Goal: Task Accomplishment & Management: Manage account settings

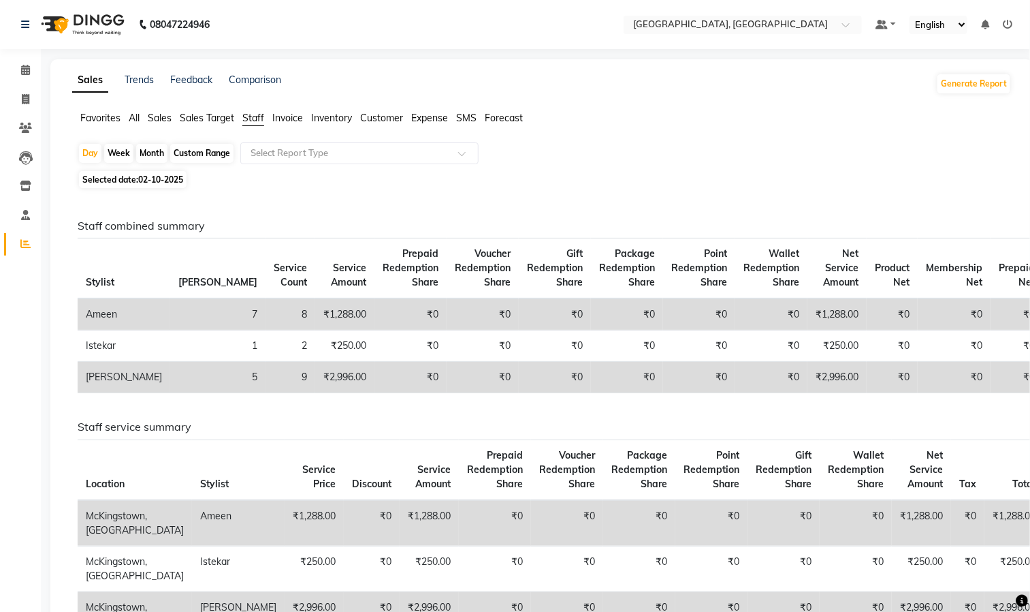
click at [591, 326] on td "₹0" at bounding box center [627, 314] width 72 height 32
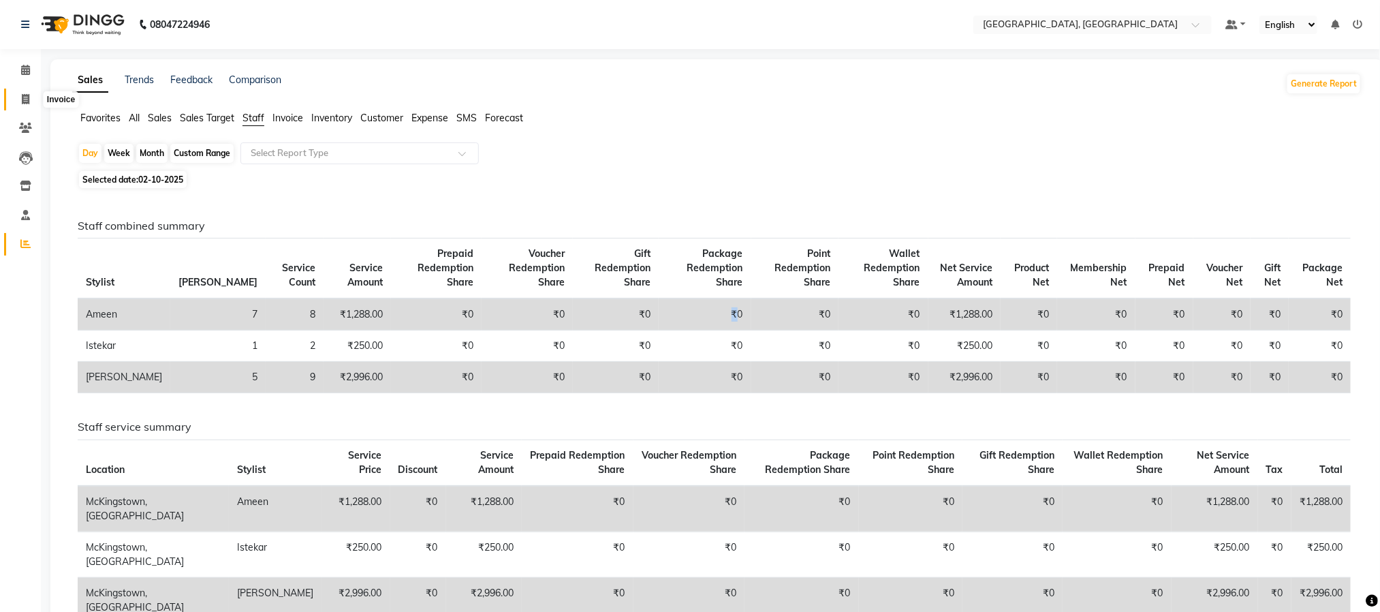
click at [22, 94] on icon at bounding box center [25, 99] width 7 height 10
select select "4977"
select select "service"
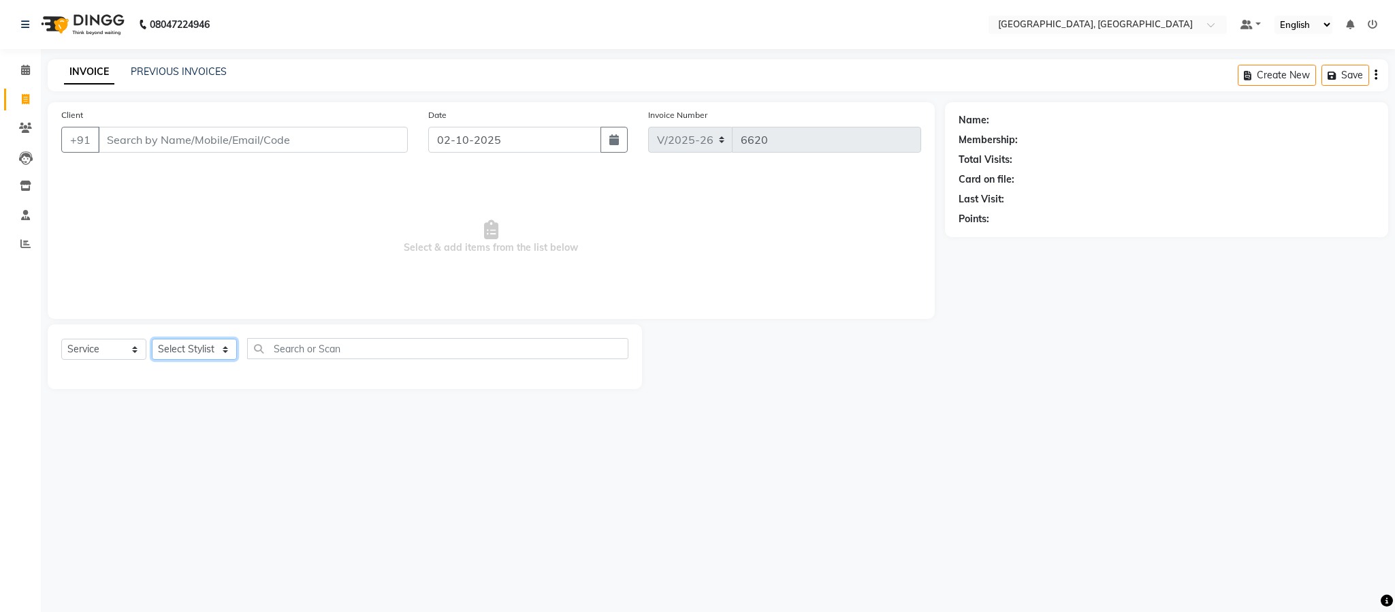
click at [205, 341] on select "Select Stylist" at bounding box center [194, 348] width 85 height 21
select select "93353"
click at [152, 339] on select "Select Stylist Ameen House Keeping Istekar McKingstown [PERSON_NAME] Prathiswar…" at bounding box center [194, 348] width 85 height 21
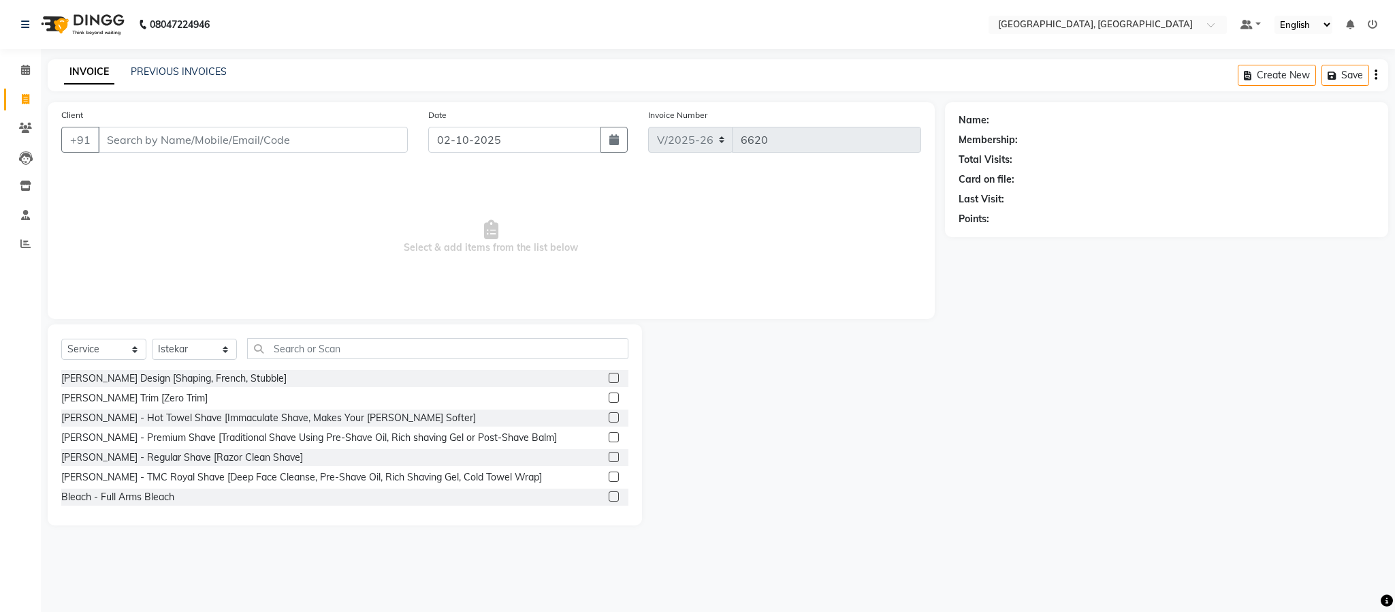
drag, startPoint x: 332, startPoint y: 334, endPoint x: 333, endPoint y: 344, distance: 10.3
click at [332, 339] on div "Select Service Product Membership Package Voucher Prepaid Gift Card Select Styl…" at bounding box center [345, 424] width 594 height 201
click at [333, 344] on input "text" at bounding box center [437, 348] width 381 height 21
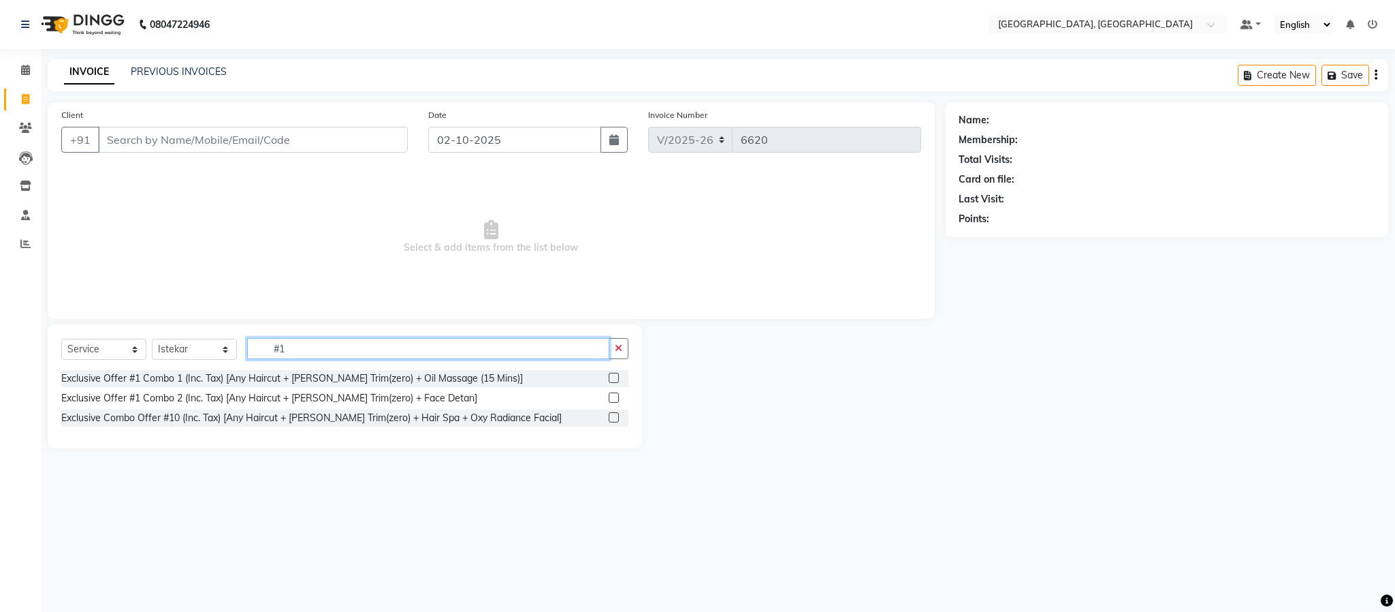
type input "#1"
click at [609, 378] on label at bounding box center [614, 377] width 10 height 10
click at [609, 378] on input "checkbox" at bounding box center [613, 378] width 9 height 9
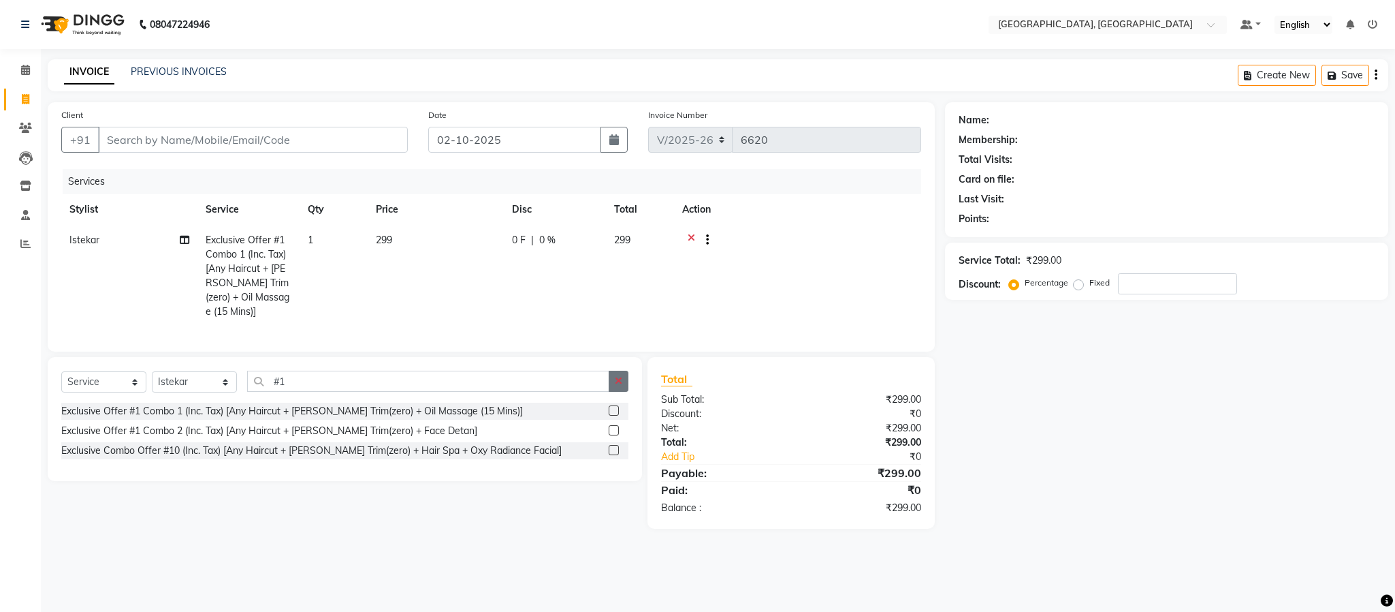
checkbox input "false"
click at [622, 385] on icon "button" at bounding box center [618, 381] width 7 height 10
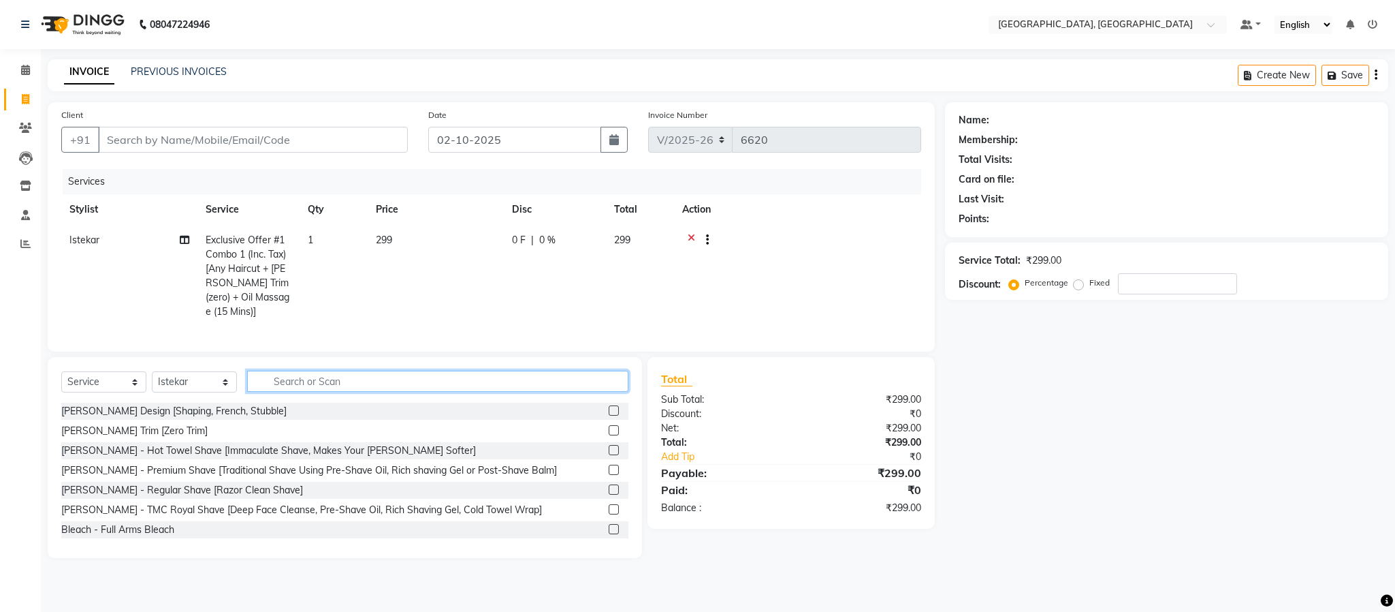
click at [571, 392] on input "text" at bounding box center [437, 380] width 381 height 21
drag, startPoint x: 560, startPoint y: 385, endPoint x: 558, endPoint y: 393, distance: 8.4
click at [560, 388] on input "text" at bounding box center [437, 380] width 381 height 21
click at [558, 392] on input "text" at bounding box center [437, 380] width 381 height 21
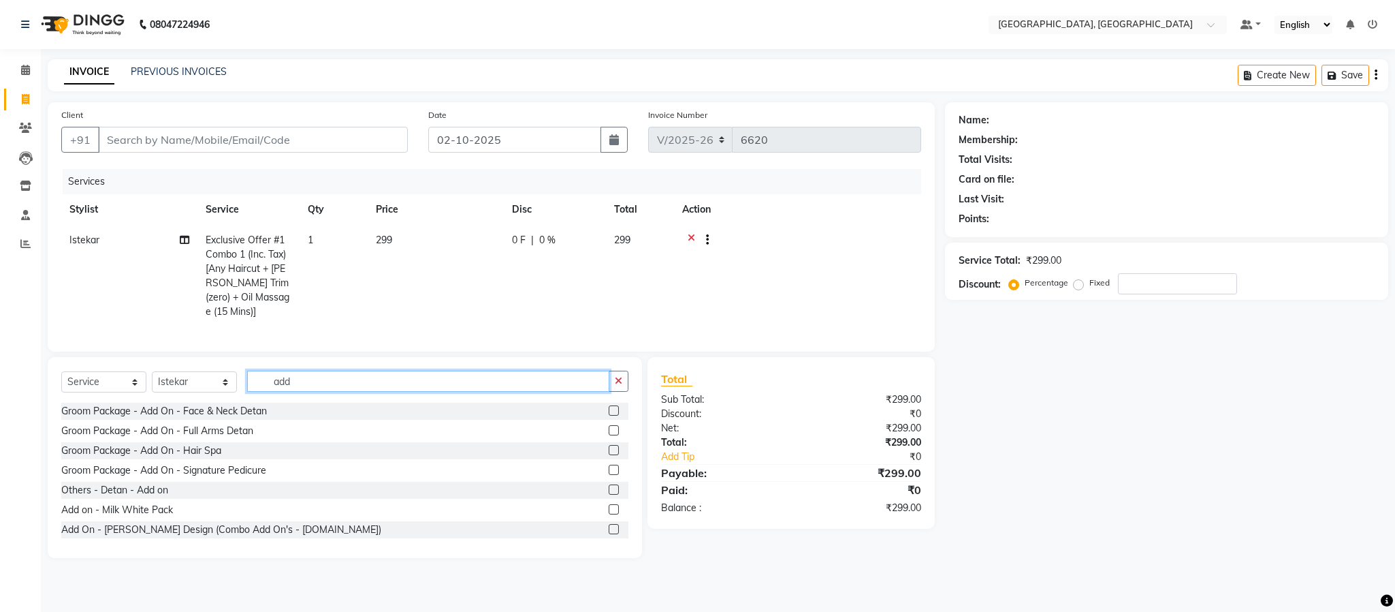
type input "add"
click at [609, 534] on label at bounding box center [614, 529] width 10 height 10
click at [609, 534] on input "checkbox" at bounding box center [613, 529] width 9 height 9
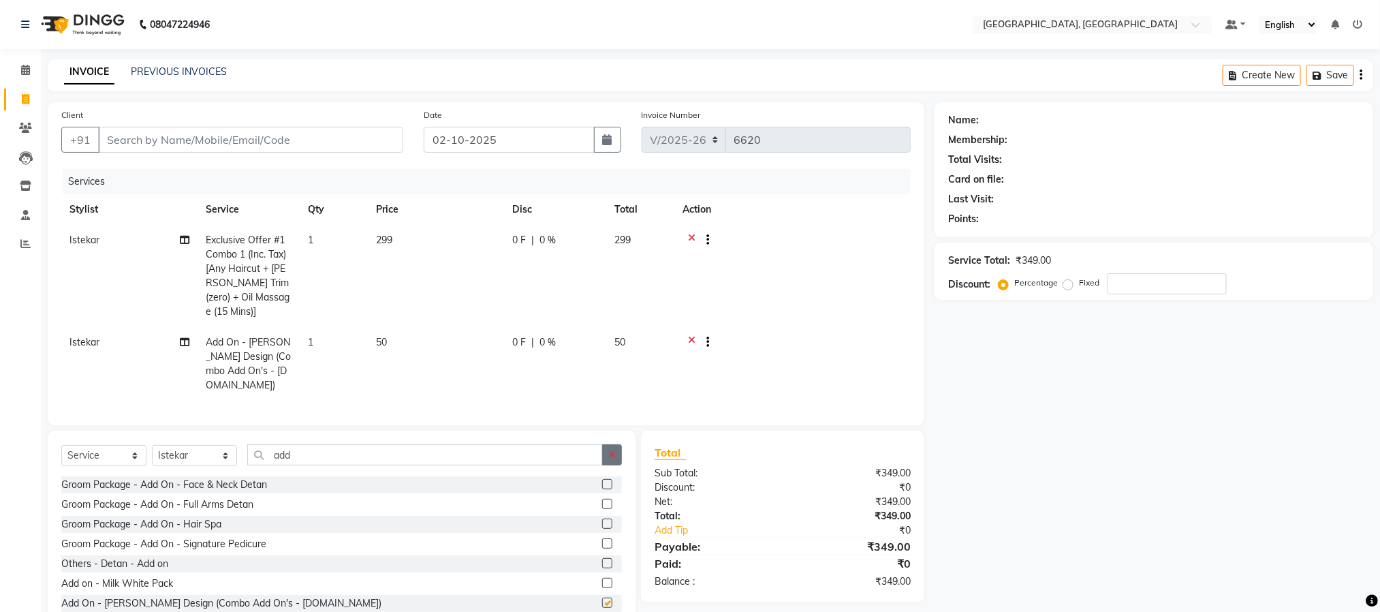
checkbox input "false"
click at [605, 449] on button "button" at bounding box center [612, 454] width 20 height 21
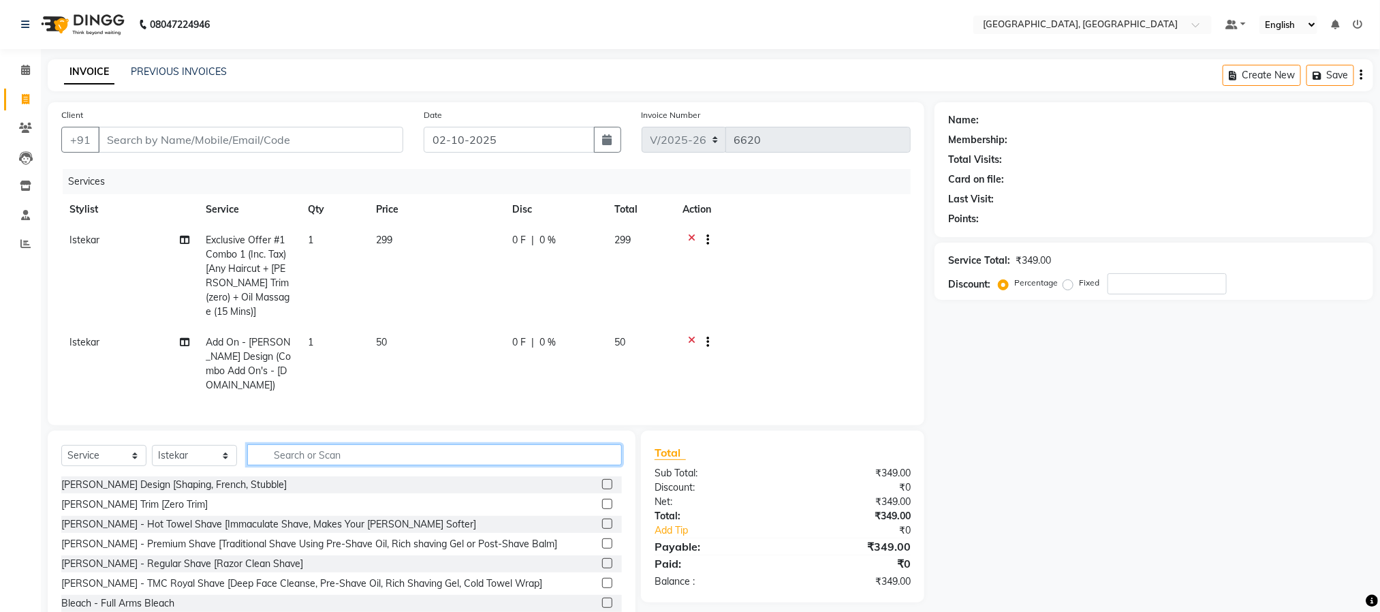
click at [513, 450] on input "text" at bounding box center [434, 454] width 375 height 21
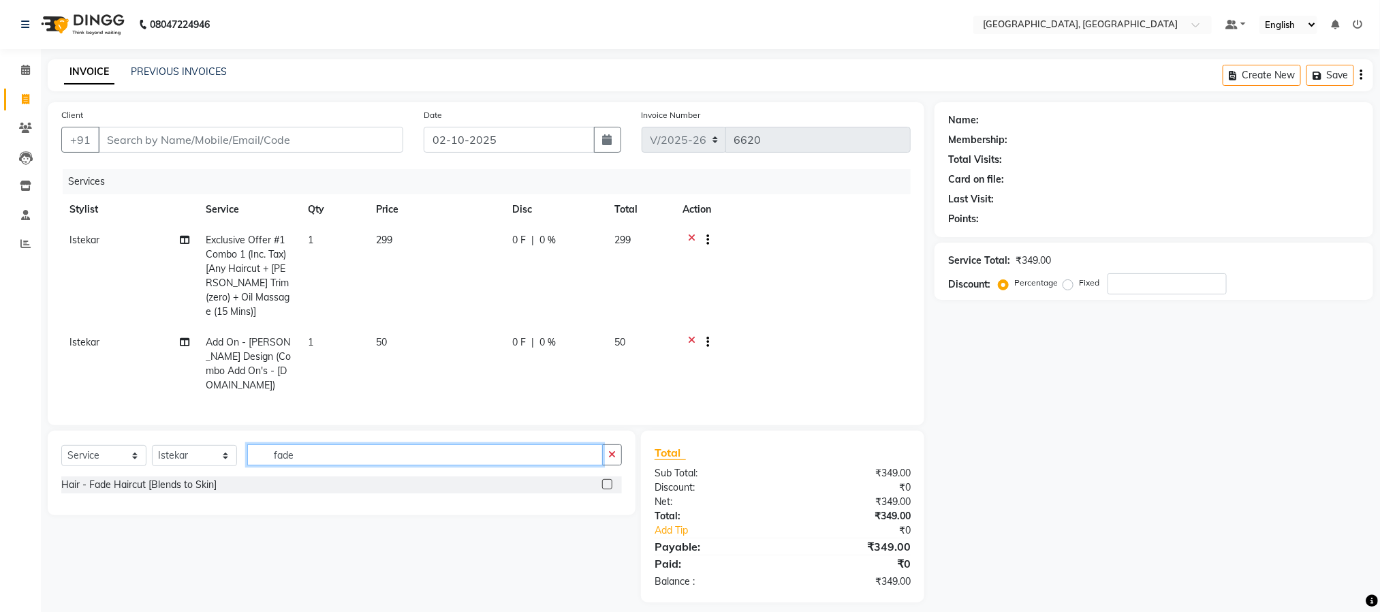
type input "fade"
click at [609, 485] on label at bounding box center [607, 484] width 10 height 10
click at [609, 485] on input "checkbox" at bounding box center [606, 484] width 9 height 9
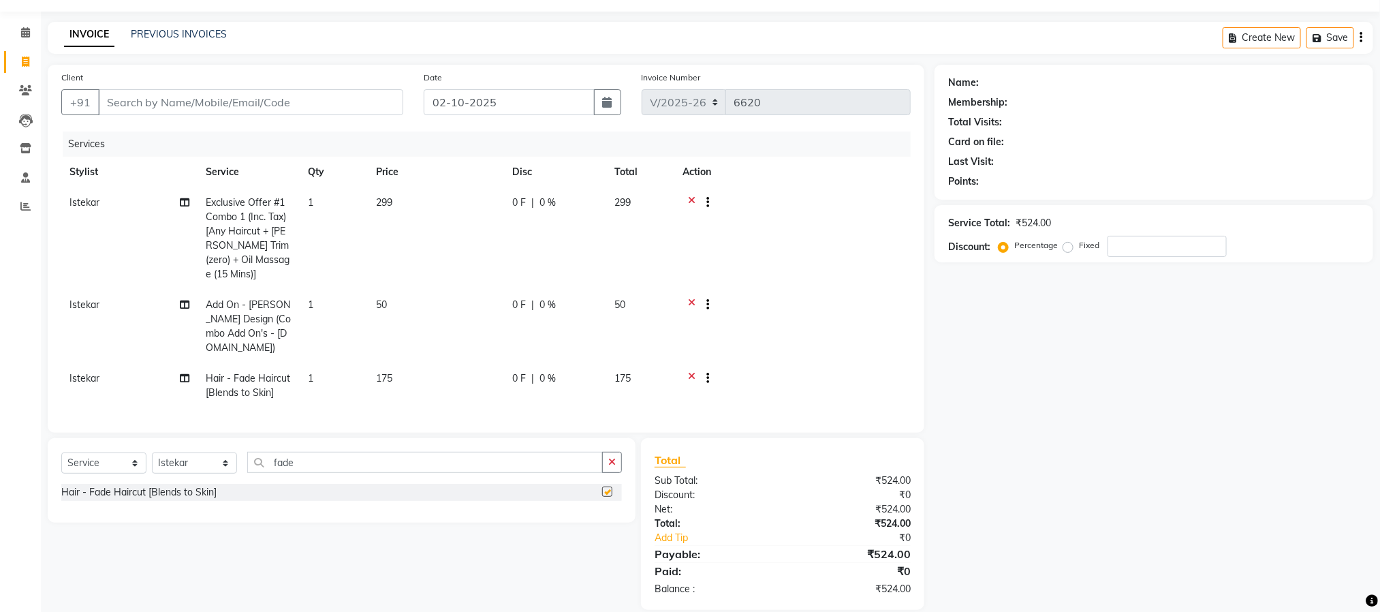
checkbox input "false"
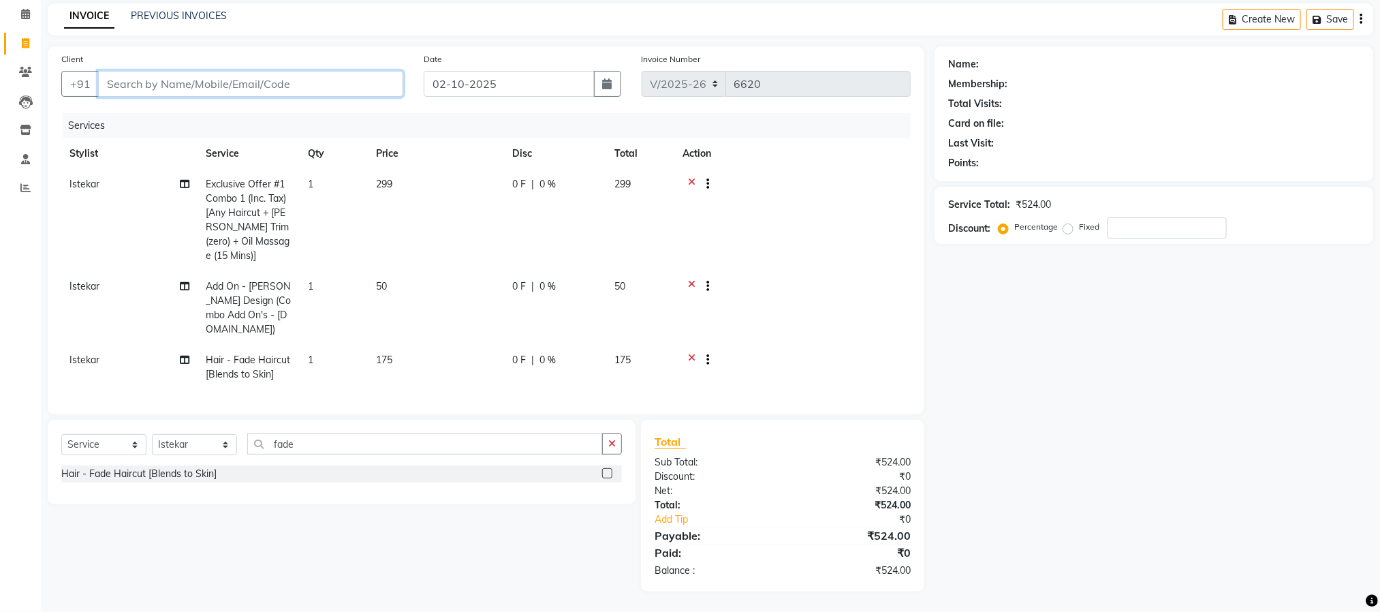
click at [241, 84] on input "Client" at bounding box center [250, 84] width 305 height 26
type input "8"
type input "0"
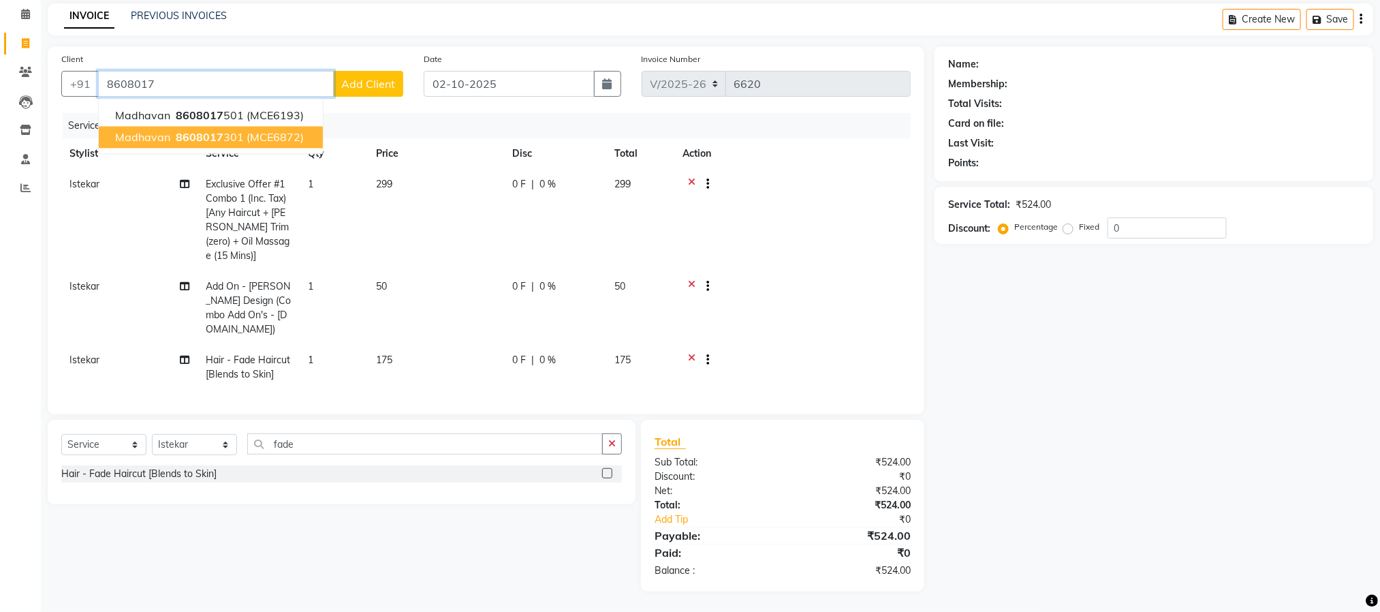
click at [215, 138] on span "8608017" at bounding box center [200, 138] width 48 height 14
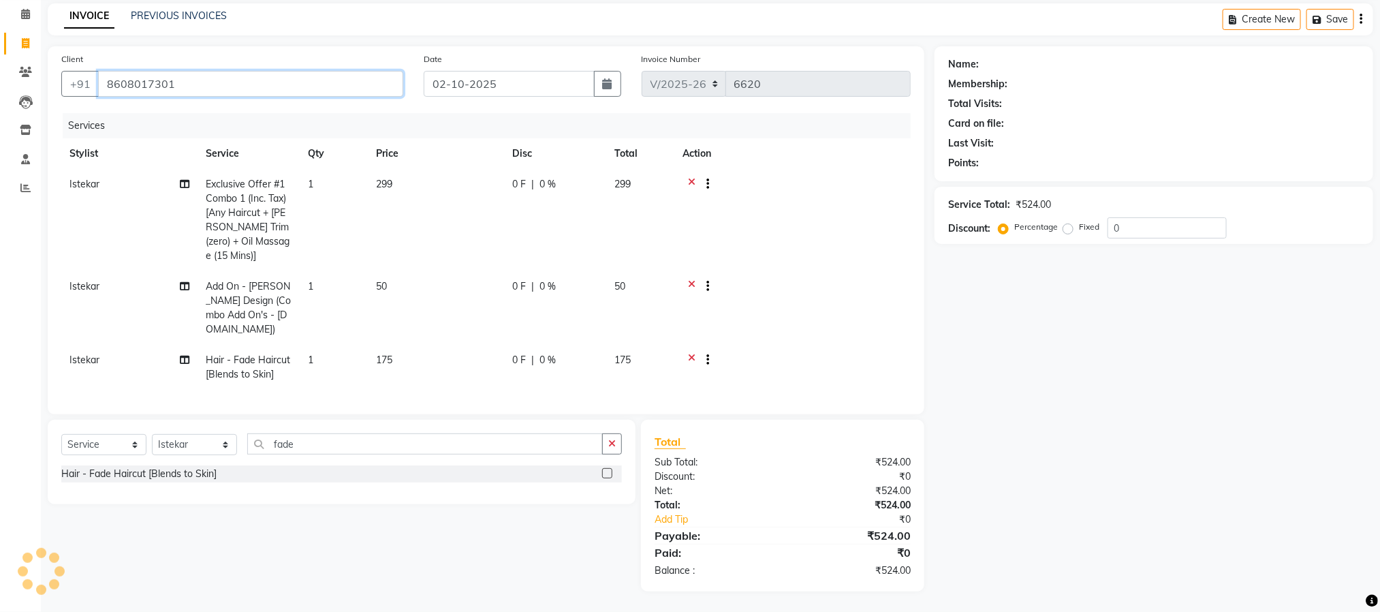
type input "8608017301"
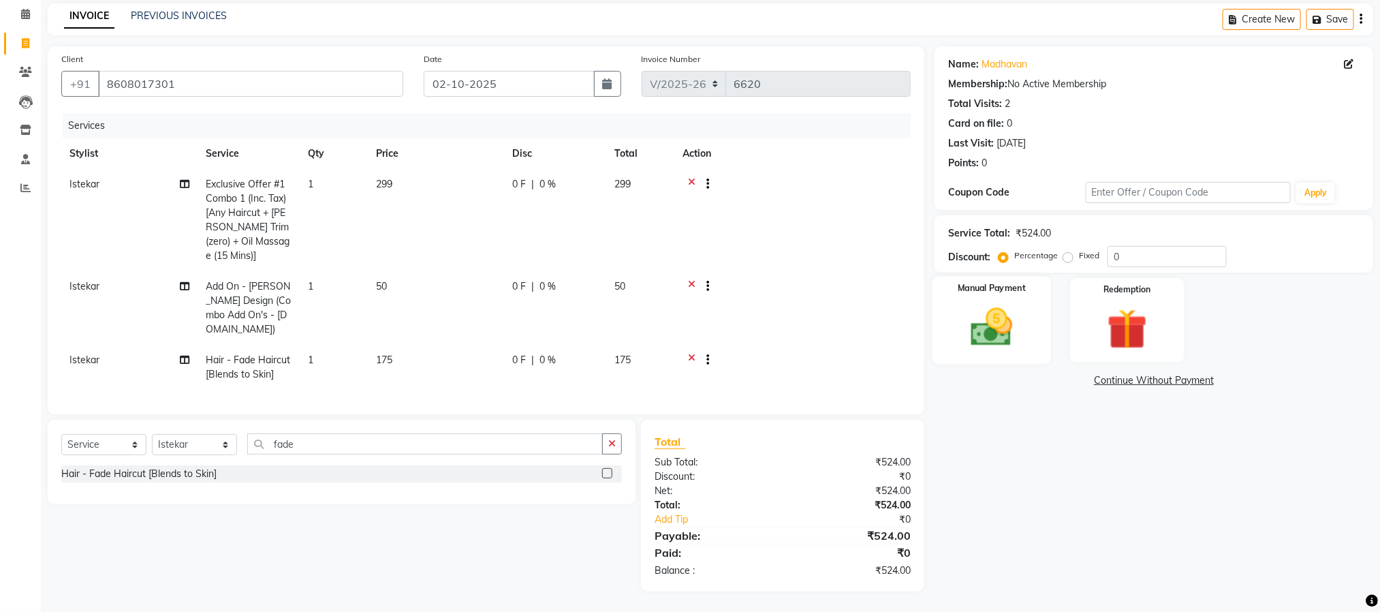
click at [989, 335] on img at bounding box center [991, 327] width 68 height 48
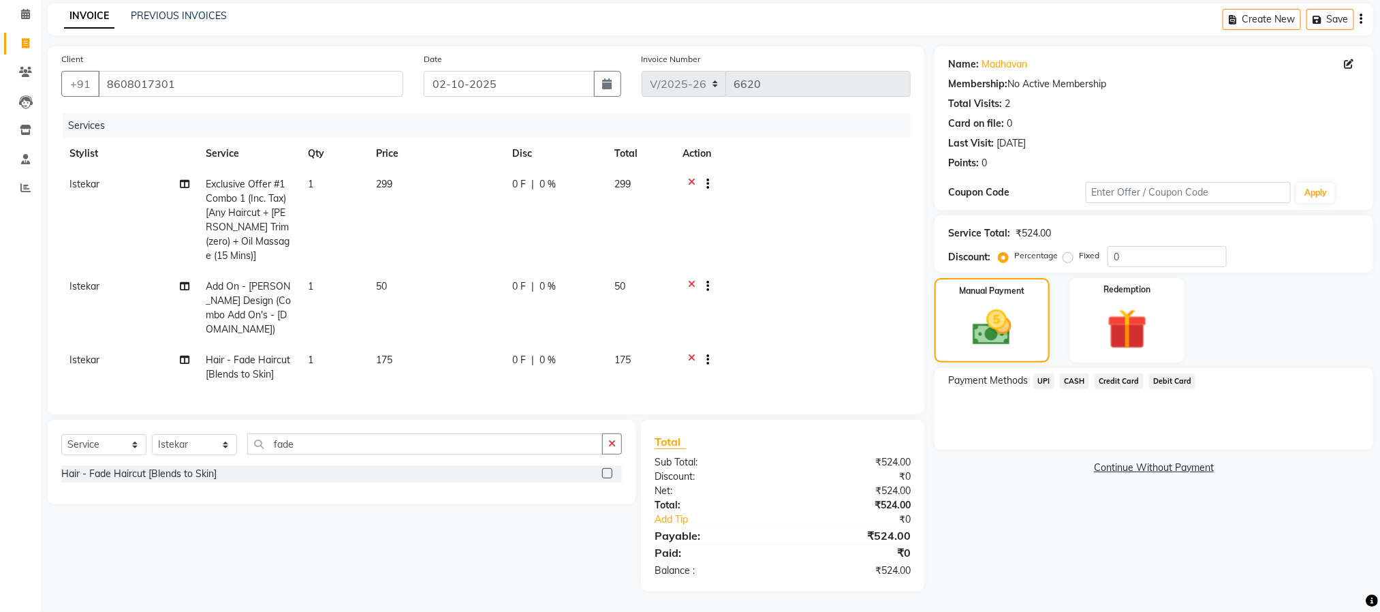
click at [1030, 377] on span "UPI" at bounding box center [1043, 381] width 21 height 16
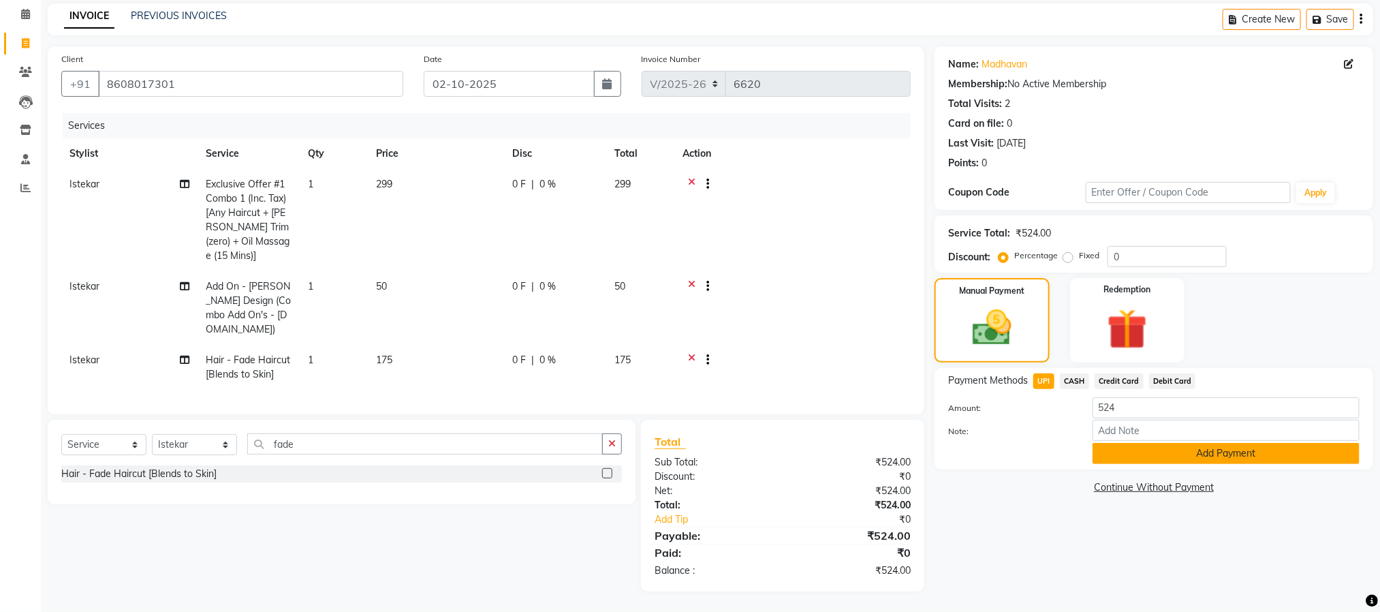
click at [1030, 450] on button "Add Payment" at bounding box center [1225, 453] width 267 height 21
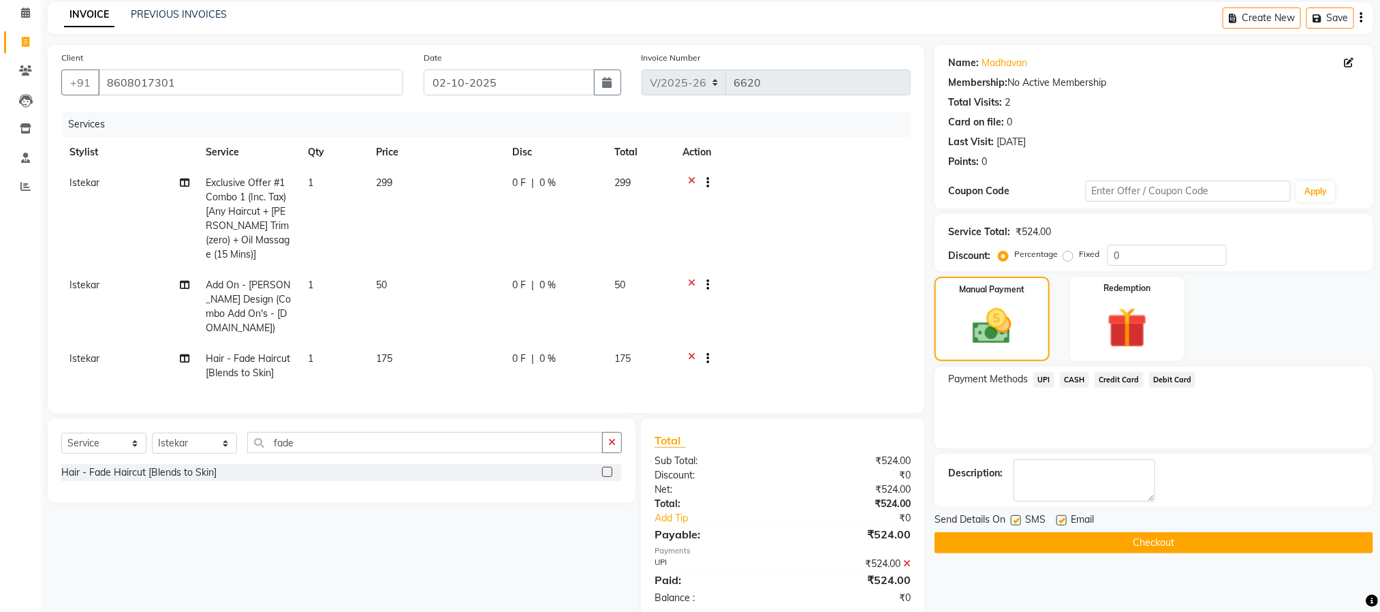
scroll to position [86, 0]
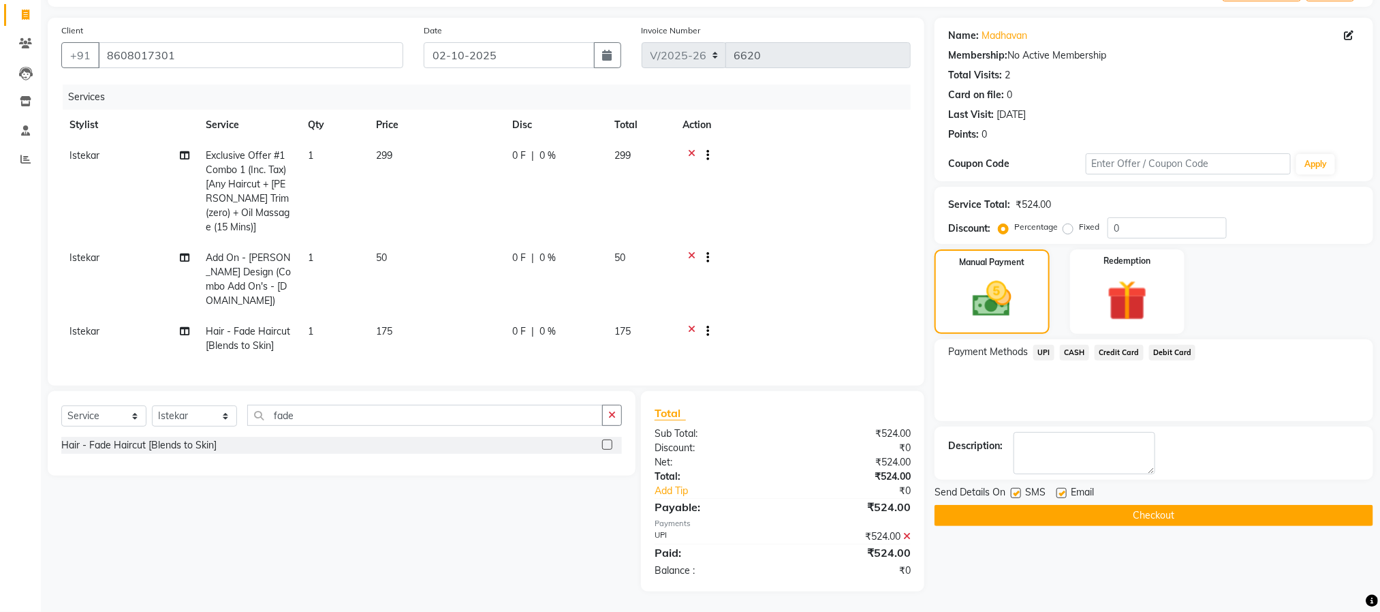
click at [1030, 509] on button "Checkout" at bounding box center [1153, 515] width 439 height 21
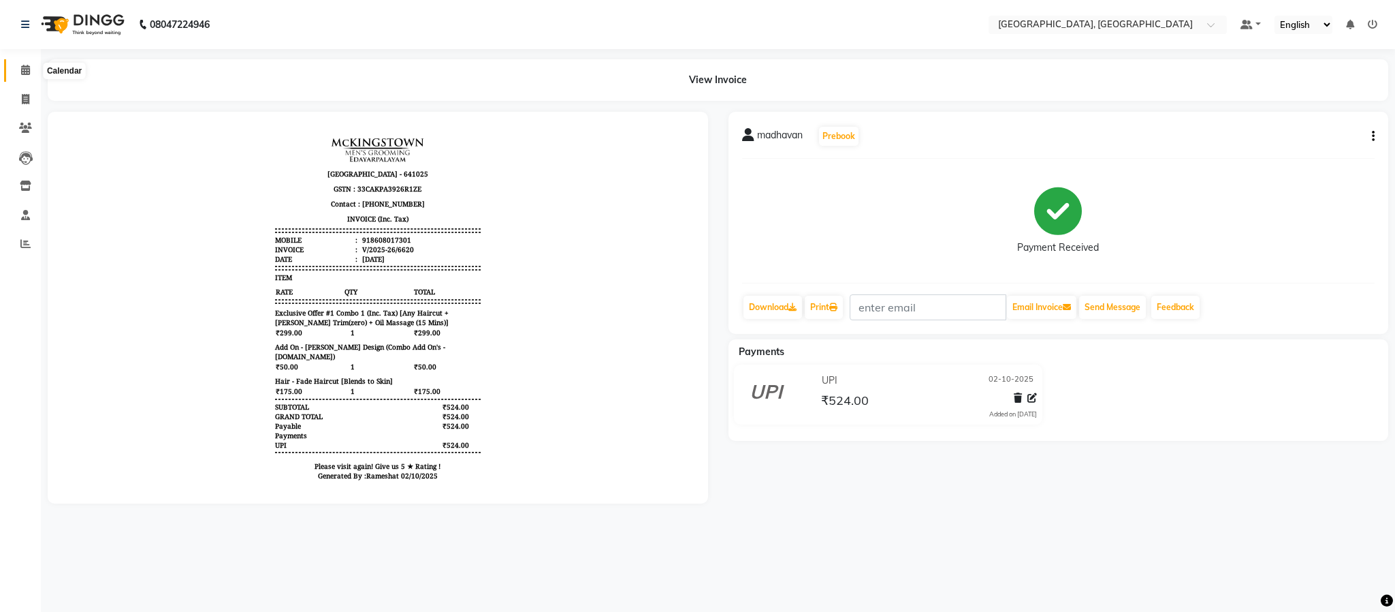
click at [17, 68] on span at bounding box center [26, 71] width 24 height 16
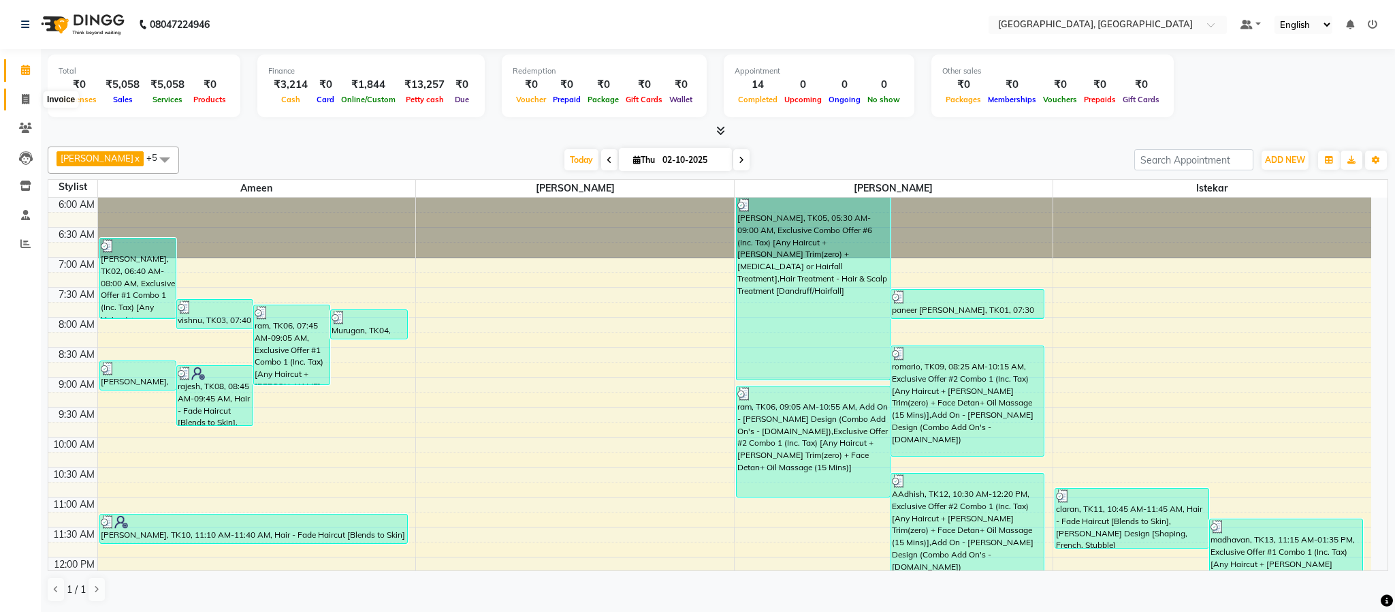
click at [25, 94] on icon at bounding box center [25, 99] width 7 height 10
select select "4977"
select select "service"
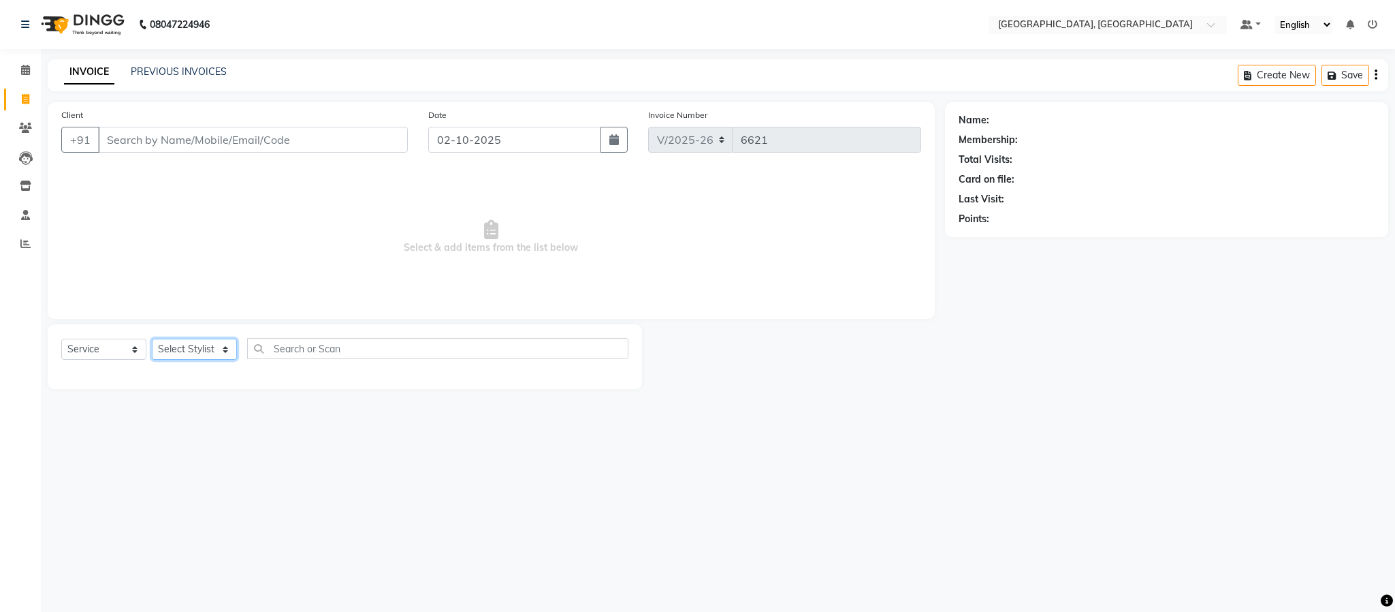
click at [189, 346] on select "Select Stylist Ameen House Keeping Istekar McKingstown [PERSON_NAME] Prathiswar…" at bounding box center [194, 348] width 85 height 21
select select "84531"
click at [152, 339] on select "Select Stylist Ameen House Keeping Istekar McKingstown [PERSON_NAME] Prathiswar…" at bounding box center [194, 348] width 85 height 21
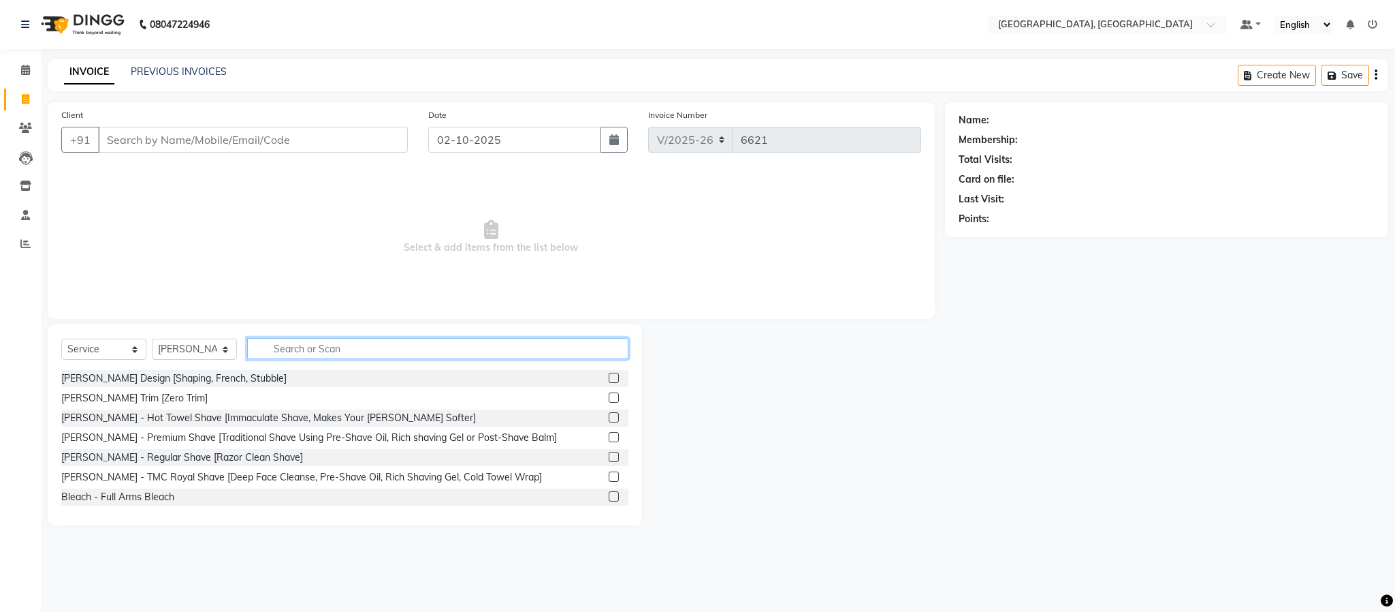
click at [331, 338] on input "text" at bounding box center [437, 348] width 381 height 21
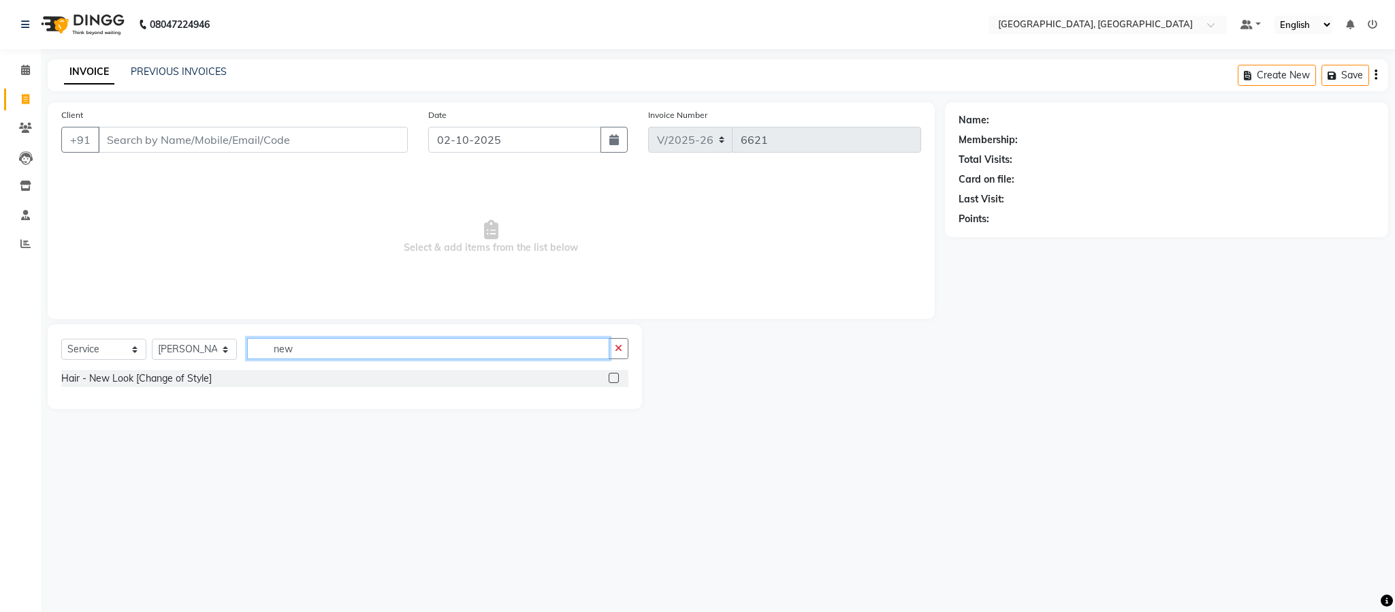
type input "new"
click at [611, 382] on label at bounding box center [614, 377] width 10 height 10
click at [611, 382] on input "checkbox" at bounding box center [613, 378] width 9 height 9
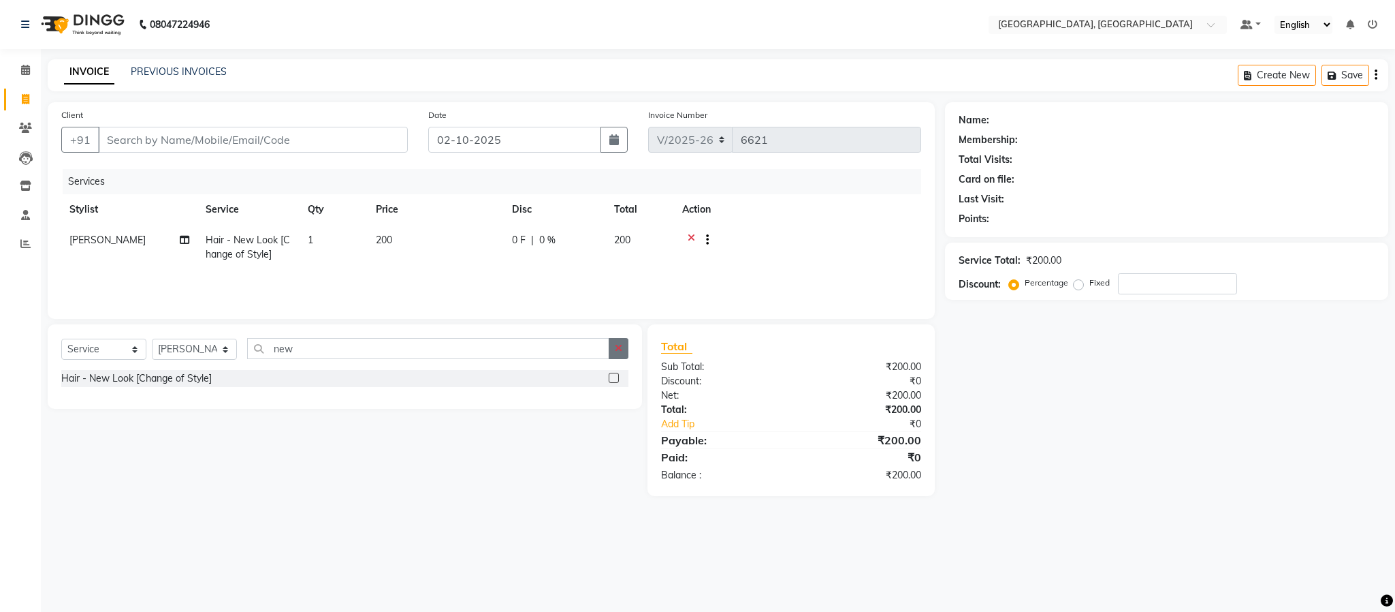
checkbox input "false"
click at [621, 348] on icon "button" at bounding box center [618, 348] width 7 height 10
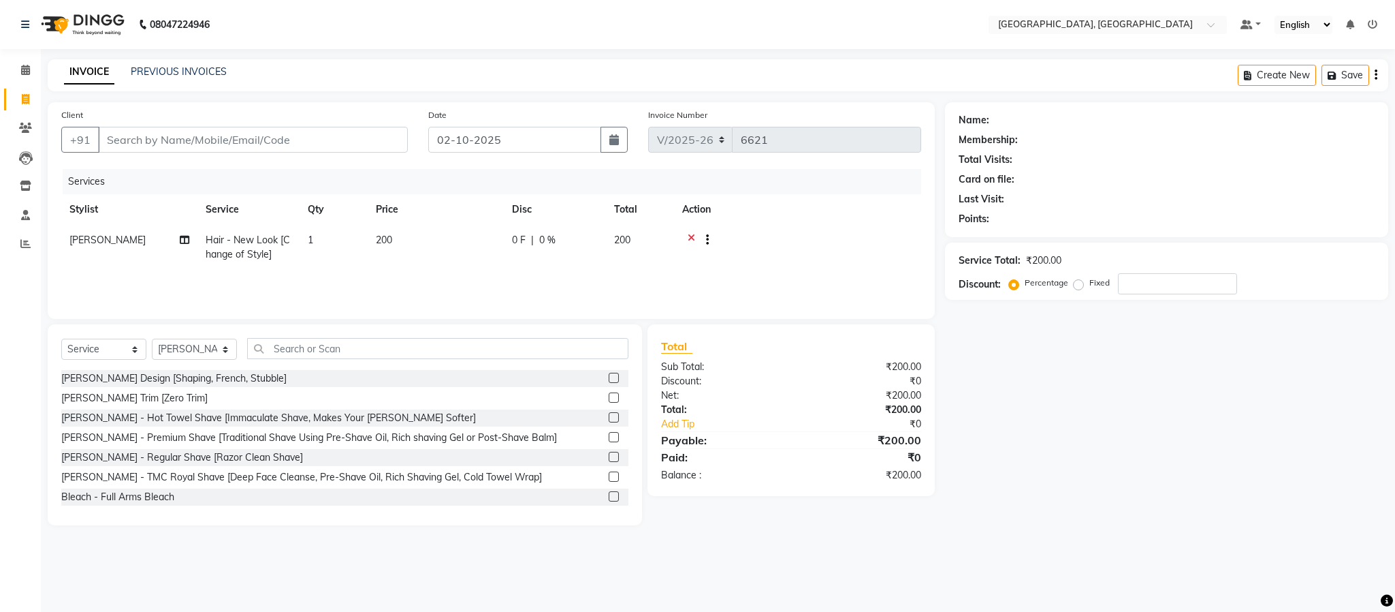
drag, startPoint x: 95, startPoint y: 133, endPoint x: 123, endPoint y: 136, distance: 28.7
click at [100, 133] on div "+91" at bounding box center [234, 140] width 347 height 26
click at [125, 136] on input "Client" at bounding box center [253, 140] width 310 height 26
type input "9"
type input "0"
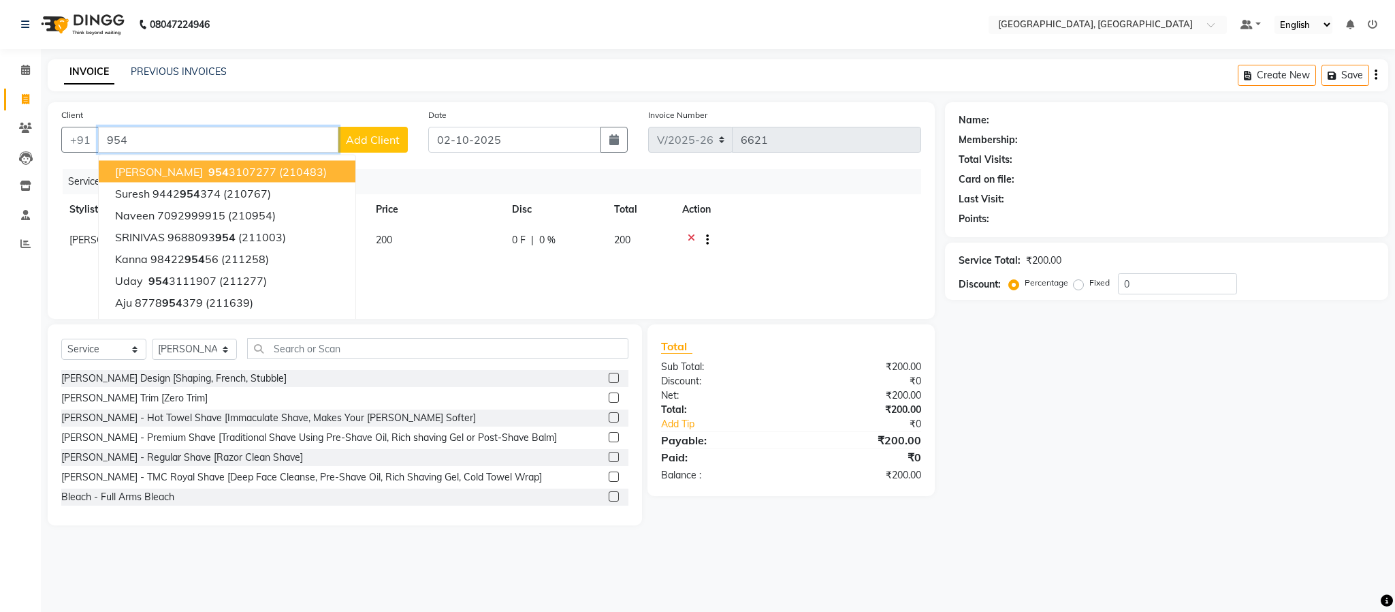
click at [142, 180] on button "Madhusudhanan 954 3107277 (210483)" at bounding box center [227, 172] width 257 height 22
type input "9543107277"
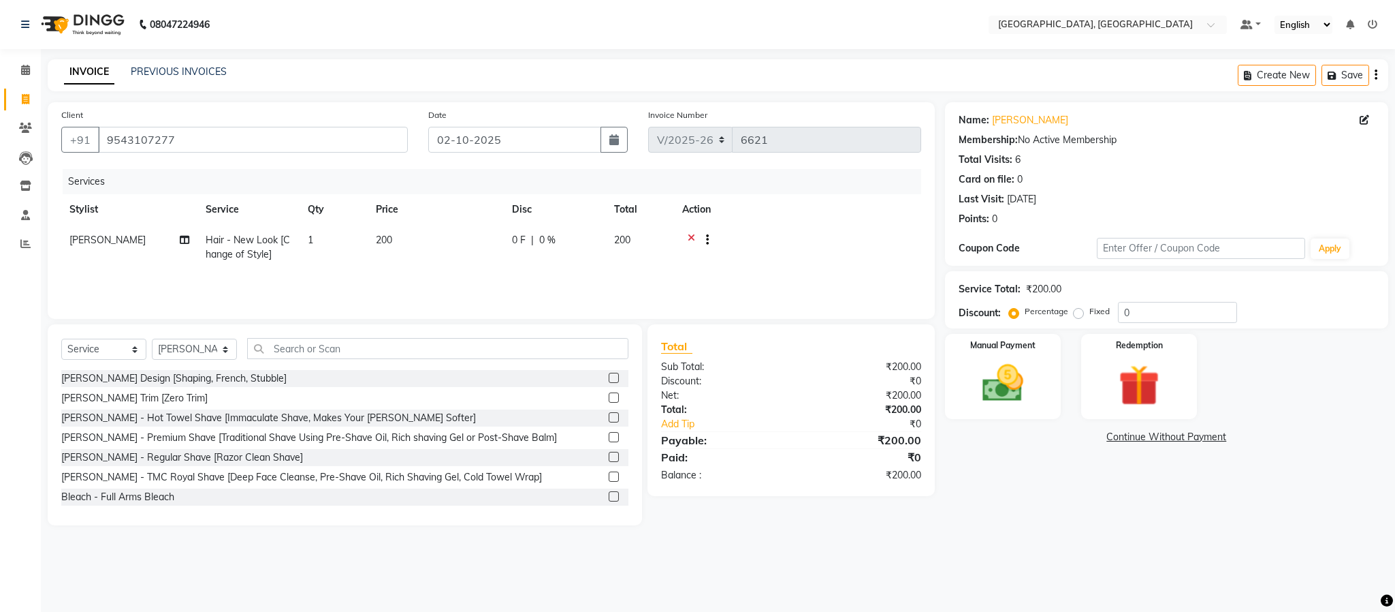
click at [1011, 425] on div "Name: Madhusudhanan Membership: No Active Membership Total Visits: 6 Card on fi…" at bounding box center [1172, 313] width 454 height 423
click at [999, 380] on img at bounding box center [1002, 383] width 69 height 49
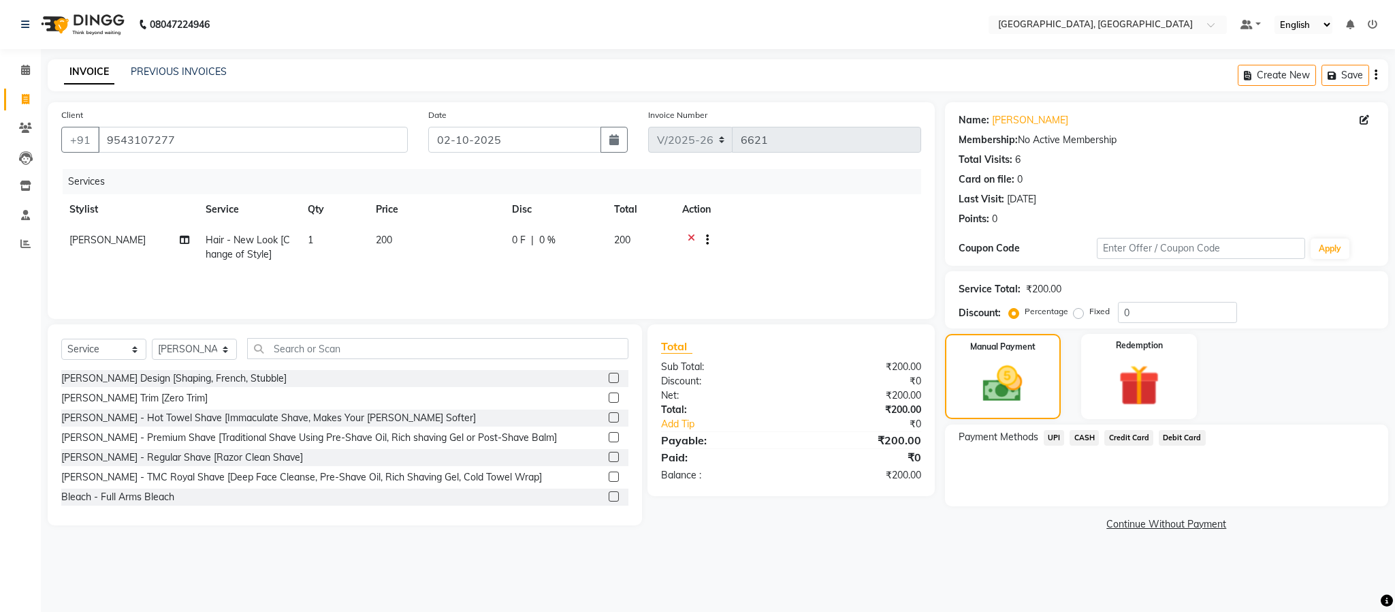
click at [1030, 438] on span "CASH" at bounding box center [1084, 438] width 29 height 16
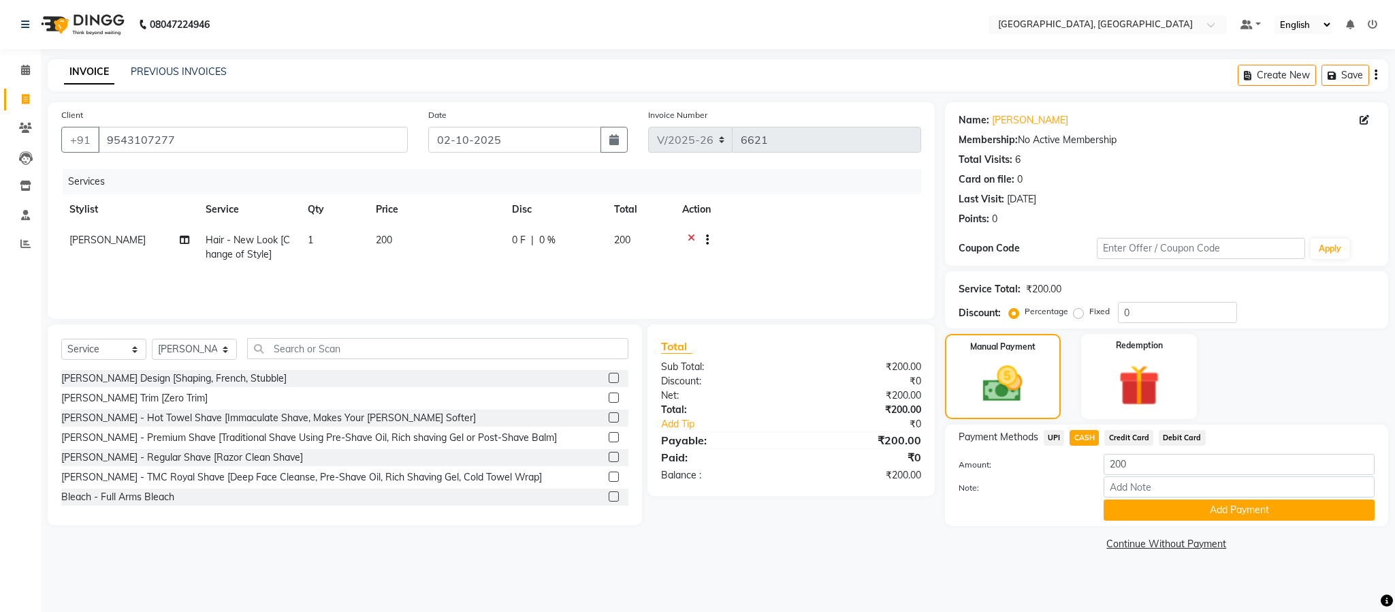
click at [1030, 439] on div "CASH" at bounding box center [1081, 439] width 35 height 18
click at [1030, 439] on span "UPI" at bounding box center [1054, 438] width 21 height 16
click at [1030, 507] on button "Add Payment" at bounding box center [1239, 509] width 271 height 21
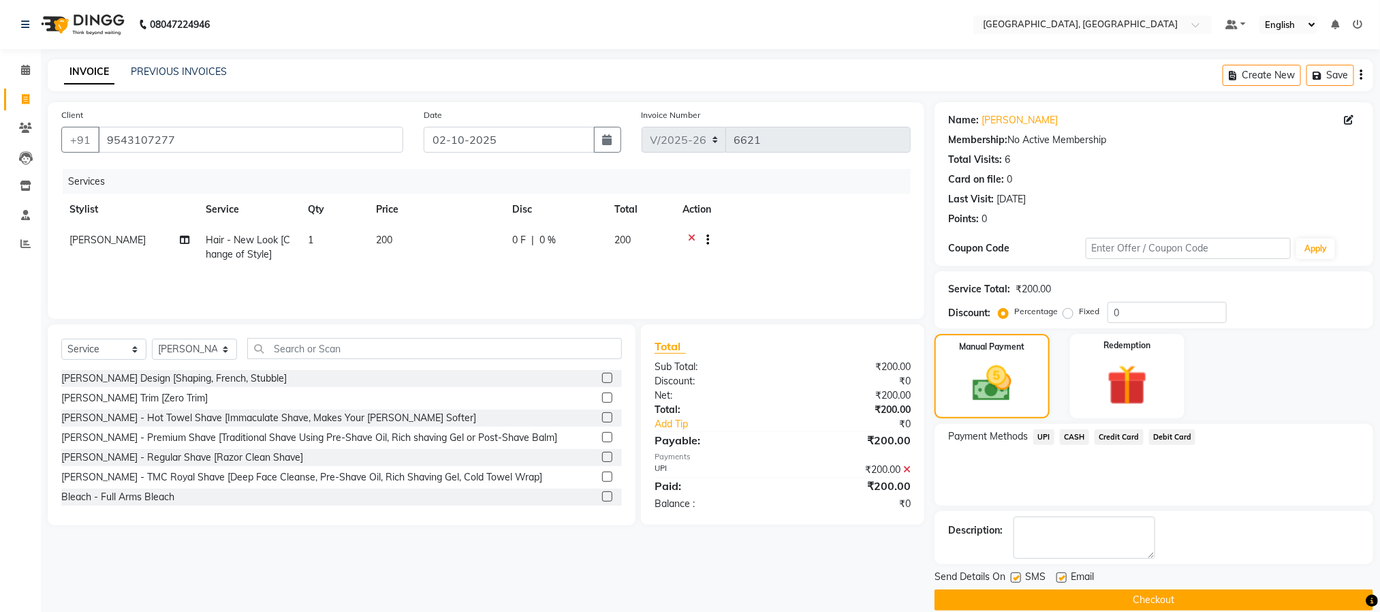
scroll to position [20, 0]
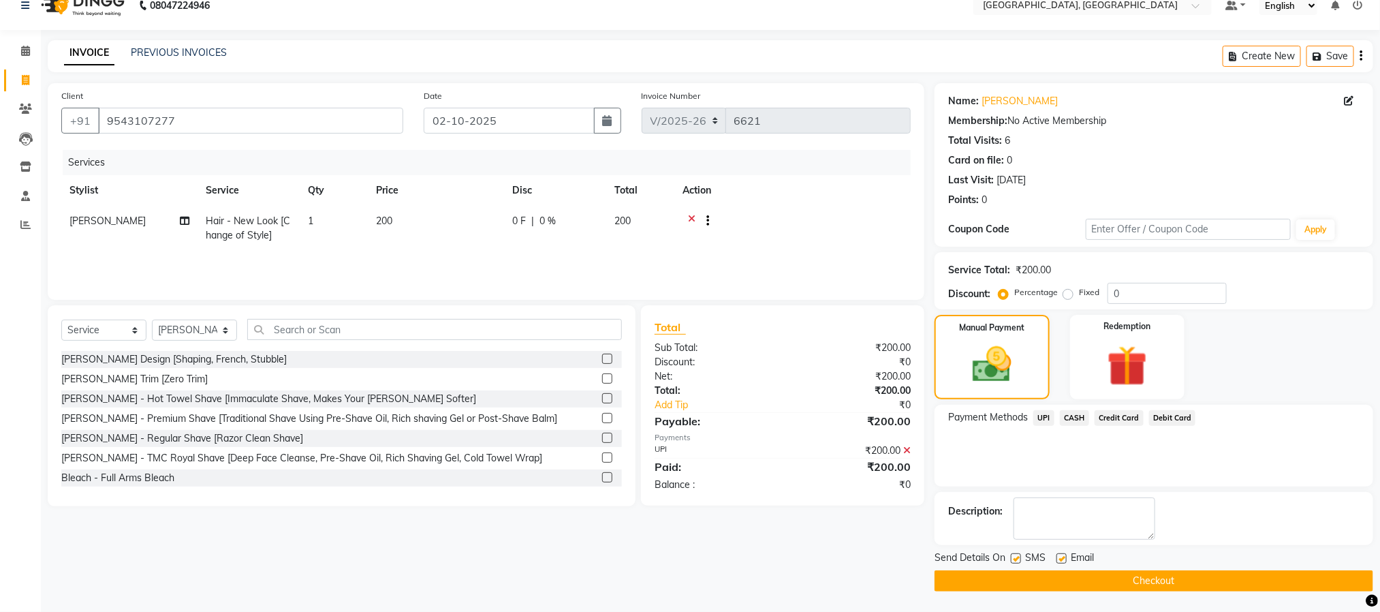
click at [1030, 581] on button "Checkout" at bounding box center [1153, 580] width 439 height 21
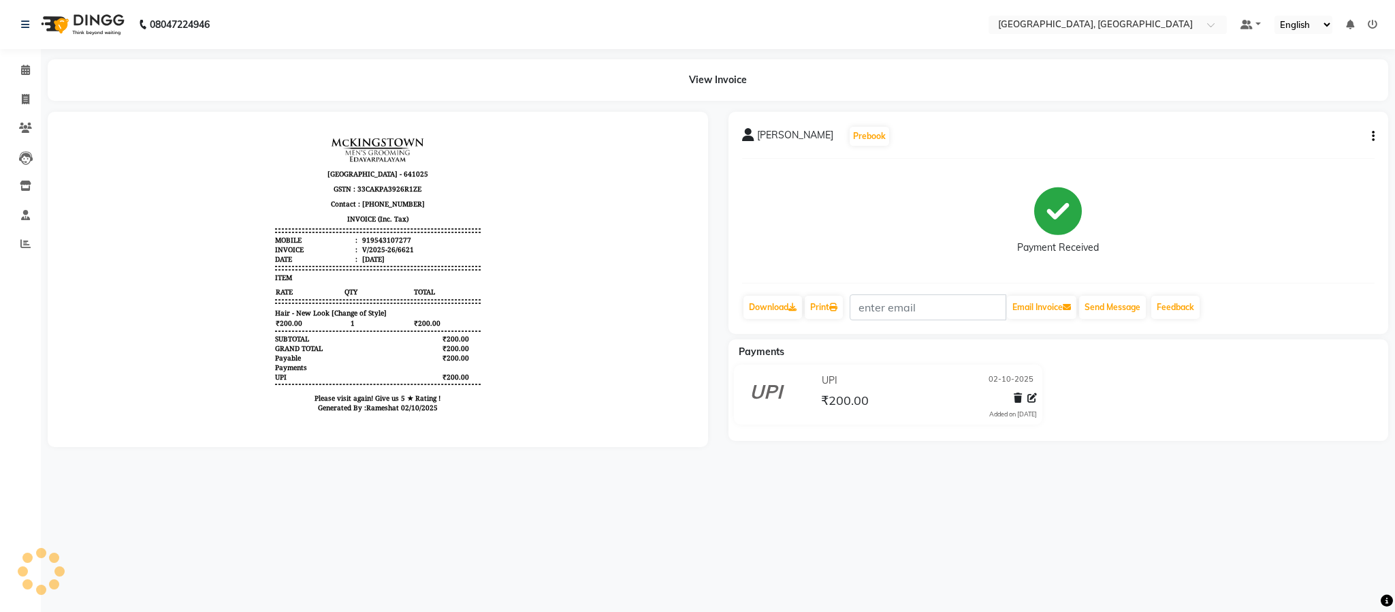
click at [742, 268] on div "Payment Received" at bounding box center [1058, 221] width 633 height 102
click at [27, 106] on span at bounding box center [26, 100] width 24 height 16
select select "service"
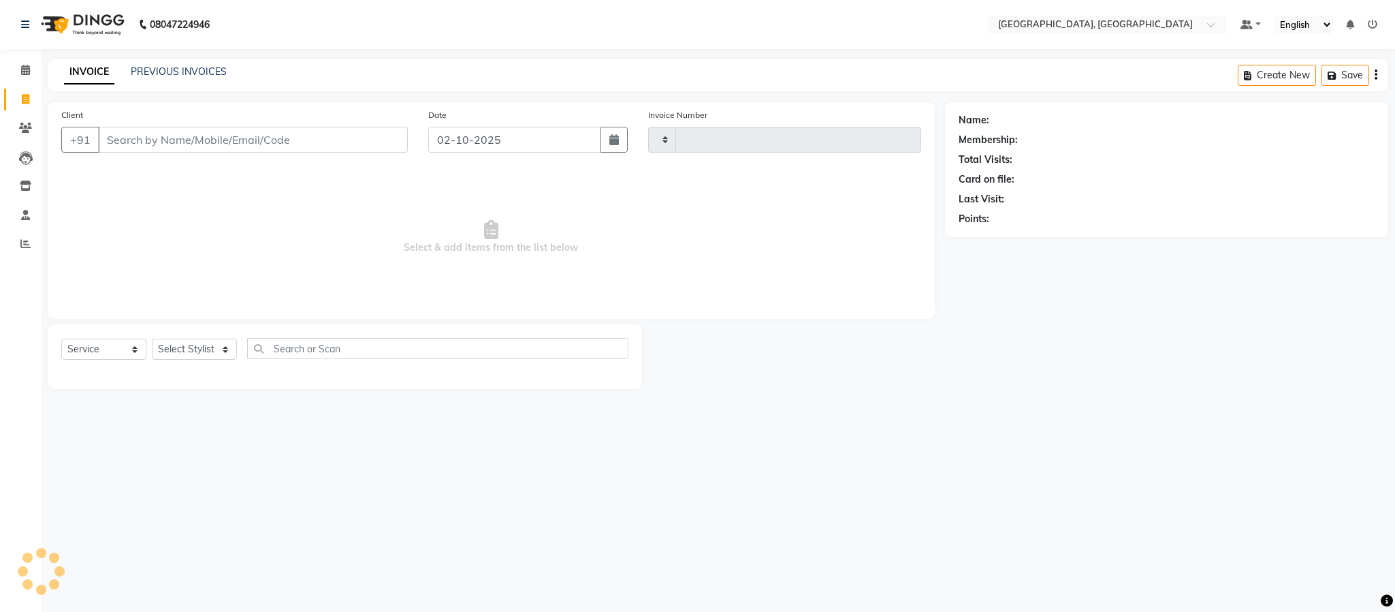
type input "6622"
select select "4977"
click at [190, 348] on select "Select Stylist Ameen House Keeping Istekar McKingstown [PERSON_NAME] Prathiswar…" at bounding box center [194, 348] width 85 height 21
select select "59056"
click at [152, 339] on select "Select Stylist Ameen House Keeping Istekar McKingstown [PERSON_NAME] Prathiswar…" at bounding box center [194, 348] width 85 height 21
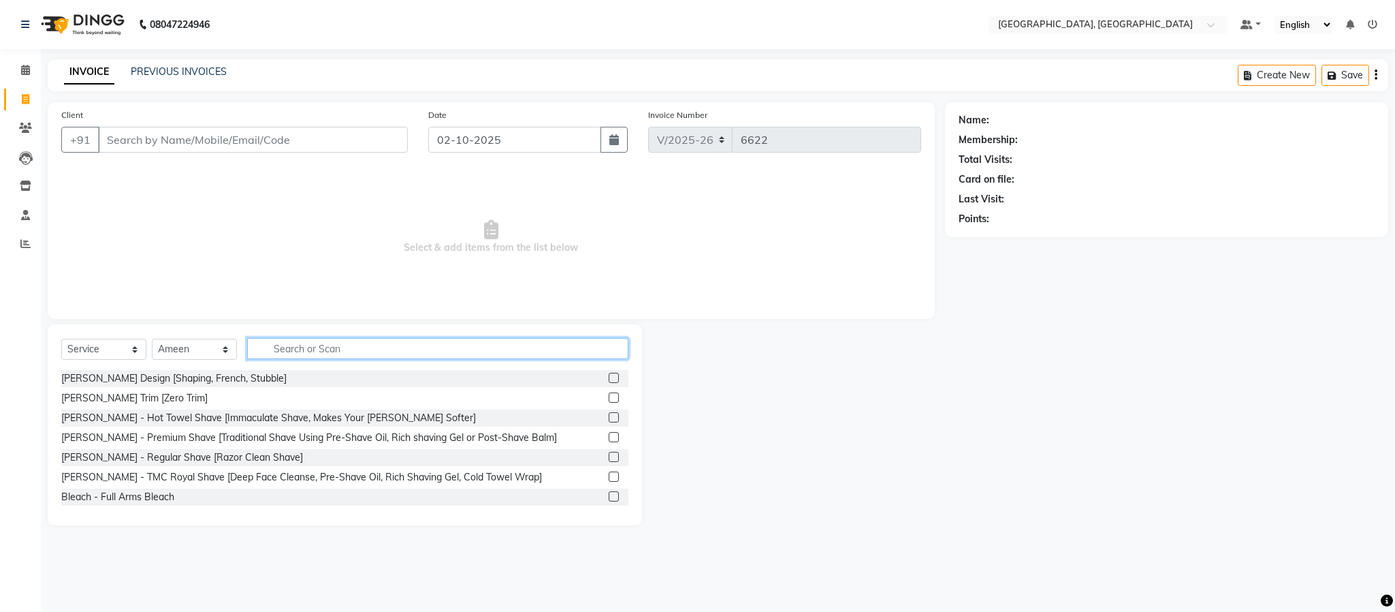
click at [317, 356] on input "text" at bounding box center [437, 348] width 381 height 21
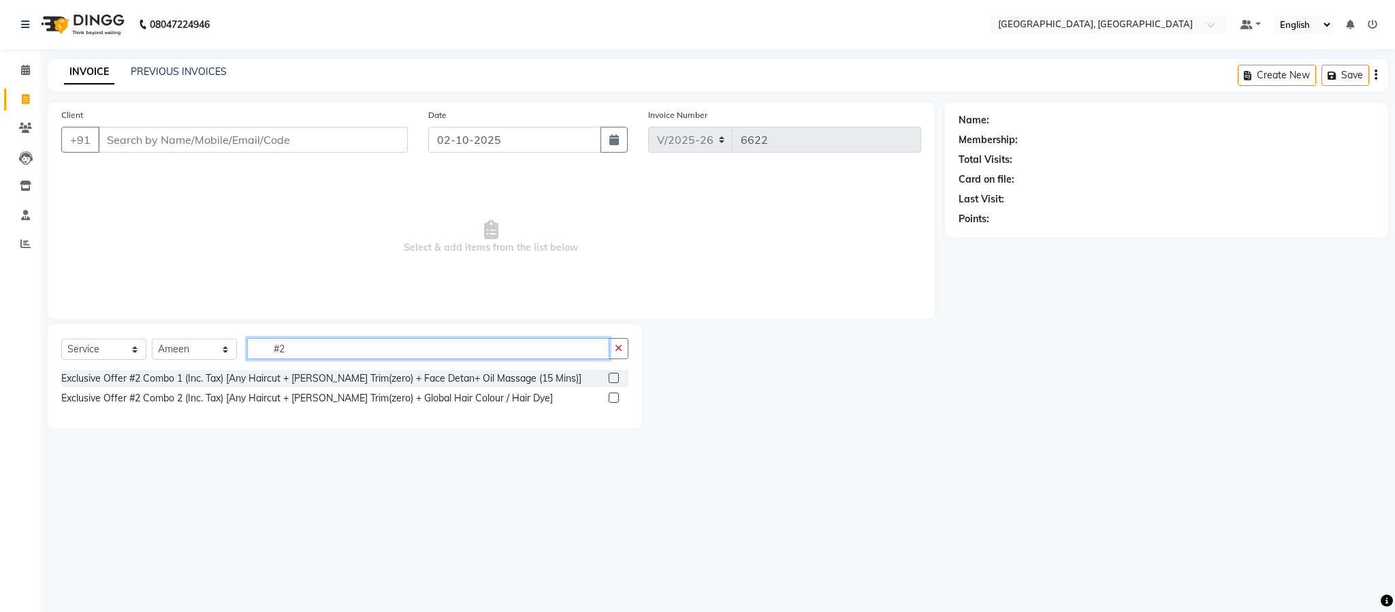
type input "#2"
click at [614, 397] on label at bounding box center [614, 397] width 10 height 10
click at [614, 397] on input "checkbox" at bounding box center [613, 398] width 9 height 9
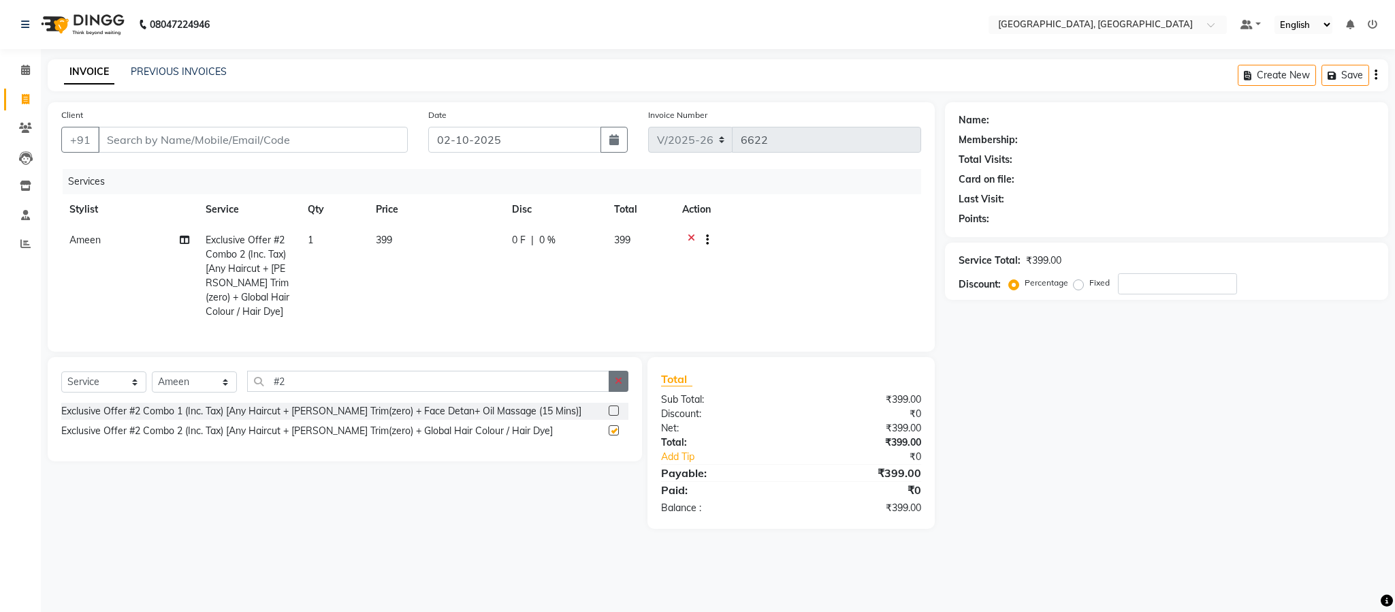
checkbox input "false"
drag, startPoint x: 619, startPoint y: 407, endPoint x: 550, endPoint y: 260, distance: 161.8
click at [611, 389] on button "button" at bounding box center [619, 380] width 20 height 21
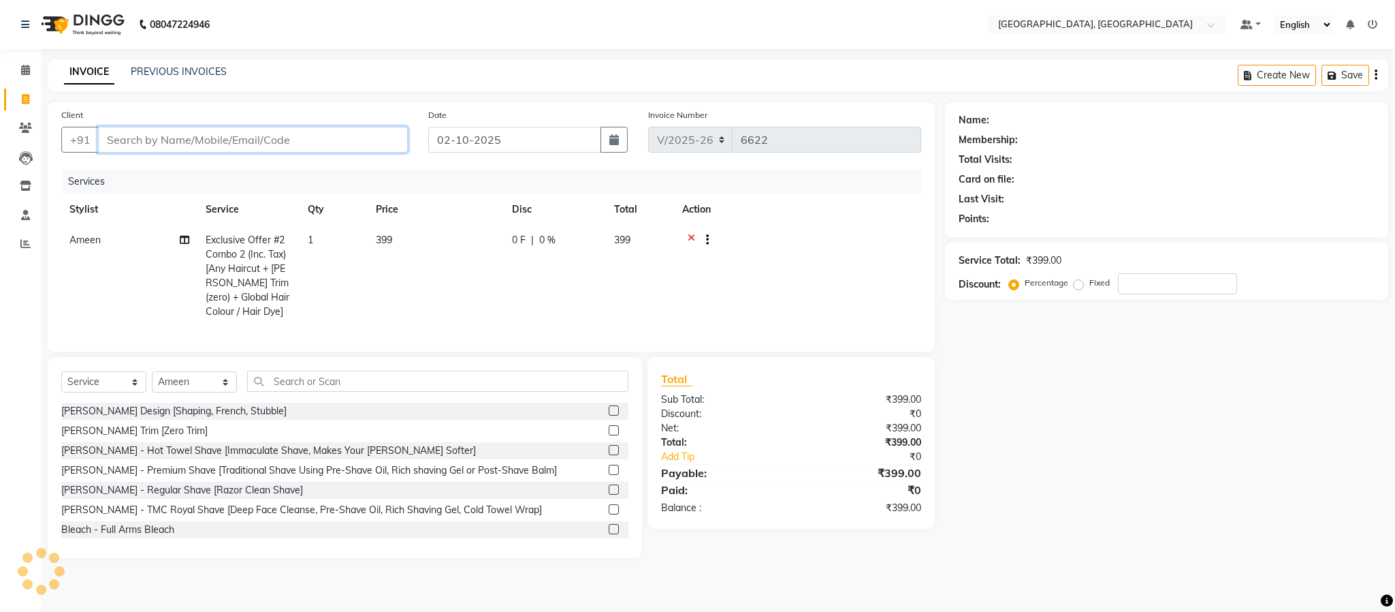
click at [323, 136] on input "Client" at bounding box center [253, 140] width 310 height 26
type input "9"
type input "0"
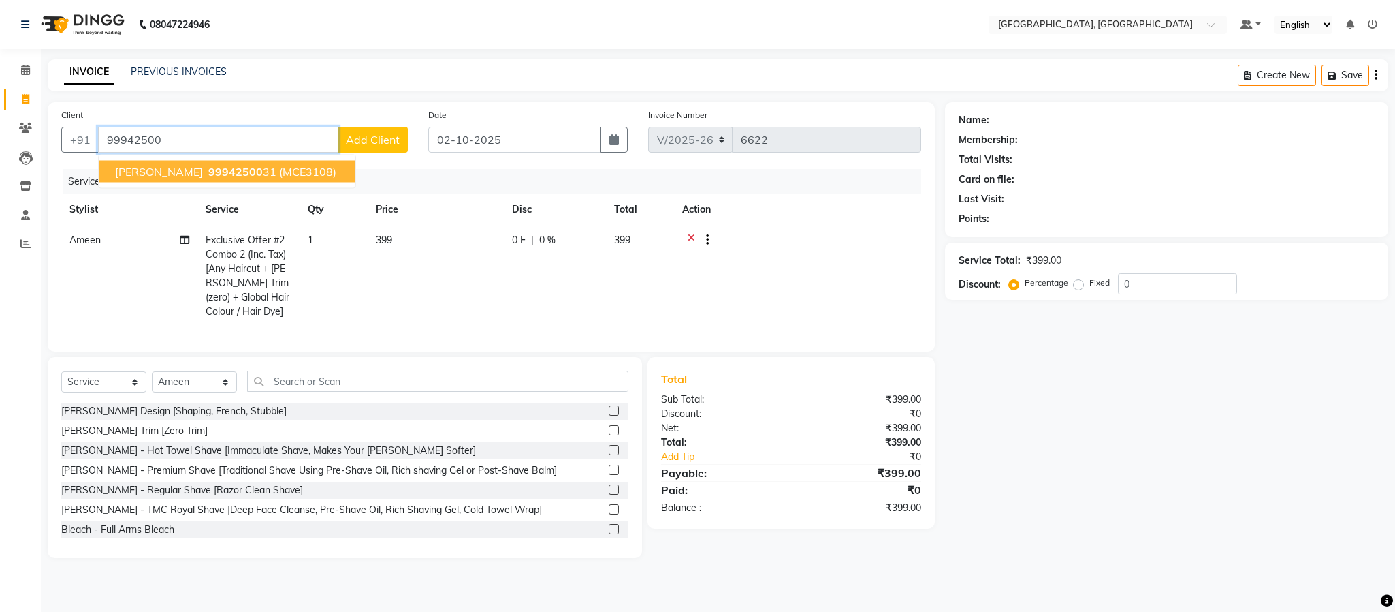
drag, startPoint x: 252, startPoint y: 172, endPoint x: 260, endPoint y: 170, distance: 8.6
click at [279, 172] on span "(MCE3108)" at bounding box center [307, 172] width 57 height 14
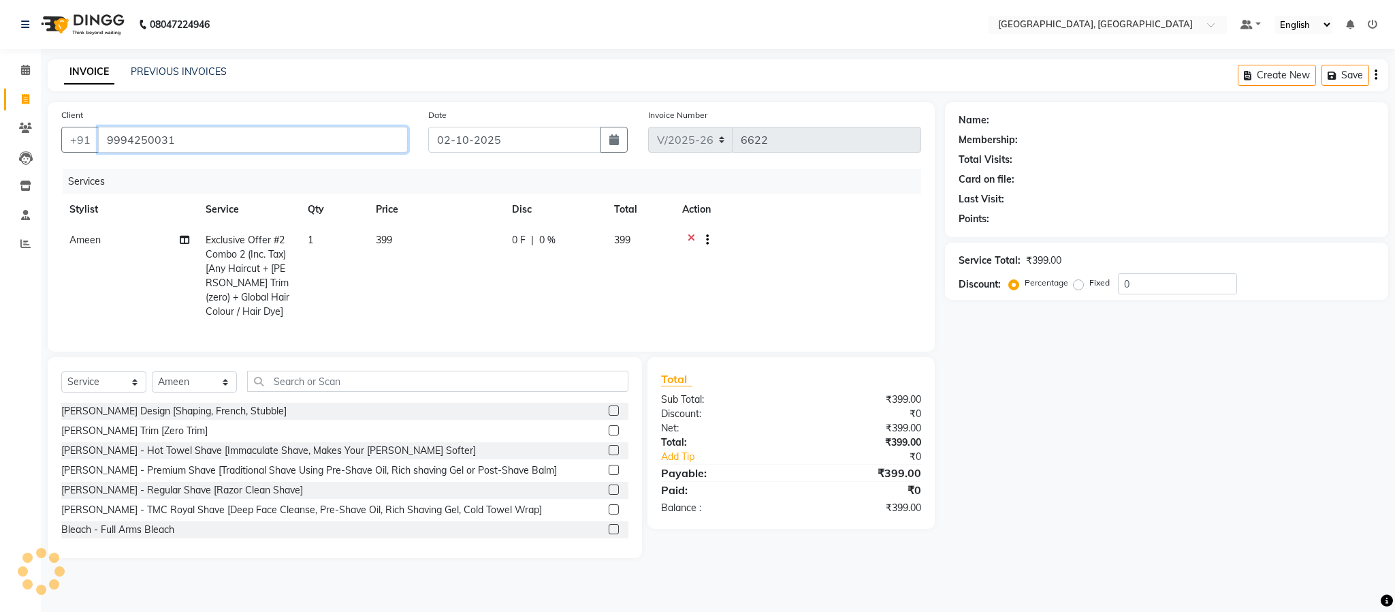
type input "9994250031"
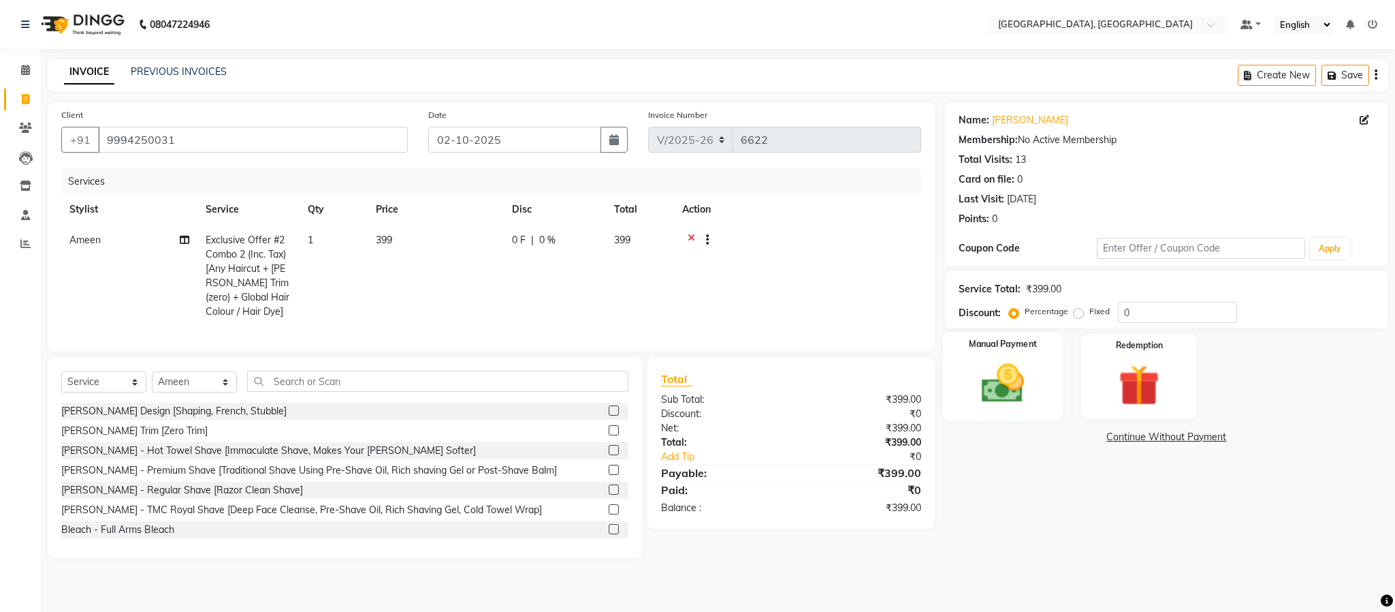
click at [1004, 388] on img at bounding box center [1002, 383] width 69 height 49
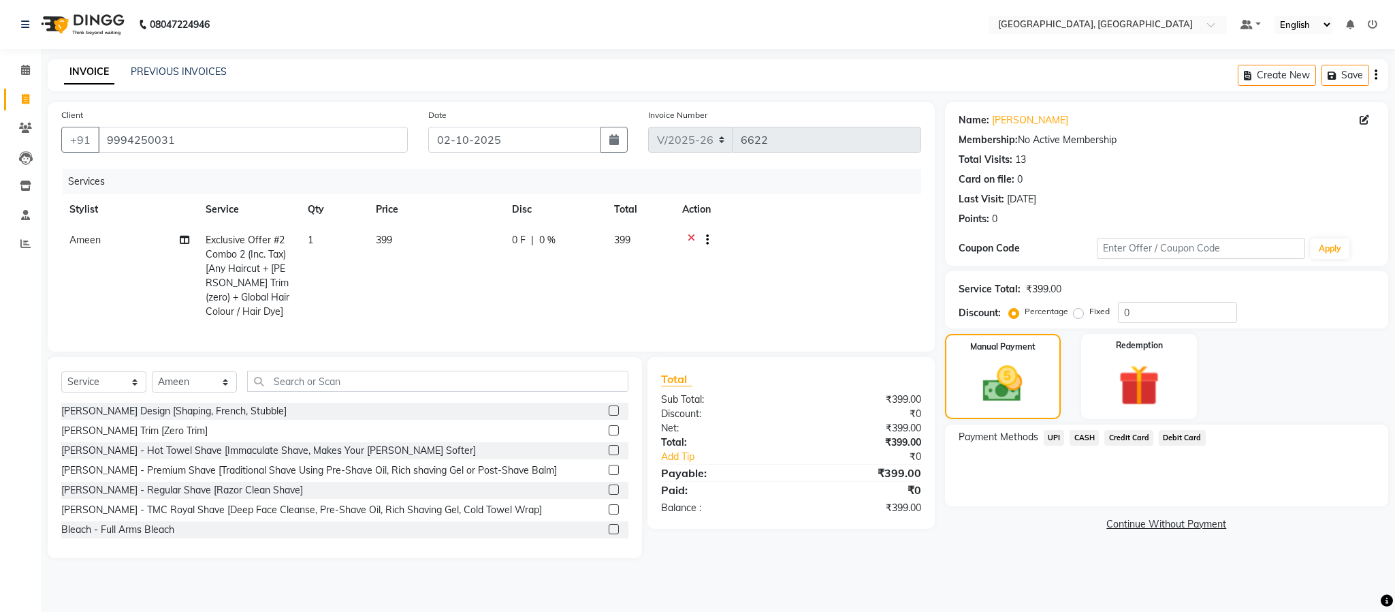
click at [1030, 438] on span "UPI" at bounding box center [1054, 438] width 21 height 16
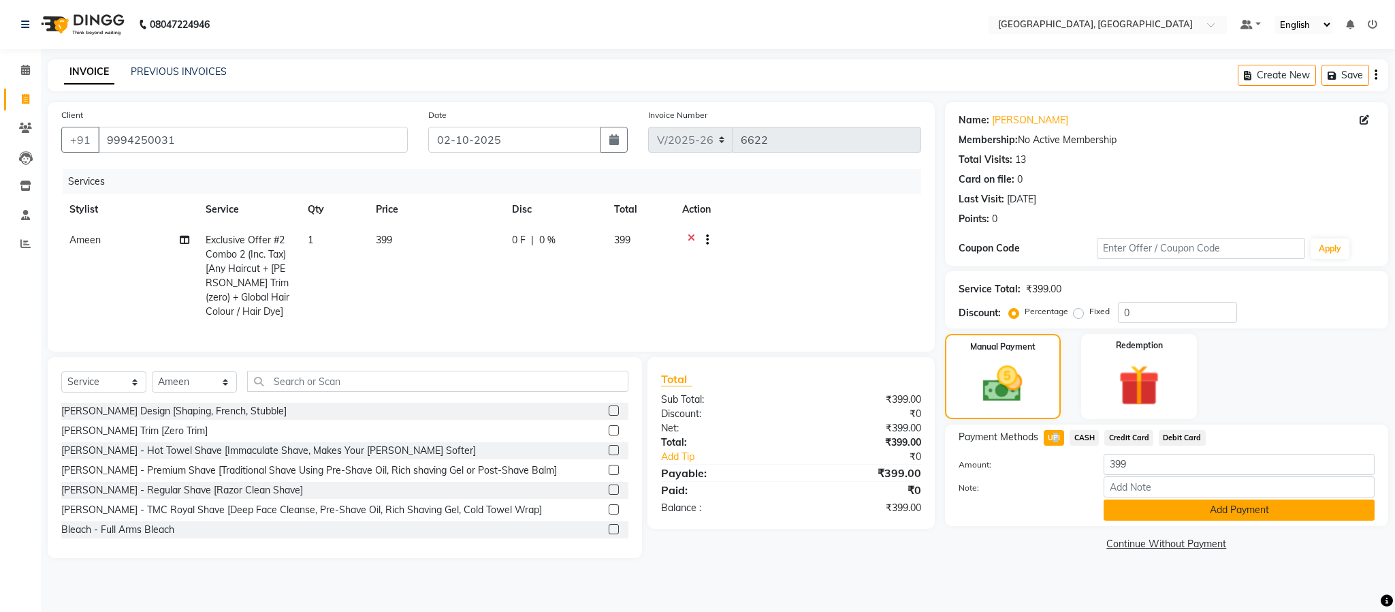
click at [1030, 511] on button "Add Payment" at bounding box center [1239, 509] width 271 height 21
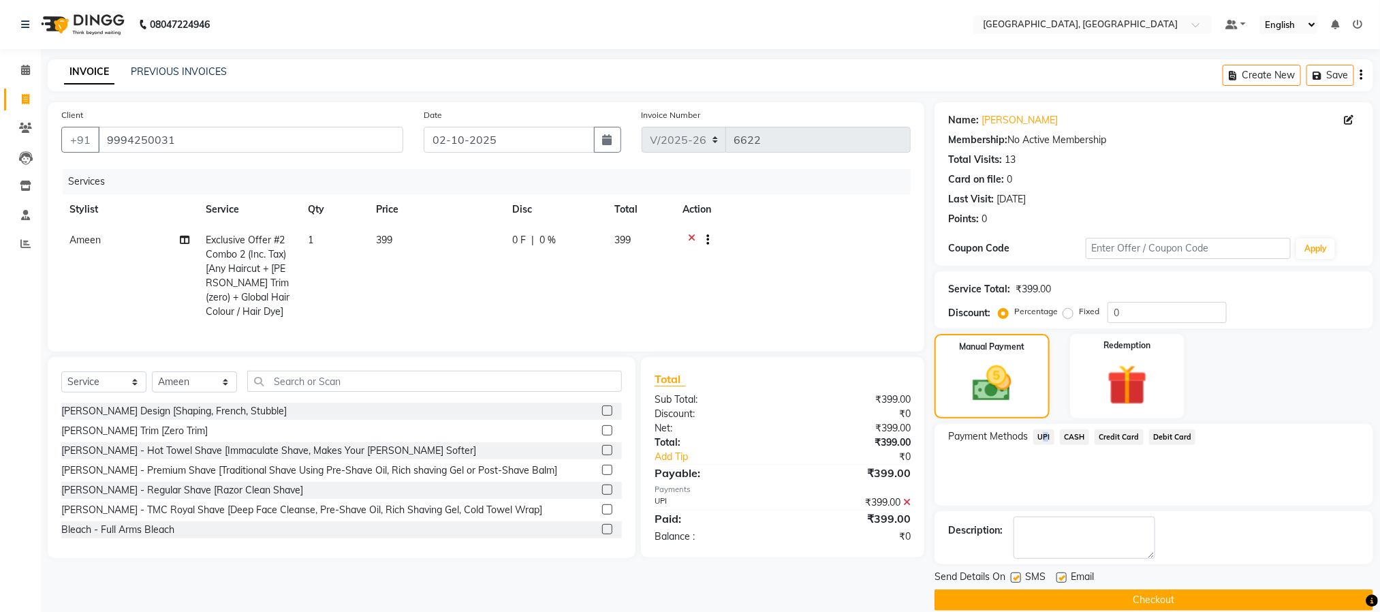
scroll to position [20, 0]
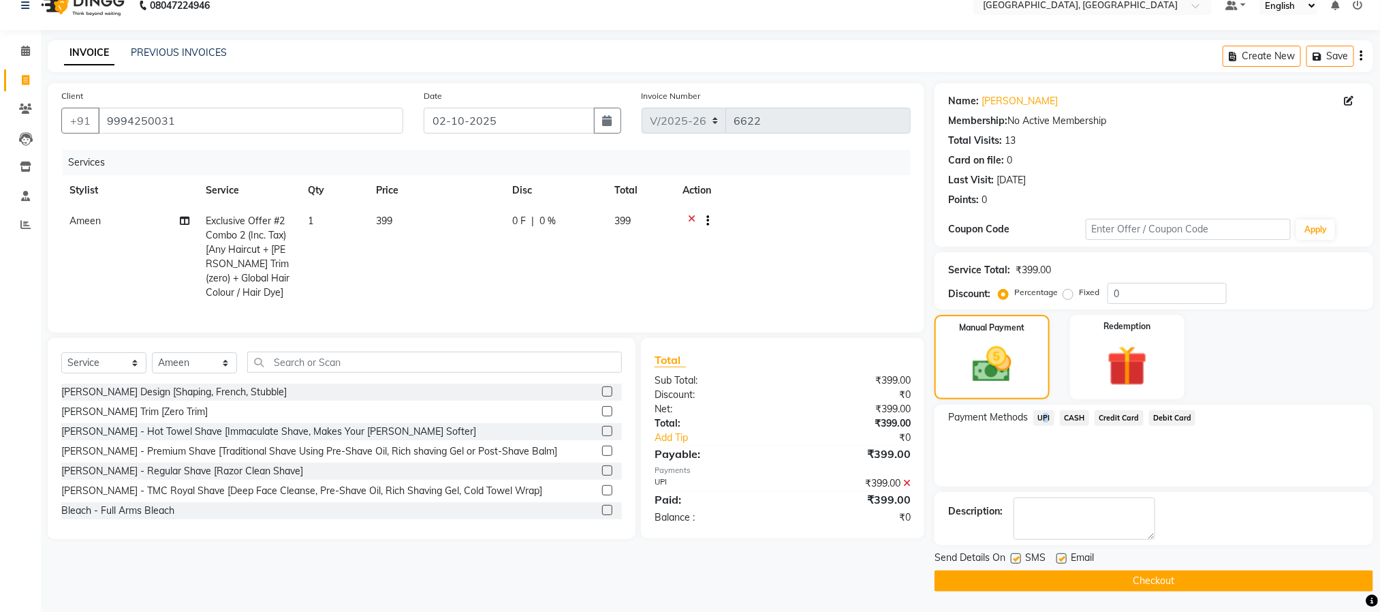
click at [1030, 580] on button "Checkout" at bounding box center [1153, 580] width 439 height 21
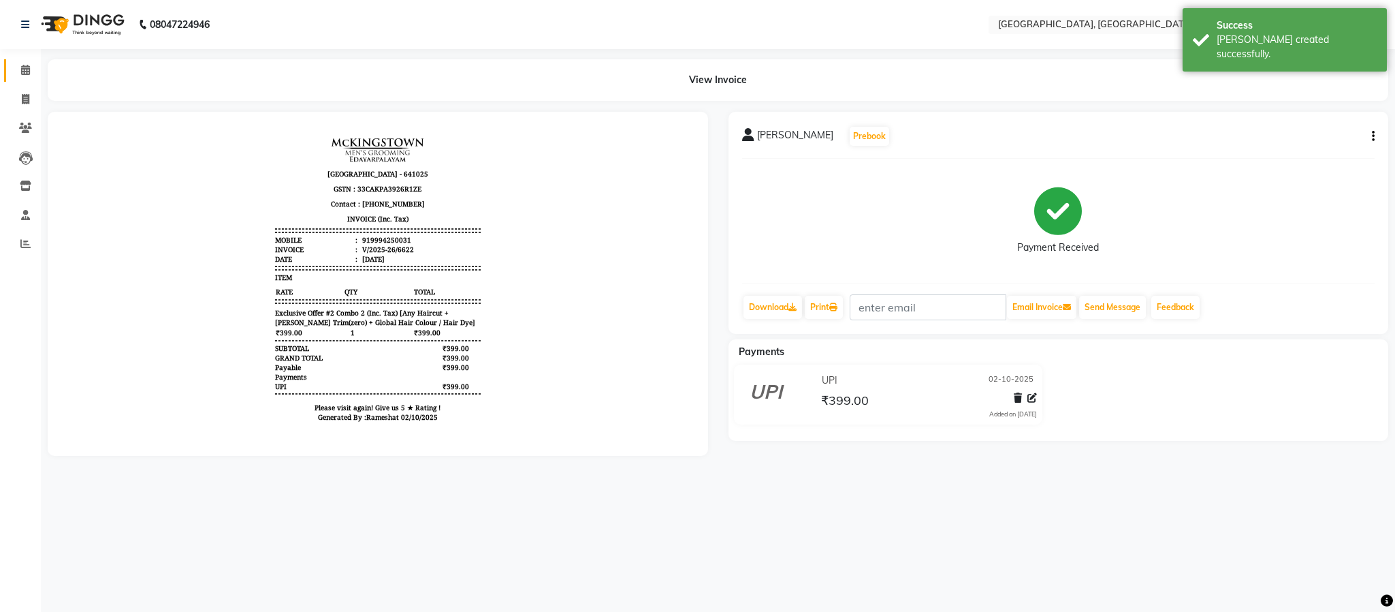
click at [25, 66] on icon at bounding box center [25, 70] width 9 height 10
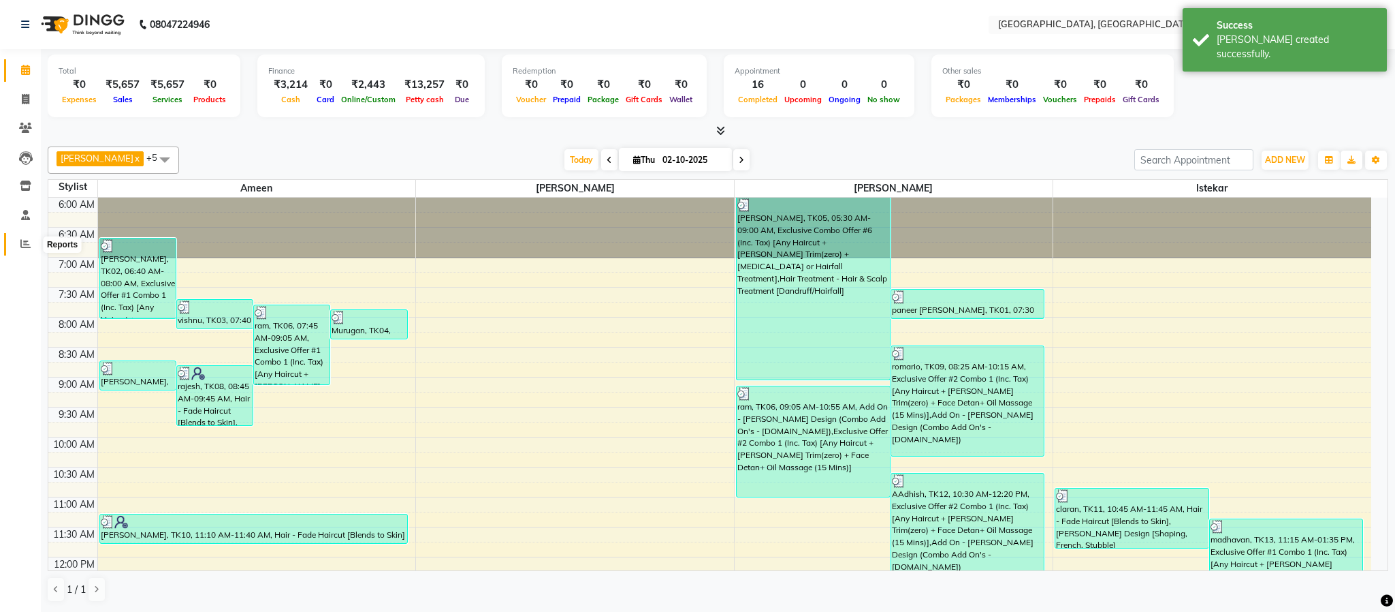
click at [27, 248] on icon at bounding box center [25, 243] width 10 height 10
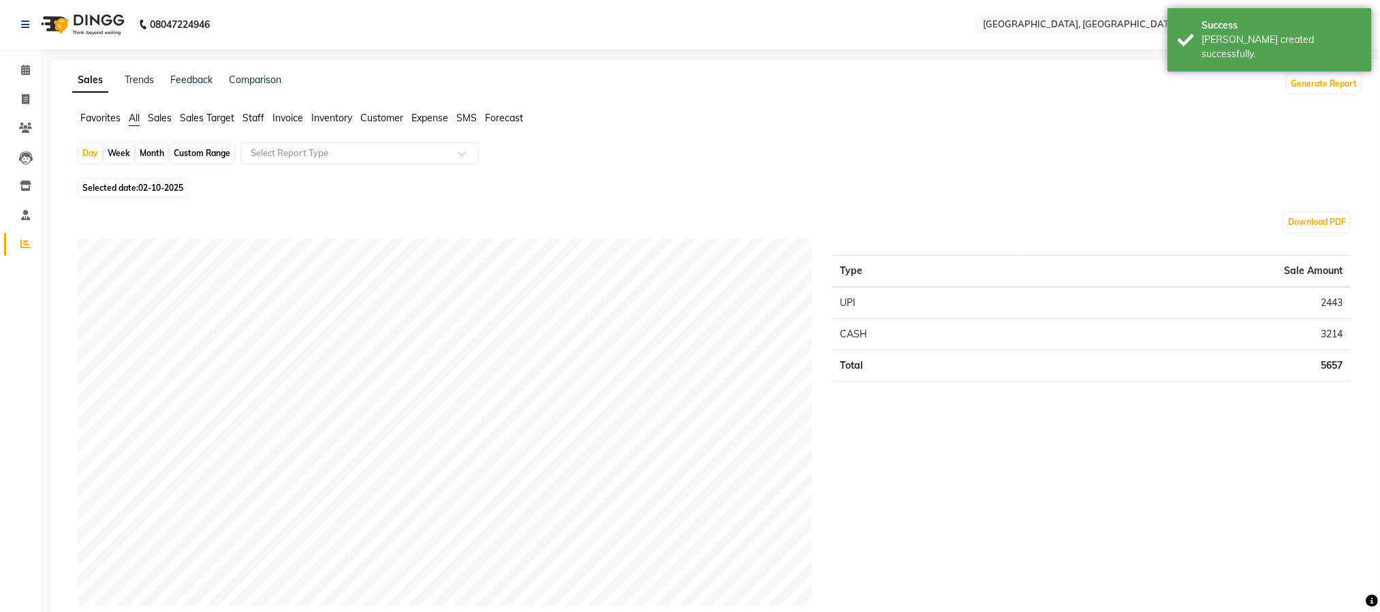
click at [252, 119] on span "Staff" at bounding box center [253, 118] width 22 height 12
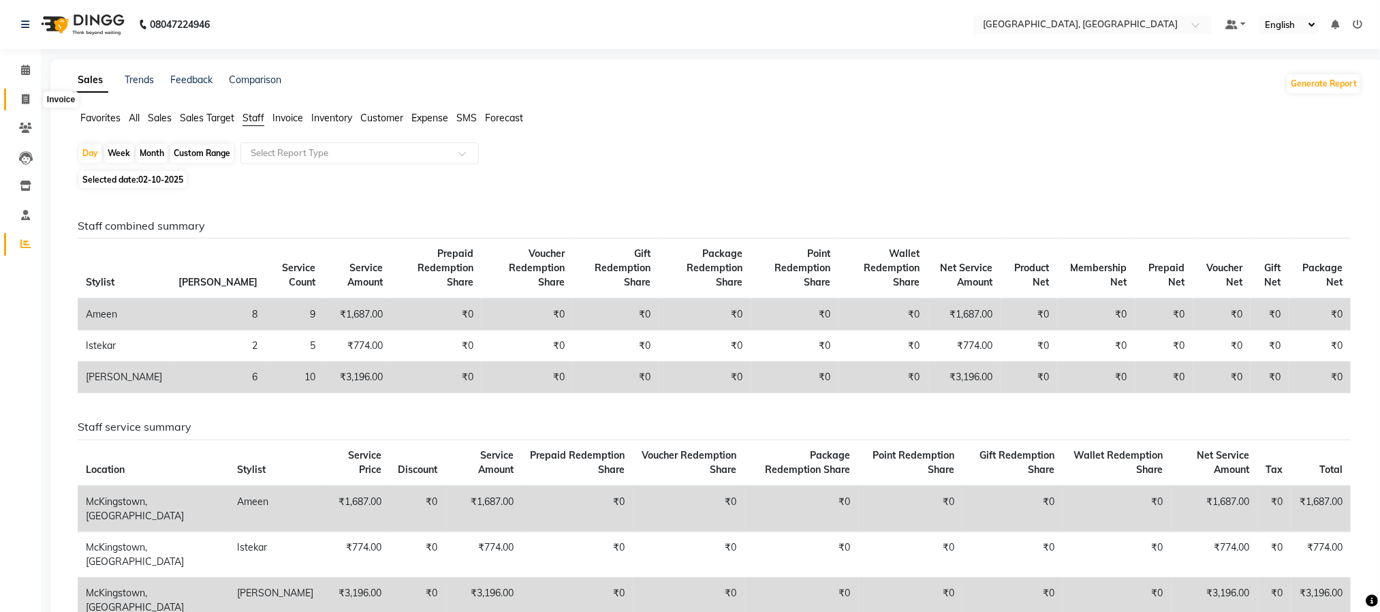
click at [29, 94] on span at bounding box center [26, 100] width 24 height 16
select select "service"
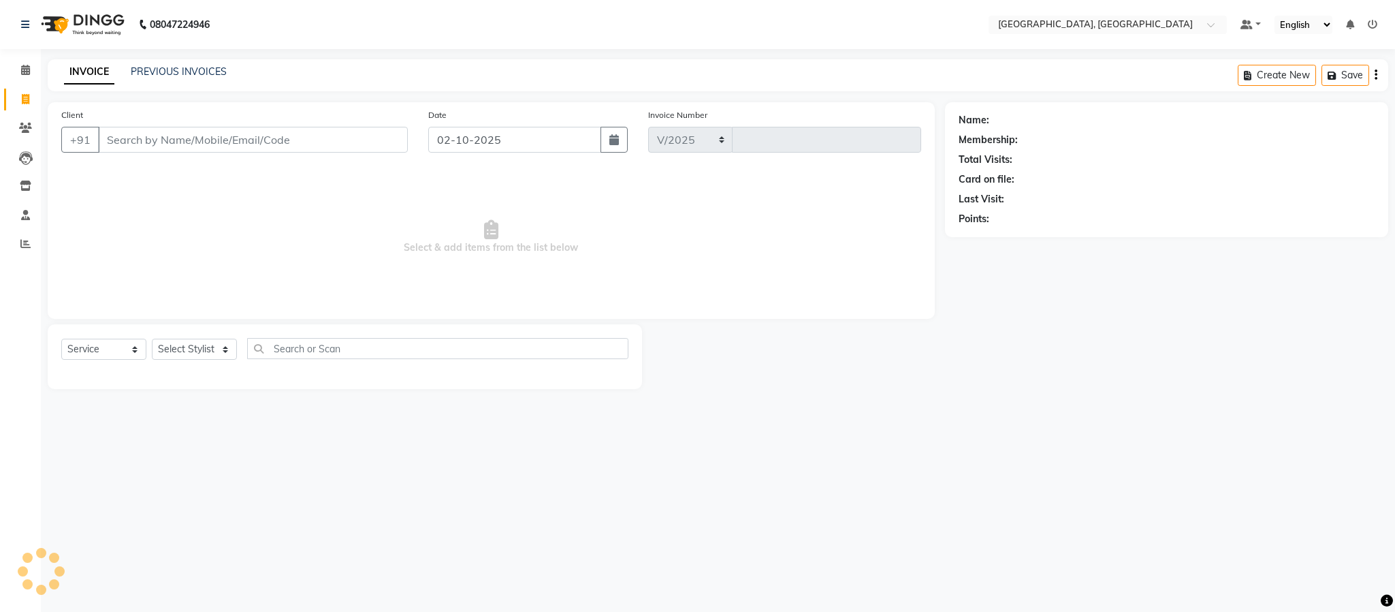
select select "4977"
type input "6623"
click at [205, 353] on select "Select Stylist" at bounding box center [194, 348] width 85 height 21
select select "84531"
click at [152, 339] on select "Select Stylist Ameen House Keeping Istekar McKingstown [PERSON_NAME] Prathiswar…" at bounding box center [194, 348] width 85 height 21
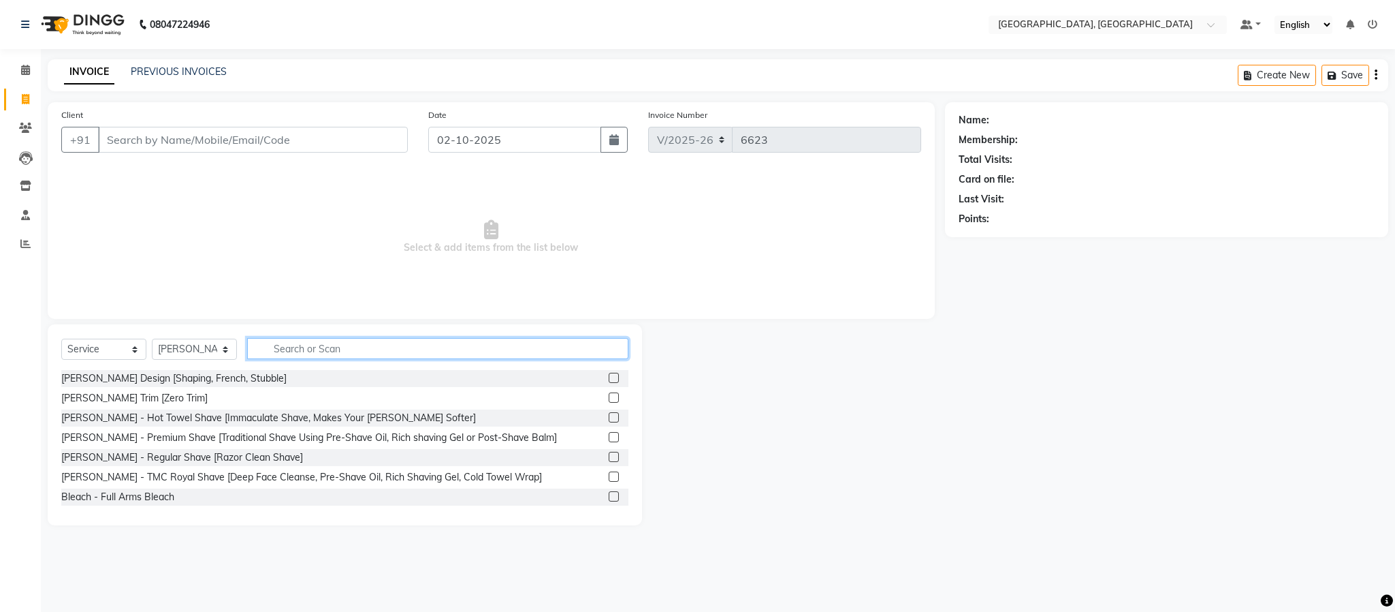
click at [439, 352] on input "text" at bounding box center [437, 348] width 381 height 21
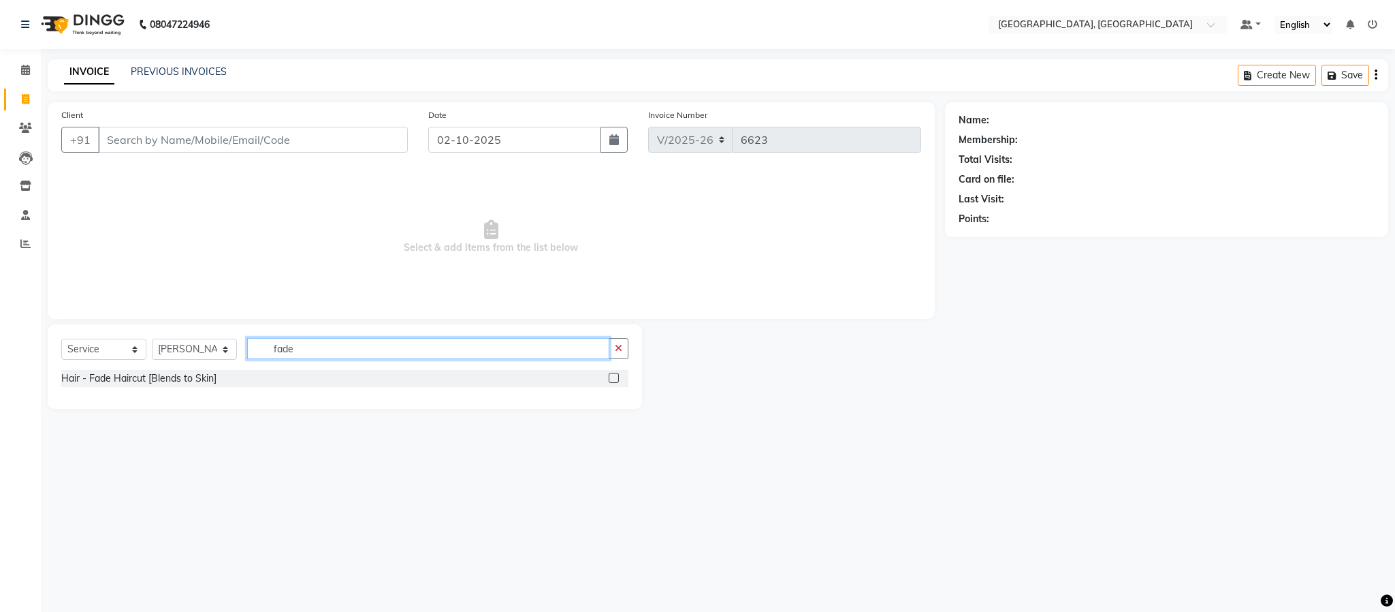
type input "fade"
click at [614, 378] on label at bounding box center [614, 377] width 10 height 10
click at [614, 378] on input "checkbox" at bounding box center [613, 378] width 9 height 9
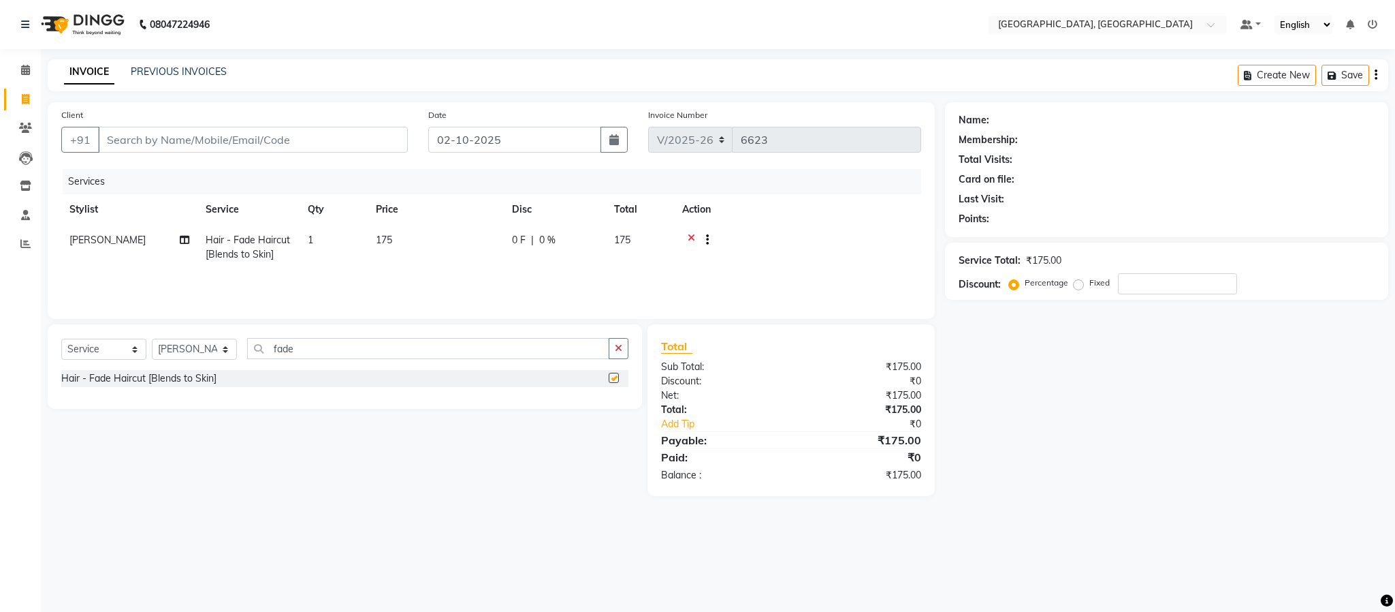
checkbox input "false"
click at [616, 342] on button "button" at bounding box center [619, 348] width 20 height 21
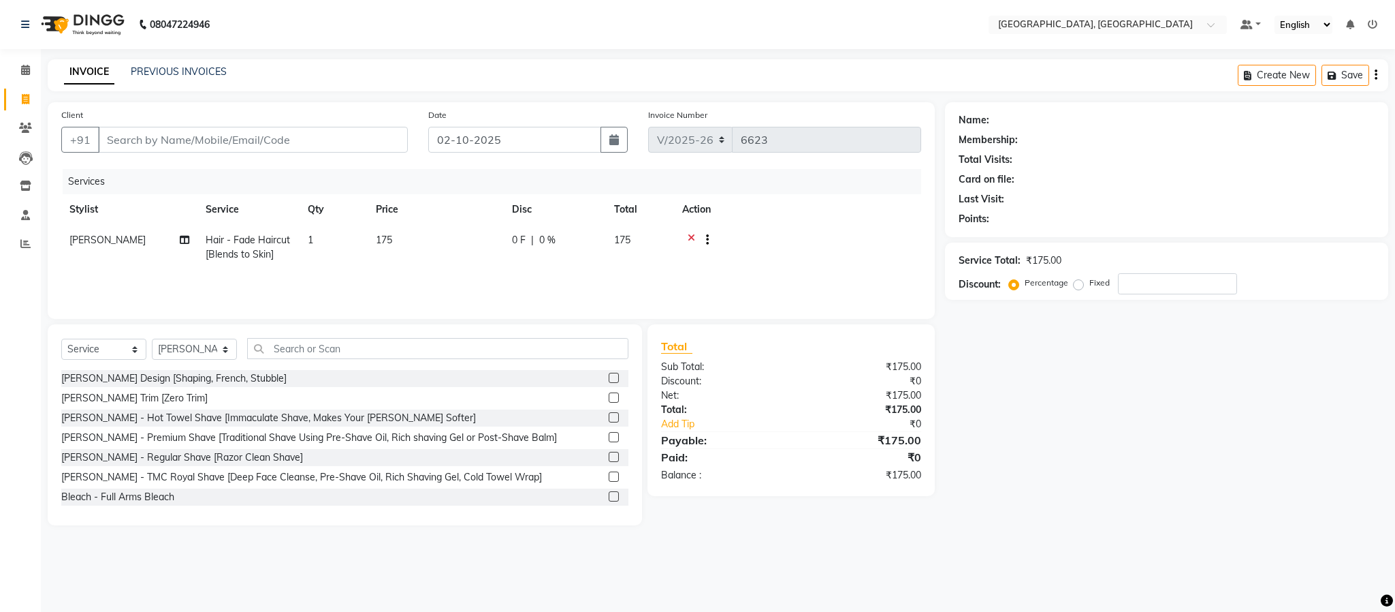
click at [609, 378] on label at bounding box center [614, 377] width 10 height 10
click at [609, 378] on input "checkbox" at bounding box center [613, 378] width 9 height 9
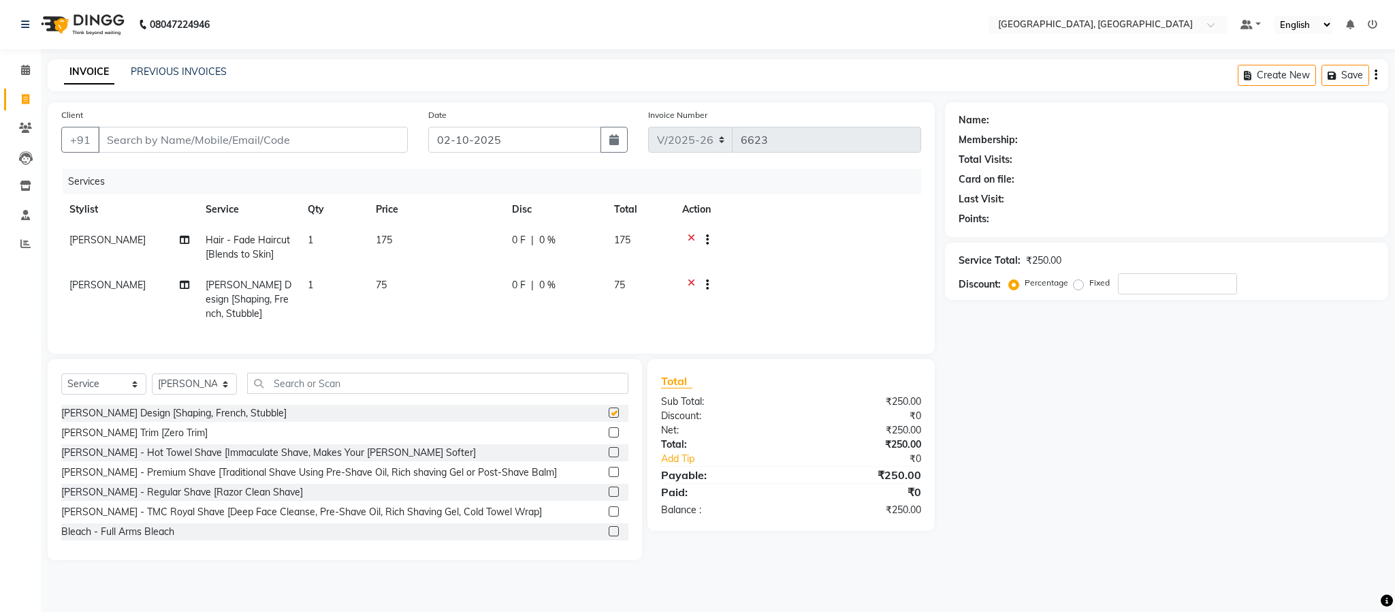
checkbox input "false"
click at [272, 133] on div "Client +91" at bounding box center [234, 136] width 367 height 56
click at [272, 137] on input "Client" at bounding box center [253, 140] width 310 height 26
click at [272, 140] on input "Client" at bounding box center [253, 140] width 310 height 26
click at [276, 131] on input "Client" at bounding box center [253, 140] width 310 height 26
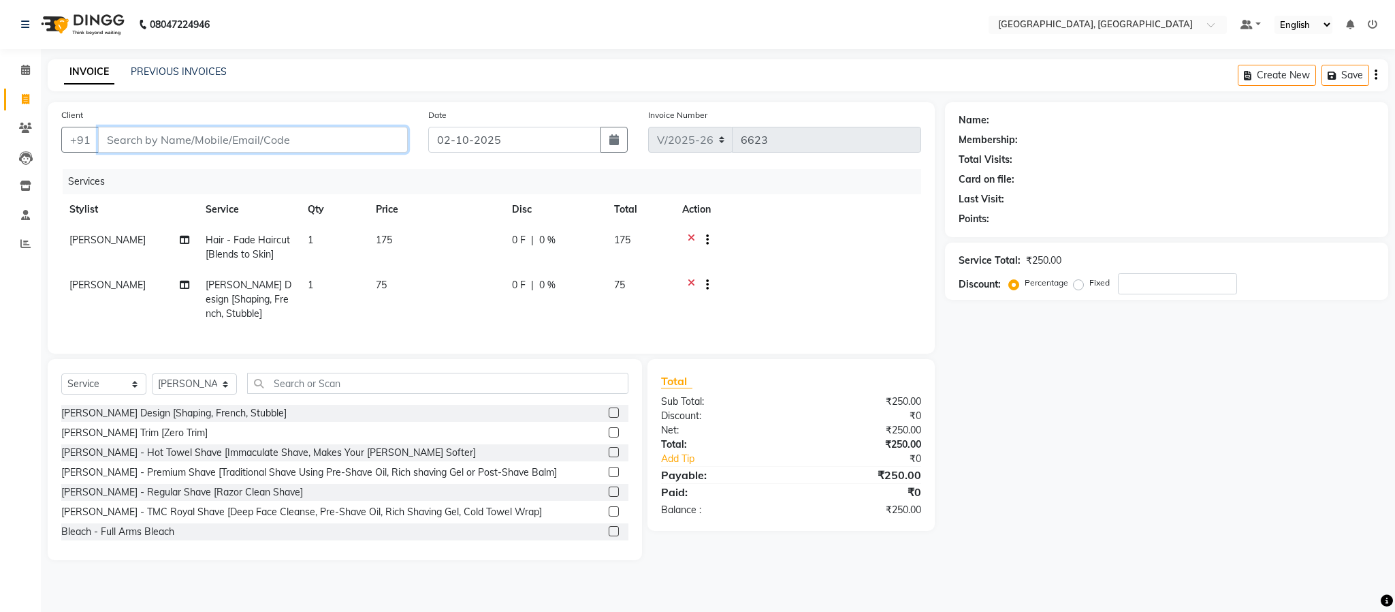
click at [276, 135] on input "Client" at bounding box center [253, 140] width 310 height 26
type input "9"
type input "0"
type input "9596321705"
click at [342, 140] on button "Add Client" at bounding box center [373, 140] width 70 height 26
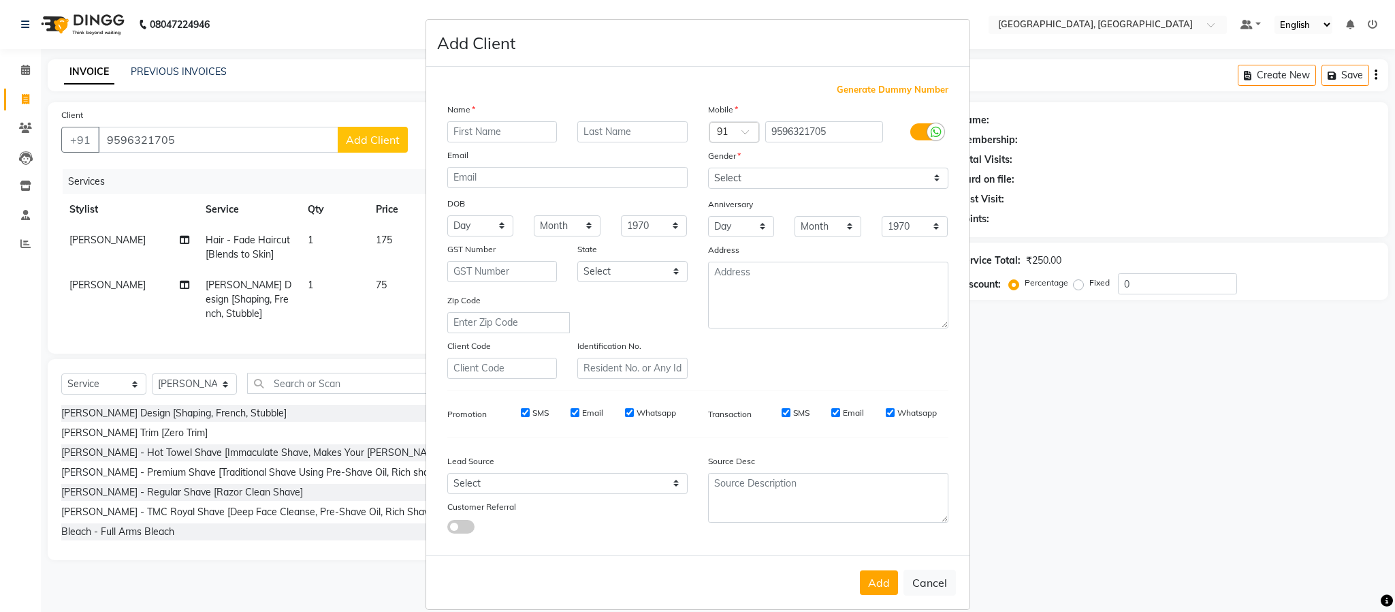
click at [485, 125] on input "text" at bounding box center [502, 131] width 110 height 21
type input "[PERSON_NAME]"
drag, startPoint x: 758, startPoint y: 172, endPoint x: 760, endPoint y: 182, distance: 10.4
click at [759, 172] on select "Select Male Female Other Prefer Not To Say" at bounding box center [828, 178] width 240 height 21
select select "[DEMOGRAPHIC_DATA]"
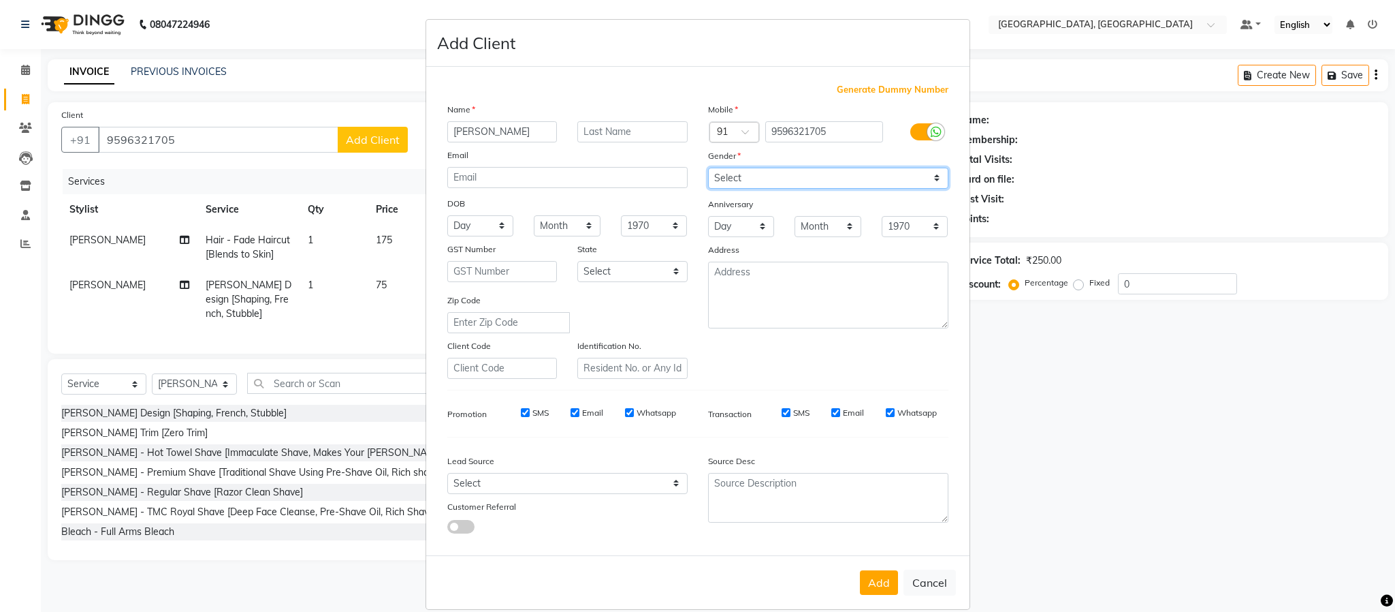
click at [708, 168] on select "Select Male Female Other Prefer Not To Say" at bounding box center [828, 178] width 240 height 21
click at [878, 585] on button "Add" at bounding box center [879, 582] width 38 height 25
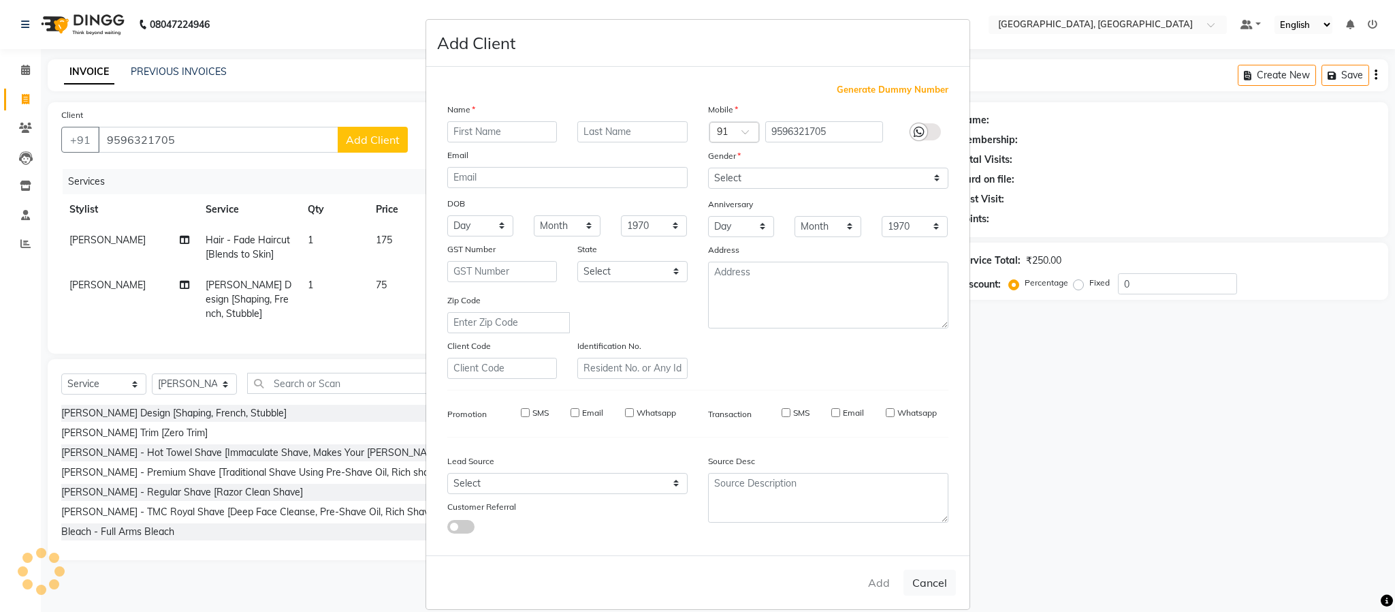
select select
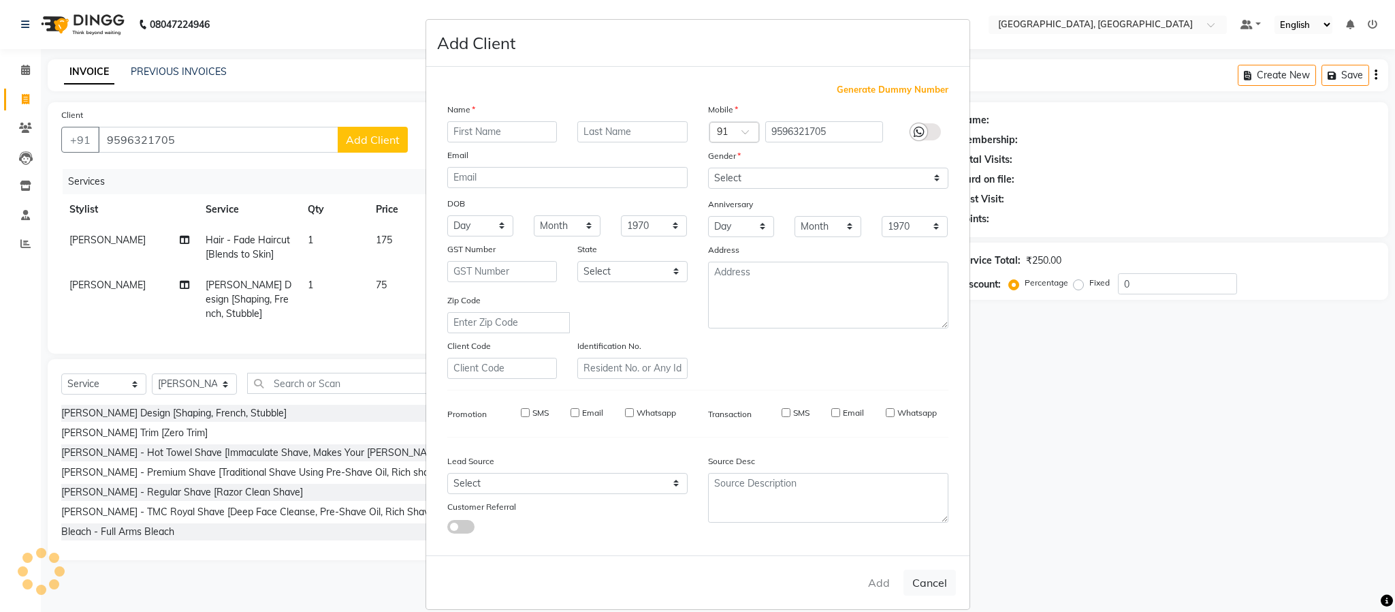
select select
checkbox input "false"
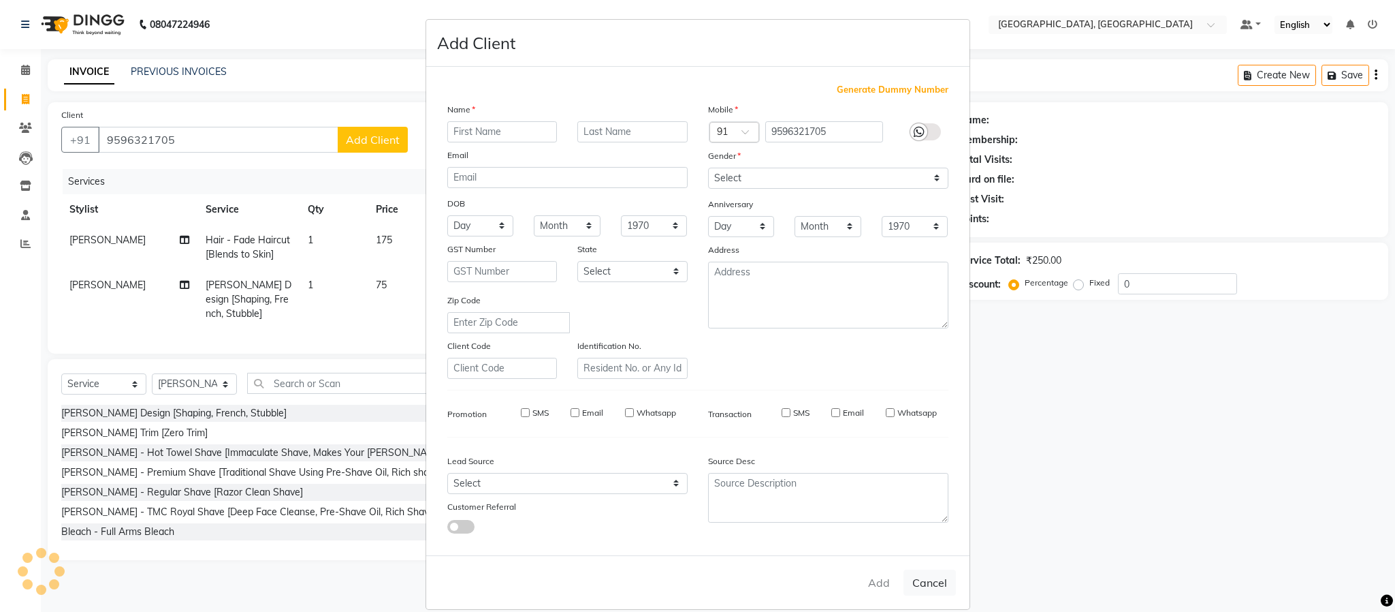
checkbox input "false"
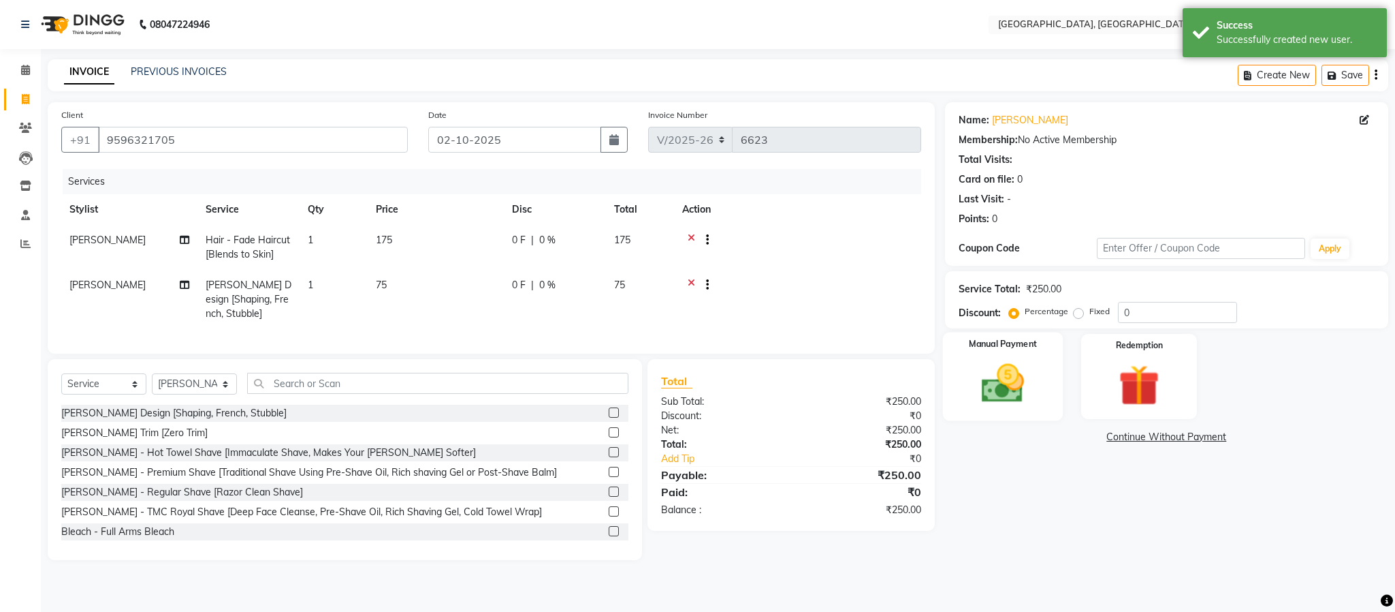
click at [1005, 402] on img at bounding box center [1002, 383] width 69 height 49
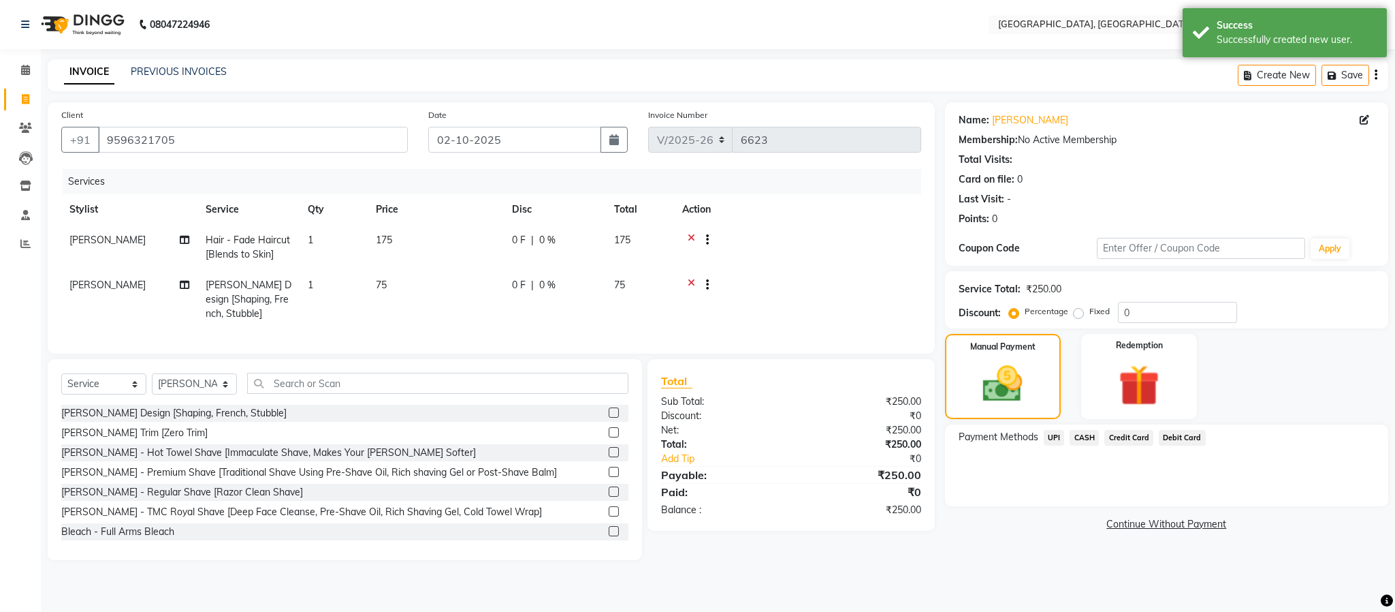
click at [1030, 440] on span "UPI" at bounding box center [1054, 438] width 21 height 16
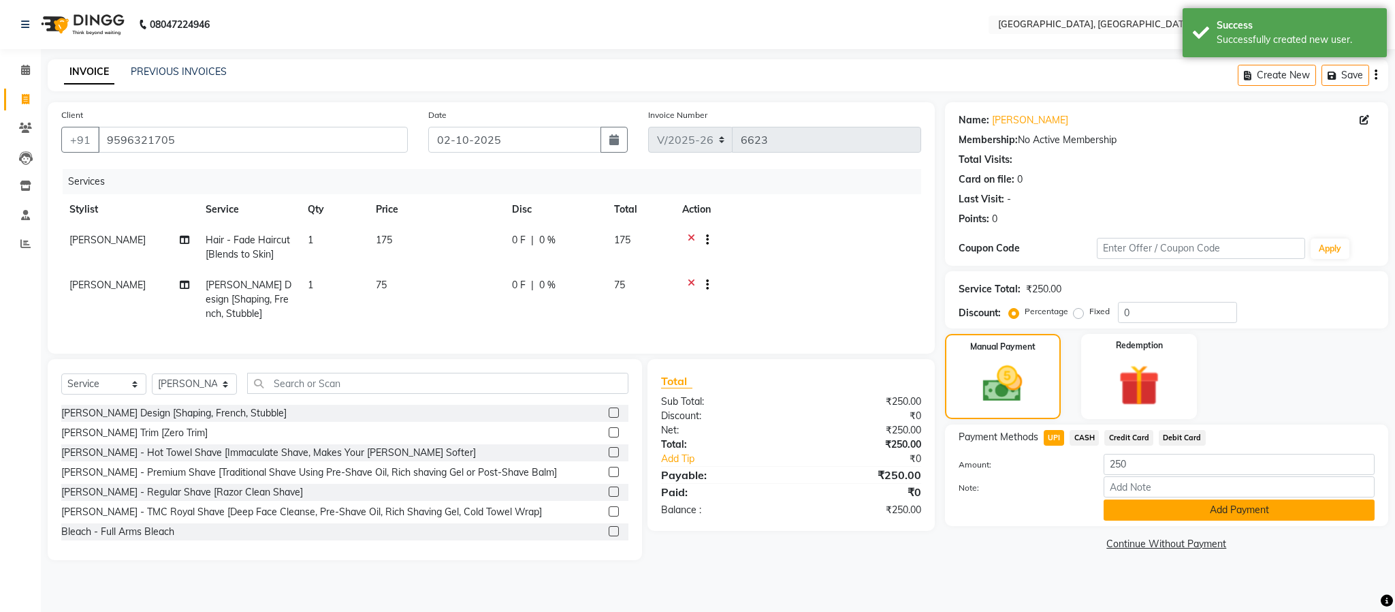
click at [1030, 507] on button "Add Payment" at bounding box center [1239, 509] width 271 height 21
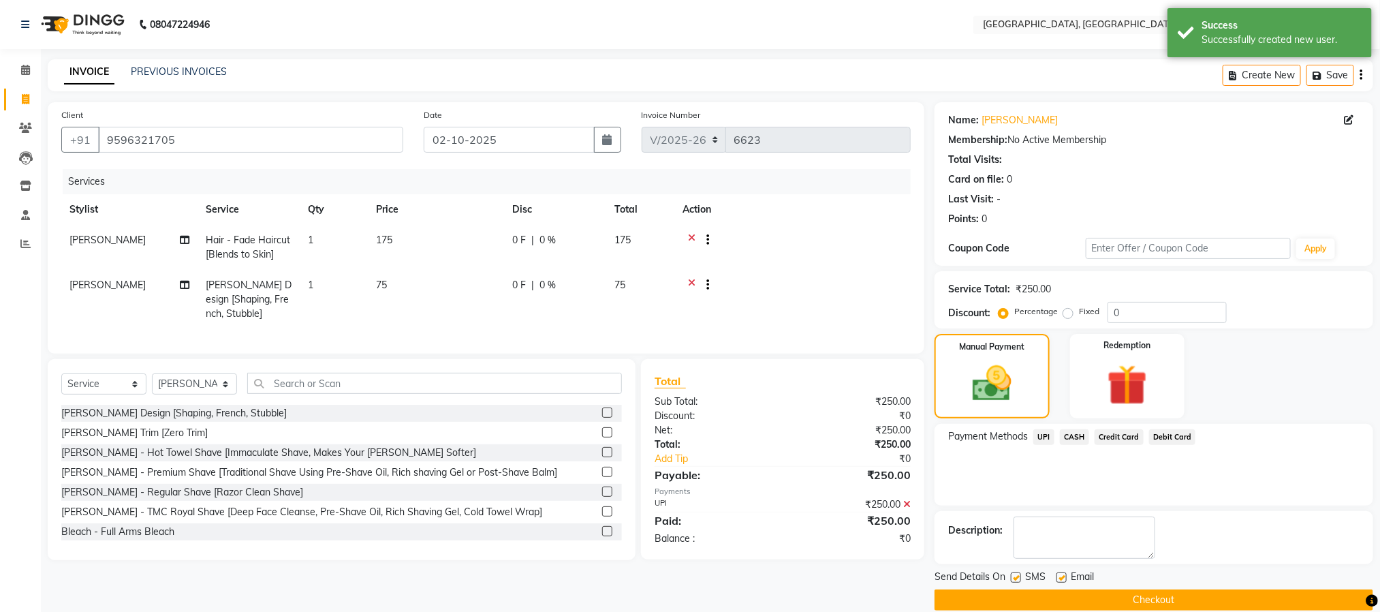
scroll to position [20, 0]
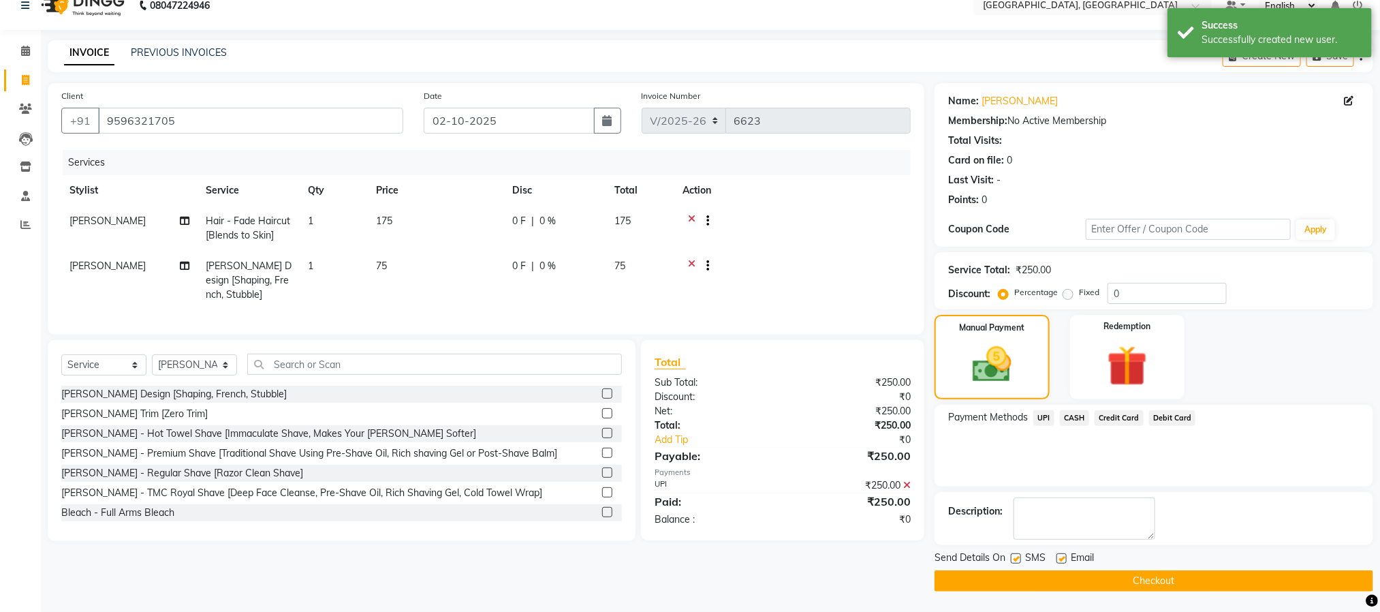
click at [1030, 584] on button "Checkout" at bounding box center [1153, 580] width 439 height 21
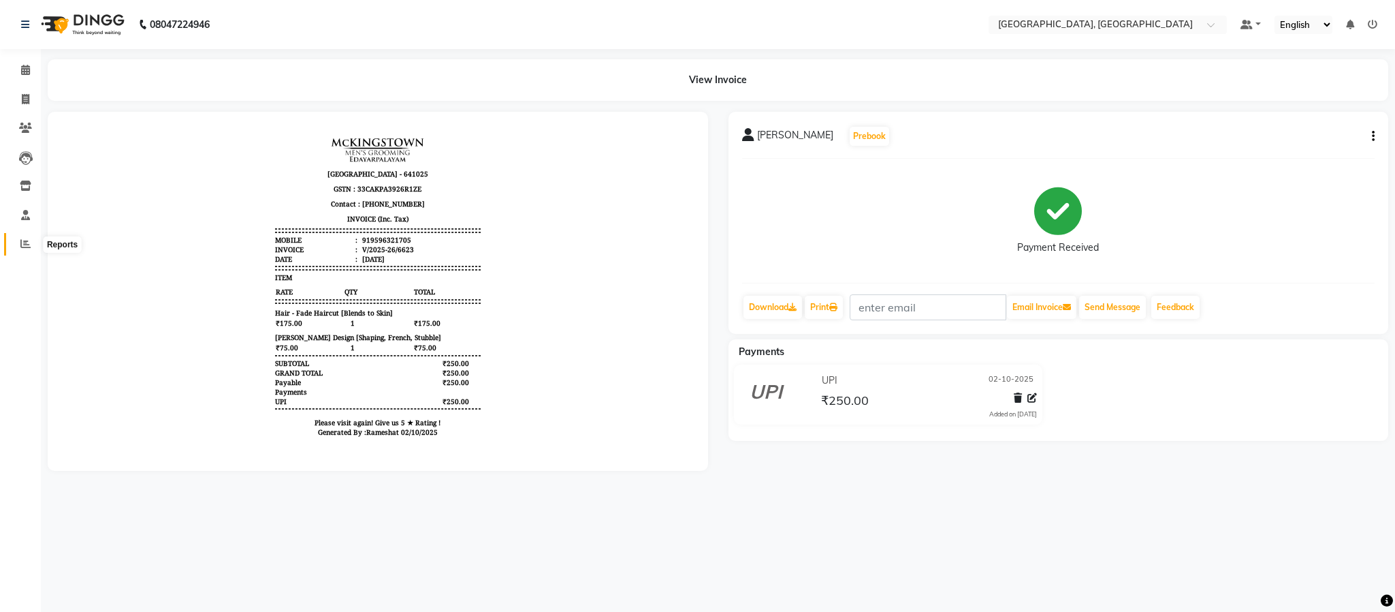
click at [27, 241] on icon at bounding box center [25, 243] width 10 height 10
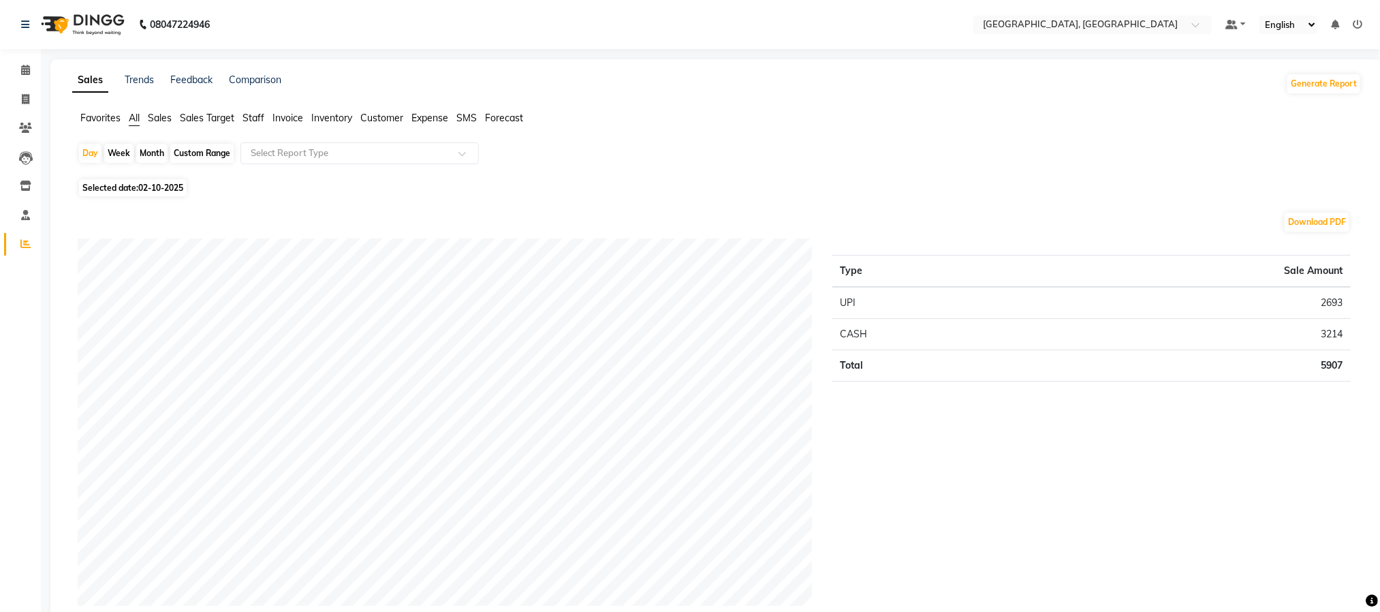
click at [259, 119] on span "Staff" at bounding box center [253, 118] width 22 height 12
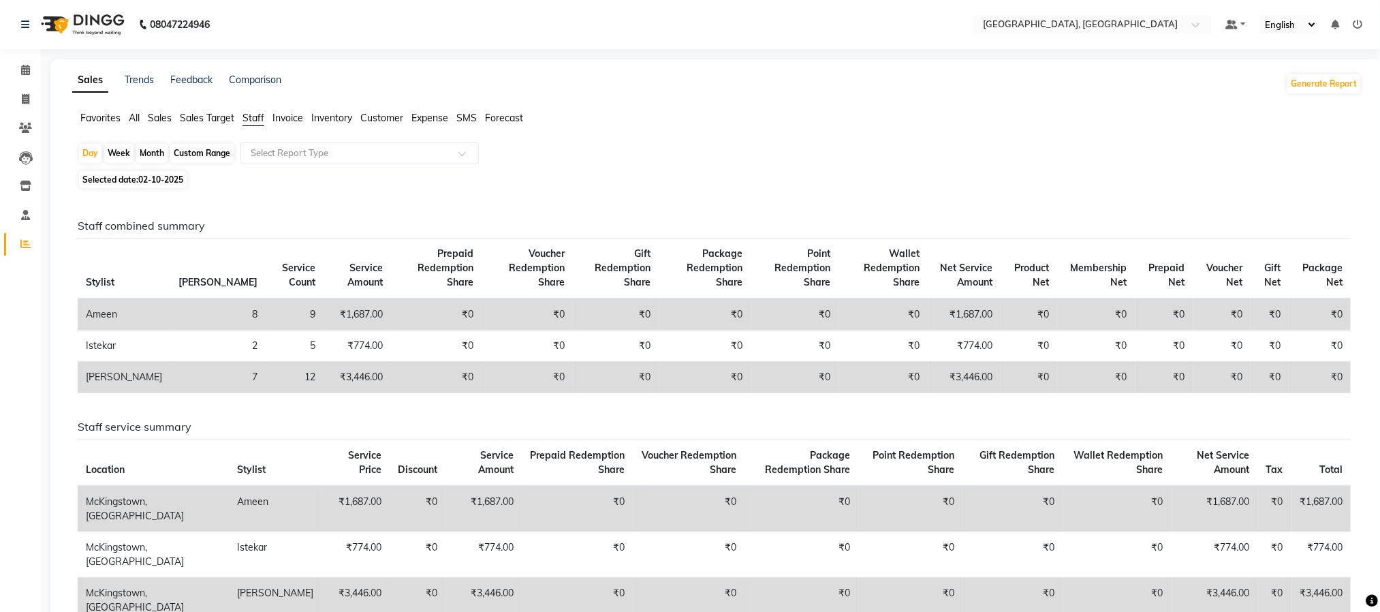
click at [422, 117] on span "Expense" at bounding box center [429, 118] width 37 height 12
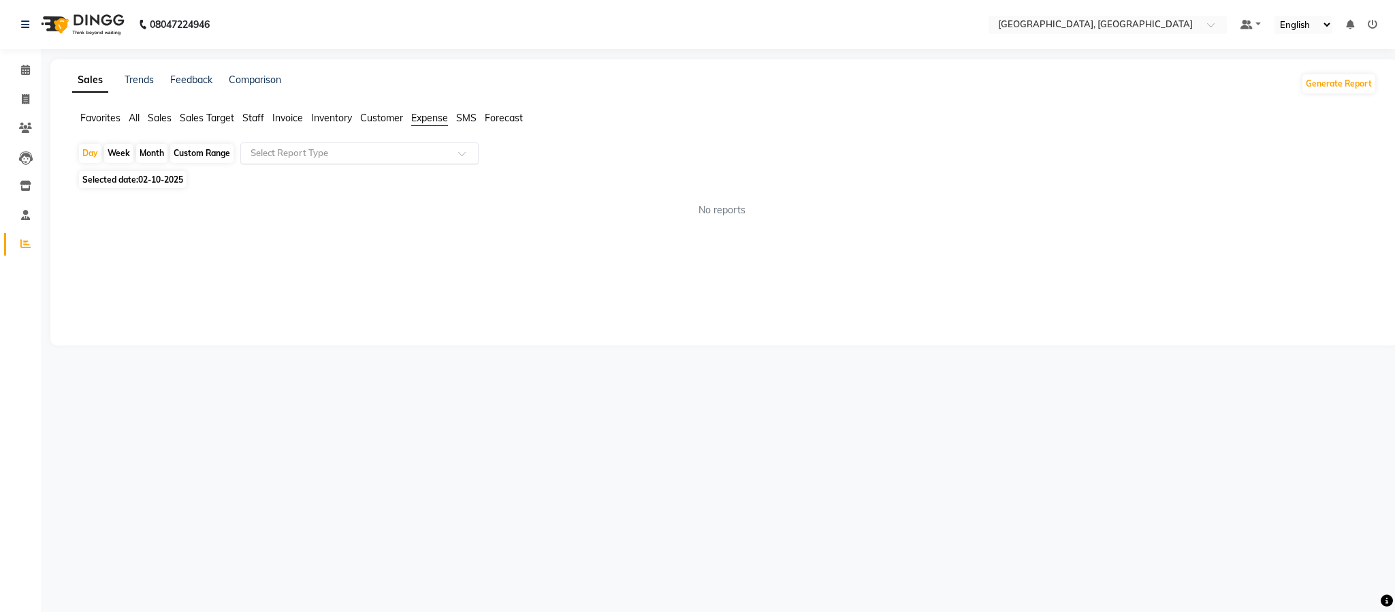
click at [454, 145] on div "Select Report Type" at bounding box center [359, 153] width 238 height 22
click at [450, 205] on div "Expense" at bounding box center [359, 204] width 237 height 27
click at [454, 156] on div at bounding box center [359, 153] width 237 height 14
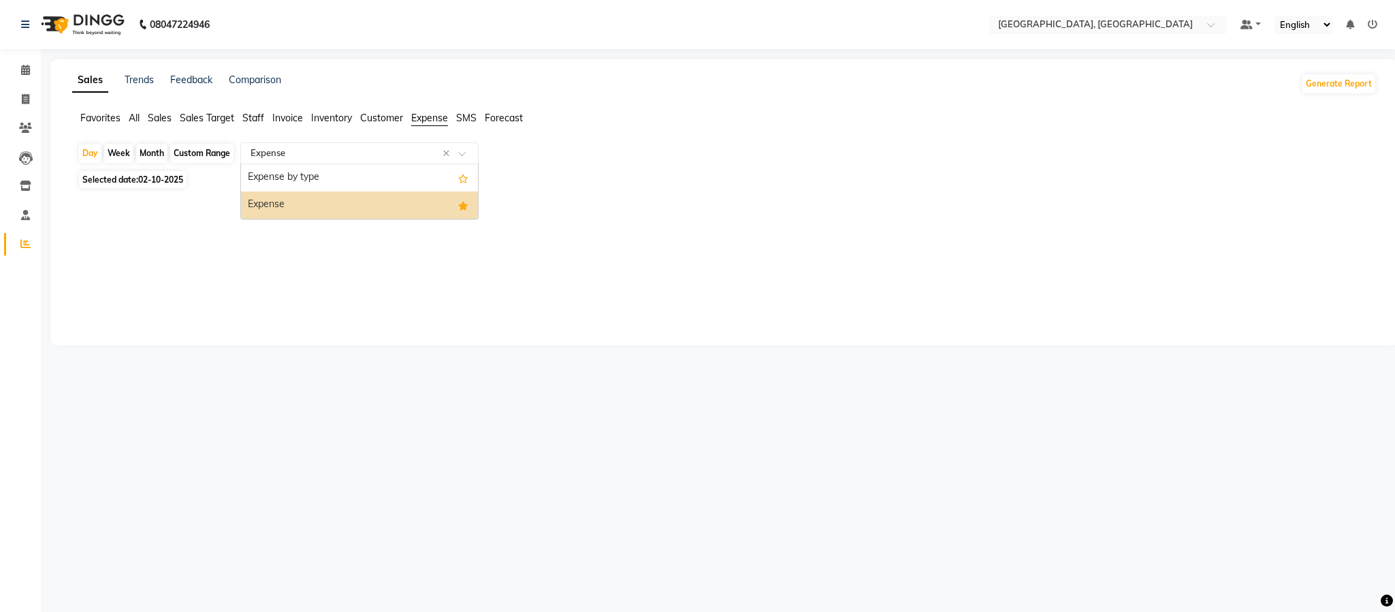
click at [448, 191] on div "Expense" at bounding box center [359, 204] width 237 height 27
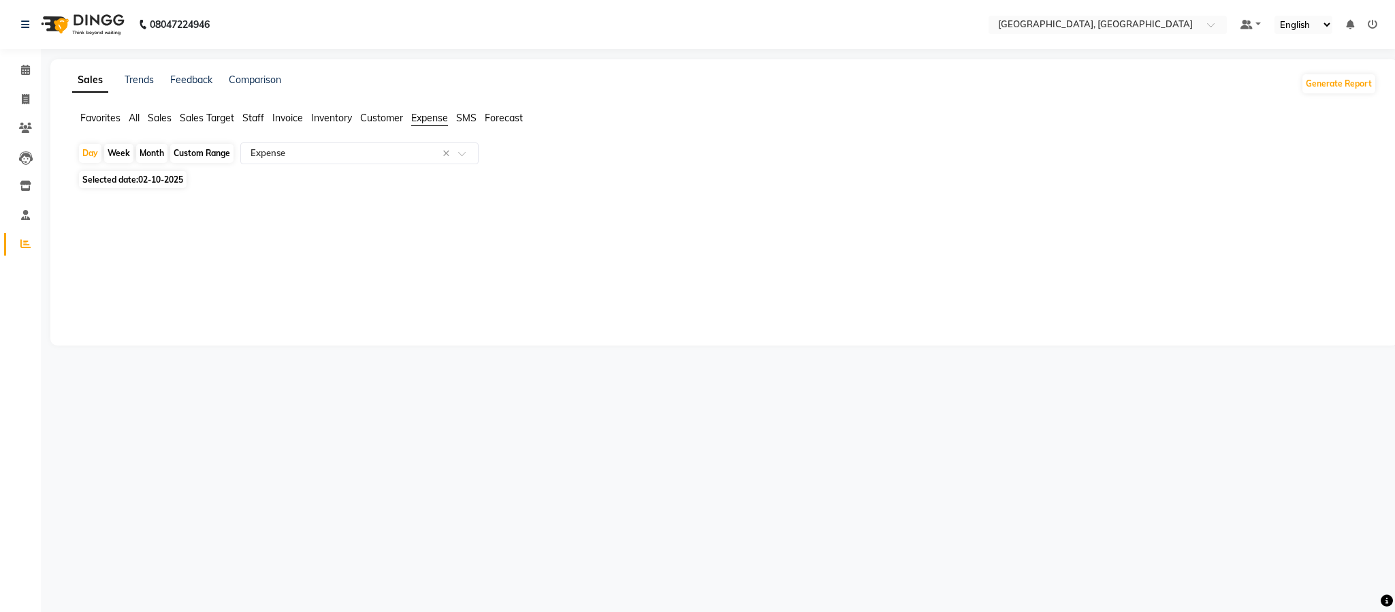
click at [116, 125] on li "Favorites" at bounding box center [100, 118] width 40 height 14
click at [190, 117] on span "Sales Target" at bounding box center [207, 118] width 54 height 12
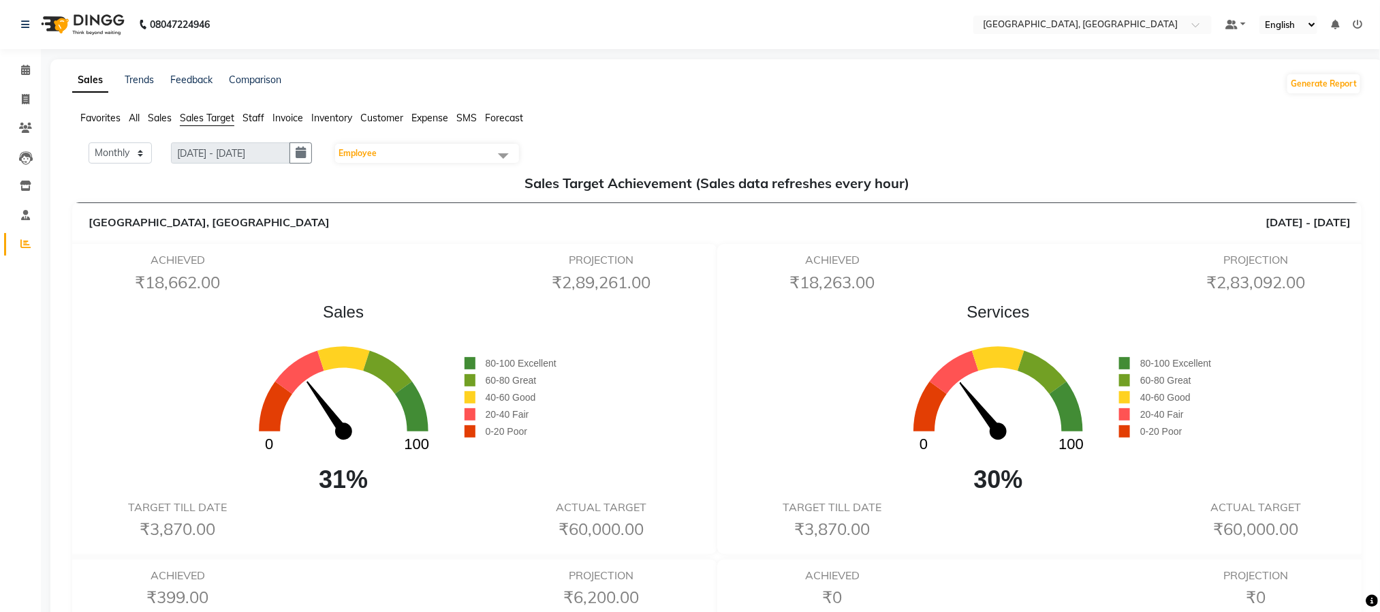
click at [419, 118] on span "Expense" at bounding box center [429, 118] width 37 height 12
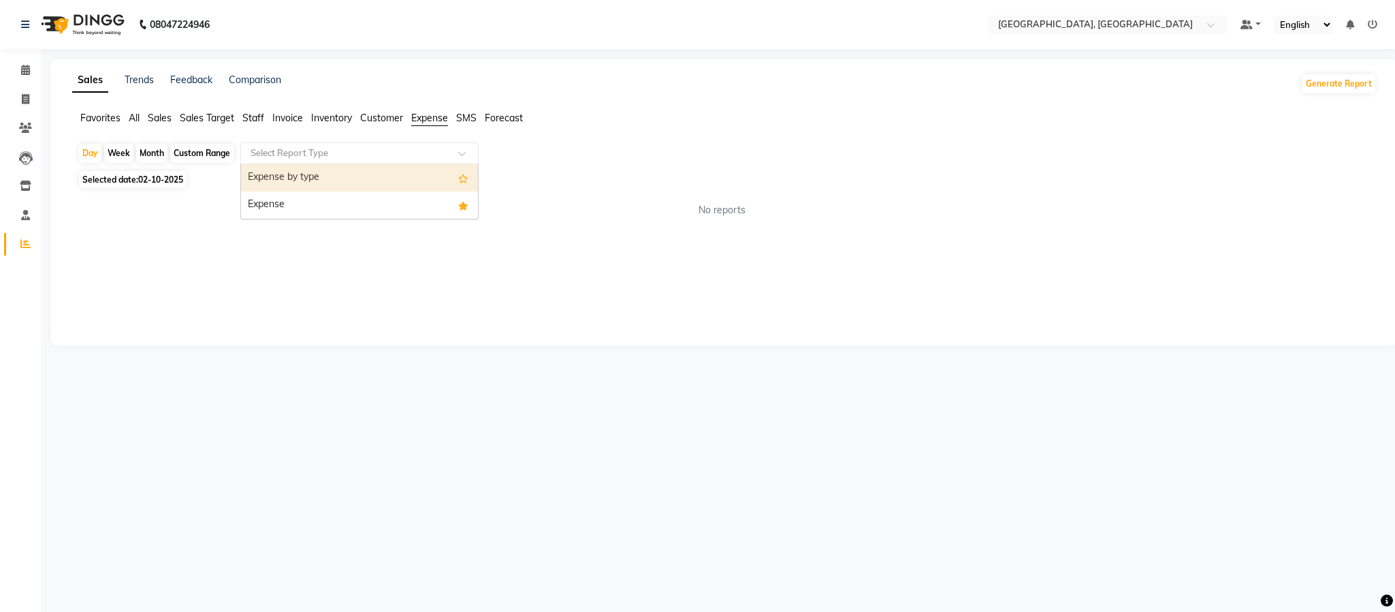
click at [472, 150] on span at bounding box center [466, 157] width 17 height 14
drag, startPoint x: 462, startPoint y: 187, endPoint x: 454, endPoint y: 187, distance: 7.5
click at [460, 188] on div "Expense by type" at bounding box center [359, 177] width 237 height 27
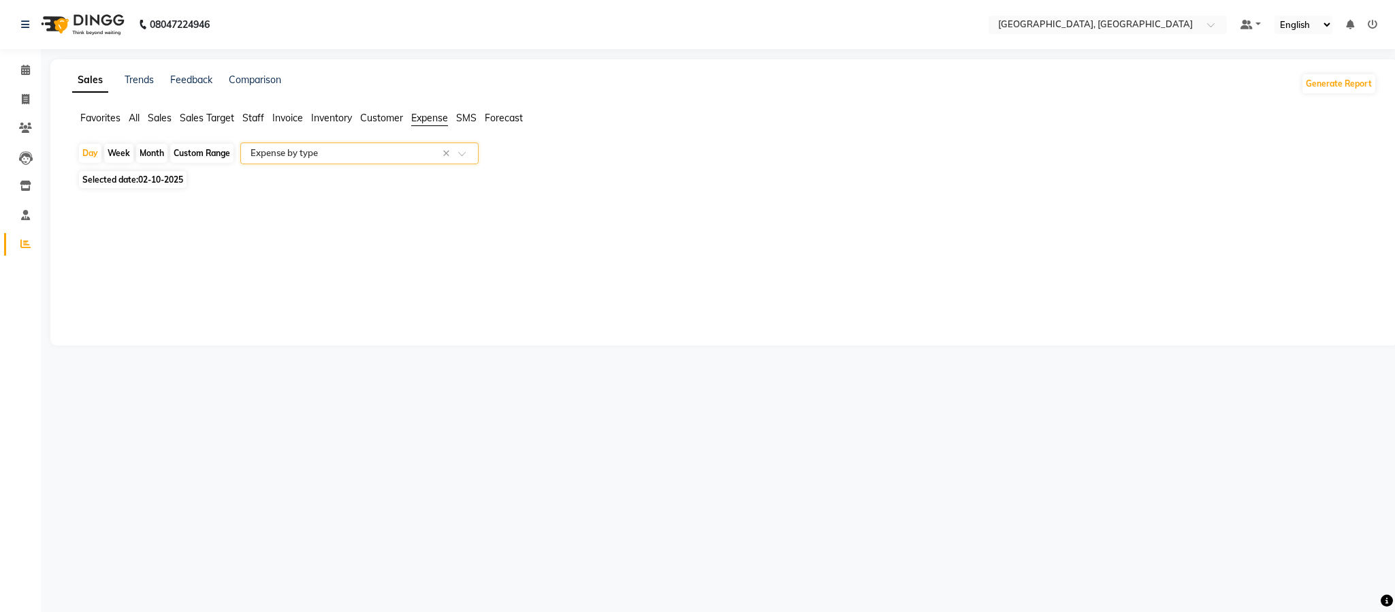
drag, startPoint x: 460, startPoint y: 154, endPoint x: 451, endPoint y: 155, distance: 8.3
click at [458, 154] on span at bounding box center [466, 157] width 17 height 14
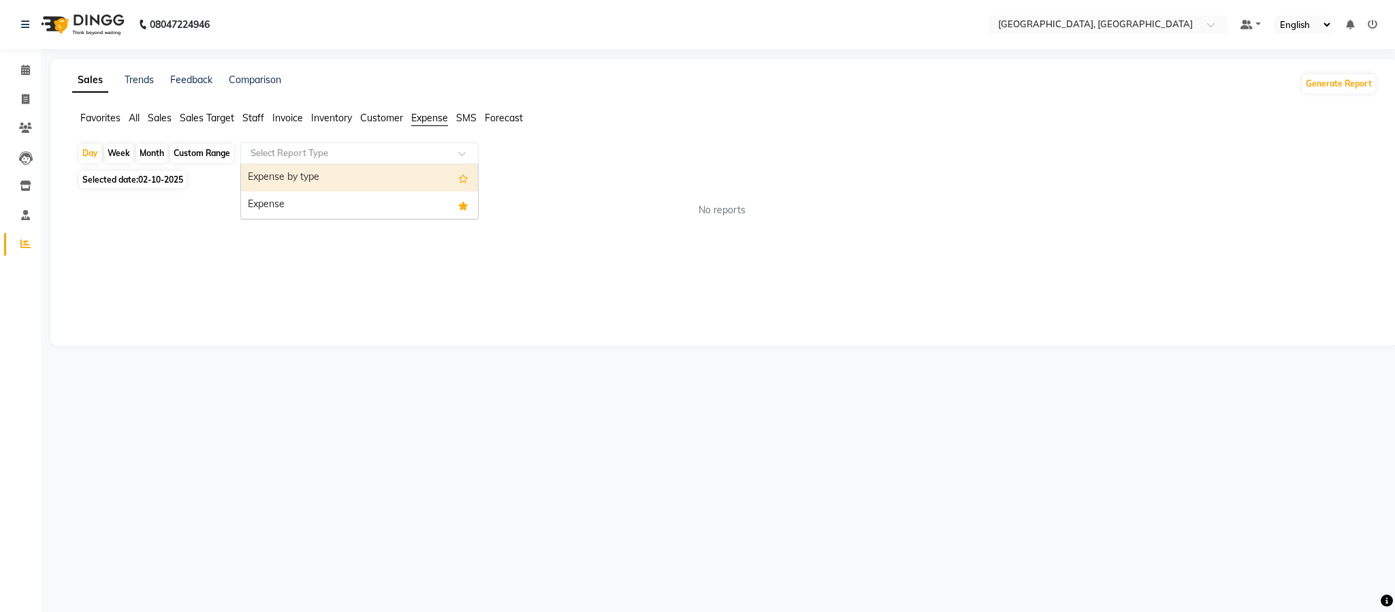
click at [622, 240] on div "Sales Trends Feedback Comparison Generate Report Favorites All Sales Sales Targ…" at bounding box center [724, 202] width 1348 height 286
click at [25, 95] on icon at bounding box center [25, 99] width 7 height 10
select select "4977"
select select "service"
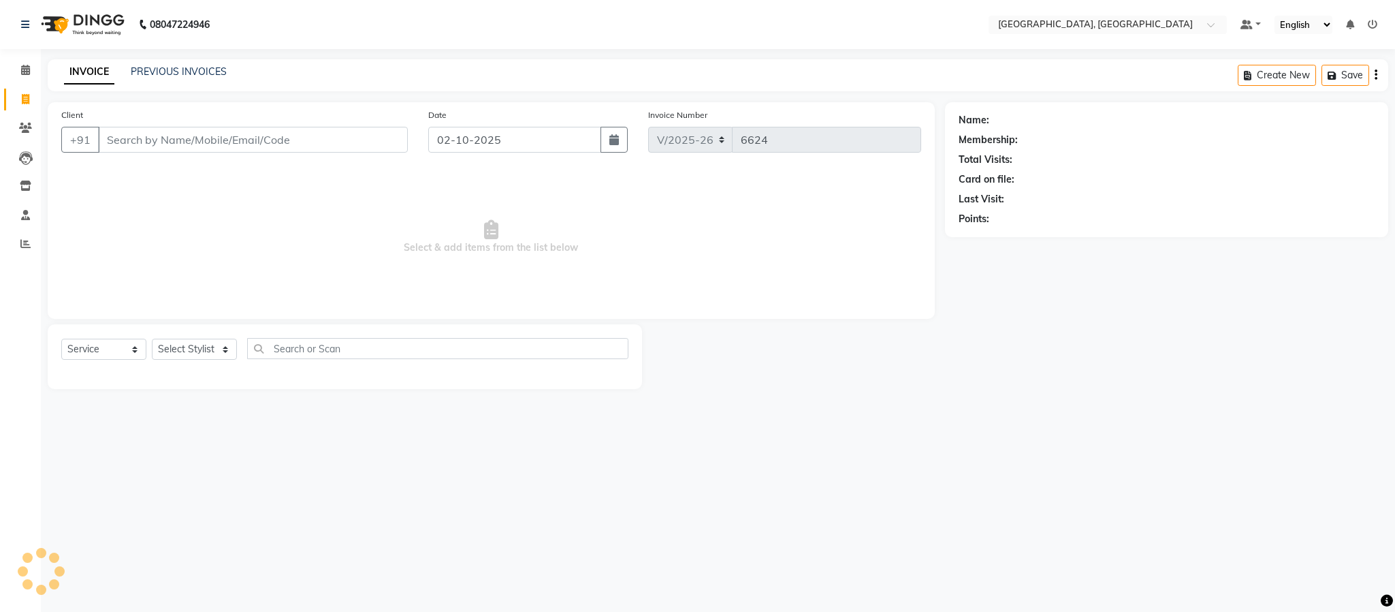
click at [182, 362] on div "Select Service Product Membership Package Voucher Prepaid Gift Card Select Styl…" at bounding box center [344, 354] width 567 height 32
click at [190, 358] on select "Select Stylist Ameen House Keeping Istekar McKingstown [PERSON_NAME] Prathiswar…" at bounding box center [194, 348] width 85 height 21
select select "59056"
click at [152, 339] on select "Select Stylist Ameen House Keeping Istekar McKingstown [PERSON_NAME] Prathiswar…" at bounding box center [194, 348] width 85 height 21
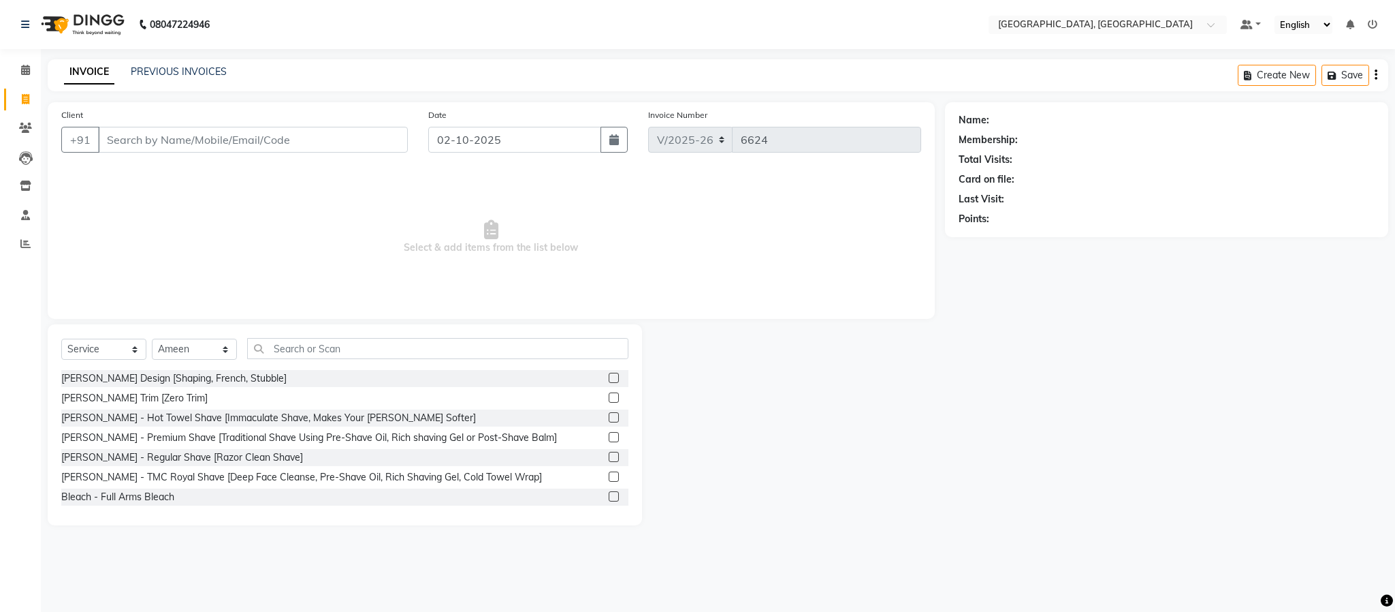
click at [299, 360] on div "Select Service Product Membership Package Voucher Prepaid Gift Card Select Styl…" at bounding box center [344, 354] width 567 height 32
click at [301, 355] on input "text" at bounding box center [437, 348] width 381 height 21
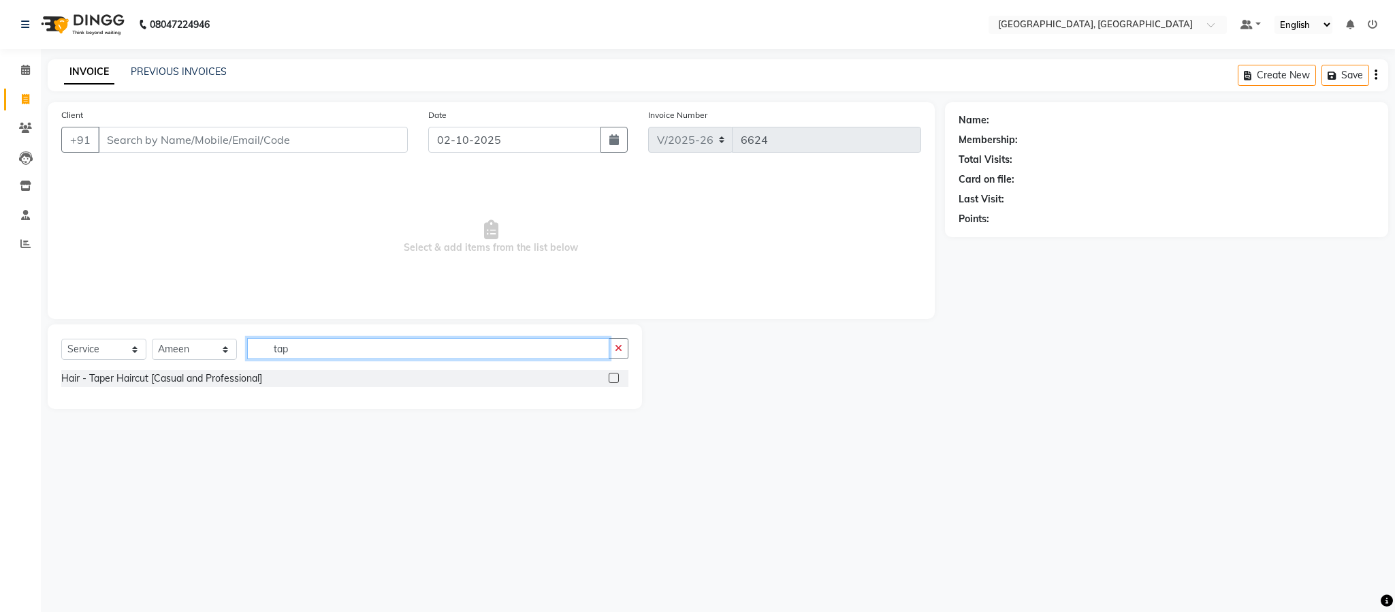
type input "tap"
click at [614, 377] on label at bounding box center [614, 377] width 10 height 10
click at [614, 377] on input "checkbox" at bounding box center [613, 378] width 9 height 9
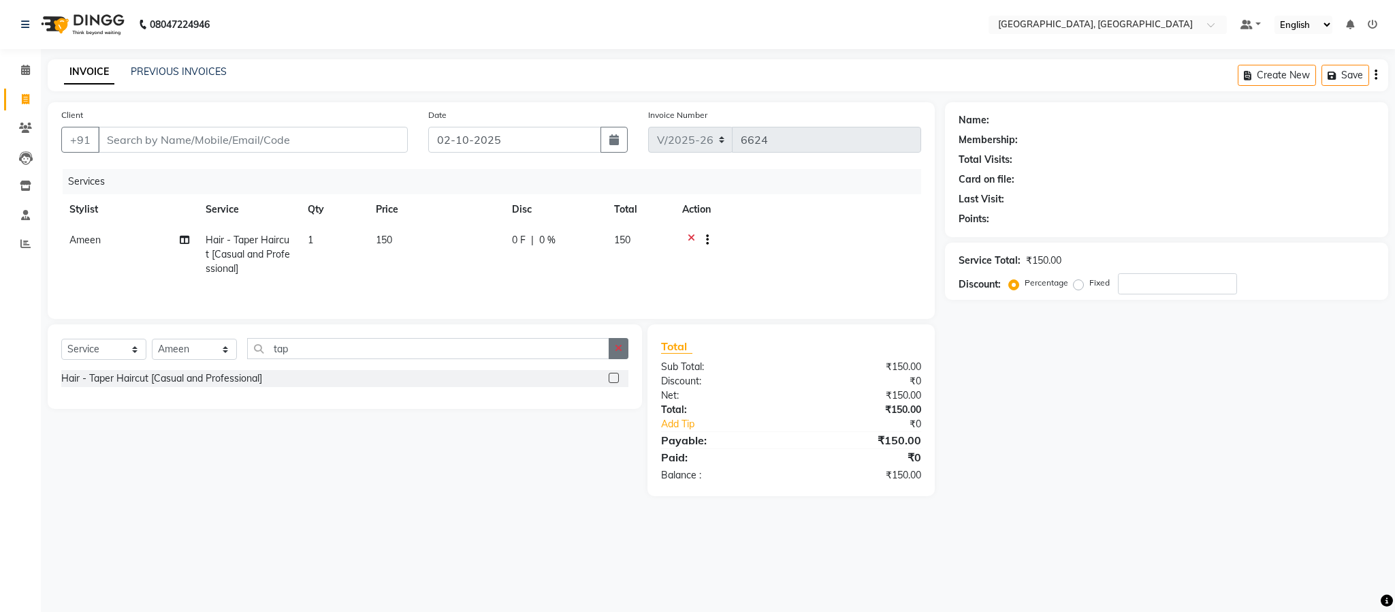
checkbox input "false"
click at [620, 351] on icon "button" at bounding box center [618, 348] width 7 height 10
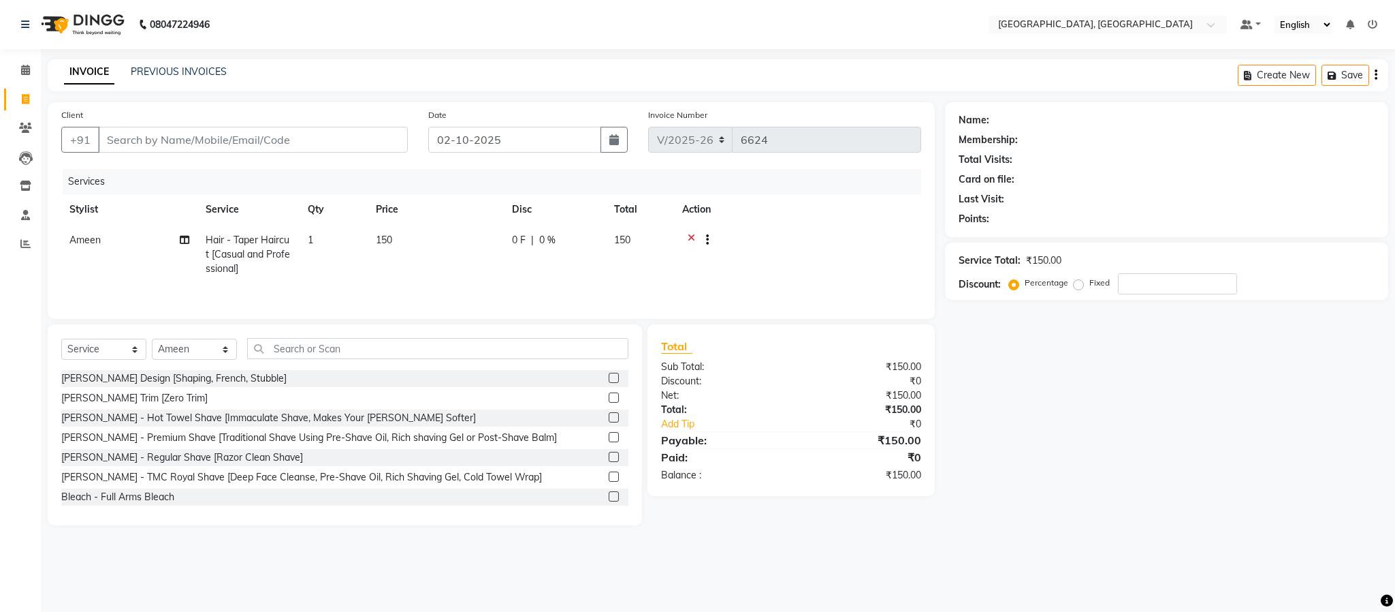
click at [609, 383] on label at bounding box center [614, 377] width 10 height 10
click at [609, 383] on input "checkbox" at bounding box center [613, 378] width 9 height 9
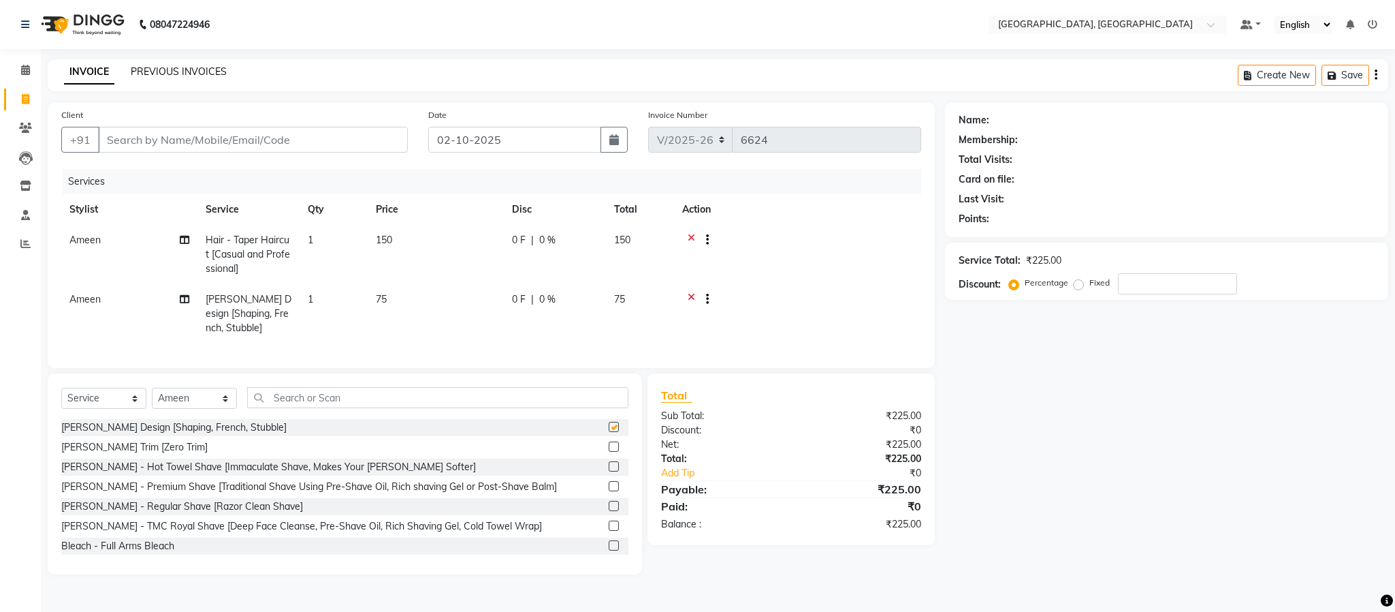
checkbox input "false"
click at [180, 133] on input "Client" at bounding box center [253, 140] width 310 height 26
type input "7"
type input "0"
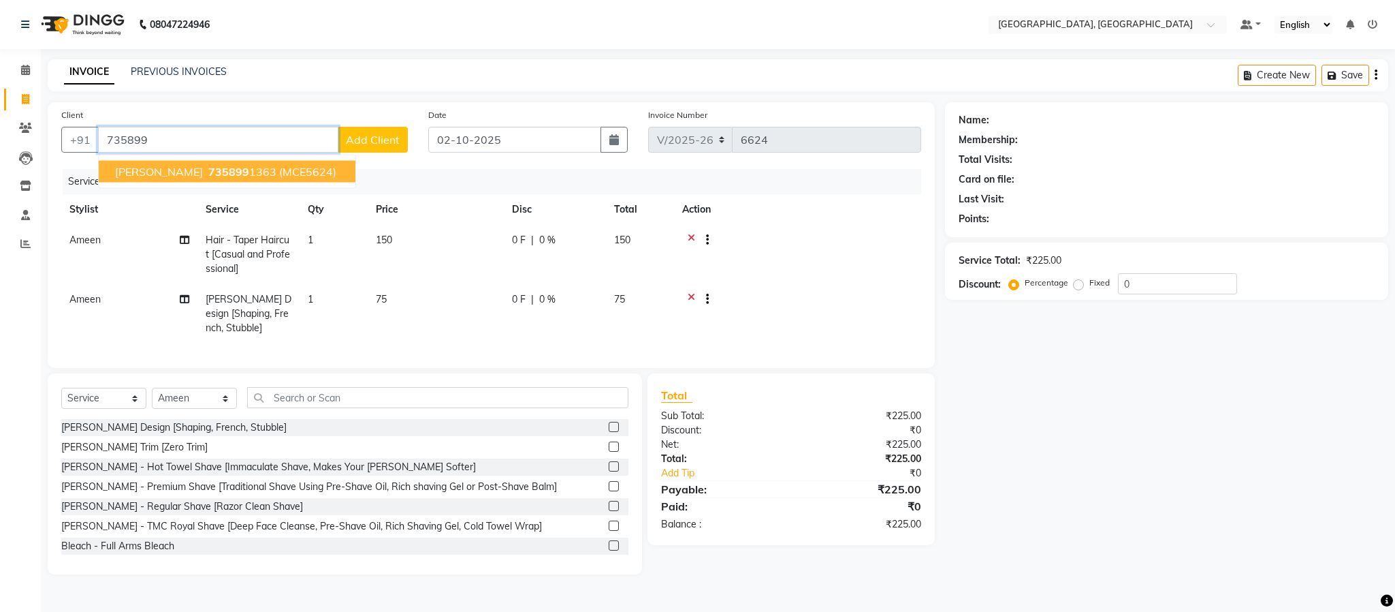
click at [279, 178] on span "(MCE5624)" at bounding box center [307, 172] width 57 height 14
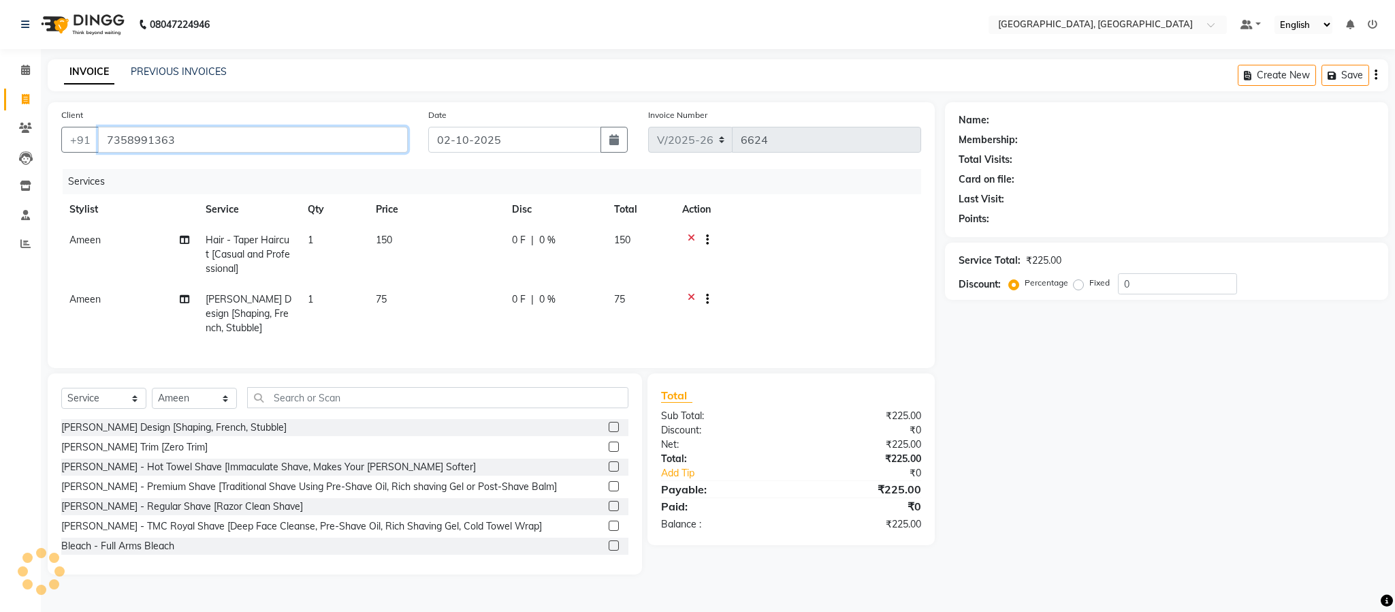
type input "7358991363"
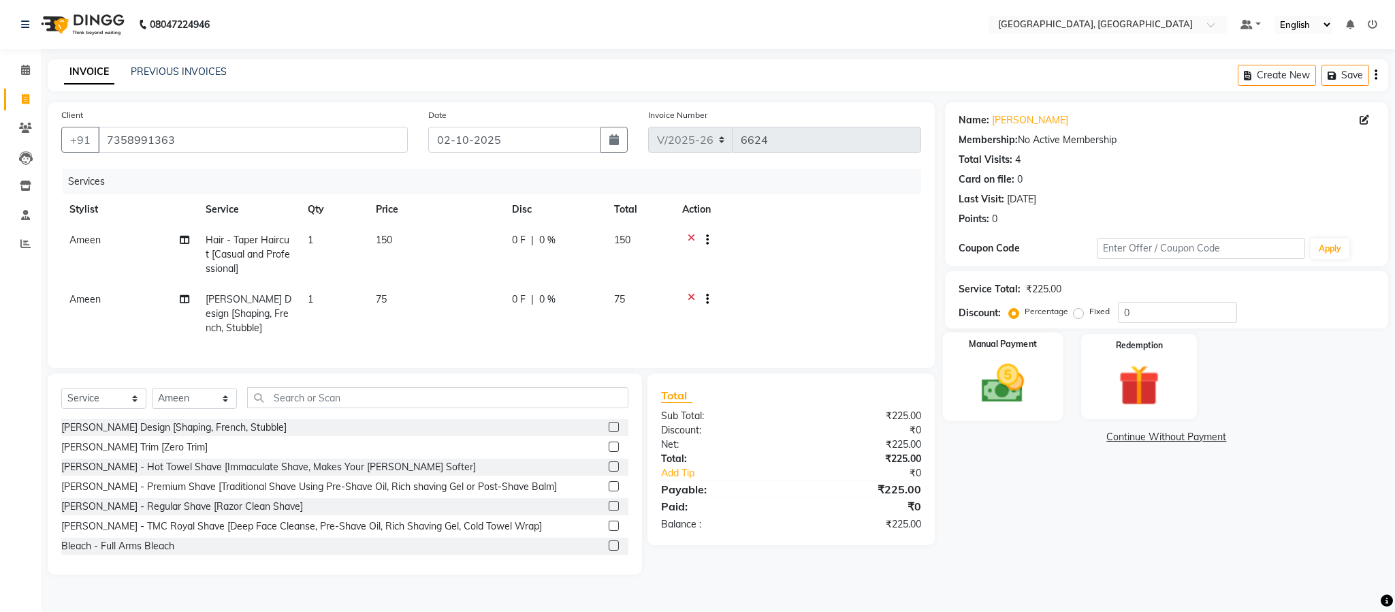
click at [1015, 396] on img at bounding box center [1002, 383] width 69 height 49
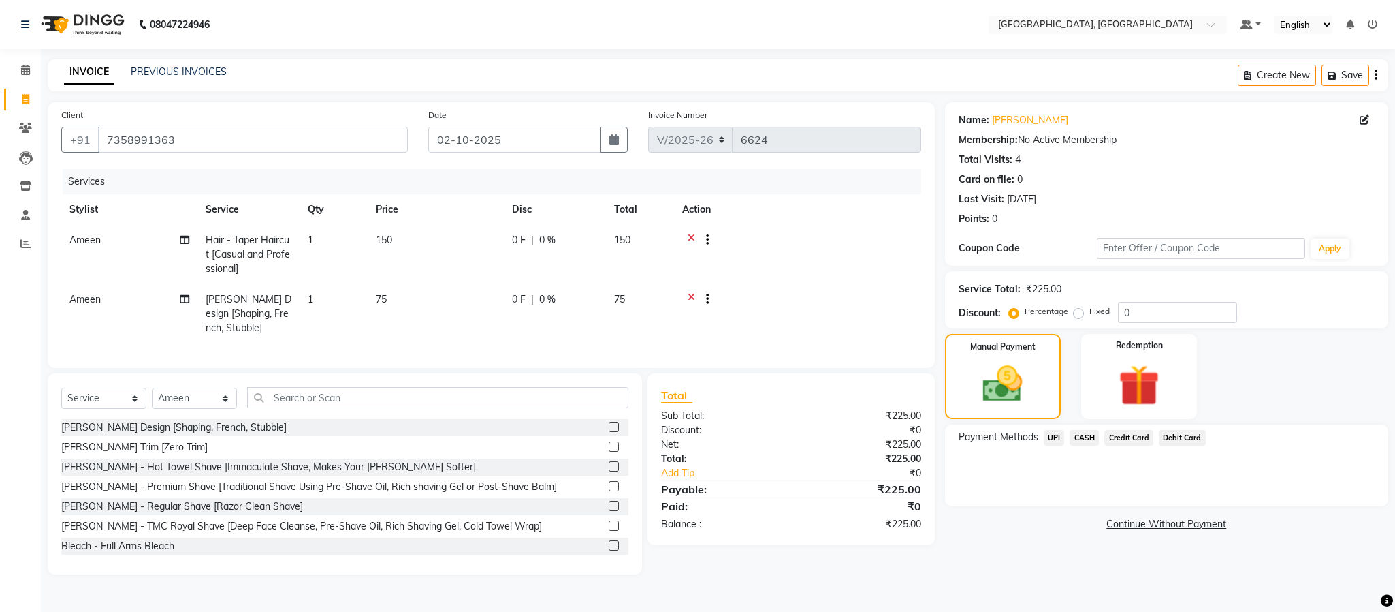
click at [1030, 435] on span "UPI" at bounding box center [1054, 438] width 21 height 16
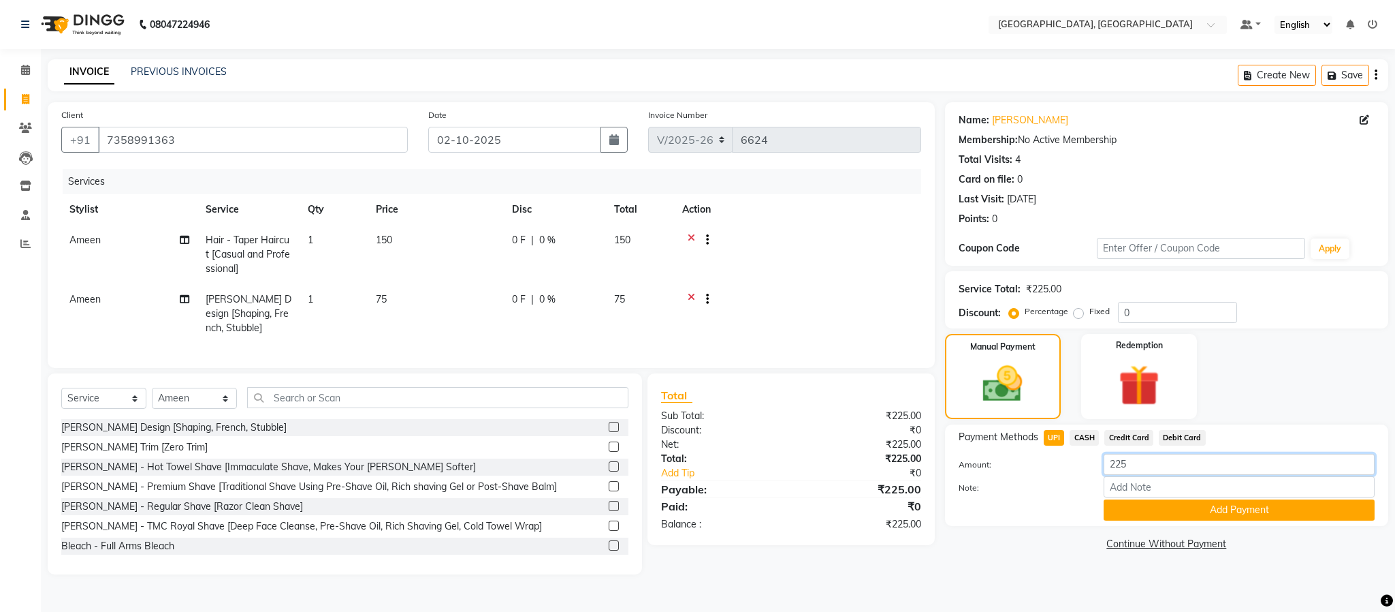
click at [1030, 466] on input "225" at bounding box center [1239, 464] width 271 height 21
type input "2"
type input "200"
click at [1030, 505] on button "Add Payment" at bounding box center [1239, 509] width 271 height 21
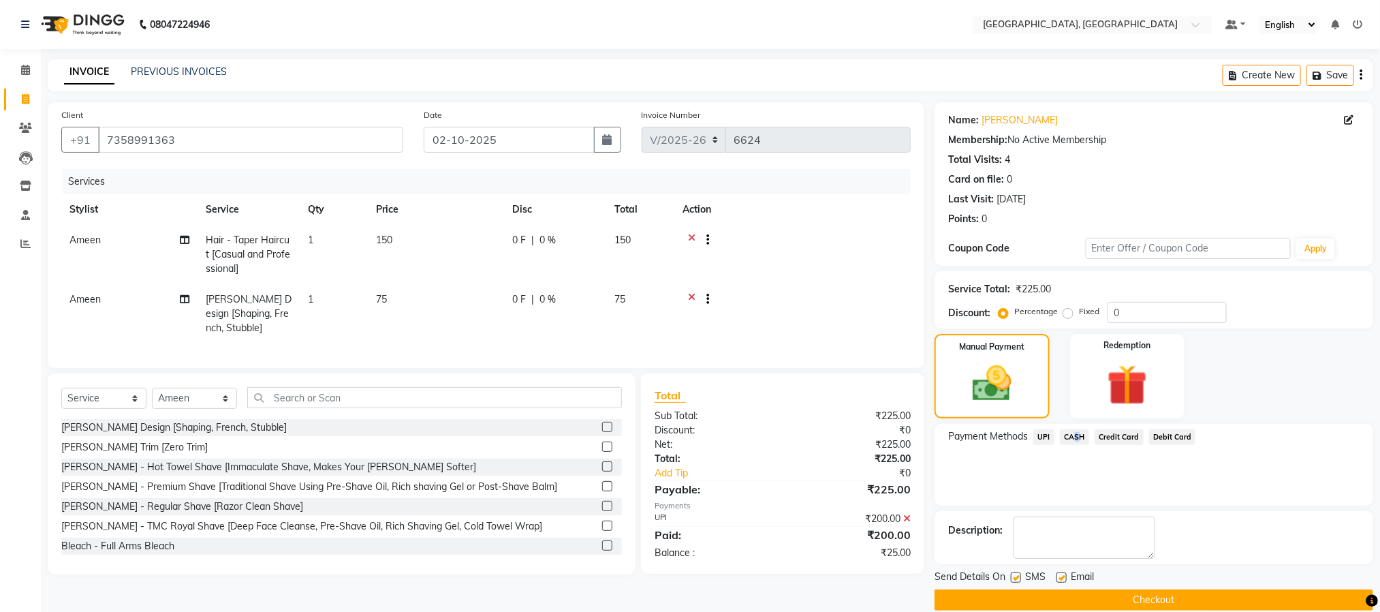
click at [1030, 437] on span "CASH" at bounding box center [1074, 437] width 29 height 16
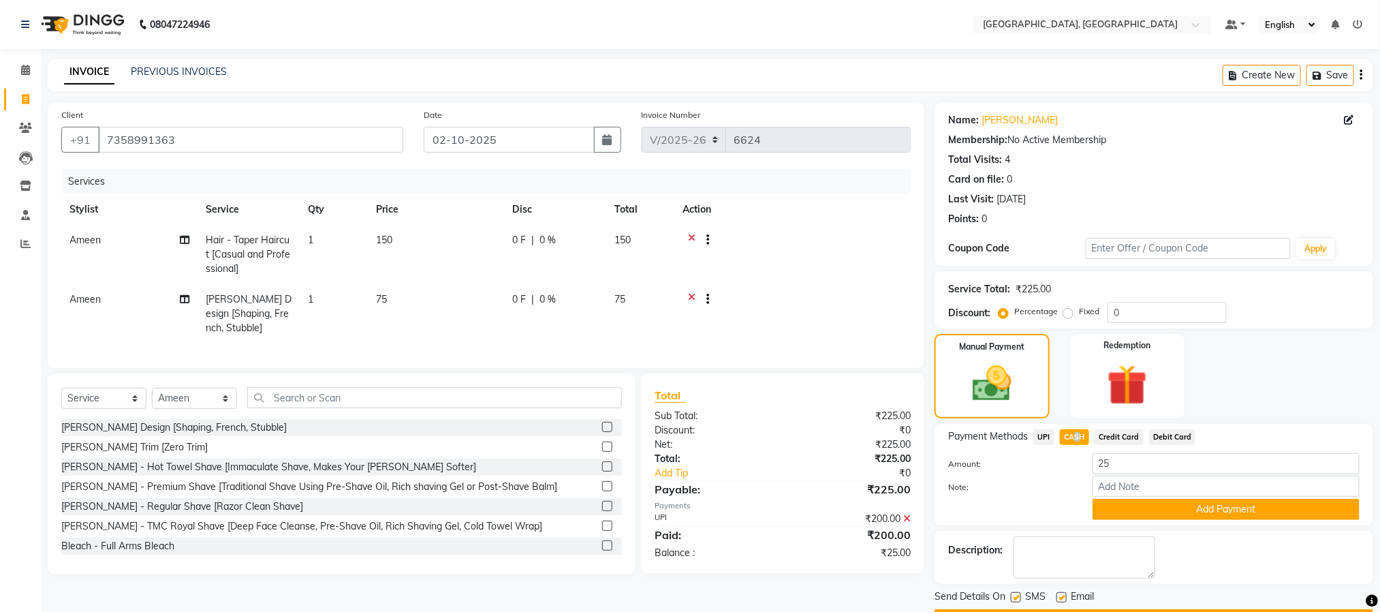
scroll to position [39, 0]
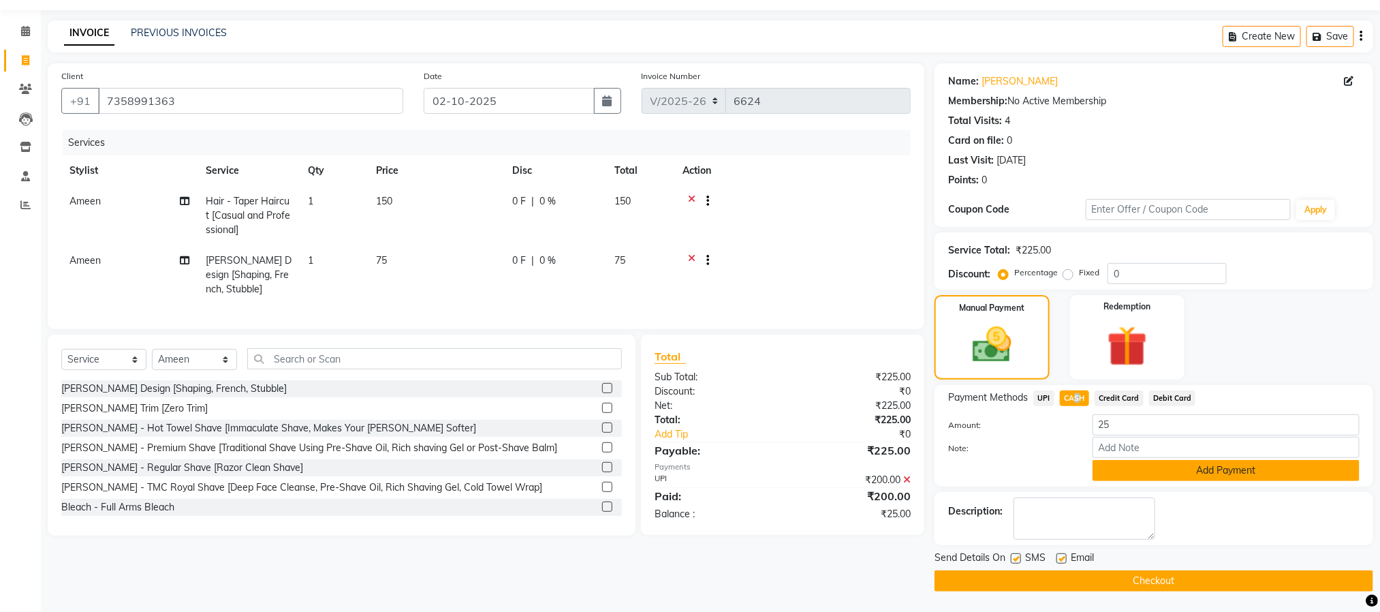
click at [1030, 469] on button "Add Payment" at bounding box center [1225, 470] width 267 height 21
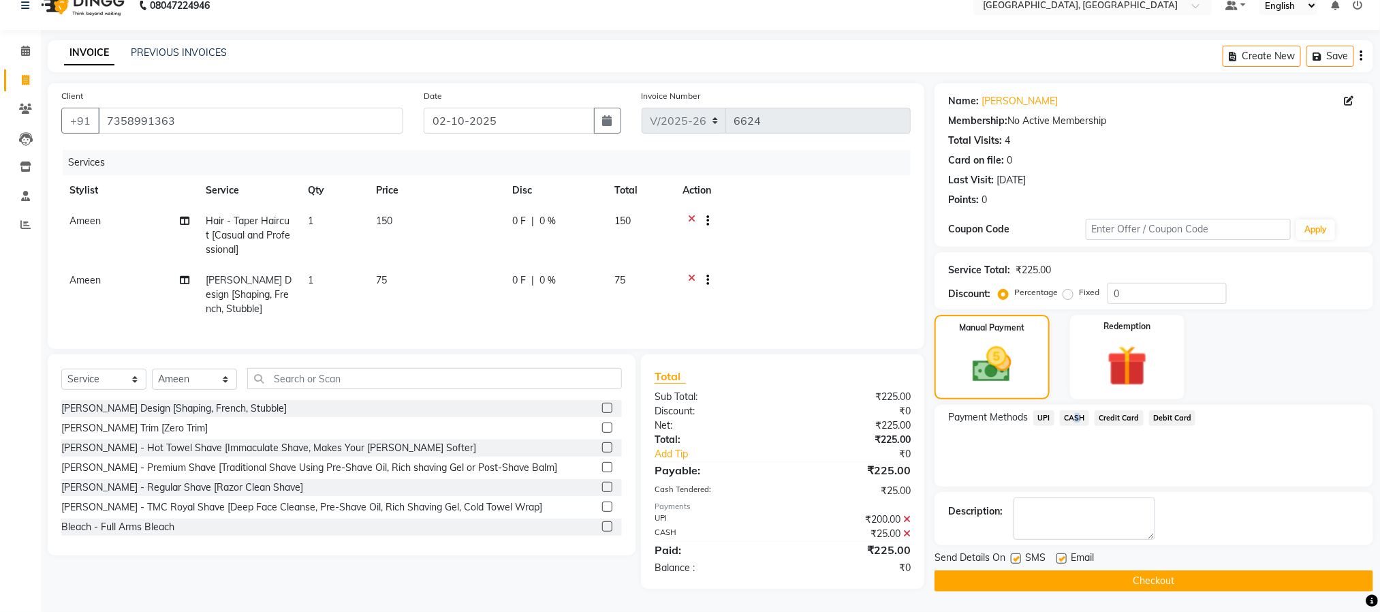
scroll to position [31, 0]
click at [1030, 570] on button "Checkout" at bounding box center [1153, 580] width 439 height 21
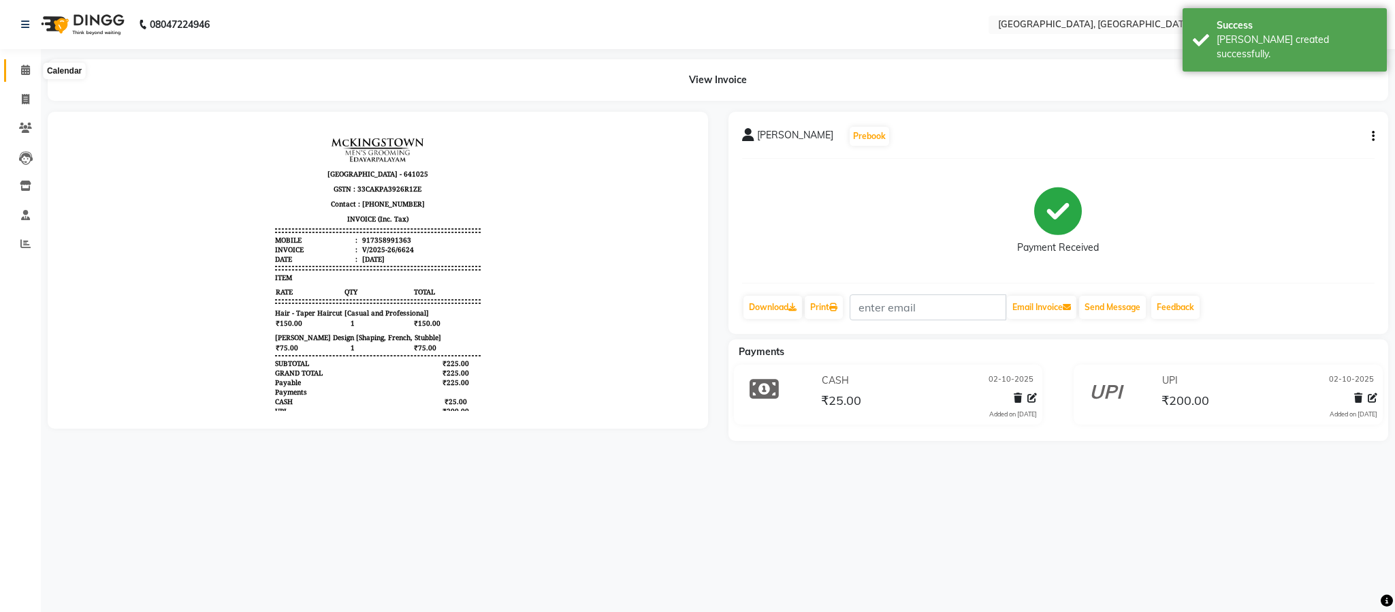
click at [18, 64] on span at bounding box center [26, 71] width 24 height 16
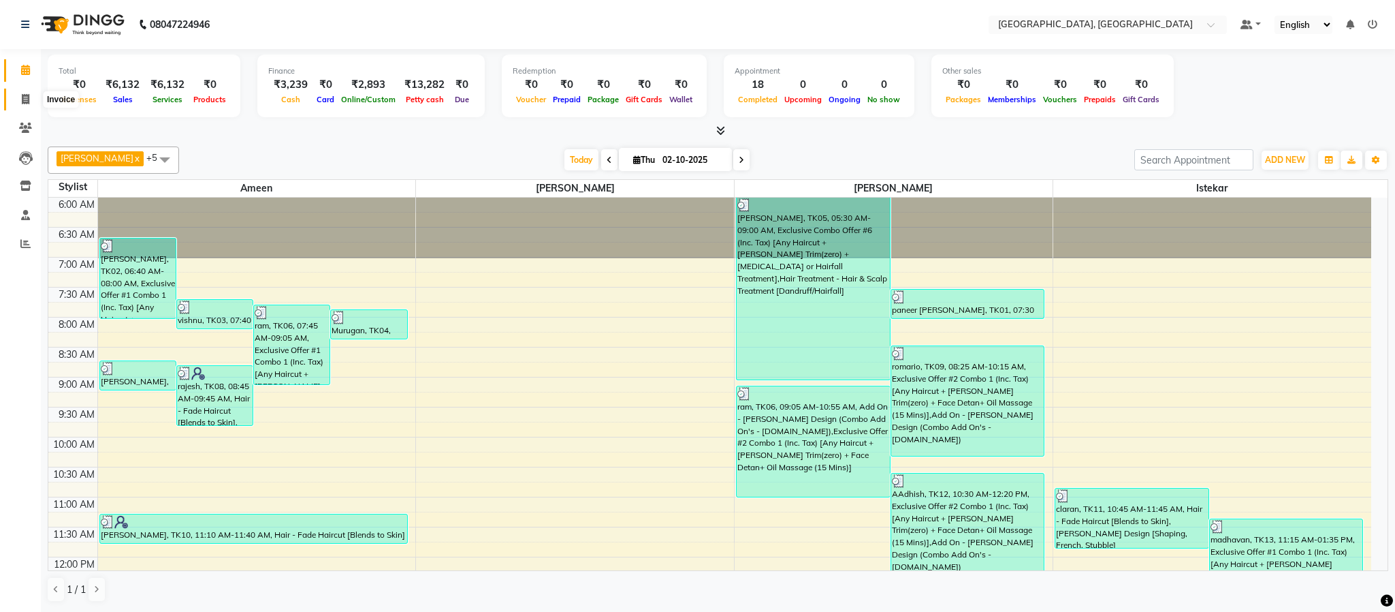
click at [31, 99] on span at bounding box center [26, 100] width 24 height 16
select select "service"
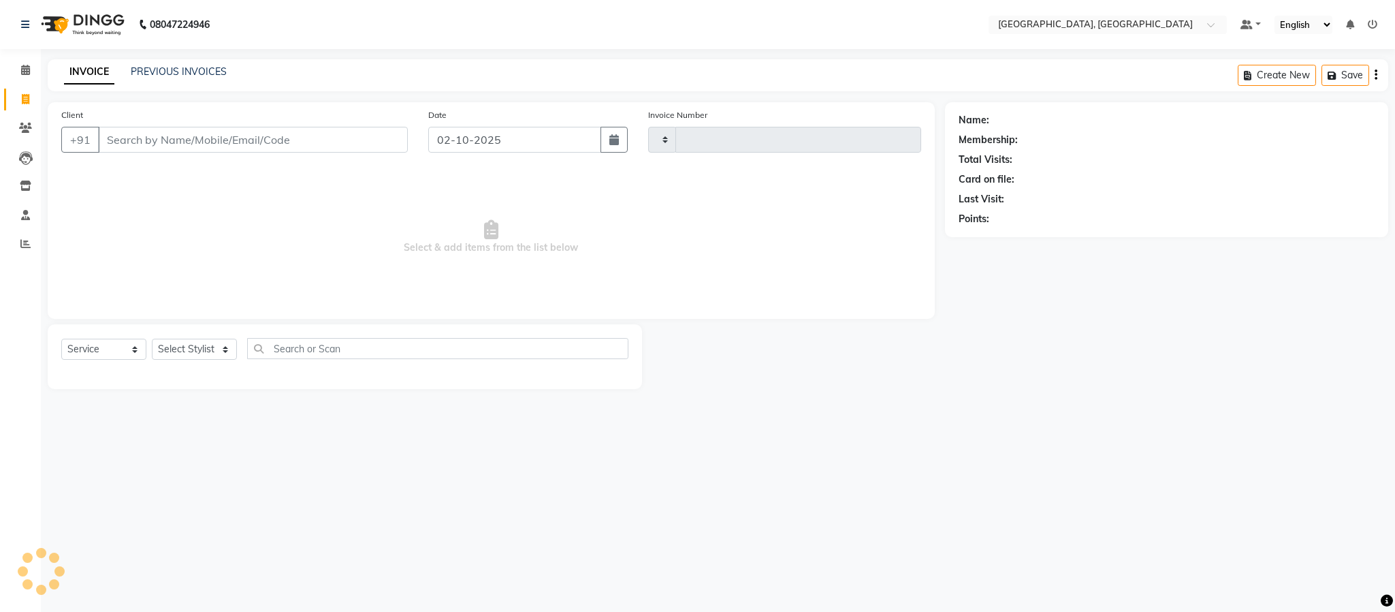
type input "6625"
select select "4977"
click at [201, 354] on select "Select Stylist Ameen House Keeping Istekar McKingstown [PERSON_NAME] Prathiswar…" at bounding box center [194, 348] width 85 height 21
select select "93353"
click at [152, 339] on select "Select Stylist Ameen House Keeping Istekar McKingstown [PERSON_NAME] Prathiswar…" at bounding box center [194, 348] width 85 height 21
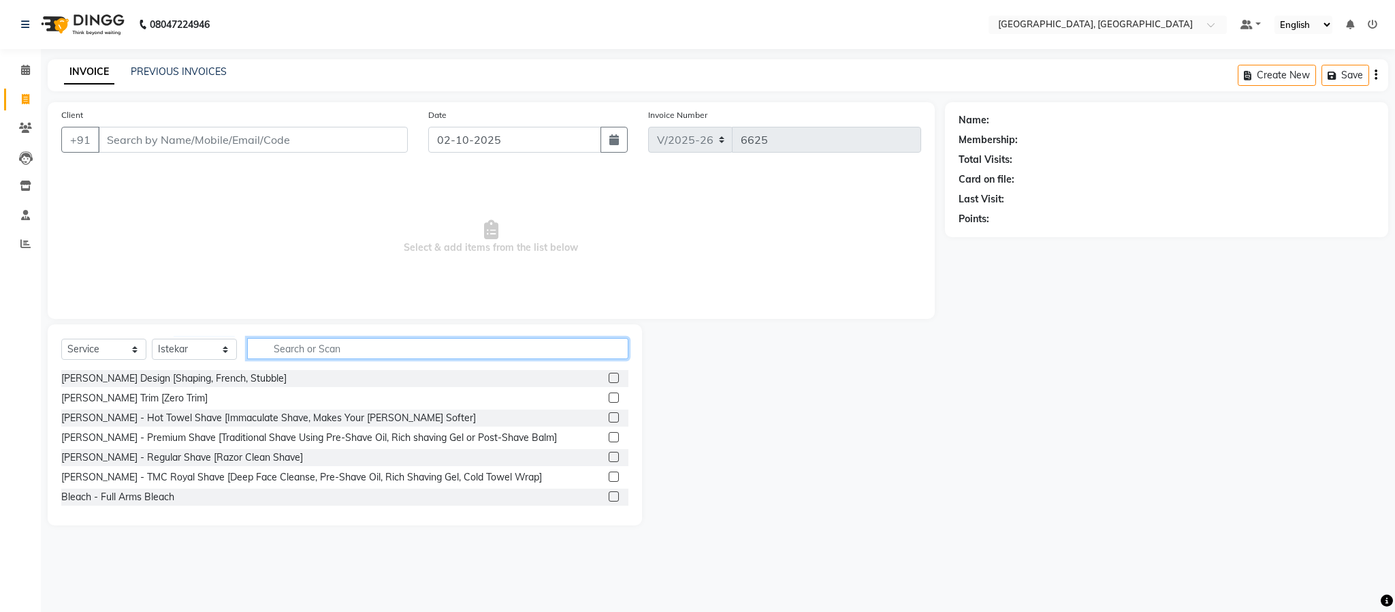
click at [328, 352] on input "text" at bounding box center [437, 348] width 381 height 21
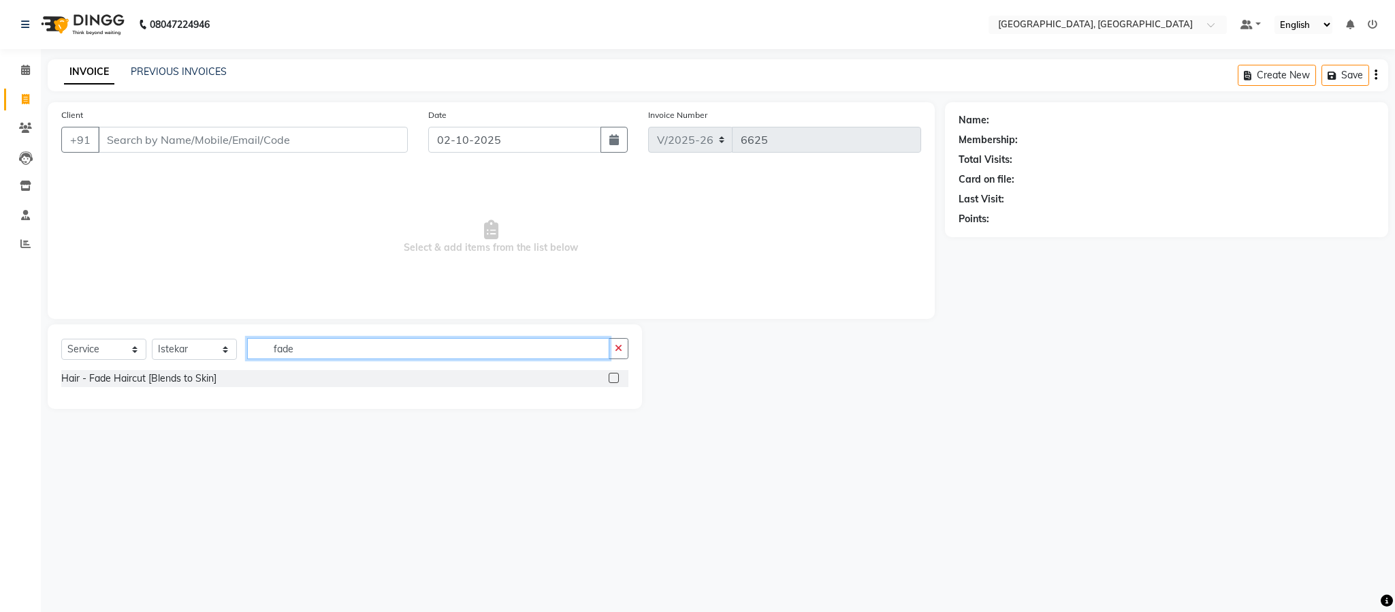
type input "fade"
click at [612, 379] on label at bounding box center [614, 377] width 10 height 10
click at [612, 379] on input "checkbox" at bounding box center [613, 378] width 9 height 9
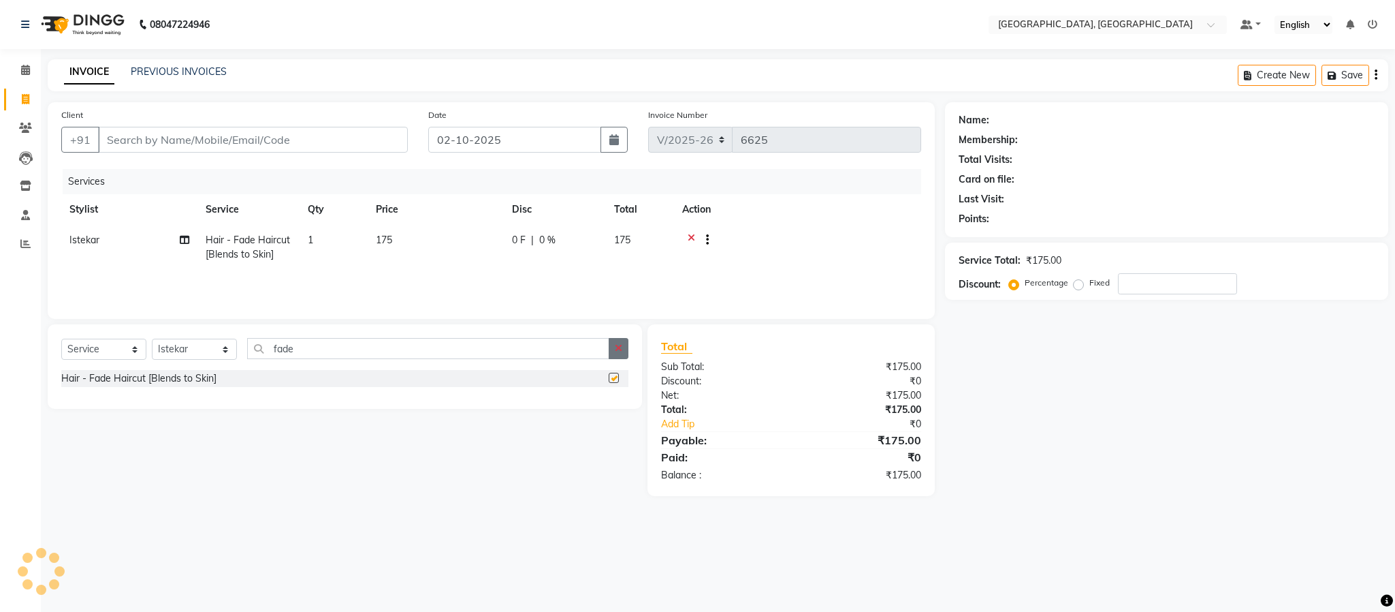
checkbox input "false"
click at [617, 351] on icon "button" at bounding box center [618, 348] width 7 height 10
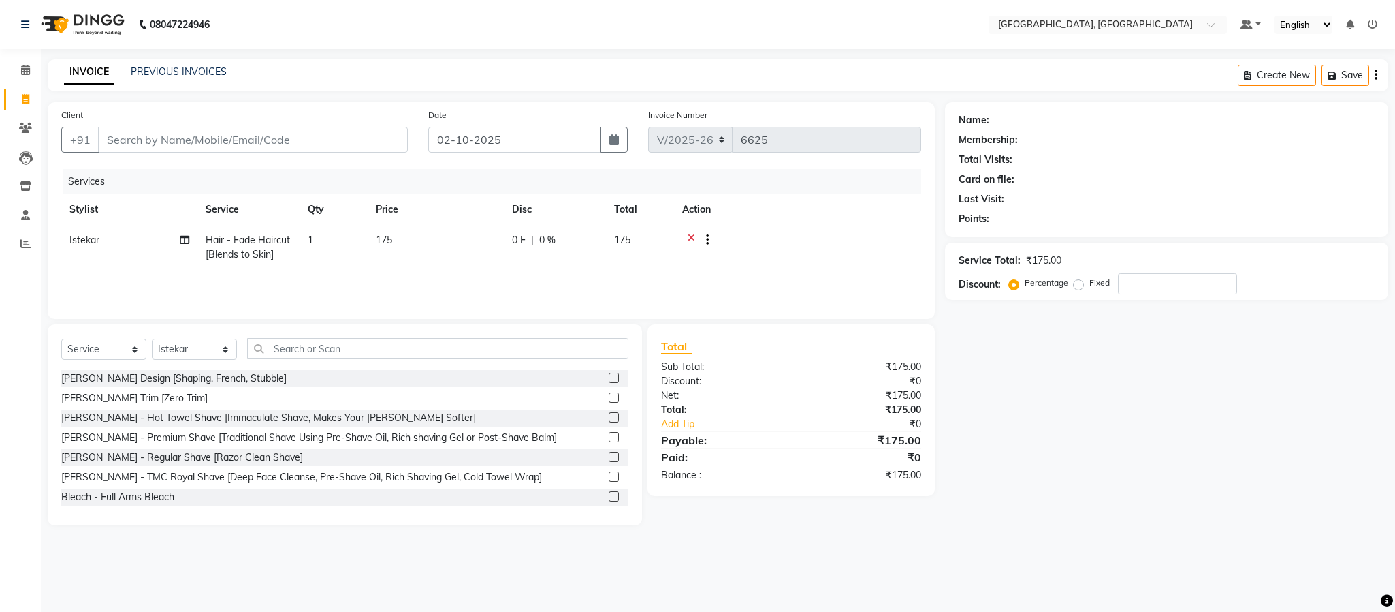
click at [609, 396] on label at bounding box center [614, 397] width 10 height 10
click at [609, 396] on input "checkbox" at bounding box center [613, 398] width 9 height 9
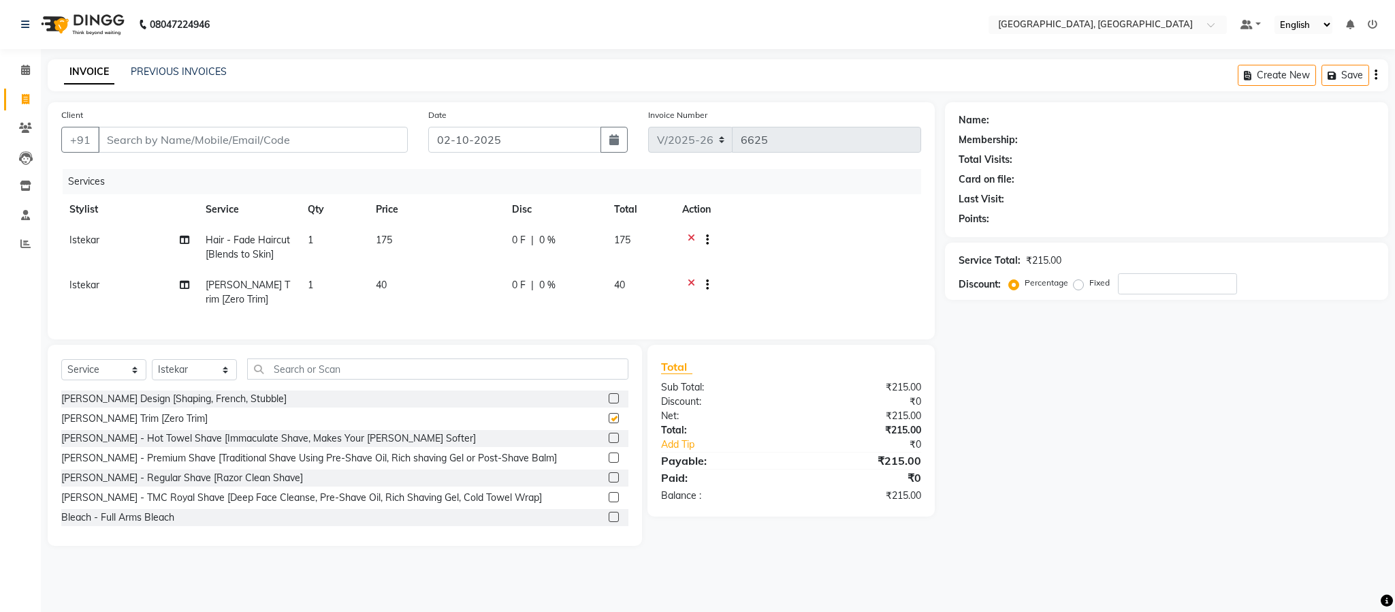
checkbox input "false"
click at [691, 286] on icon at bounding box center [691, 286] width 7 height 17
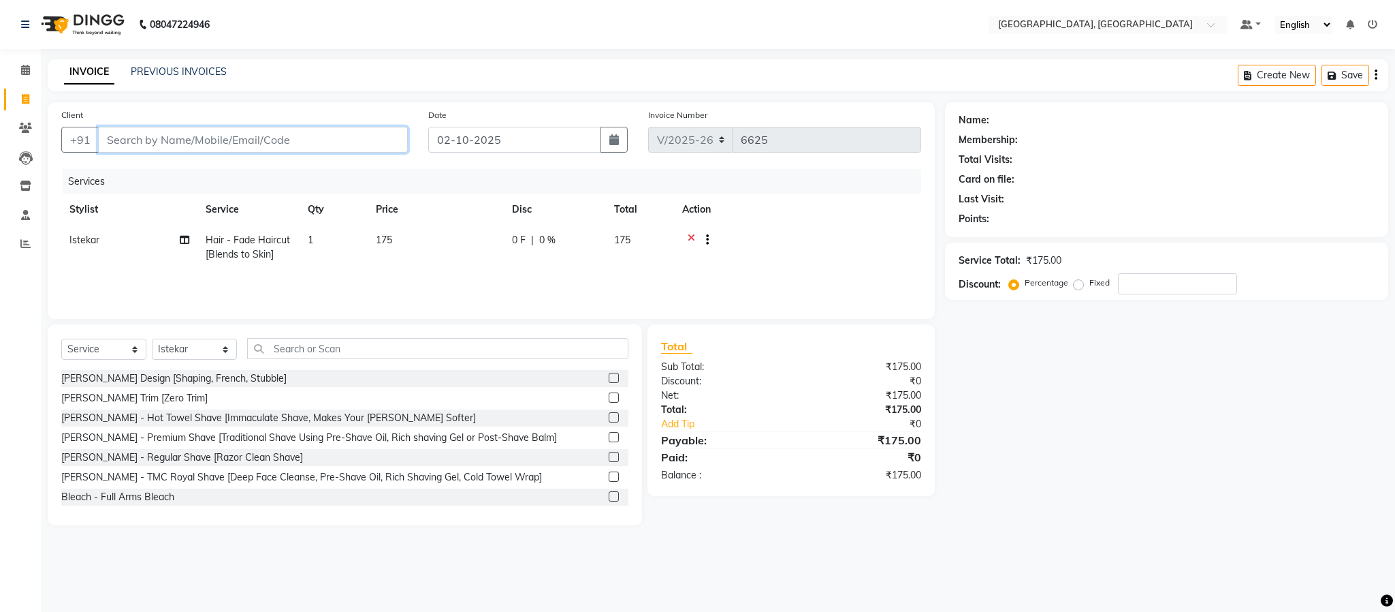
click at [304, 133] on input "Client" at bounding box center [253, 140] width 310 height 26
drag, startPoint x: 607, startPoint y: 462, endPoint x: 605, endPoint y: 454, distance: 8.4
click at [609, 456] on div at bounding box center [619, 457] width 20 height 17
click at [609, 456] on label at bounding box center [614, 456] width 10 height 10
click at [609, 456] on input "checkbox" at bounding box center [613, 457] width 9 height 9
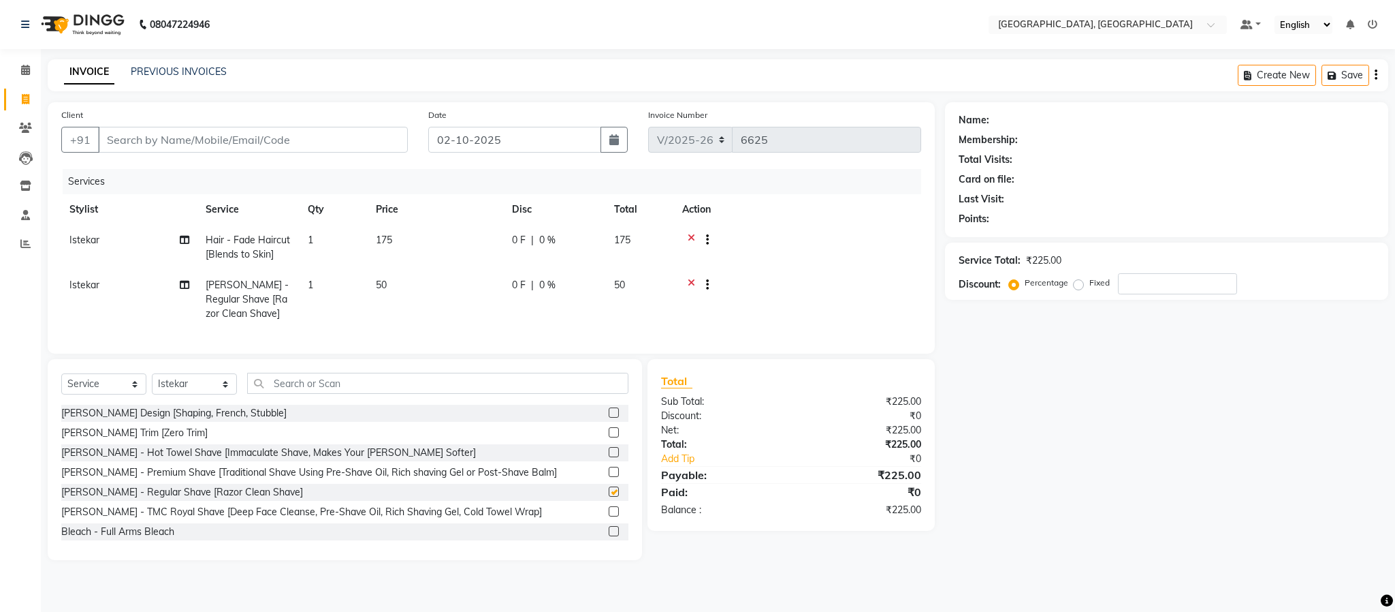
checkbox input "false"
drag, startPoint x: 260, startPoint y: 127, endPoint x: 264, endPoint y: 147, distance: 20.7
click at [260, 136] on input "Client" at bounding box center [253, 140] width 310 height 26
click at [264, 147] on input "Client" at bounding box center [253, 140] width 310 height 26
drag, startPoint x: 315, startPoint y: 143, endPoint x: 325, endPoint y: 139, distance: 11.0
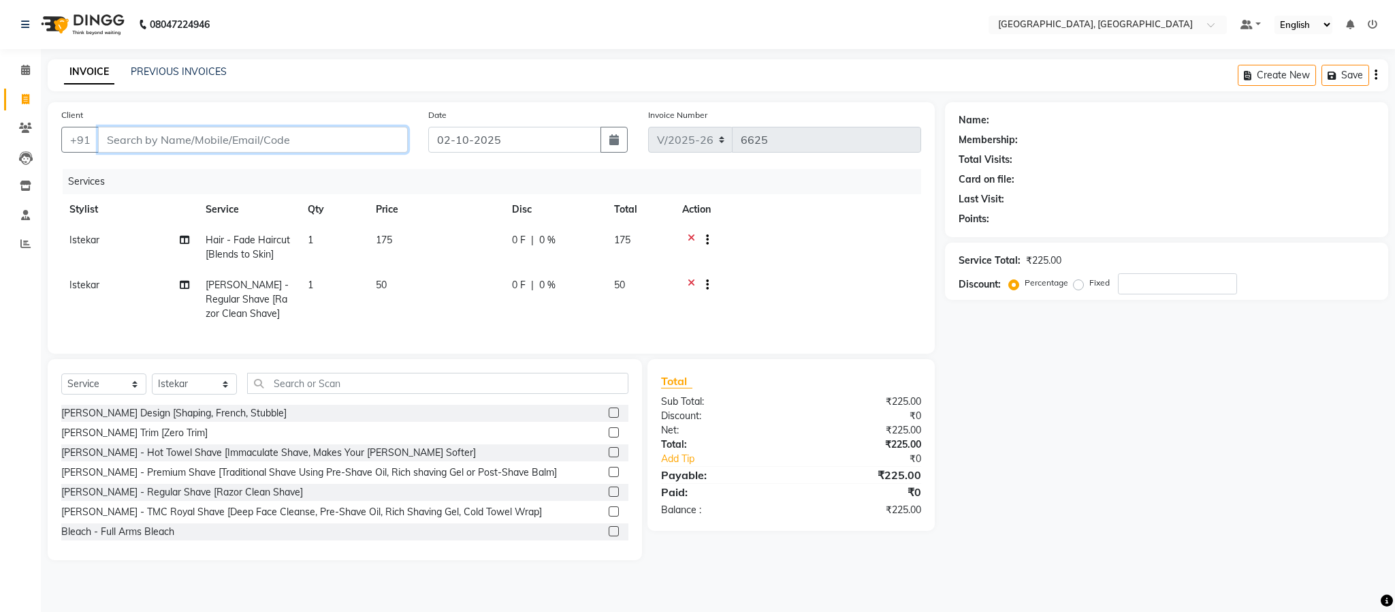
click at [323, 140] on input "Client" at bounding box center [253, 140] width 310 height 26
type input "9"
type input "0"
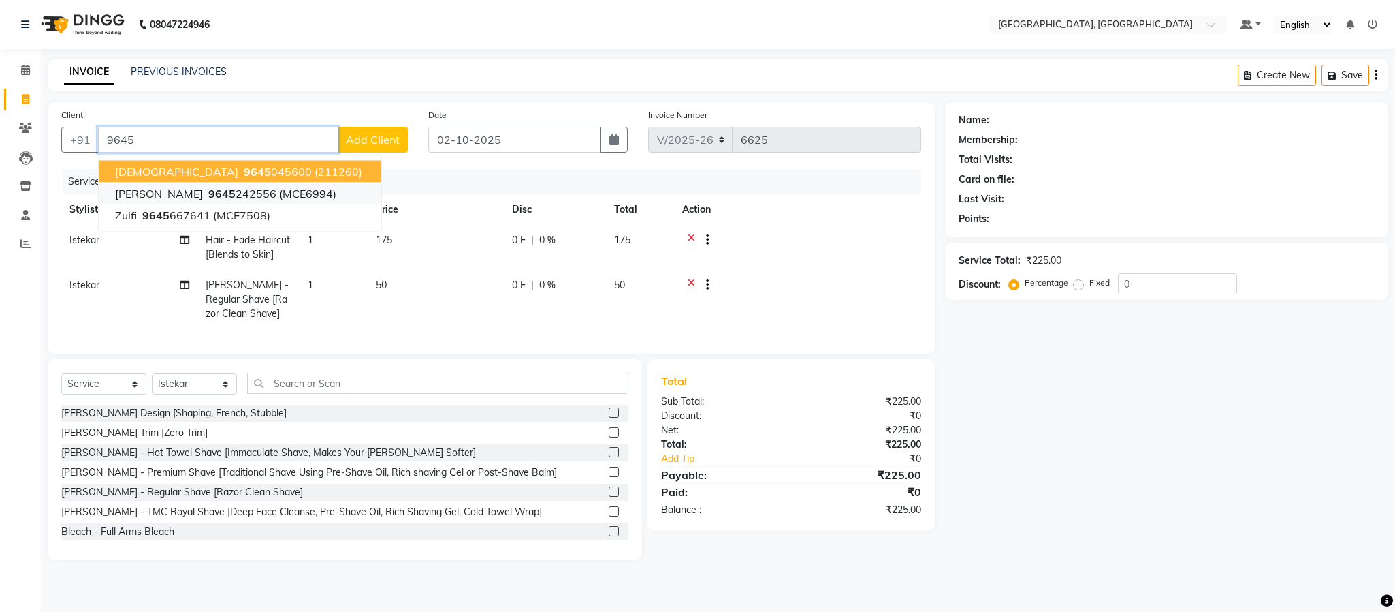
drag, startPoint x: 283, startPoint y: 178, endPoint x: 283, endPoint y: 199, distance: 21.1
click at [283, 198] on ngb-typeahead-window "Krishna 9645 045600 (211260) santhosh 9645 242556 (MCE6994) zulfi 9645 667641 (…" at bounding box center [240, 194] width 284 height 78
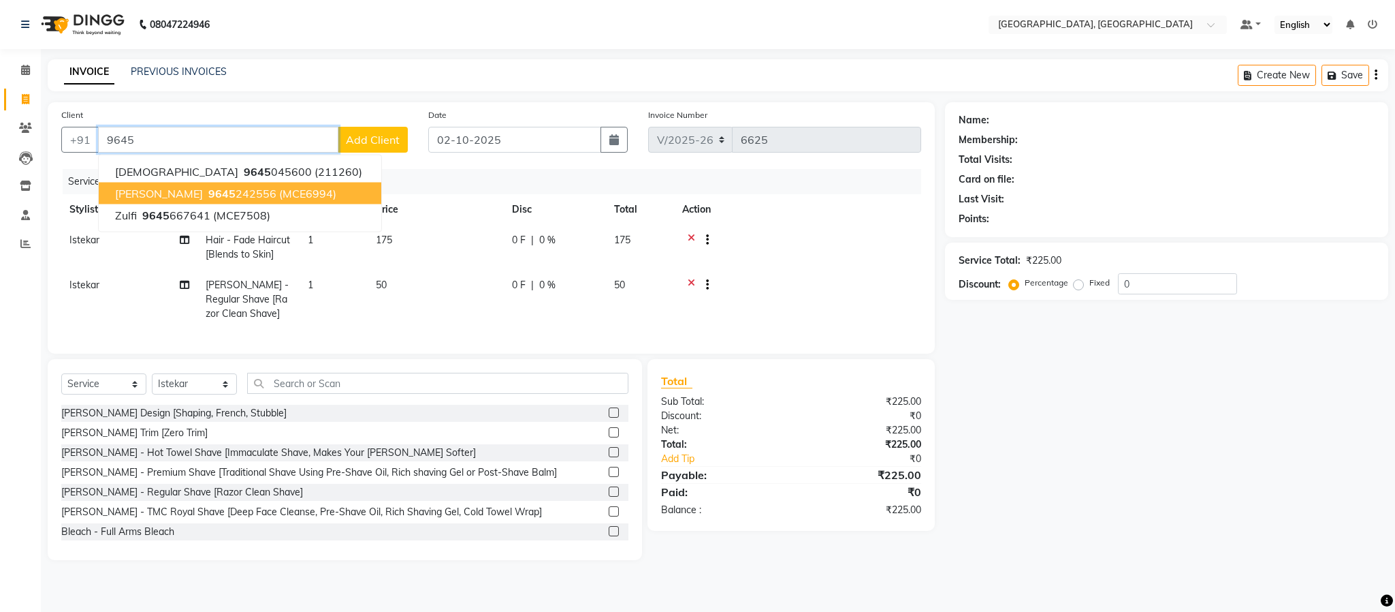
click at [283, 199] on span "(MCE6994)" at bounding box center [307, 194] width 57 height 14
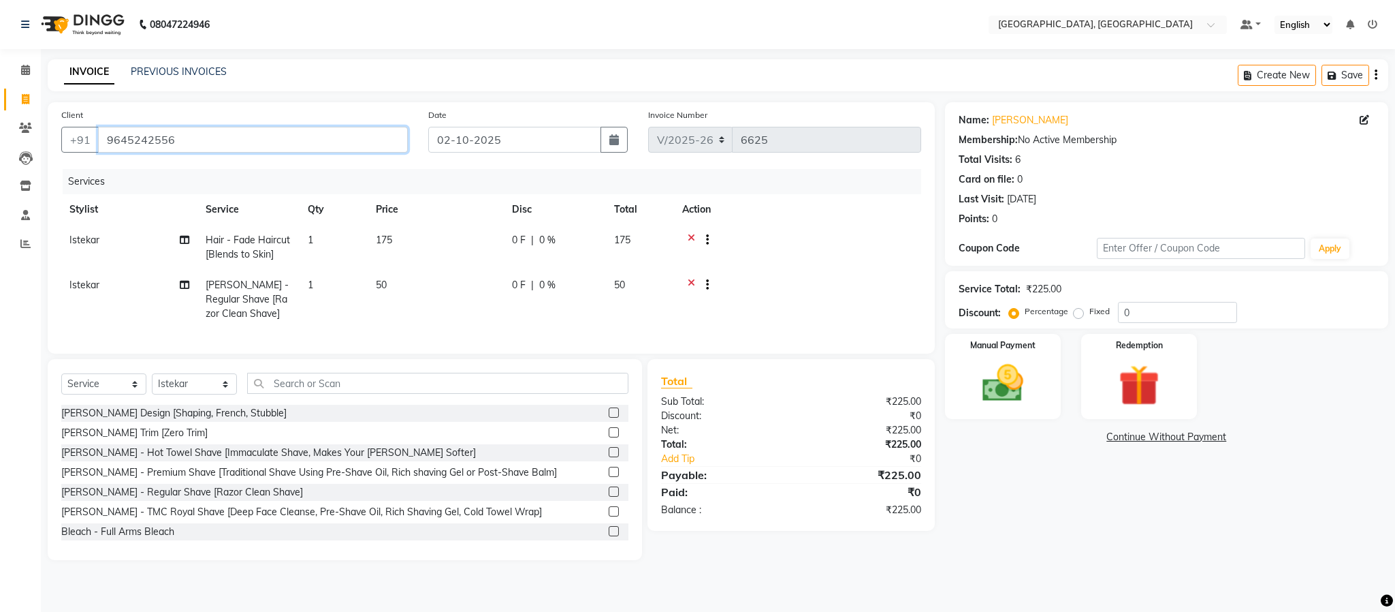
click at [306, 151] on input "9645242556" at bounding box center [253, 140] width 310 height 26
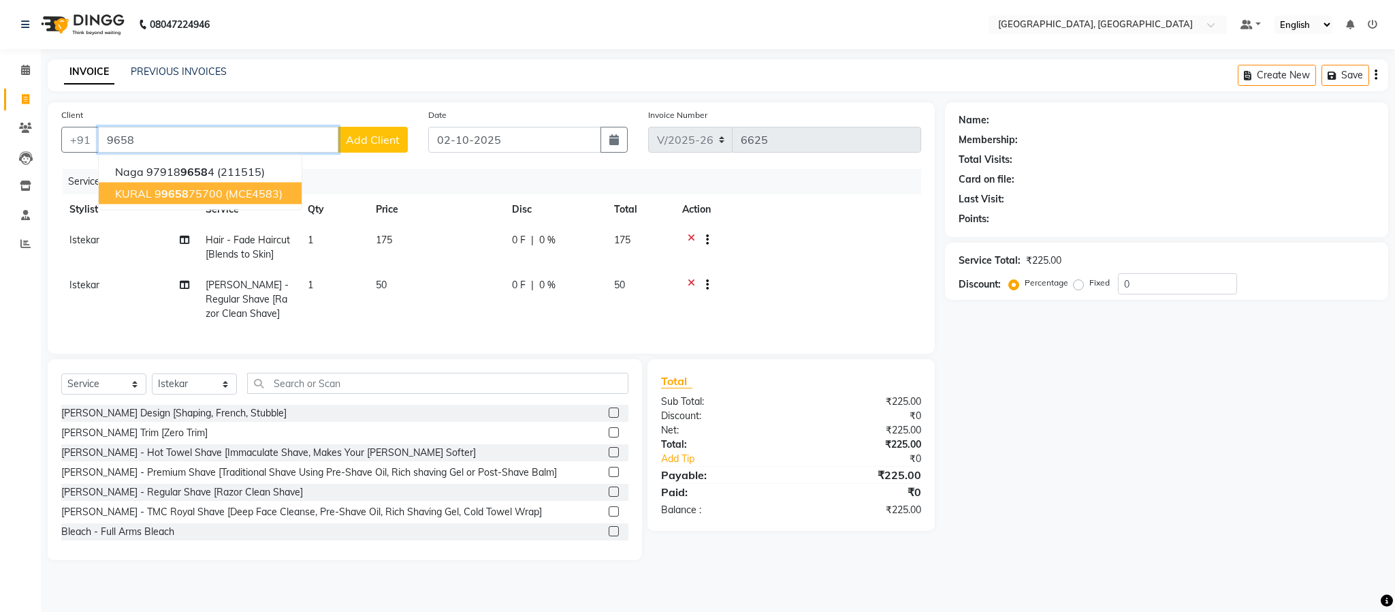
click at [272, 184] on button "kURAL 9 9658 75700 (MCE4583)" at bounding box center [200, 193] width 203 height 22
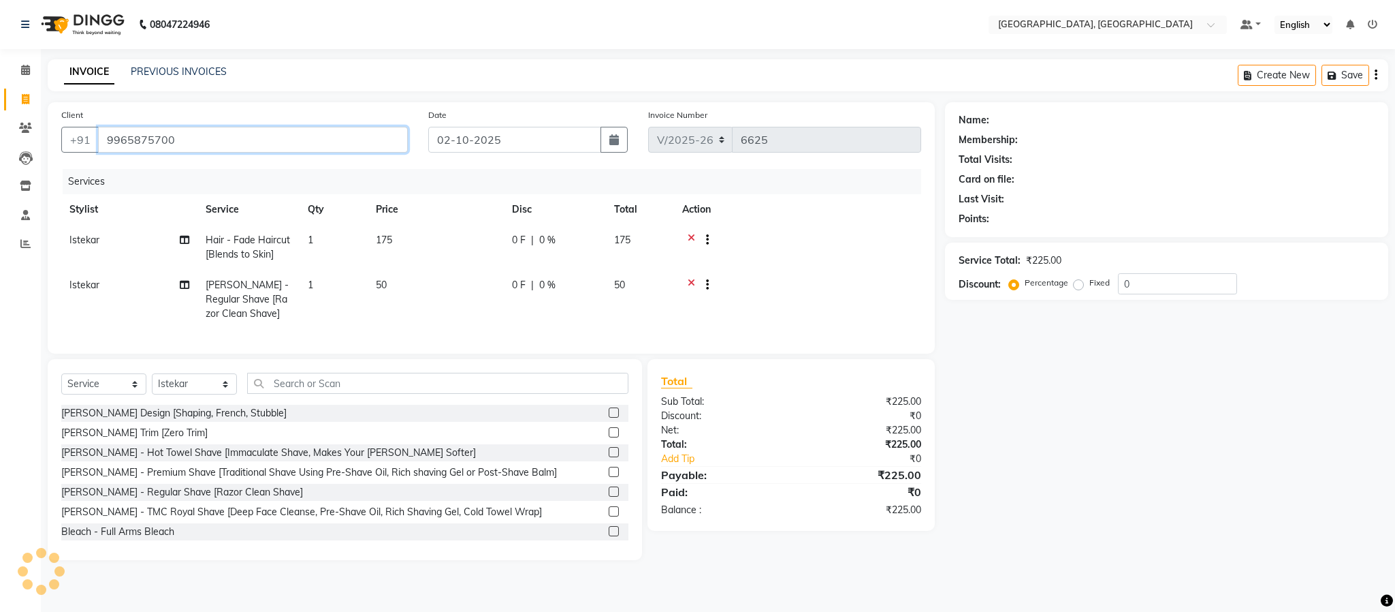
type input "9965875700"
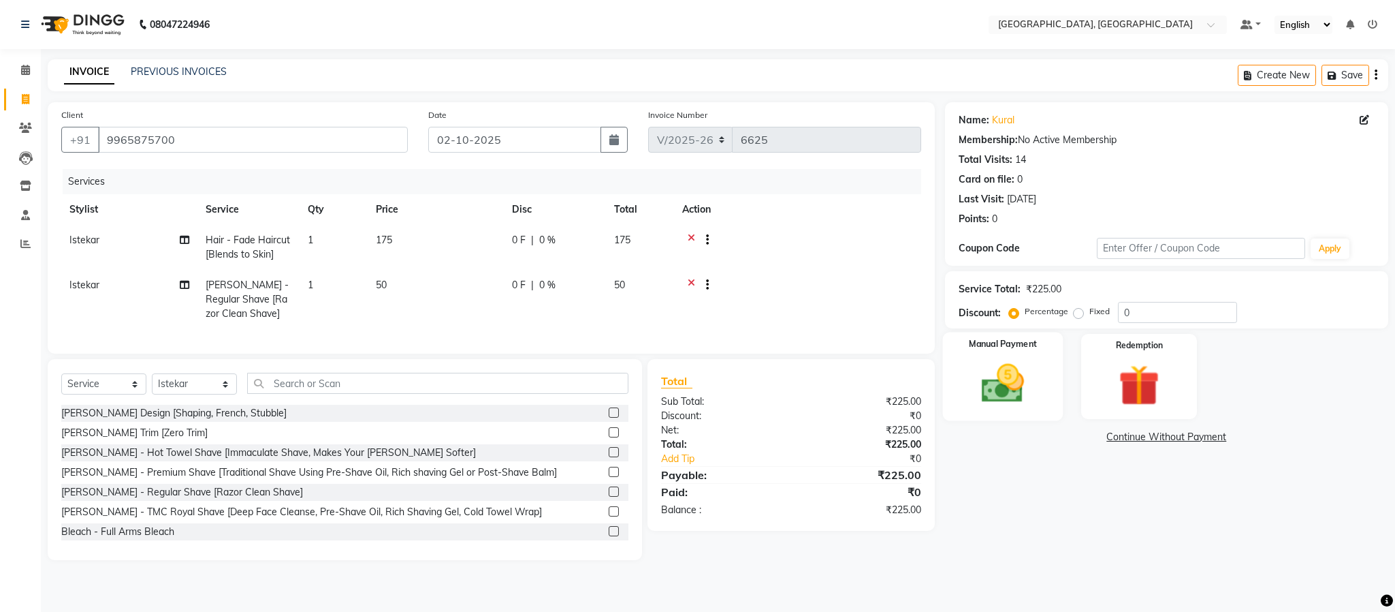
click at [1006, 394] on img at bounding box center [1002, 383] width 69 height 49
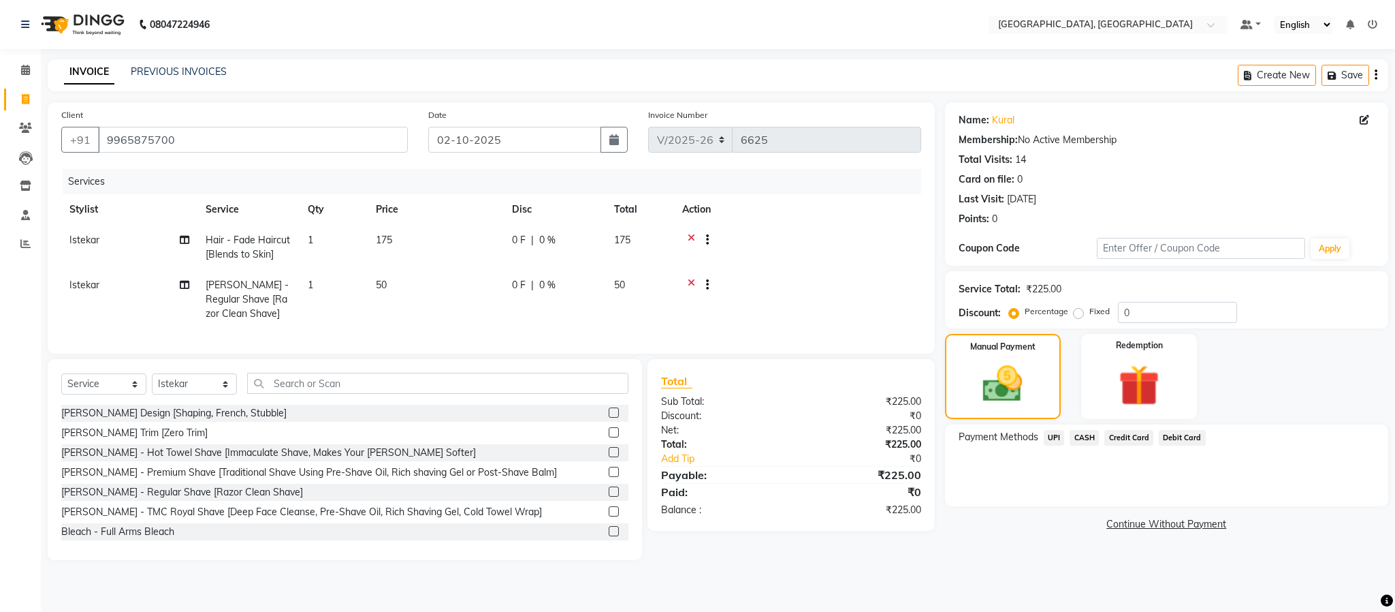
click at [1030, 436] on span "UPI" at bounding box center [1054, 438] width 21 height 16
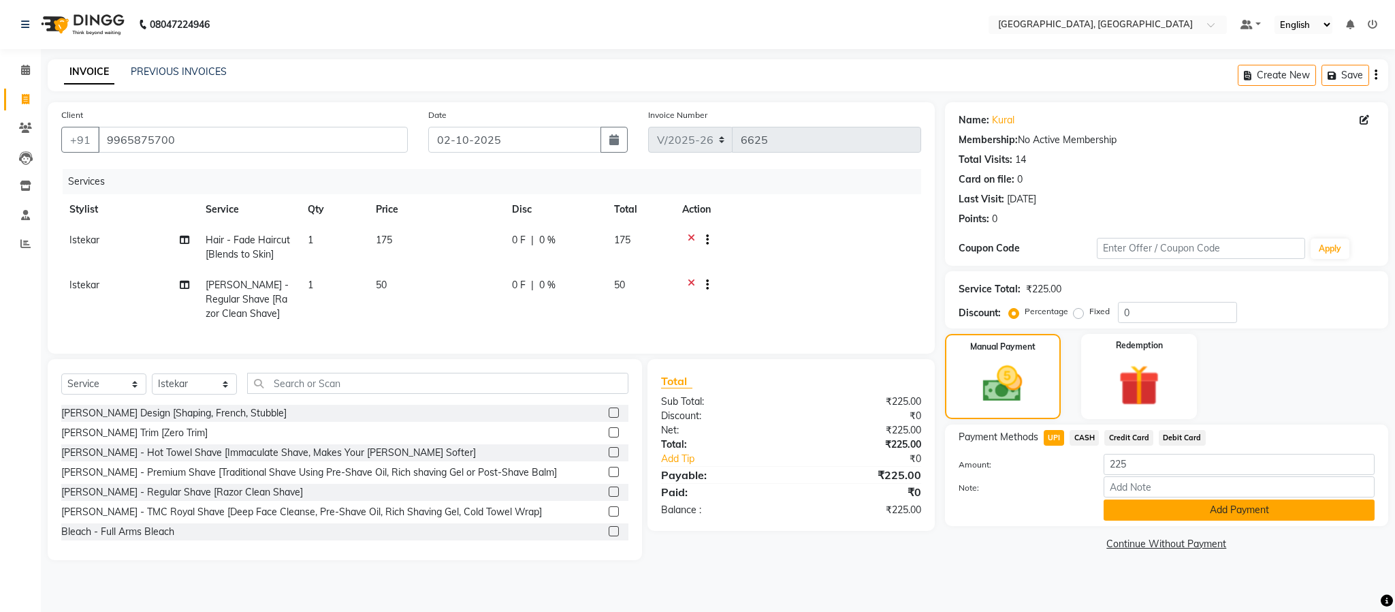
click at [1030, 511] on button "Add Payment" at bounding box center [1239, 509] width 271 height 21
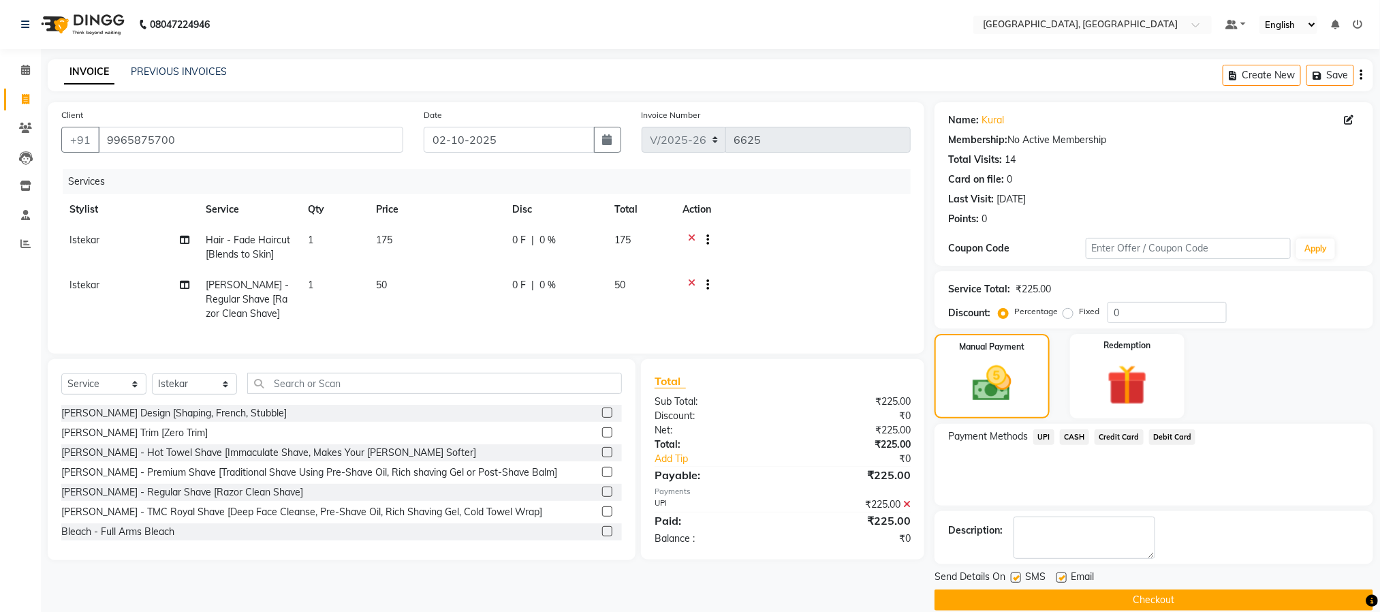
scroll to position [20, 0]
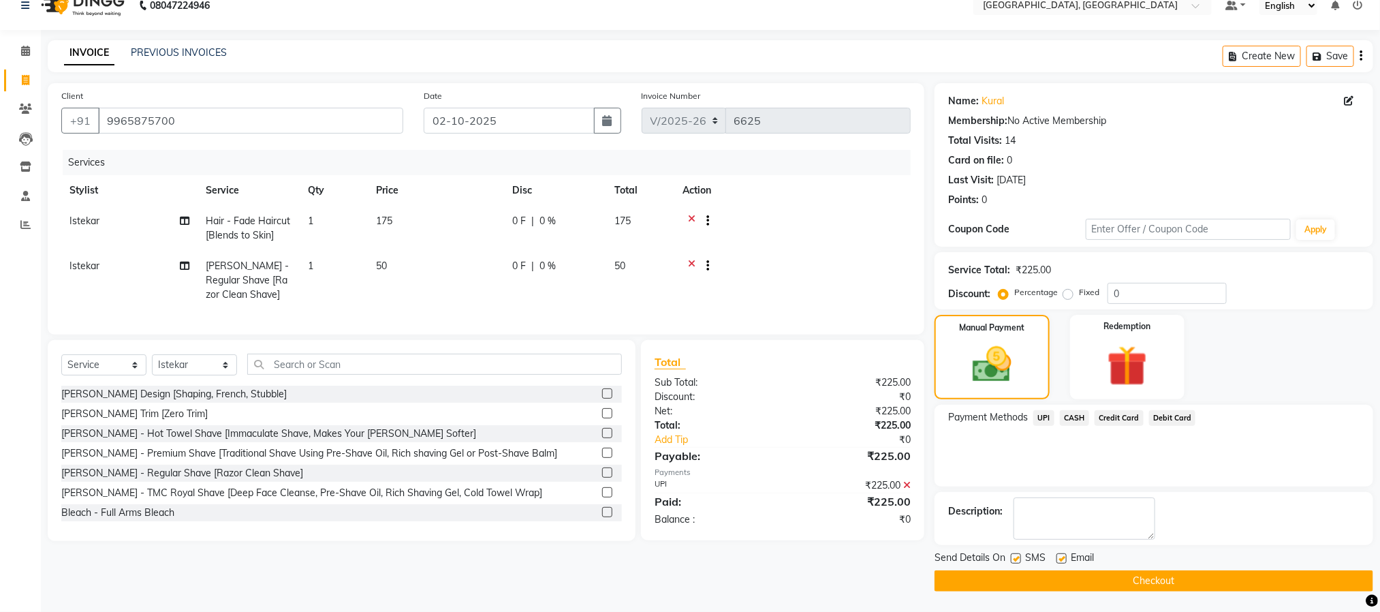
click at [1030, 580] on button "Checkout" at bounding box center [1153, 580] width 439 height 21
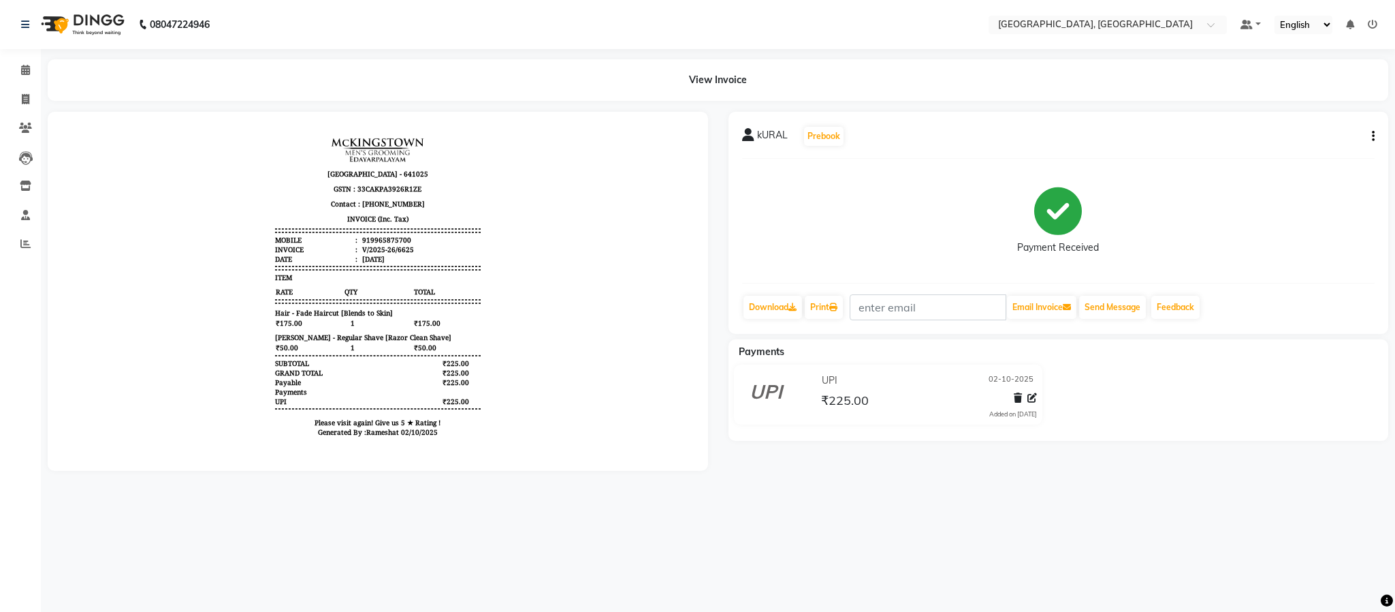
click at [1026, 385] on div "kURAL Prebook Payment Received Download Print Email Invoice Send Message Feedba…" at bounding box center [1058, 291] width 681 height 359
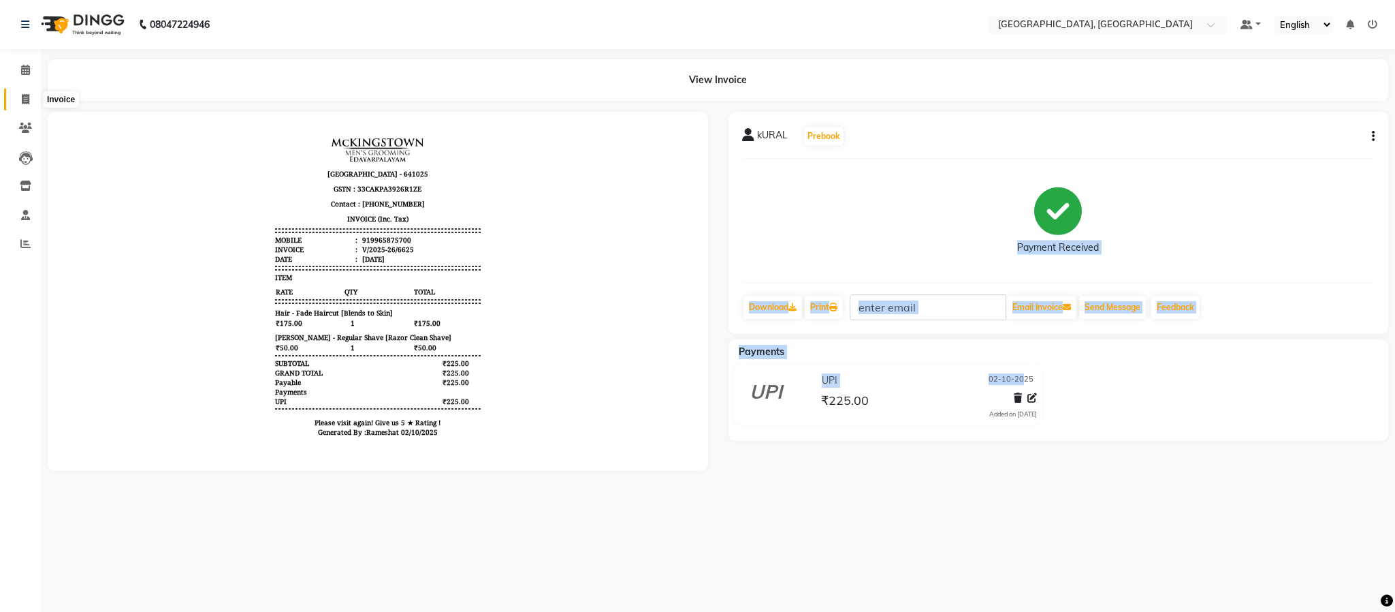
click at [27, 100] on icon at bounding box center [25, 99] width 7 height 10
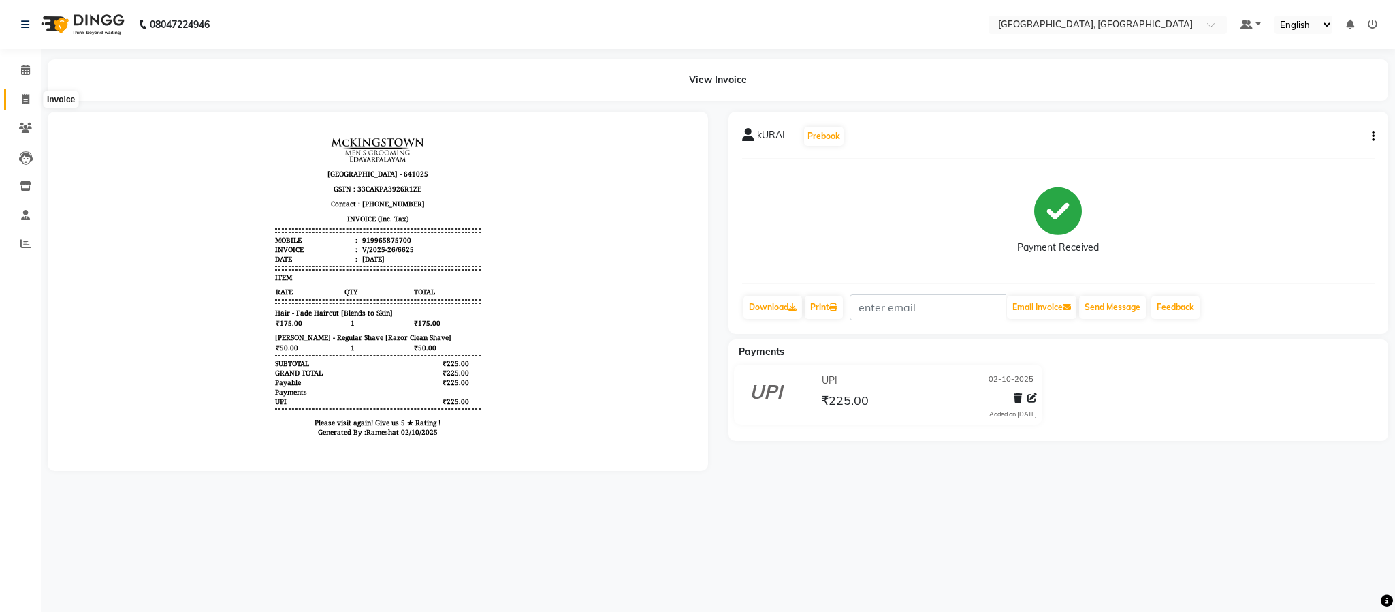
select select "service"
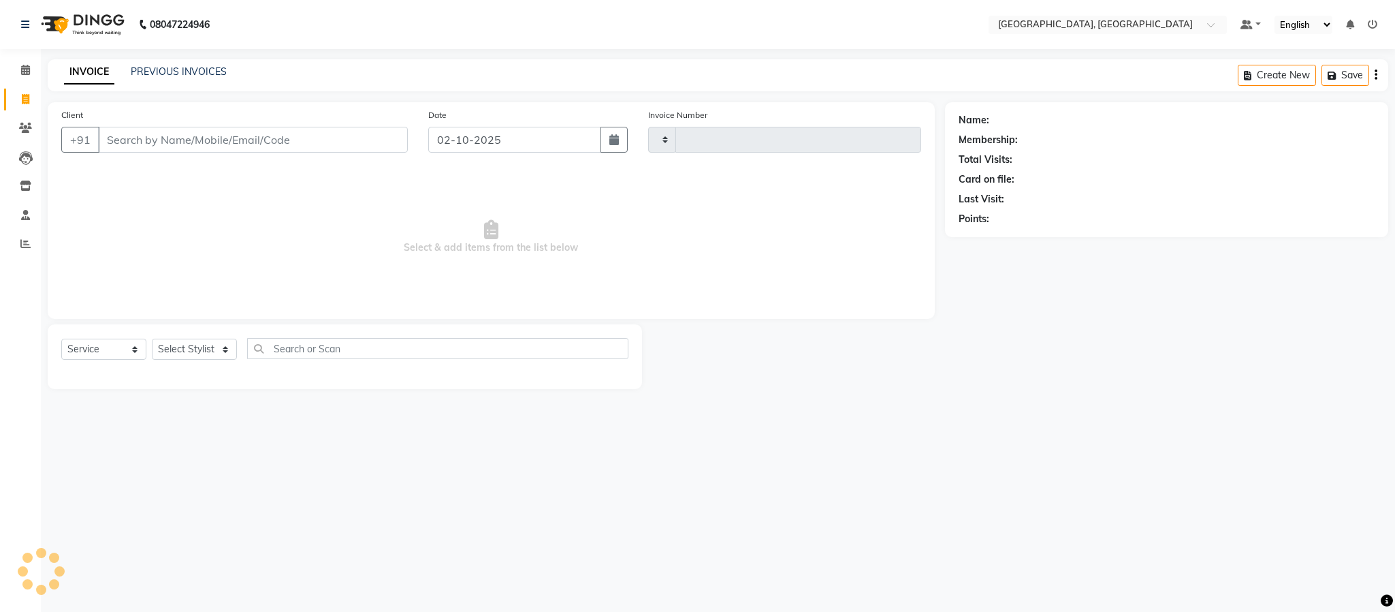
type input "6626"
select select "4977"
click at [215, 346] on select "Select Stylist" at bounding box center [194, 348] width 85 height 21
select select "84531"
click at [152, 339] on select "Select Stylist Ameen House Keeping Istekar McKingstown [PERSON_NAME] Prathiswar…" at bounding box center [194, 348] width 85 height 21
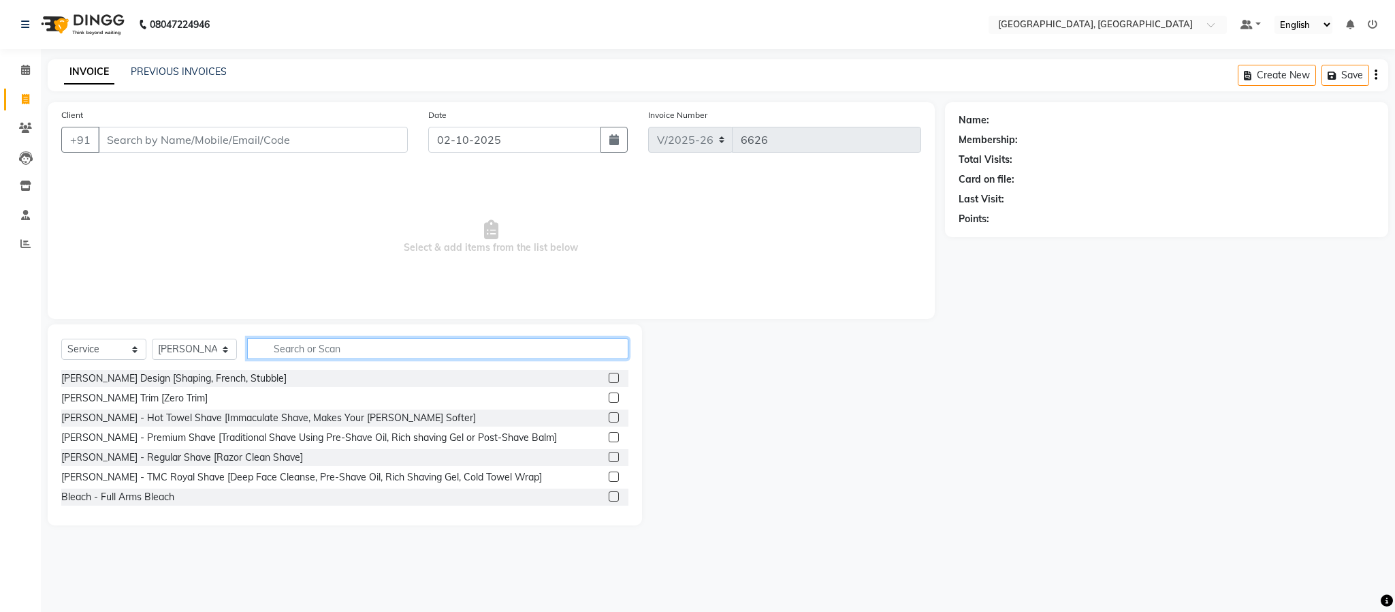
click at [279, 351] on input "text" at bounding box center [437, 348] width 381 height 21
click at [609, 377] on label at bounding box center [614, 377] width 10 height 10
click at [609, 377] on input "checkbox" at bounding box center [613, 378] width 9 height 9
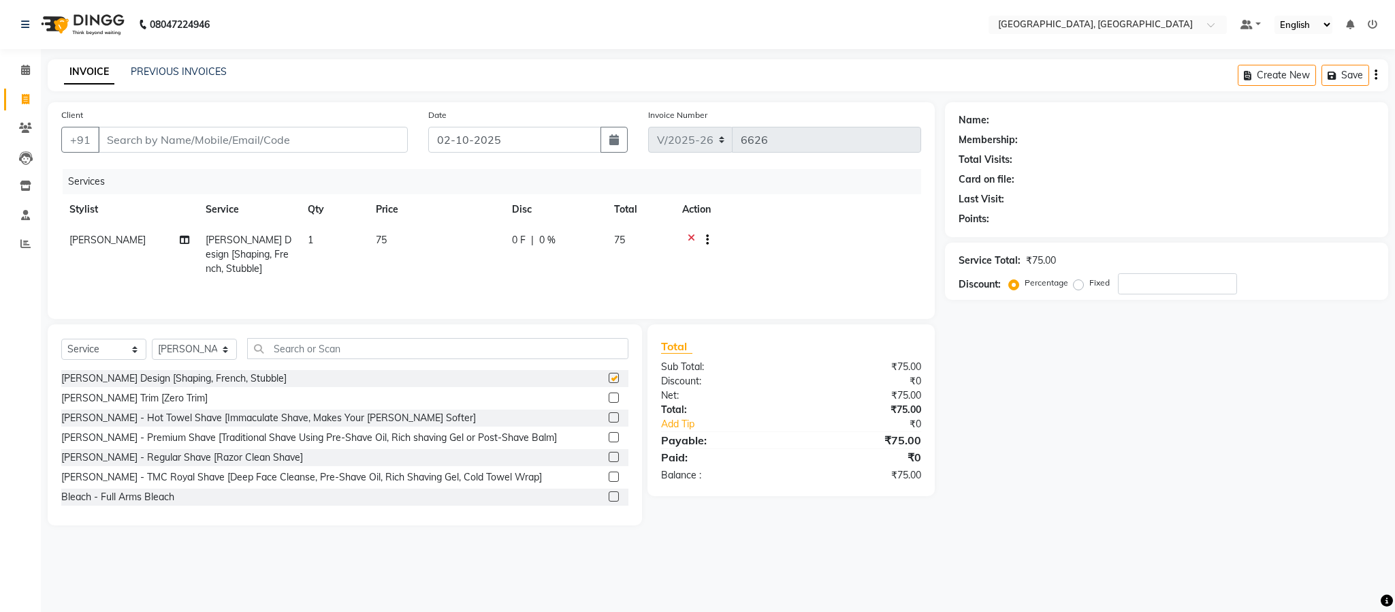
checkbox input "false"
click at [327, 136] on input "Client" at bounding box center [253, 140] width 310 height 26
type input "8"
type input "0"
type input "8072670821"
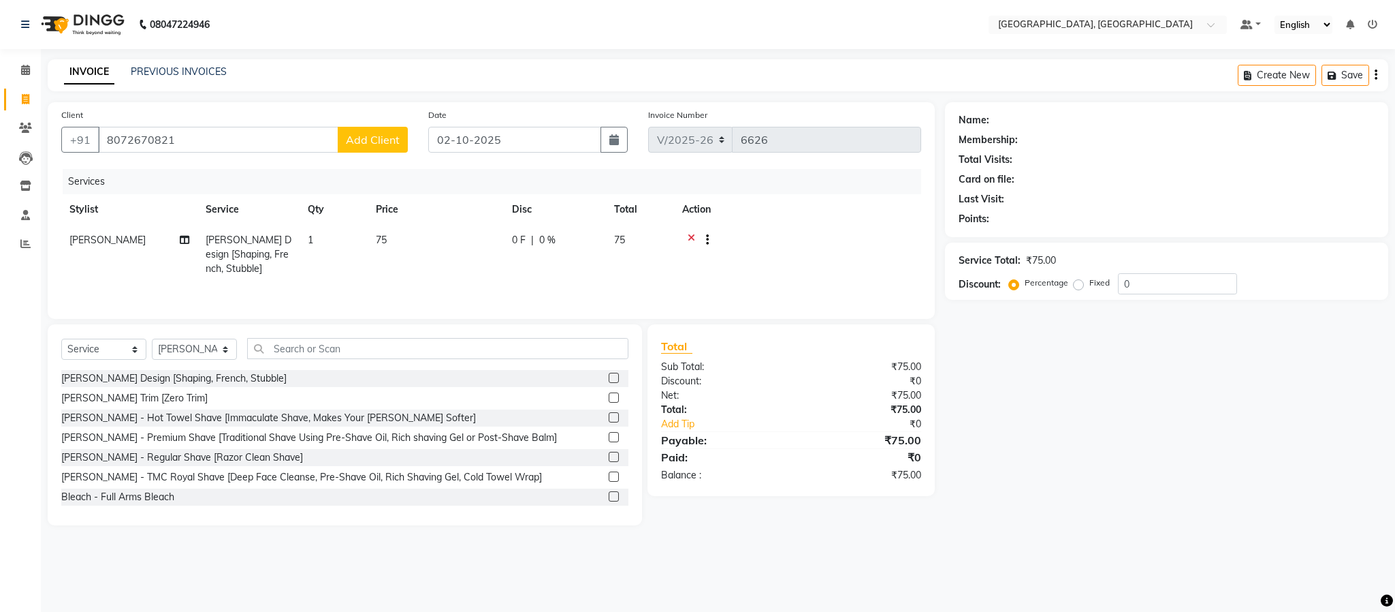
click at [384, 146] on span "Add Client" at bounding box center [373, 140] width 54 height 14
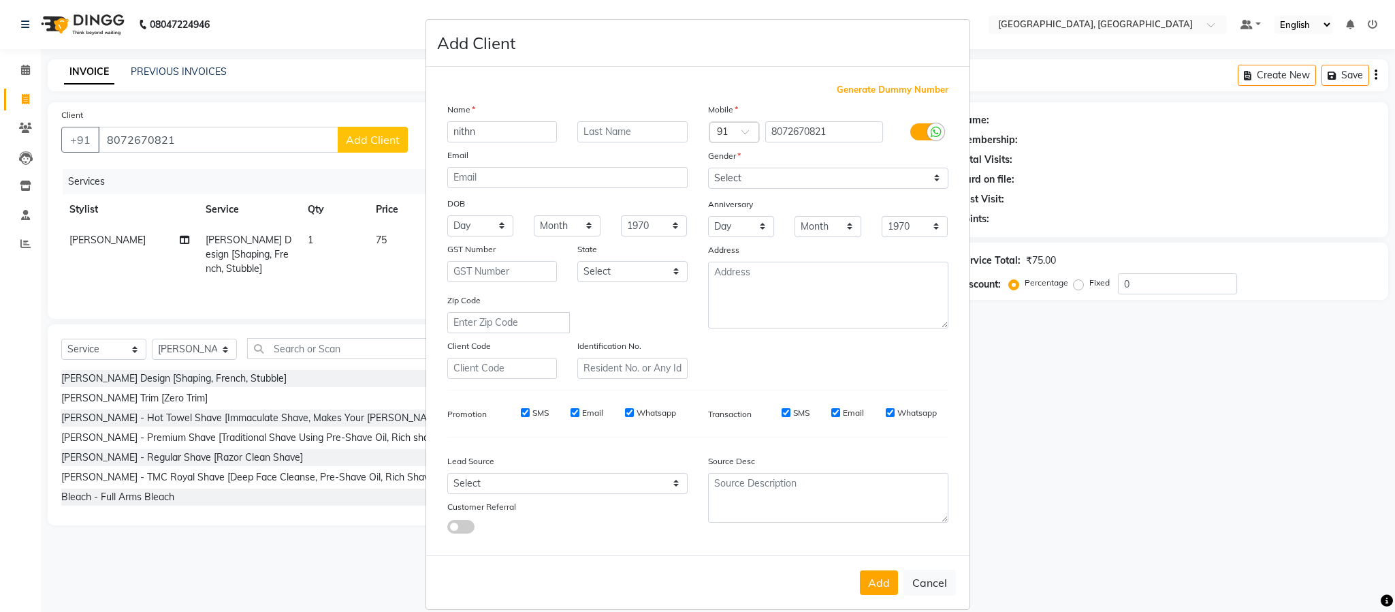
type input "nithn"
drag, startPoint x: 921, startPoint y: 170, endPoint x: 921, endPoint y: 182, distance: 11.6
click at [921, 170] on select "Select Male Female Other Prefer Not To Say" at bounding box center [828, 178] width 240 height 21
select select "[DEMOGRAPHIC_DATA]"
click at [708, 168] on select "Select Male Female Other Prefer Not To Say" at bounding box center [828, 178] width 240 height 21
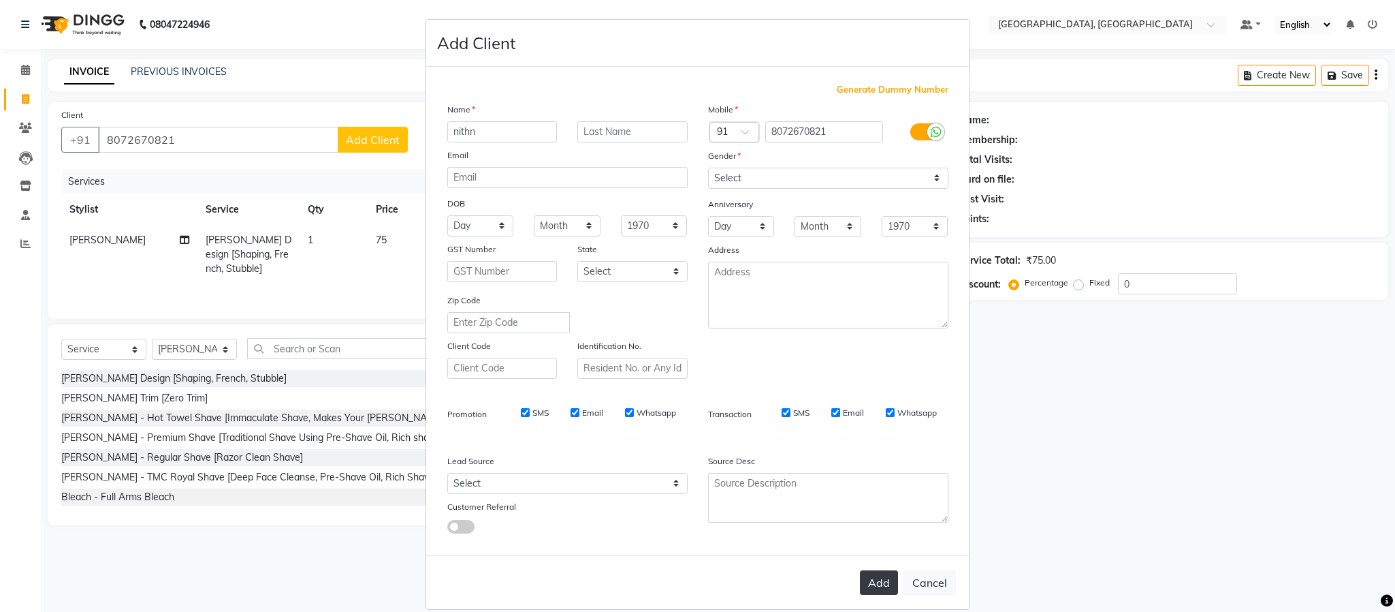
click at [860, 586] on button "Add" at bounding box center [879, 582] width 38 height 25
select select
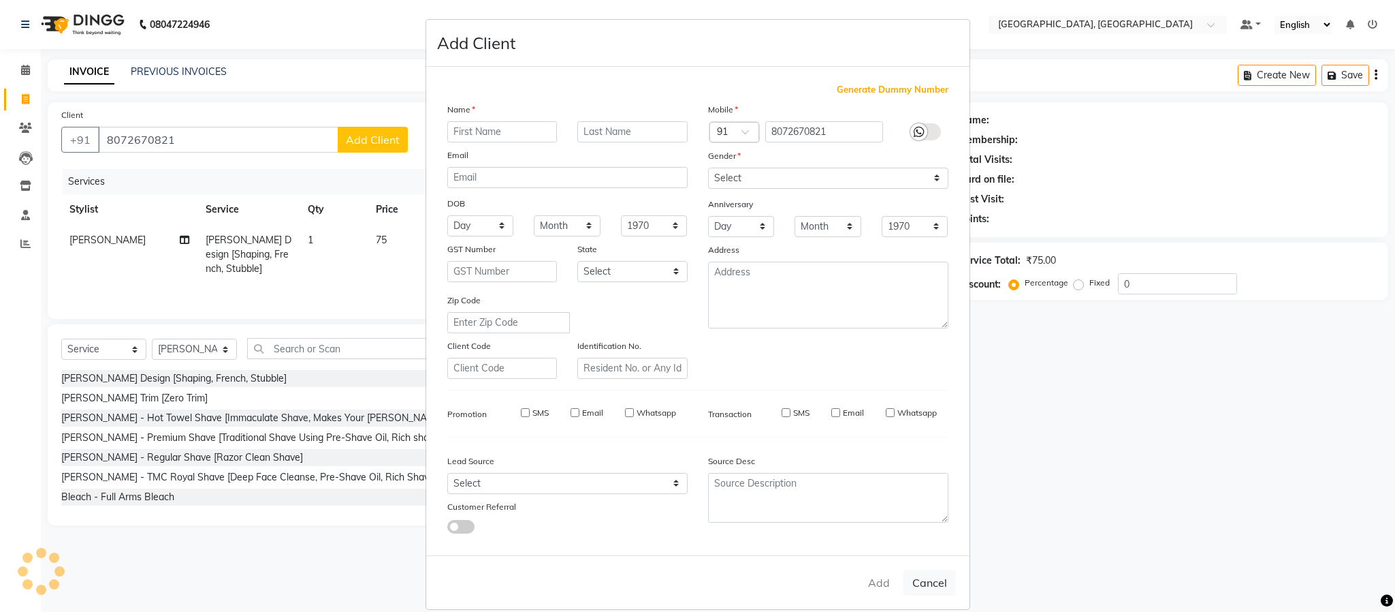
select select
checkbox input "false"
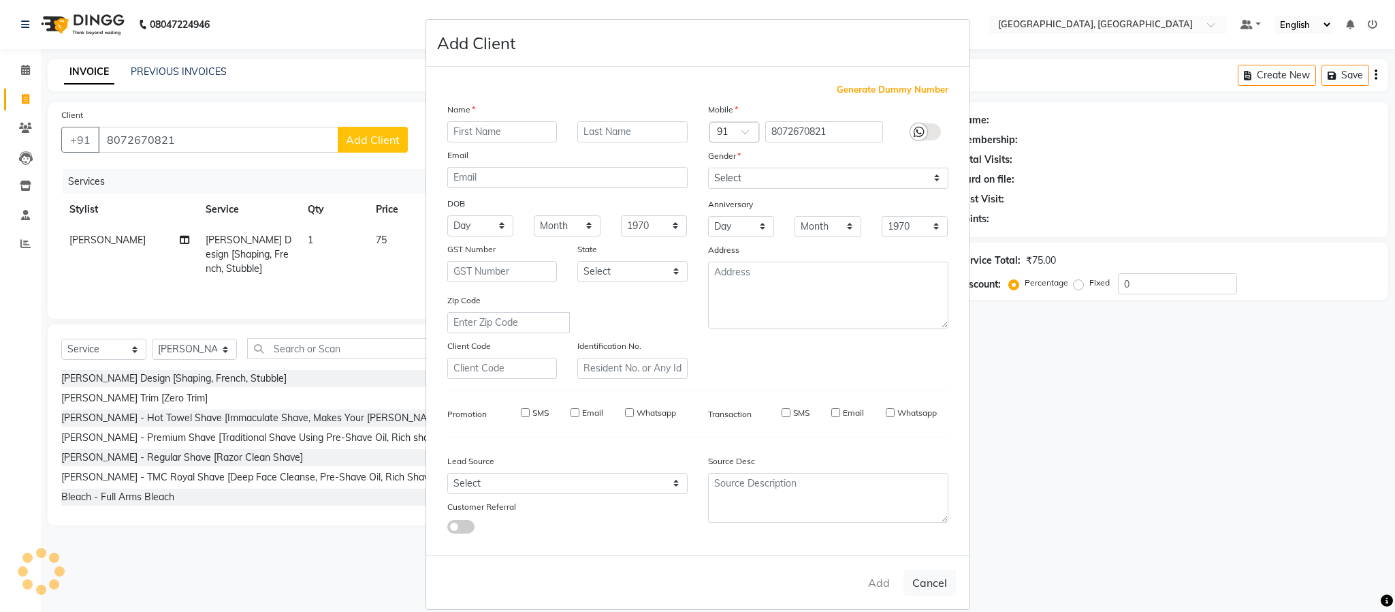
checkbox input "false"
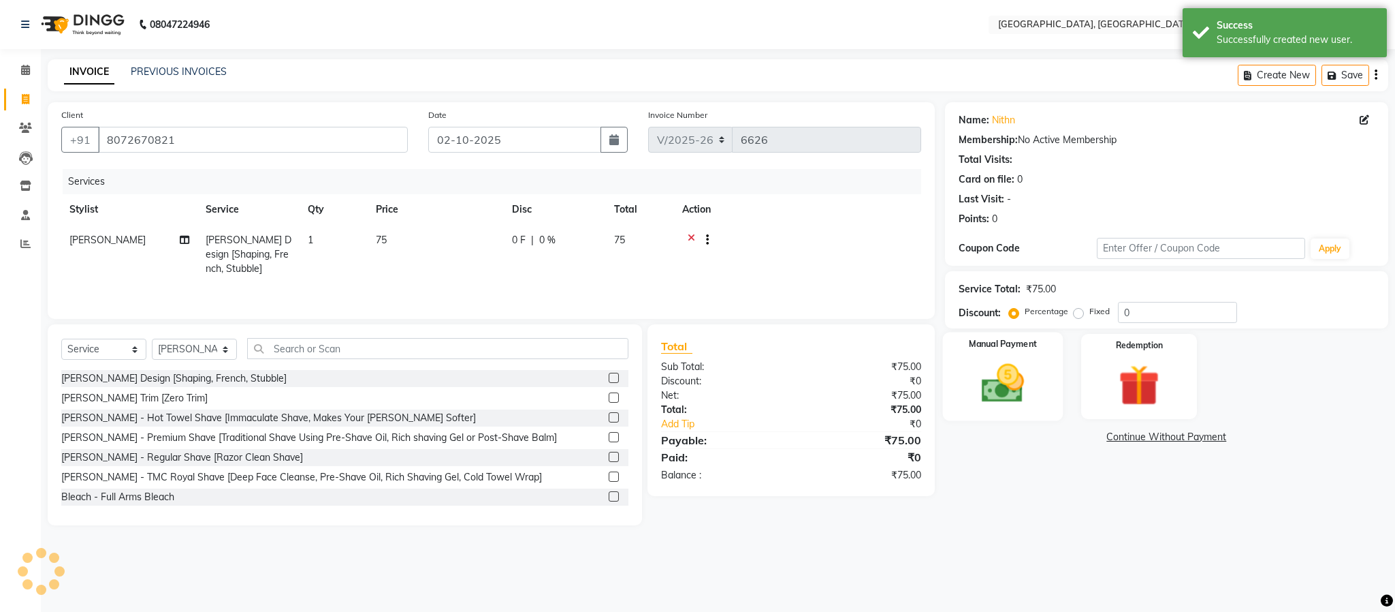
click at [999, 403] on img at bounding box center [1002, 383] width 69 height 49
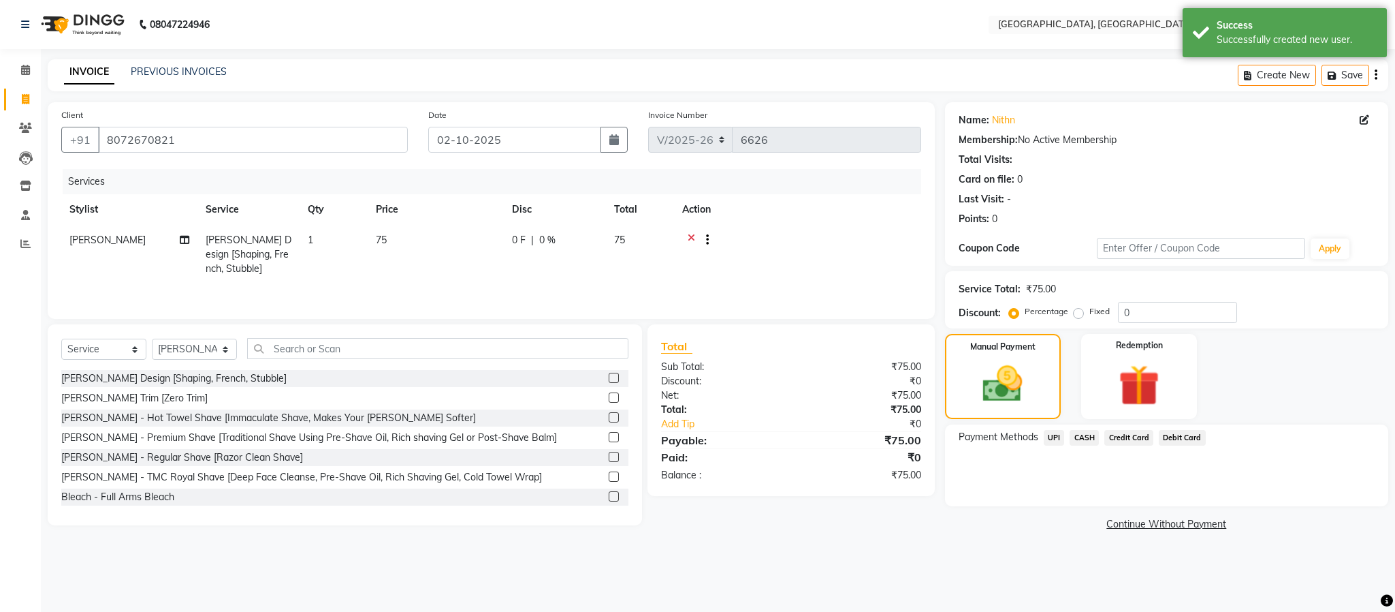
click at [1030, 435] on span "UPI" at bounding box center [1054, 438] width 21 height 16
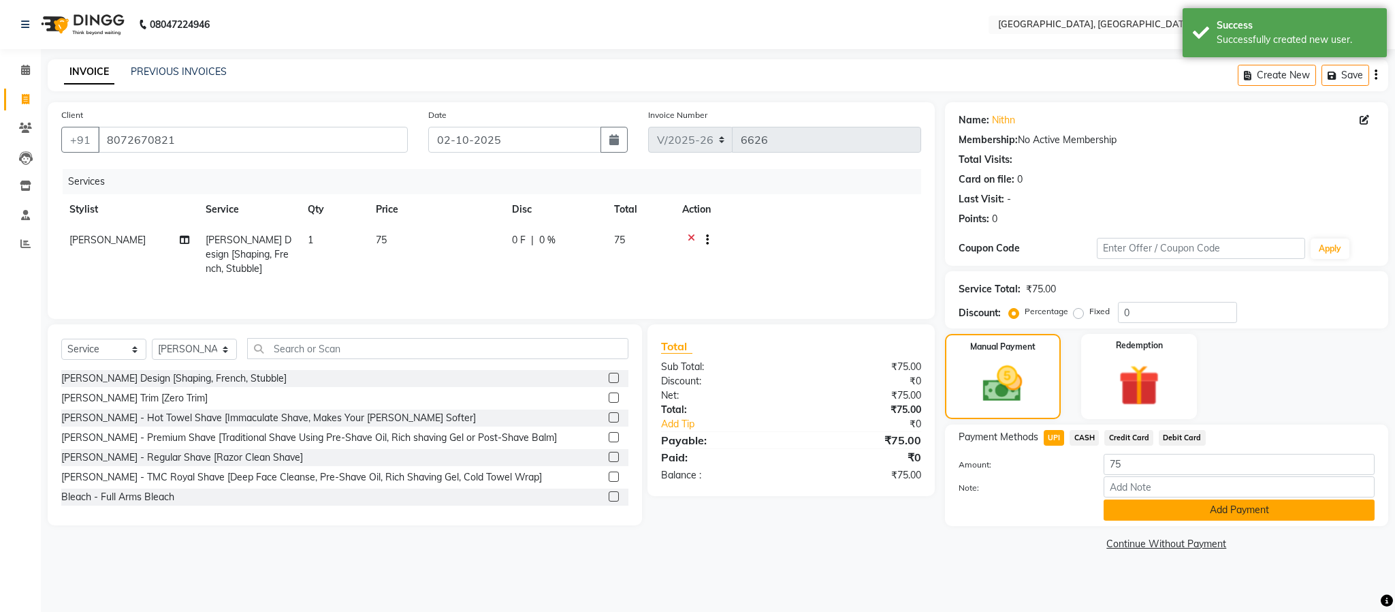
click at [1030, 509] on button "Add Payment" at bounding box center [1239, 509] width 271 height 21
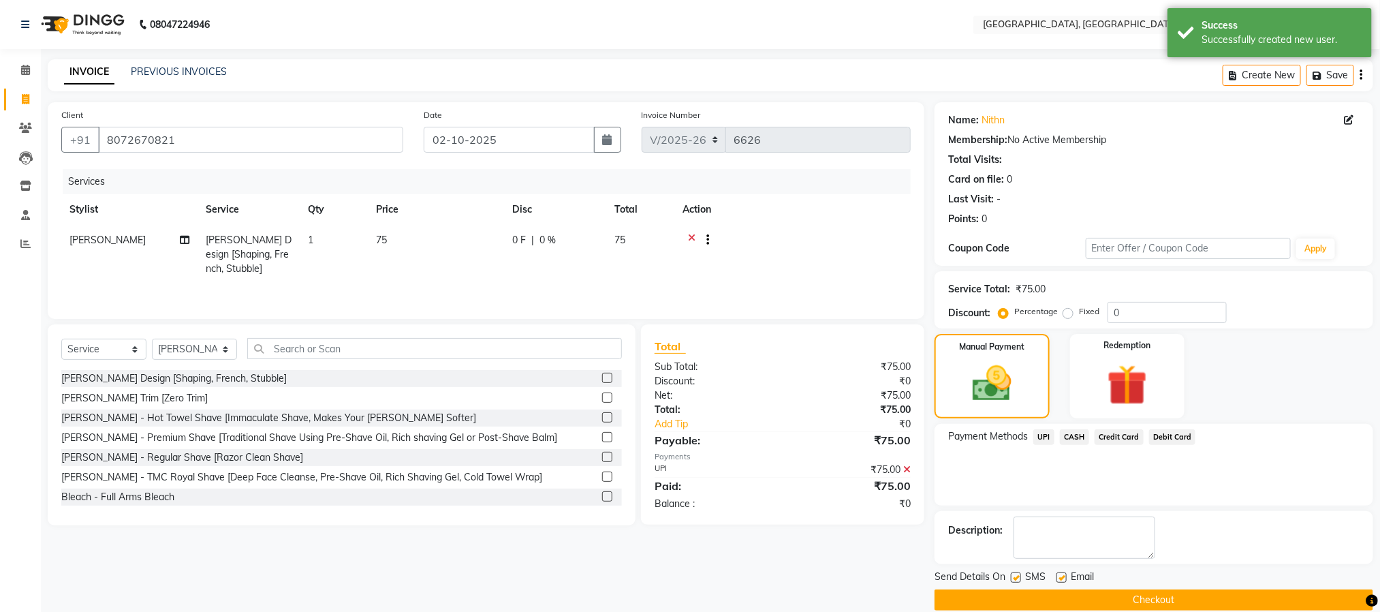
scroll to position [20, 0]
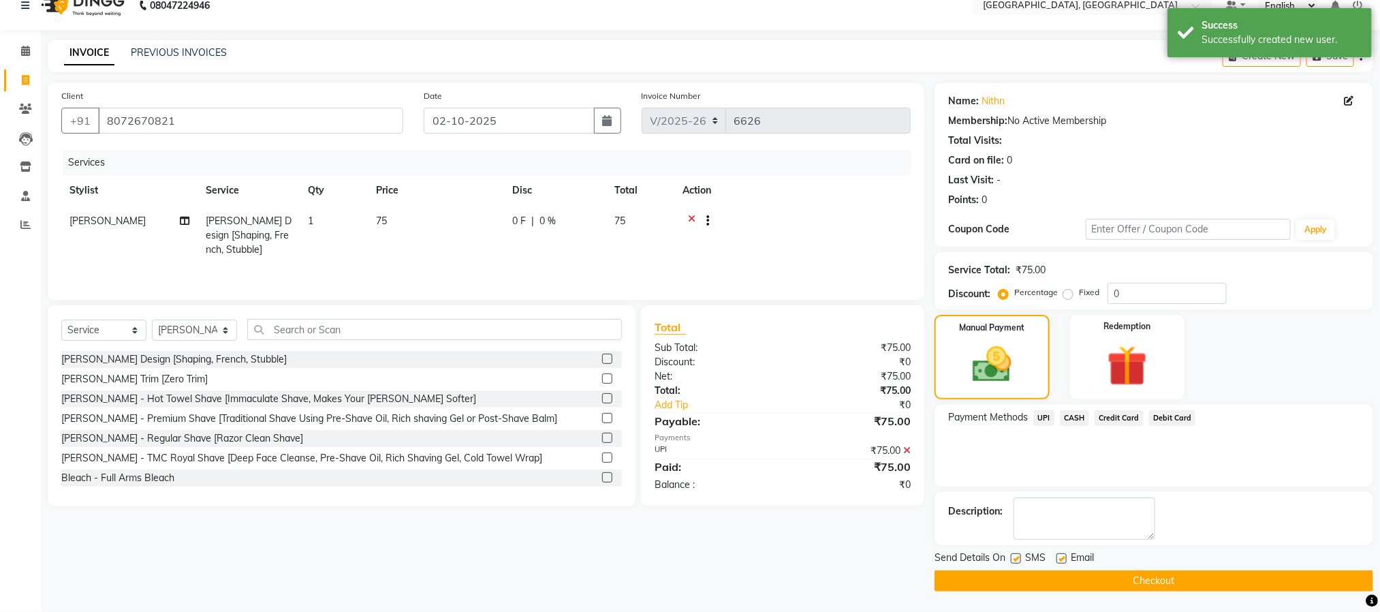
click at [1030, 582] on button "Checkout" at bounding box center [1153, 580] width 439 height 21
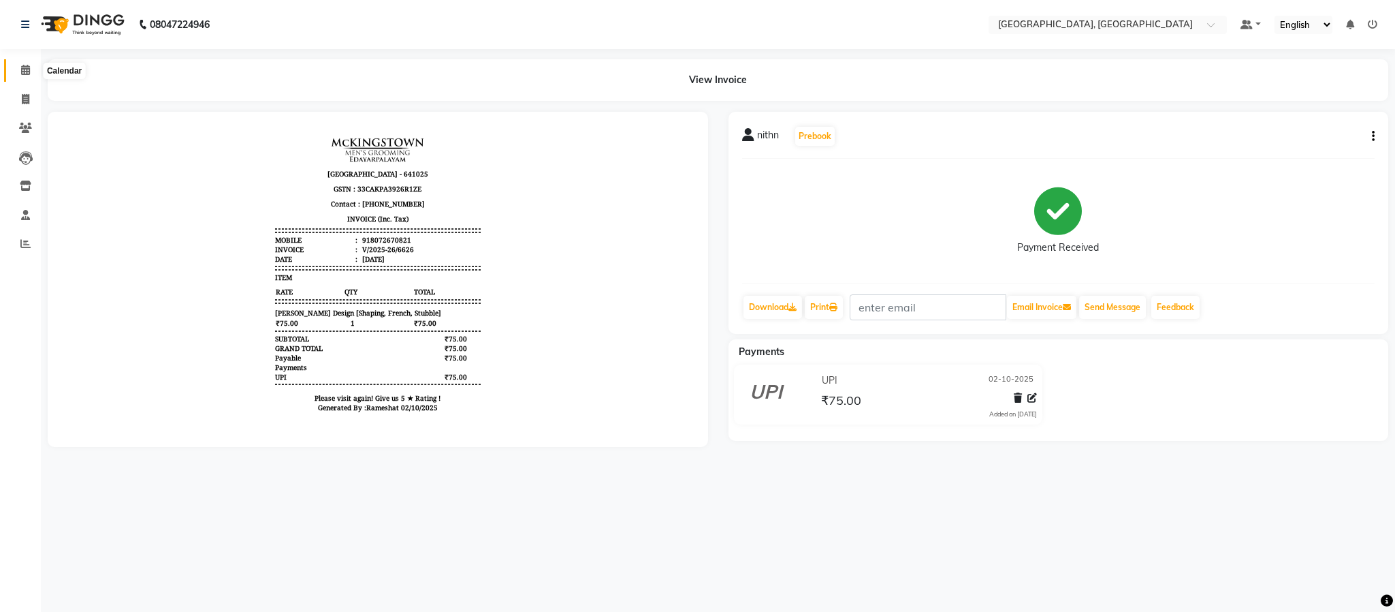
click at [20, 70] on span at bounding box center [26, 71] width 24 height 16
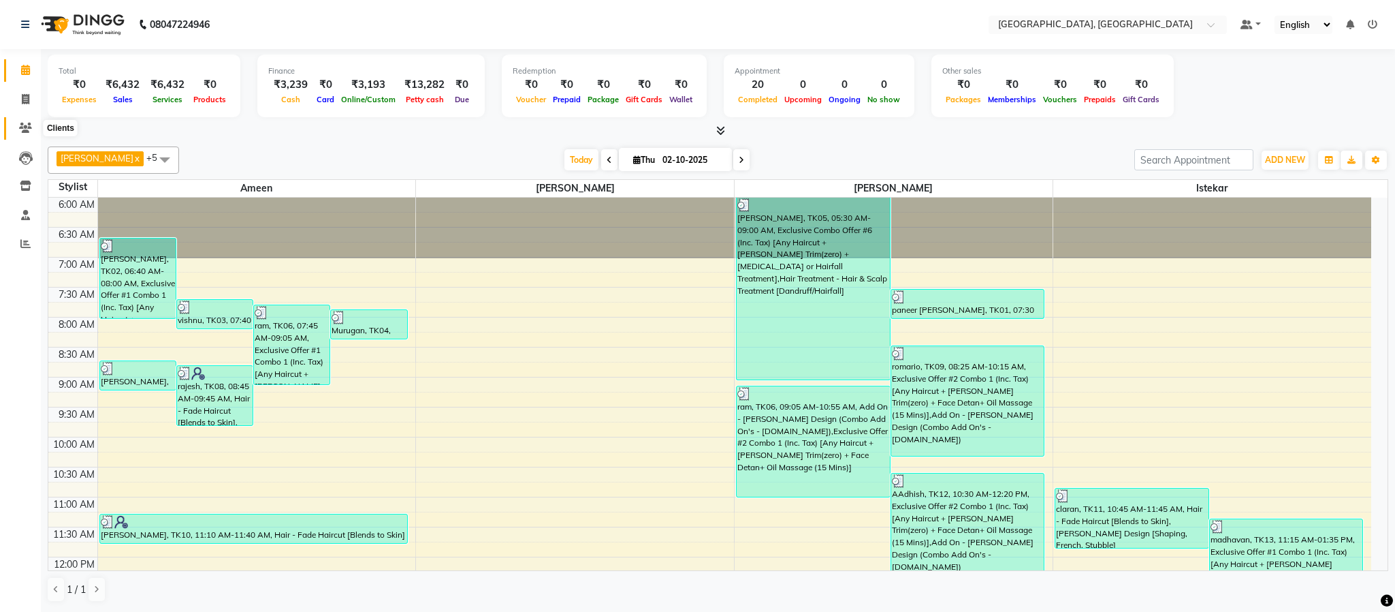
click at [29, 125] on icon at bounding box center [25, 128] width 13 height 10
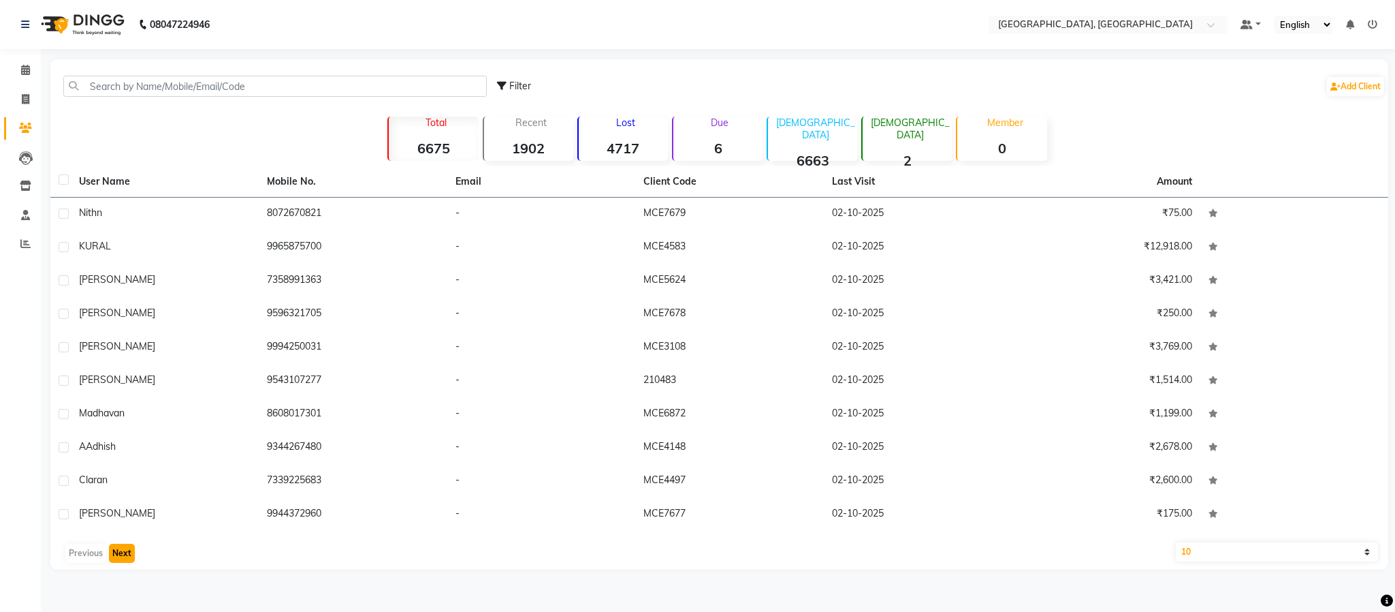
click at [121, 550] on button "Next" at bounding box center [122, 552] width 26 height 19
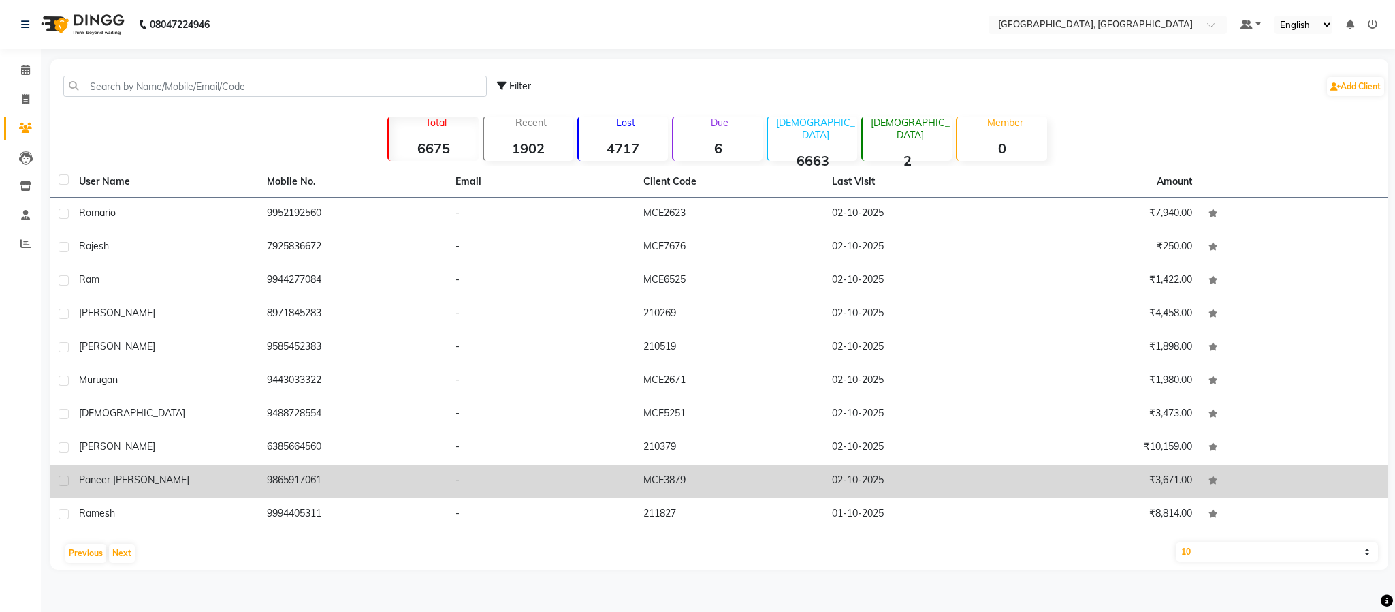
click at [297, 473] on td "9865917061" at bounding box center [353, 480] width 188 height 33
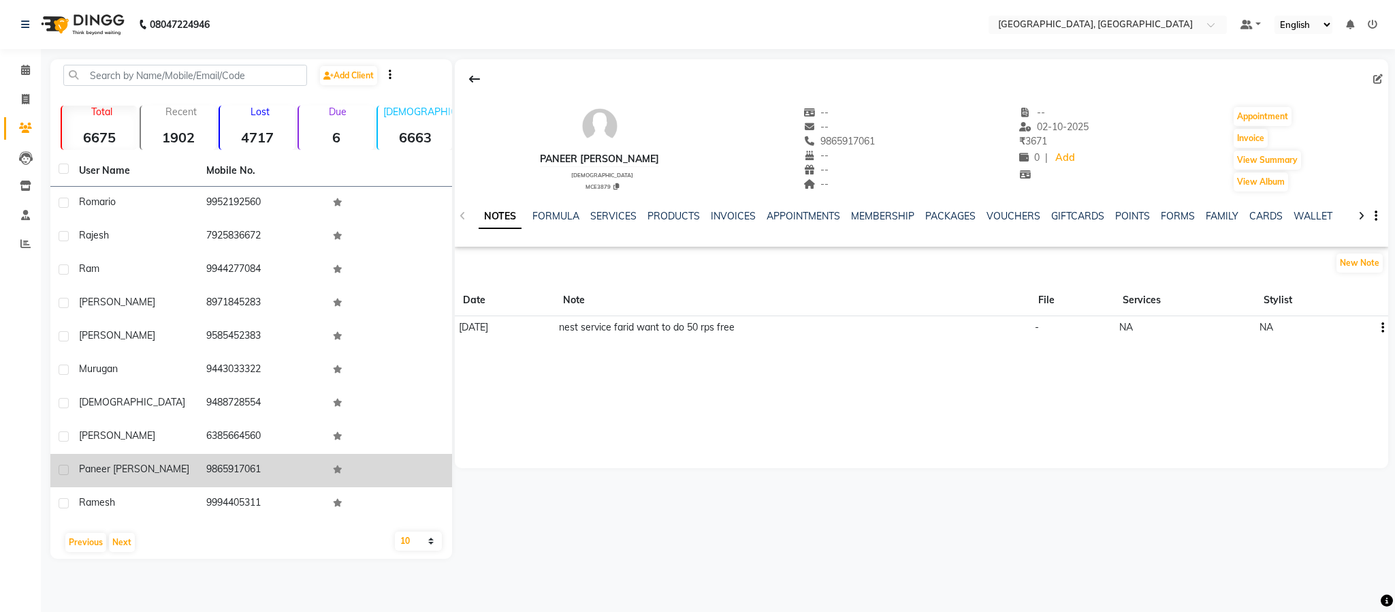
click at [233, 466] on td "9865917061" at bounding box center [261, 470] width 127 height 33
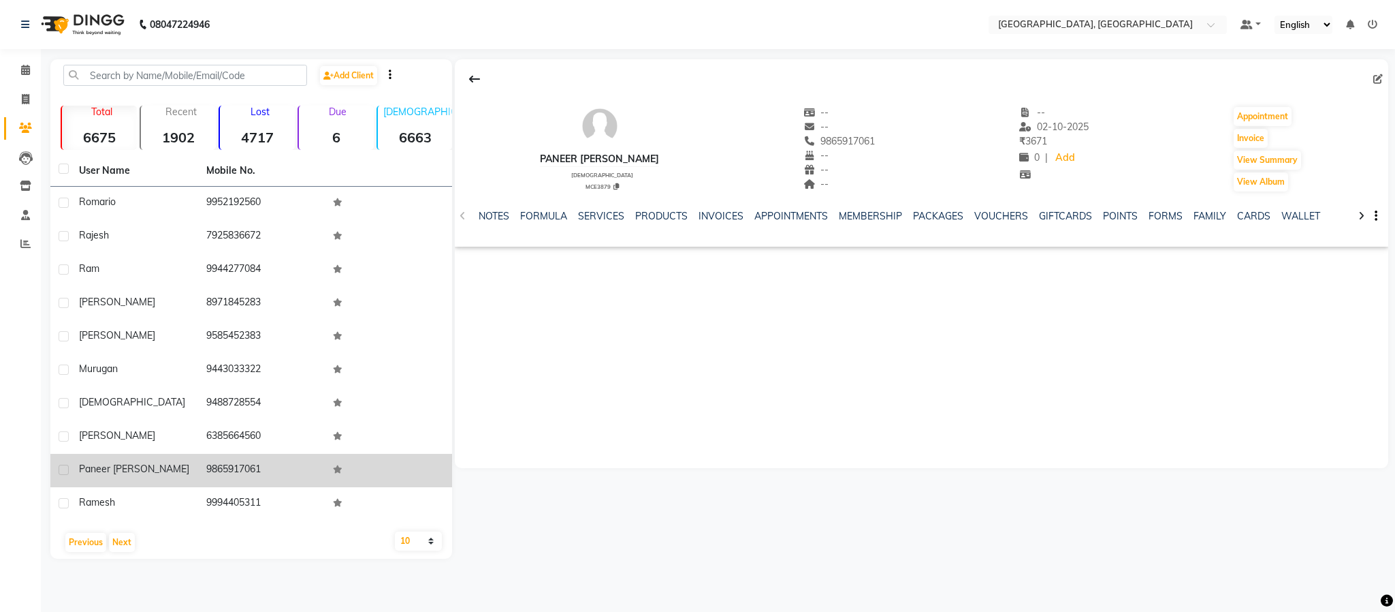
click at [233, 466] on td "9865917061" at bounding box center [261, 470] width 127 height 33
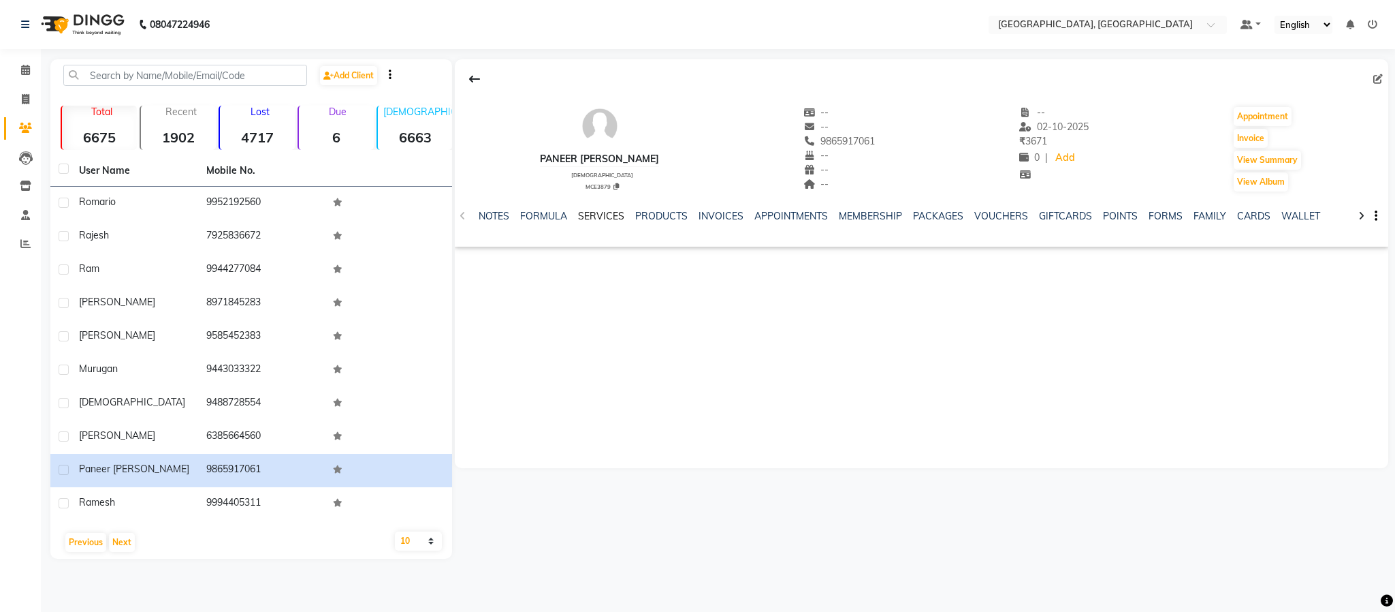
click at [607, 212] on link "SERVICES" at bounding box center [601, 216] width 46 height 12
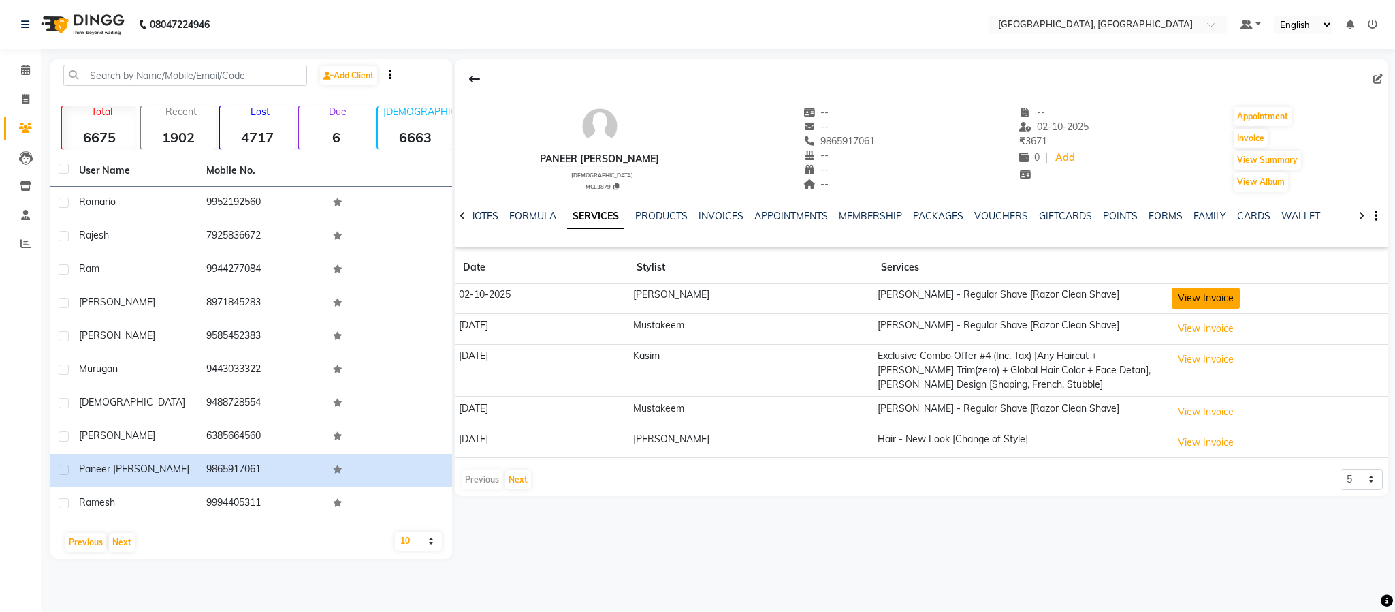
click at [1030, 291] on button "View Invoice" at bounding box center [1206, 297] width 68 height 21
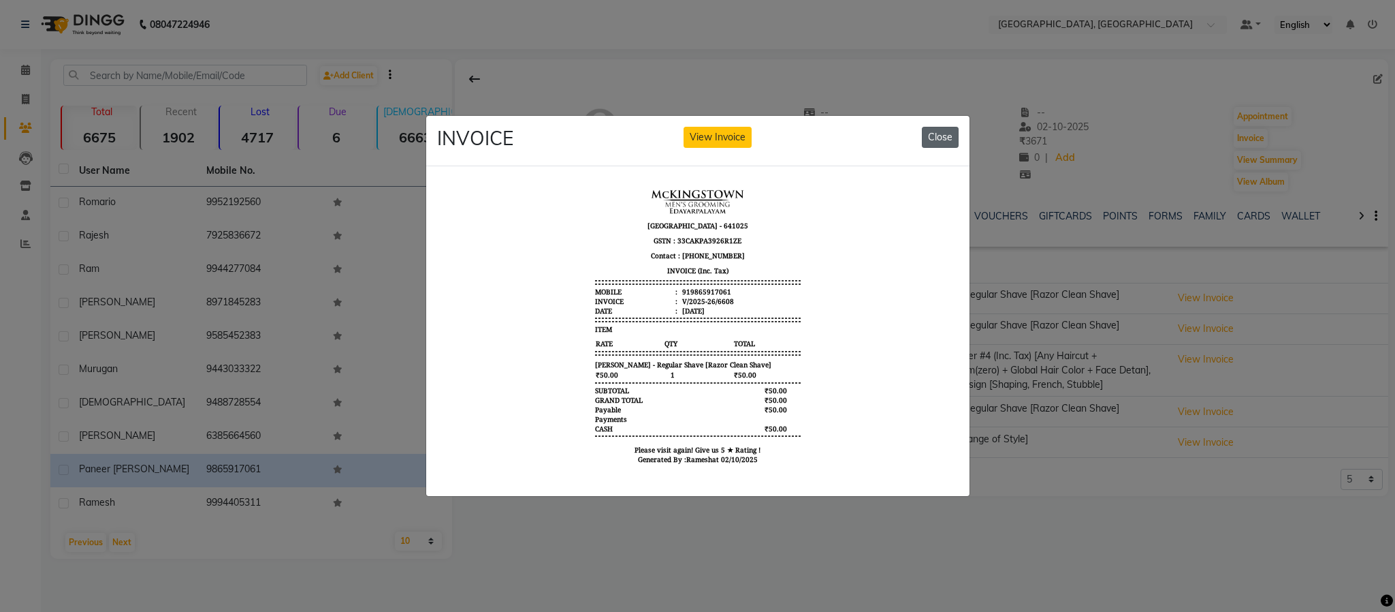
click at [942, 127] on button "Close" at bounding box center [940, 137] width 37 height 21
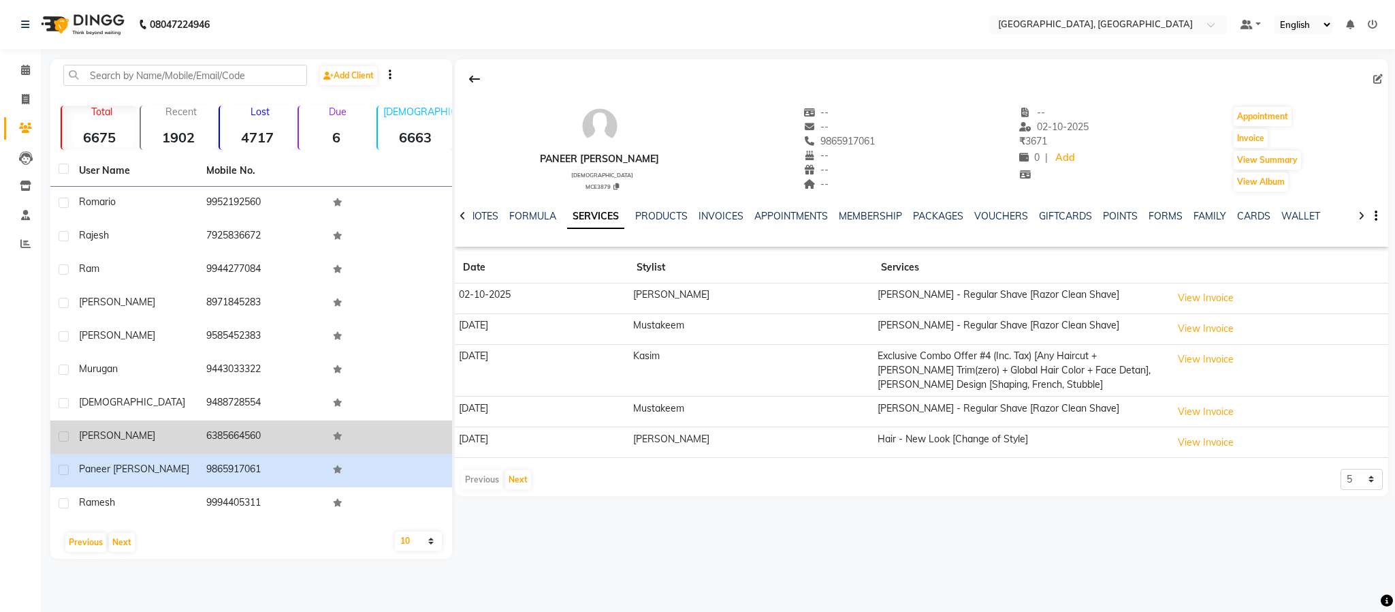
click at [219, 427] on td "6385664560" at bounding box center [261, 436] width 127 height 33
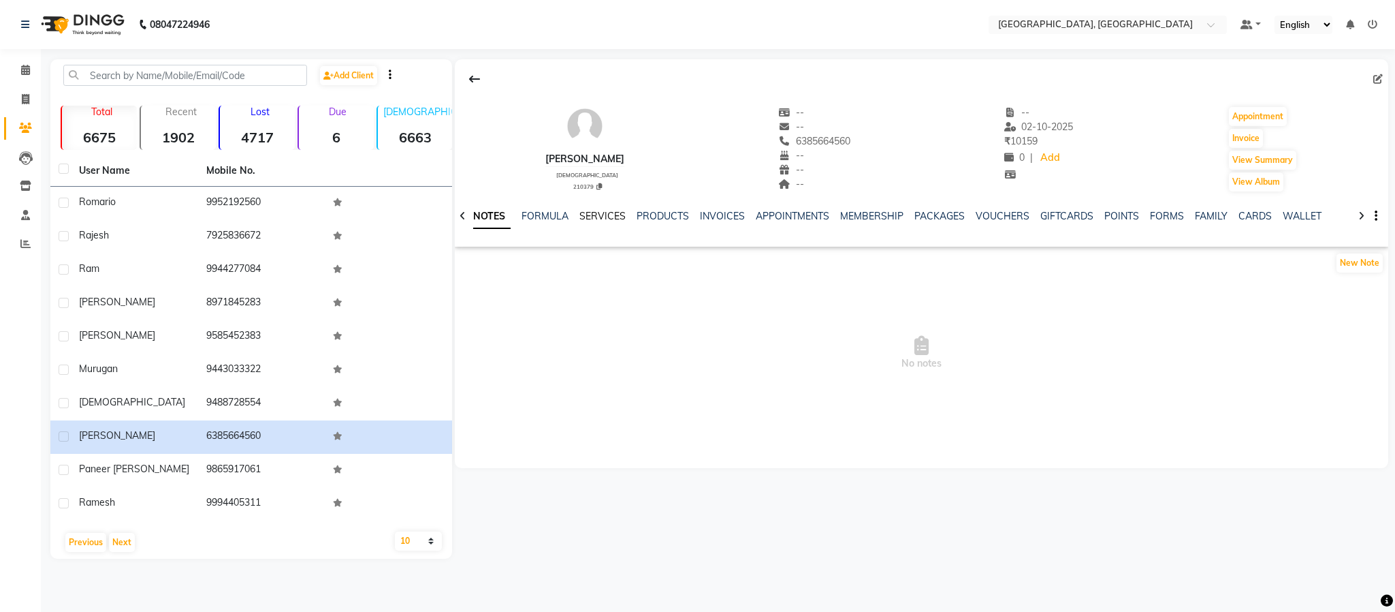
click at [592, 210] on link "SERVICES" at bounding box center [603, 216] width 46 height 12
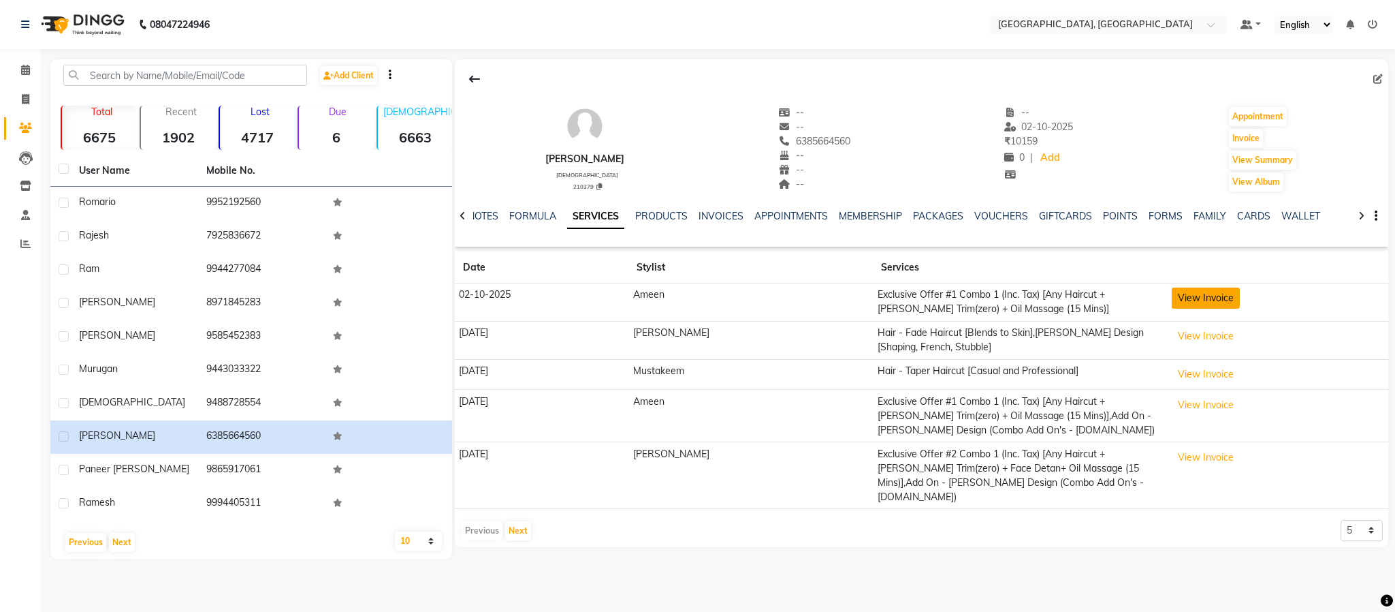
click at [1030, 305] on button "View Invoice" at bounding box center [1206, 297] width 68 height 21
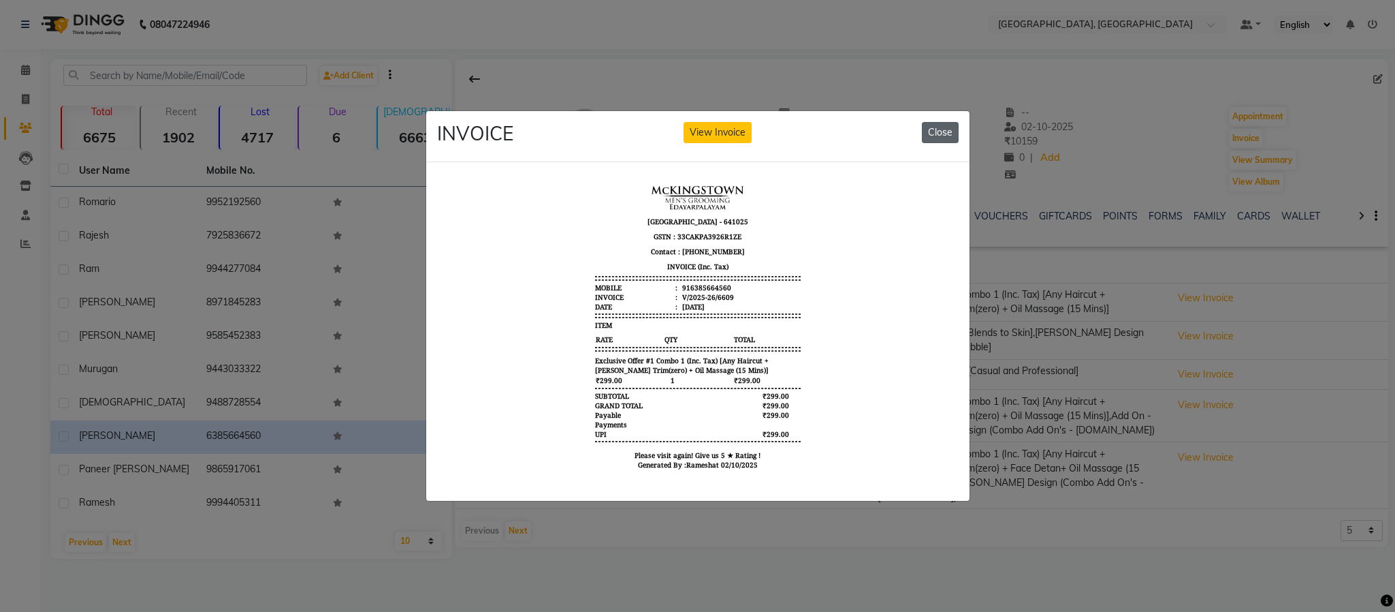
click at [930, 122] on button "Close" at bounding box center [940, 132] width 37 height 21
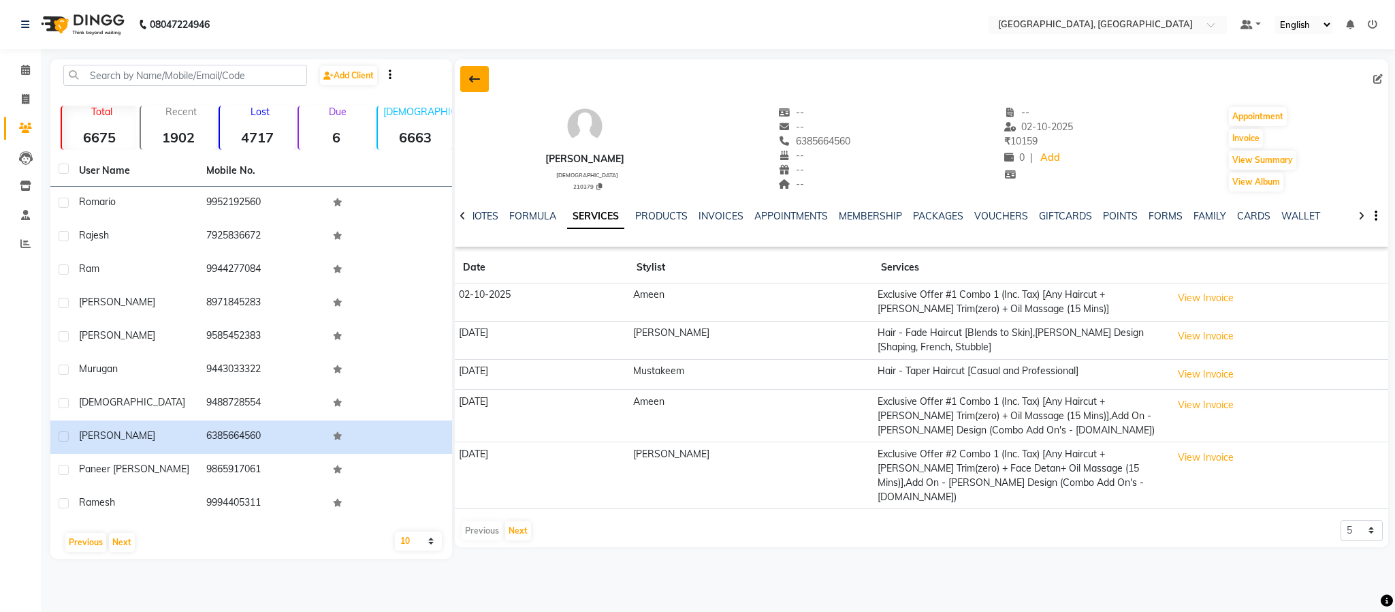
click at [473, 74] on icon at bounding box center [474, 79] width 11 height 11
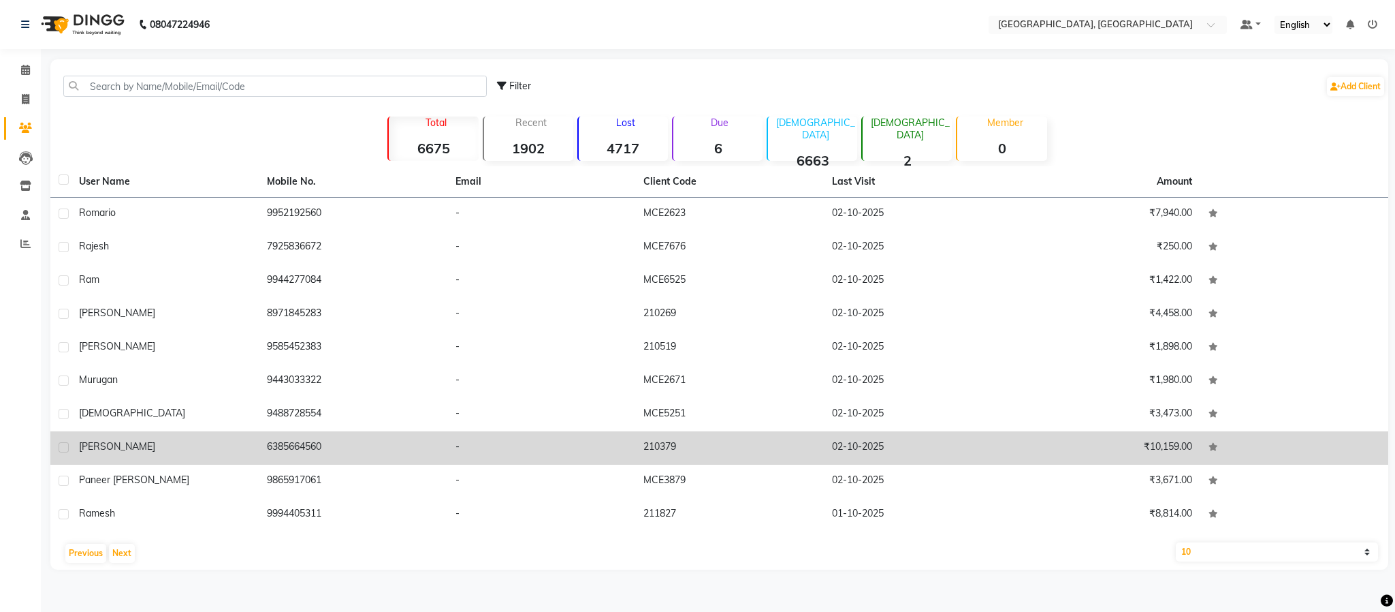
click at [305, 446] on td "6385664560" at bounding box center [353, 447] width 188 height 33
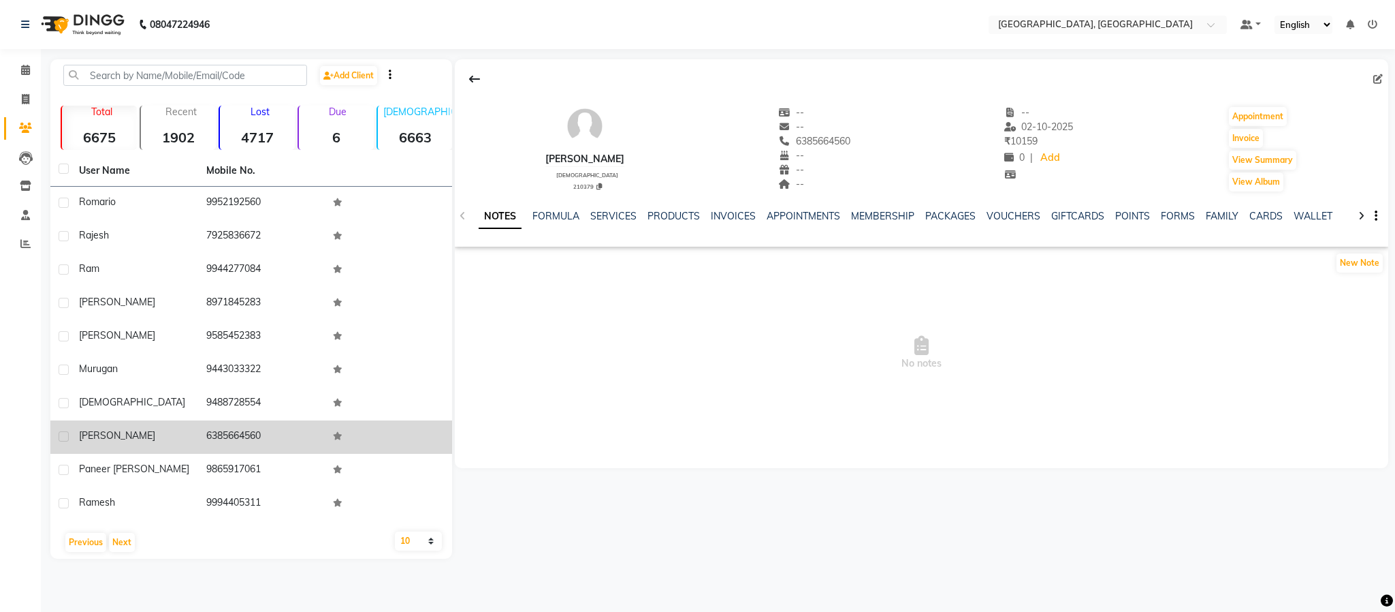
click at [227, 432] on td "6385664560" at bounding box center [261, 436] width 127 height 33
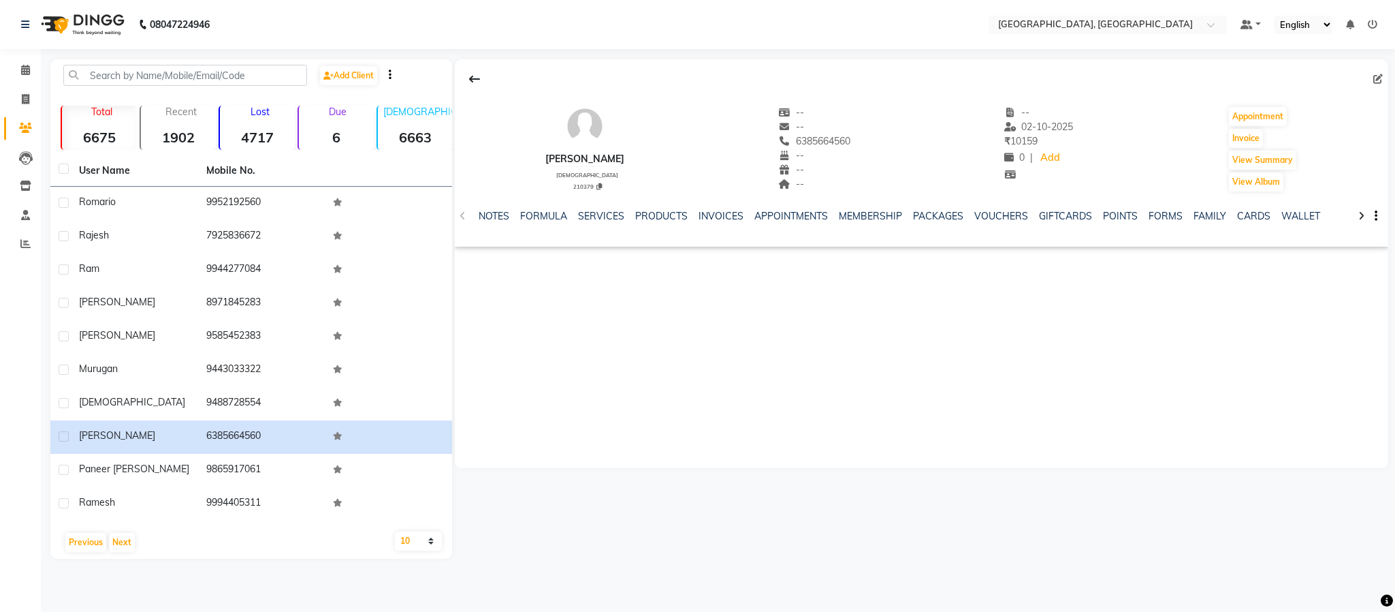
click at [589, 223] on div "SERVICES" at bounding box center [601, 216] width 46 height 14
click at [594, 217] on link "SERVICES" at bounding box center [601, 216] width 46 height 12
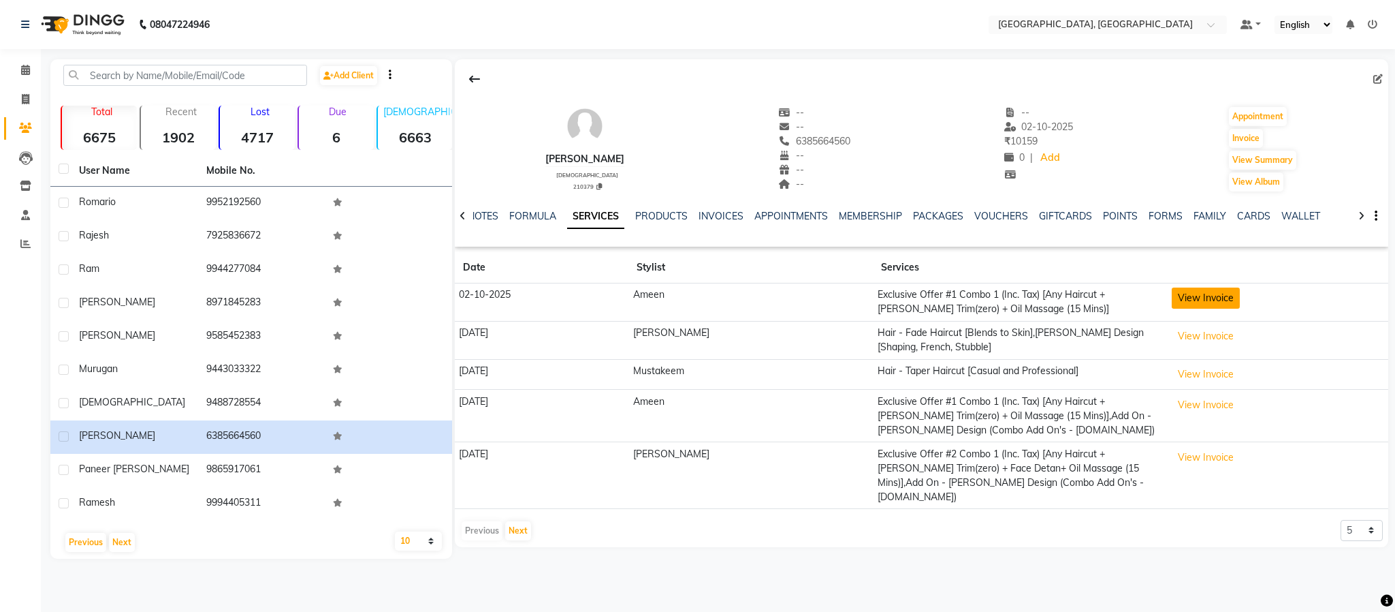
click at [1030, 295] on button "View Invoice" at bounding box center [1206, 297] width 68 height 21
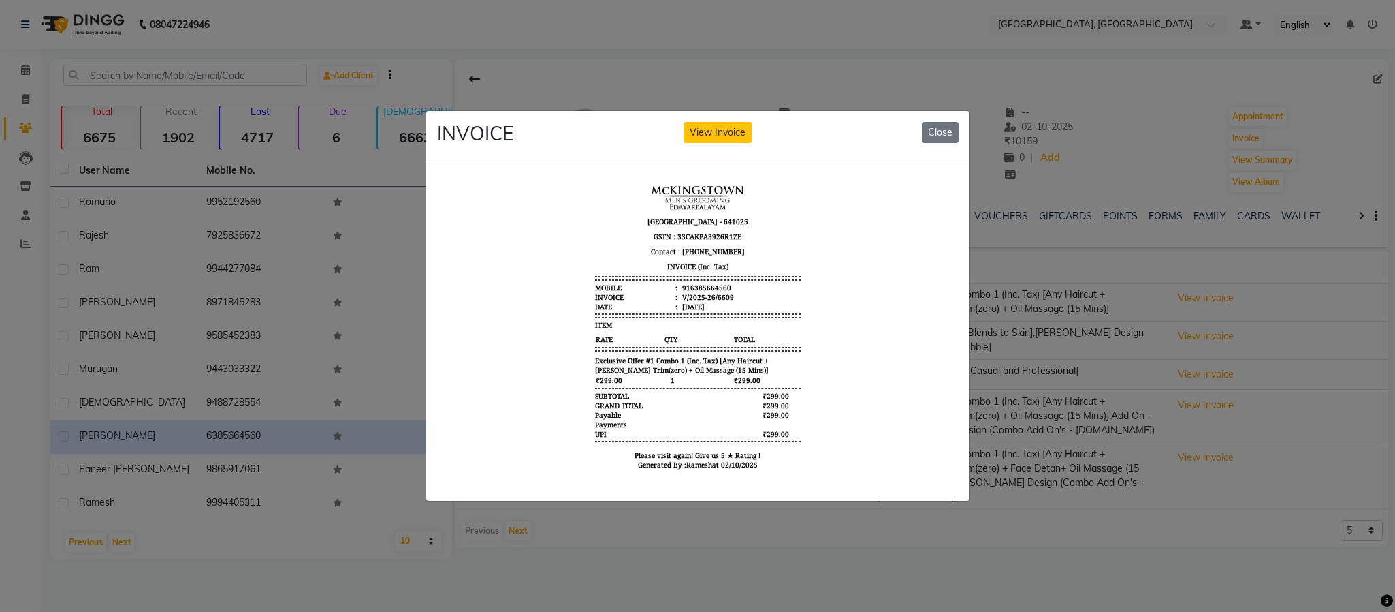
drag, startPoint x: 953, startPoint y: 121, endPoint x: 880, endPoint y: 121, distance: 72.2
click at [953, 122] on button "Close" at bounding box center [940, 132] width 37 height 21
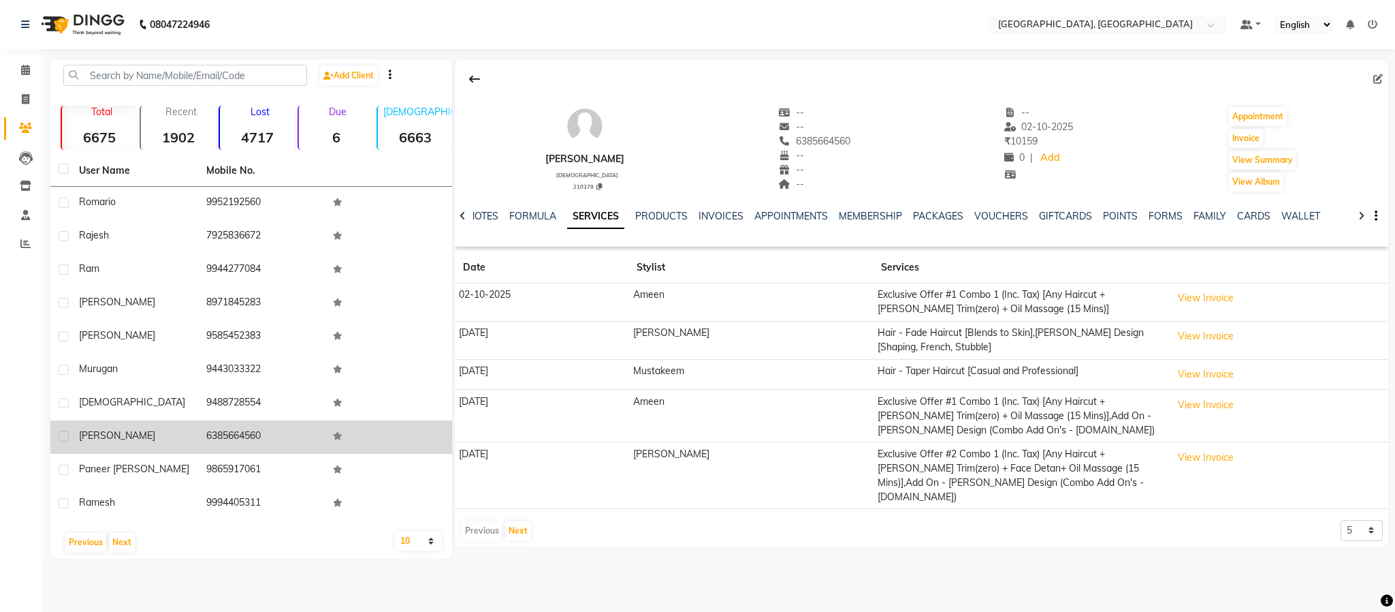
click at [95, 421] on td "[PERSON_NAME]" at bounding box center [134, 436] width 127 height 33
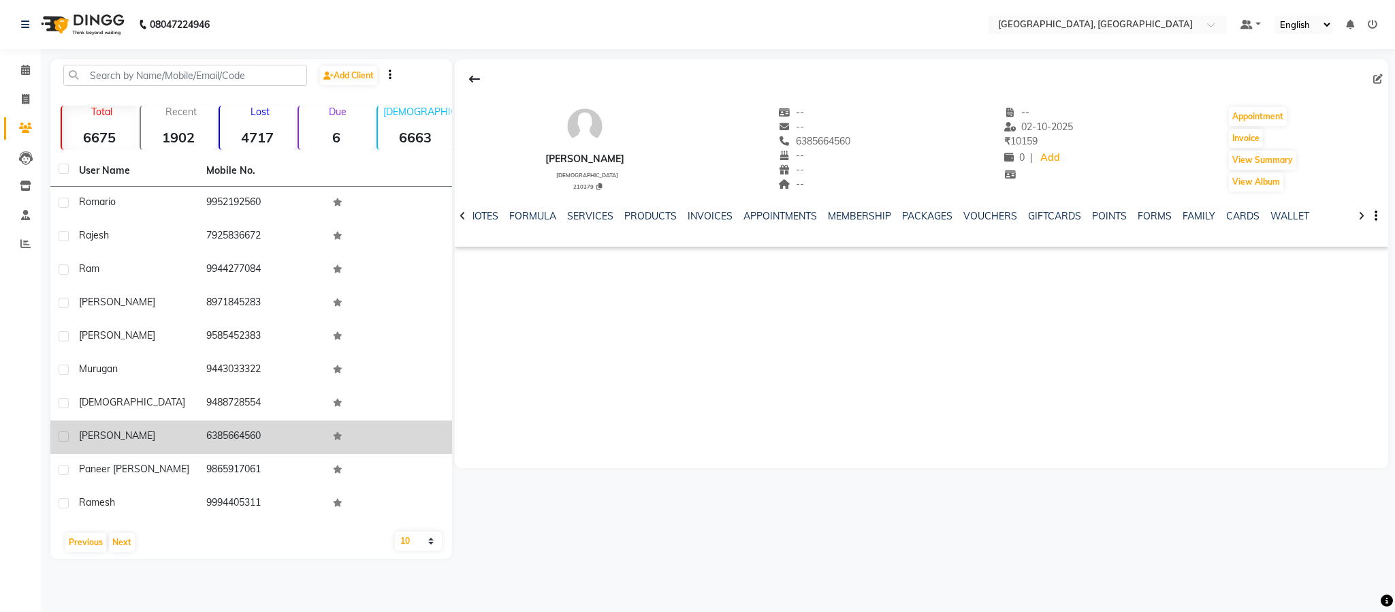
click at [99, 434] on span "[PERSON_NAME]" at bounding box center [117, 435] width 76 height 12
drag, startPoint x: 99, startPoint y: 434, endPoint x: 92, endPoint y: 432, distance: 7.1
click at [97, 434] on span "[PERSON_NAME]" at bounding box center [117, 435] width 76 height 12
copy span "[PERSON_NAME]"
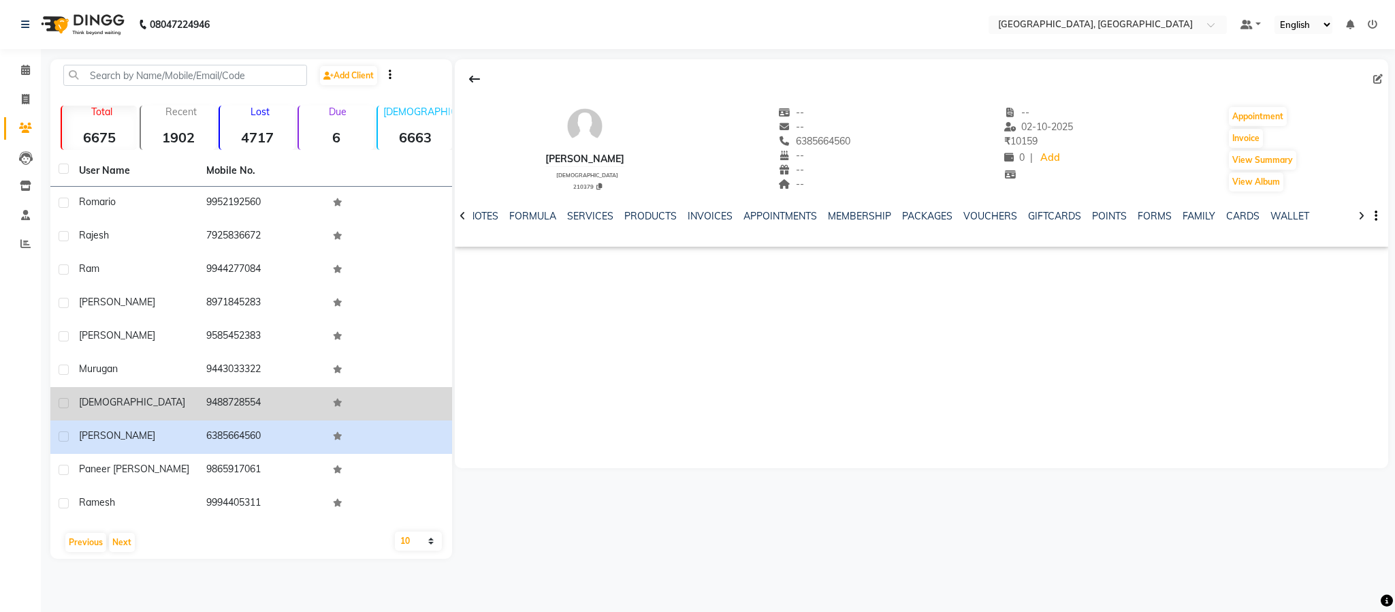
click at [252, 402] on td "9488728554" at bounding box center [261, 403] width 127 height 33
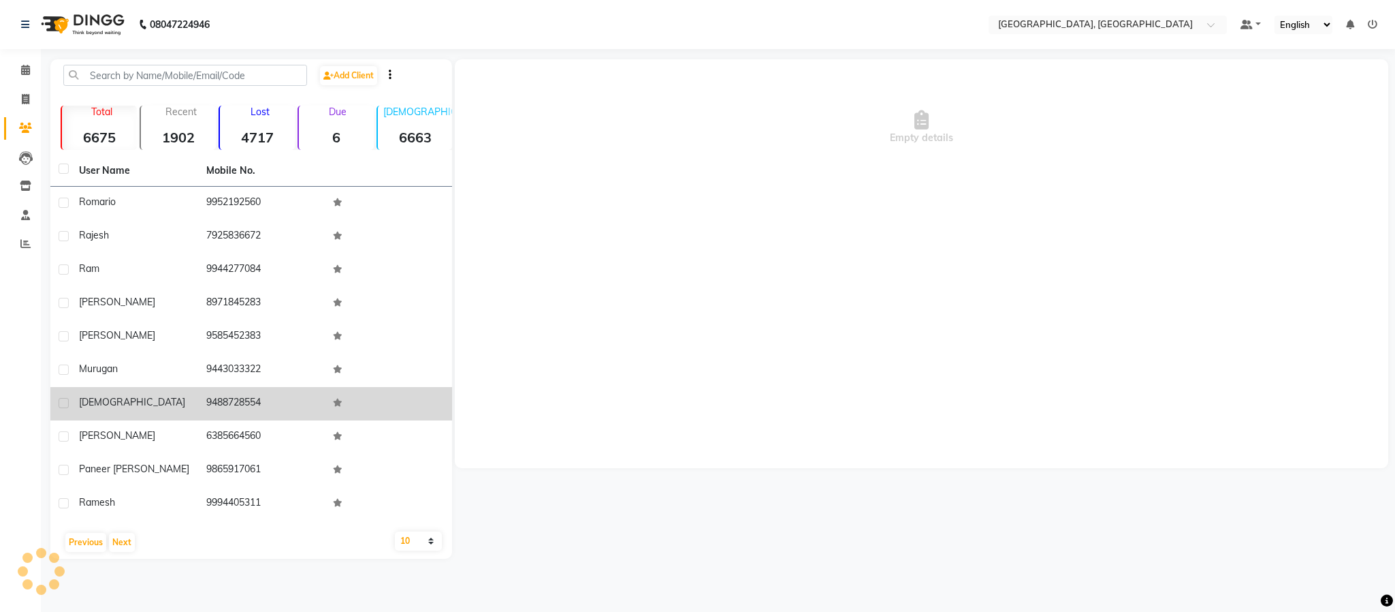
click at [252, 402] on td "9488728554" at bounding box center [261, 403] width 127 height 33
click at [253, 402] on td "9488728554" at bounding box center [261, 403] width 127 height 33
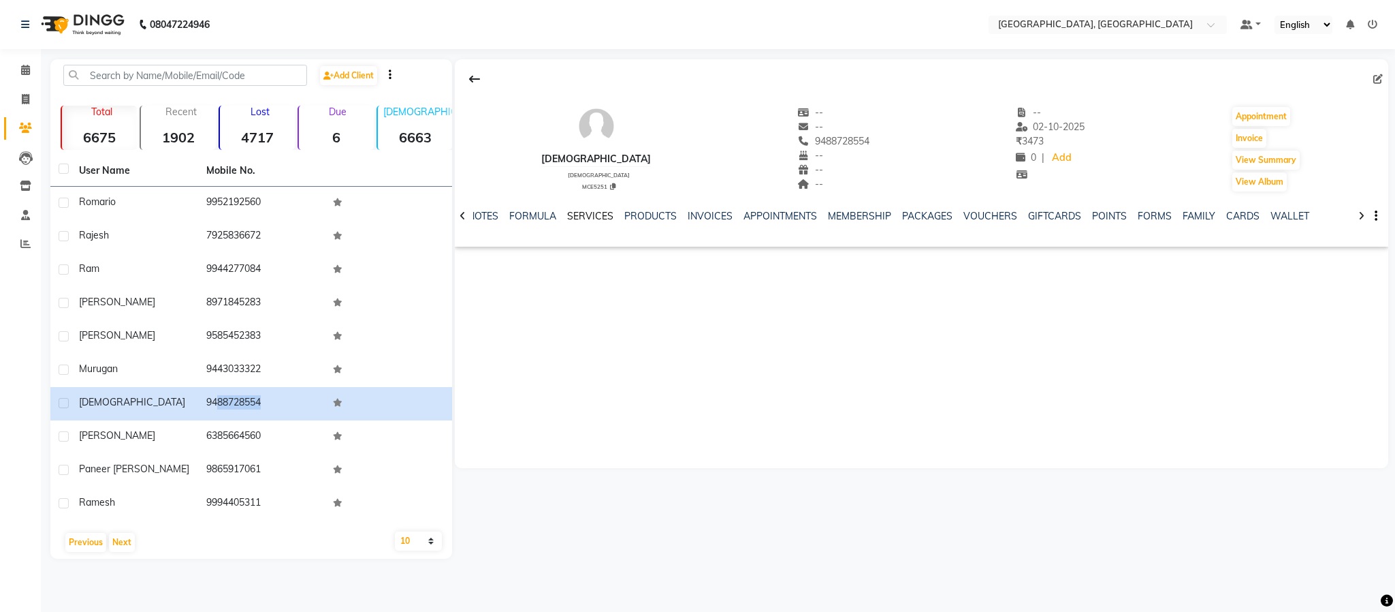
click at [582, 219] on link "SERVICES" at bounding box center [590, 216] width 46 height 12
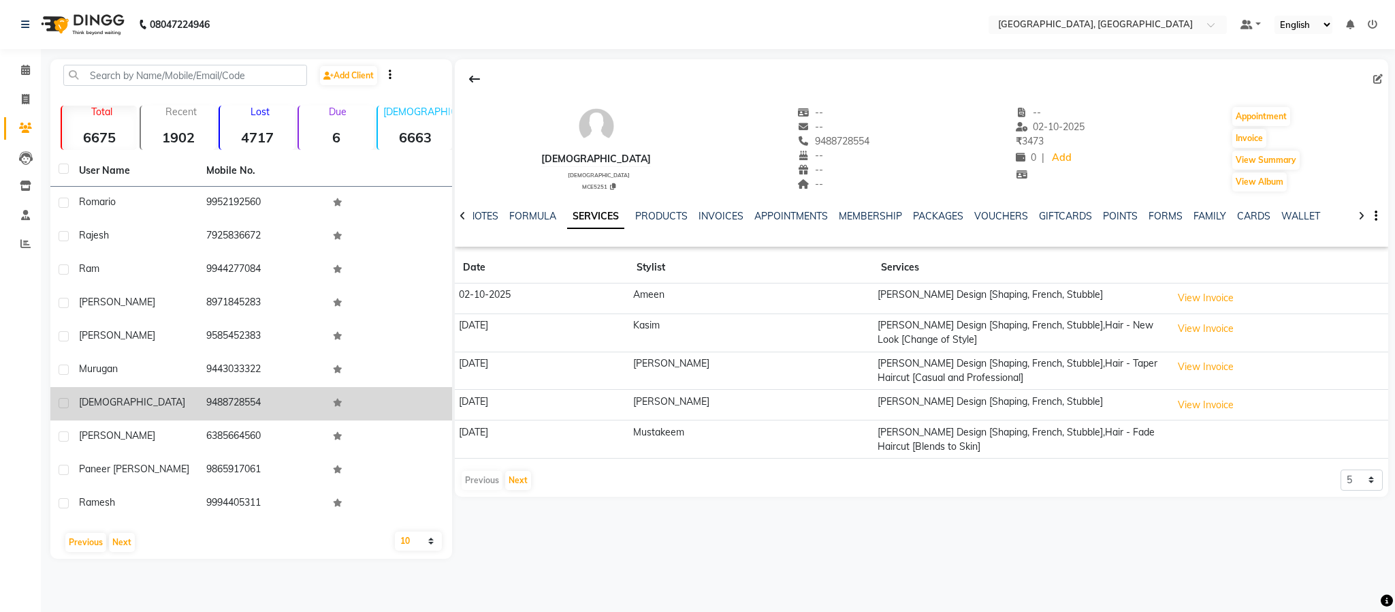
click at [93, 401] on span "vishnu" at bounding box center [132, 402] width 106 height 12
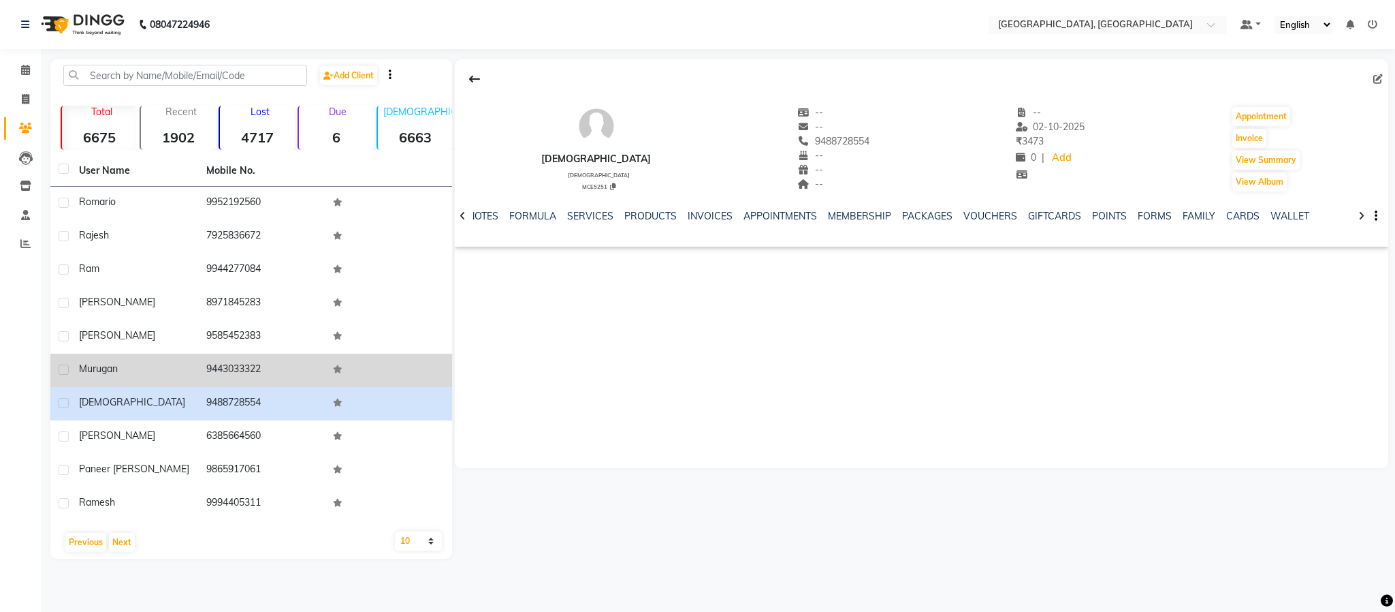
click at [229, 368] on td "9443033322" at bounding box center [261, 369] width 127 height 33
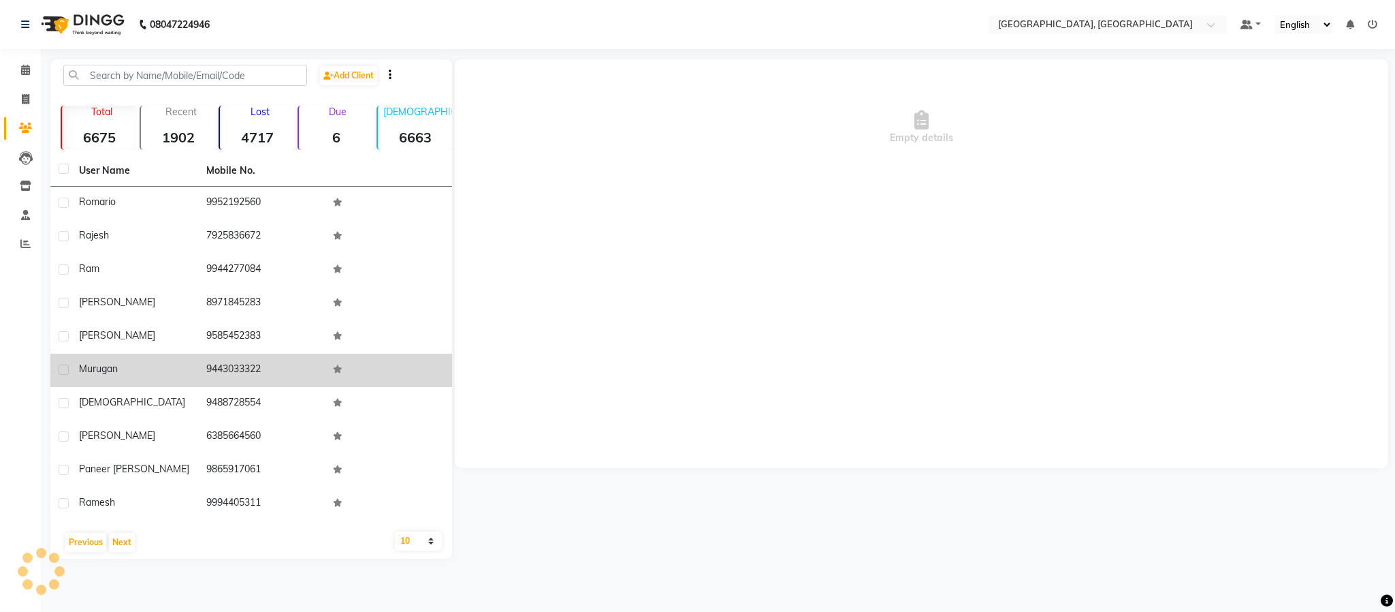
click at [229, 368] on td "9443033322" at bounding box center [261, 369] width 127 height 33
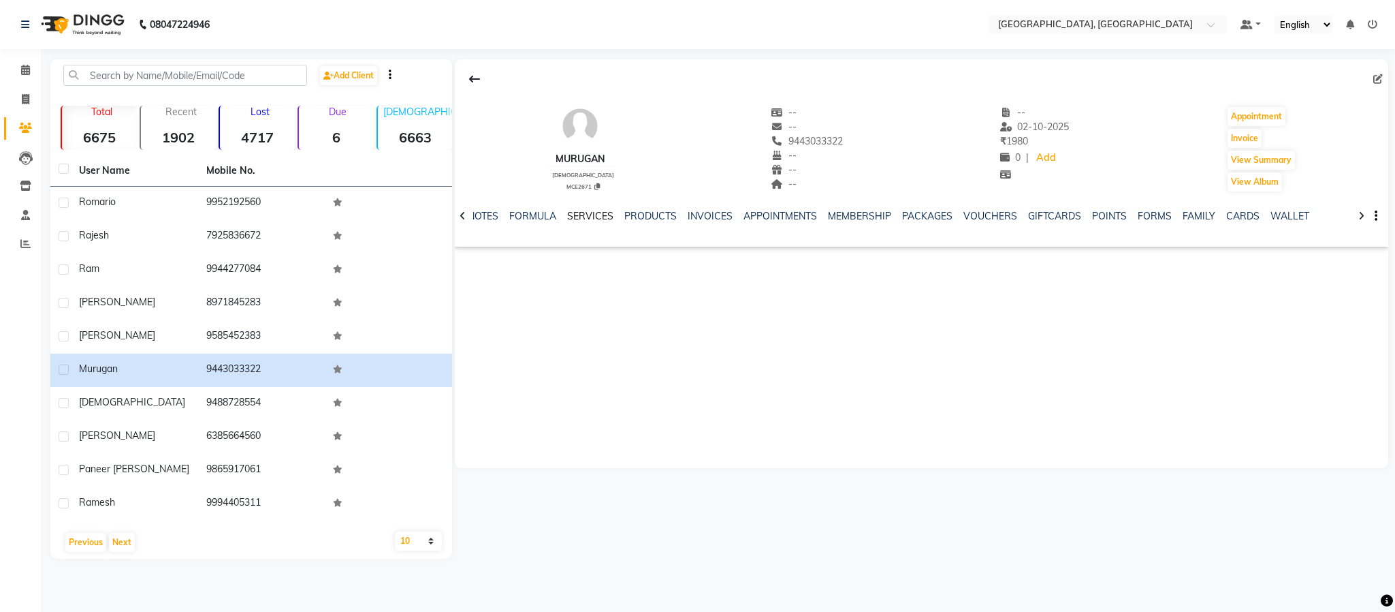
click at [597, 211] on link "SERVICES" at bounding box center [590, 216] width 46 height 12
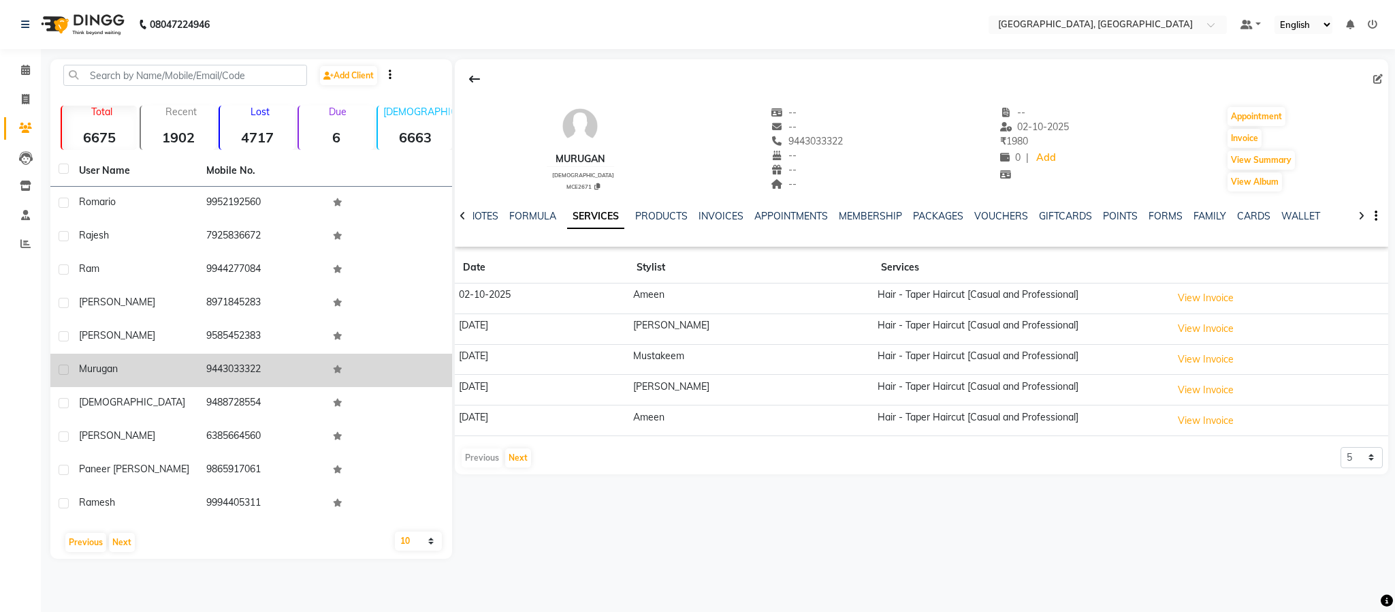
click at [101, 370] on span "Murugan" at bounding box center [98, 368] width 39 height 12
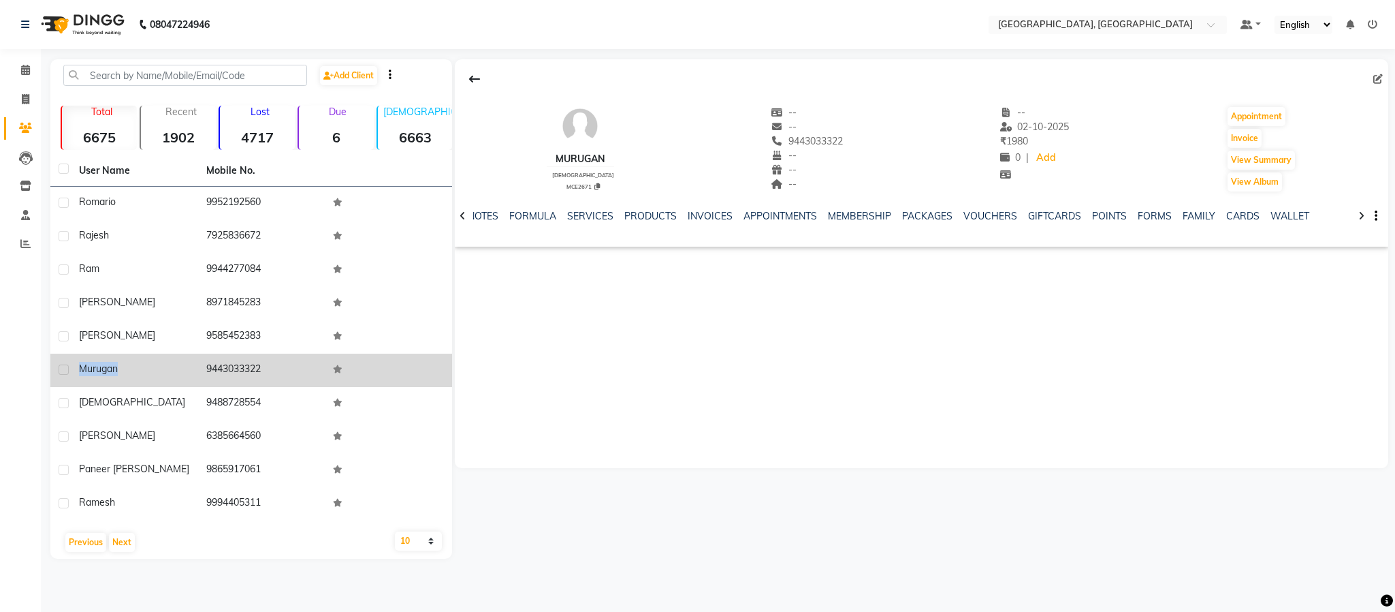
click at [101, 370] on span "Murugan" at bounding box center [98, 368] width 39 height 12
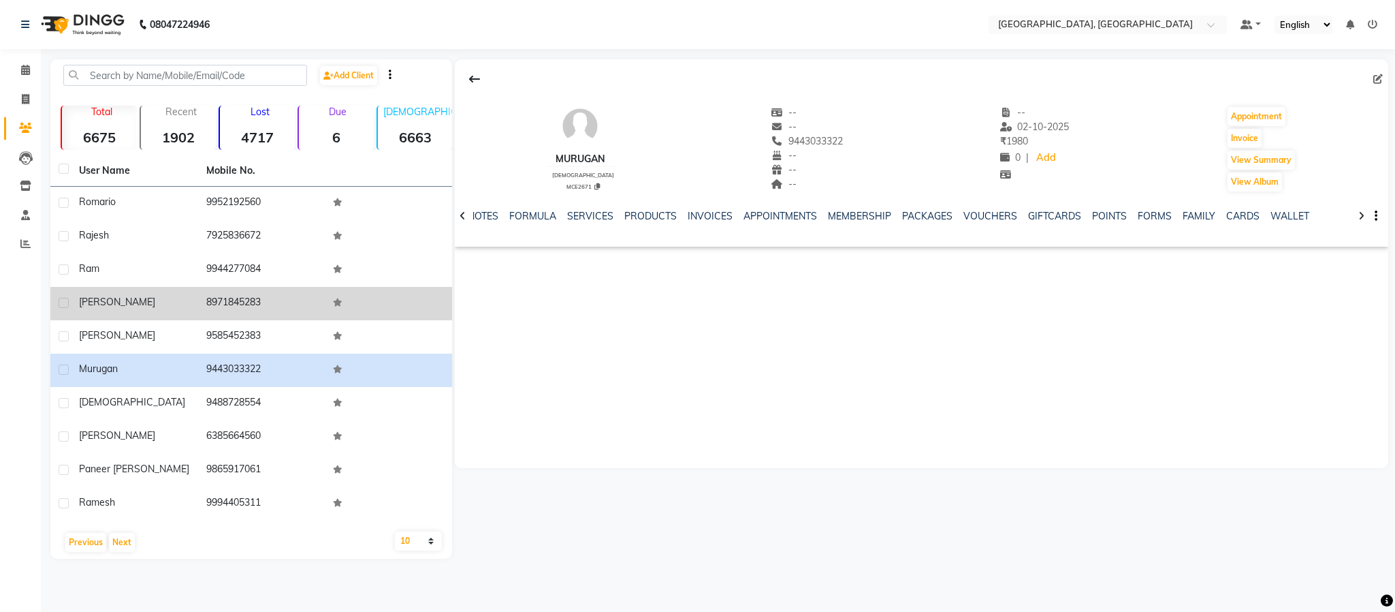
click at [232, 317] on td "8971845283" at bounding box center [261, 303] width 127 height 33
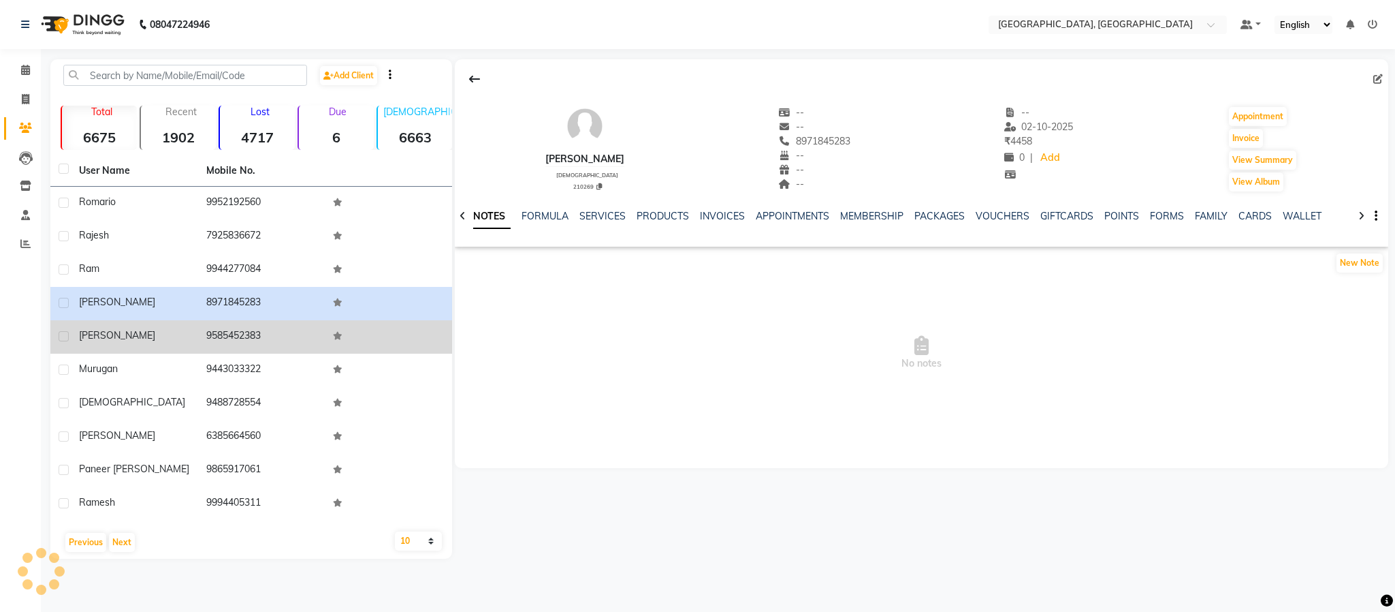
click at [229, 329] on td "9585452383" at bounding box center [261, 336] width 127 height 33
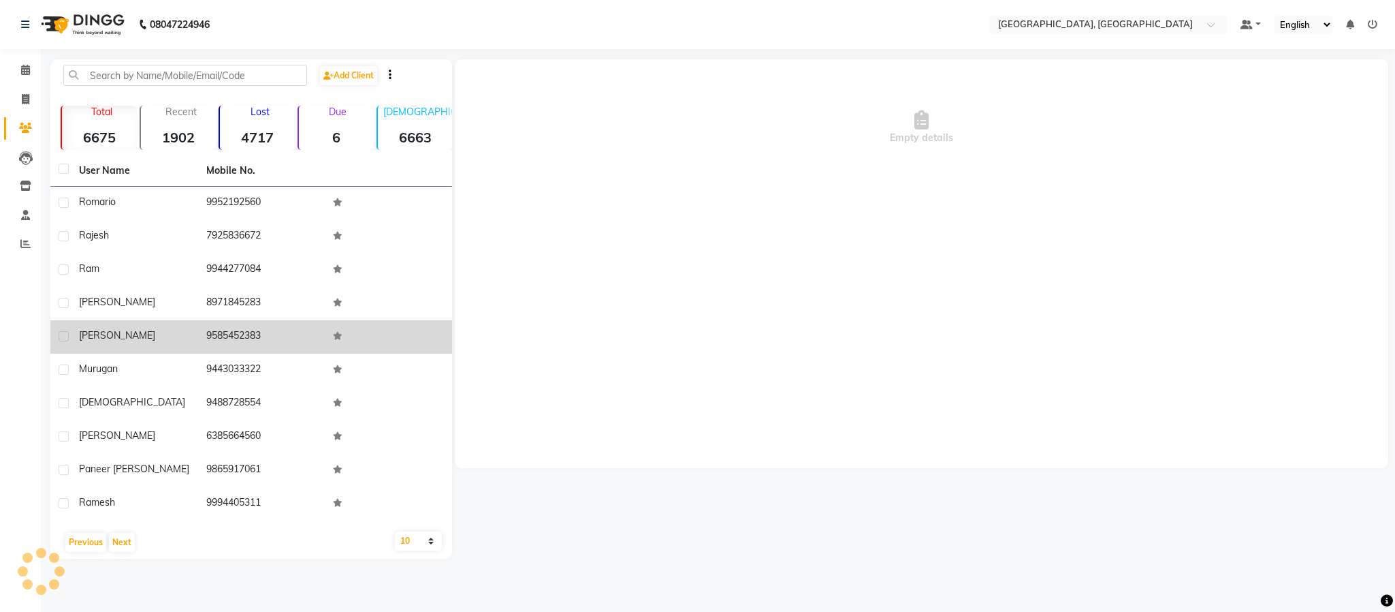
click at [229, 329] on td "9585452383" at bounding box center [261, 336] width 127 height 33
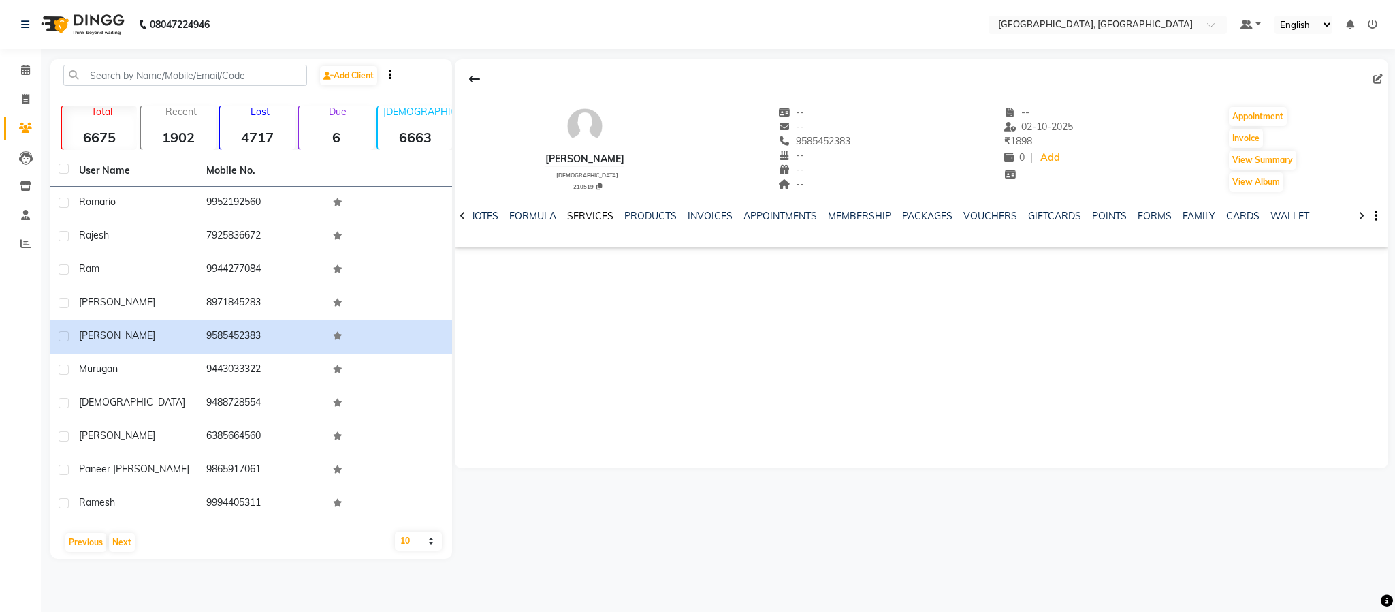
click at [597, 215] on link "SERVICES" at bounding box center [590, 216] width 46 height 12
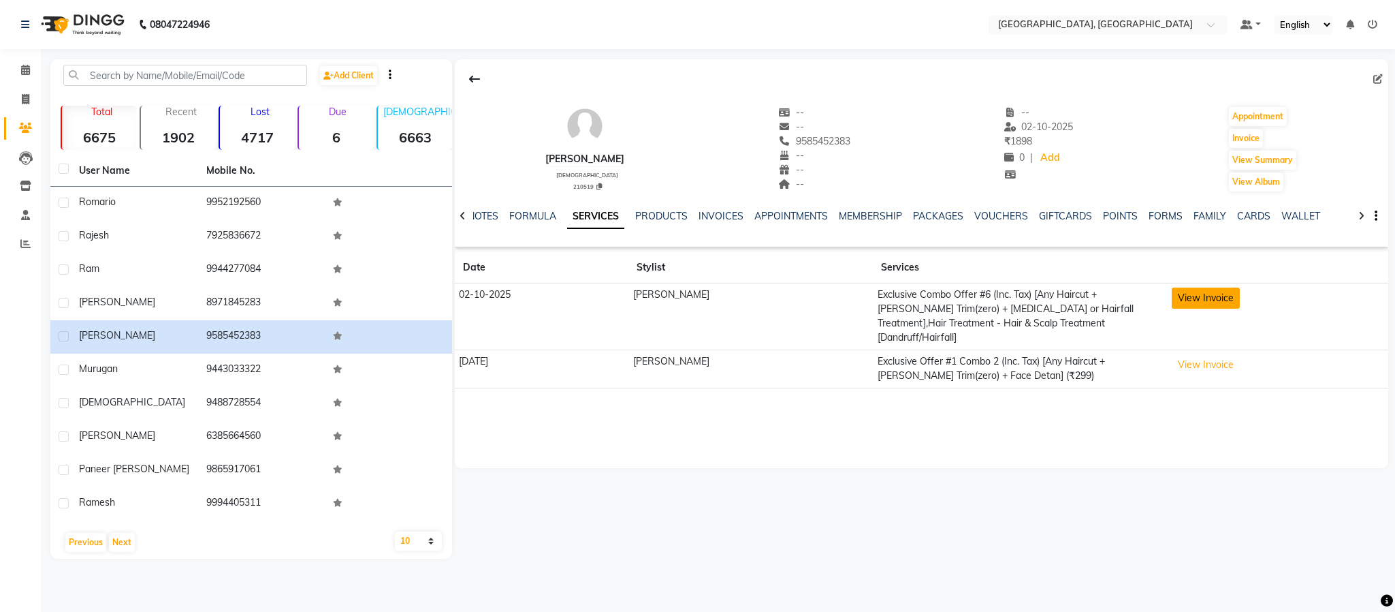
click at [1030, 300] on button "View Invoice" at bounding box center [1206, 297] width 68 height 21
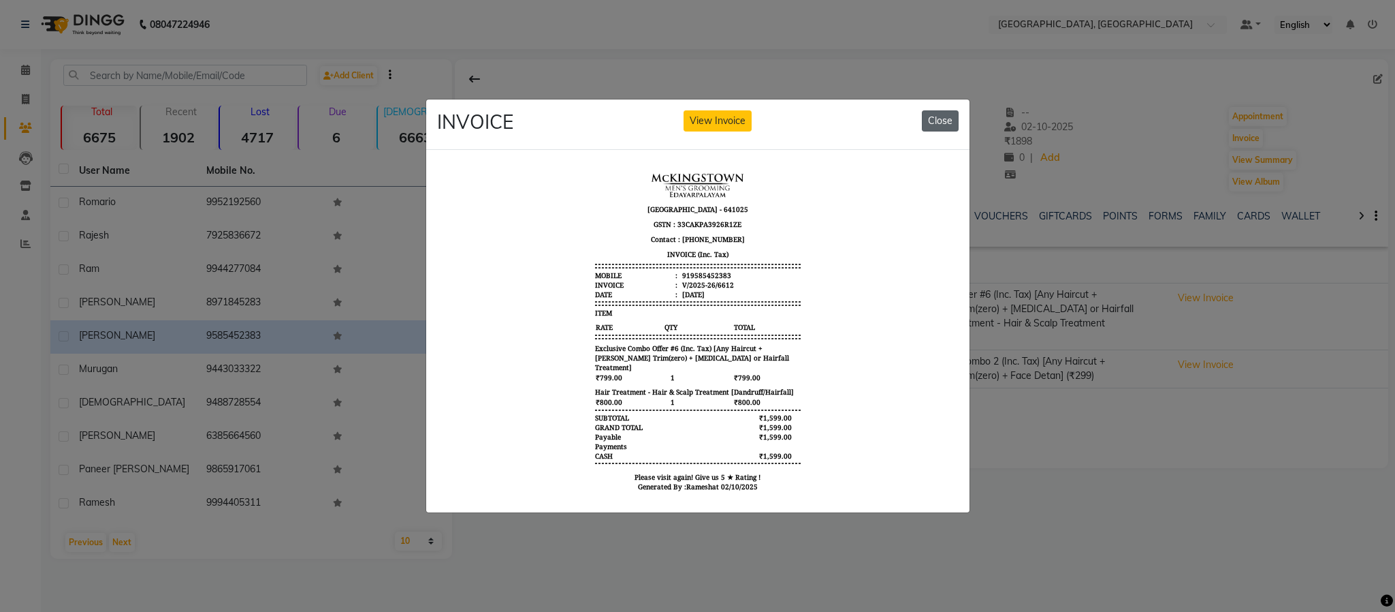
click at [938, 112] on button "Close" at bounding box center [940, 120] width 37 height 21
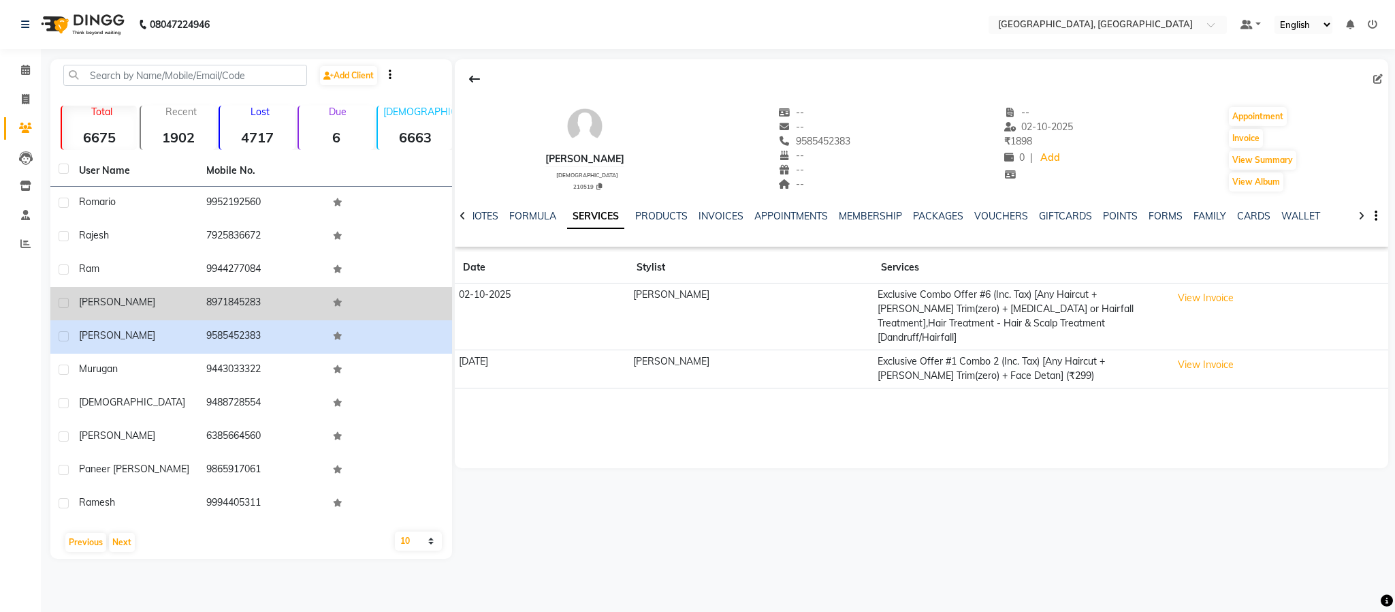
click at [84, 317] on td "[PERSON_NAME]" at bounding box center [134, 303] width 127 height 33
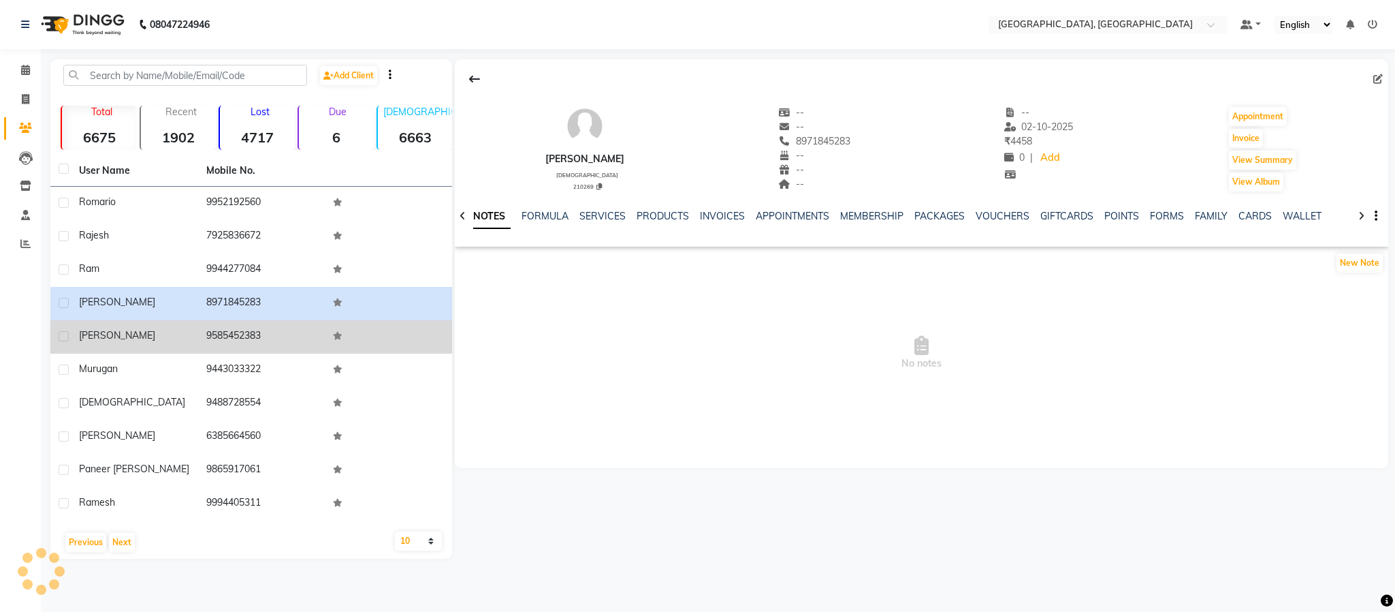
click at [88, 327] on td "[PERSON_NAME]" at bounding box center [134, 336] width 127 height 33
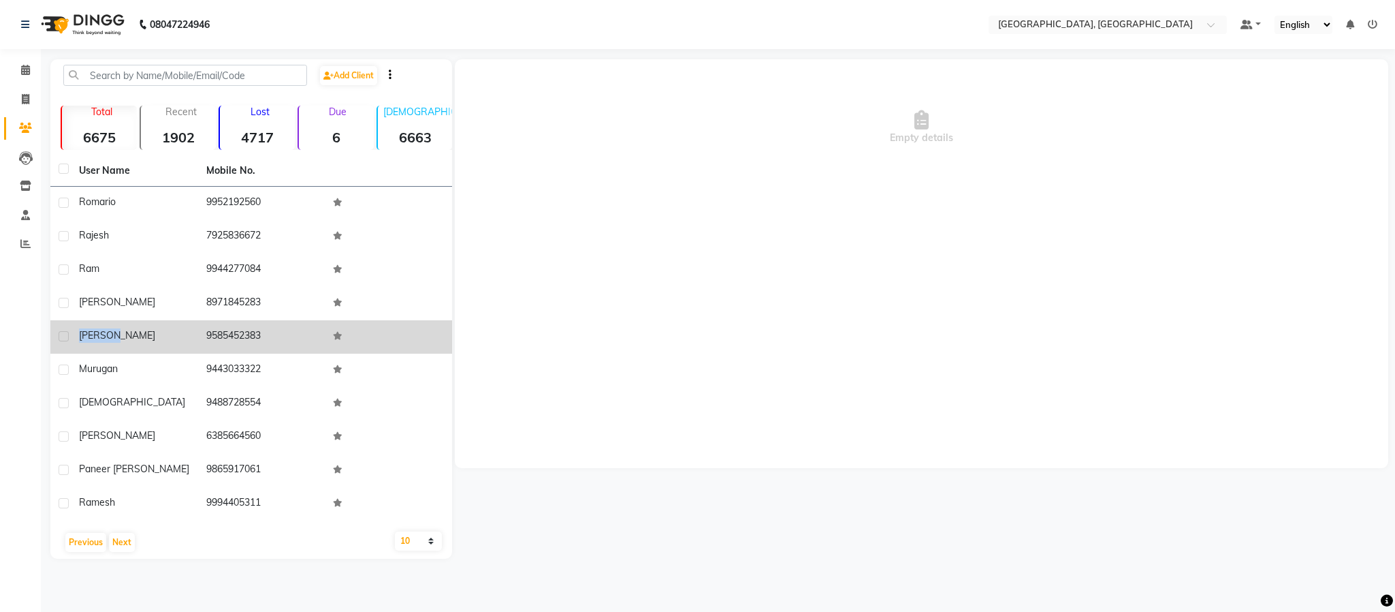
click at [88, 327] on td "[PERSON_NAME]" at bounding box center [134, 336] width 127 height 33
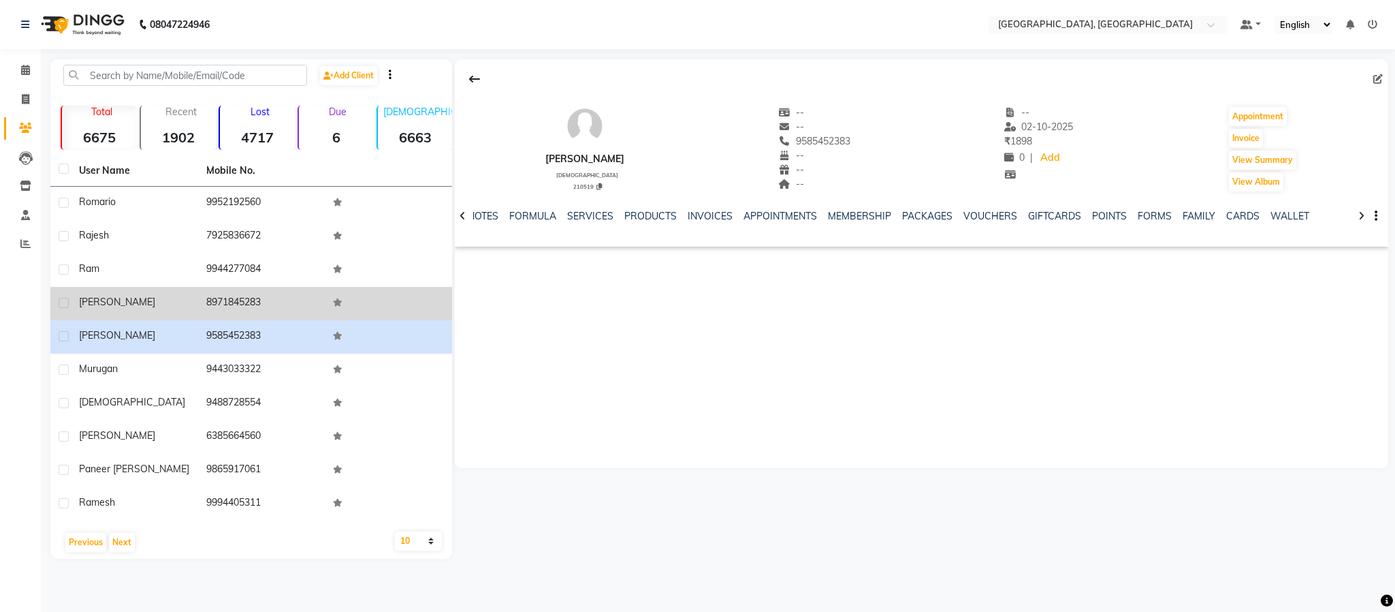
click at [227, 302] on td "8971845283" at bounding box center [261, 303] width 127 height 33
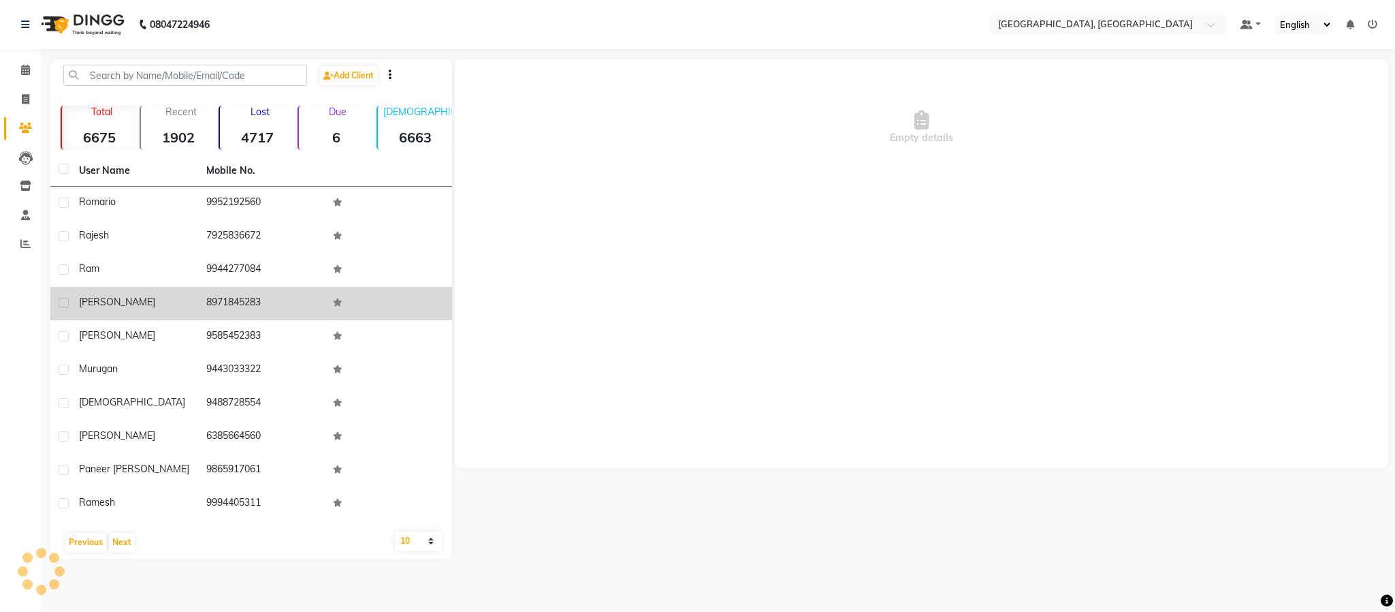
click at [227, 301] on td "8971845283" at bounding box center [261, 303] width 127 height 33
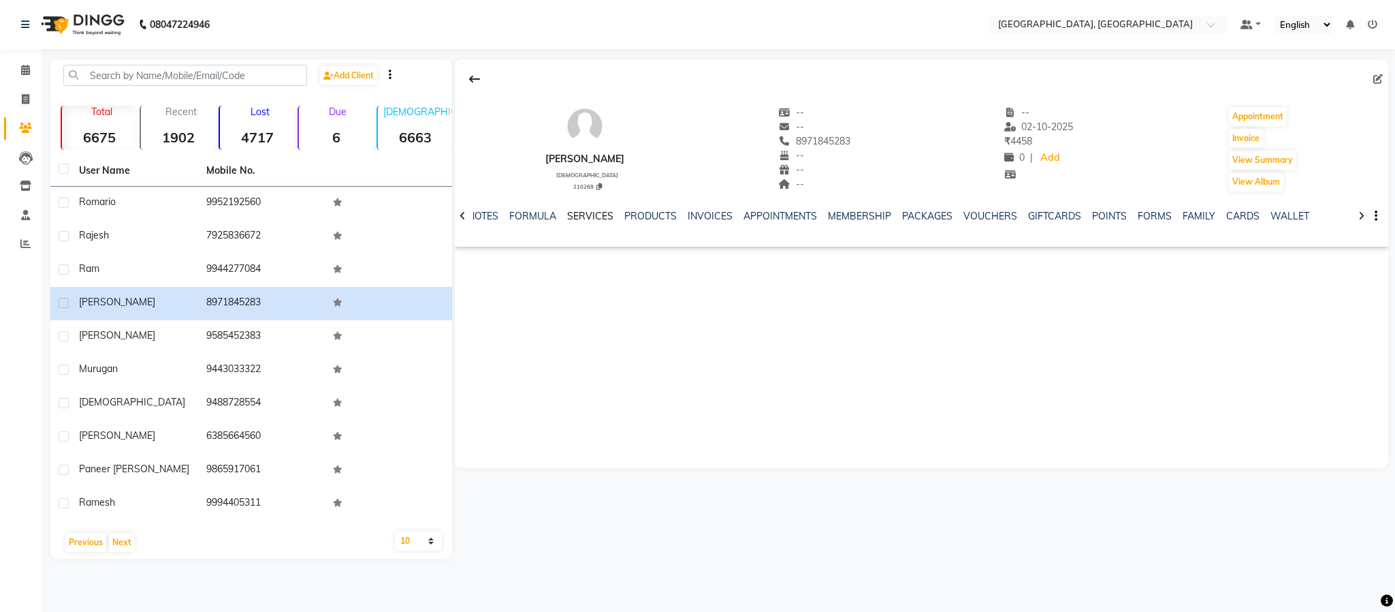
click at [597, 213] on link "SERVICES" at bounding box center [590, 216] width 46 height 12
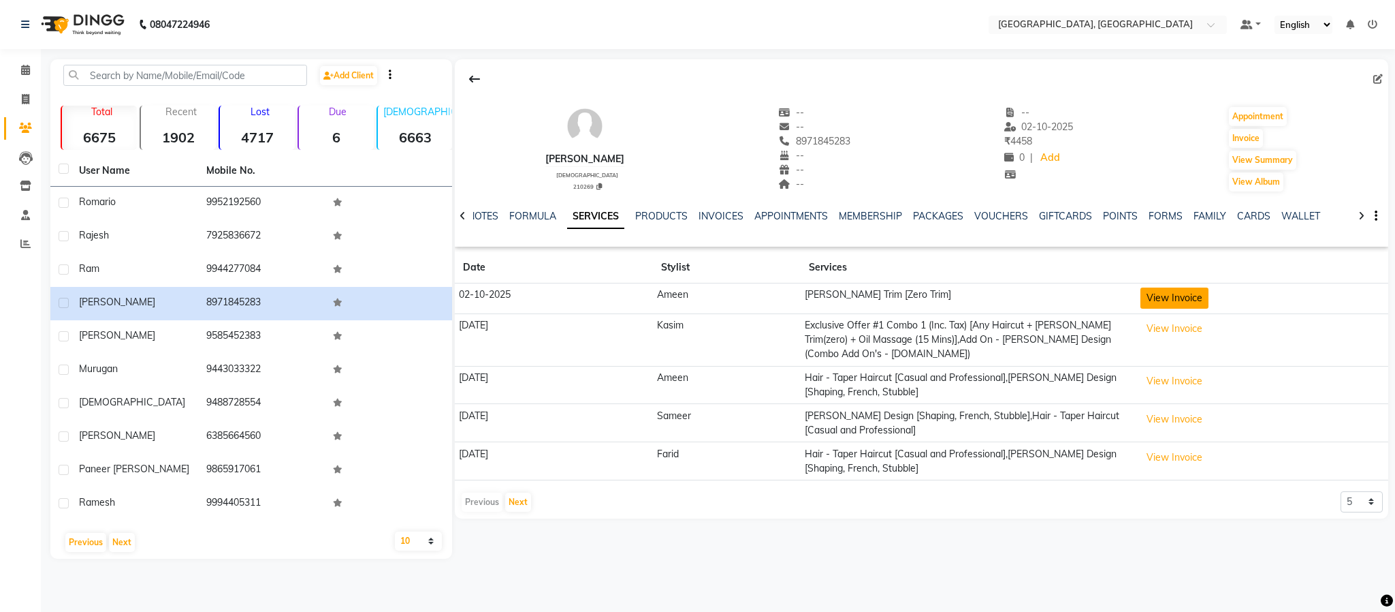
click at [1030, 297] on button "View Invoice" at bounding box center [1175, 297] width 68 height 21
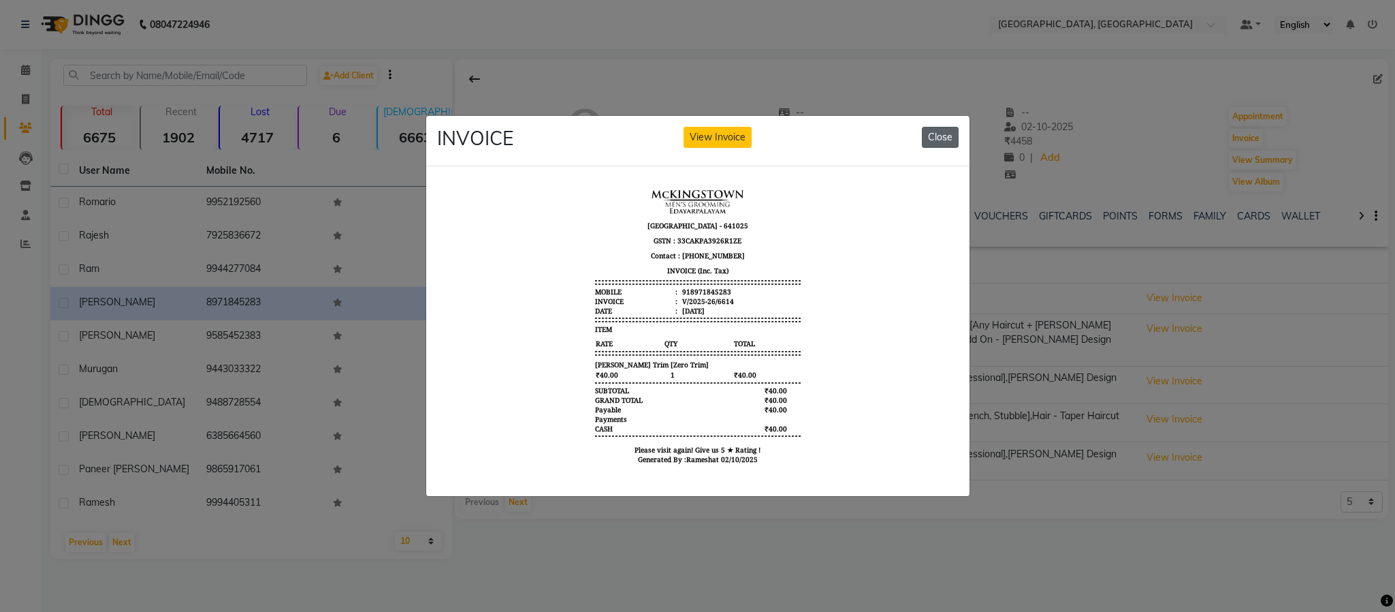
click at [942, 127] on button "Close" at bounding box center [940, 137] width 37 height 21
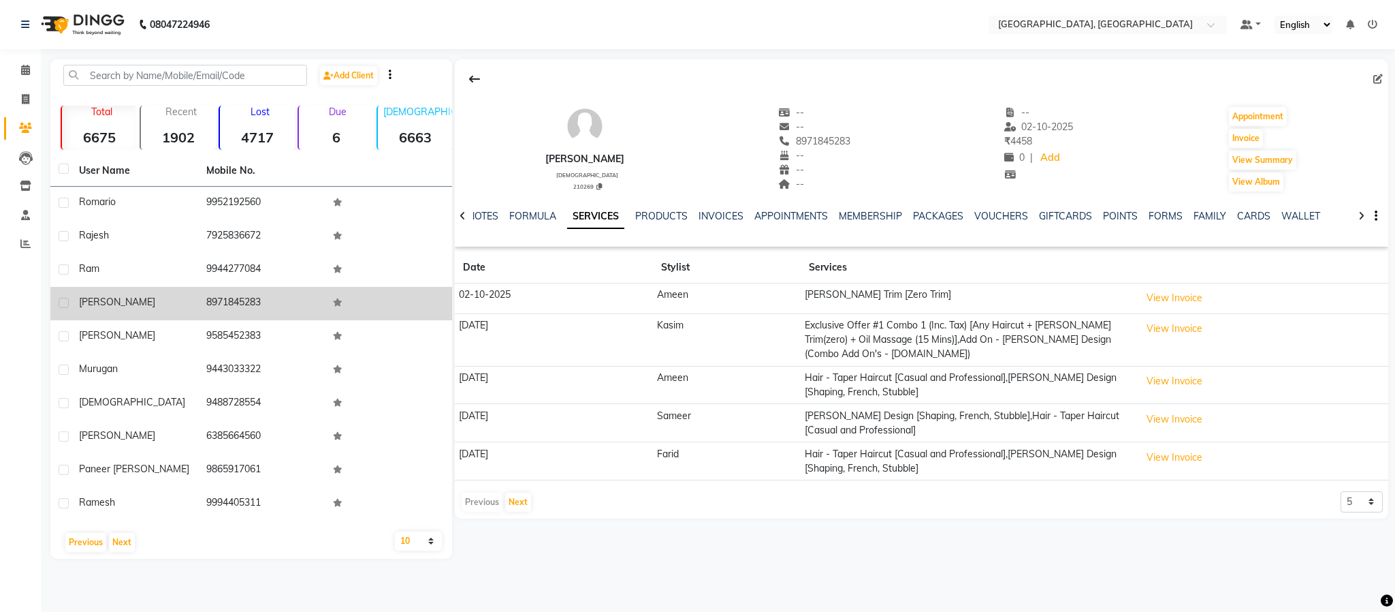
click at [92, 290] on td "[PERSON_NAME]" at bounding box center [134, 303] width 127 height 33
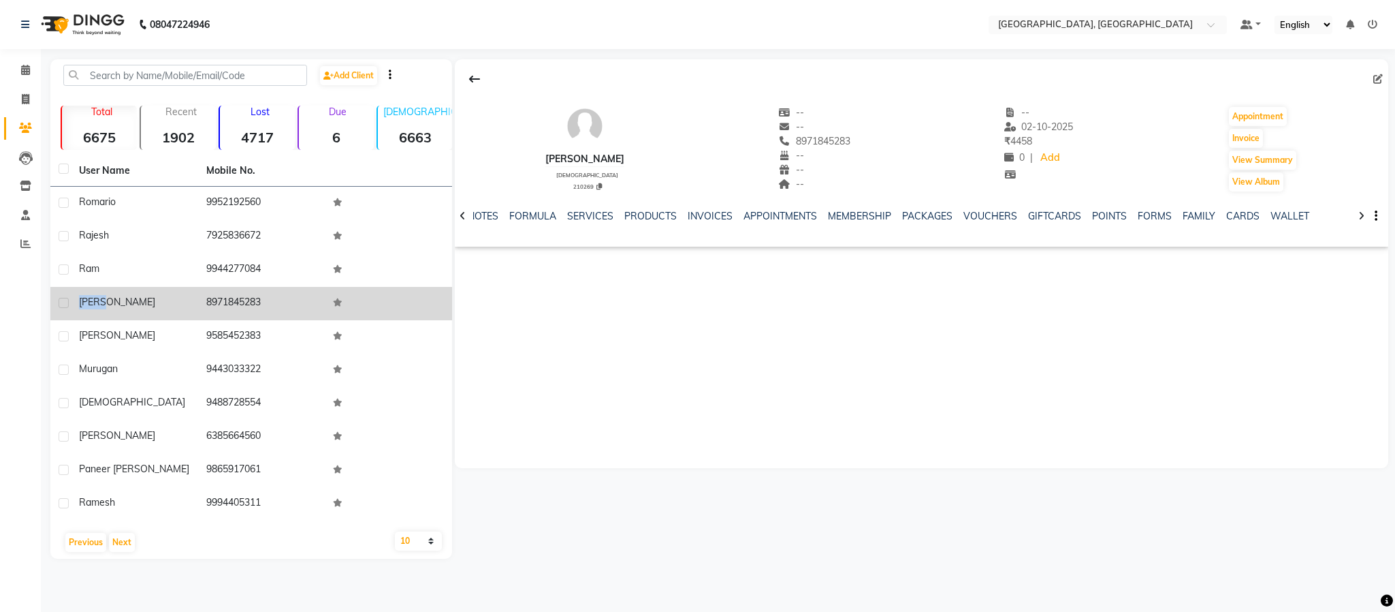
click at [92, 290] on td "[PERSON_NAME]" at bounding box center [134, 303] width 127 height 33
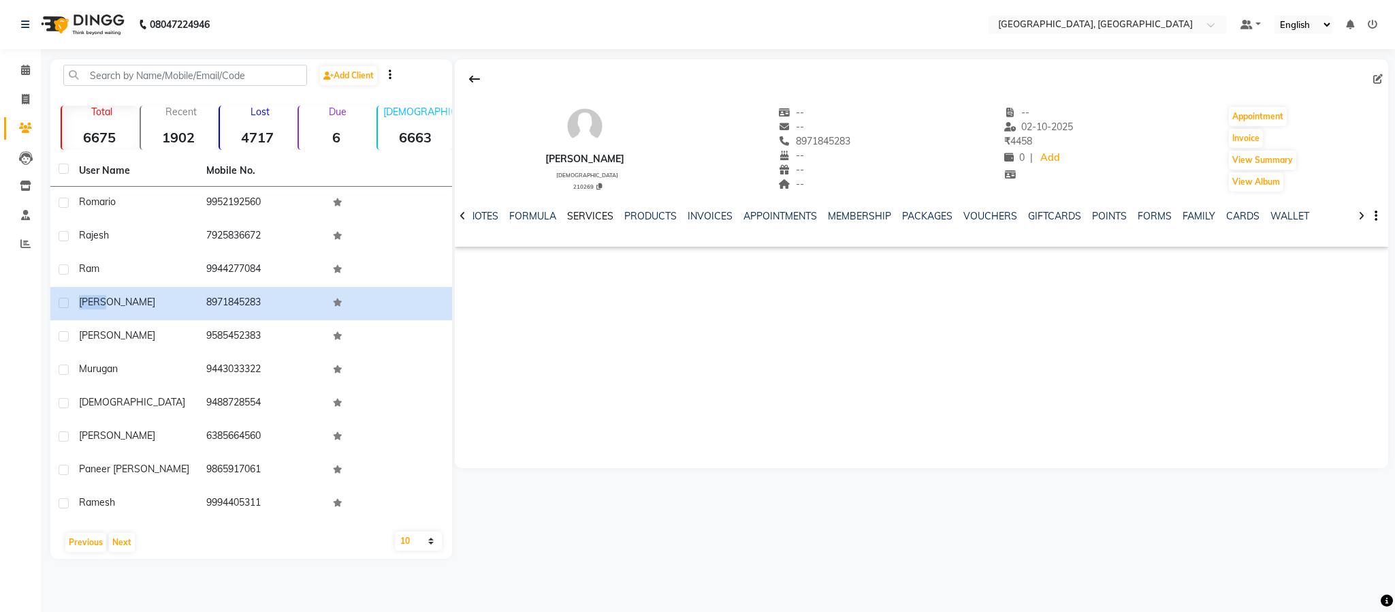
click at [599, 213] on link "SERVICES" at bounding box center [590, 216] width 46 height 12
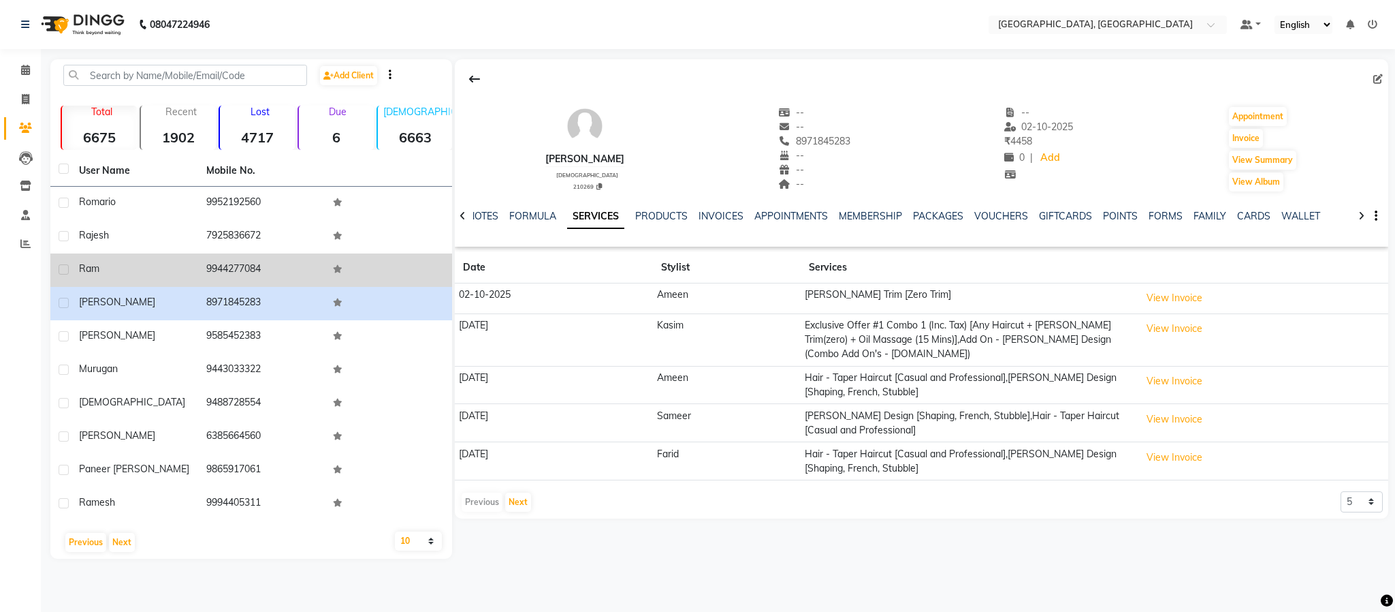
click at [247, 268] on td "9944277084" at bounding box center [261, 269] width 127 height 33
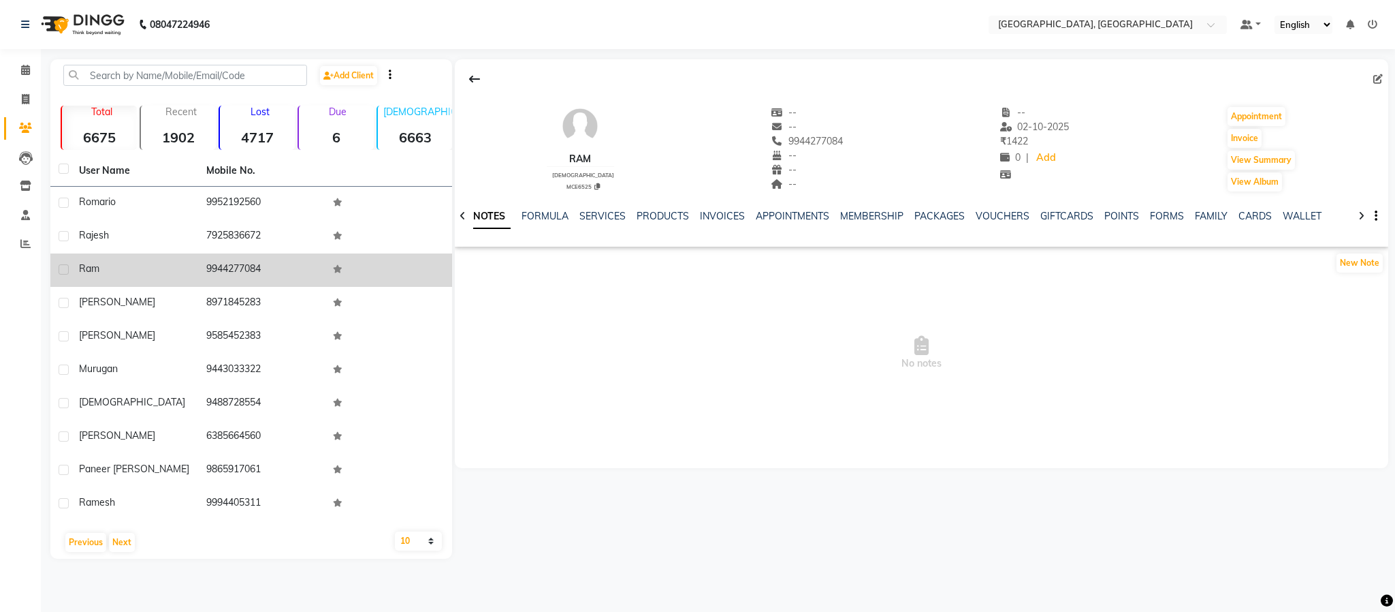
click at [247, 268] on td "9944277084" at bounding box center [261, 269] width 127 height 33
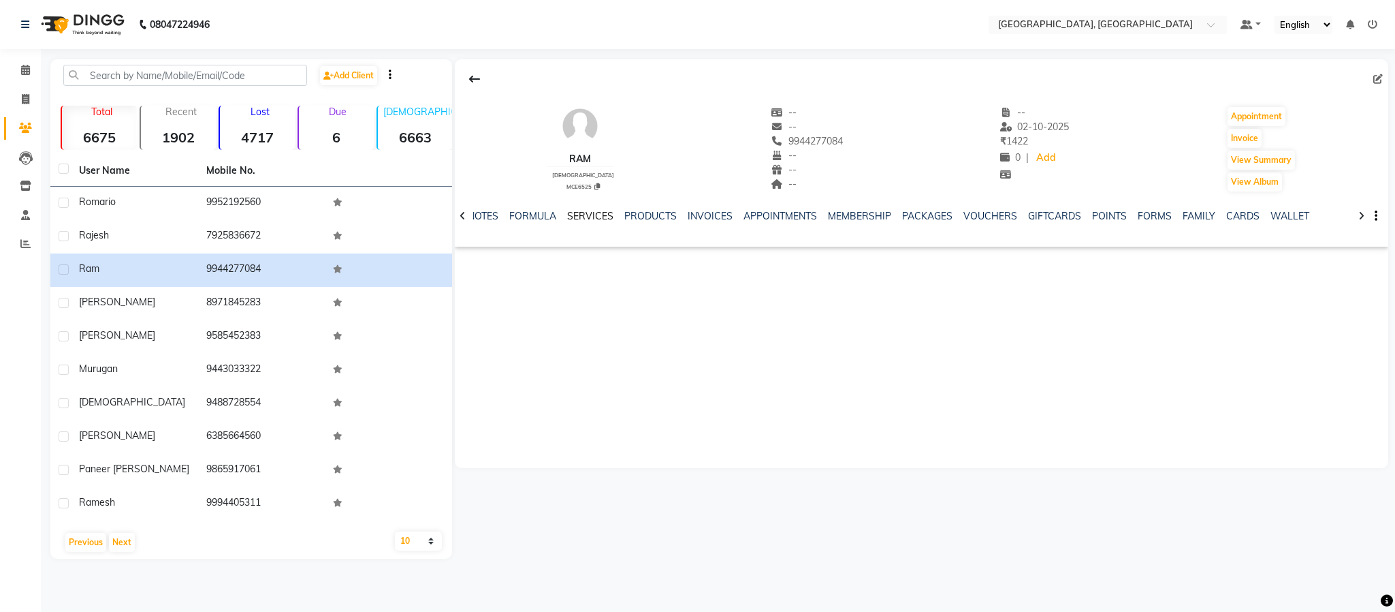
click at [607, 215] on link "SERVICES" at bounding box center [590, 216] width 46 height 12
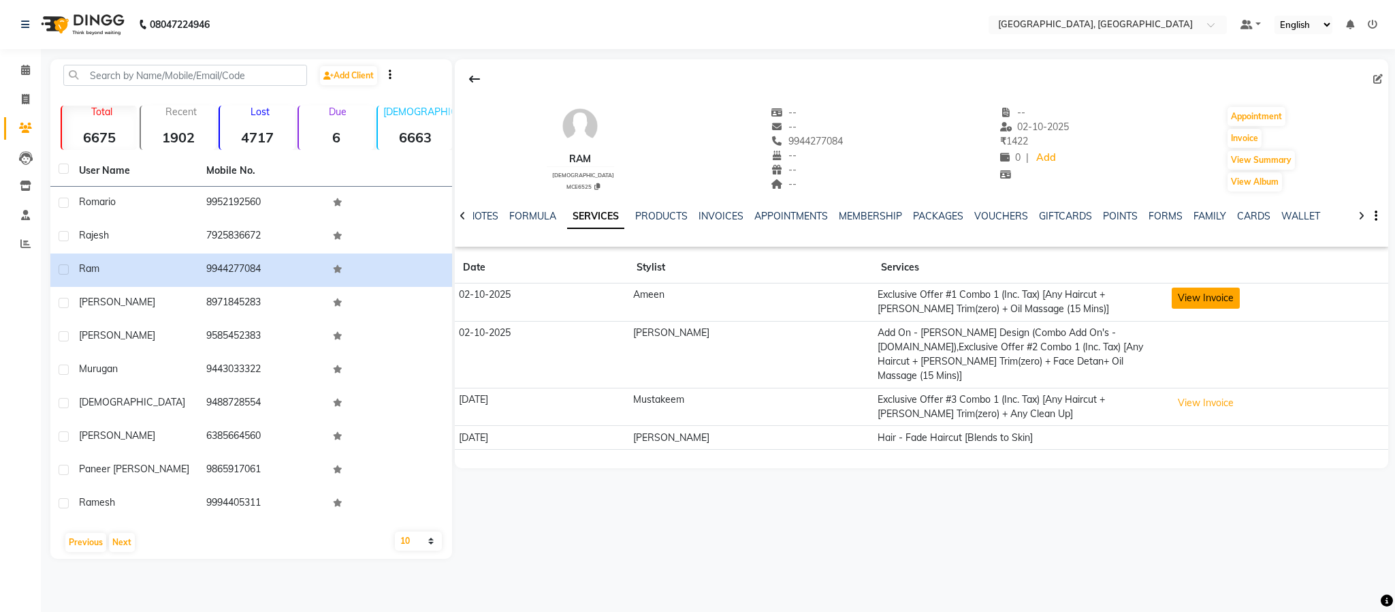
click at [1030, 305] on button "View Invoice" at bounding box center [1206, 297] width 68 height 21
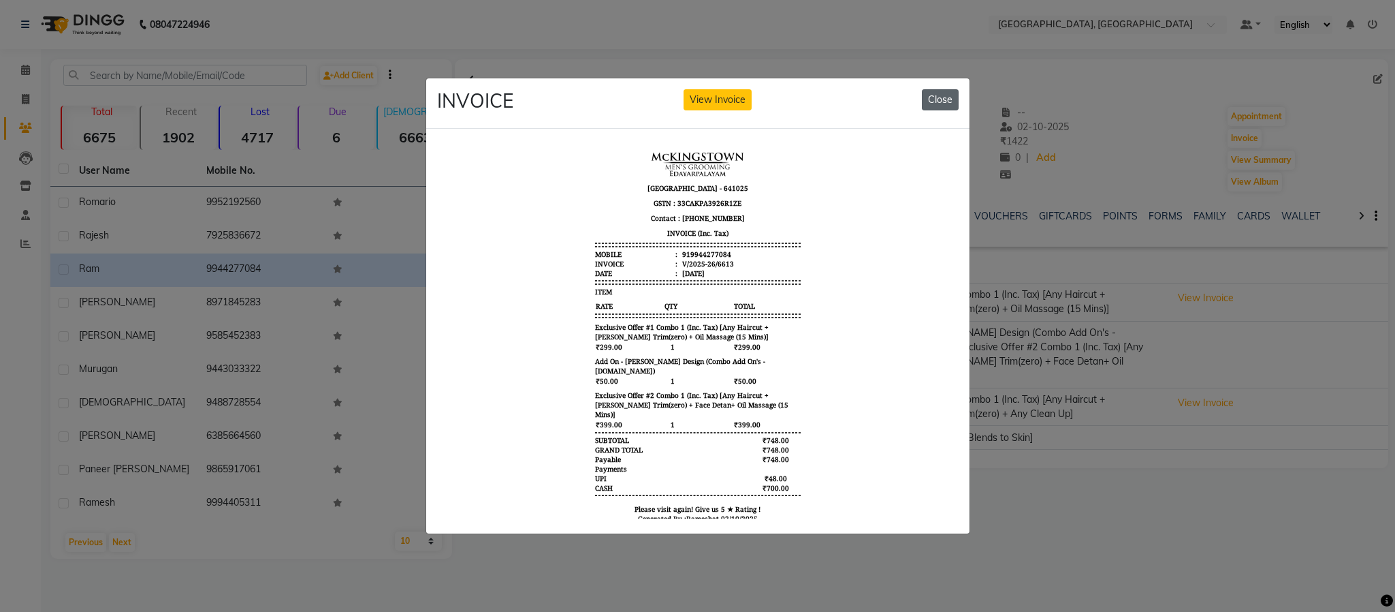
click at [946, 93] on button "Close" at bounding box center [940, 99] width 37 height 21
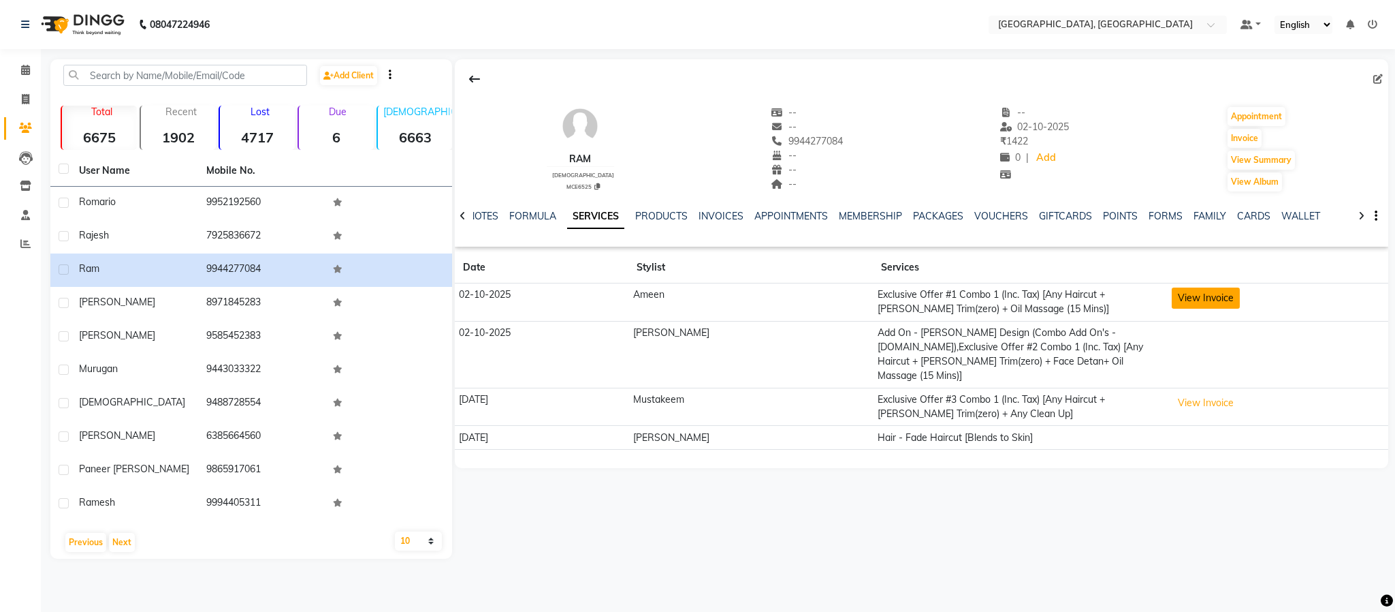
click at [1030, 303] on button "View Invoice" at bounding box center [1206, 297] width 68 height 21
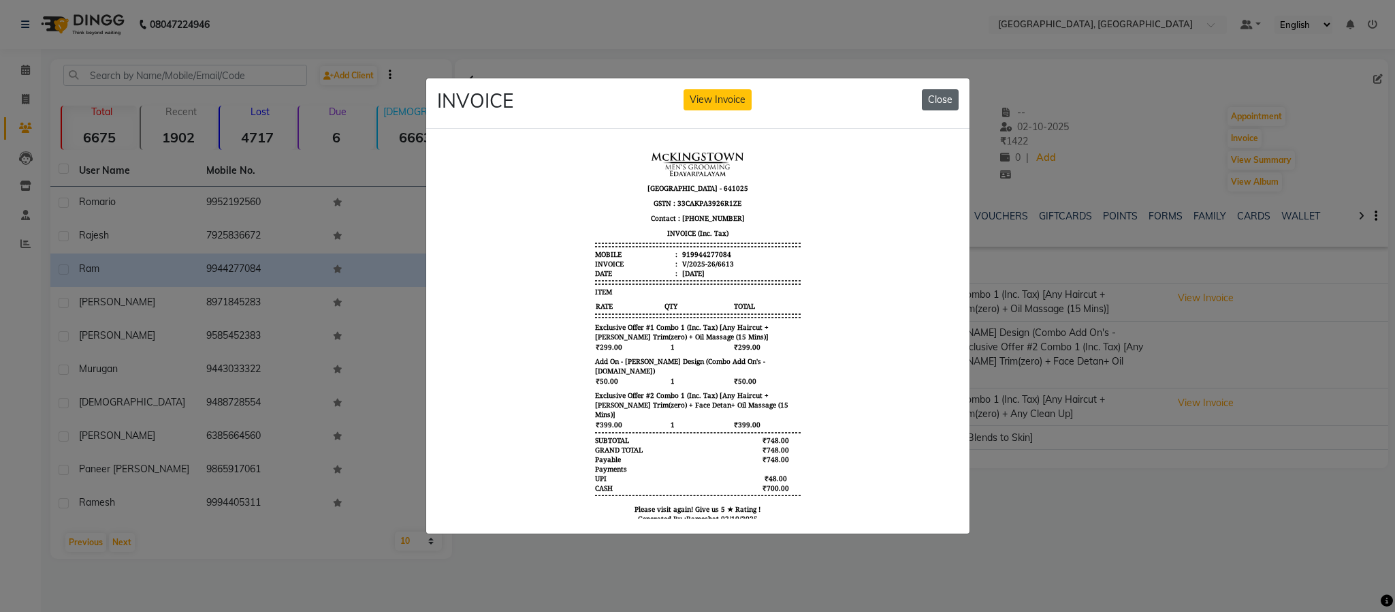
click at [938, 92] on button "Close" at bounding box center [940, 99] width 37 height 21
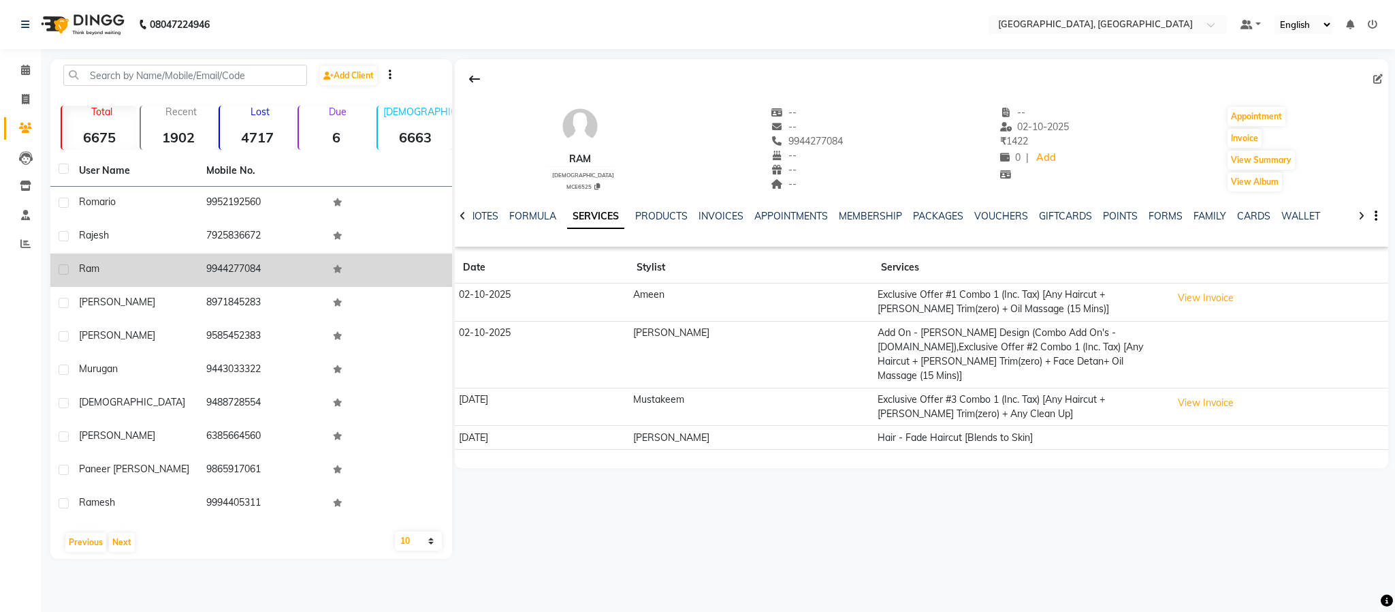
click at [80, 268] on span "ram" at bounding box center [89, 268] width 20 height 12
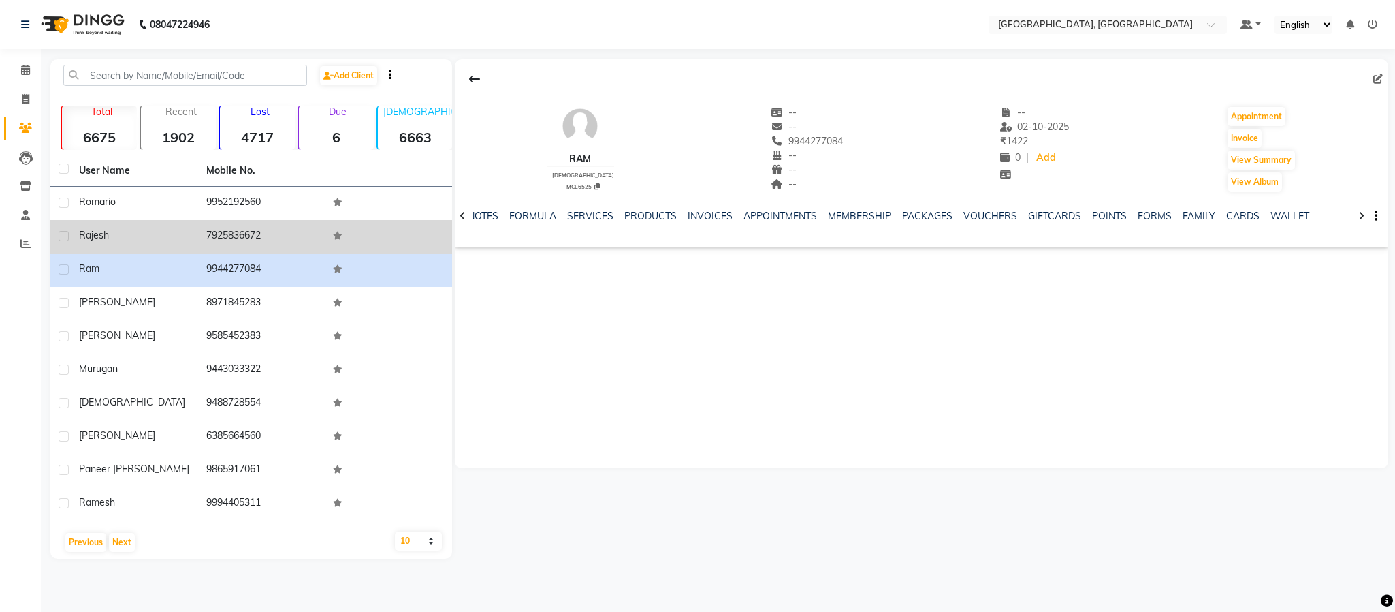
click at [235, 227] on td "7925836672" at bounding box center [261, 236] width 127 height 33
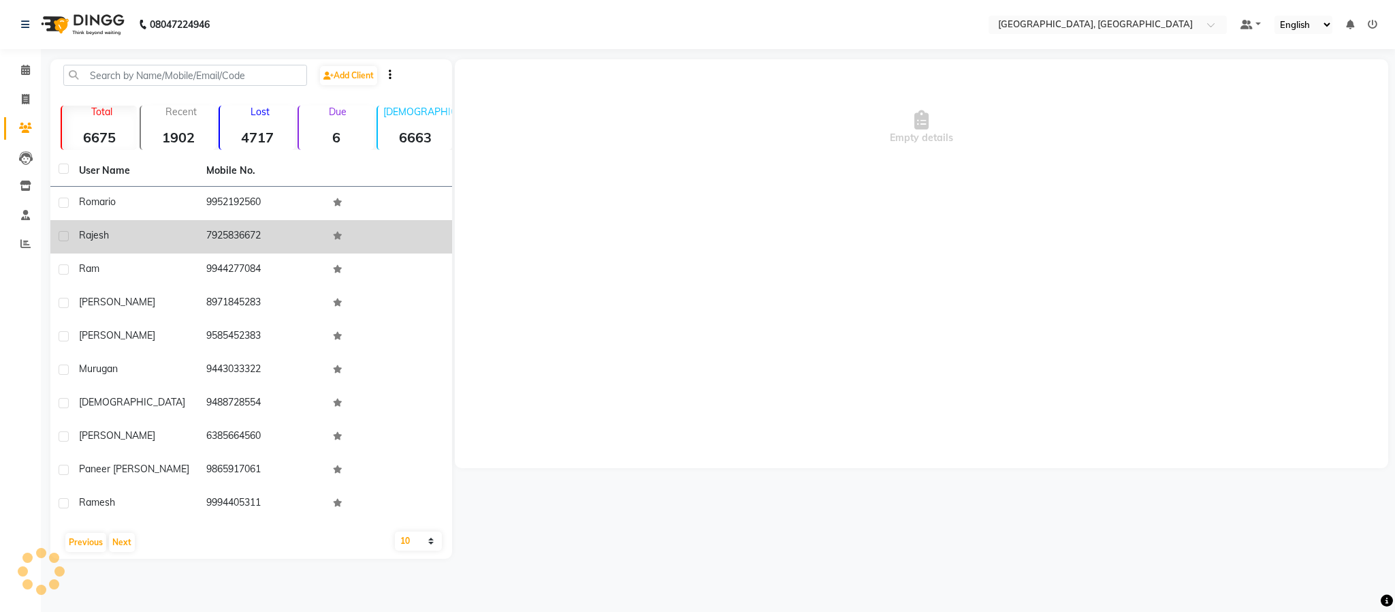
click at [235, 227] on td "7925836672" at bounding box center [261, 236] width 127 height 33
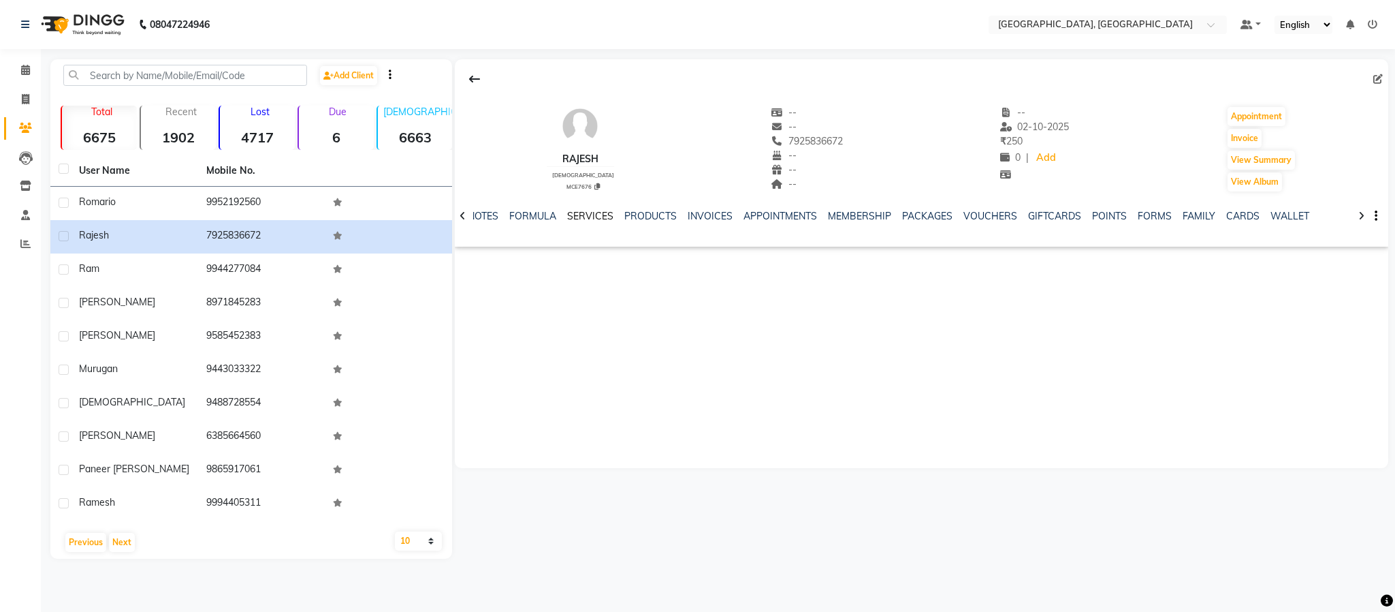
click at [592, 217] on link "SERVICES" at bounding box center [590, 216] width 46 height 12
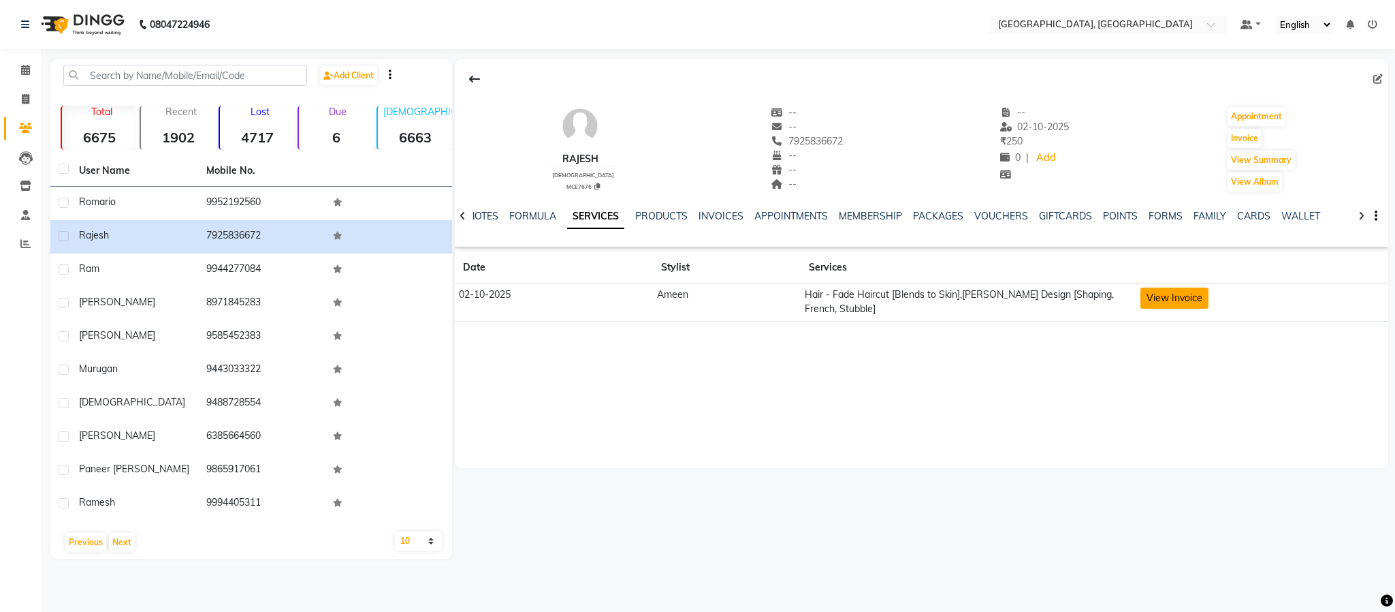
click at [1030, 302] on button "View Invoice" at bounding box center [1175, 297] width 68 height 21
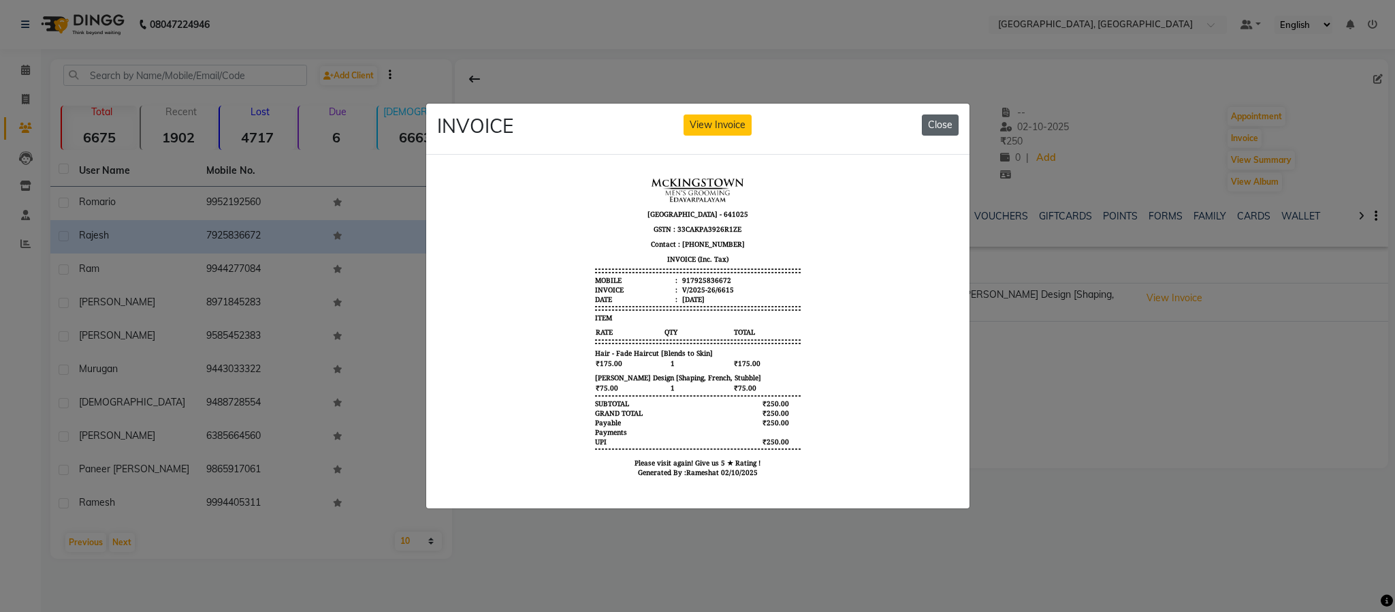
click at [952, 121] on button "Close" at bounding box center [940, 124] width 37 height 21
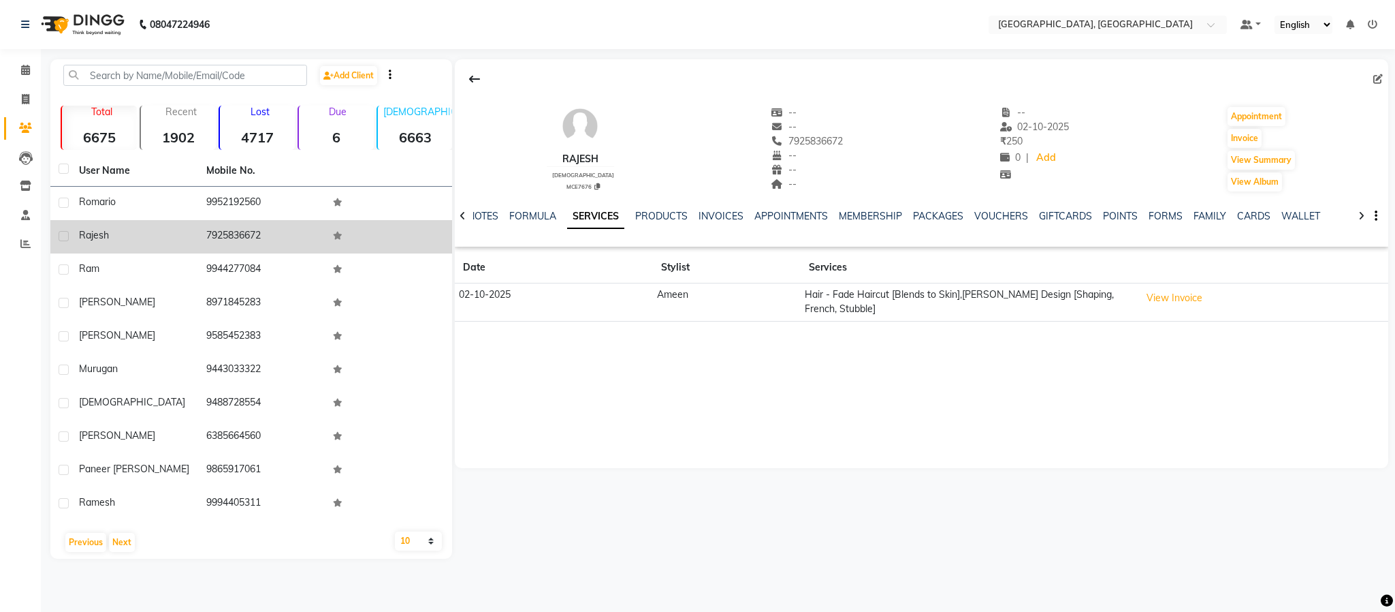
click at [97, 242] on div "rajesh" at bounding box center [134, 235] width 111 height 14
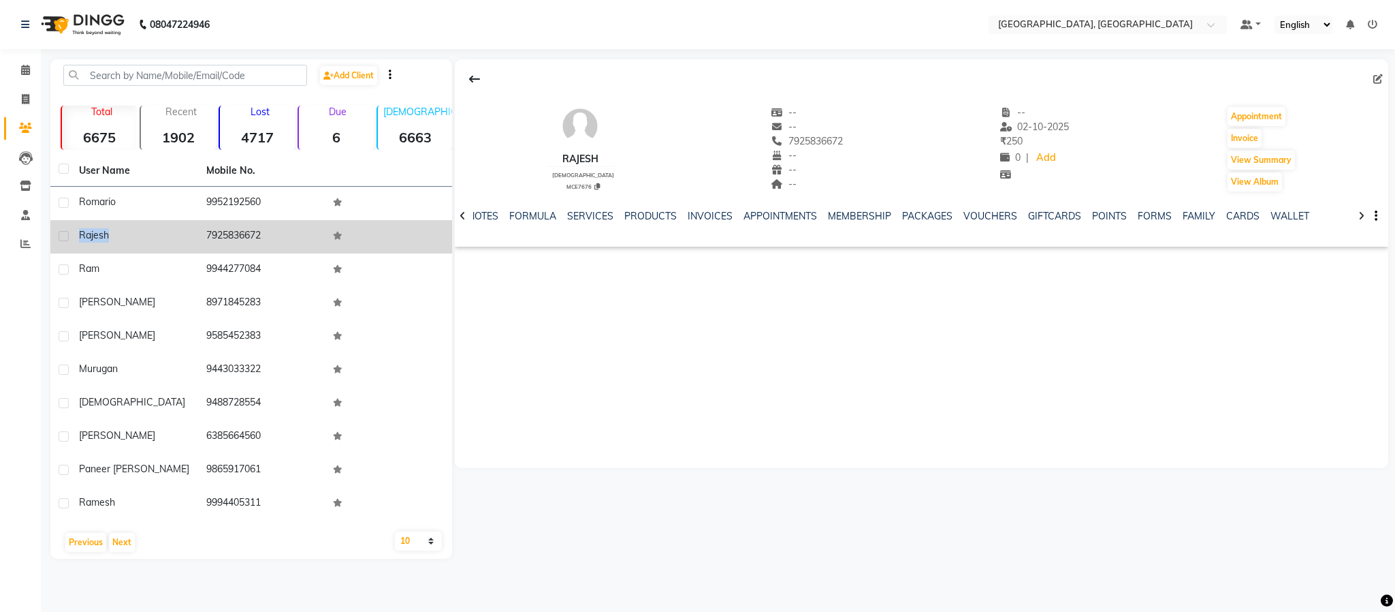
click at [97, 242] on div "rajesh" at bounding box center [134, 235] width 111 height 14
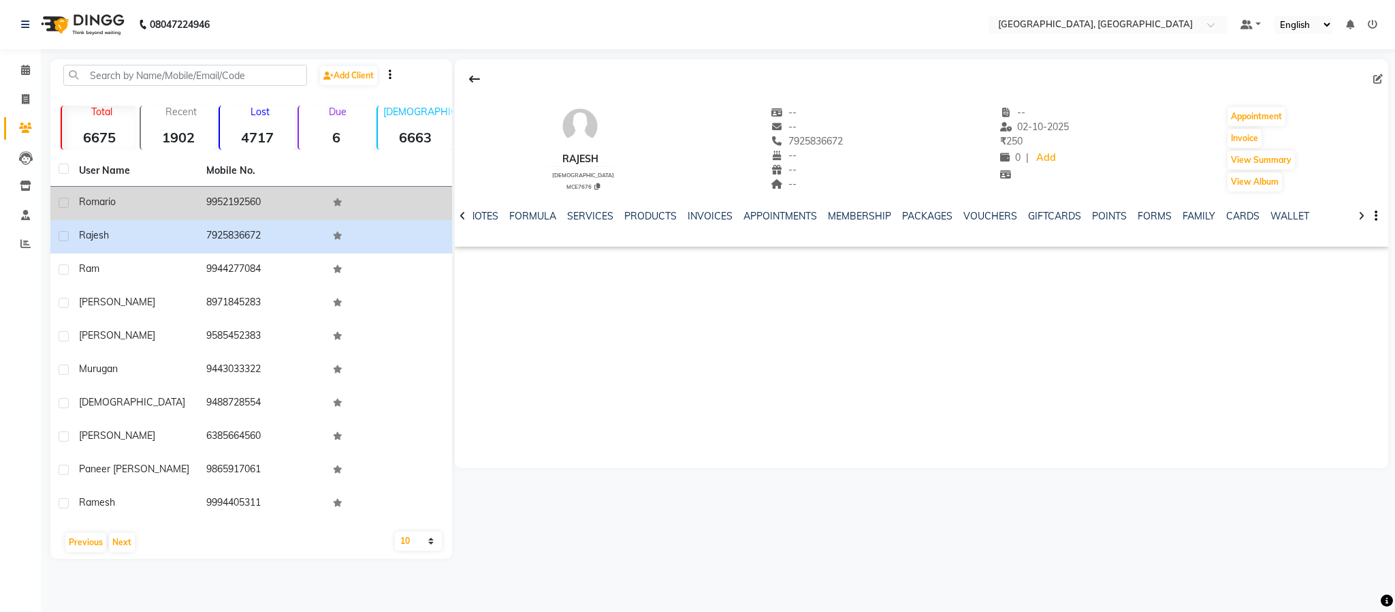
click at [221, 191] on td "9952192560" at bounding box center [261, 203] width 127 height 33
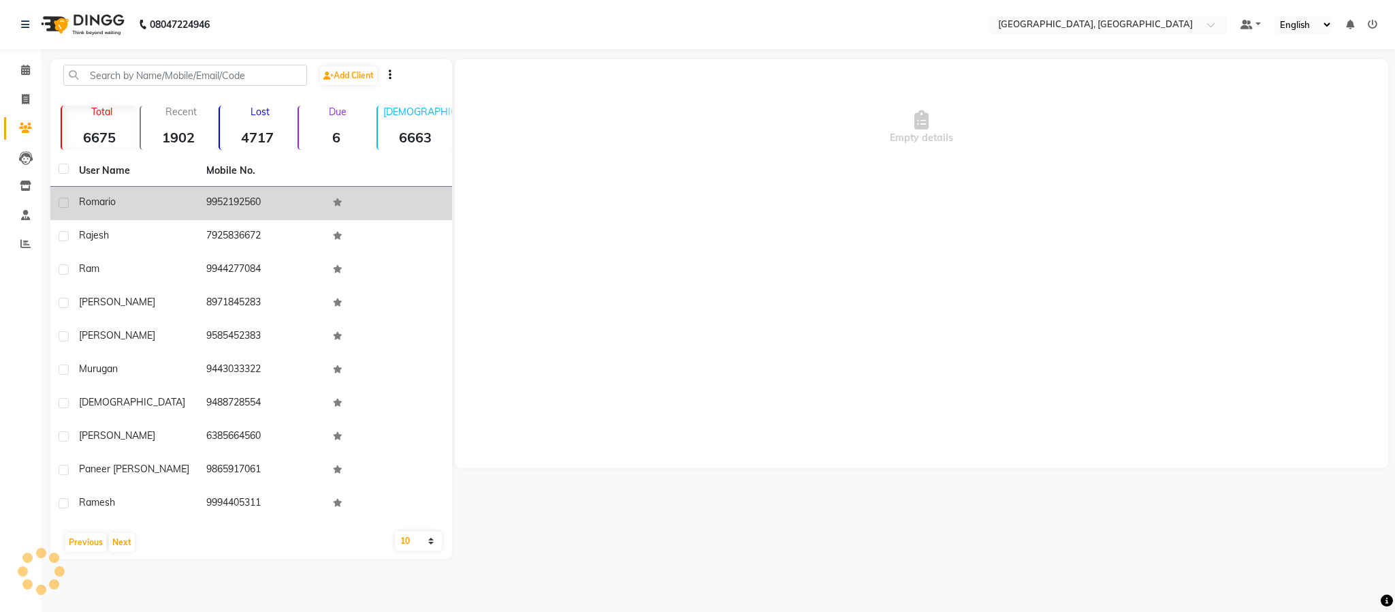
click at [221, 191] on td "9952192560" at bounding box center [261, 203] width 127 height 33
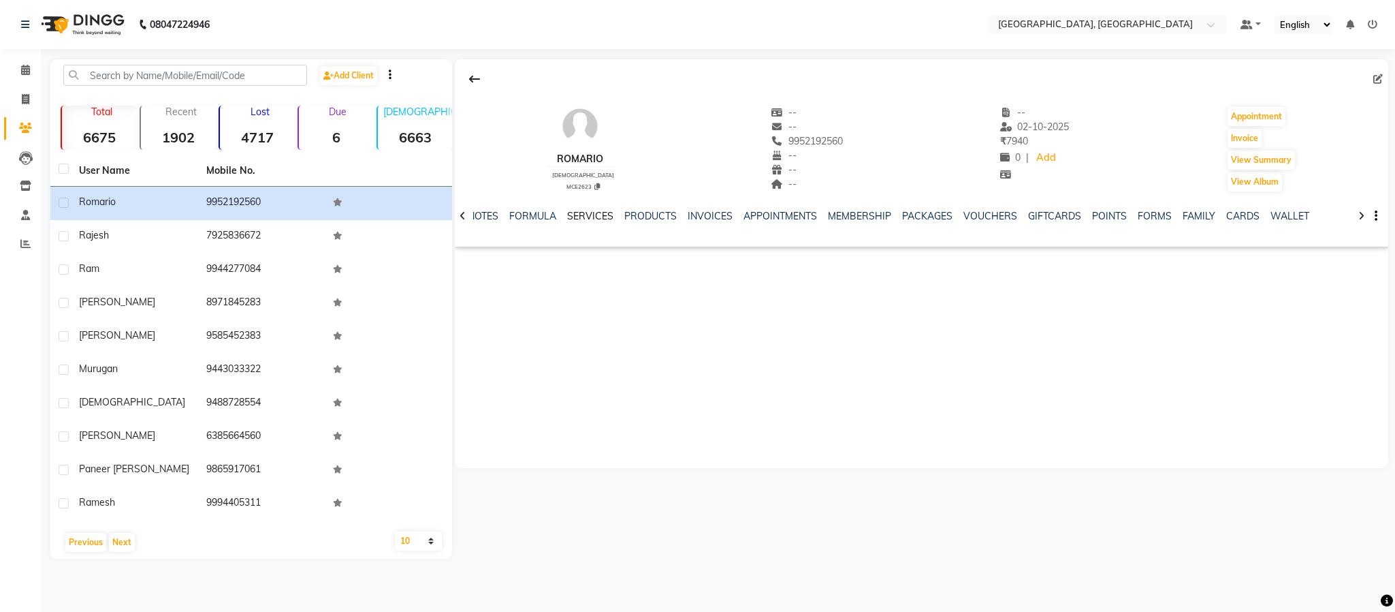
click at [599, 217] on link "SERVICES" at bounding box center [590, 216] width 46 height 12
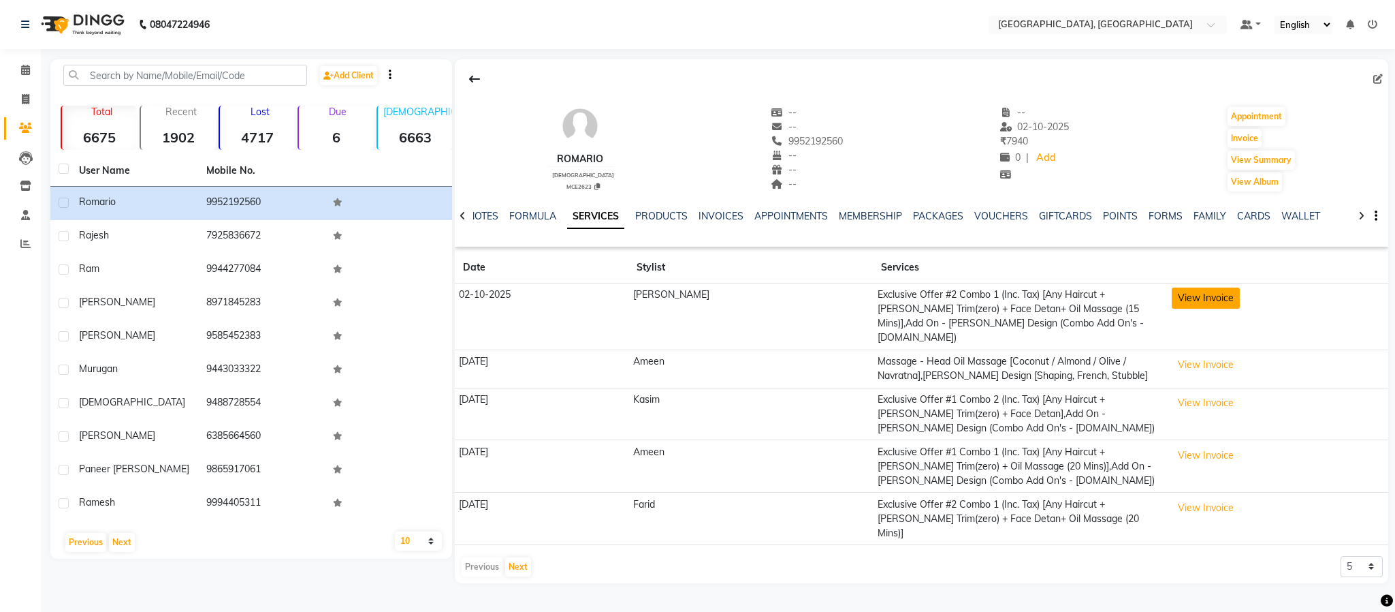
click at [1030, 293] on button "View Invoice" at bounding box center [1206, 297] width 68 height 21
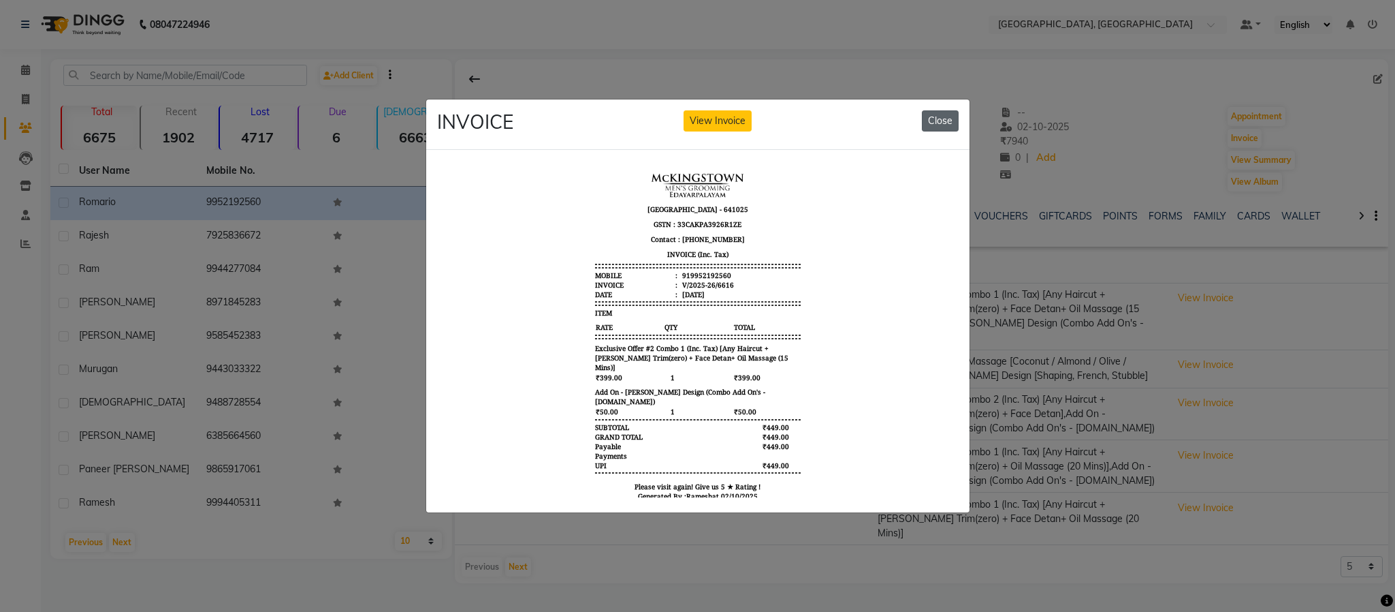
click at [944, 111] on button "Close" at bounding box center [940, 120] width 37 height 21
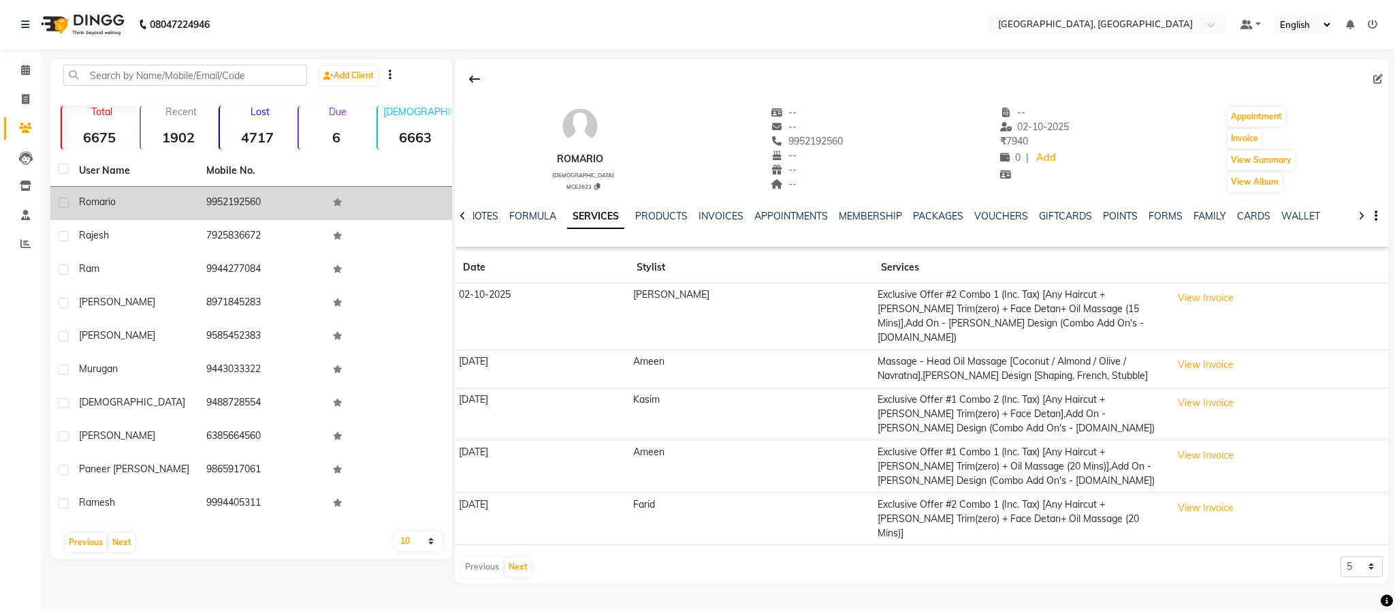
click at [89, 193] on td "romario" at bounding box center [134, 203] width 127 height 33
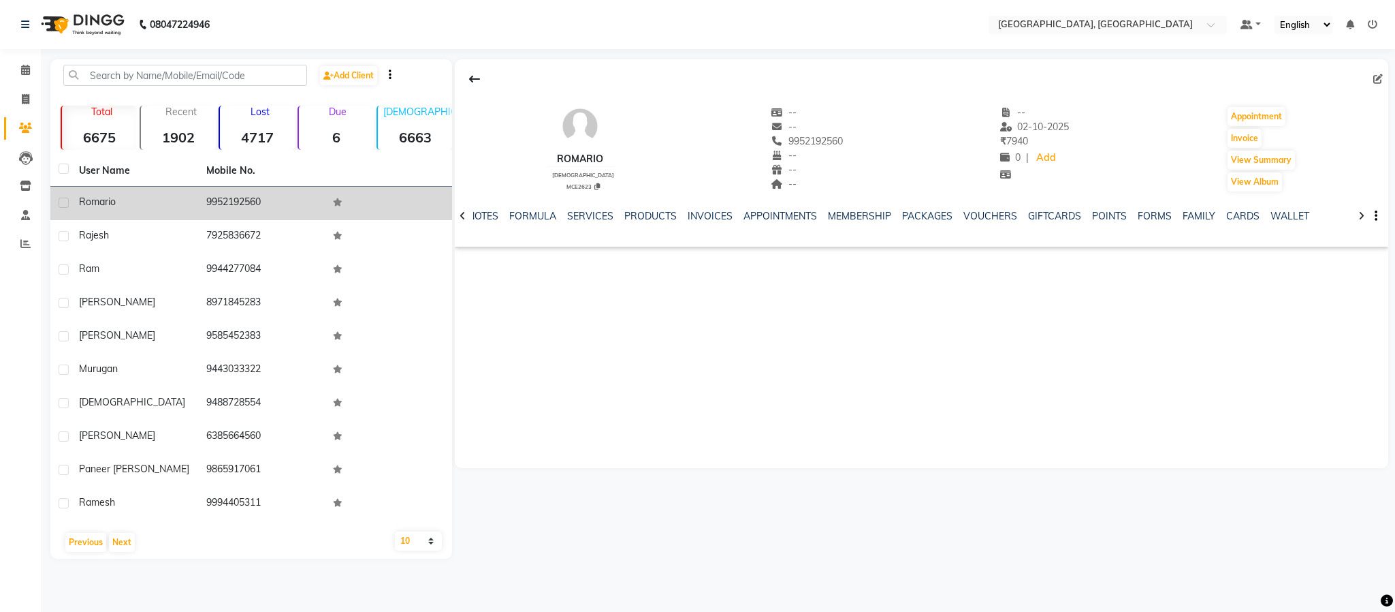
click at [93, 193] on td "romario" at bounding box center [134, 203] width 127 height 33
click at [94, 195] on div "romario" at bounding box center [134, 202] width 111 height 14
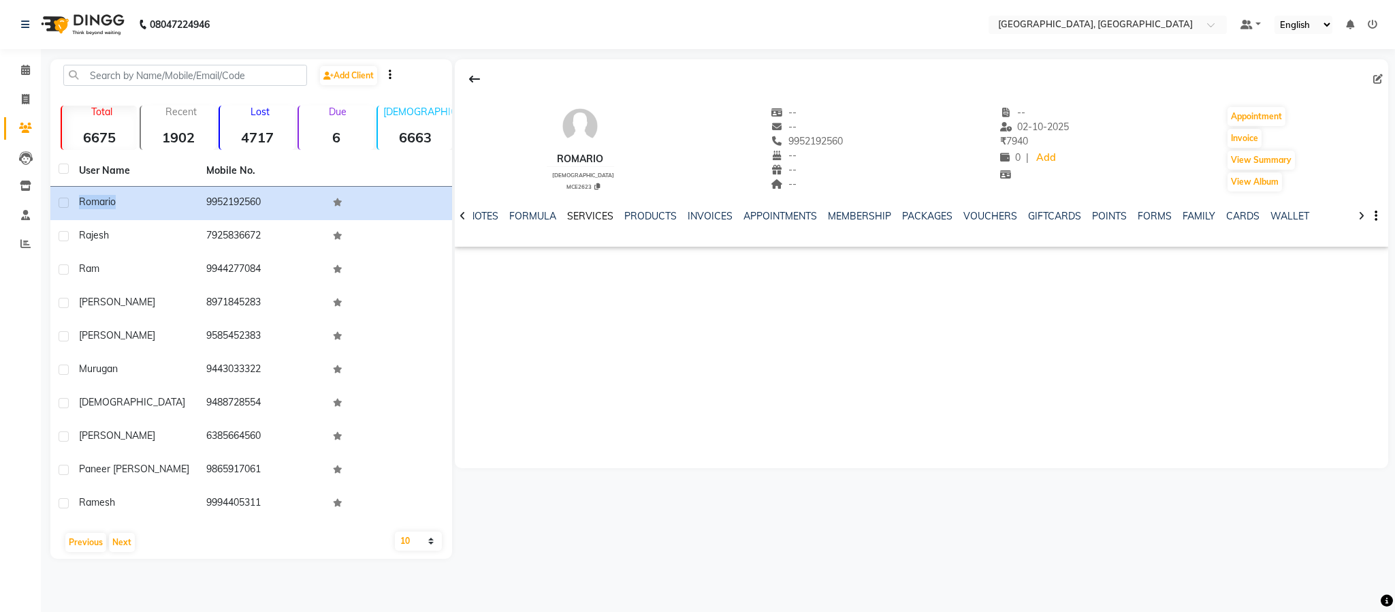
click at [590, 221] on link "SERVICES" at bounding box center [590, 216] width 46 height 12
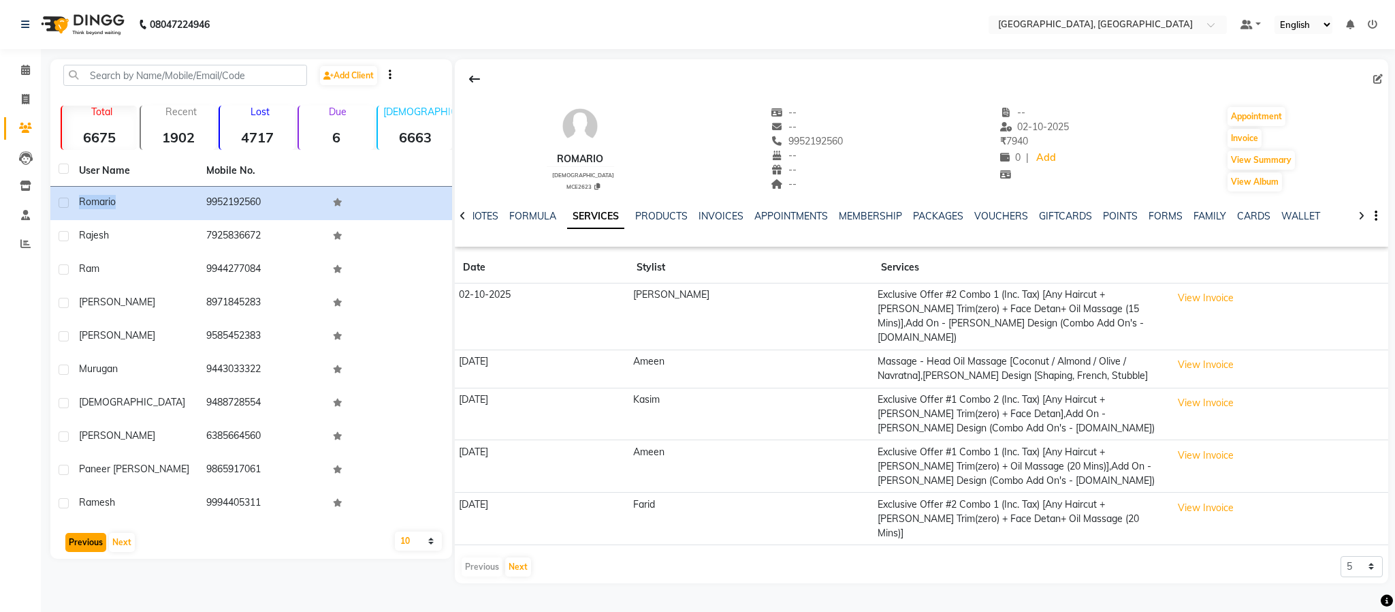
click at [69, 545] on button "Previous" at bounding box center [85, 542] width 41 height 19
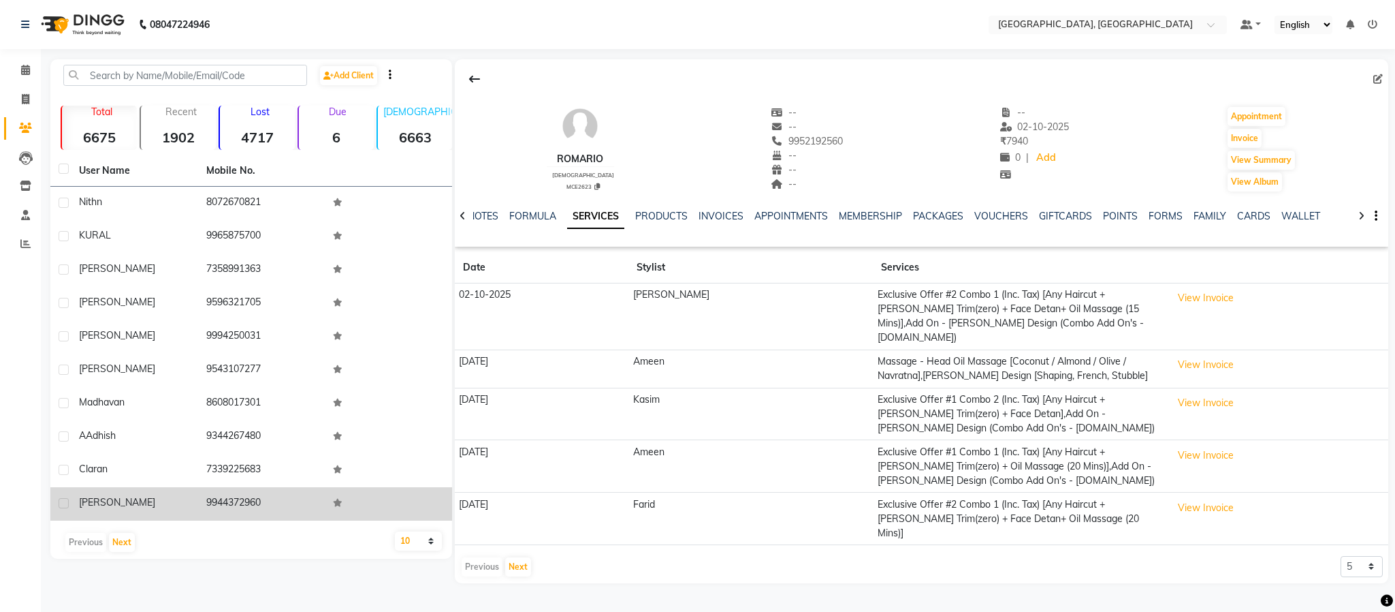
click at [231, 498] on td "9944372960" at bounding box center [261, 503] width 127 height 33
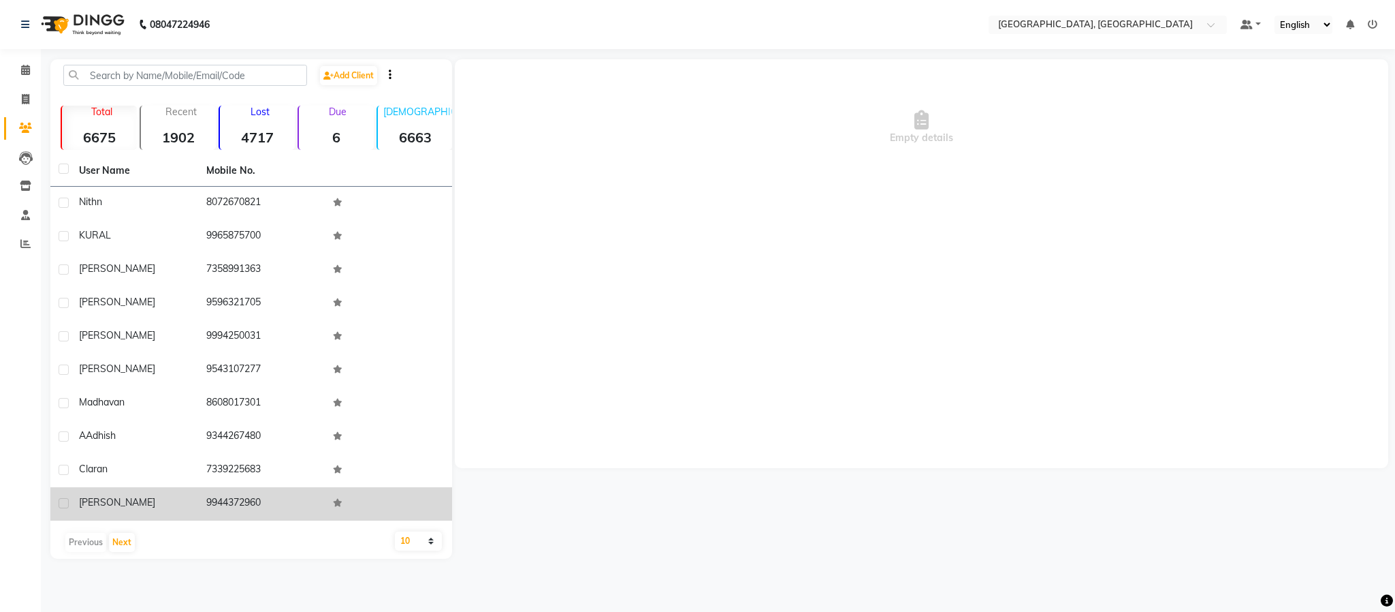
click at [231, 498] on td "9944372960" at bounding box center [261, 503] width 127 height 33
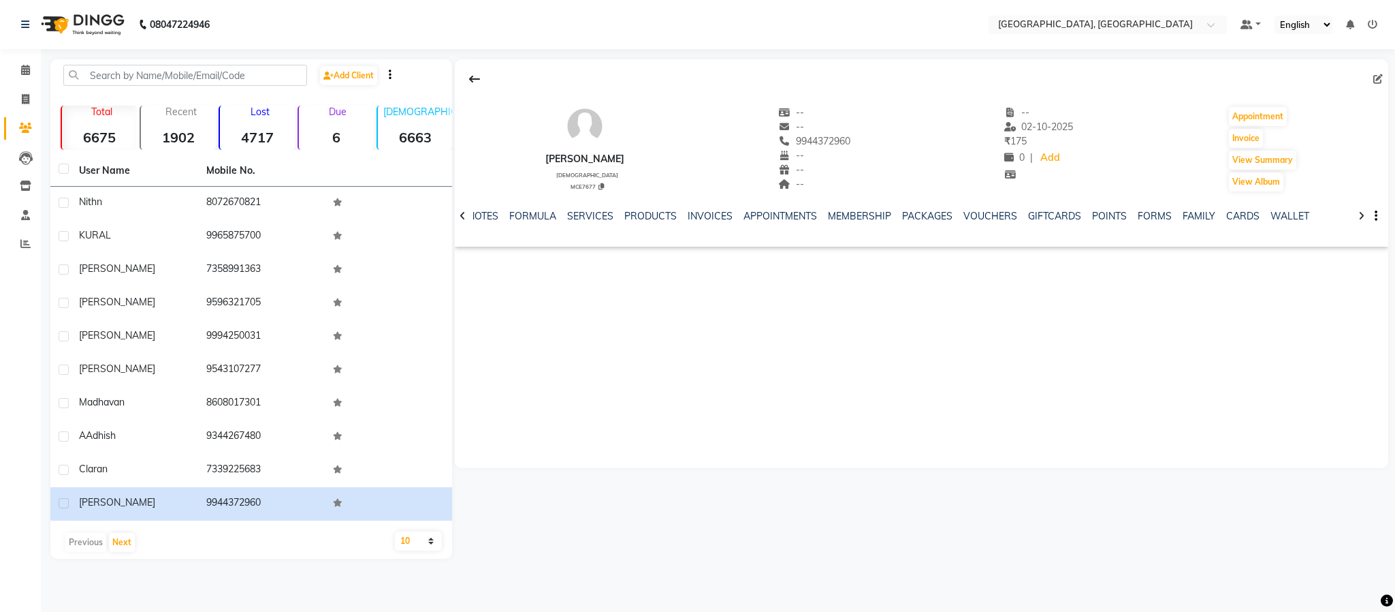
click at [597, 205] on div "NOTES FORMULA SERVICES PRODUCTS INVOICES APPOINTMENTS MEMBERSHIP PACKAGES VOUCH…" at bounding box center [922, 216] width 934 height 47
click at [595, 219] on link "SERVICES" at bounding box center [590, 216] width 46 height 12
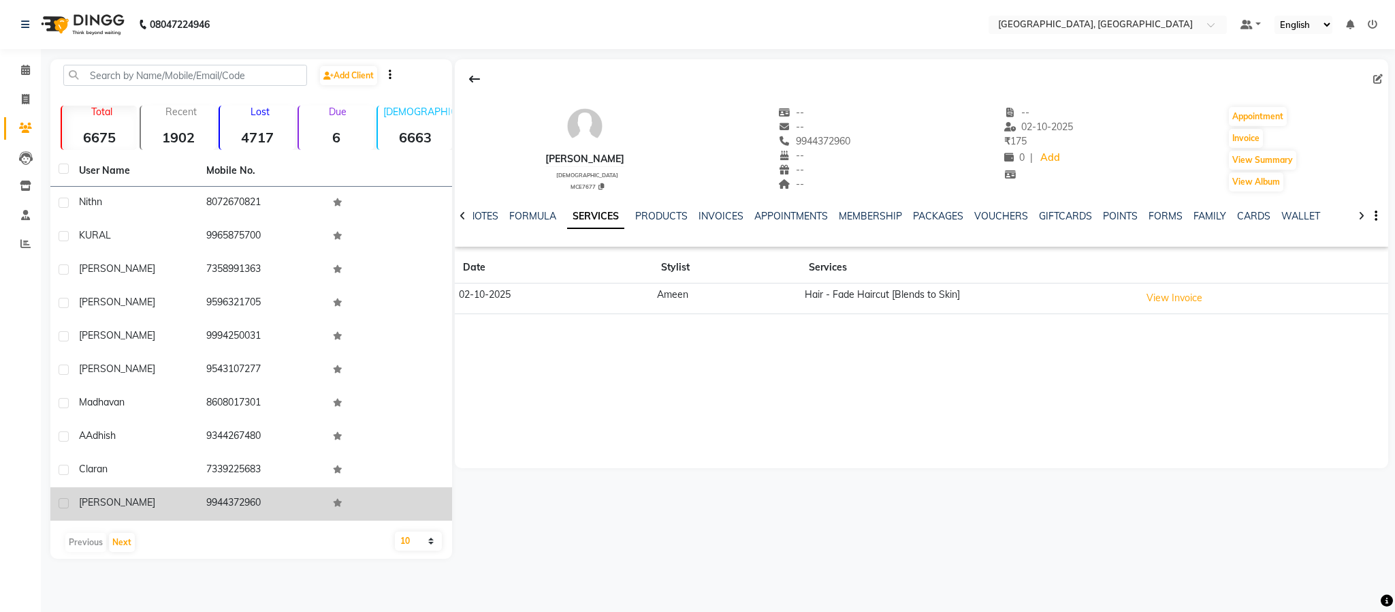
click at [101, 490] on td "[PERSON_NAME]" at bounding box center [134, 503] width 127 height 33
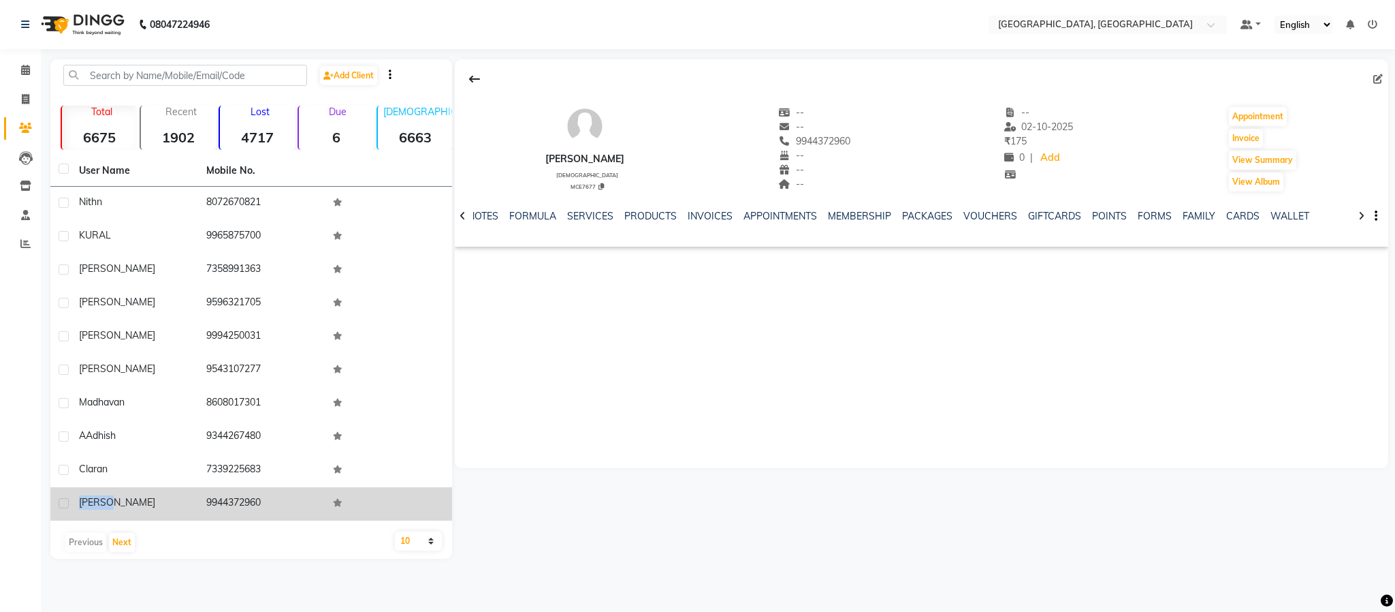
click at [101, 490] on td "[PERSON_NAME]" at bounding box center [134, 503] width 127 height 33
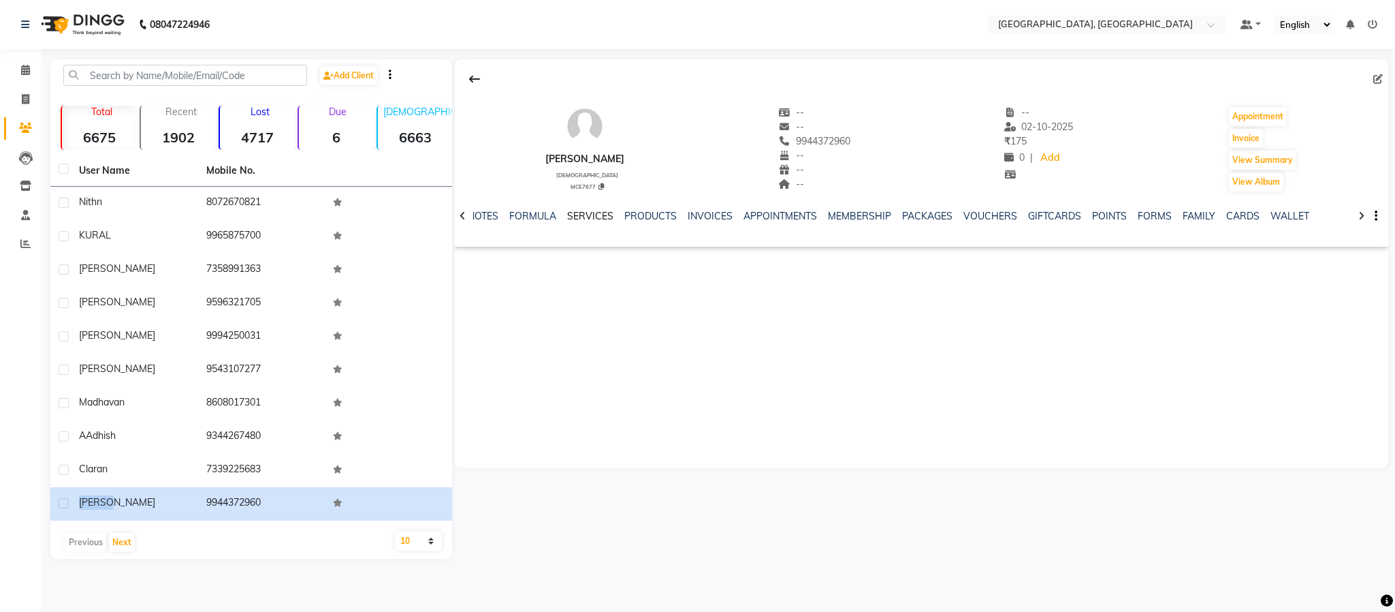
click at [597, 211] on link "SERVICES" at bounding box center [590, 216] width 46 height 12
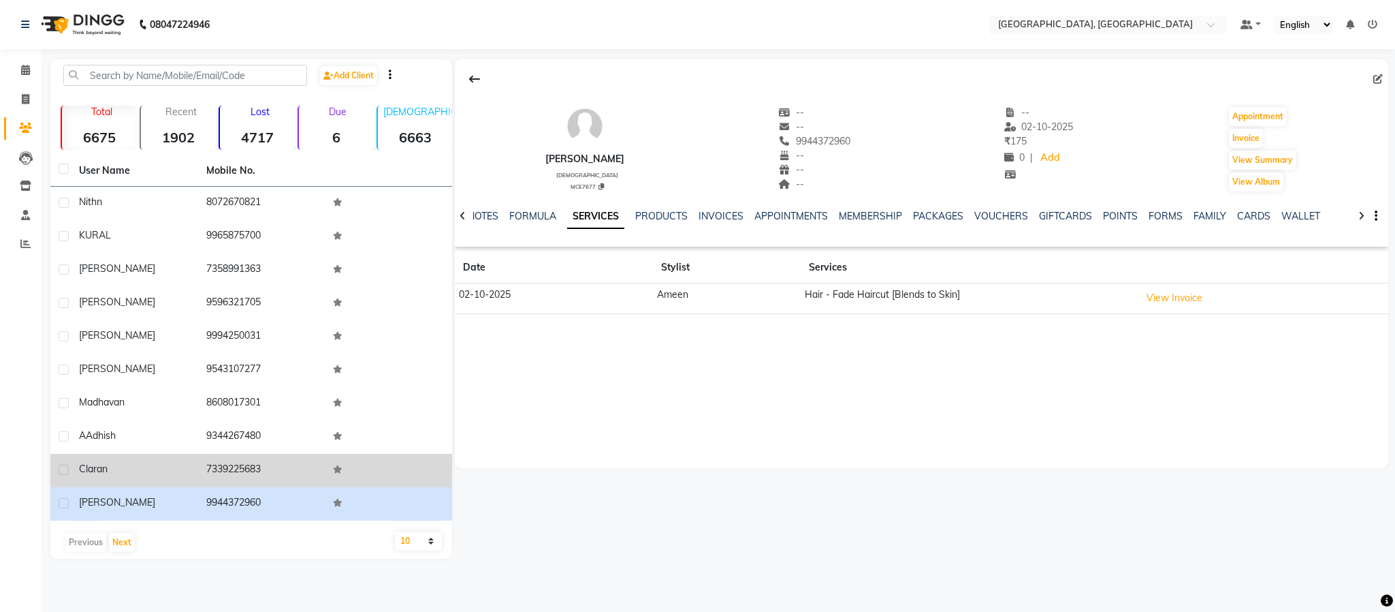
click at [219, 469] on td "7339225683" at bounding box center [261, 470] width 127 height 33
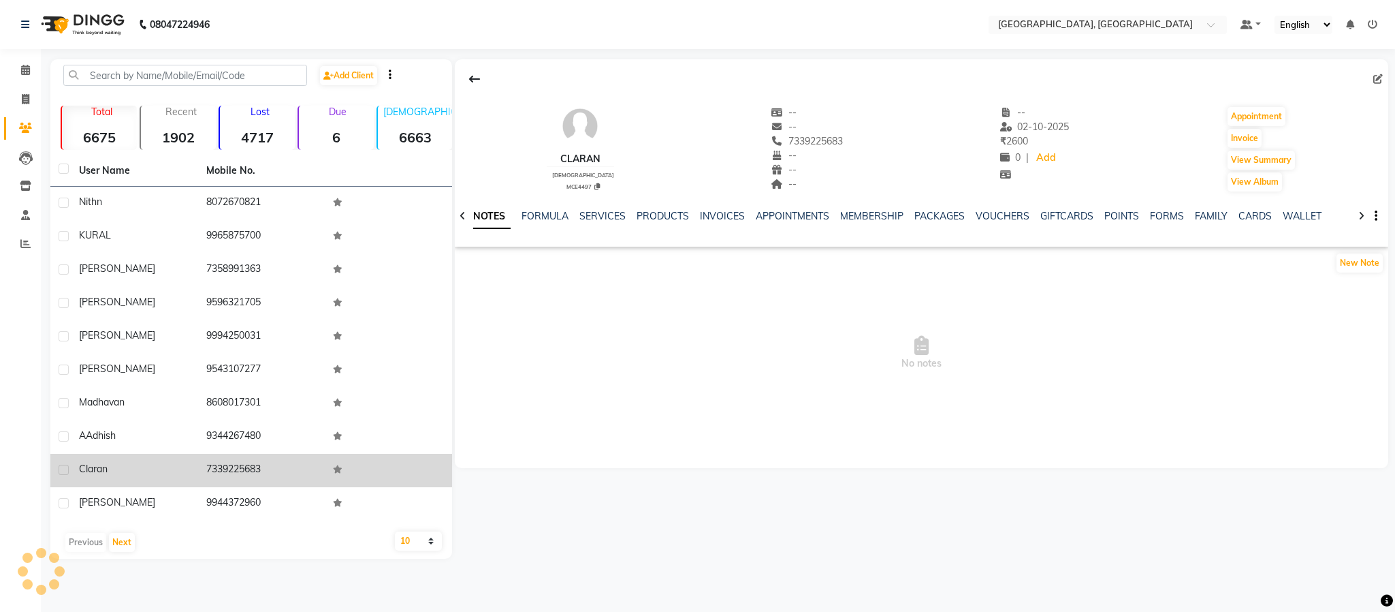
click at [219, 469] on td "7339225683" at bounding box center [261, 470] width 127 height 33
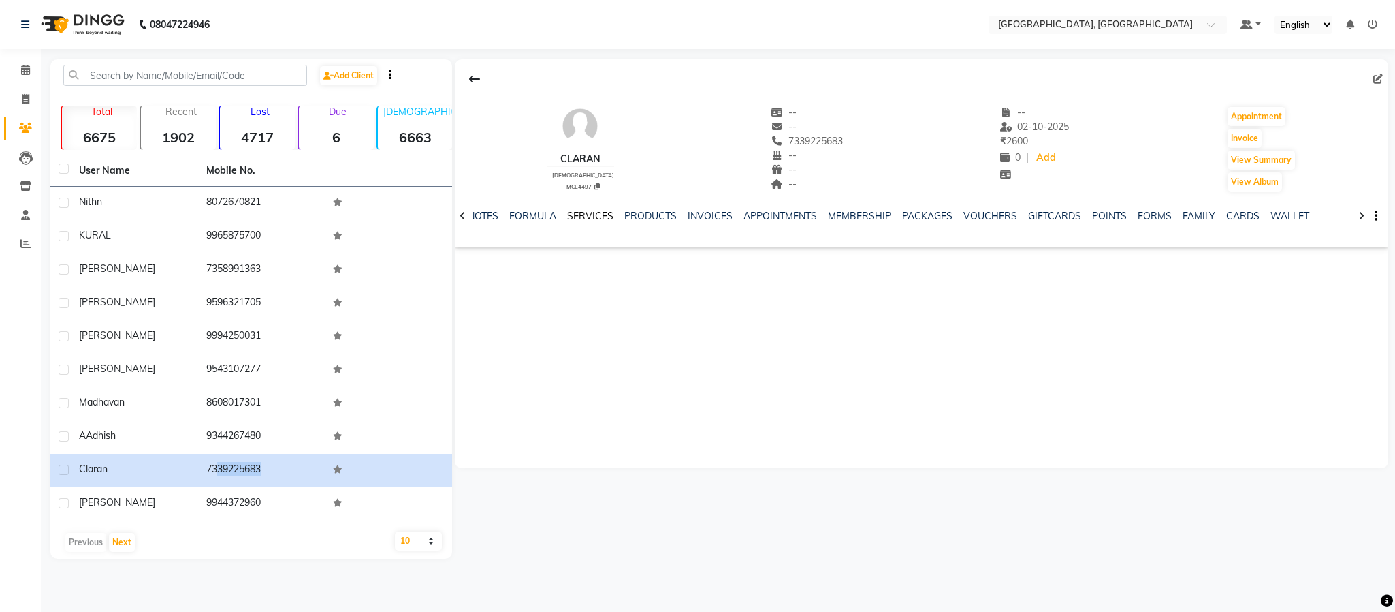
click at [589, 212] on link "SERVICES" at bounding box center [590, 216] width 46 height 12
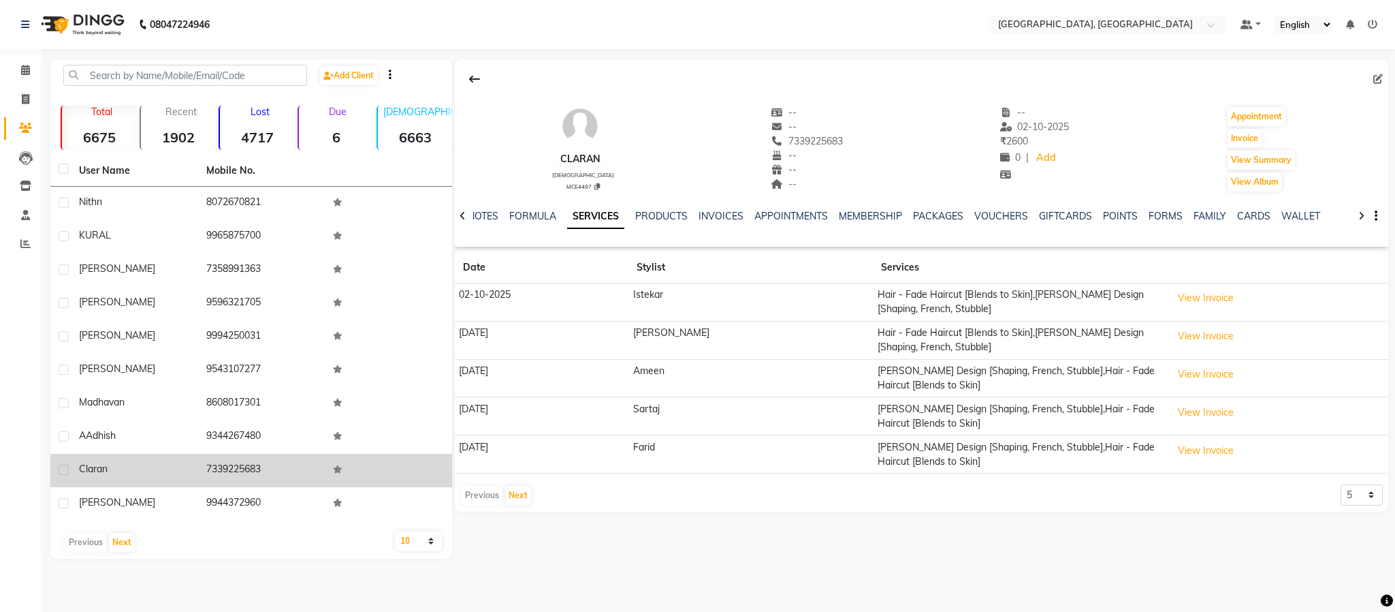
click at [94, 462] on span "claran" at bounding box center [93, 468] width 29 height 12
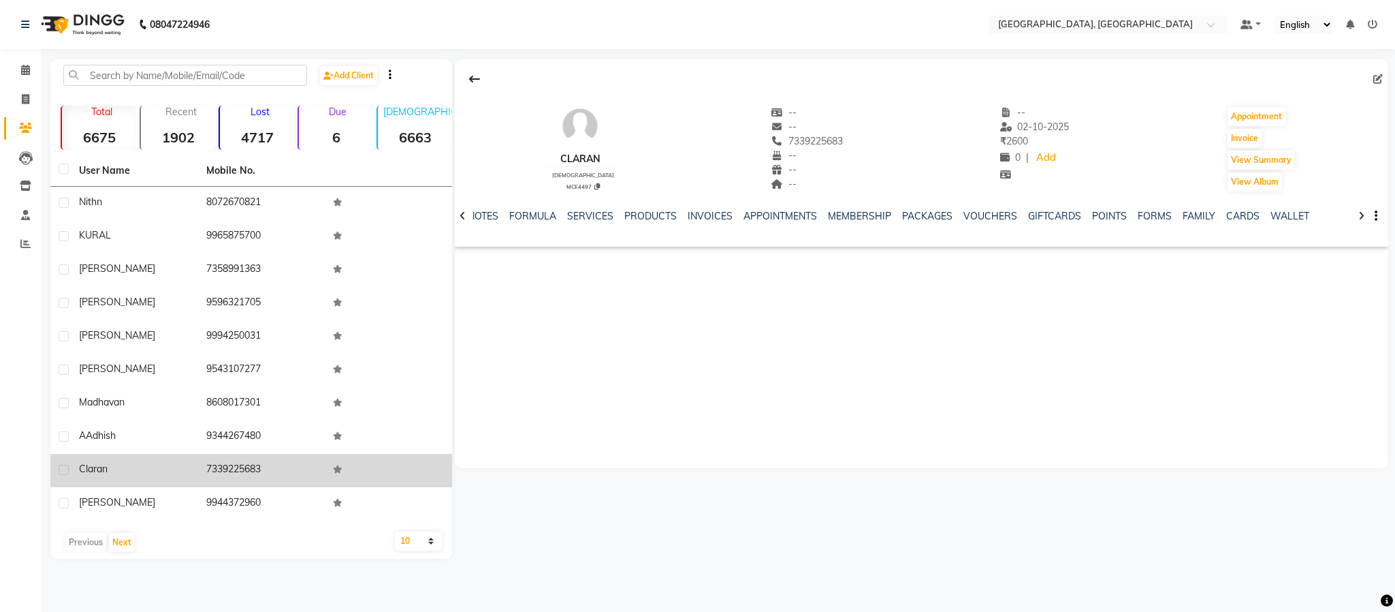
click at [94, 462] on span "claran" at bounding box center [93, 468] width 29 height 12
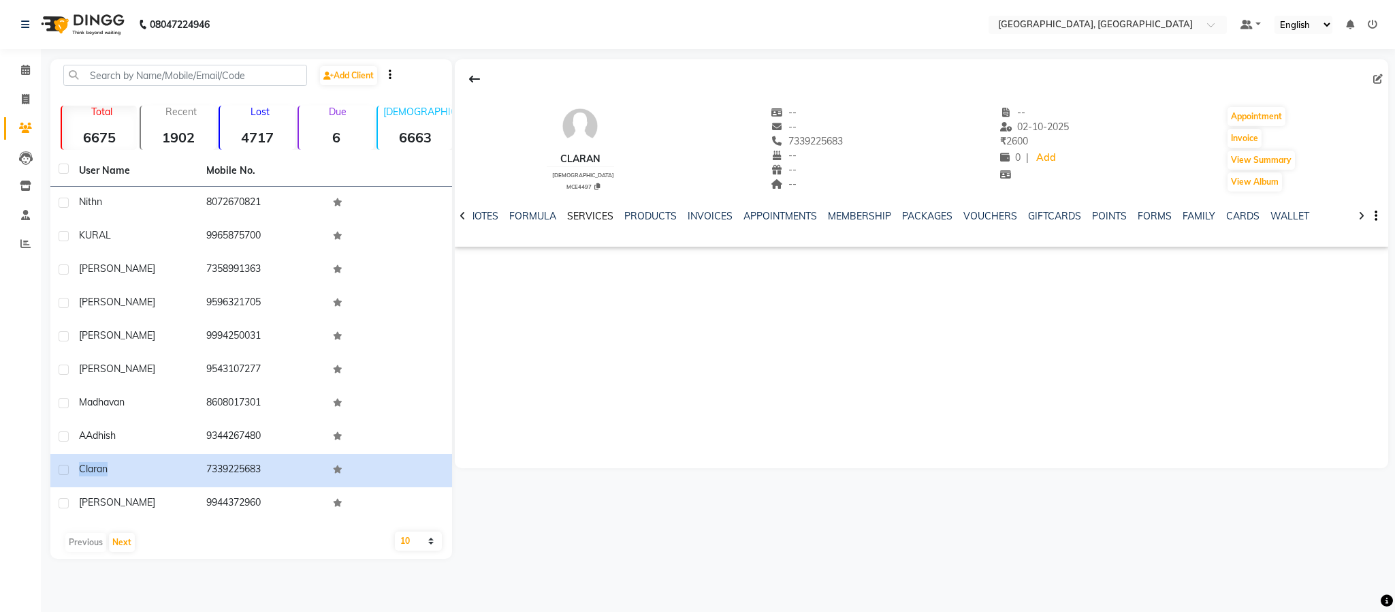
click at [597, 217] on link "SERVICES" at bounding box center [590, 216] width 46 height 12
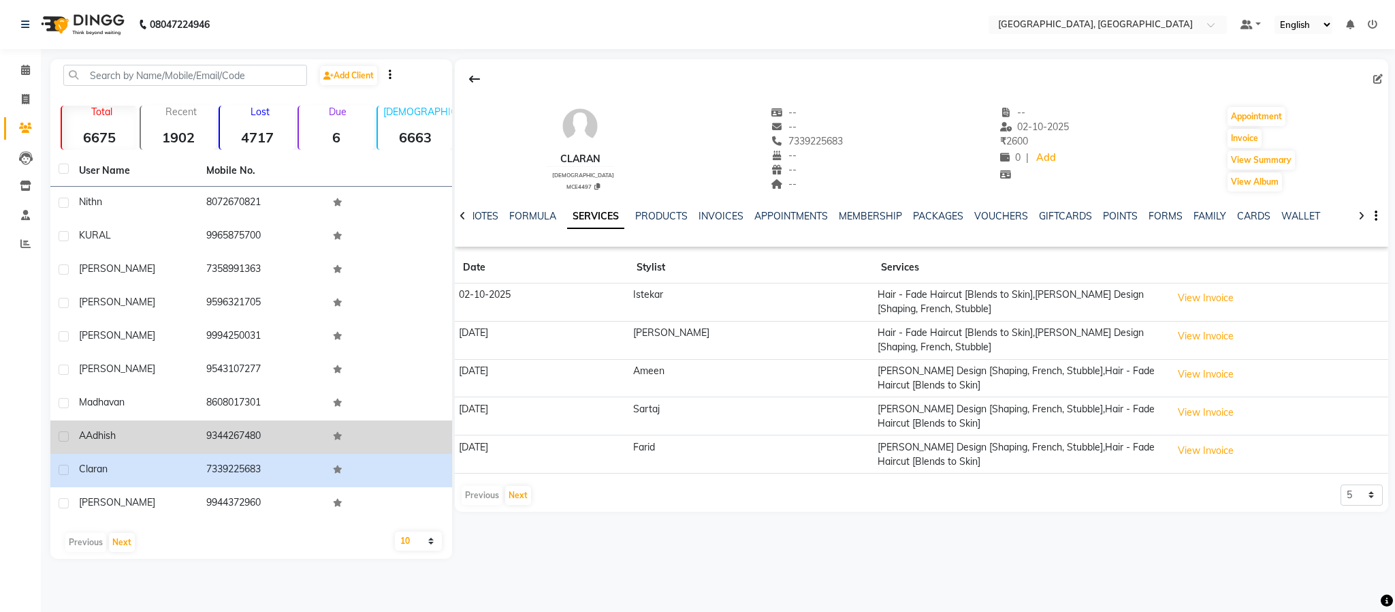
click at [243, 429] on td "9344267480" at bounding box center [261, 436] width 127 height 33
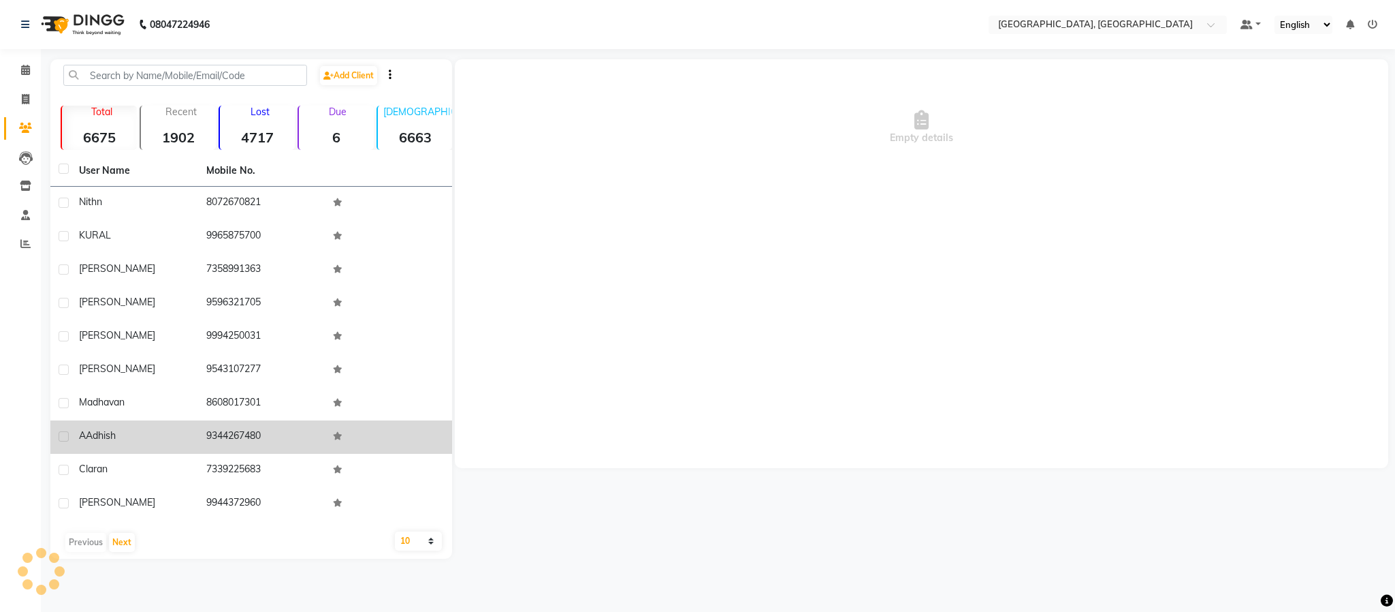
click at [243, 429] on td "9344267480" at bounding box center [261, 436] width 127 height 33
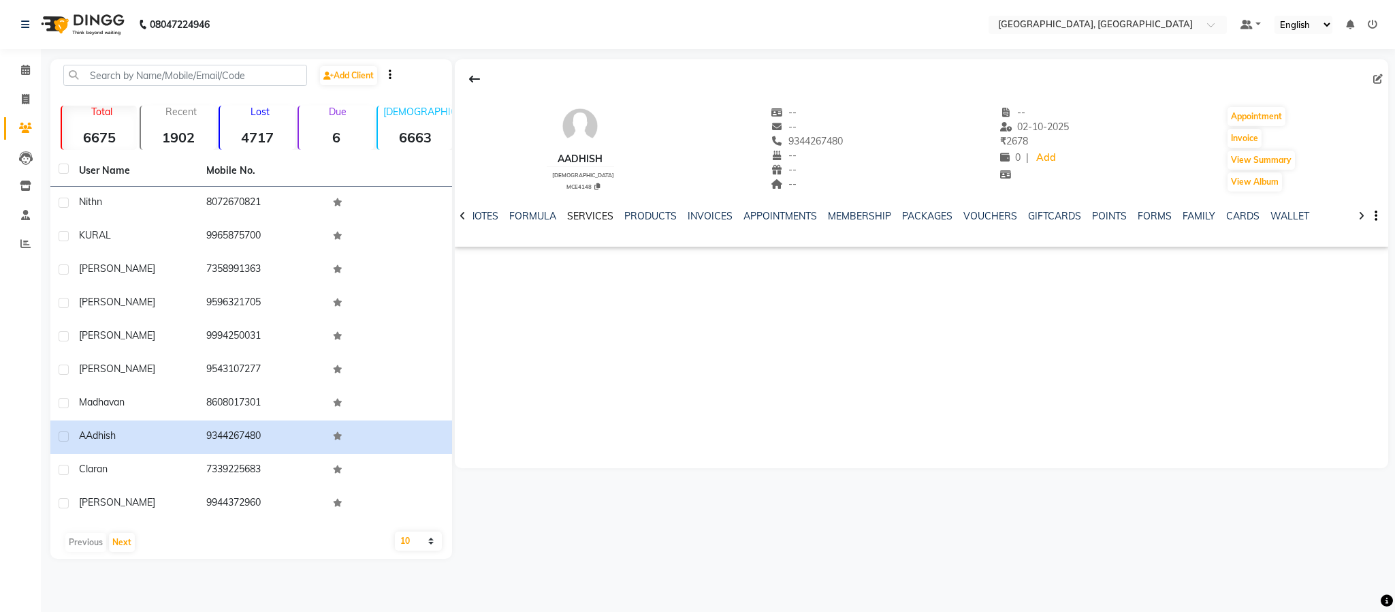
click at [573, 215] on link "SERVICES" at bounding box center [590, 216] width 46 height 12
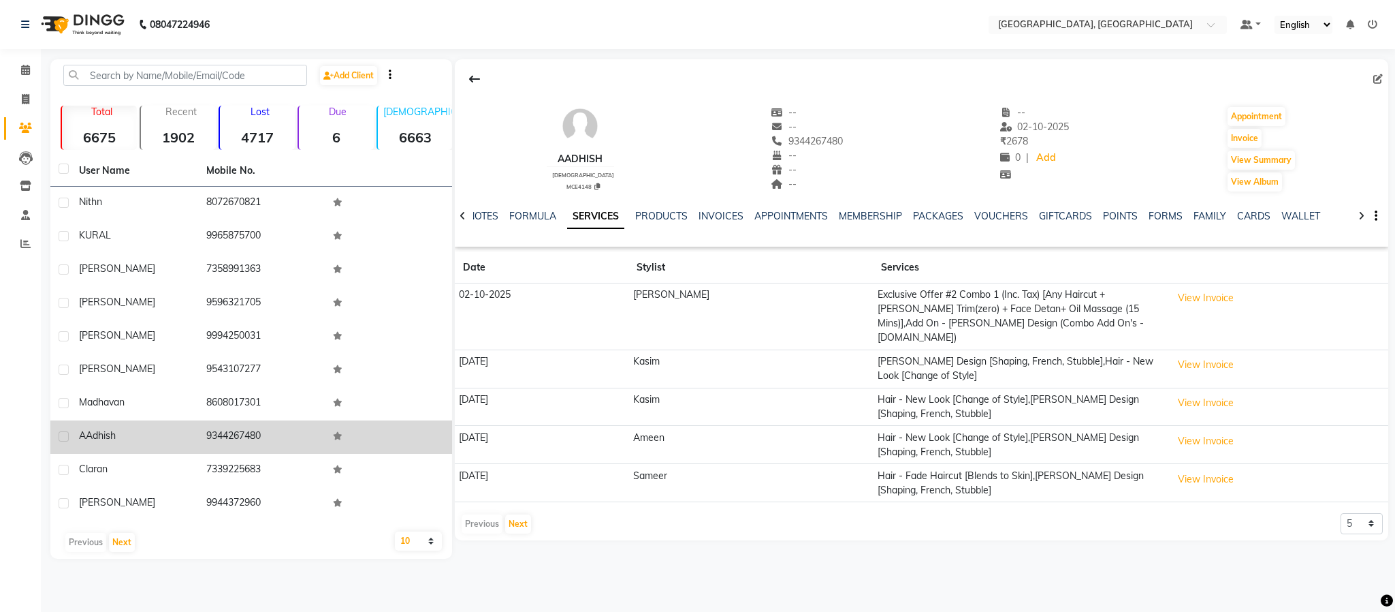
click at [93, 432] on span "AAdhish" at bounding box center [97, 435] width 37 height 12
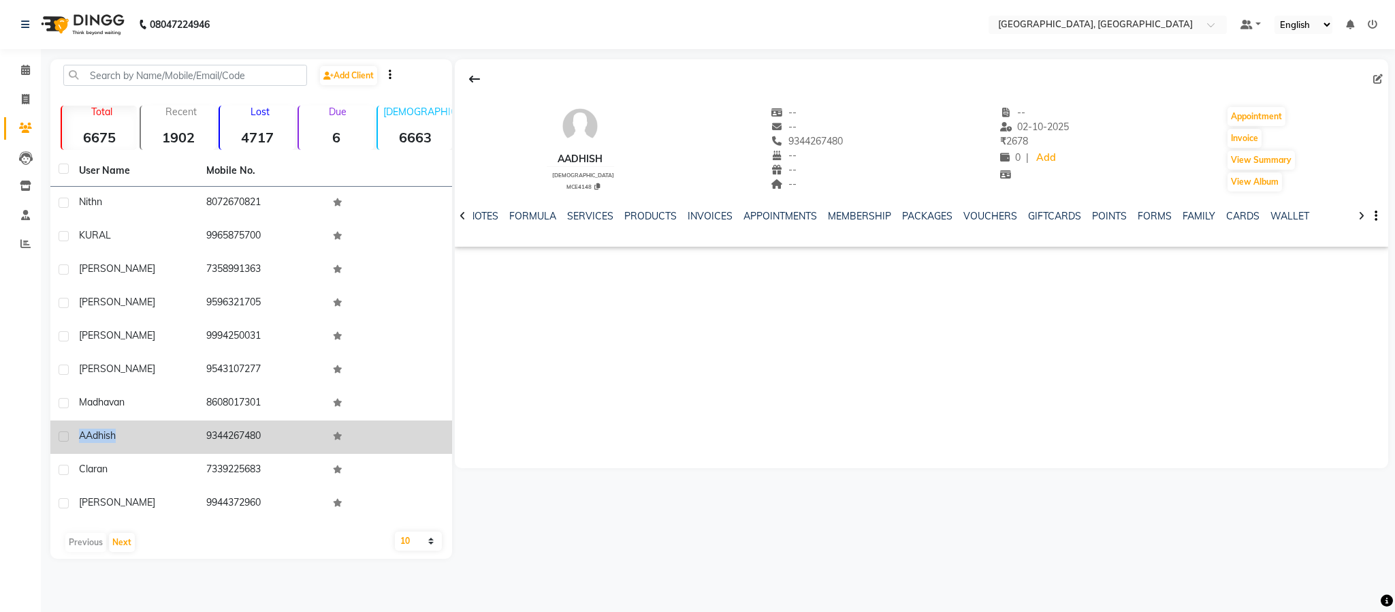
click at [93, 432] on span "AAdhish" at bounding box center [97, 435] width 37 height 12
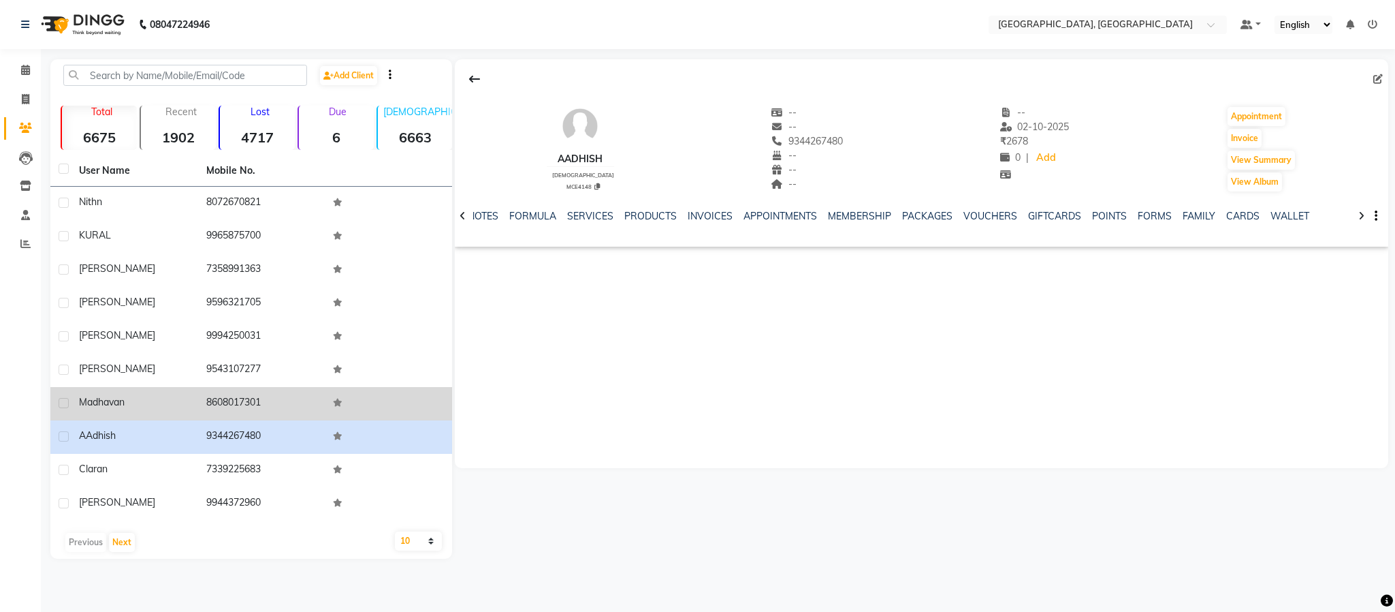
click at [240, 391] on td "8608017301" at bounding box center [261, 403] width 127 height 33
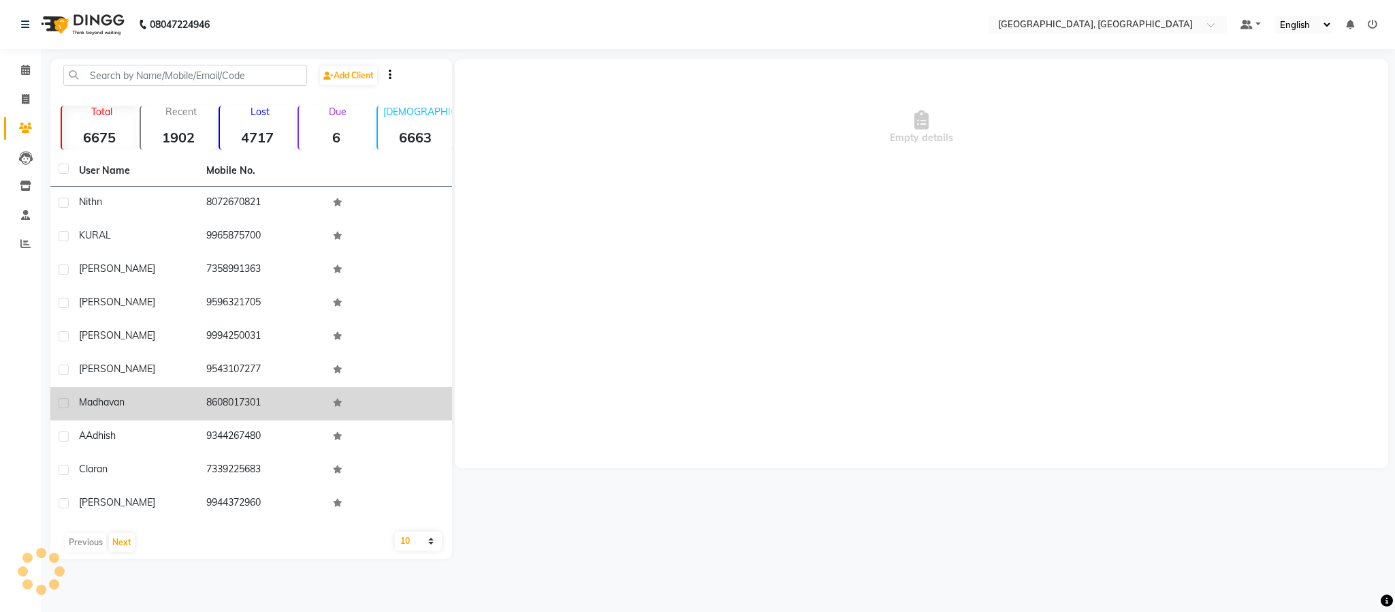
click at [240, 391] on td "8608017301" at bounding box center [261, 403] width 127 height 33
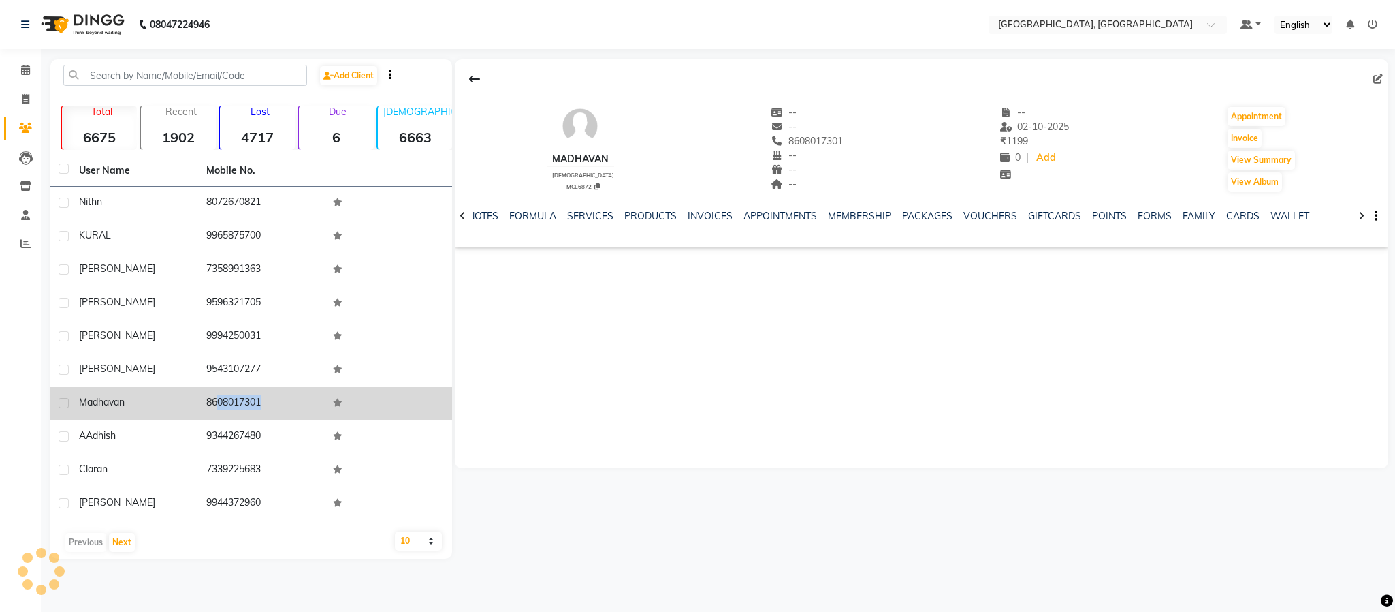
click at [240, 391] on td "8608017301" at bounding box center [261, 403] width 127 height 33
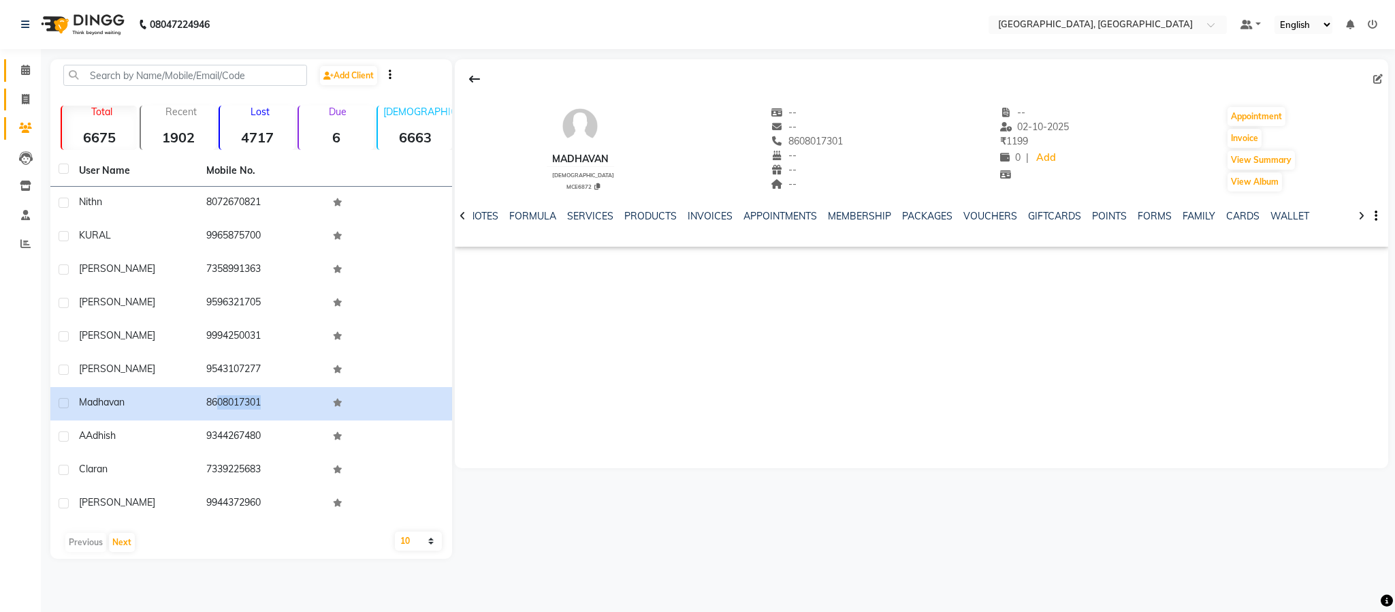
drag, startPoint x: 25, startPoint y: 80, endPoint x: 23, endPoint y: 92, distance: 11.8
click at [25, 82] on li "Calendar" at bounding box center [20, 70] width 41 height 29
click at [23, 92] on span at bounding box center [26, 100] width 24 height 16
select select "4977"
select select "service"
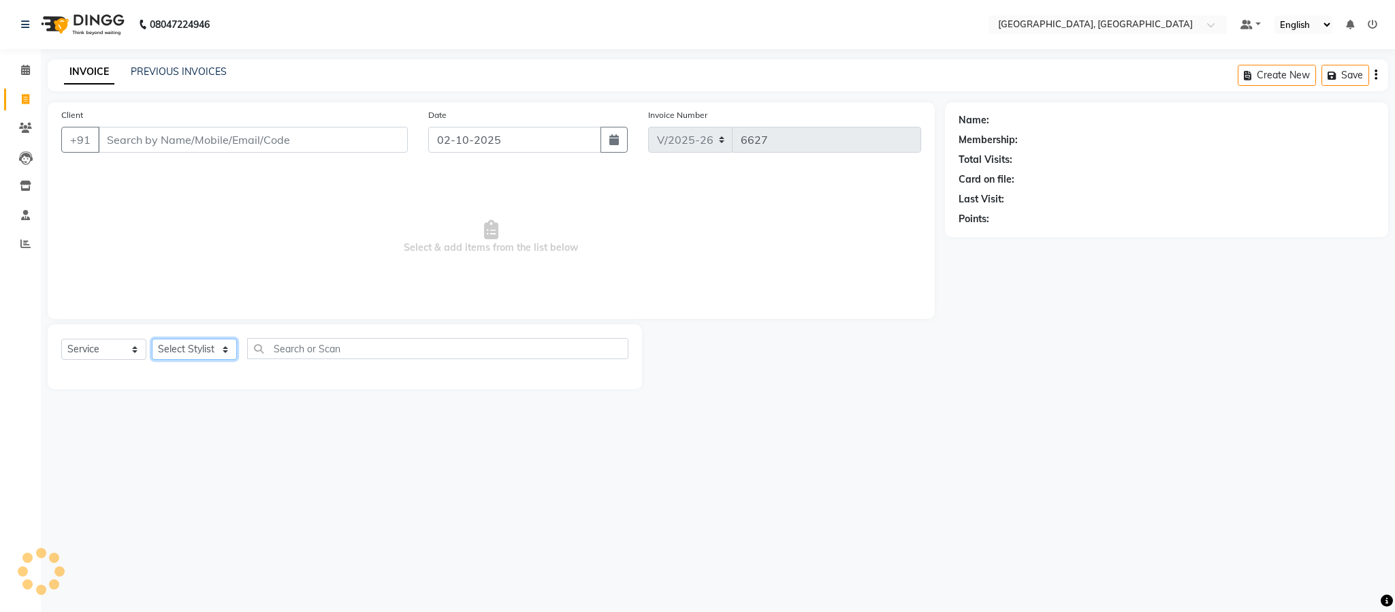
click at [174, 346] on select "Select Stylist" at bounding box center [194, 348] width 85 height 21
select select "84531"
click at [152, 339] on select "Select Stylist Ameen House Keeping Istekar McKingstown [PERSON_NAME] Prathiswar…" at bounding box center [194, 348] width 85 height 21
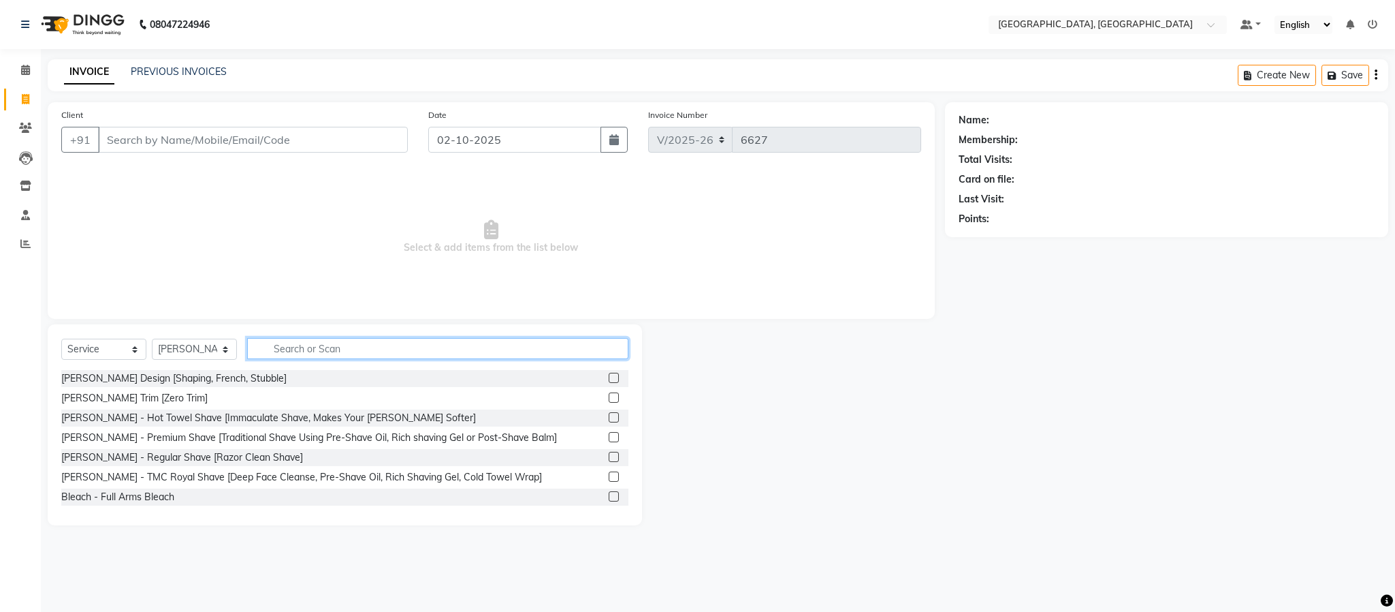
click at [360, 350] on input "text" at bounding box center [437, 348] width 381 height 21
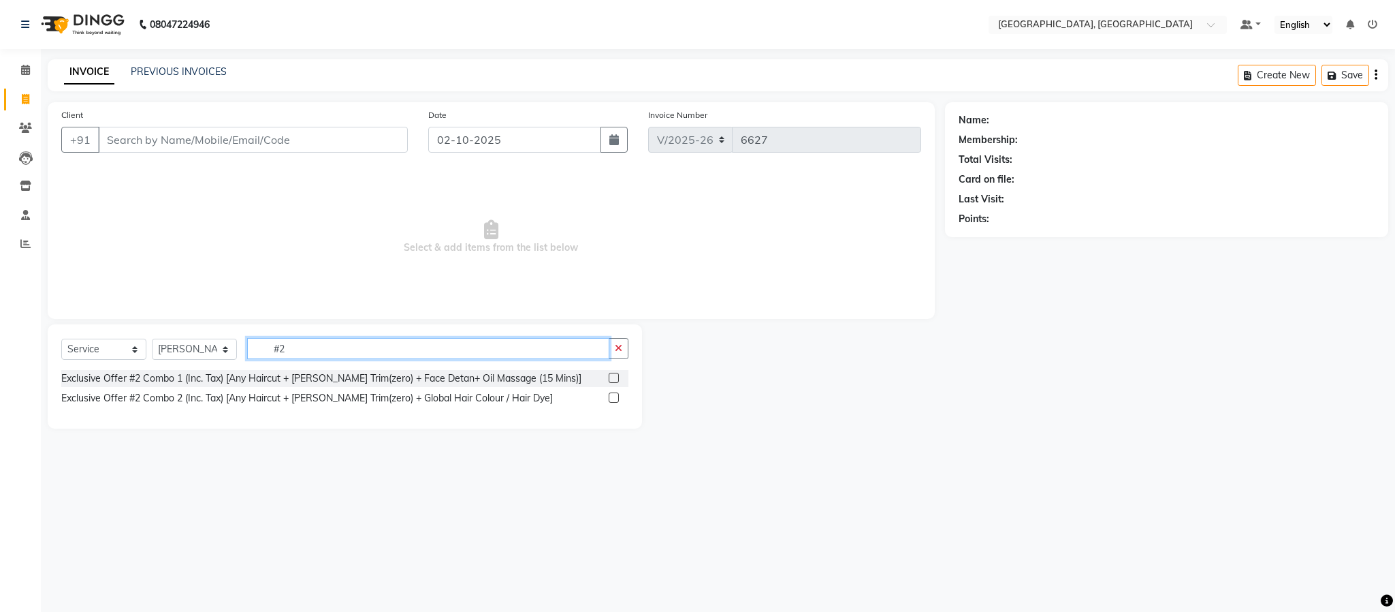
type input "#2"
click at [609, 375] on div "Exclusive Offer #2 Combo 1 (Inc. Tax) [Any Haircut + [PERSON_NAME] Trim(zero) +…" at bounding box center [344, 378] width 567 height 17
click at [611, 378] on label at bounding box center [614, 377] width 10 height 10
click at [611, 378] on input "checkbox" at bounding box center [613, 378] width 9 height 9
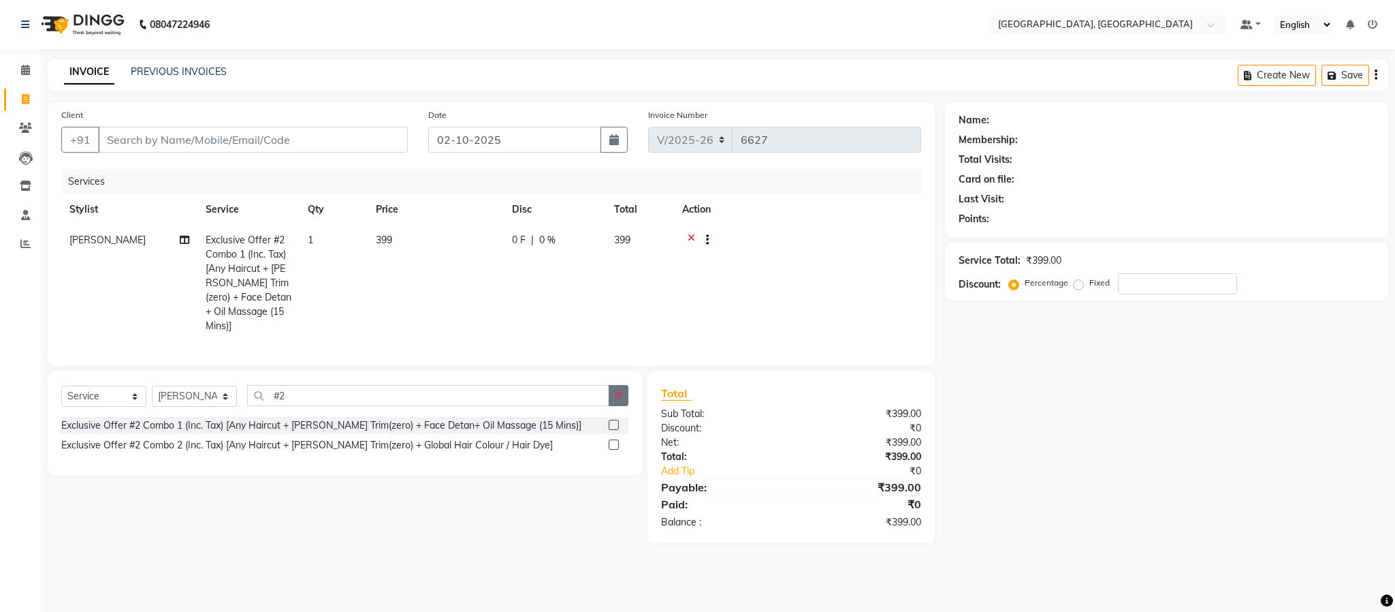
checkbox input "false"
click at [613, 385] on button "button" at bounding box center [619, 395] width 20 height 21
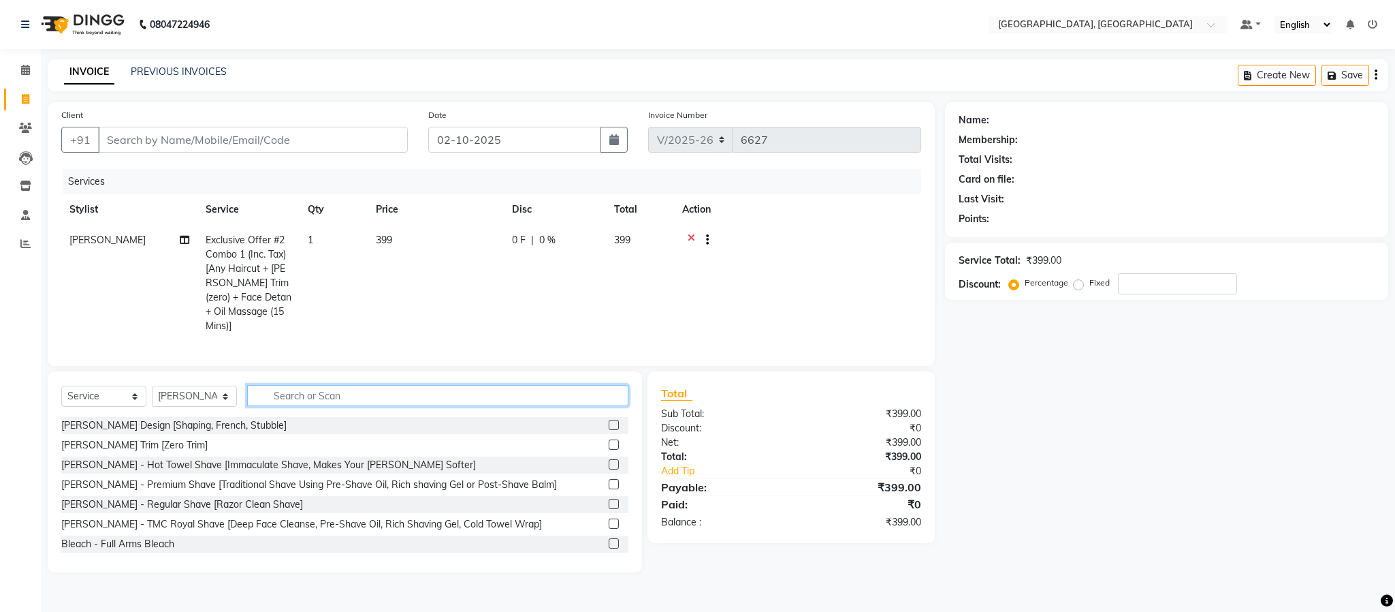
click at [552, 399] on input "text" at bounding box center [437, 395] width 381 height 21
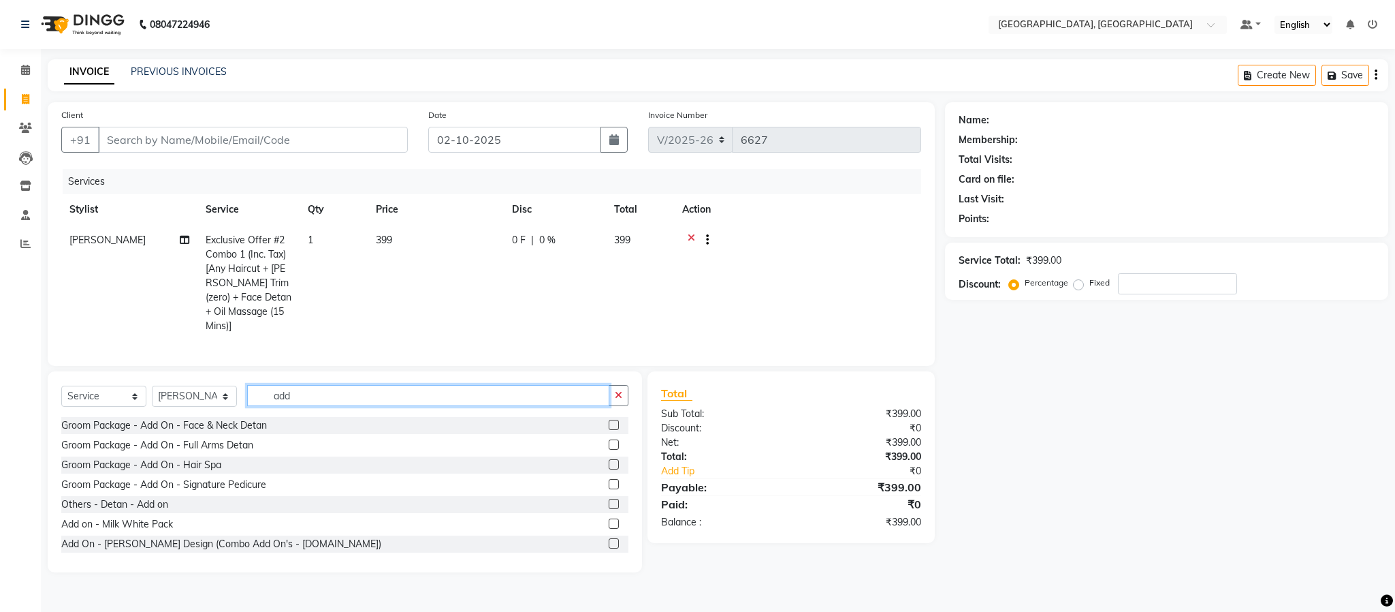
type input "add"
click at [609, 540] on label at bounding box center [614, 543] width 10 height 10
click at [609, 540] on input "checkbox" at bounding box center [613, 543] width 9 height 9
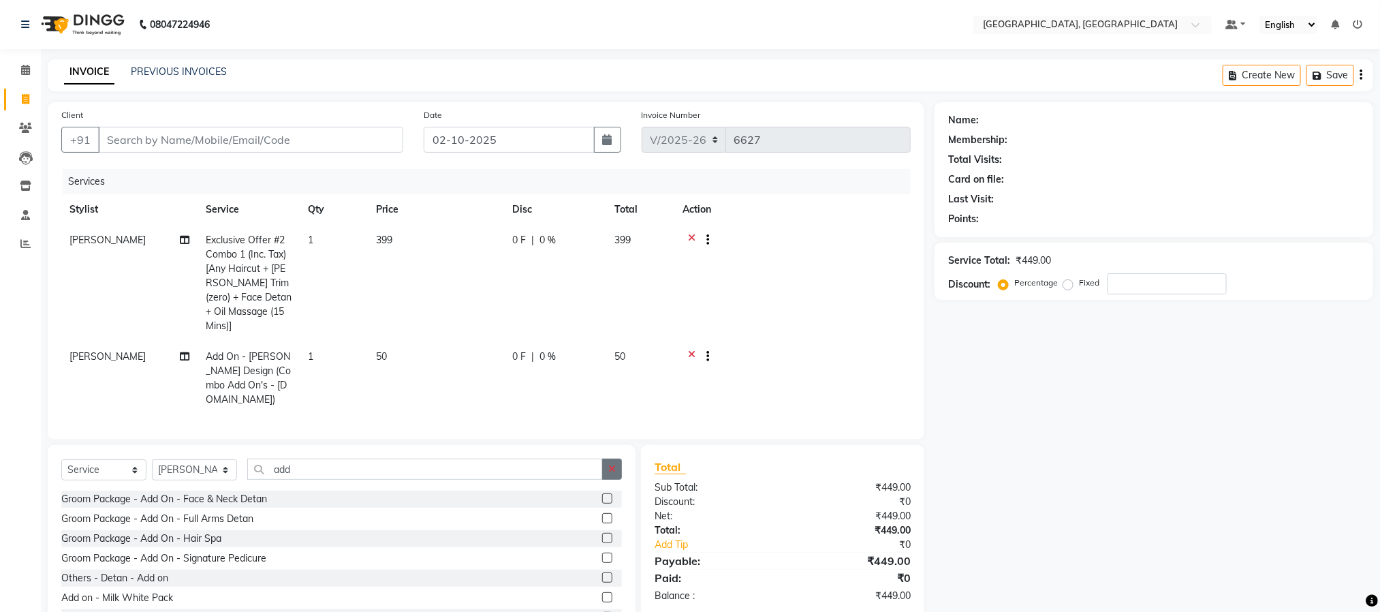
checkbox input "false"
click at [609, 458] on button "button" at bounding box center [612, 468] width 20 height 21
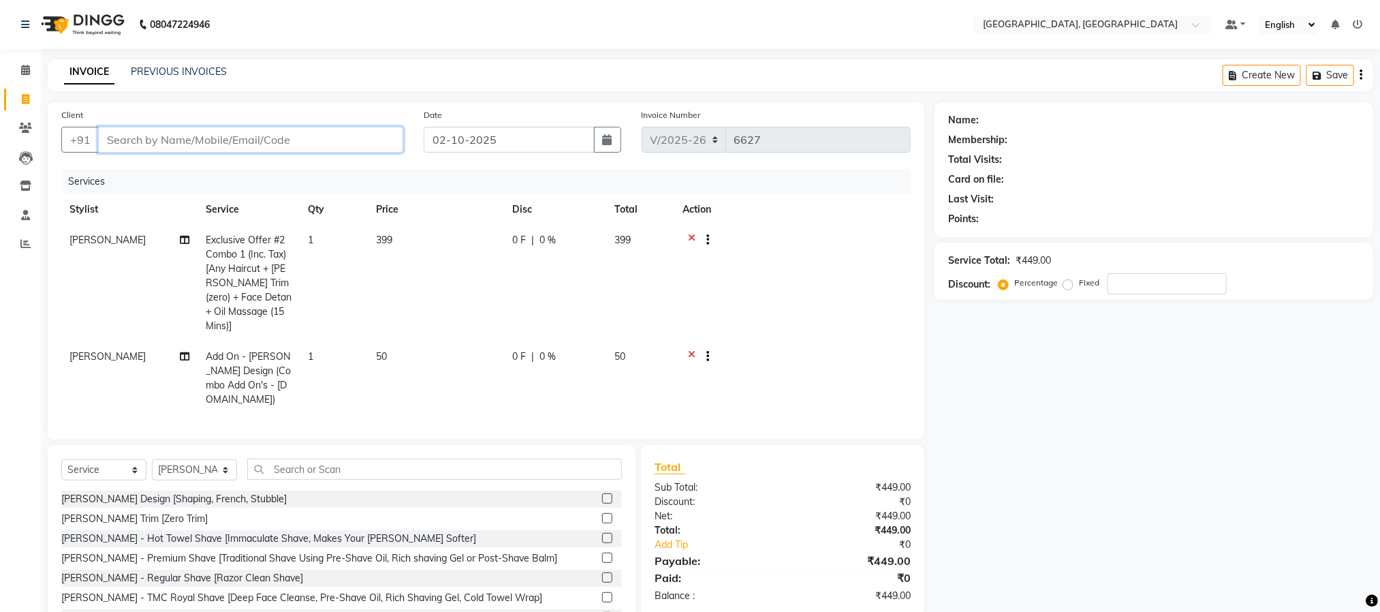
click at [301, 138] on input "Client" at bounding box center [250, 140] width 305 height 26
type input "9"
type input "0"
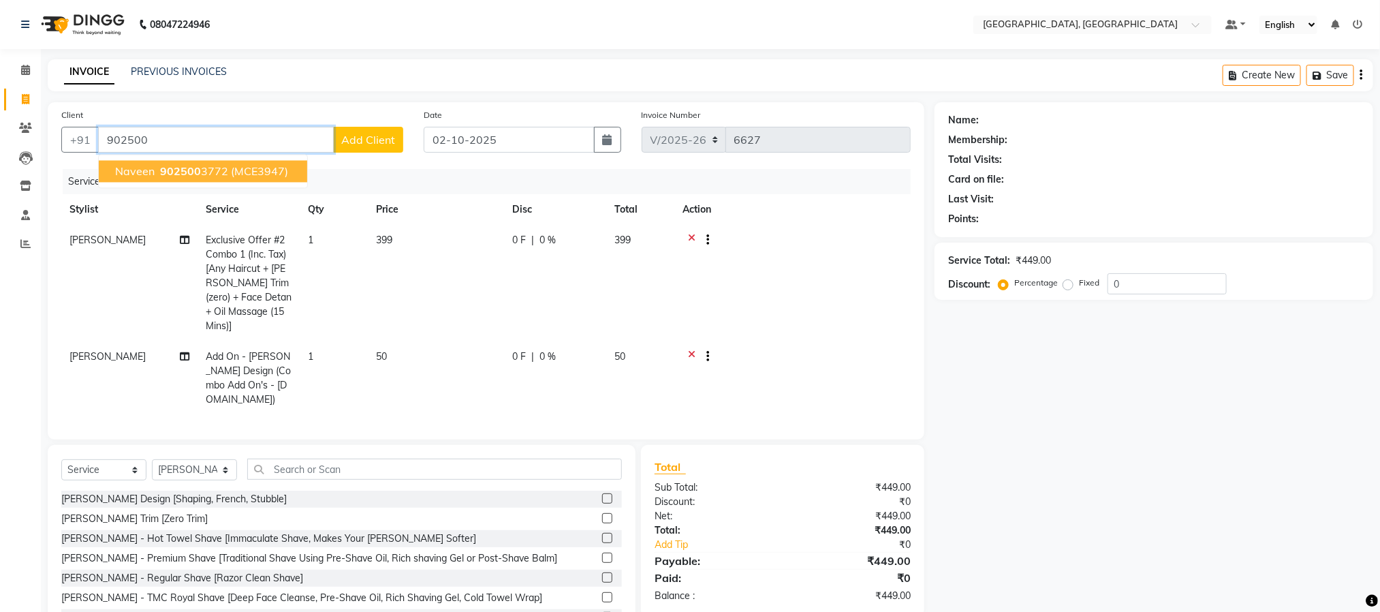
click at [225, 163] on button "Naveen 902500 3772 (MCE3947)" at bounding box center [203, 172] width 208 height 22
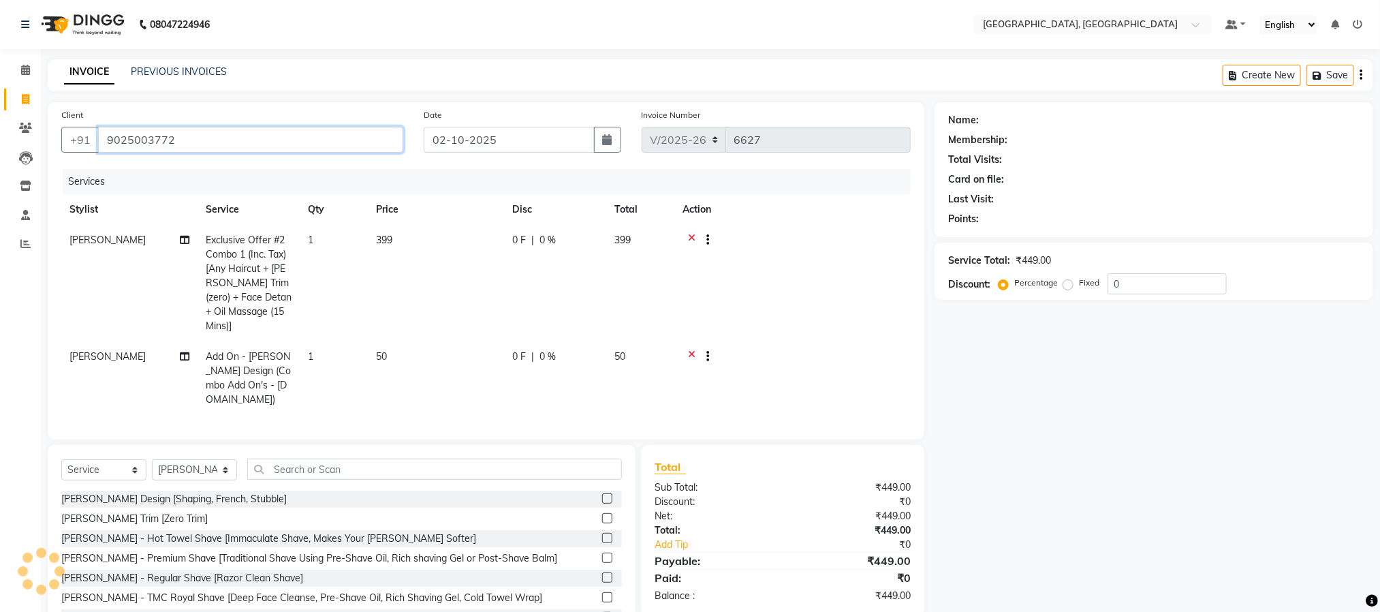
type input "9025003772"
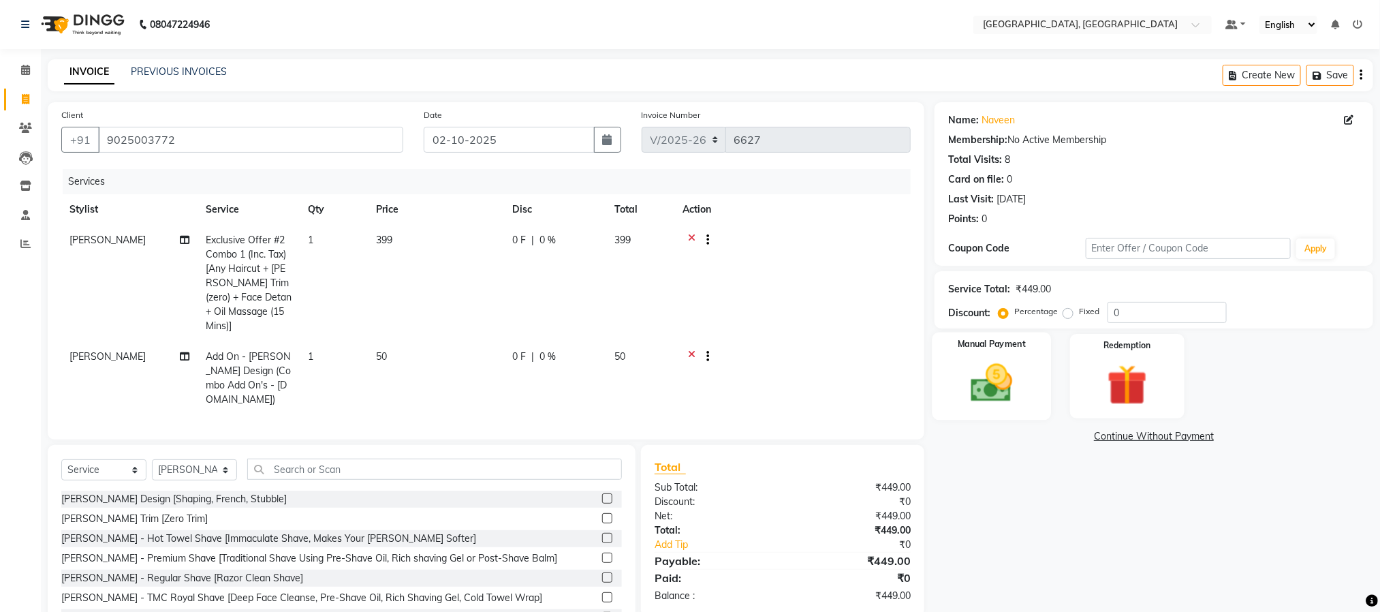
click at [974, 360] on img at bounding box center [991, 383] width 68 height 48
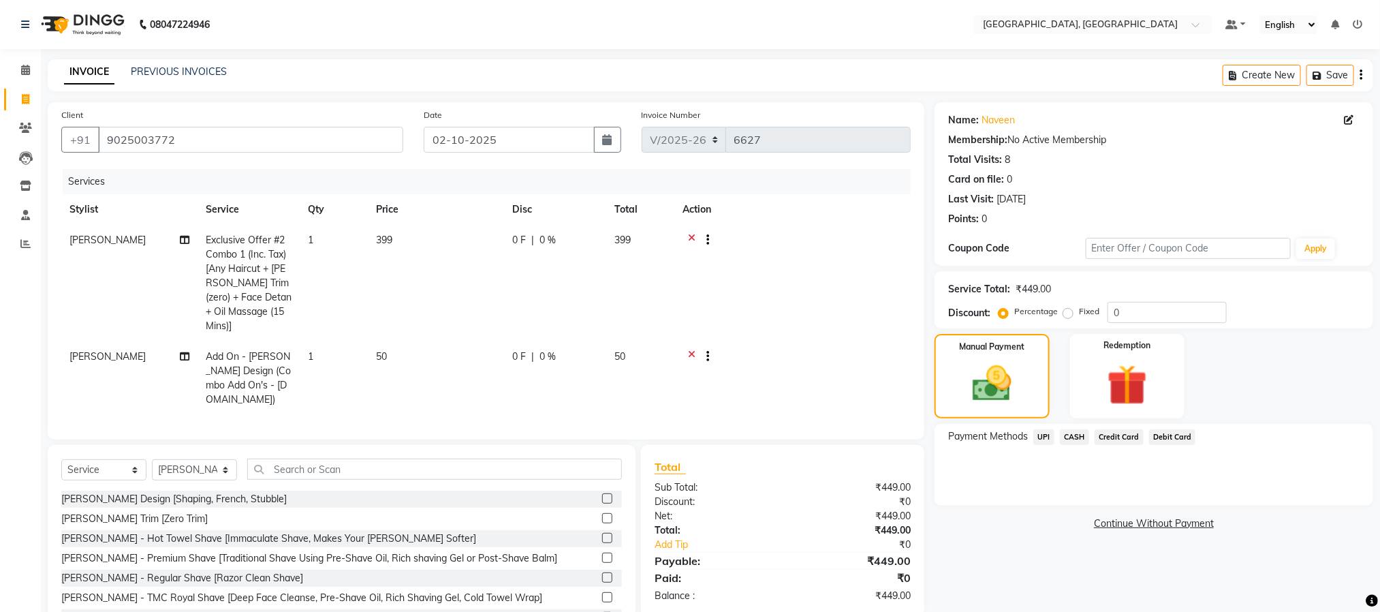
click at [1030, 430] on span "UPI" at bounding box center [1043, 437] width 21 height 16
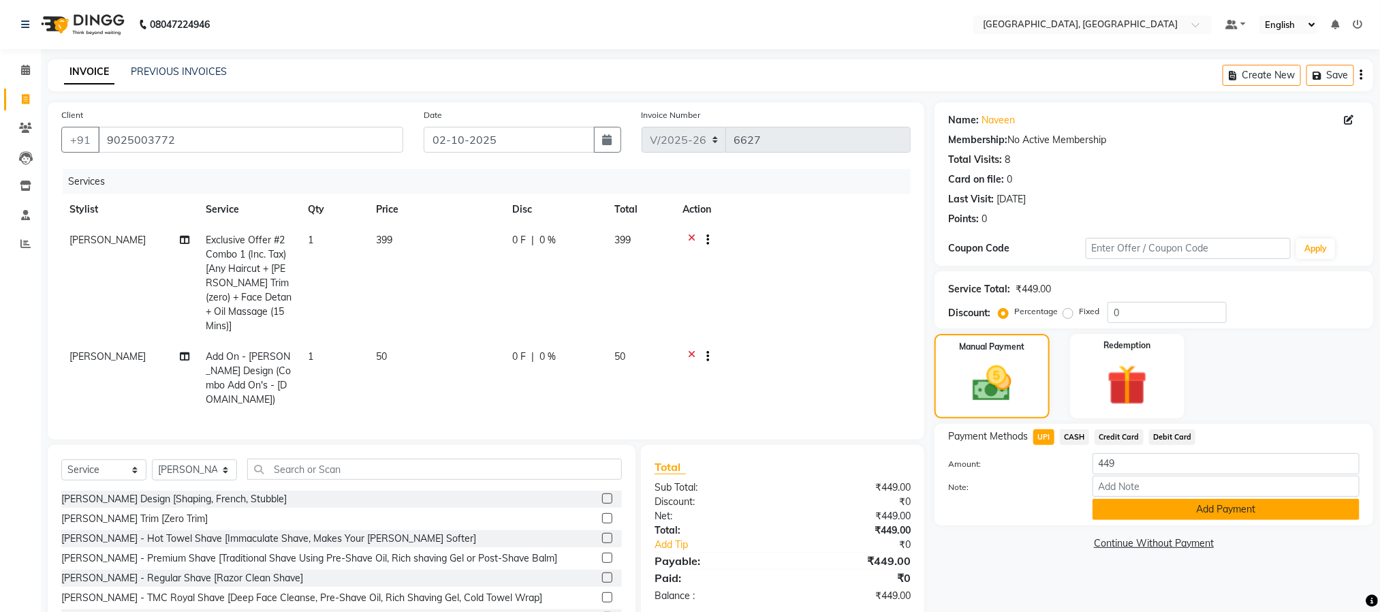
scroll to position [41, 0]
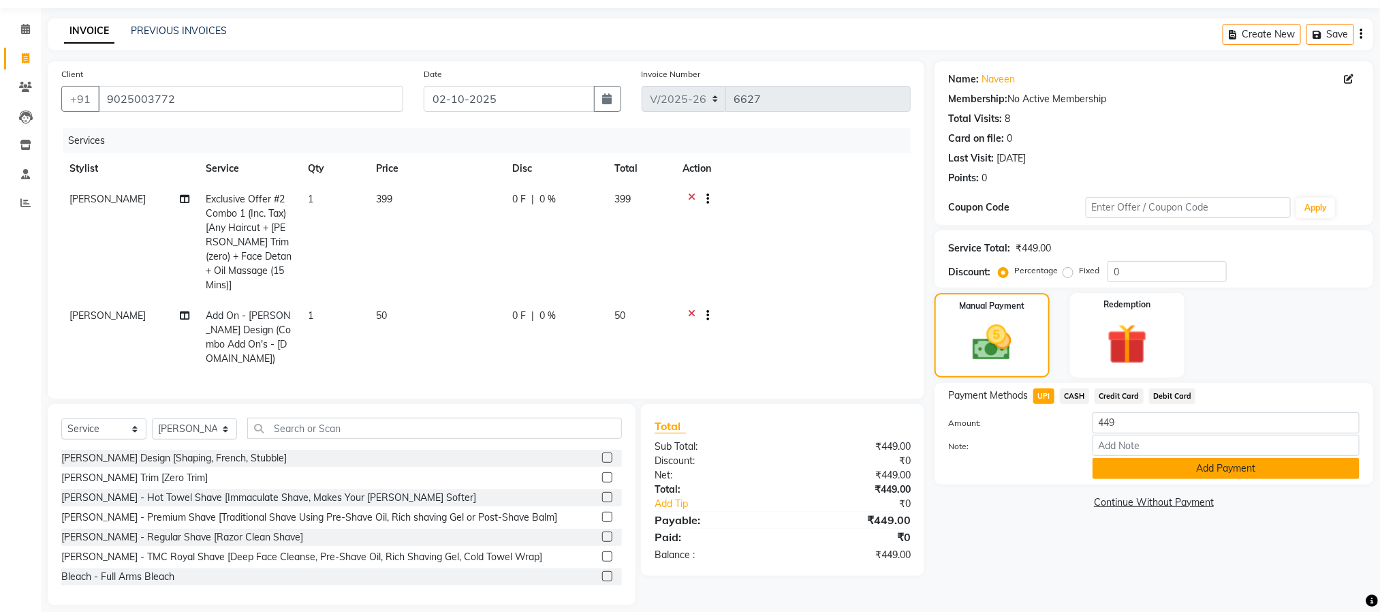
click at [1030, 470] on button "Add Payment" at bounding box center [1225, 468] width 267 height 21
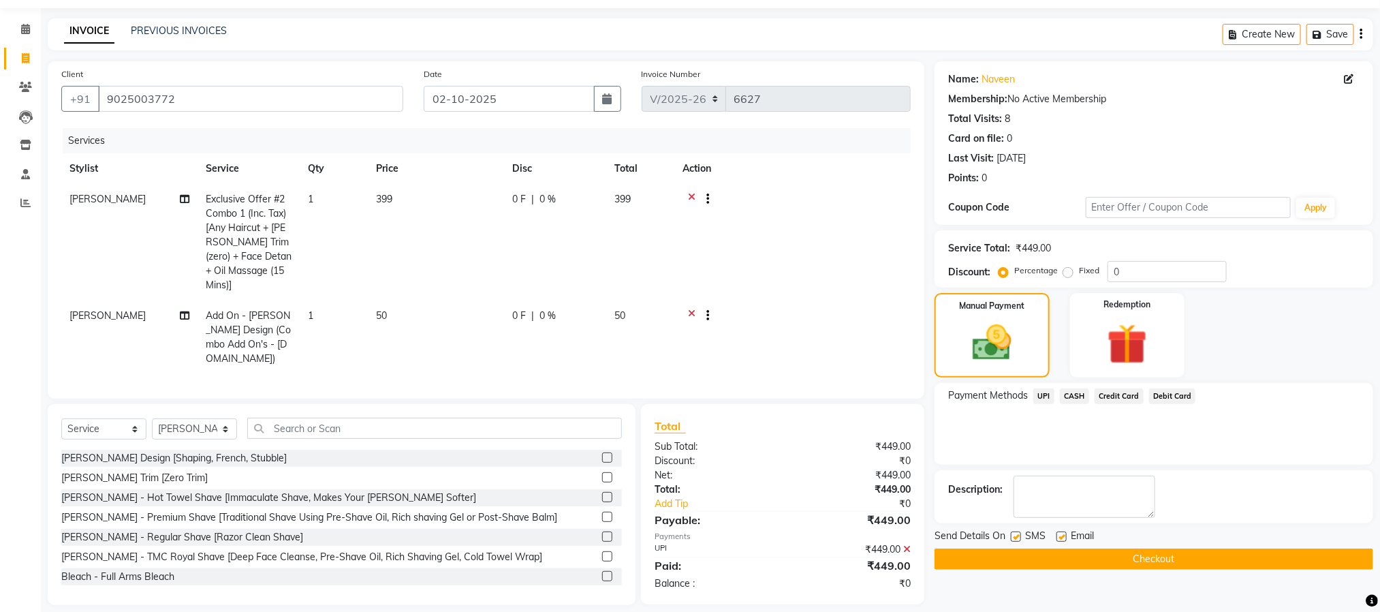
click at [1030, 556] on button "Checkout" at bounding box center [1153, 558] width 439 height 21
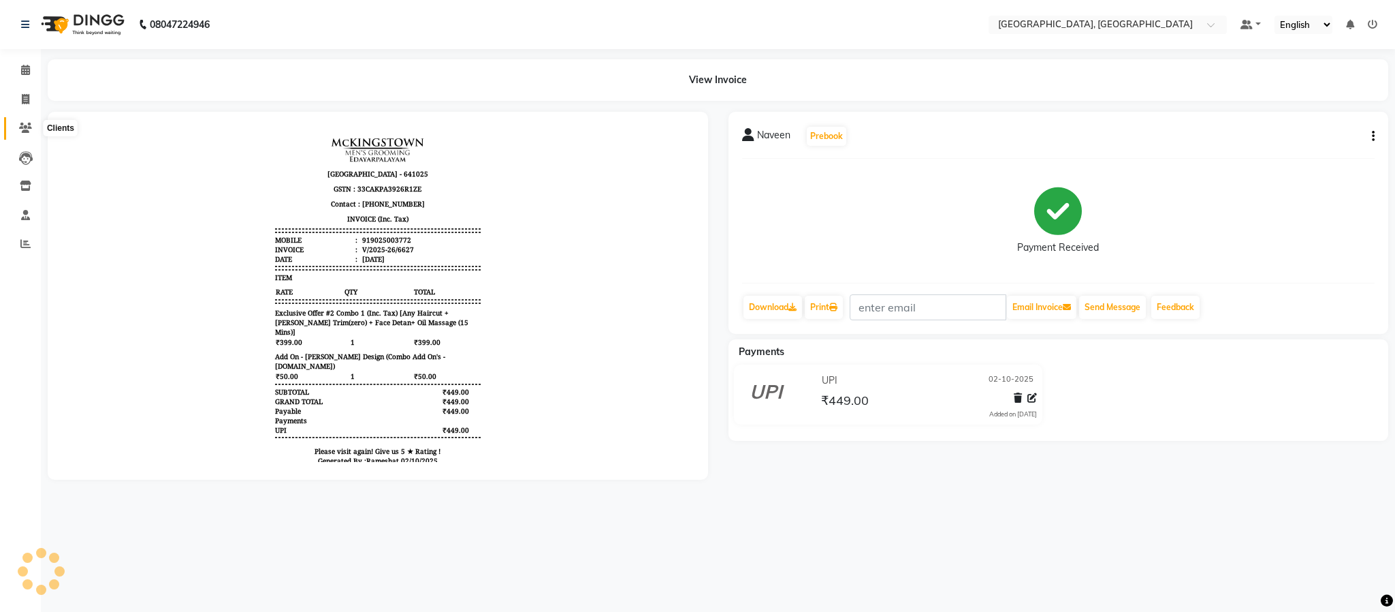
click at [21, 123] on icon at bounding box center [25, 128] width 13 height 10
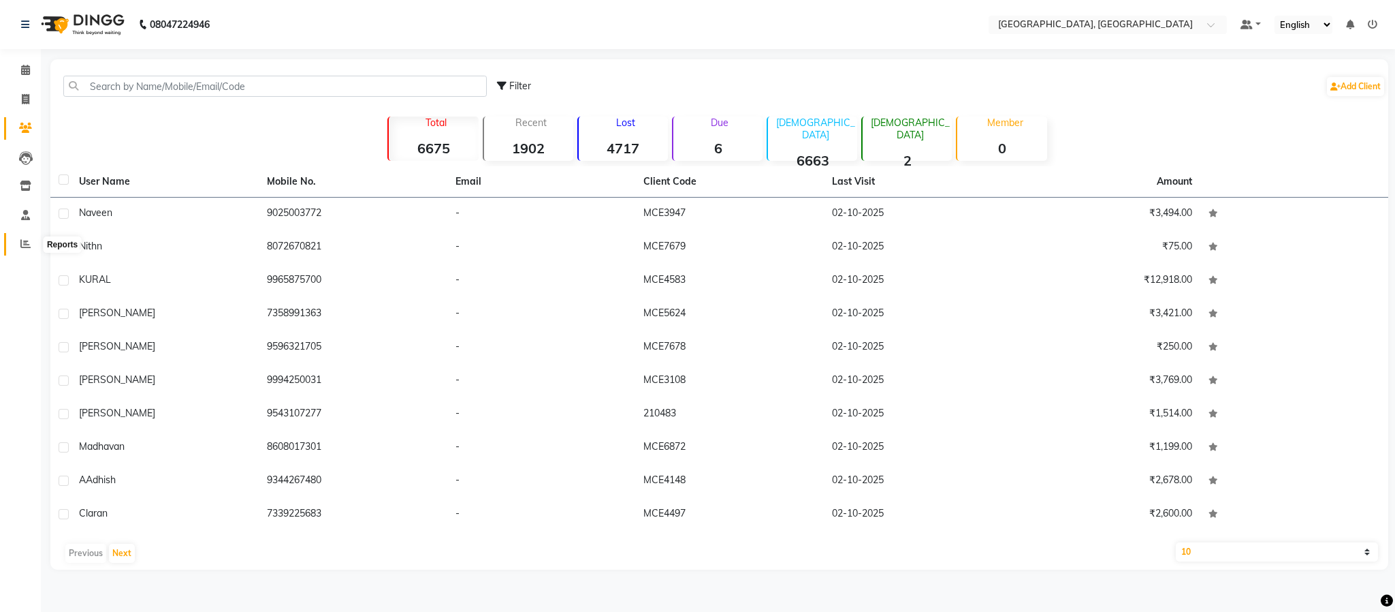
drag, startPoint x: 17, startPoint y: 247, endPoint x: 37, endPoint y: 235, distance: 23.8
click at [20, 246] on span at bounding box center [26, 244] width 24 height 16
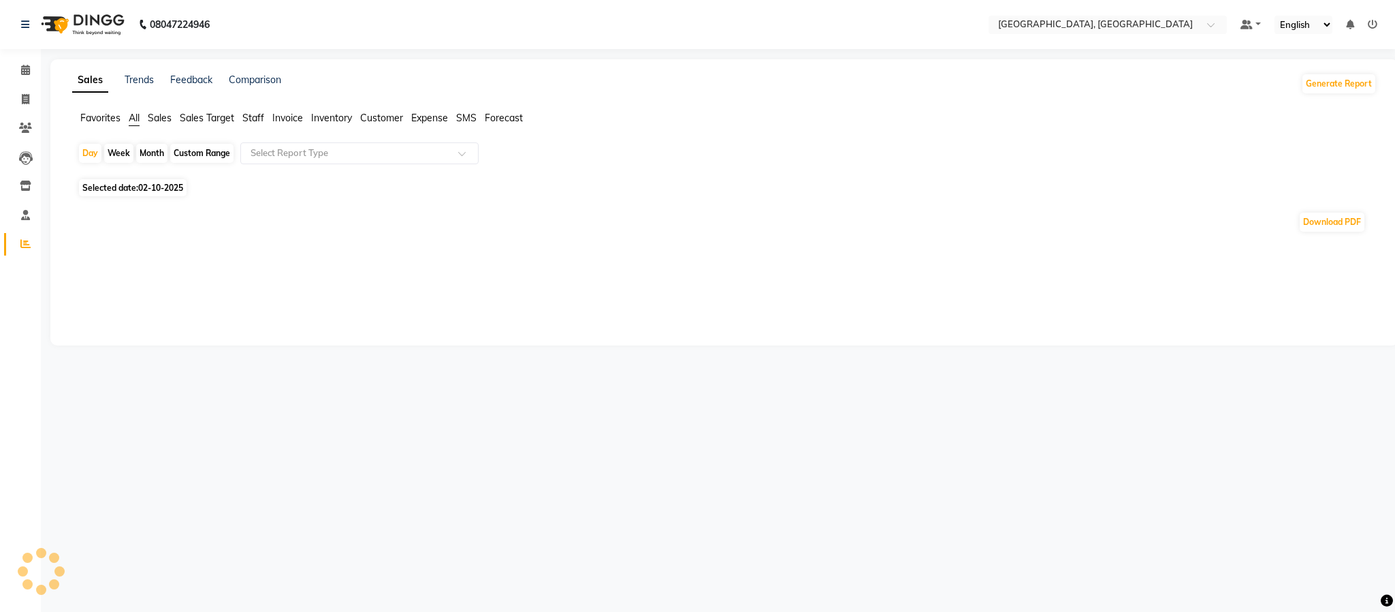
click at [254, 115] on span "Staff" at bounding box center [253, 118] width 22 height 12
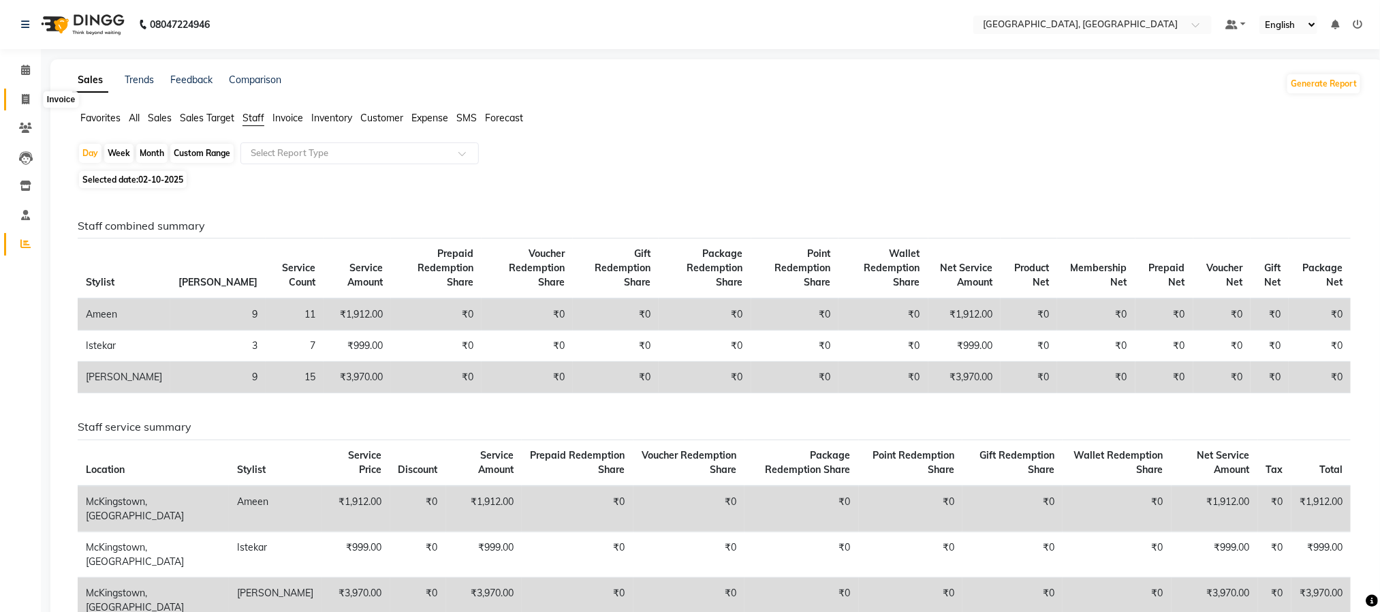
click at [35, 96] on span at bounding box center [26, 100] width 24 height 16
select select "service"
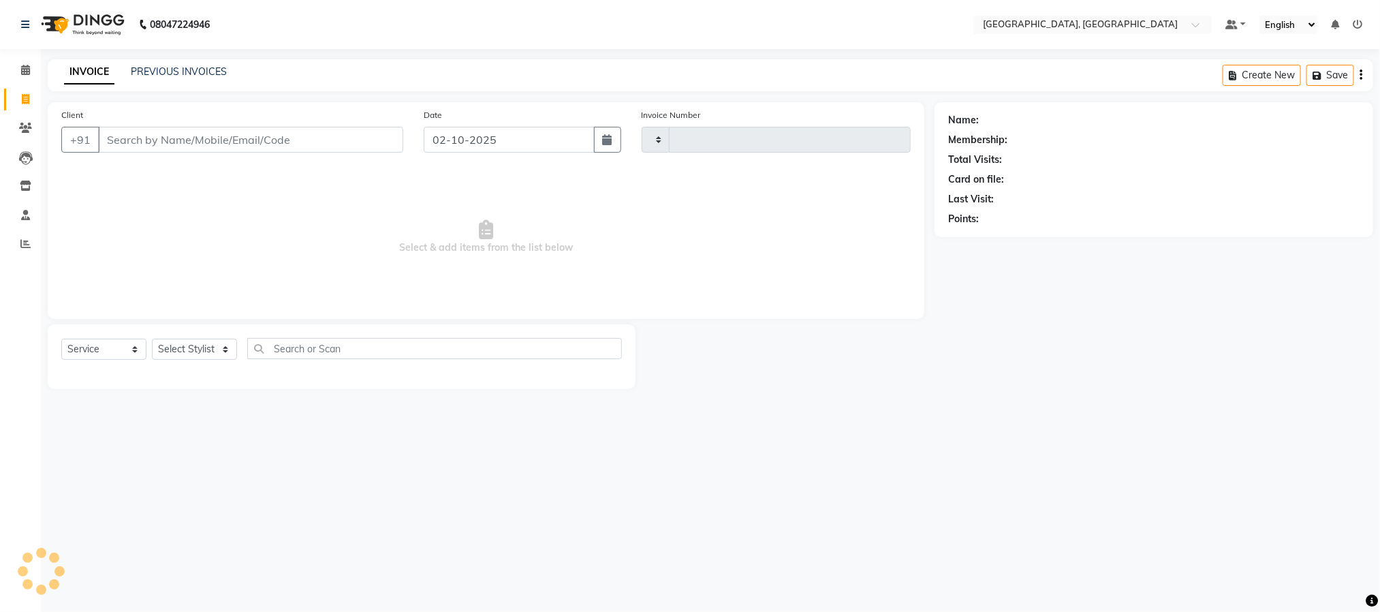
type input "6628"
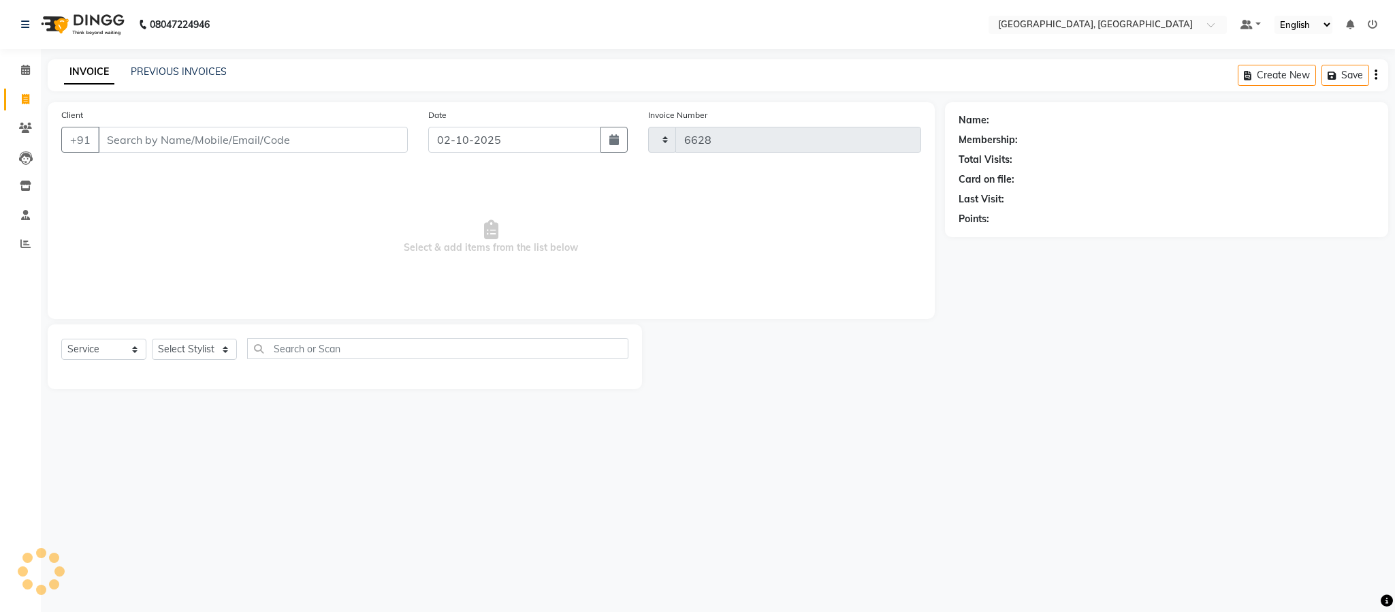
select select "4977"
click at [191, 341] on select "Select Stylist" at bounding box center [194, 348] width 85 height 21
select select "59056"
click at [152, 339] on select "Select Stylist Ameen House Keeping Istekar McKingstown [PERSON_NAME] Prathiswar…" at bounding box center [194, 348] width 85 height 21
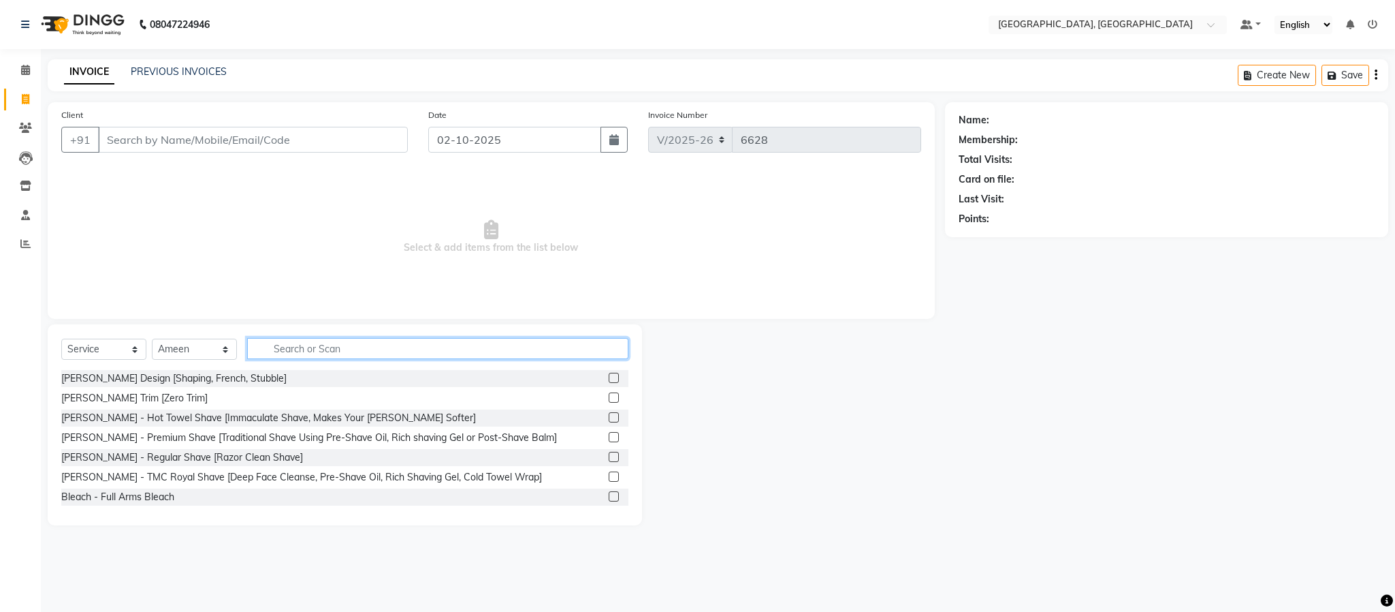
click at [326, 351] on input "text" at bounding box center [437, 348] width 381 height 21
click at [609, 376] on label at bounding box center [614, 377] width 10 height 10
click at [609, 376] on input "checkbox" at bounding box center [613, 378] width 9 height 9
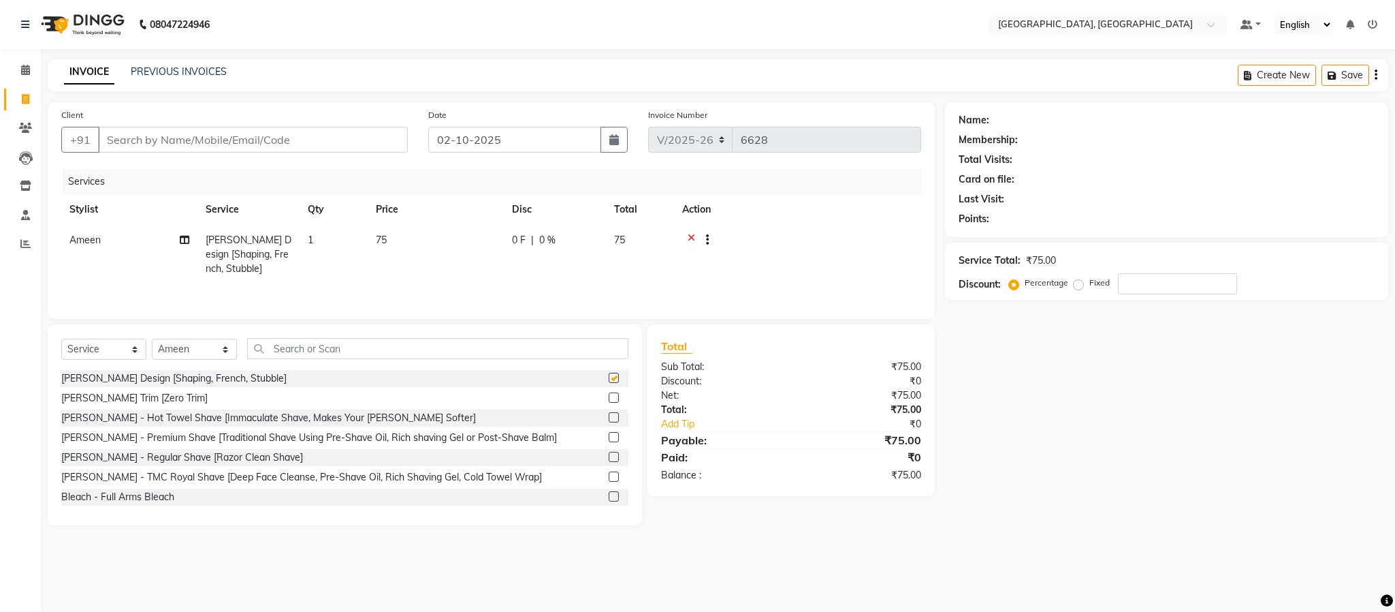
checkbox input "false"
click at [178, 133] on input "Client" at bounding box center [253, 140] width 310 height 26
type input "9"
type input "0"
type input "9"
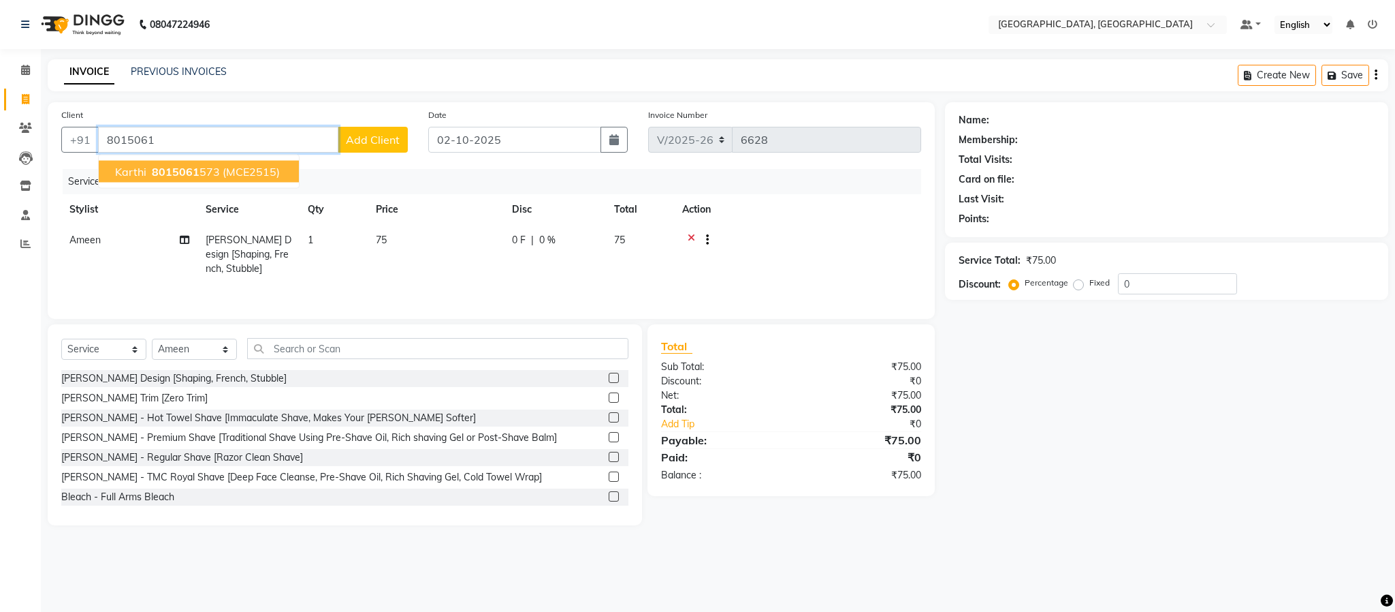
click at [215, 176] on ngb-highlight "8015061 573" at bounding box center [184, 172] width 71 height 14
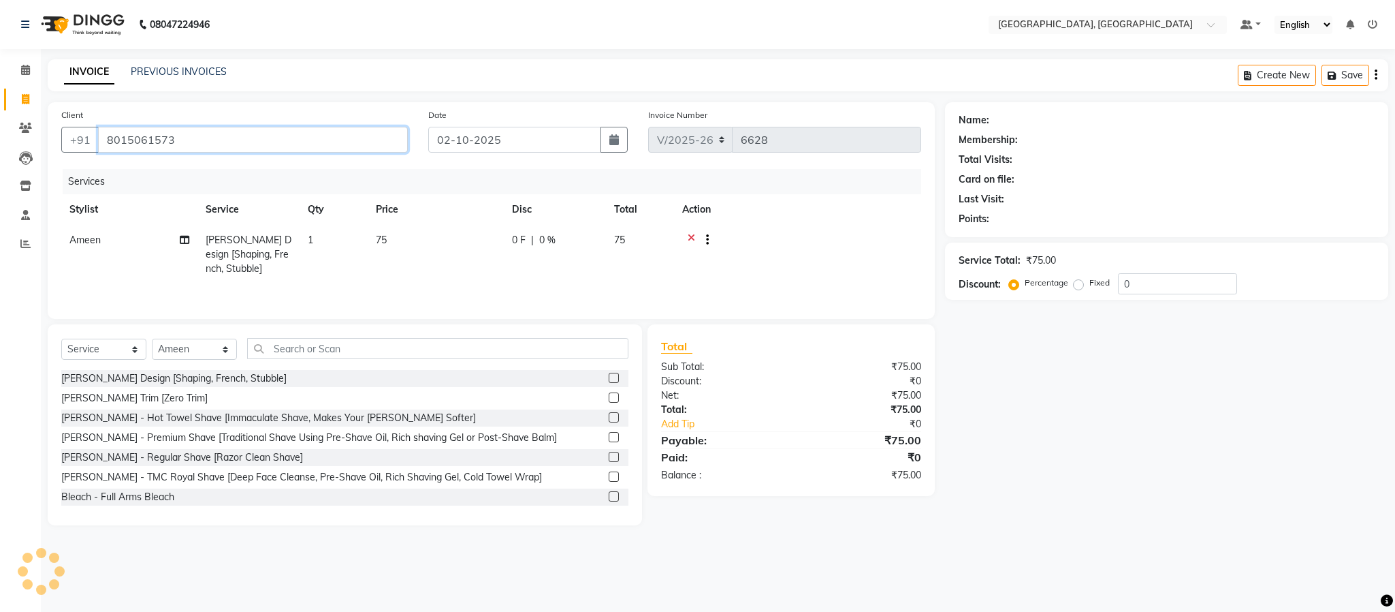
type input "8015061573"
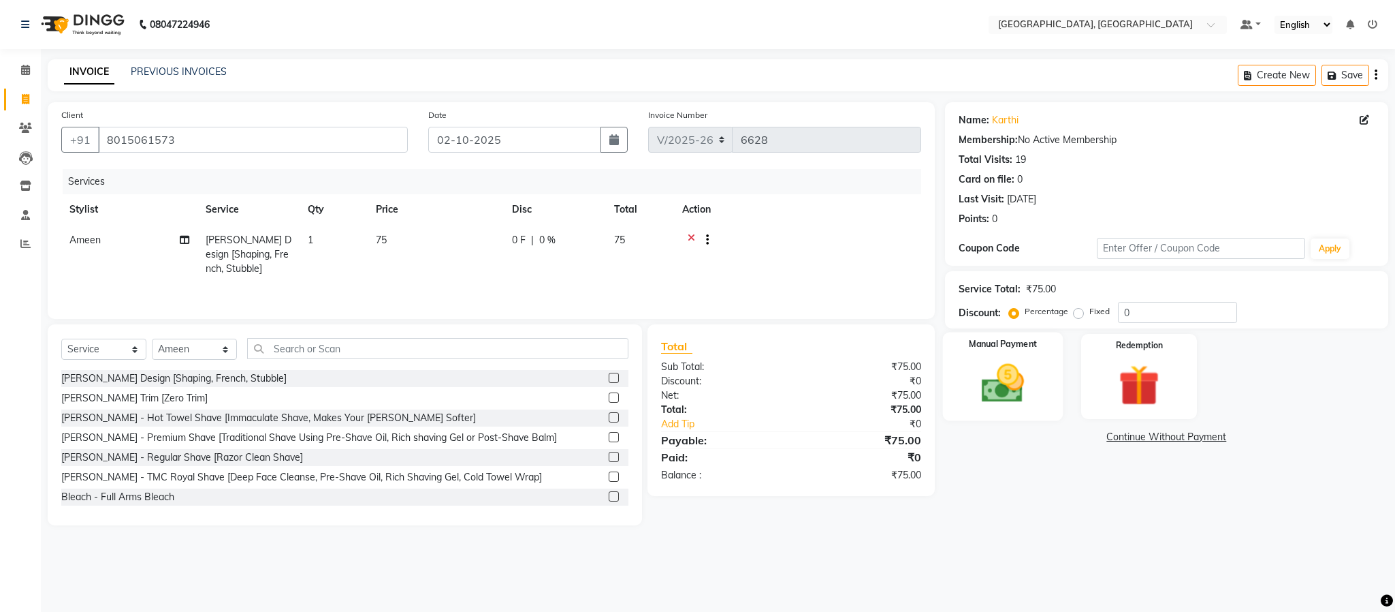
click at [1016, 409] on div "Manual Payment" at bounding box center [1002, 376] width 121 height 89
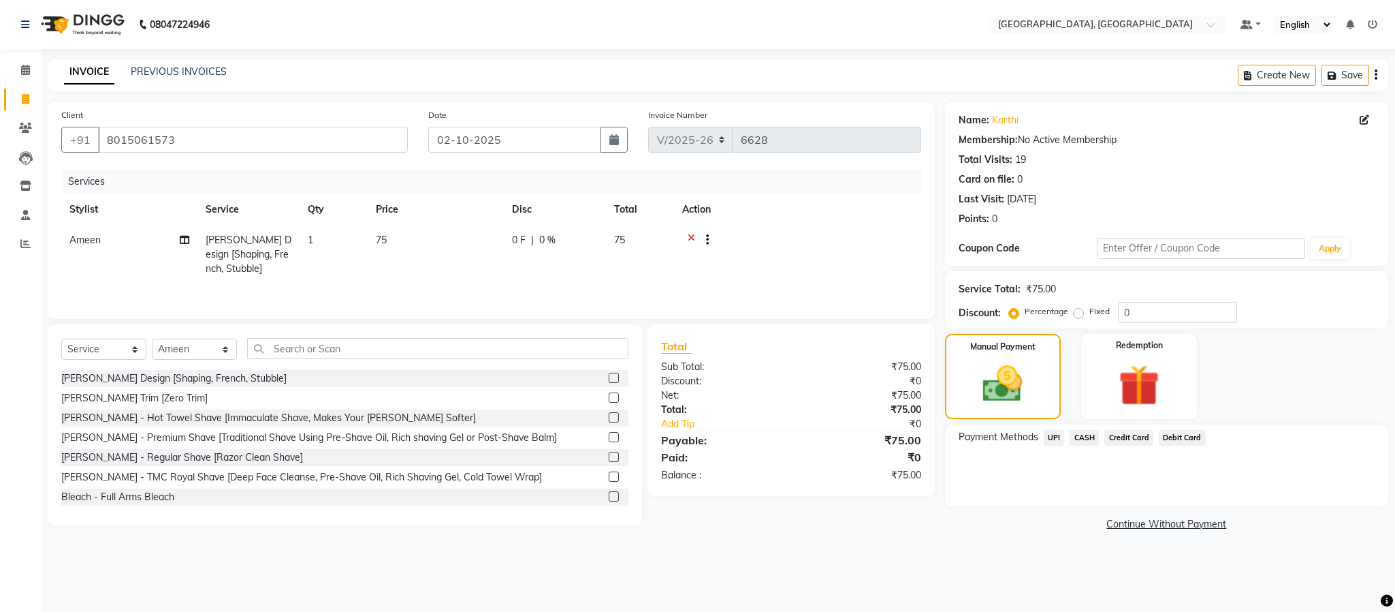
click at [1030, 436] on span "UPI" at bounding box center [1054, 438] width 21 height 16
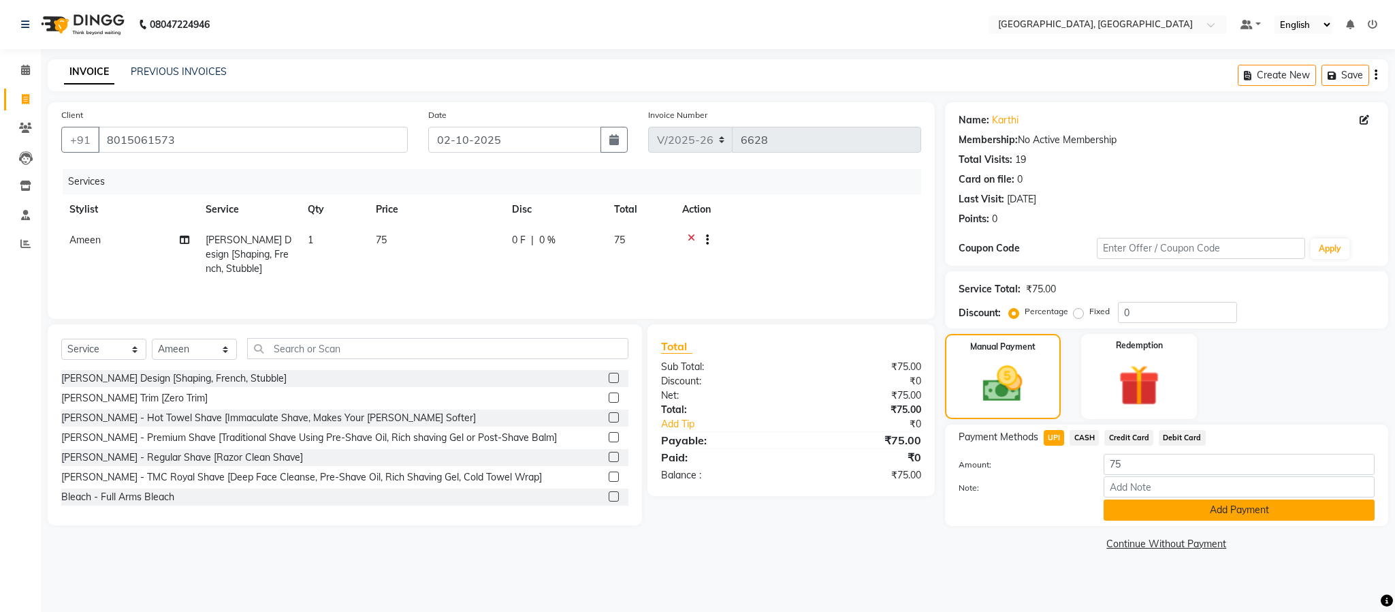
click at [1030, 507] on button "Add Payment" at bounding box center [1239, 509] width 271 height 21
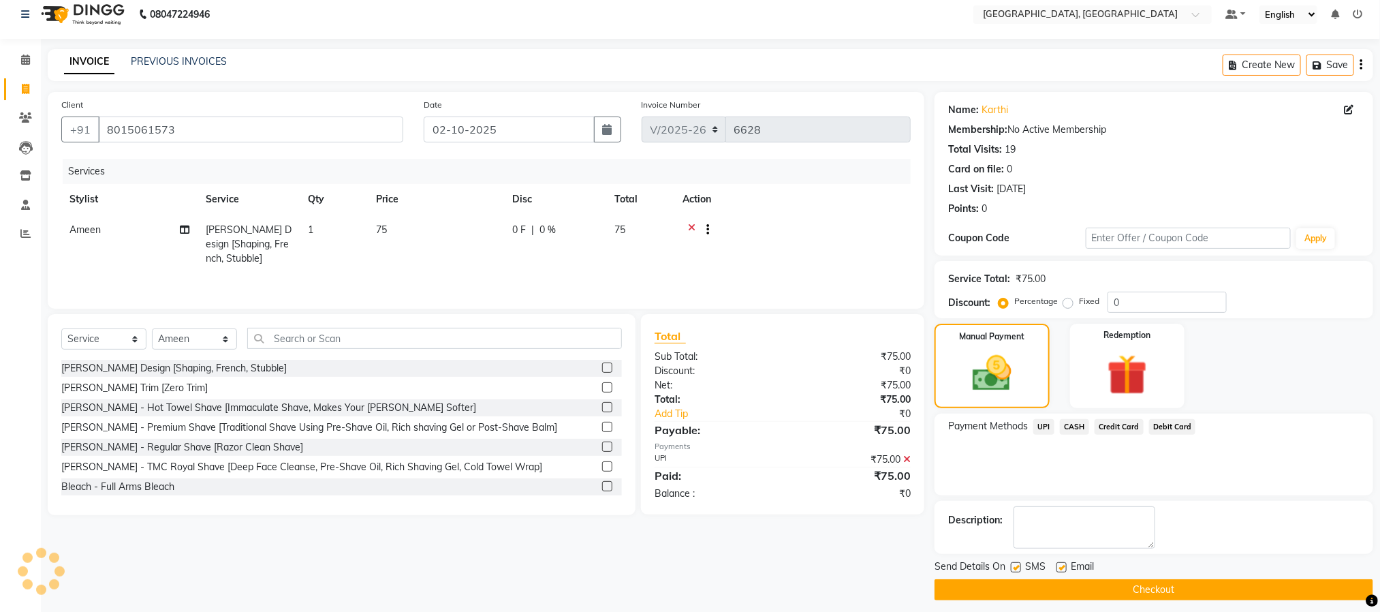
scroll to position [20, 0]
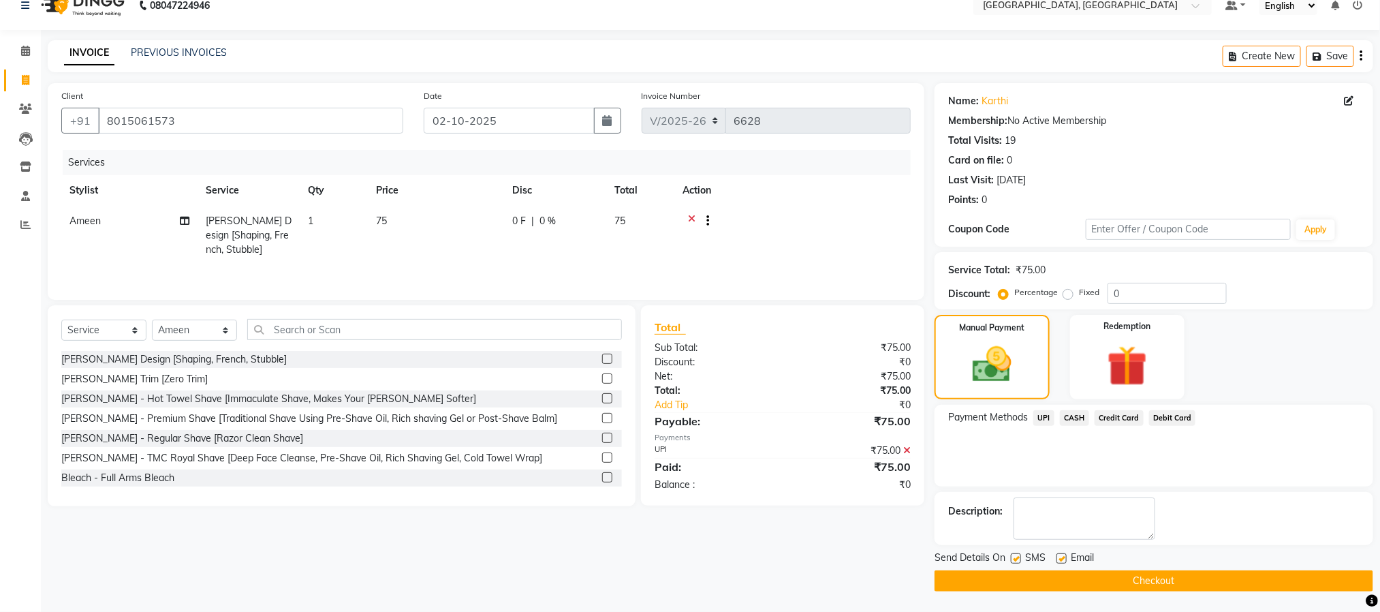
click at [1030, 581] on button "Checkout" at bounding box center [1153, 580] width 439 height 21
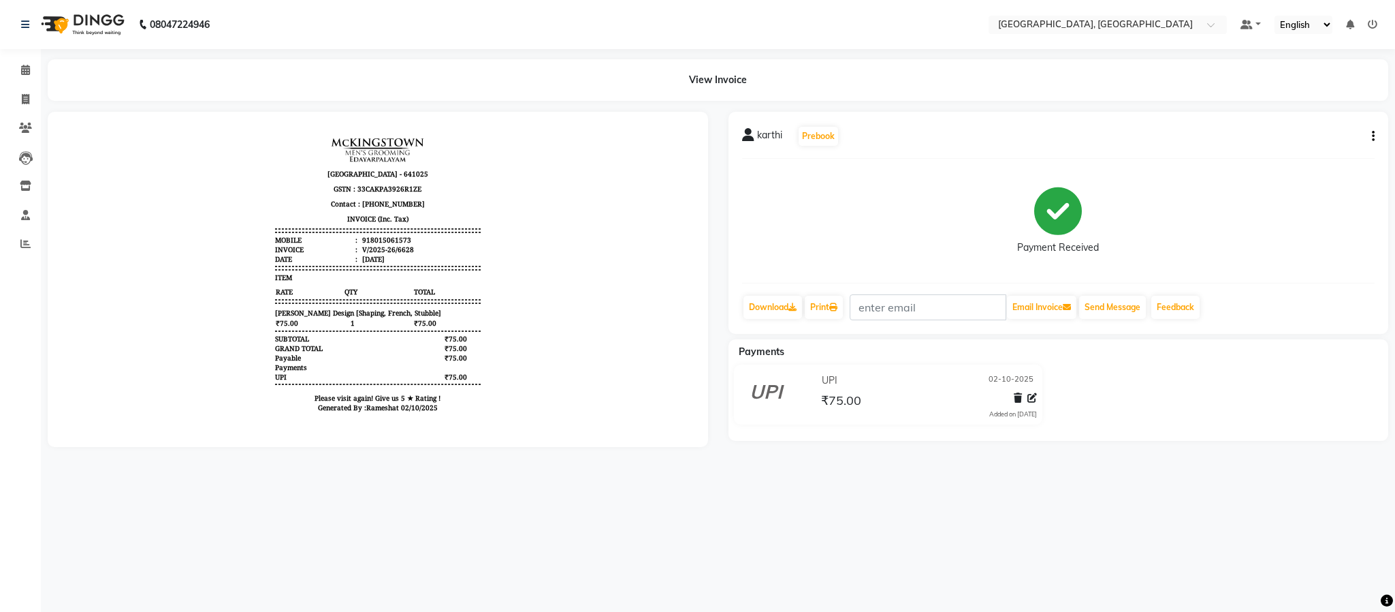
click at [523, 268] on div at bounding box center [378, 279] width 661 height 335
click at [523, 270] on div at bounding box center [378, 279] width 661 height 335
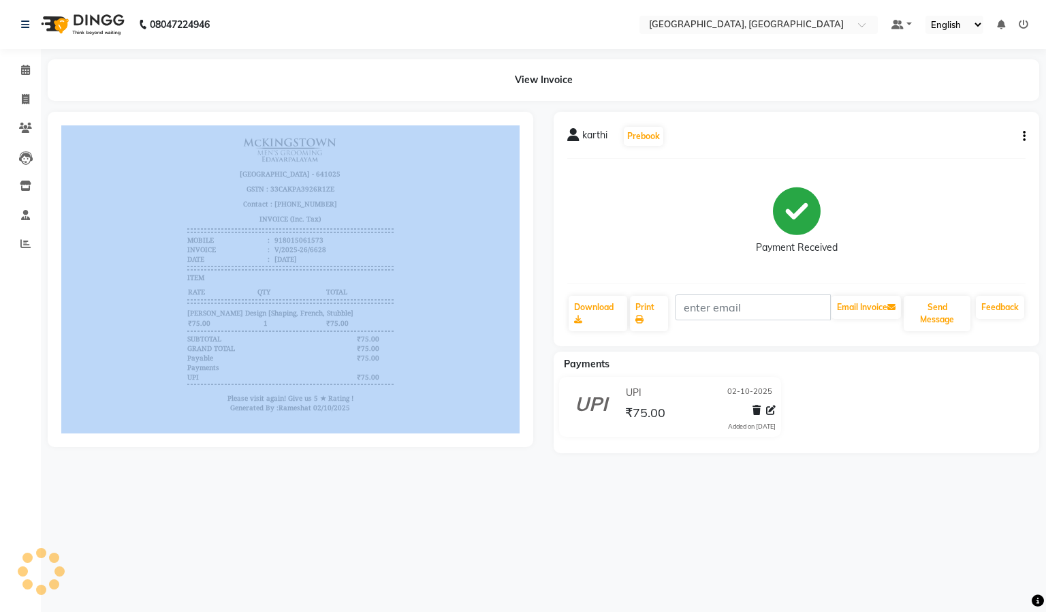
click at [523, 270] on div at bounding box center [291, 279] width 486 height 335
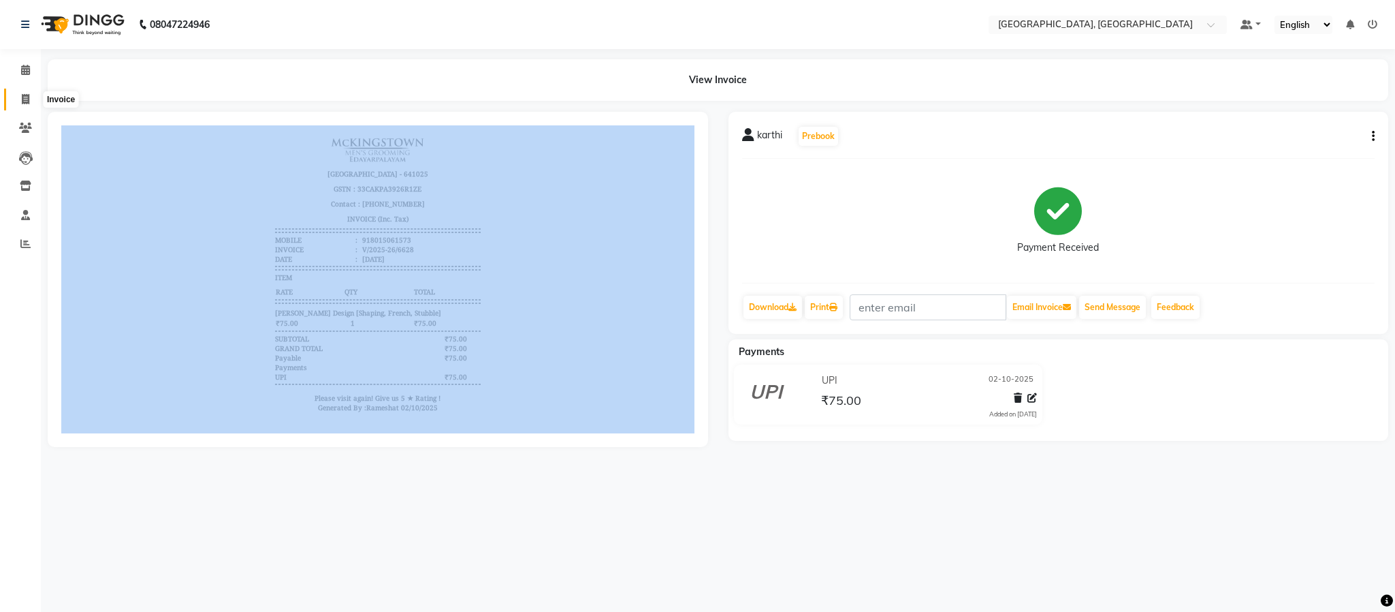
click at [23, 103] on icon at bounding box center [25, 99] width 7 height 10
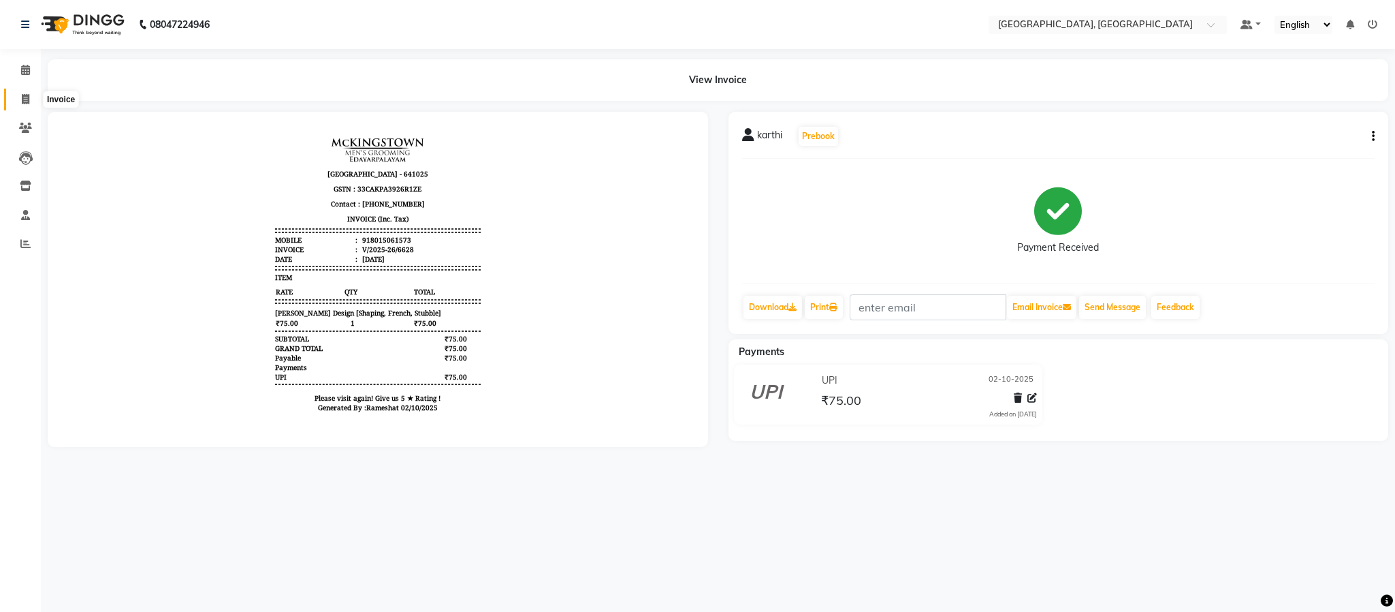
select select "4977"
select select "service"
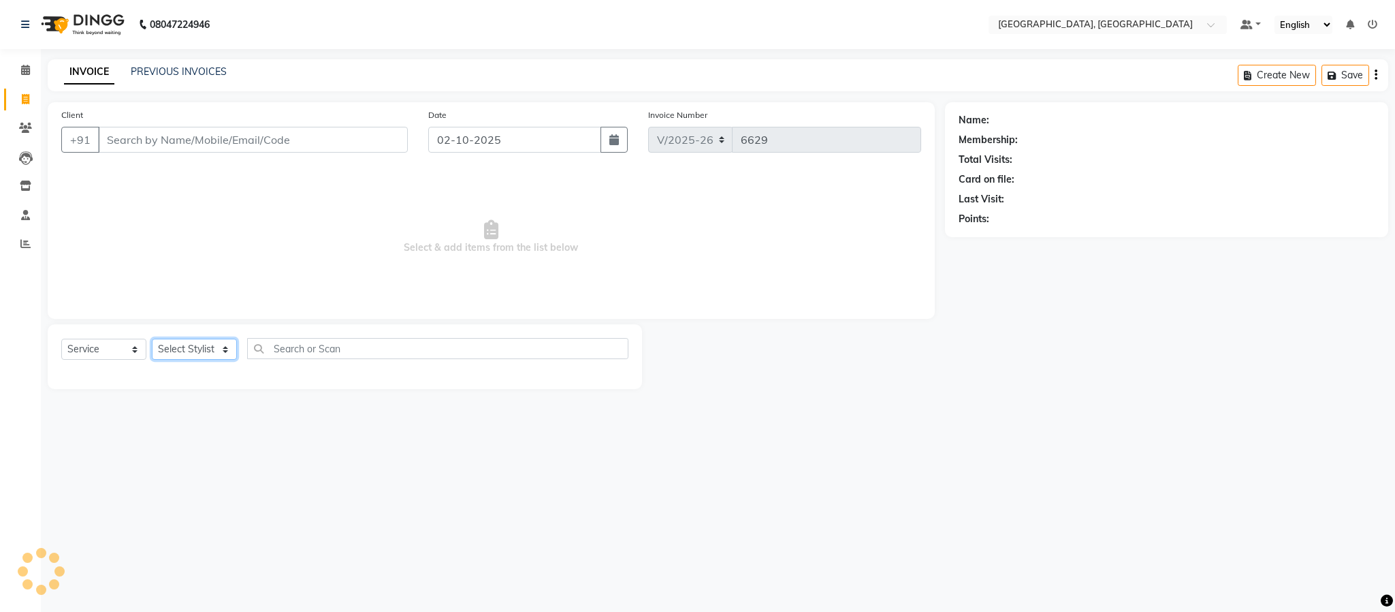
click at [202, 348] on select "Select Stylist Ameen House Keeping Istekar McKingstown [PERSON_NAME] Prathiswar…" at bounding box center [194, 348] width 85 height 21
select select "84531"
click at [152, 339] on select "Select Stylist Ameen House Keeping Istekar McKingstown [PERSON_NAME] Prathiswar…" at bounding box center [194, 348] width 85 height 21
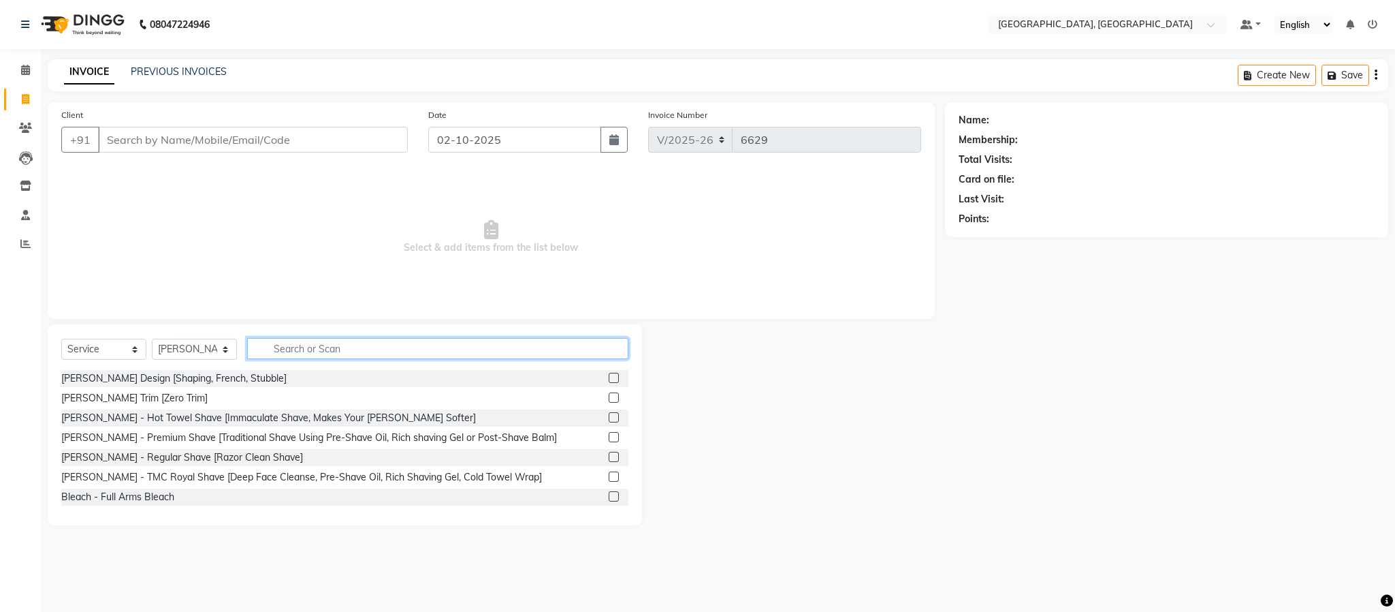
click at [370, 338] on input "text" at bounding box center [437, 348] width 381 height 21
click at [366, 346] on input "text" at bounding box center [437, 348] width 381 height 21
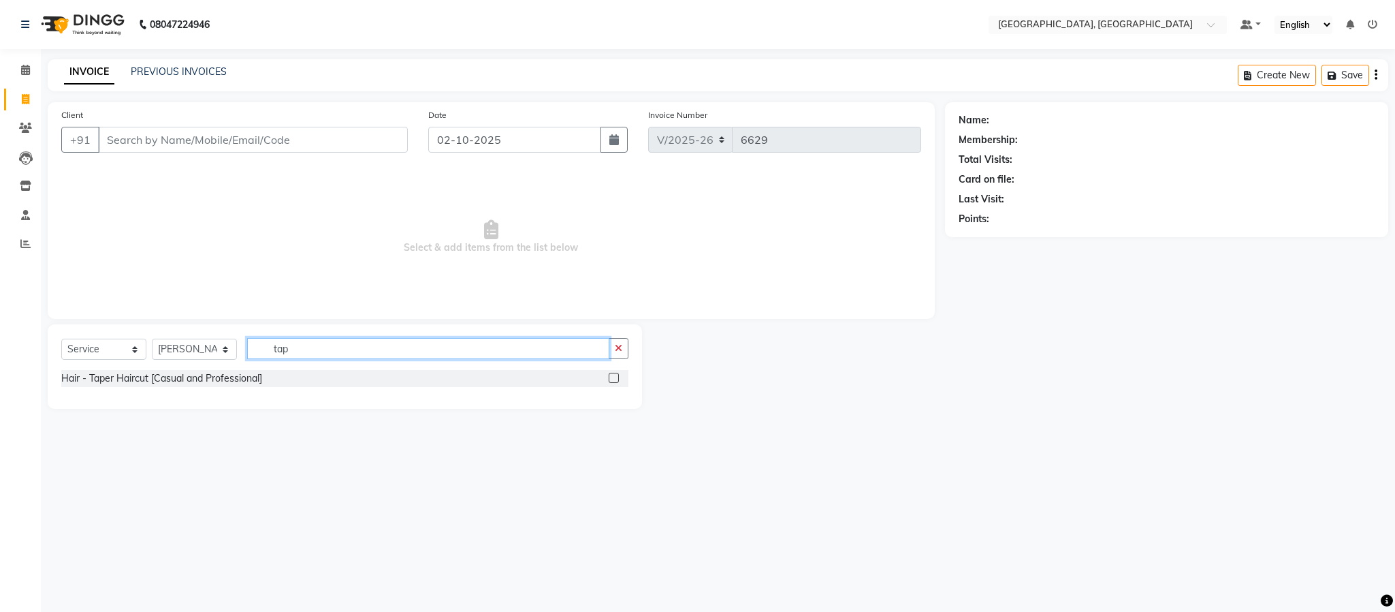
type input "tap"
click at [614, 375] on label at bounding box center [614, 377] width 10 height 10
click at [614, 375] on input "checkbox" at bounding box center [613, 378] width 9 height 9
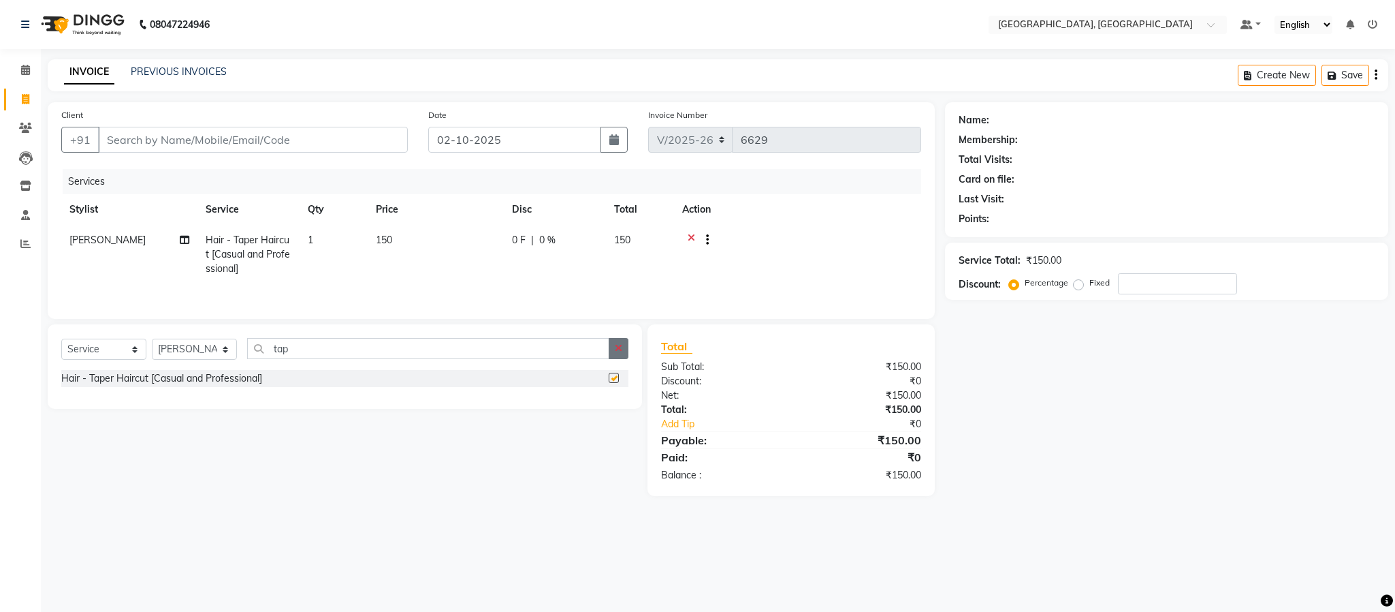
checkbox input "false"
click at [613, 356] on button "button" at bounding box center [619, 348] width 20 height 21
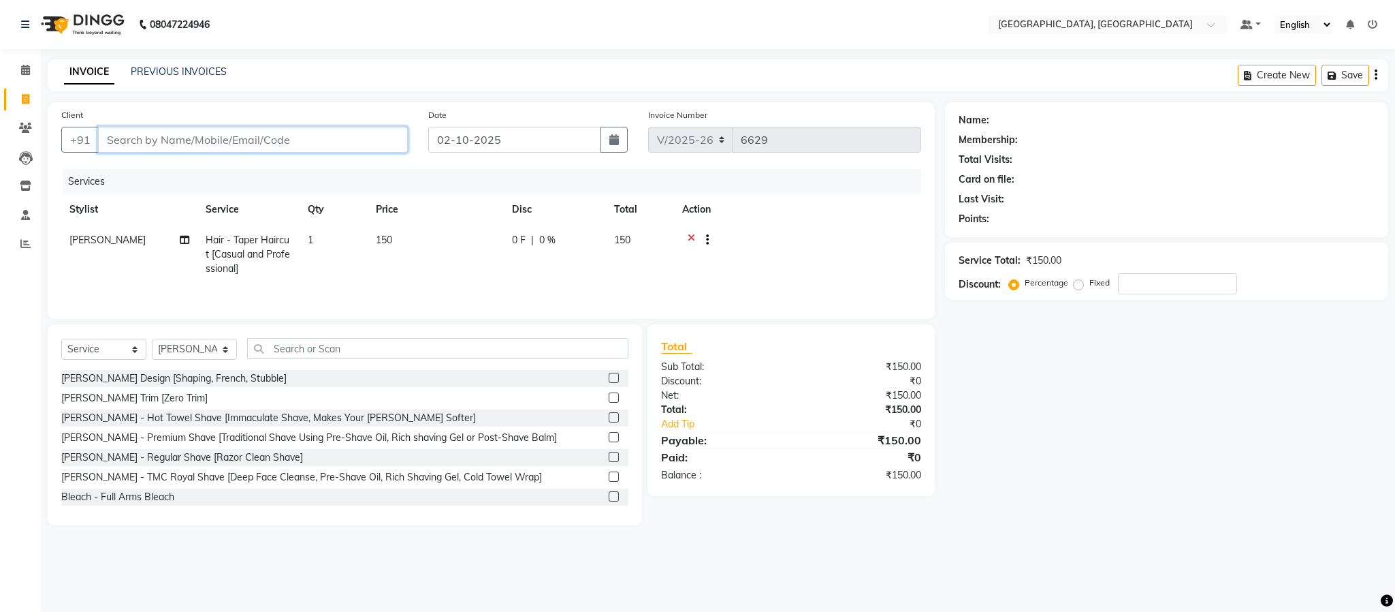
click at [333, 144] on input "Client" at bounding box center [253, 140] width 310 height 26
click at [306, 137] on input "Client" at bounding box center [253, 140] width 310 height 26
type input "9"
type input "0"
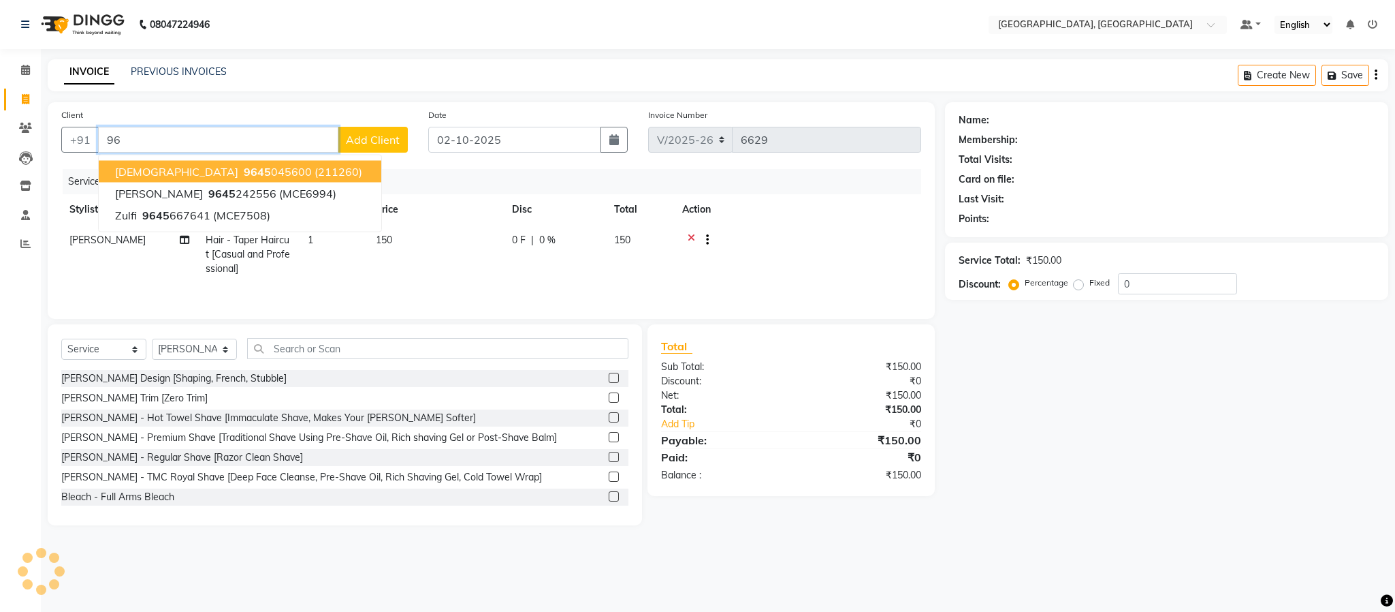
type input "9"
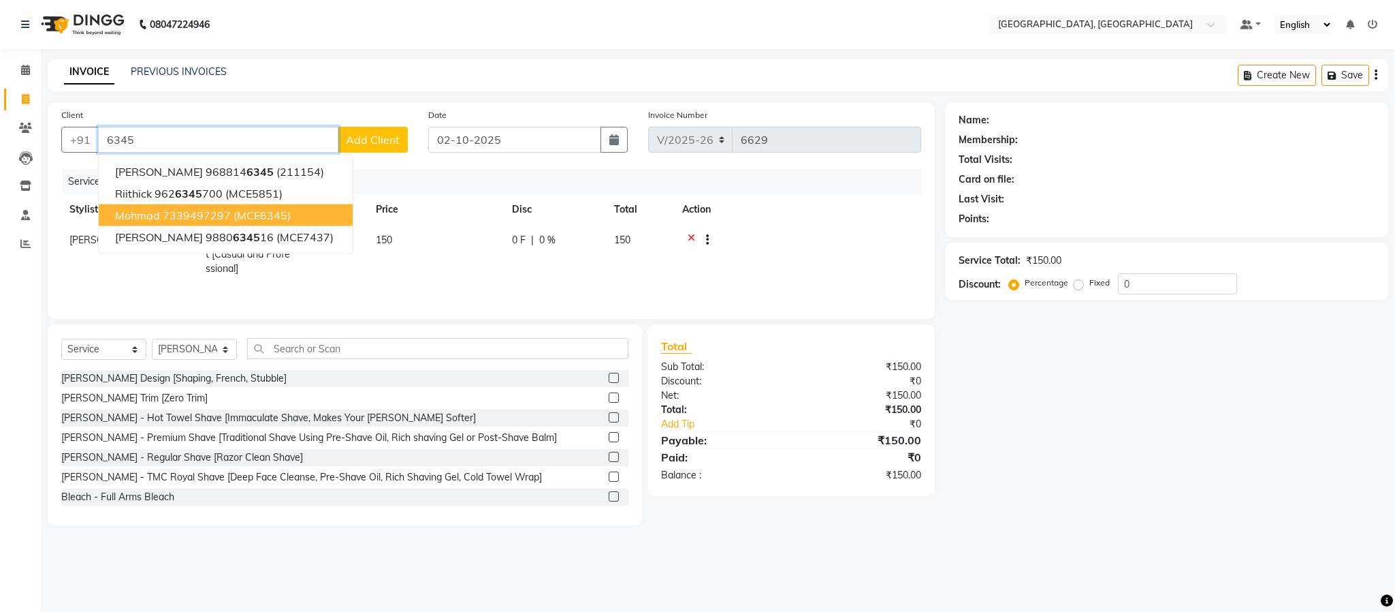
click at [272, 209] on span "(MCE6345)" at bounding box center [262, 215] width 57 height 14
type input "7339497297"
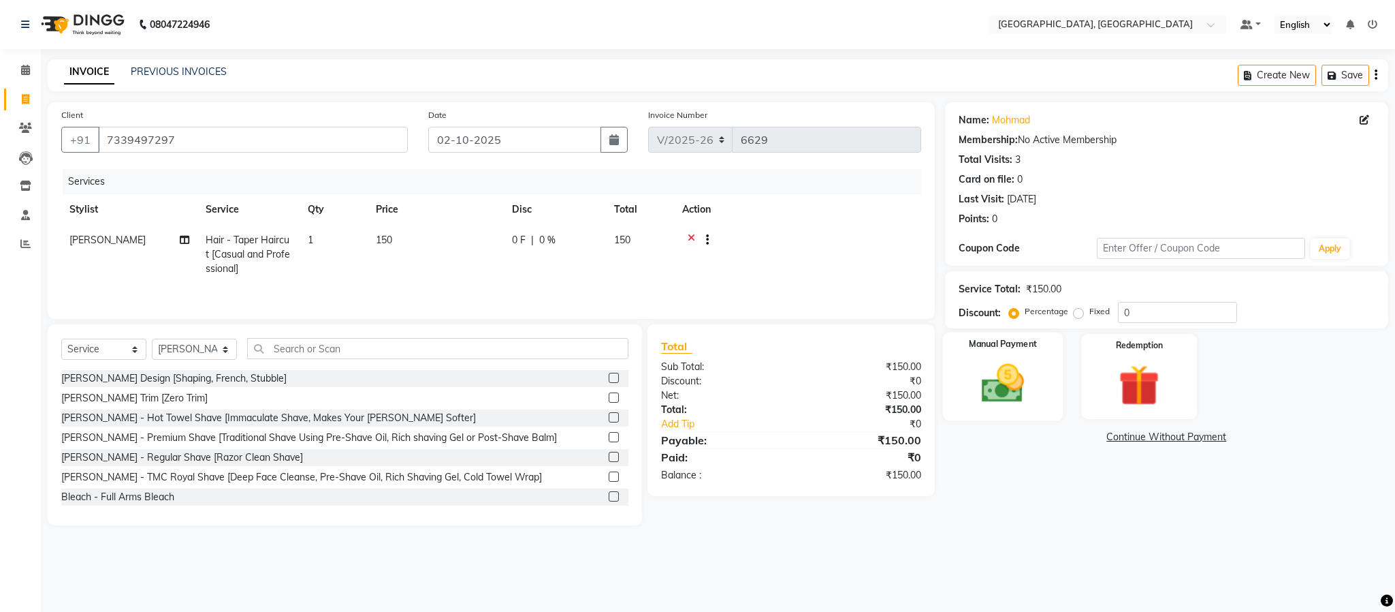
click at [1020, 399] on img at bounding box center [1002, 383] width 69 height 49
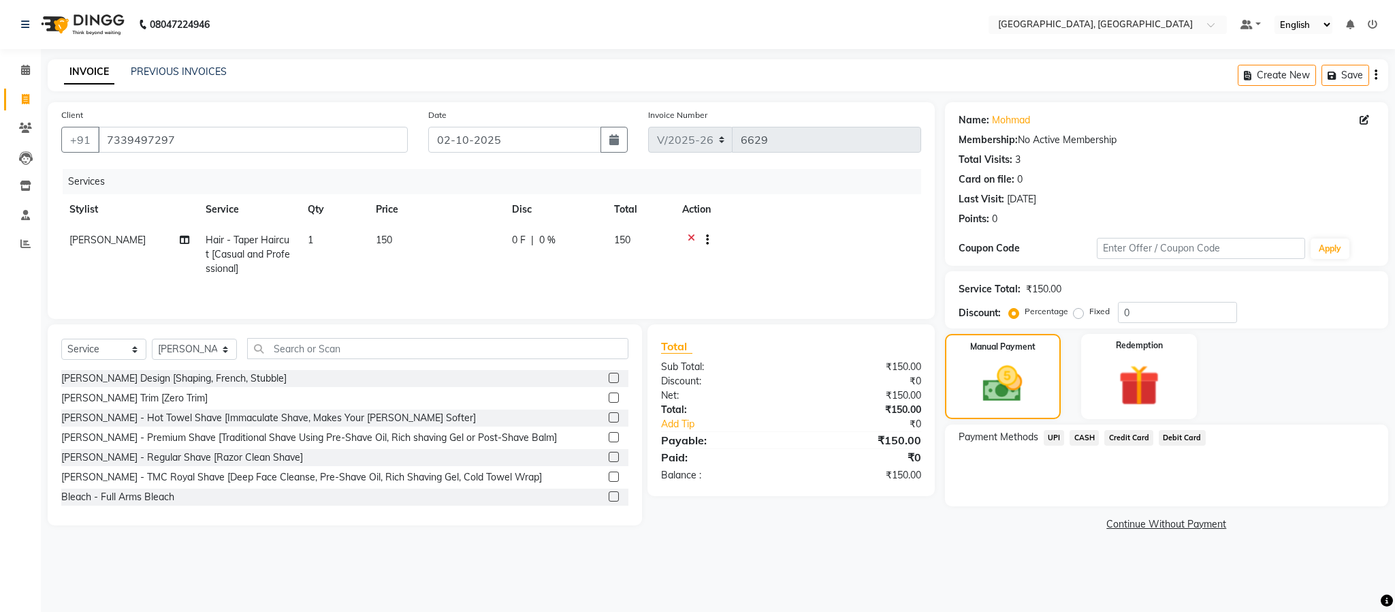
click at [1030, 435] on span "UPI" at bounding box center [1054, 438] width 21 height 16
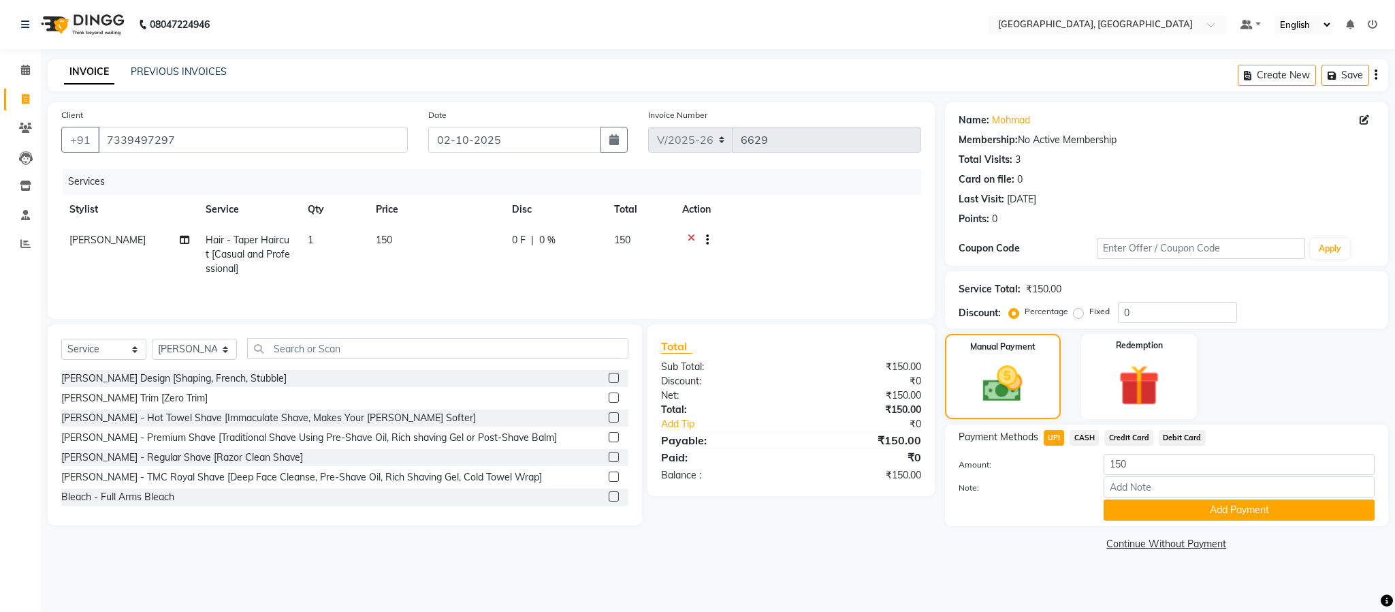
drag, startPoint x: 1124, startPoint y: 501, endPoint x: 1095, endPoint y: 497, distance: 28.9
click at [1030, 503] on button "Add Payment" at bounding box center [1239, 509] width 271 height 21
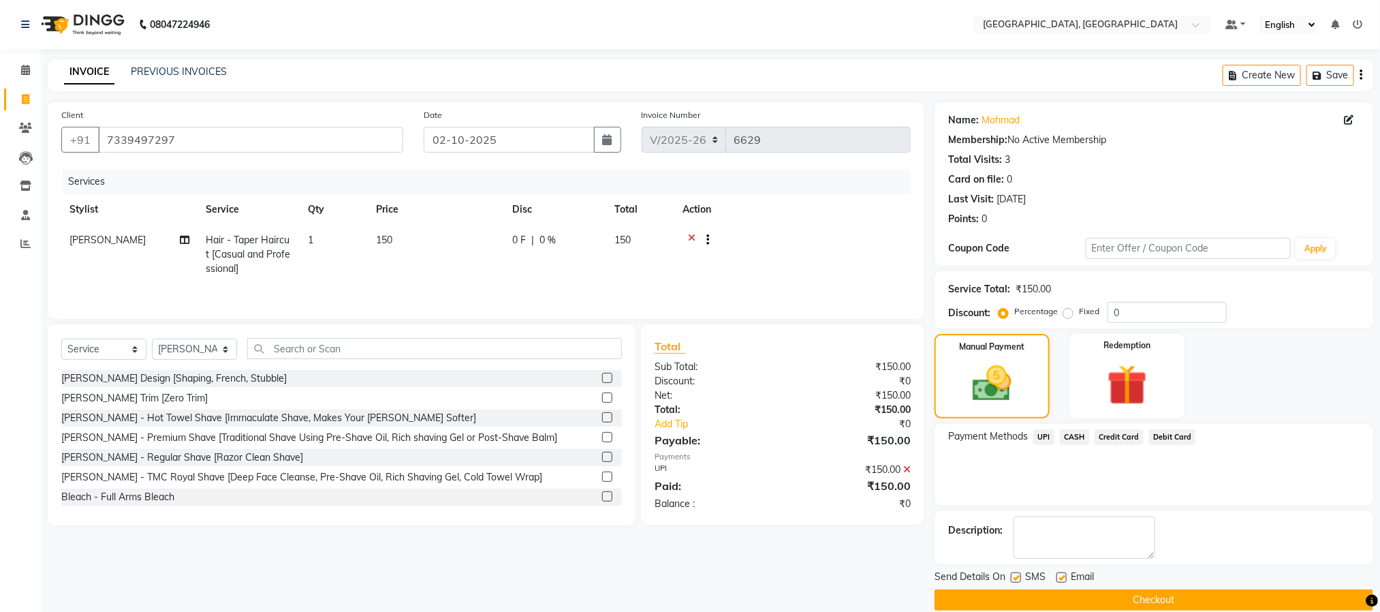
click at [1030, 597] on button "Checkout" at bounding box center [1153, 599] width 439 height 21
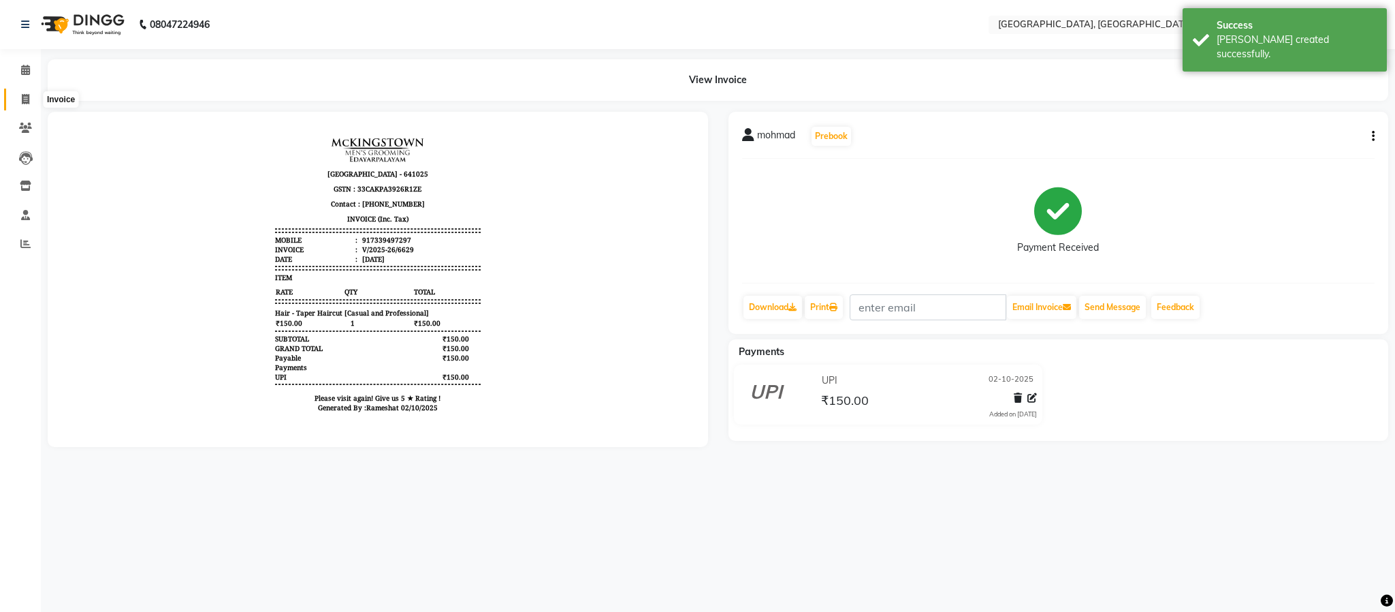
click at [27, 102] on icon at bounding box center [25, 99] width 7 height 10
select select "4977"
select select "service"
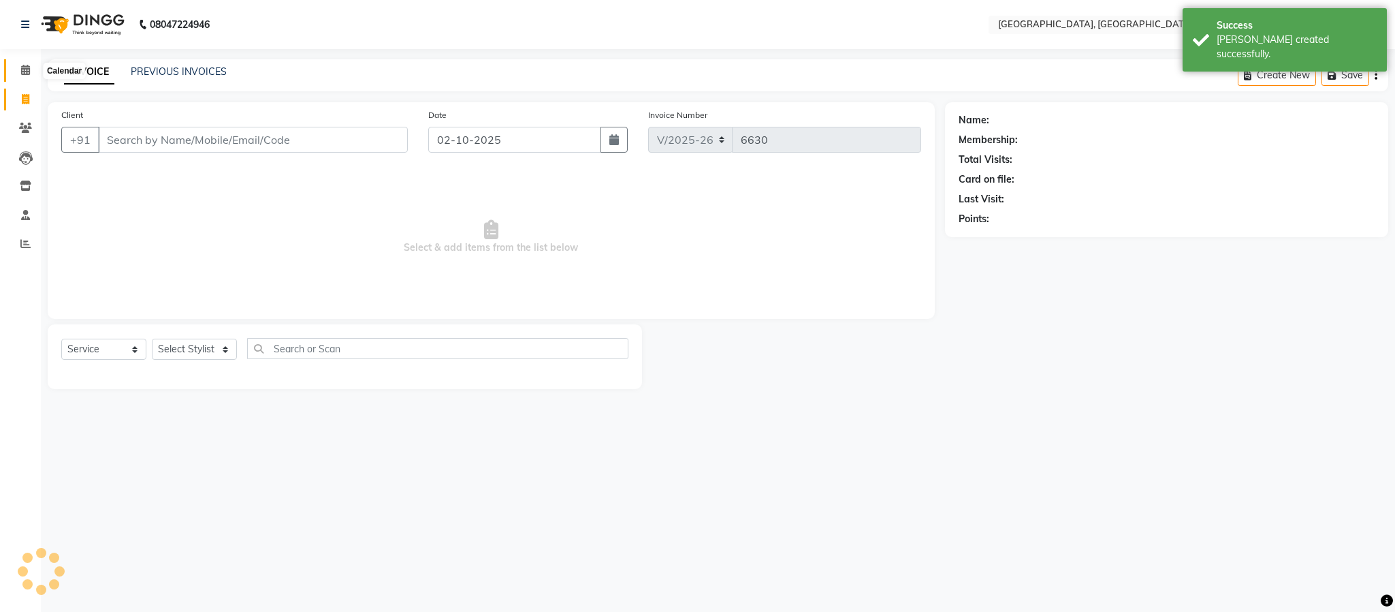
click at [21, 67] on icon at bounding box center [25, 70] width 9 height 10
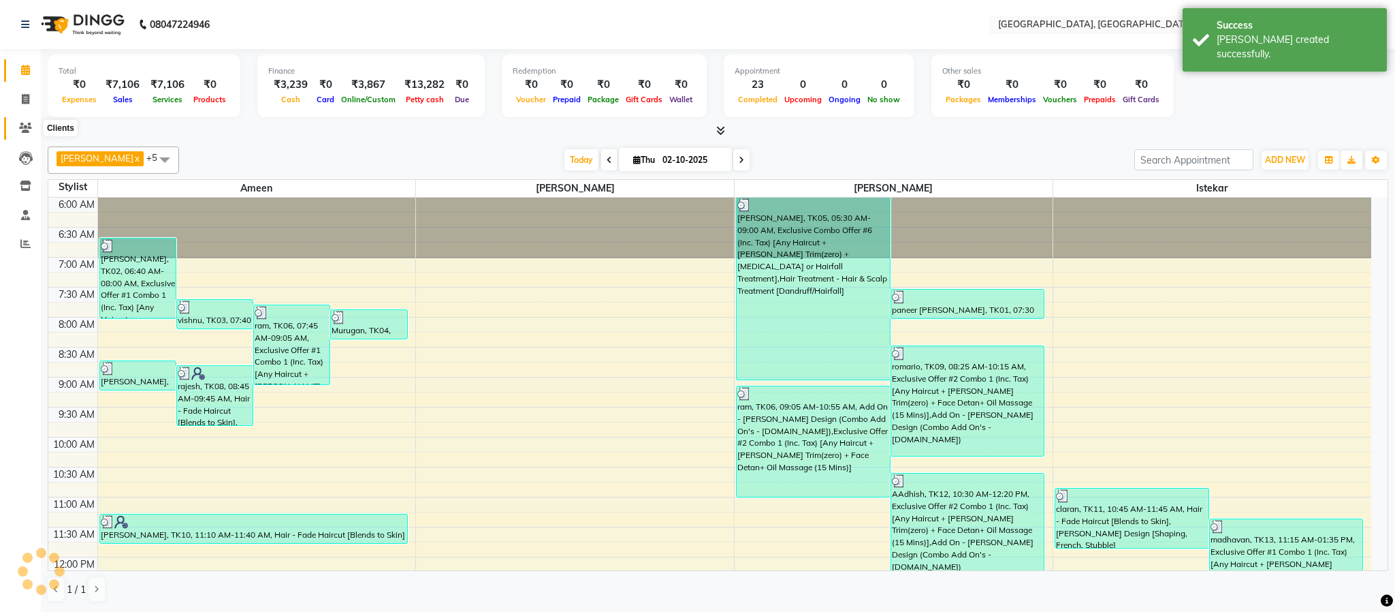
click at [20, 123] on icon at bounding box center [25, 128] width 13 height 10
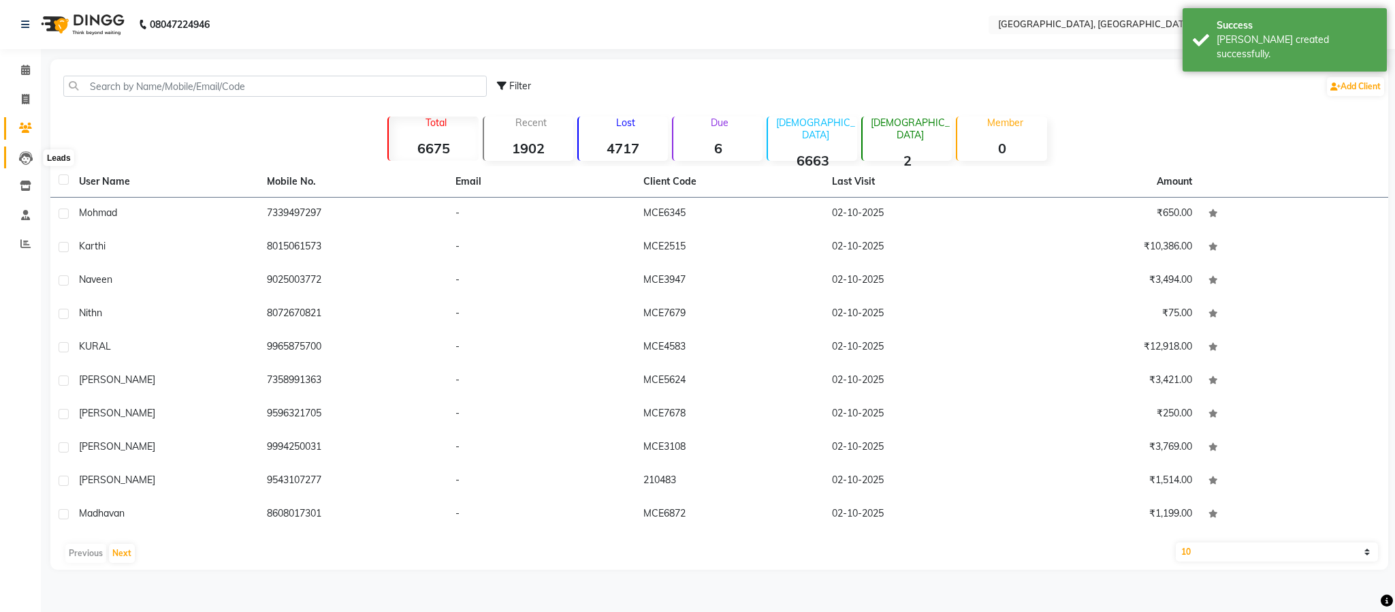
click at [19, 155] on icon at bounding box center [26, 158] width 14 height 14
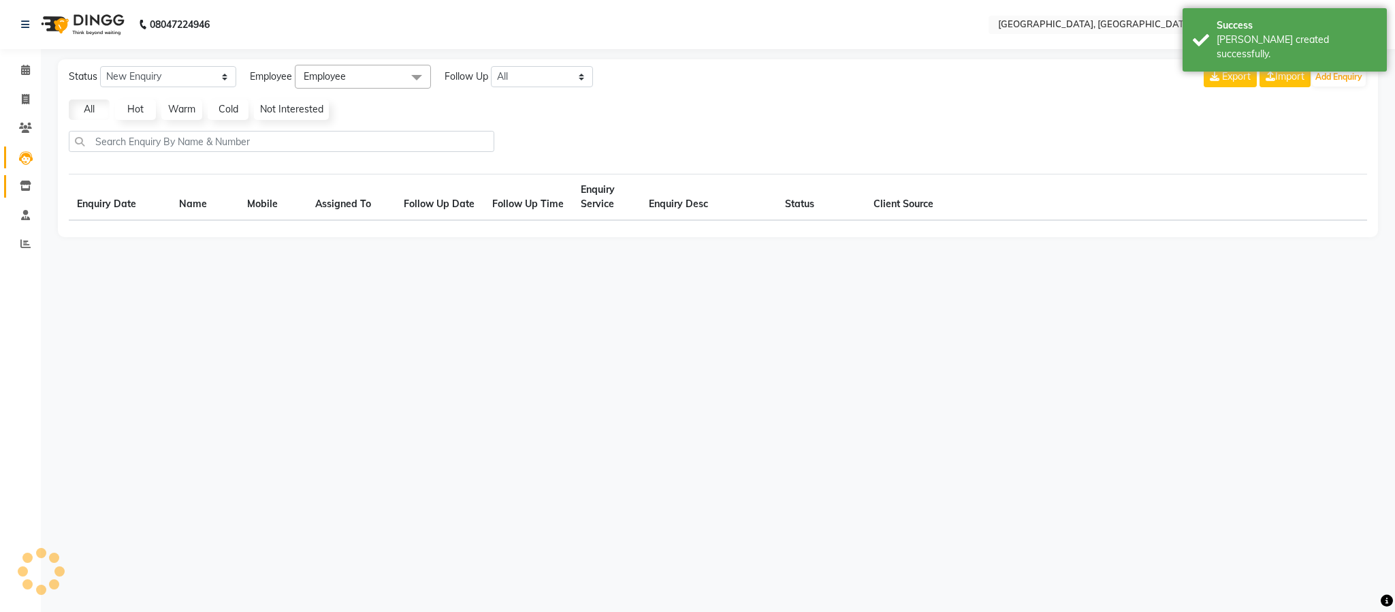
select select "10"
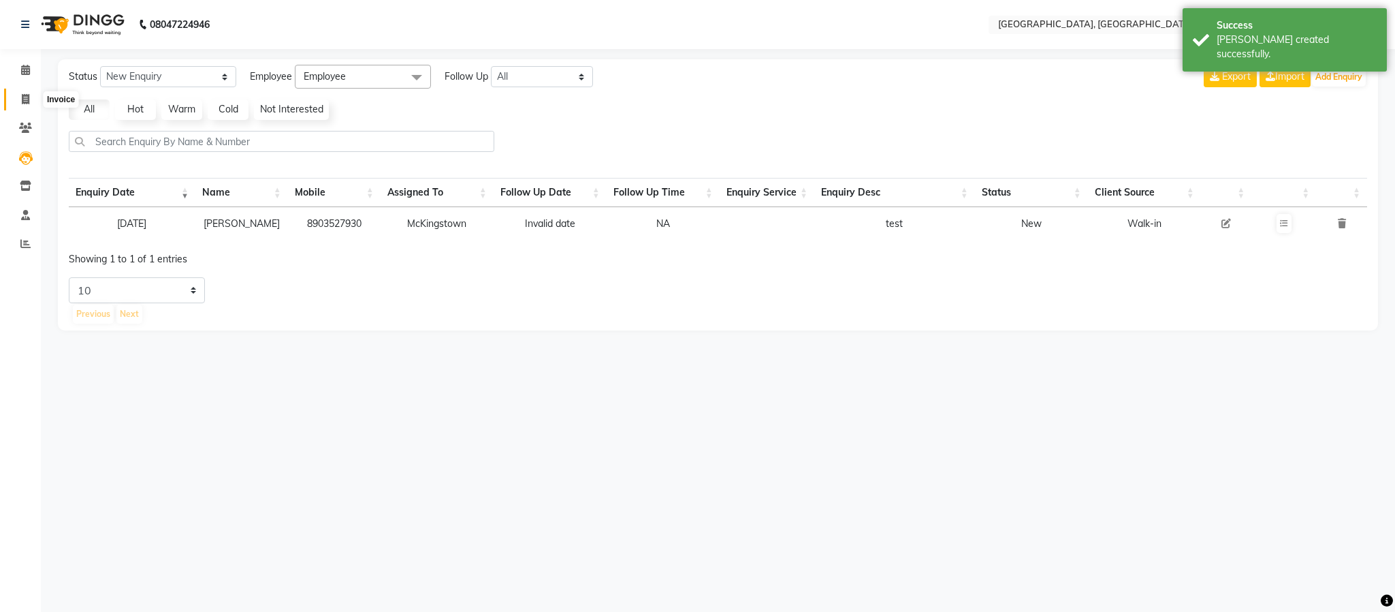
click at [18, 89] on link "Invoice" at bounding box center [20, 100] width 33 height 22
select select "service"
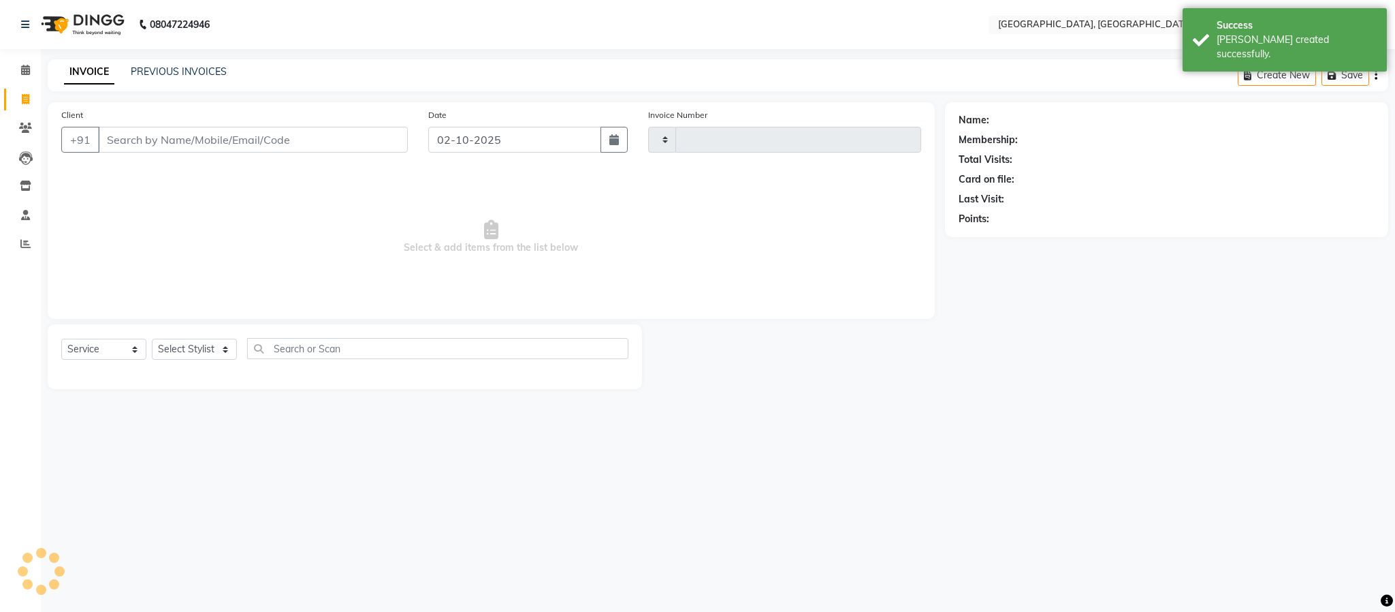
type input "6630"
select select "4977"
click at [146, 65] on div "PREVIOUS INVOICES" at bounding box center [179, 72] width 96 height 14
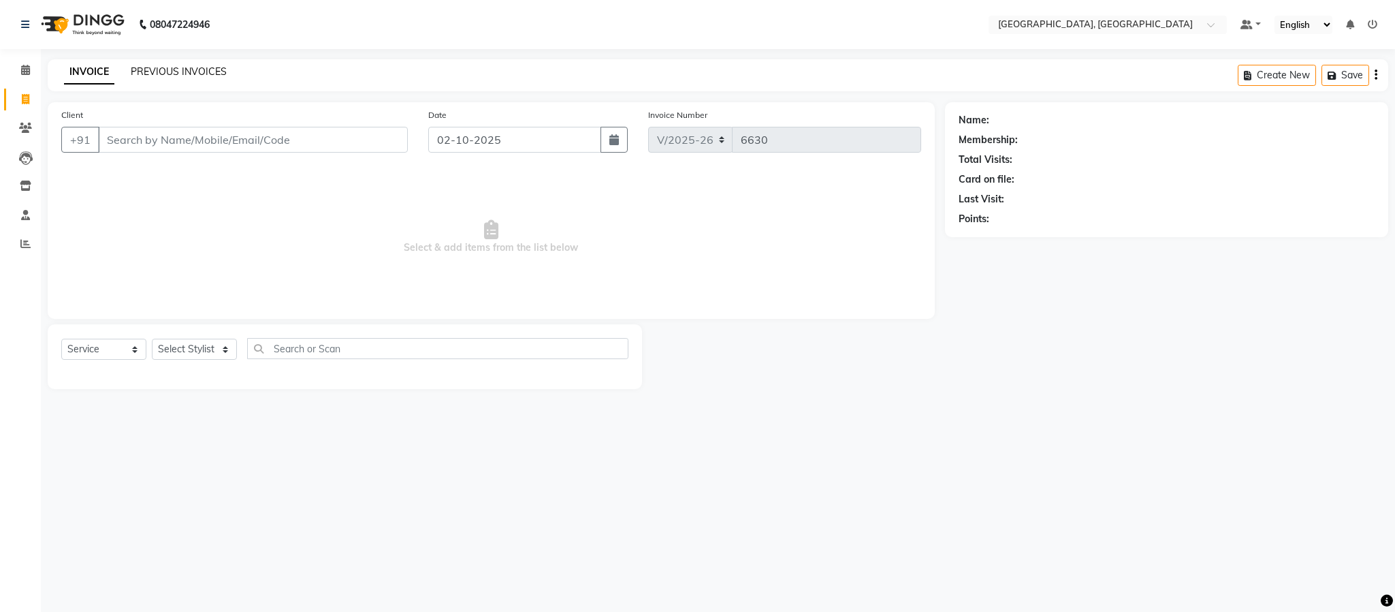
click at [156, 68] on link "PREVIOUS INVOICES" at bounding box center [179, 71] width 96 height 12
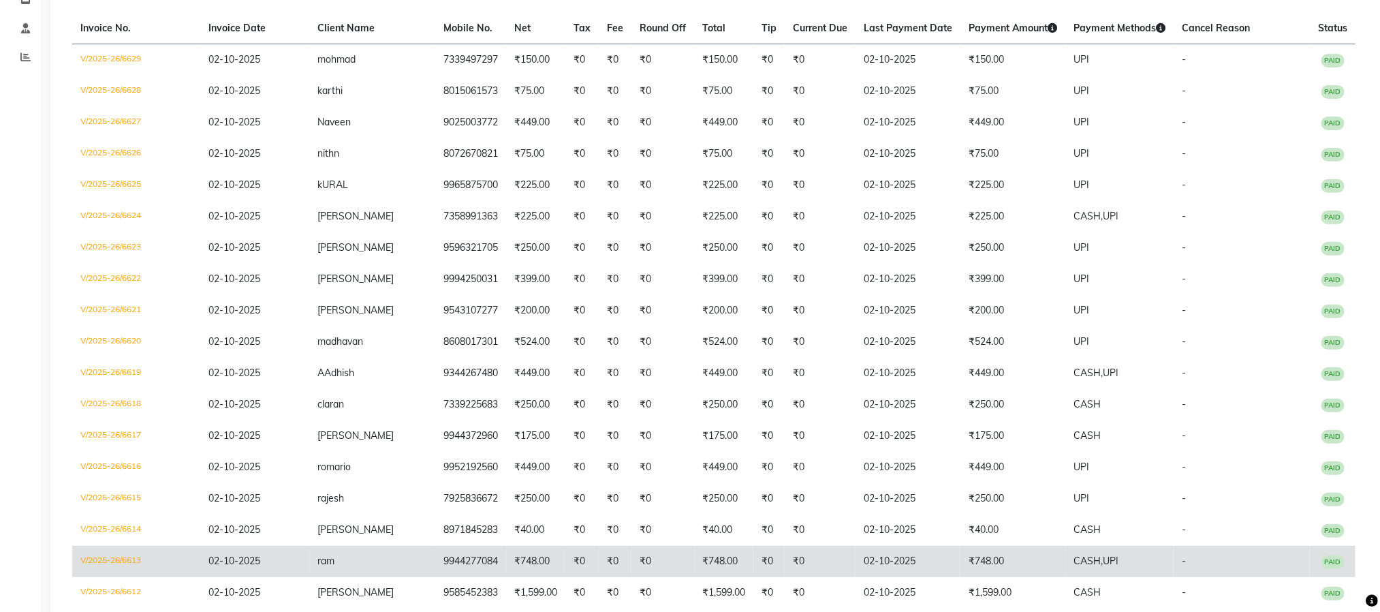
scroll to position [289, 0]
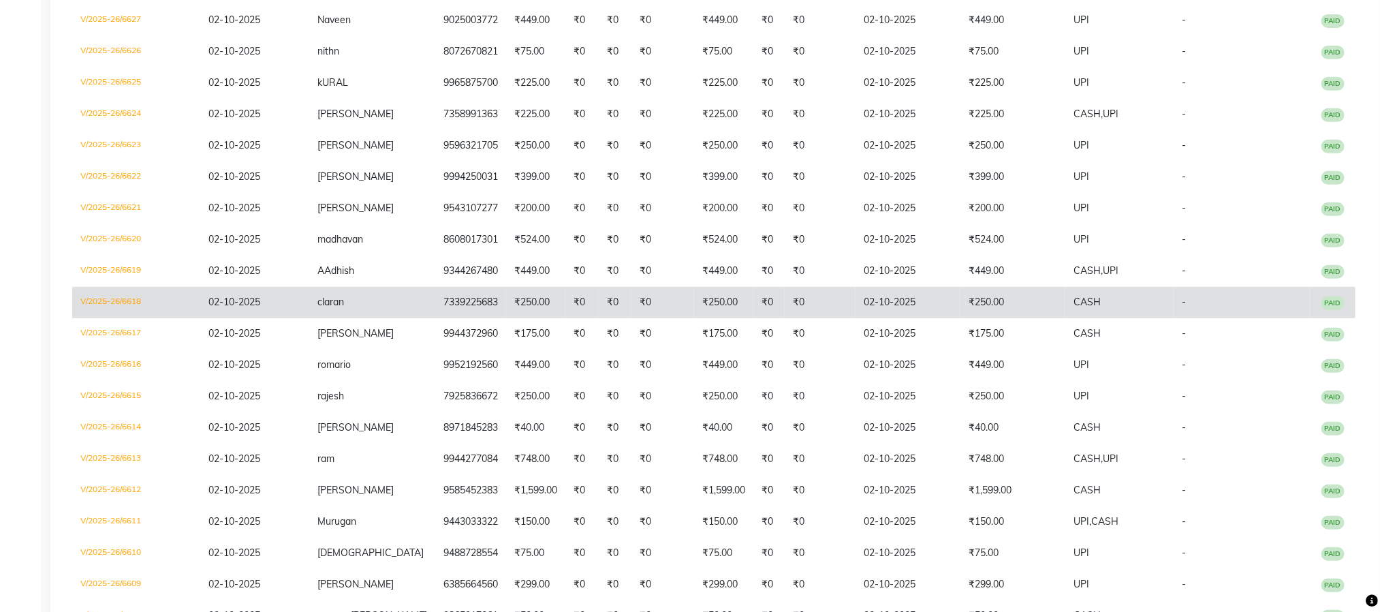
drag, startPoint x: 961, startPoint y: 307, endPoint x: 957, endPoint y: 319, distance: 12.9
click at [960, 318] on td "₹250.00" at bounding box center [1012, 302] width 105 height 31
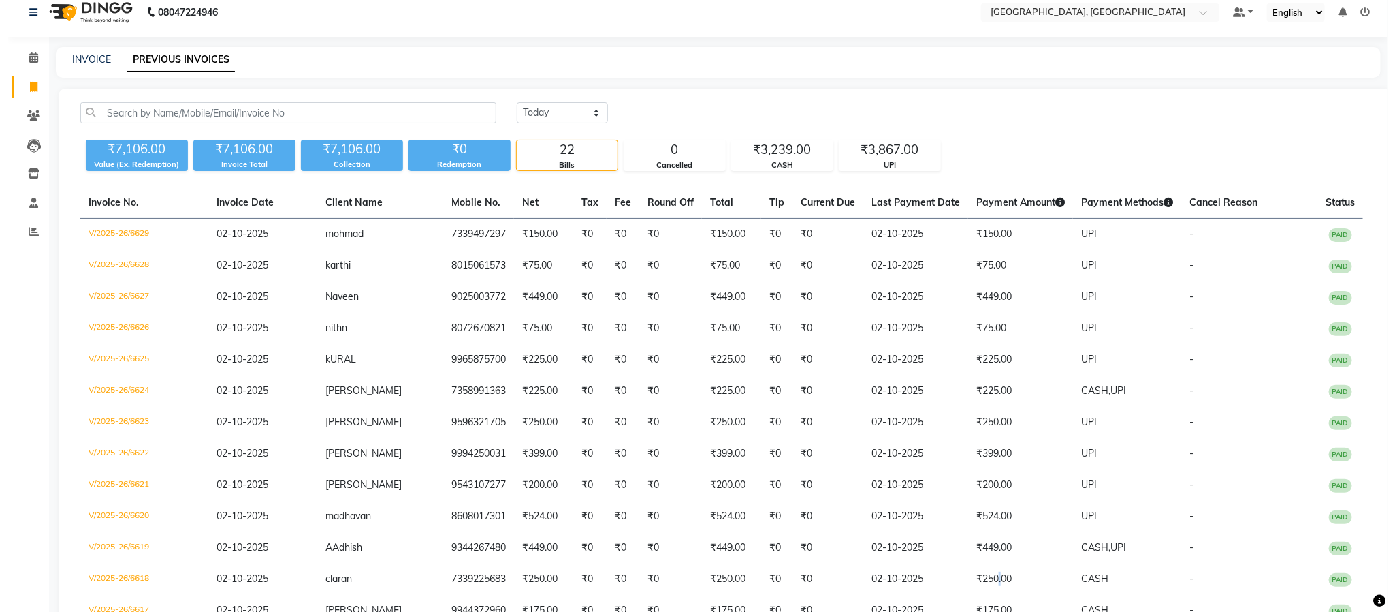
scroll to position [0, 0]
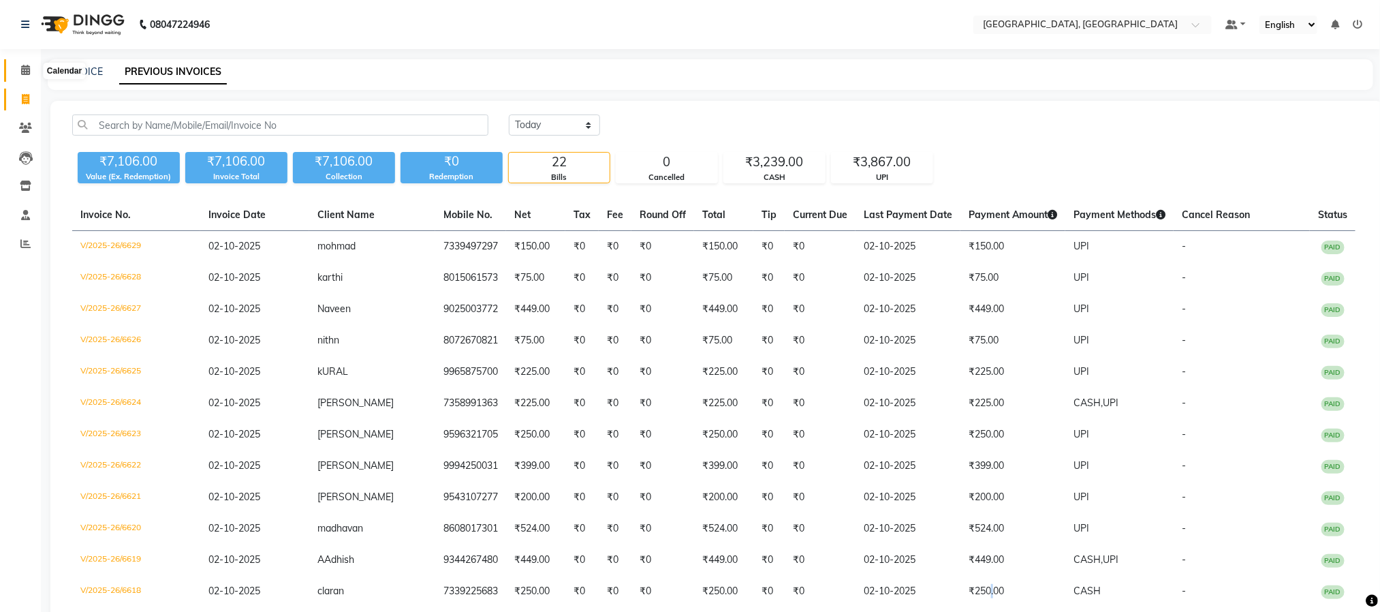
drag, startPoint x: 21, startPoint y: 70, endPoint x: 35, endPoint y: 70, distance: 14.3
click at [22, 69] on icon at bounding box center [25, 70] width 9 height 10
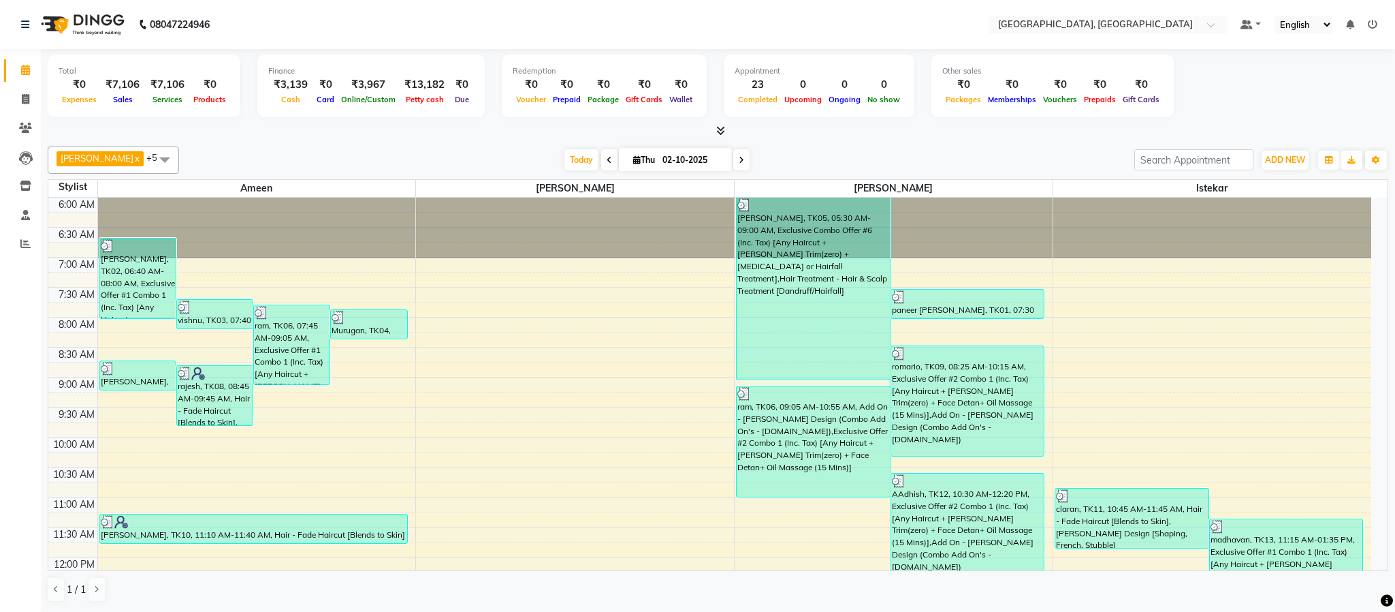
click at [697, 268] on td at bounding box center [734, 264] width 1274 height 15
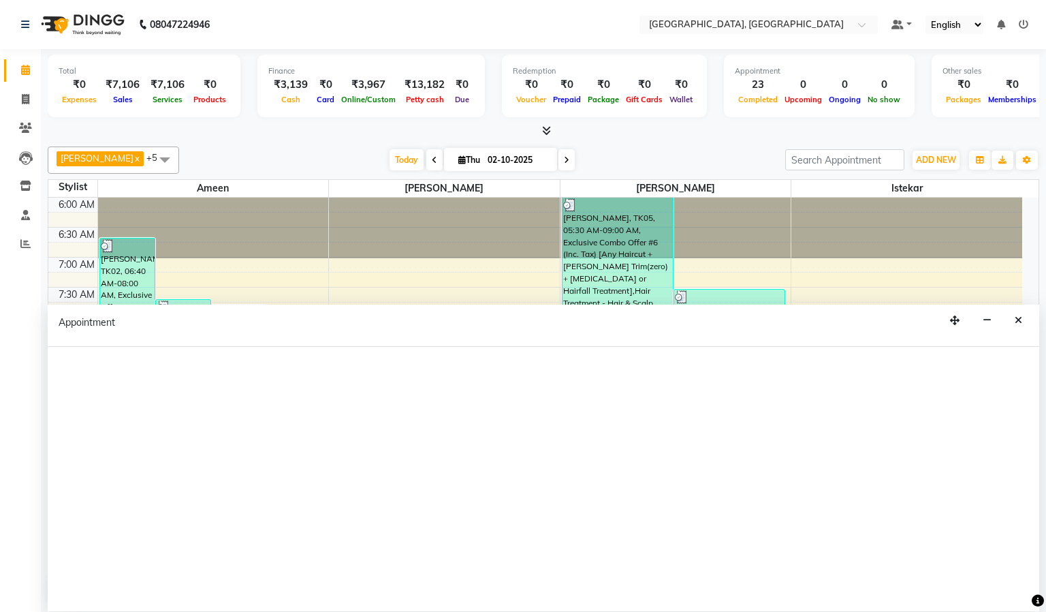
select select "66371"
select select "tentative"
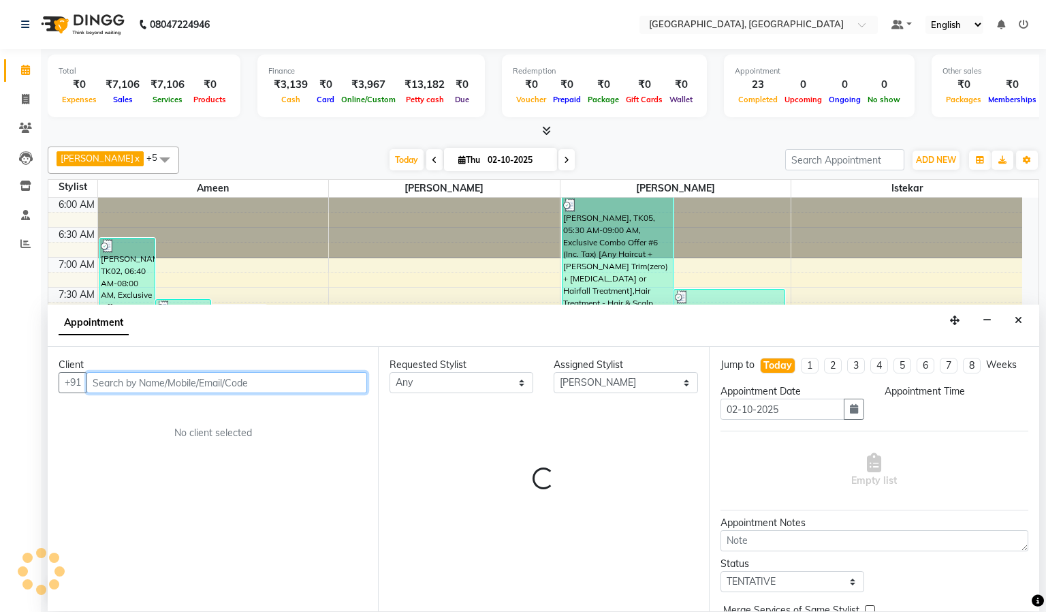
select select "420"
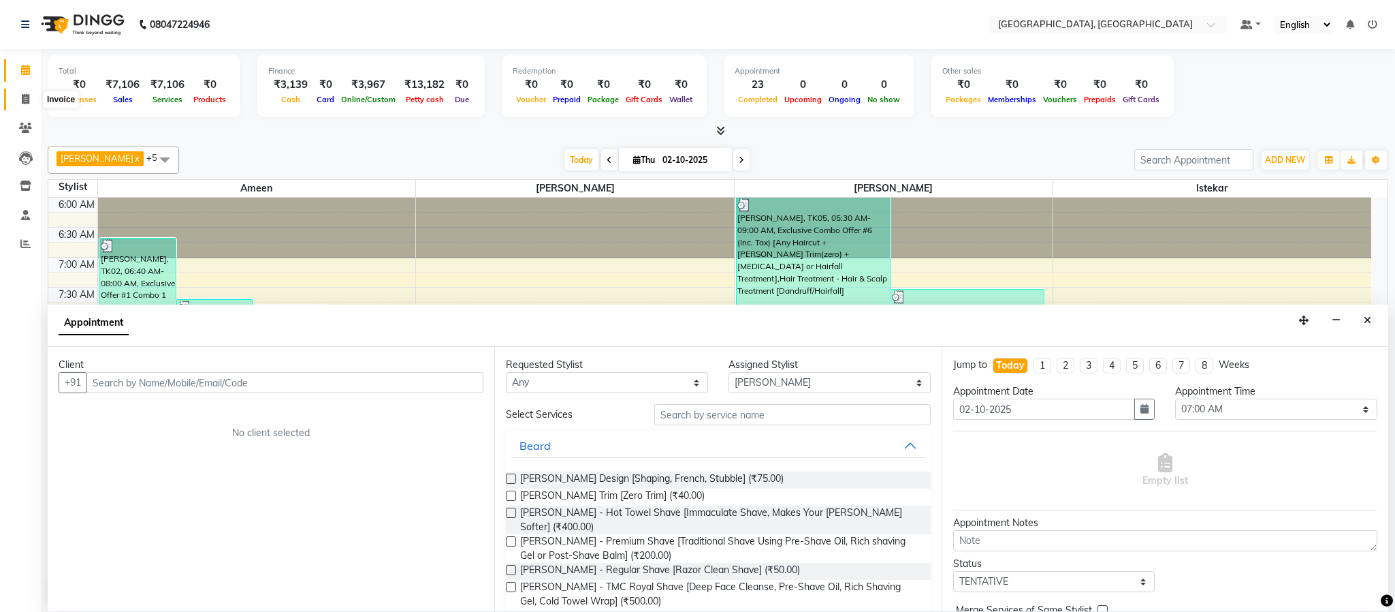
drag, startPoint x: 27, startPoint y: 102, endPoint x: 27, endPoint y: 84, distance: 17.7
click at [25, 102] on icon at bounding box center [25, 99] width 7 height 10
select select "service"
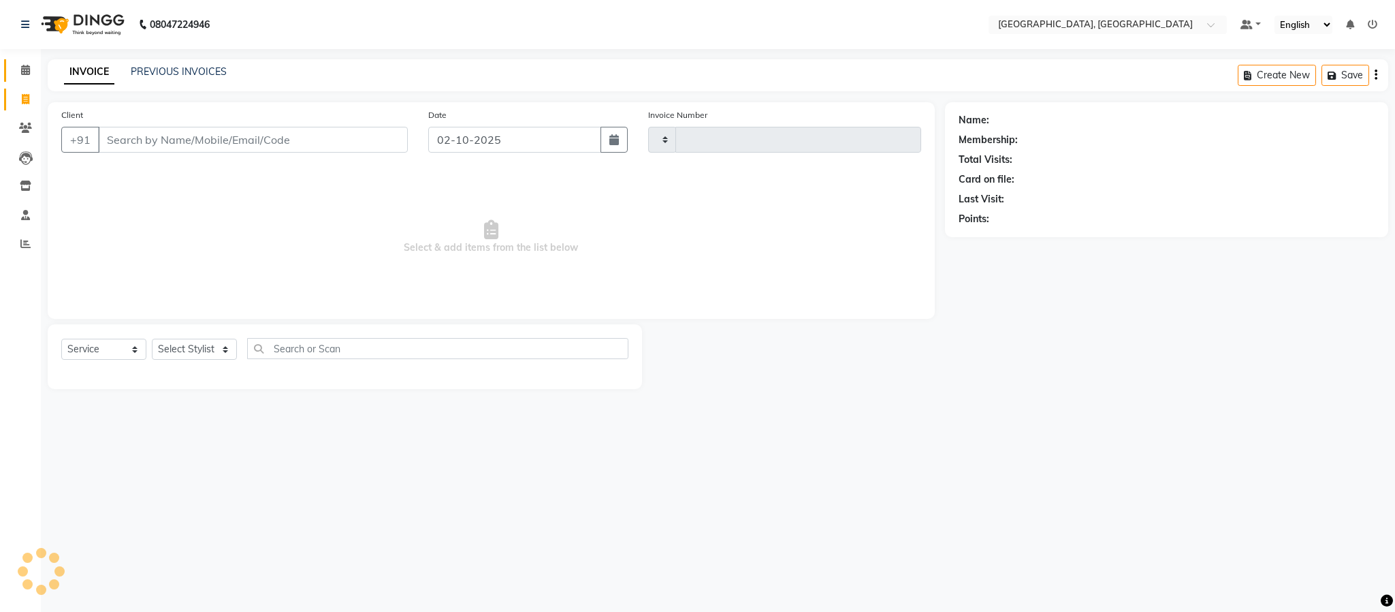
type input "6630"
select select "4977"
drag, startPoint x: 25, startPoint y: 66, endPoint x: 31, endPoint y: 96, distance: 30.7
click at [25, 67] on icon at bounding box center [25, 70] width 9 height 10
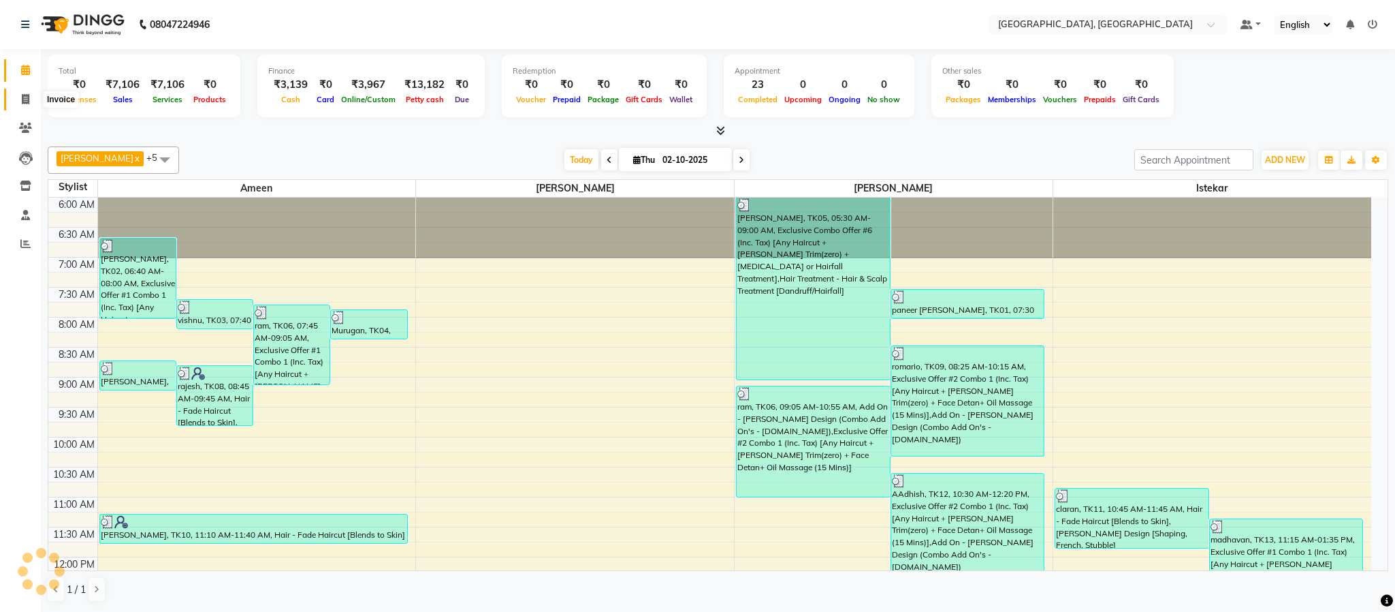
click at [27, 97] on span at bounding box center [26, 100] width 24 height 16
select select "service"
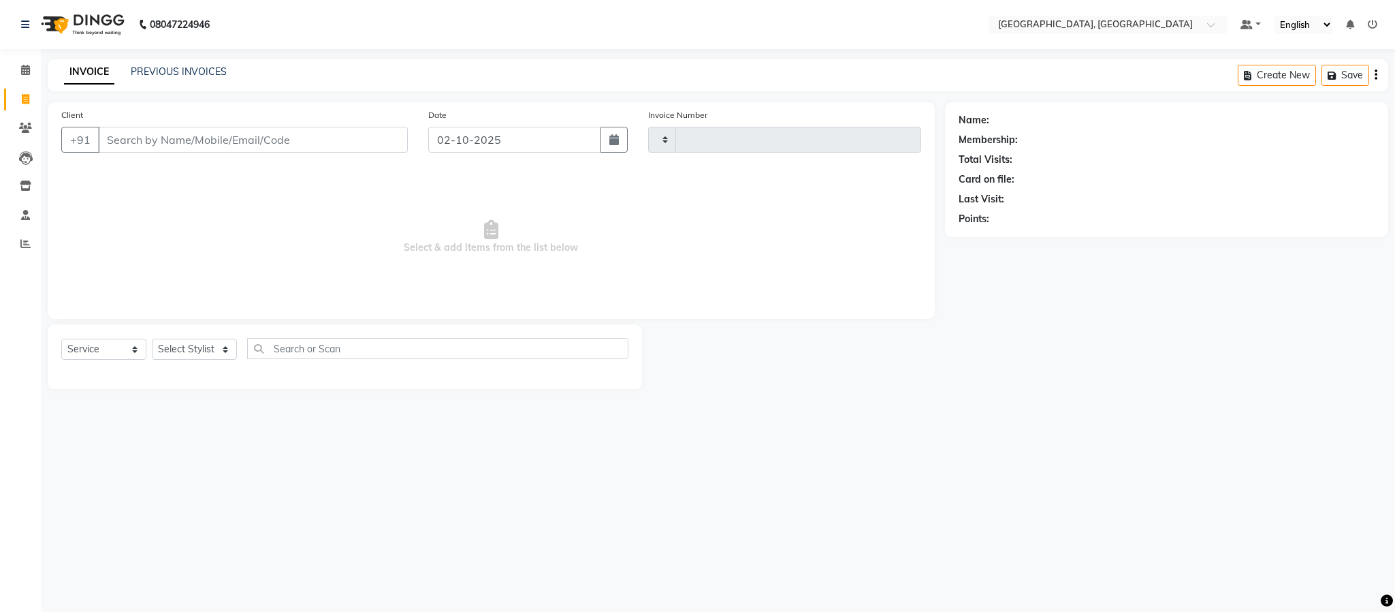
type input "6630"
select select "4977"
drag, startPoint x: 27, startPoint y: 68, endPoint x: 14, endPoint y: 151, distance: 84.1
click at [27, 68] on icon at bounding box center [25, 70] width 9 height 10
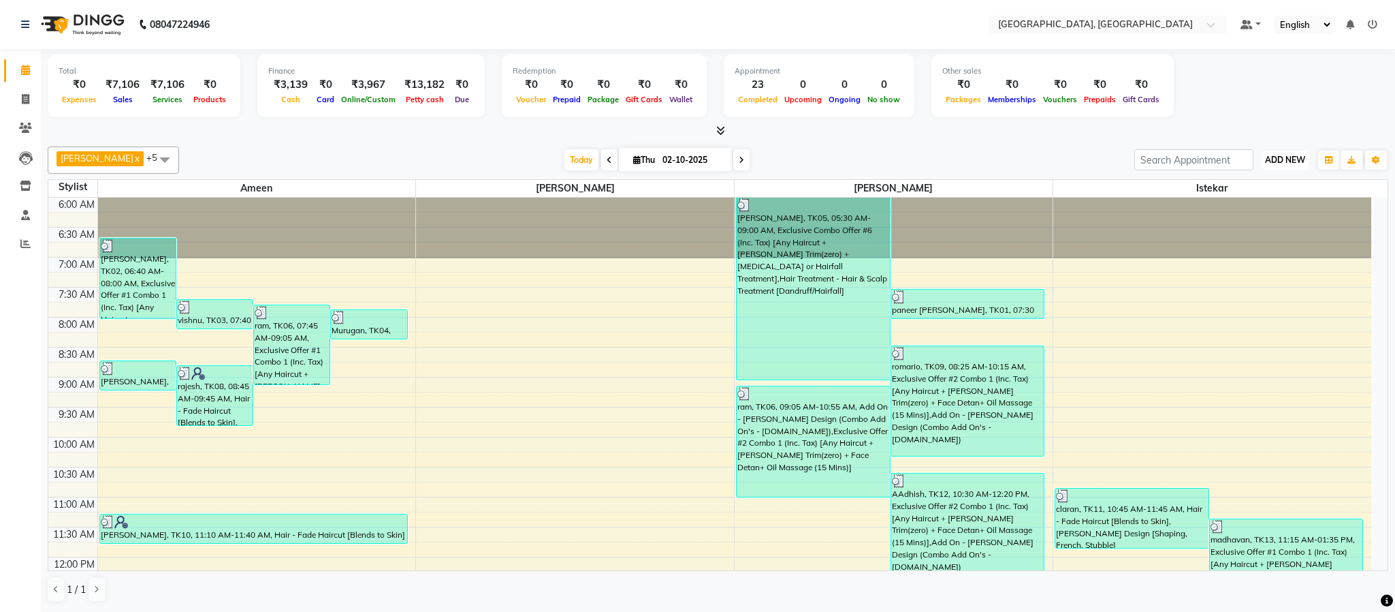
drag, startPoint x: 1291, startPoint y: 168, endPoint x: 1300, endPoint y: 164, distance: 9.5
click at [1030, 166] on button "ADD NEW Toggle Dropdown" at bounding box center [1285, 159] width 47 height 19
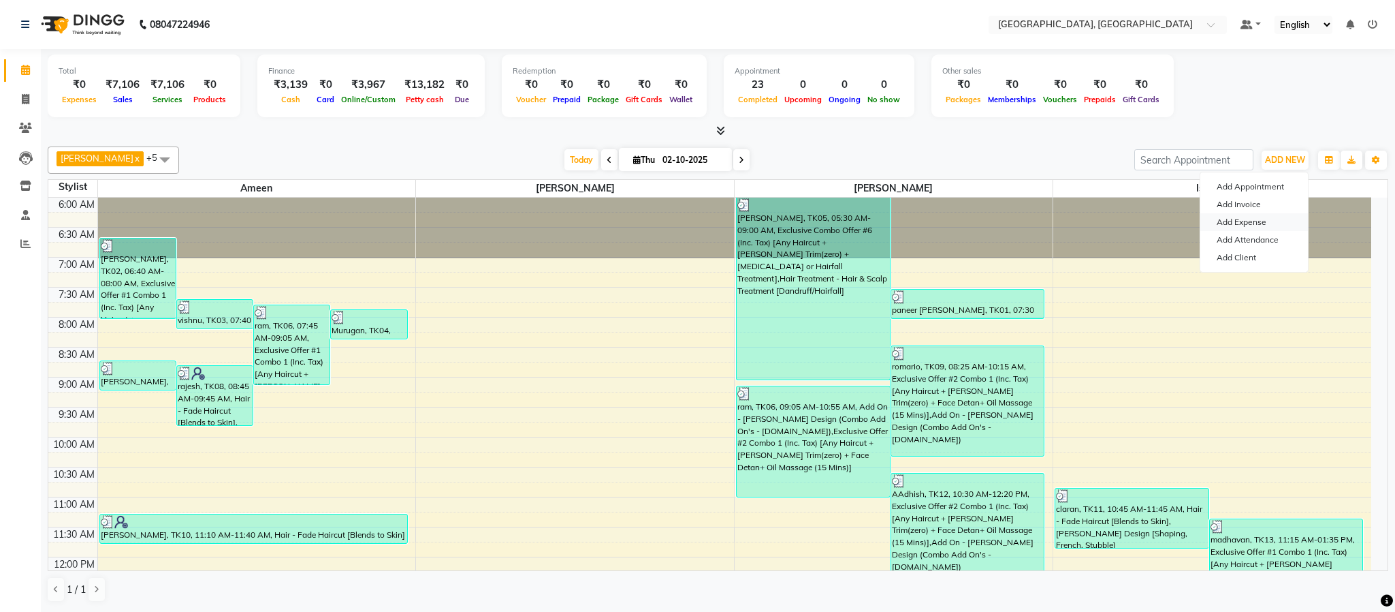
click at [1030, 219] on link "Add Expense" at bounding box center [1255, 222] width 108 height 18
select select "1"
select select "3862"
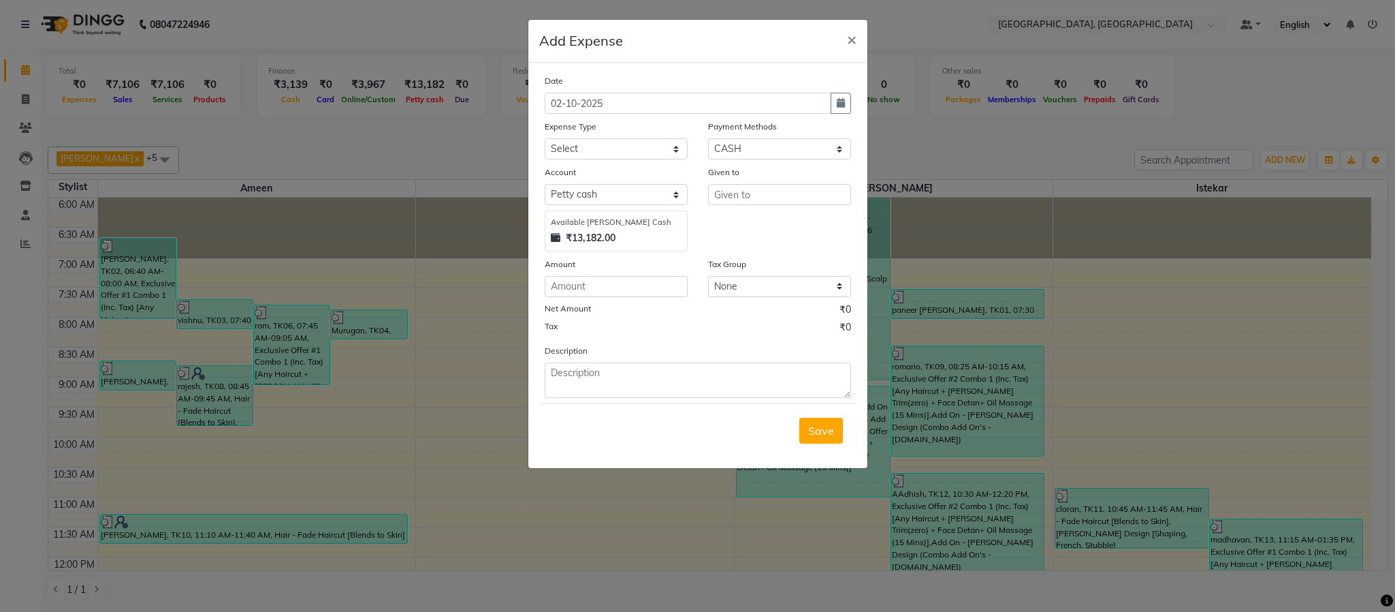
click at [599, 137] on div "Expense Type" at bounding box center [616, 128] width 143 height 19
click at [603, 147] on select "Select Advance Salary Bank charges Cash Exchange Cash transfer to bank Customer…" at bounding box center [616, 148] width 143 height 21
select select "10684"
click at [545, 138] on select "Select Advance Salary Bank charges Cash Exchange Cash transfer to bank Customer…" at bounding box center [616, 148] width 143 height 21
click at [735, 192] on input "text" at bounding box center [779, 194] width 143 height 21
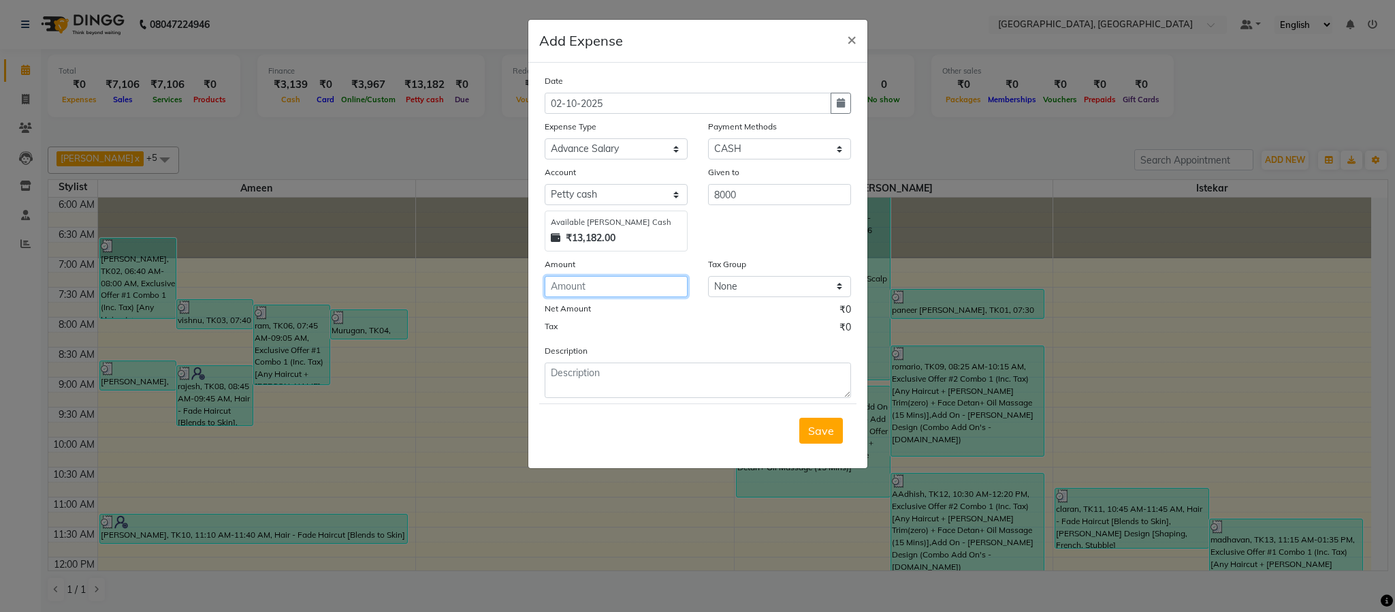
click at [589, 287] on input "number" at bounding box center [616, 286] width 143 height 21
click at [799, 197] on input "8000" at bounding box center [779, 194] width 143 height 21
type input "8"
click at [724, 196] on input "mutakeem" at bounding box center [779, 194] width 143 height 21
click at [732, 200] on input "mutakeem" at bounding box center [779, 194] width 143 height 21
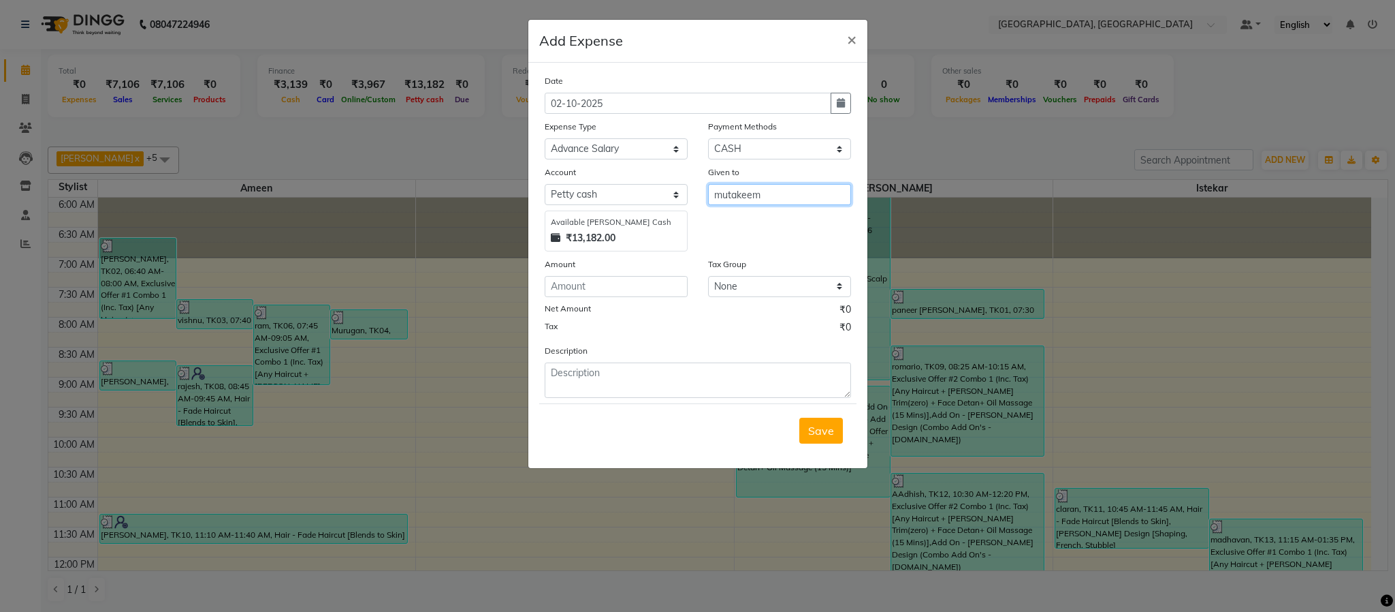
click at [727, 197] on input "mutakeem" at bounding box center [779, 194] width 143 height 21
type input "mustakeem"
click at [646, 284] on input "number" at bounding box center [616, 286] width 143 height 21
type input "8000"
click at [829, 435] on span "Save" at bounding box center [821, 431] width 26 height 14
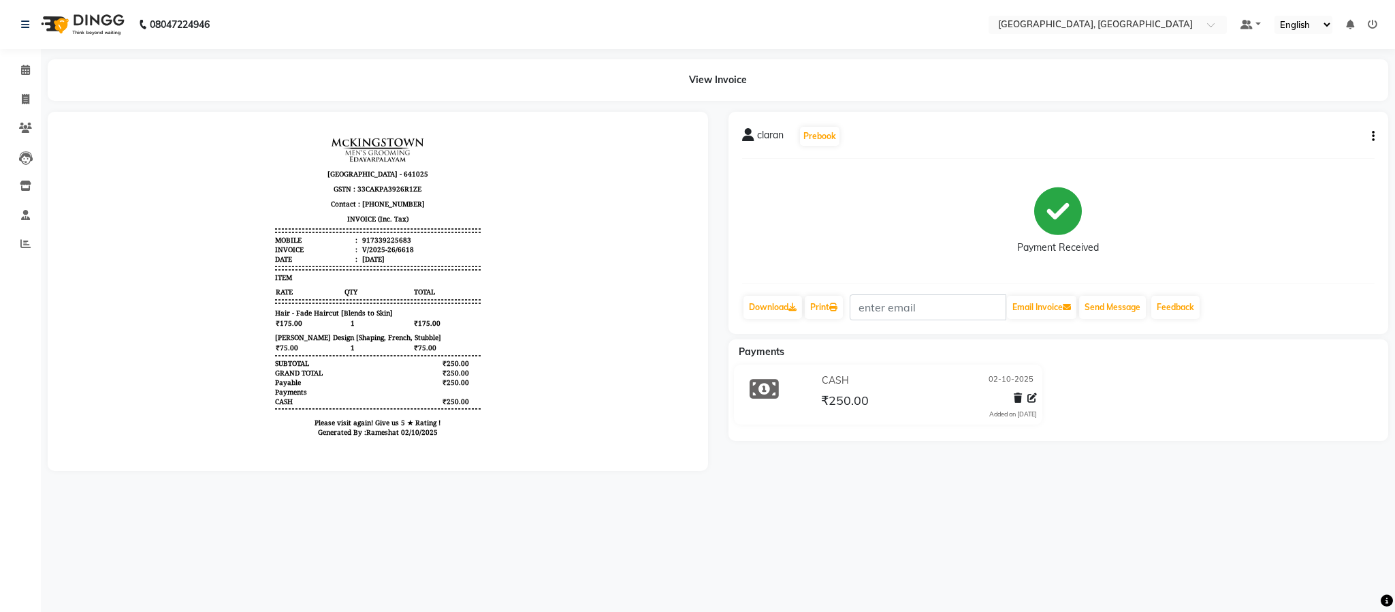
click at [1372, 137] on icon "button" at bounding box center [1373, 136] width 3 height 1
click at [1289, 138] on div "Edit Item Staff" at bounding box center [1304, 135] width 93 height 17
select select "93353"
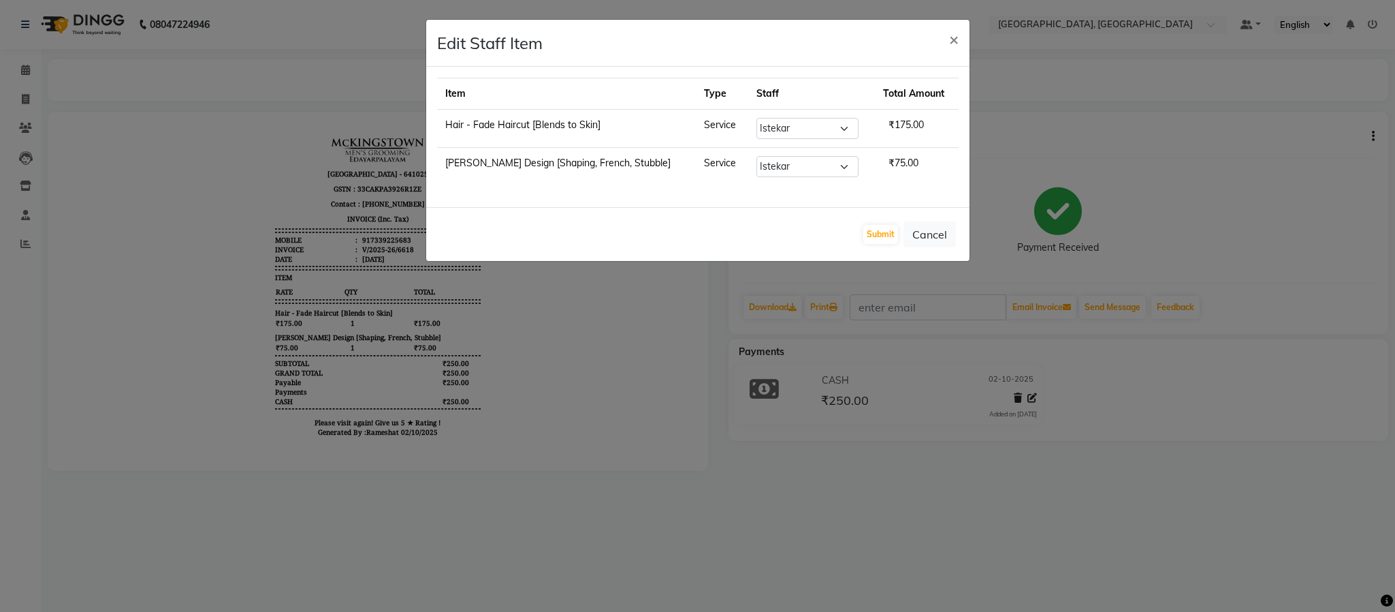
click at [1165, 170] on ngb-modal-window "Edit Staff Item × Item Type Staff Total Amount Hair - Fade Haircut [Blends to S…" at bounding box center [697, 306] width 1395 height 612
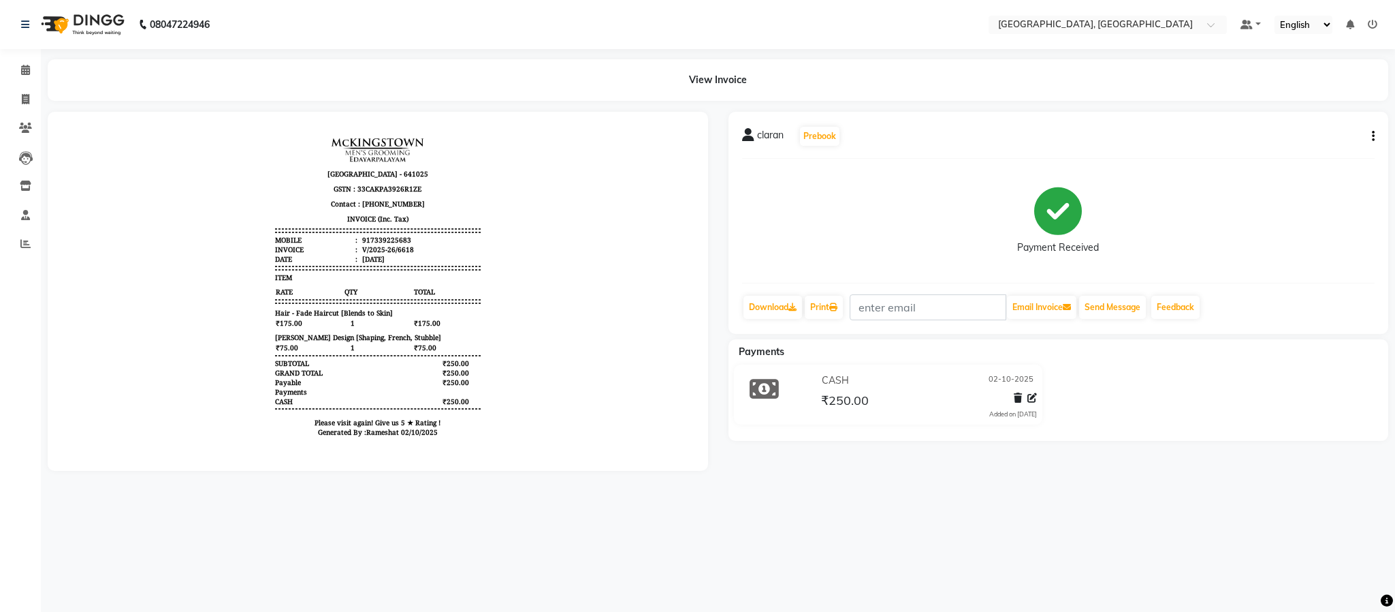
click at [1376, 133] on div "claran Prebook Payment Received Download Print Email Invoice Send Message Feedb…" at bounding box center [1059, 223] width 661 height 222
click at [1372, 136] on icon "button" at bounding box center [1373, 136] width 3 height 1
click at [1309, 150] on div "Edit Invoice" at bounding box center [1304, 152] width 93 height 17
select select "service"
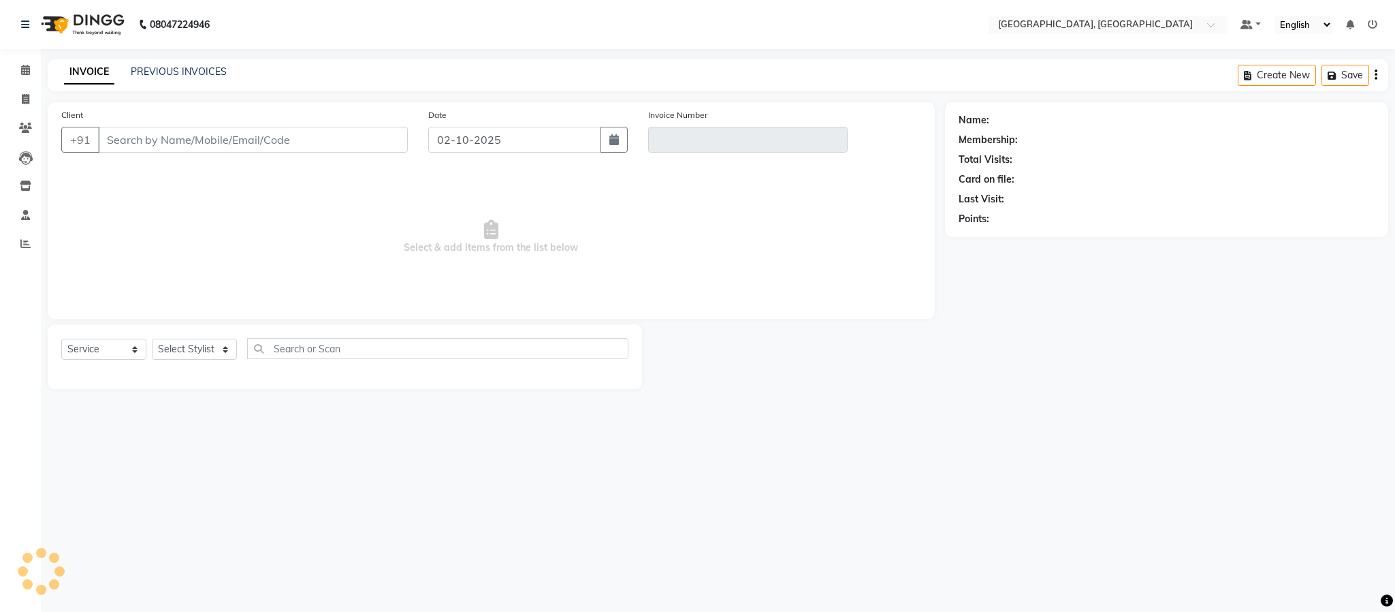
type input "7339225683"
type input "V/2025-26/6618"
select select "select"
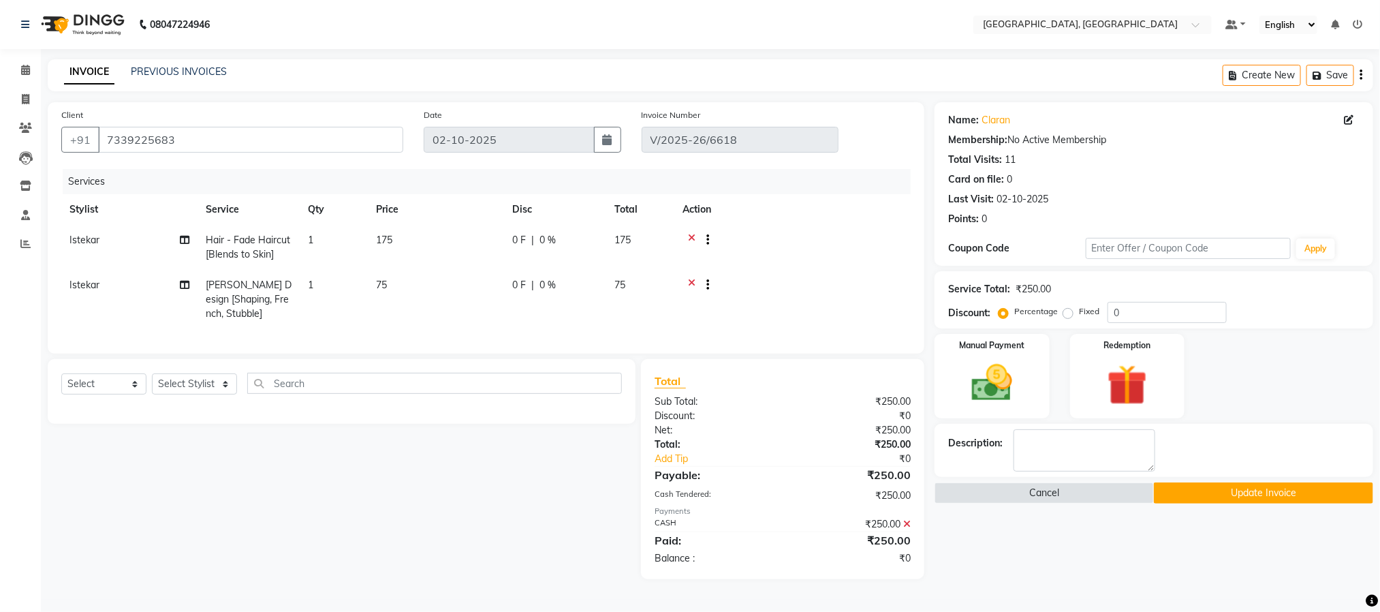
scroll to position [3, 0]
click at [908, 528] on icon at bounding box center [906, 524] width 7 height 10
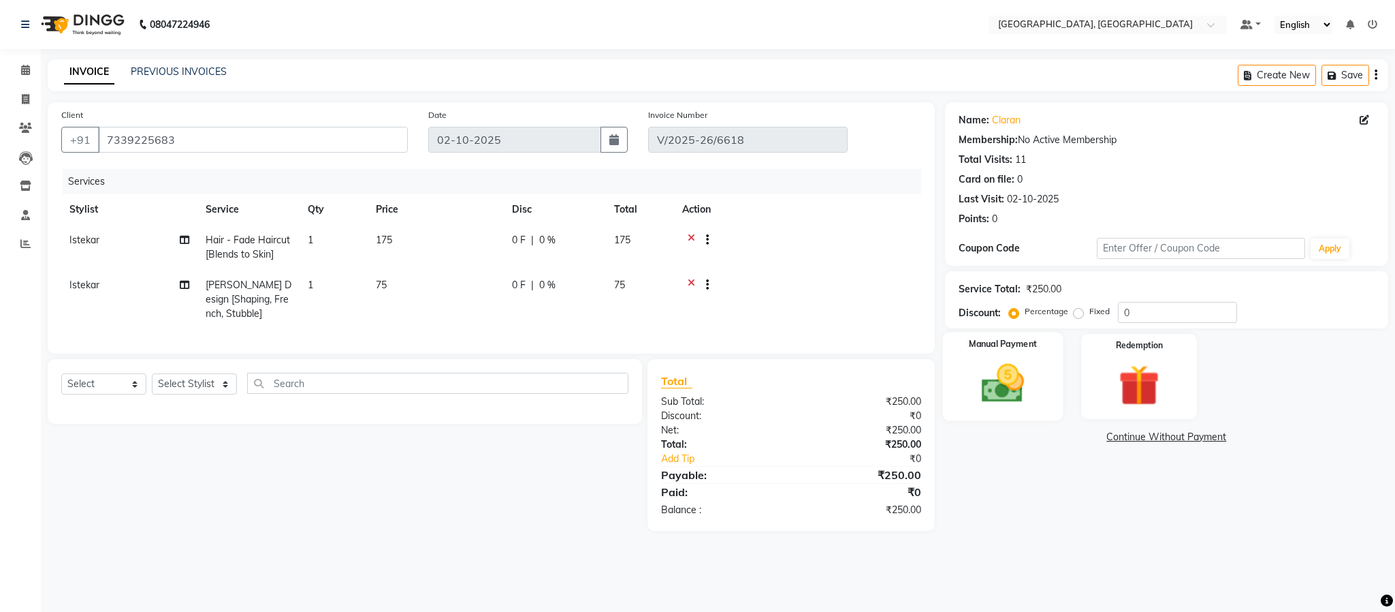
click at [985, 401] on img at bounding box center [1002, 383] width 69 height 49
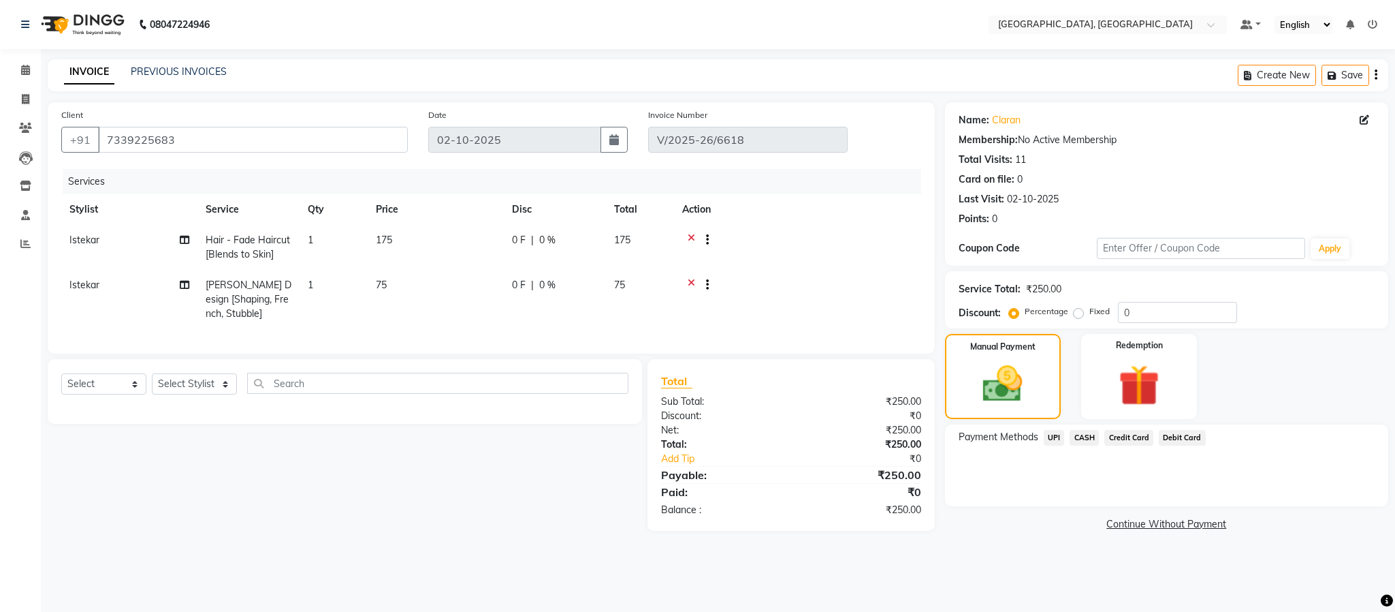
click at [1048, 437] on span "UPI" at bounding box center [1054, 438] width 21 height 16
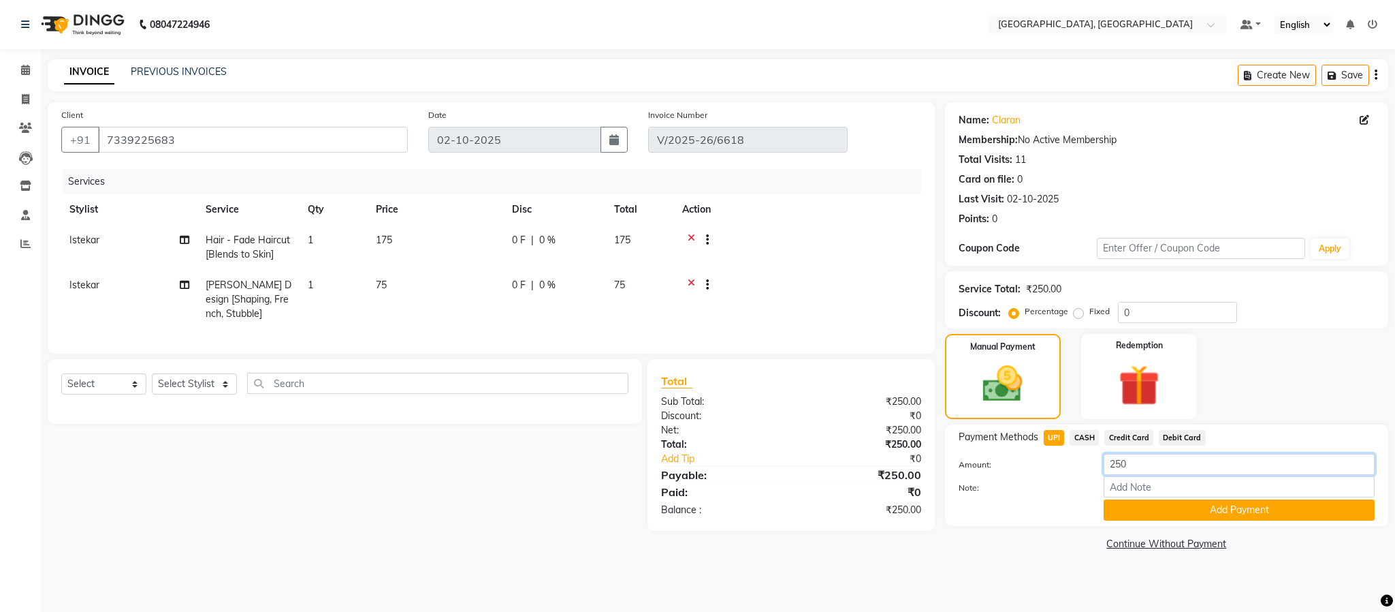
click at [1138, 458] on input "250" at bounding box center [1239, 464] width 271 height 21
type input "2"
type input "100"
click at [1147, 509] on button "Add Payment" at bounding box center [1239, 509] width 271 height 21
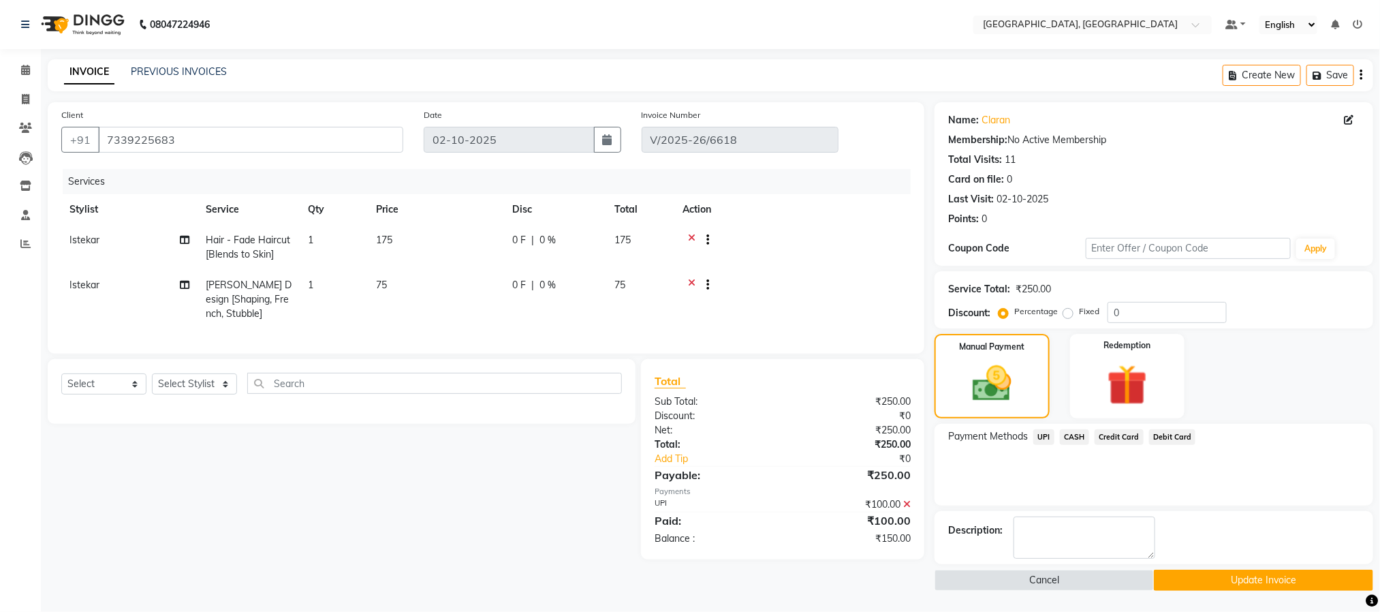
click at [1077, 437] on span "CASH" at bounding box center [1074, 437] width 29 height 16
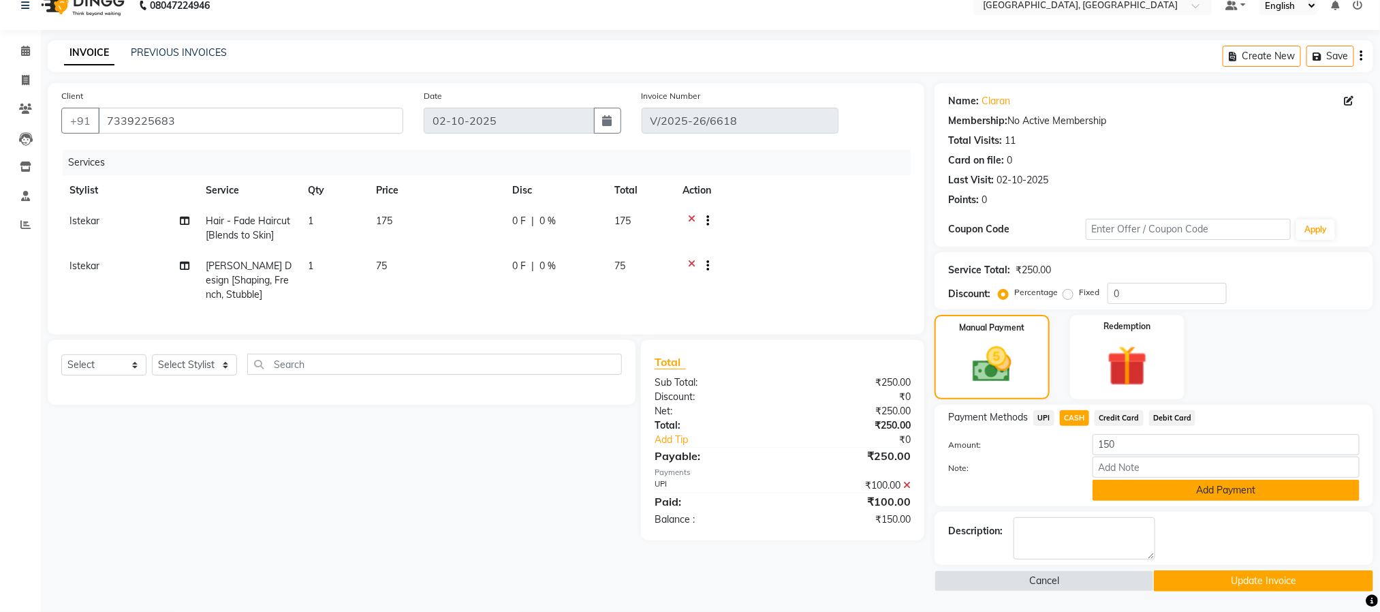
click at [1139, 486] on button "Add Payment" at bounding box center [1225, 489] width 267 height 21
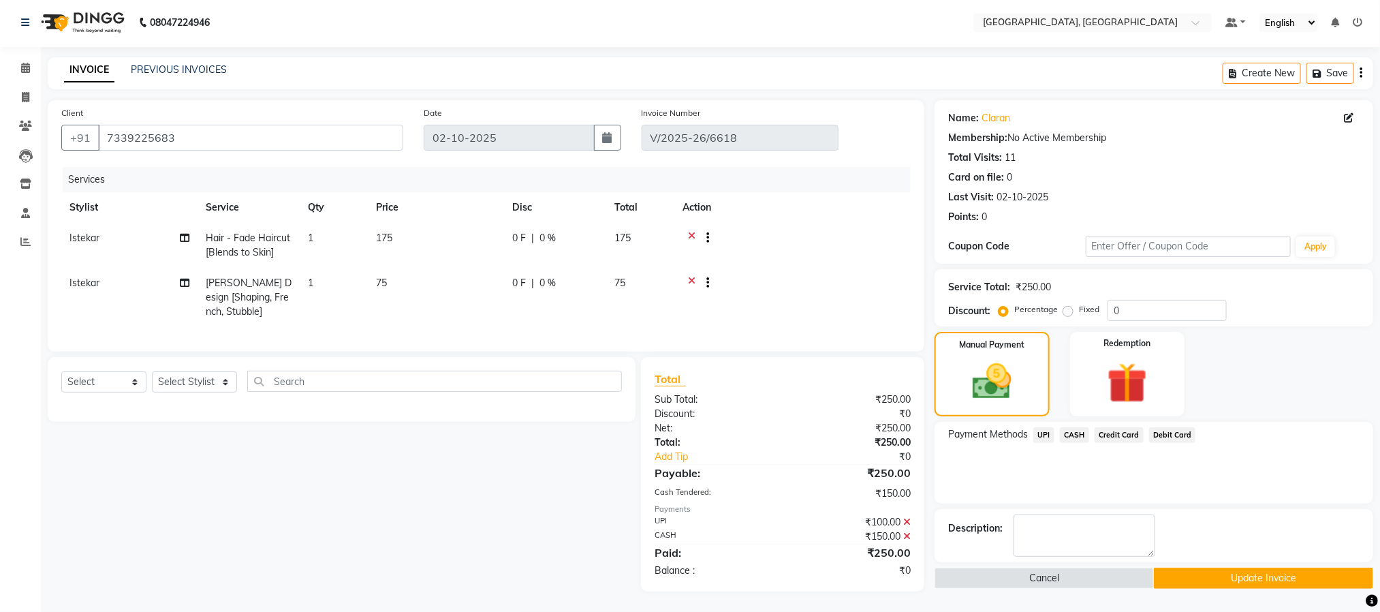
click at [1246, 567] on button "Update Invoice" at bounding box center [1263, 577] width 219 height 21
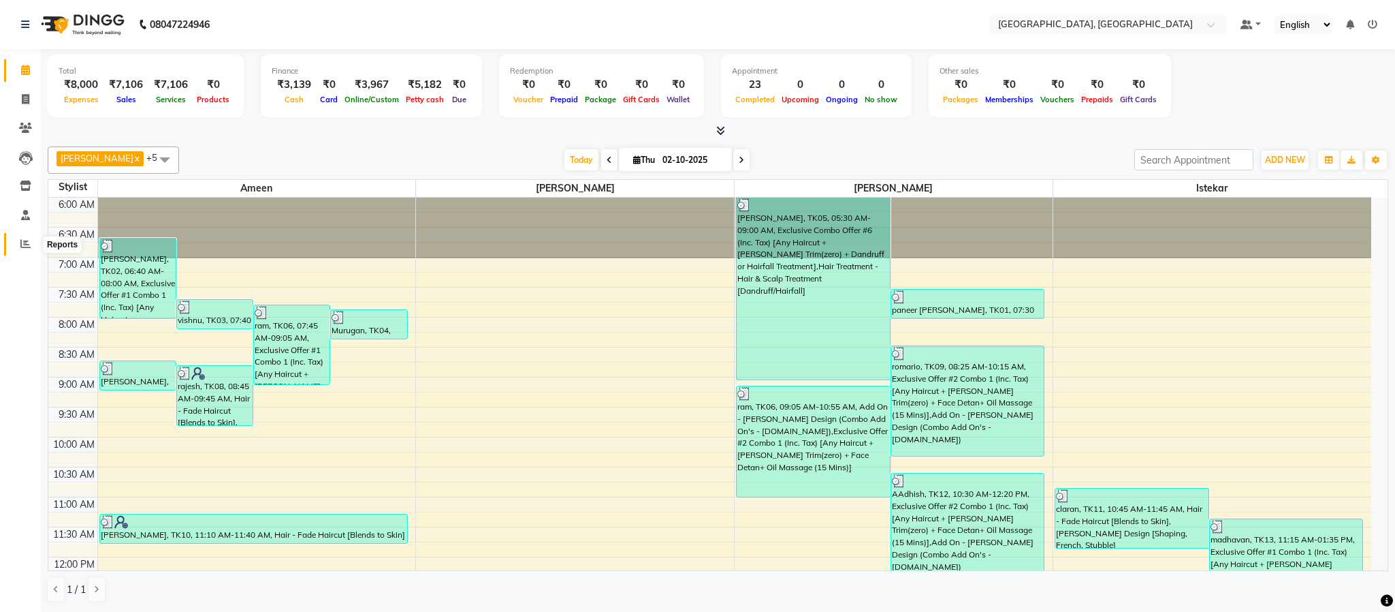
click at [31, 246] on span at bounding box center [26, 244] width 24 height 16
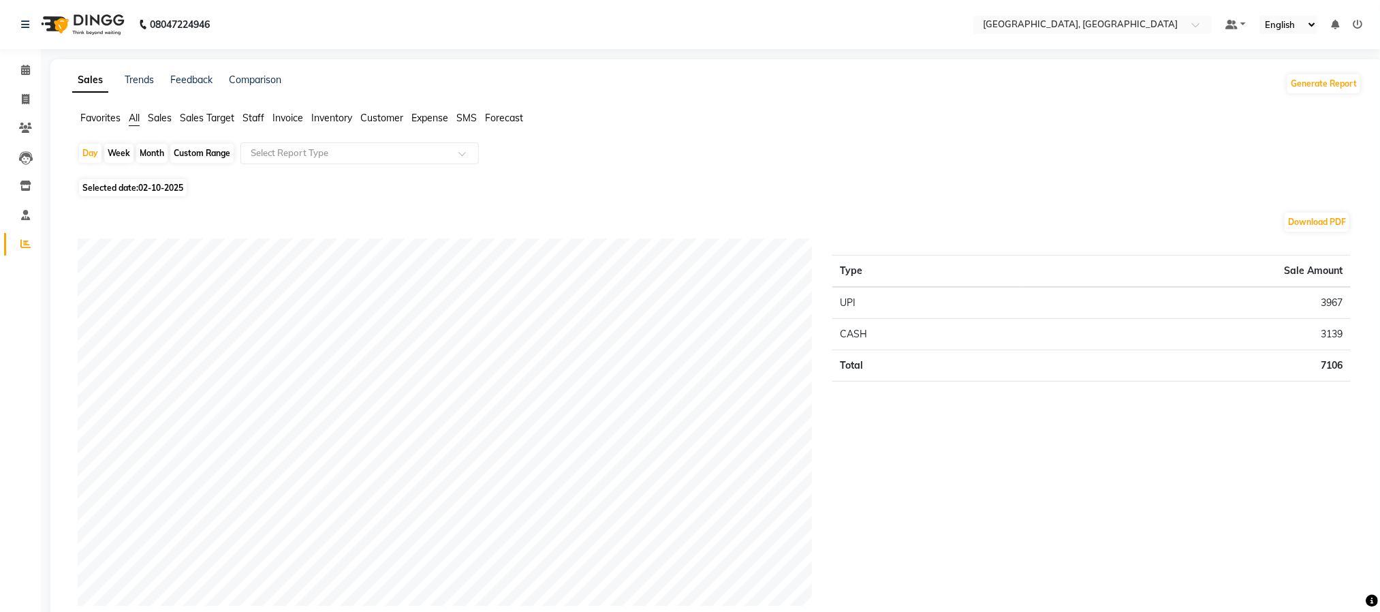
drag, startPoint x: 439, startPoint y: 114, endPoint x: 431, endPoint y: 123, distance: 11.6
click at [437, 115] on span "Expense" at bounding box center [429, 118] width 37 height 12
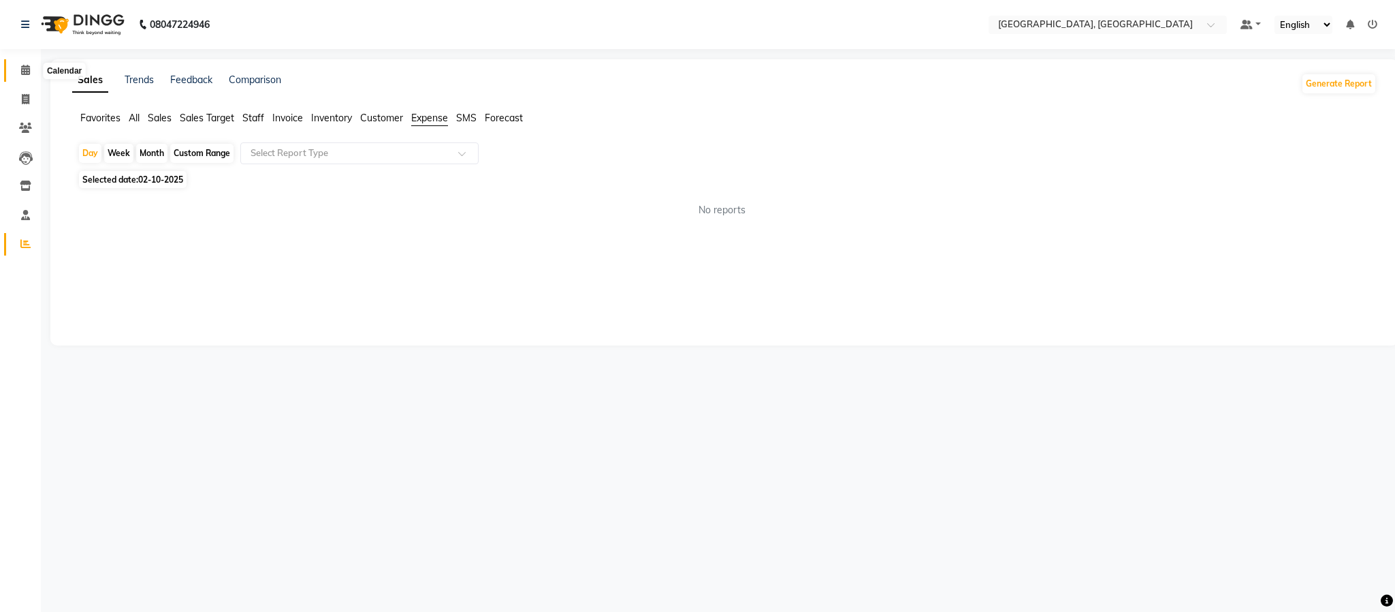
click at [20, 65] on span at bounding box center [26, 71] width 24 height 16
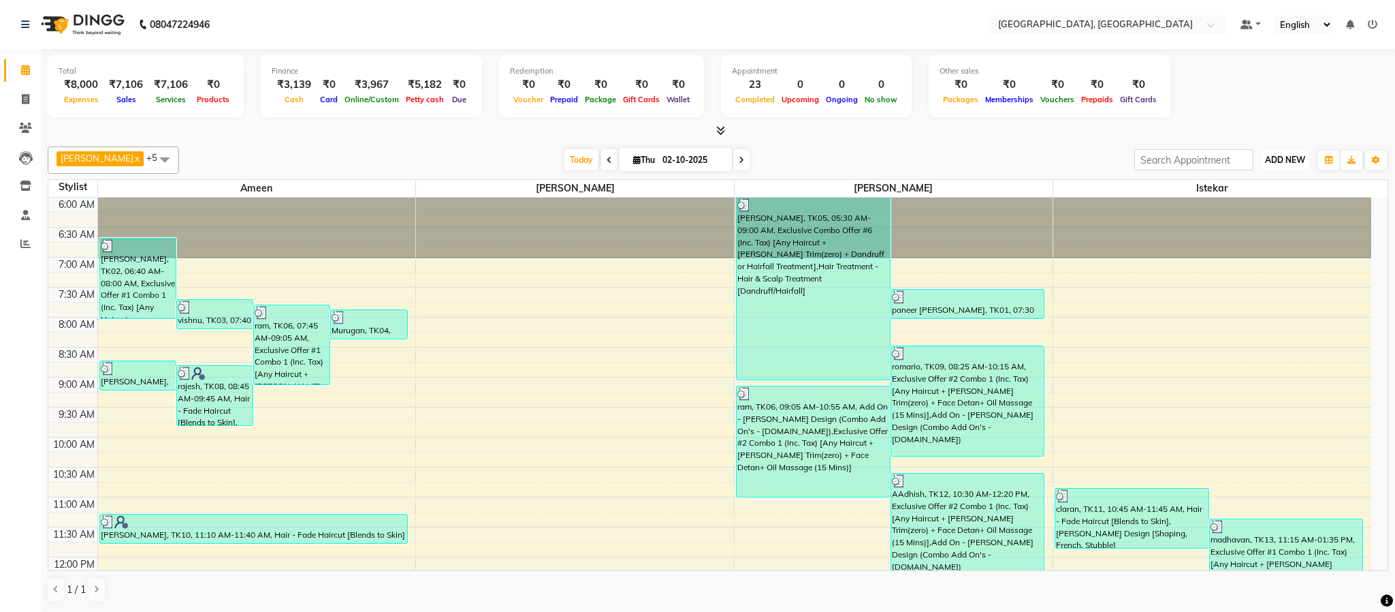
click at [1277, 150] on button "ADD NEW Toggle Dropdown" at bounding box center [1285, 159] width 47 height 19
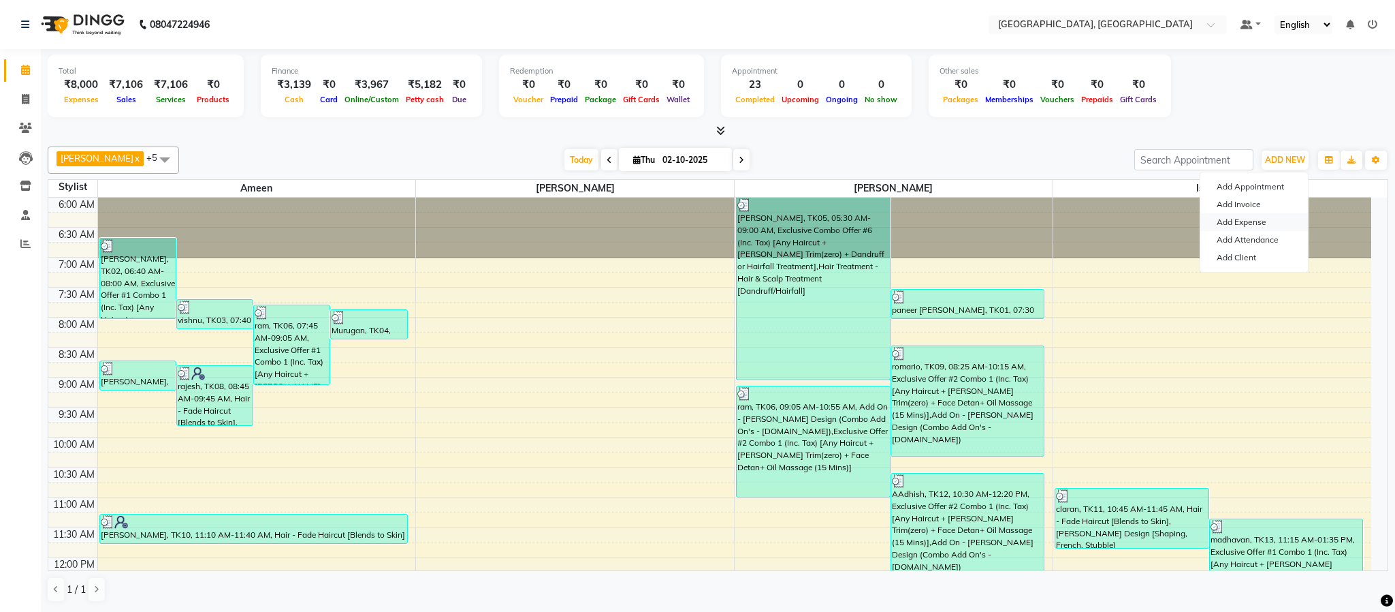
click at [1248, 221] on link "Add Expense" at bounding box center [1255, 222] width 108 height 18
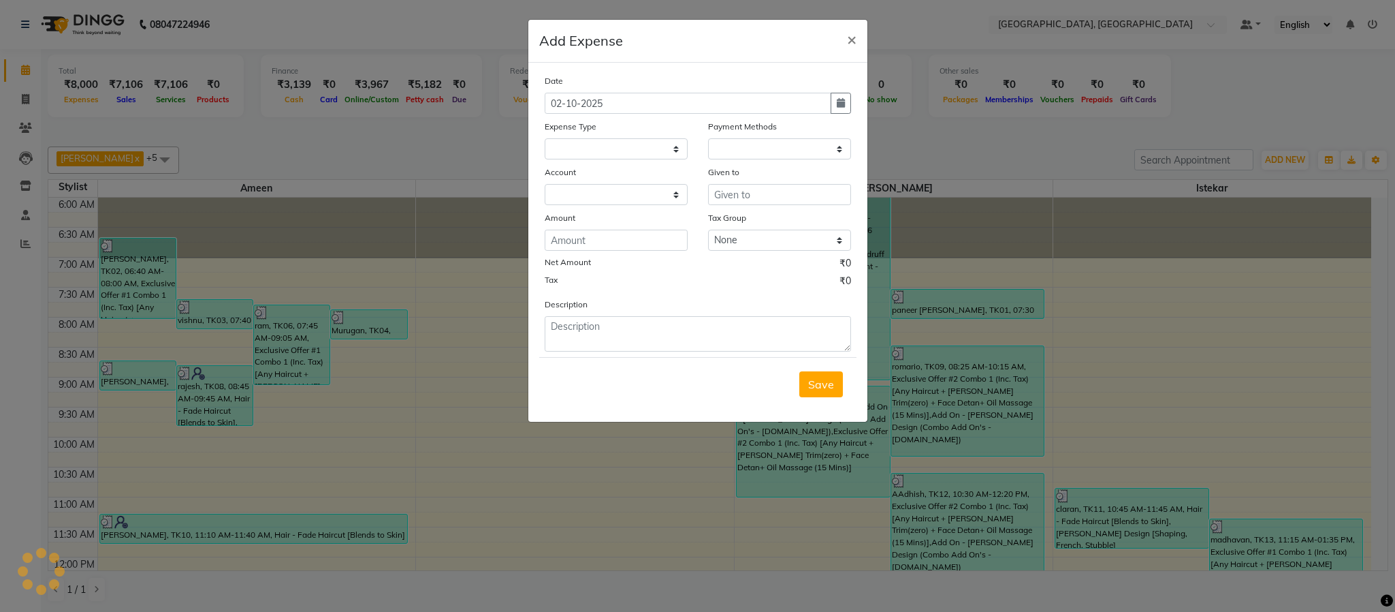
select select
select select "1"
select select "3862"
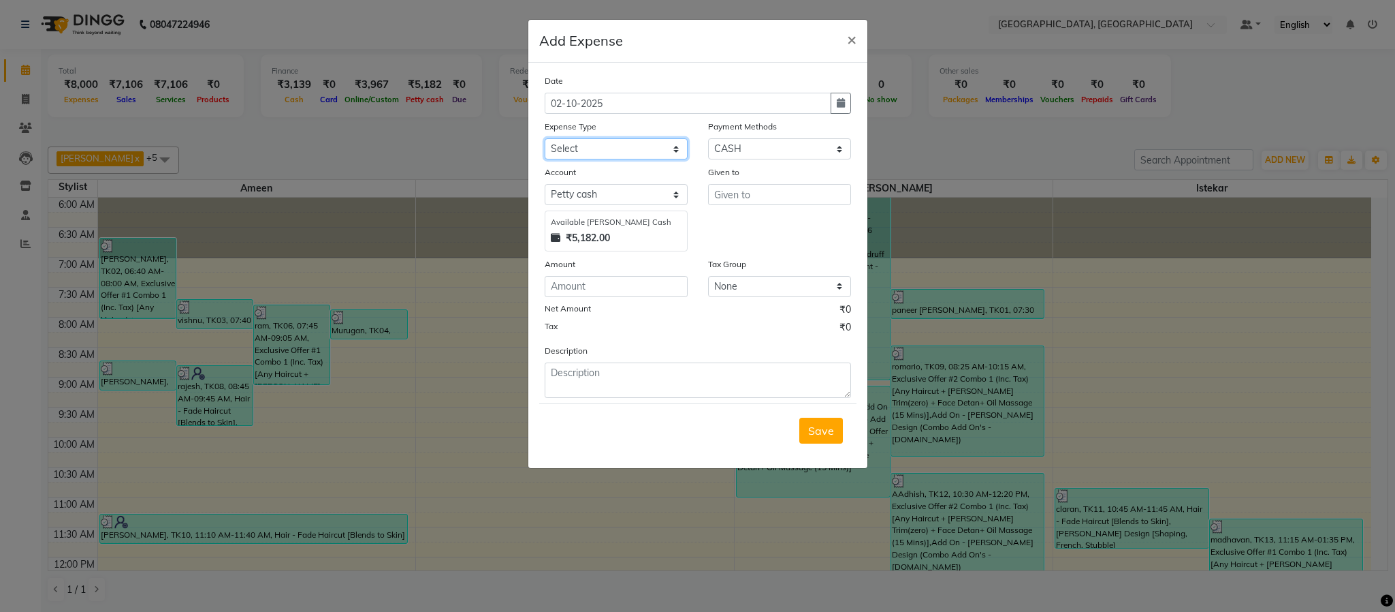
click at [671, 158] on select "Select Advance Salary Bank charges Cash Exchange Cash transfer to bank Customer…" at bounding box center [616, 148] width 143 height 21
select select "10684"
click at [545, 138] on select "Select Advance Salary Bank charges Cash Exchange Cash transfer to bank Customer…" at bounding box center [616, 148] width 143 height 21
click at [733, 191] on input "text" at bounding box center [779, 194] width 143 height 21
type input "mustakeem"
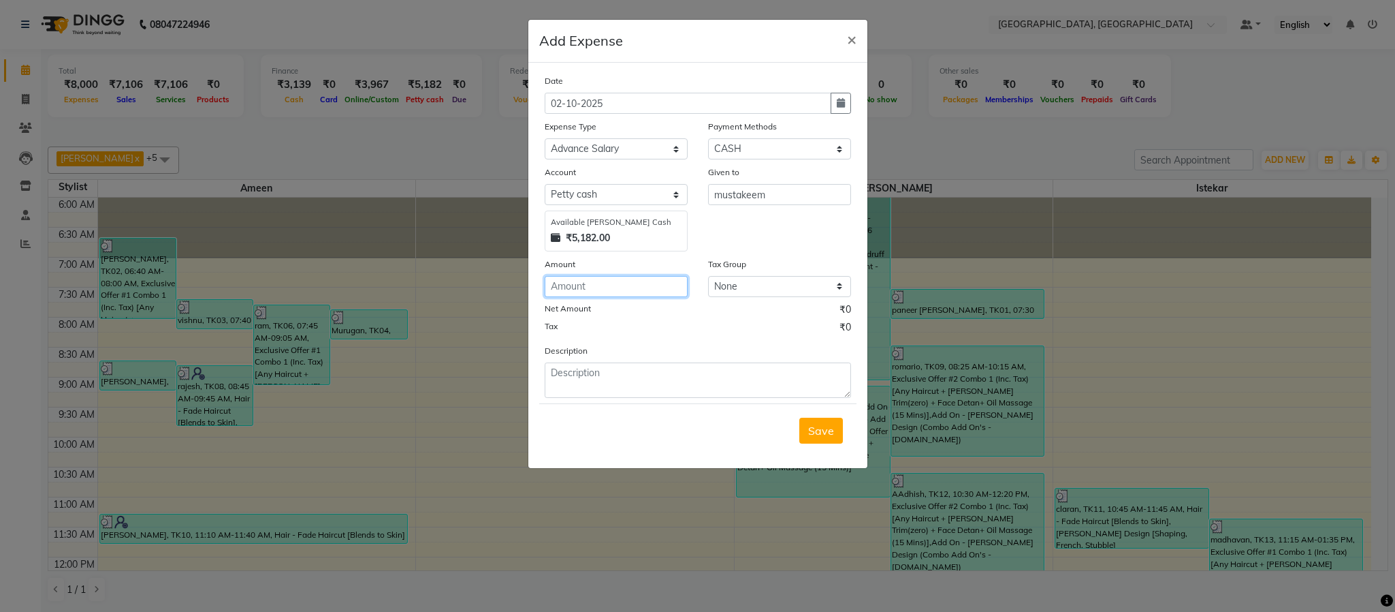
click at [631, 283] on input "number" at bounding box center [616, 286] width 143 height 21
type input "770"
click at [813, 433] on span "Save" at bounding box center [821, 431] width 26 height 14
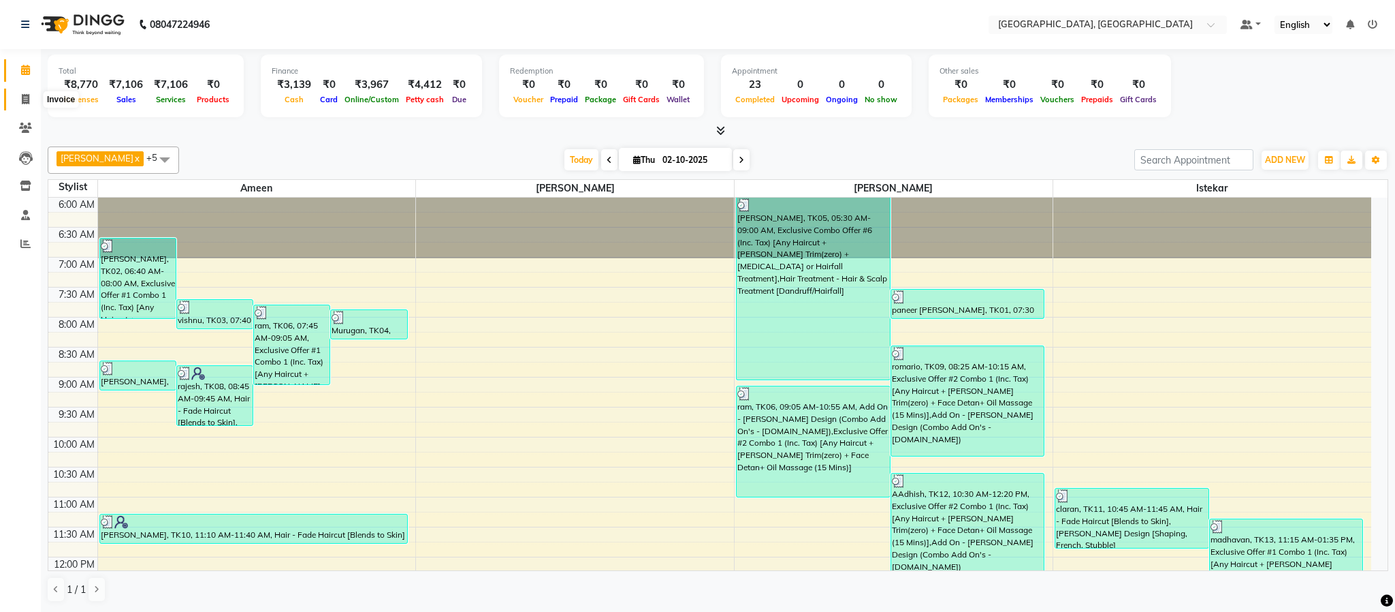
click at [21, 99] on span at bounding box center [26, 100] width 24 height 16
select select "service"
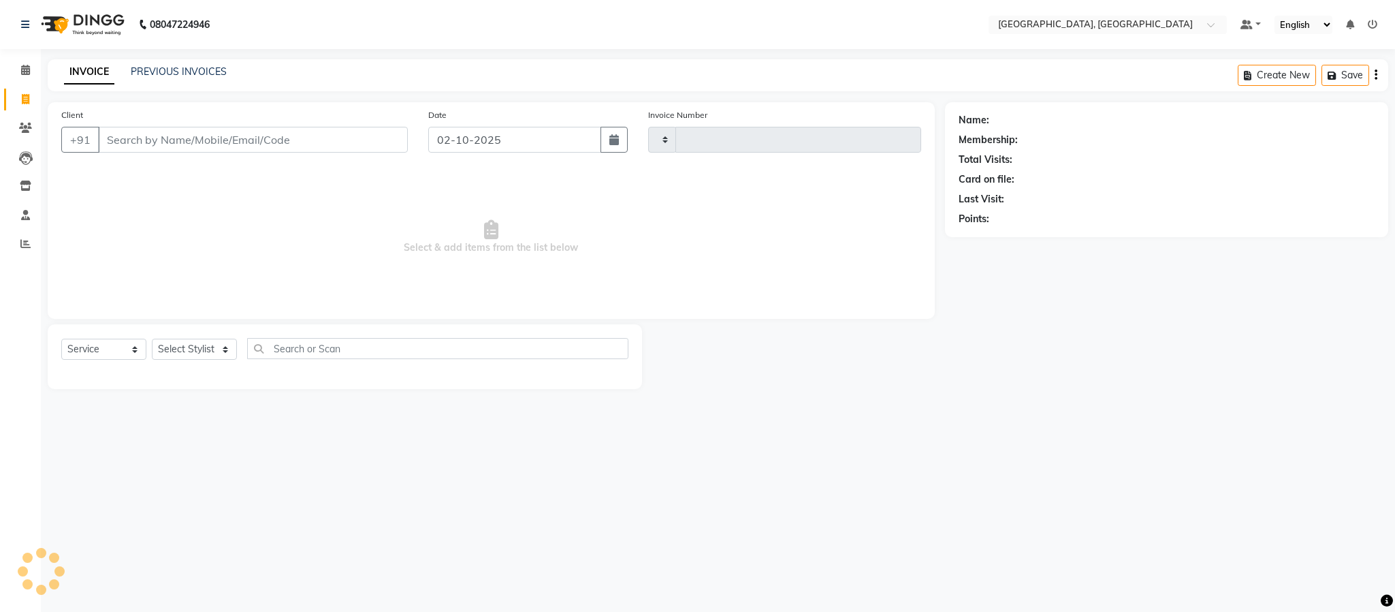
type input "6630"
select select "4977"
click at [196, 350] on select "Select Stylist" at bounding box center [194, 348] width 85 height 21
select select "59056"
click at [152, 339] on select "Select Stylist Ameen House Keeping Istekar McKingstown [PERSON_NAME] Prathiswar…" at bounding box center [194, 348] width 85 height 21
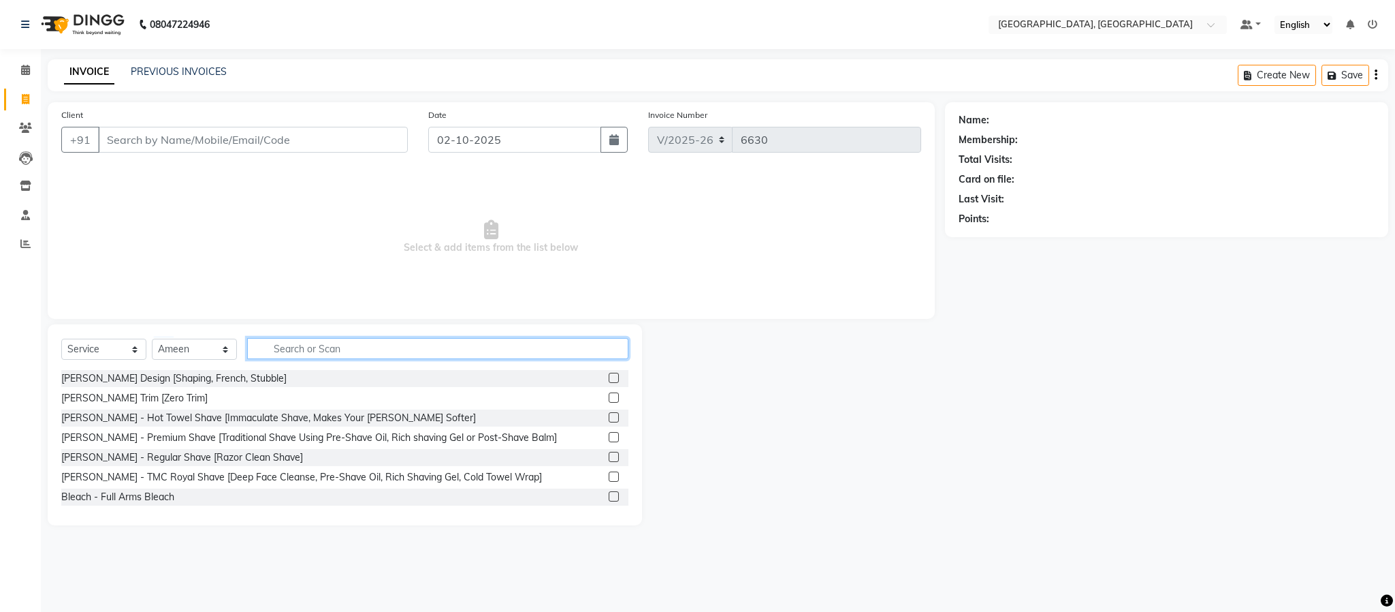
click at [349, 345] on input "text" at bounding box center [437, 348] width 381 height 21
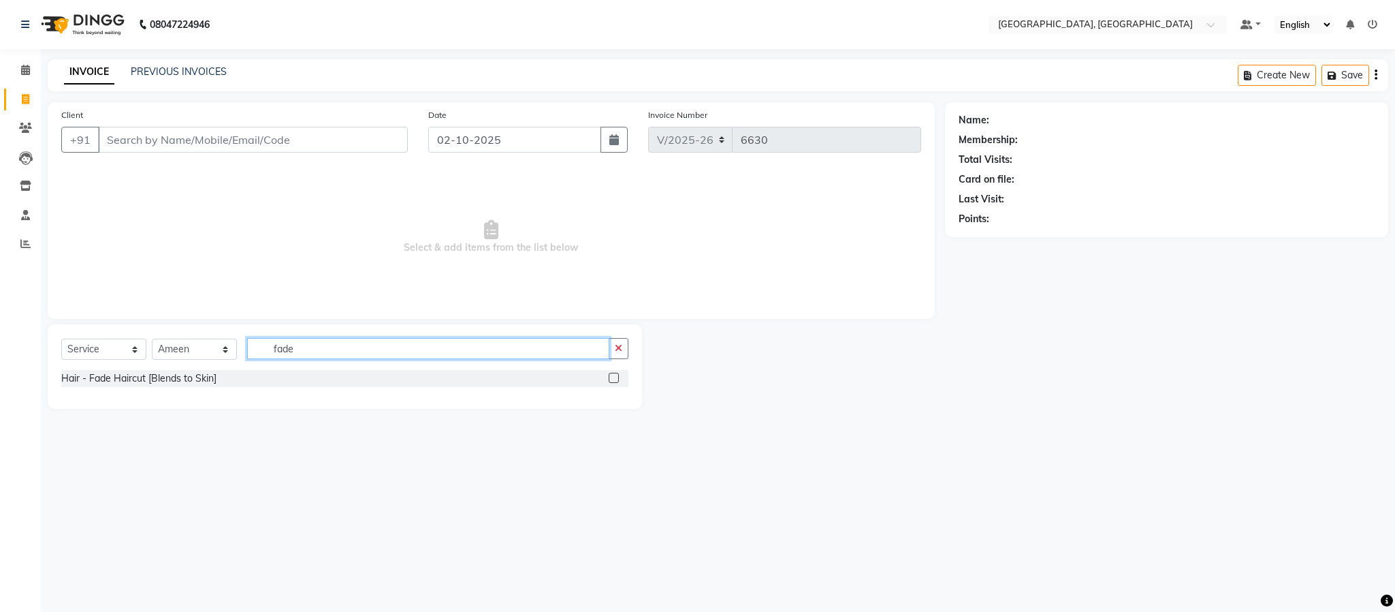
type input "fade"
click at [615, 382] on label at bounding box center [614, 377] width 10 height 10
click at [615, 382] on input "checkbox" at bounding box center [613, 378] width 9 height 9
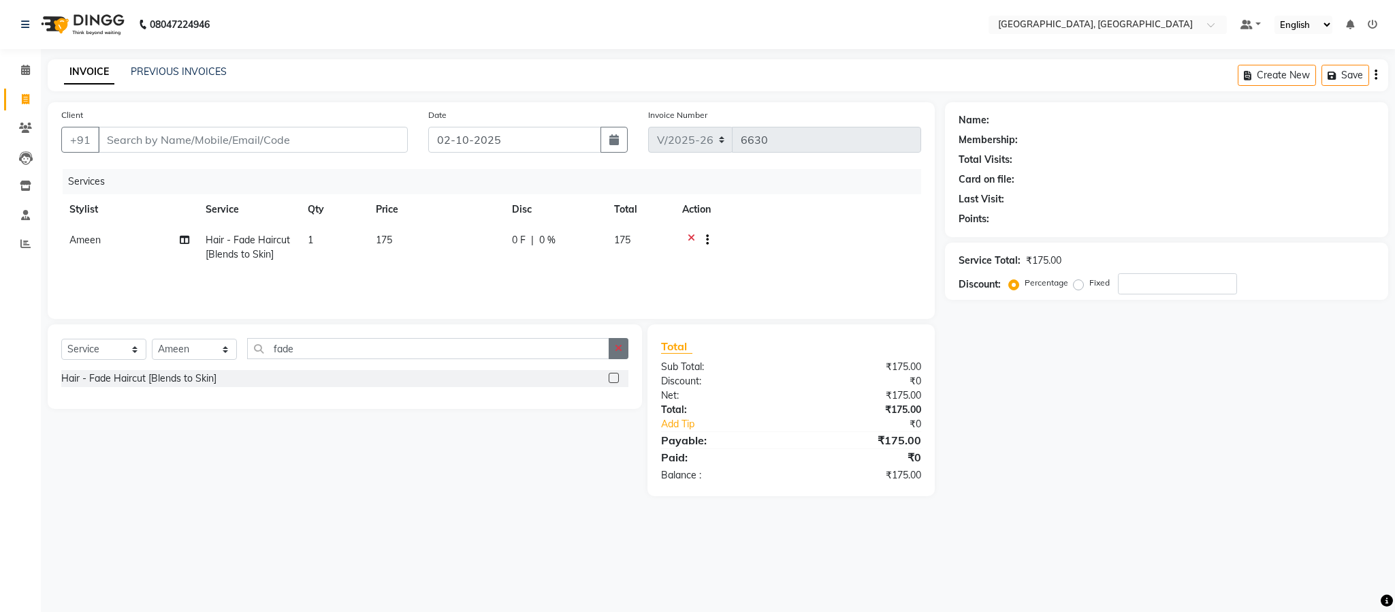
checkbox input "false"
click at [620, 354] on button "button" at bounding box center [619, 348] width 20 height 21
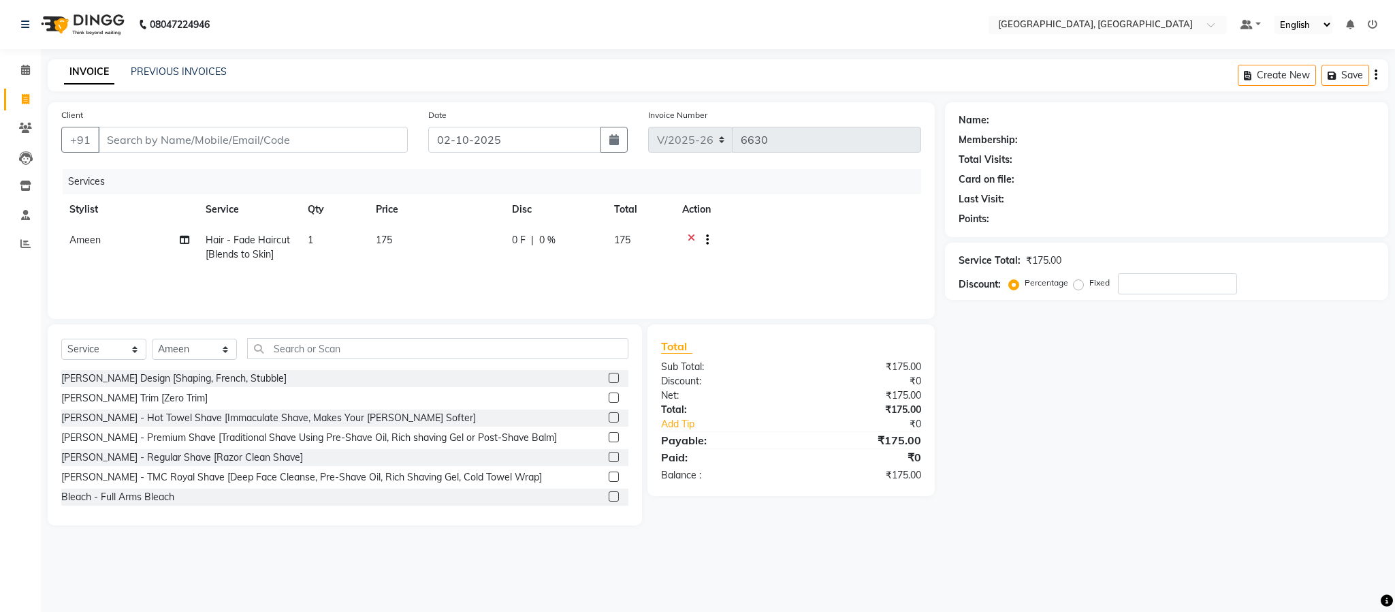
click at [609, 378] on label at bounding box center [614, 377] width 10 height 10
click at [609, 378] on input "checkbox" at bounding box center [613, 378] width 9 height 9
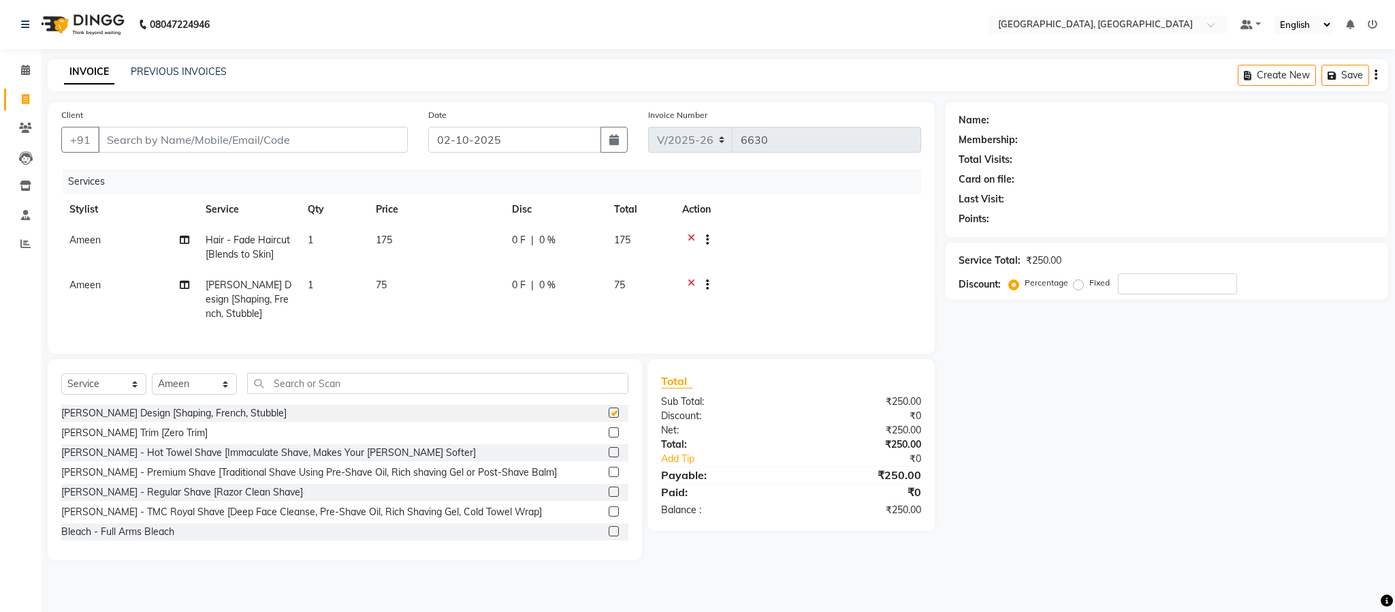
checkbox input "false"
click at [330, 138] on input "Client" at bounding box center [253, 140] width 310 height 26
type input "8"
type input "0"
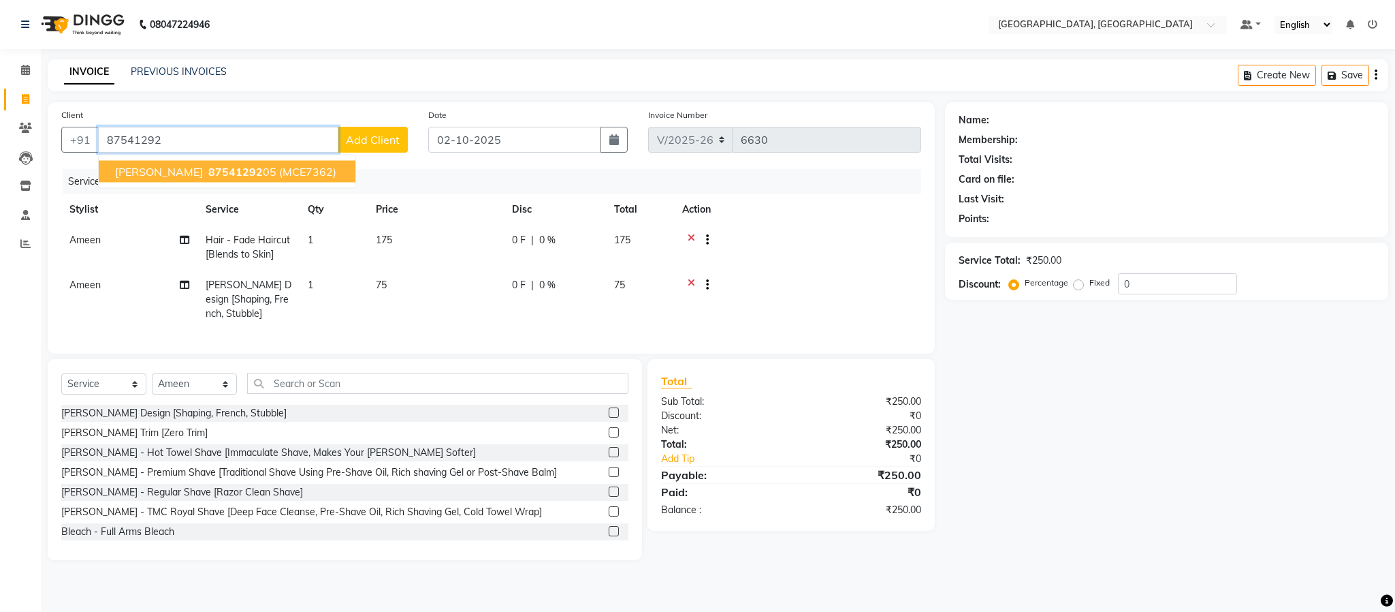
click at [298, 176] on button "[PERSON_NAME] 87541292 05 (MCE7362)" at bounding box center [227, 172] width 257 height 22
type input "8754129205"
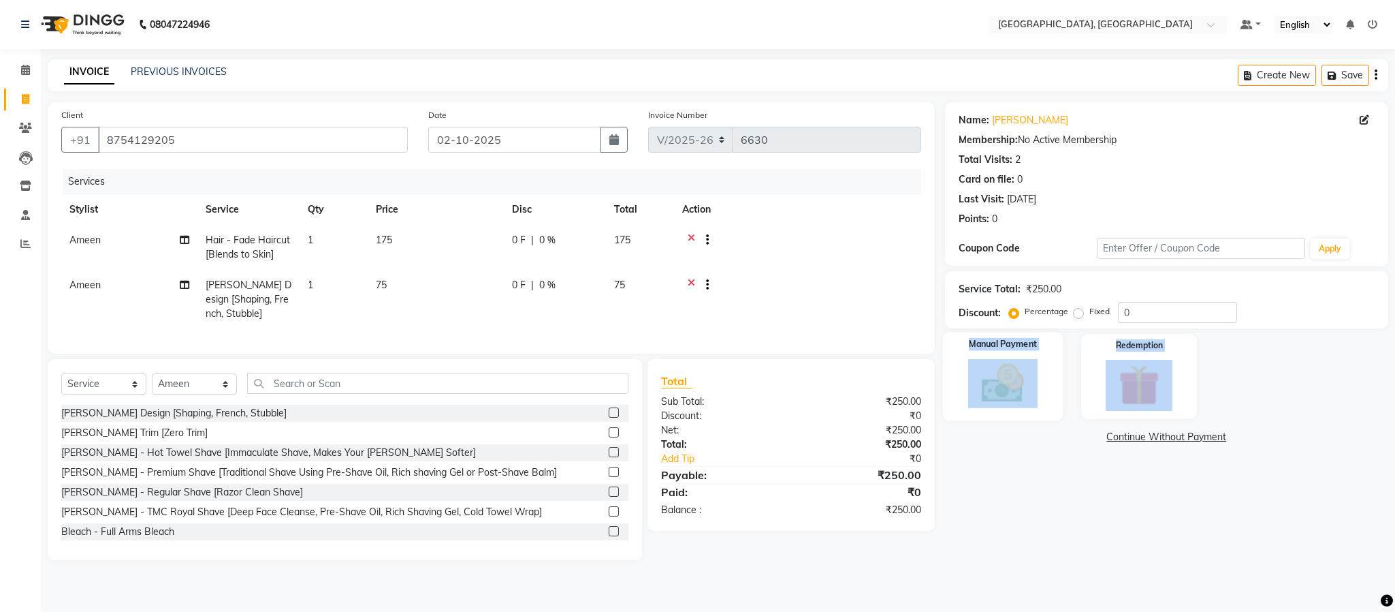
click at [1023, 419] on div "Name: [PERSON_NAME] Membership: No Active Membership Total Visits: 2 Card on fi…" at bounding box center [1172, 331] width 454 height 458
click at [1021, 401] on img at bounding box center [1002, 383] width 69 height 49
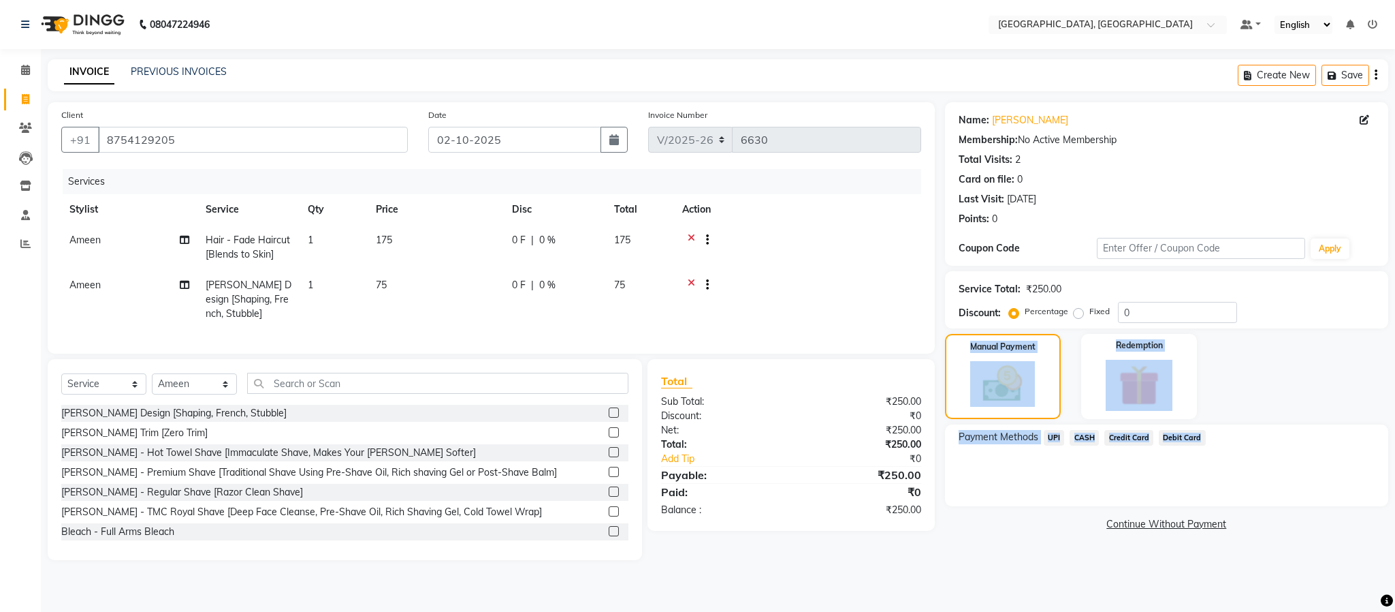
click at [1052, 438] on span "UPI" at bounding box center [1054, 438] width 21 height 16
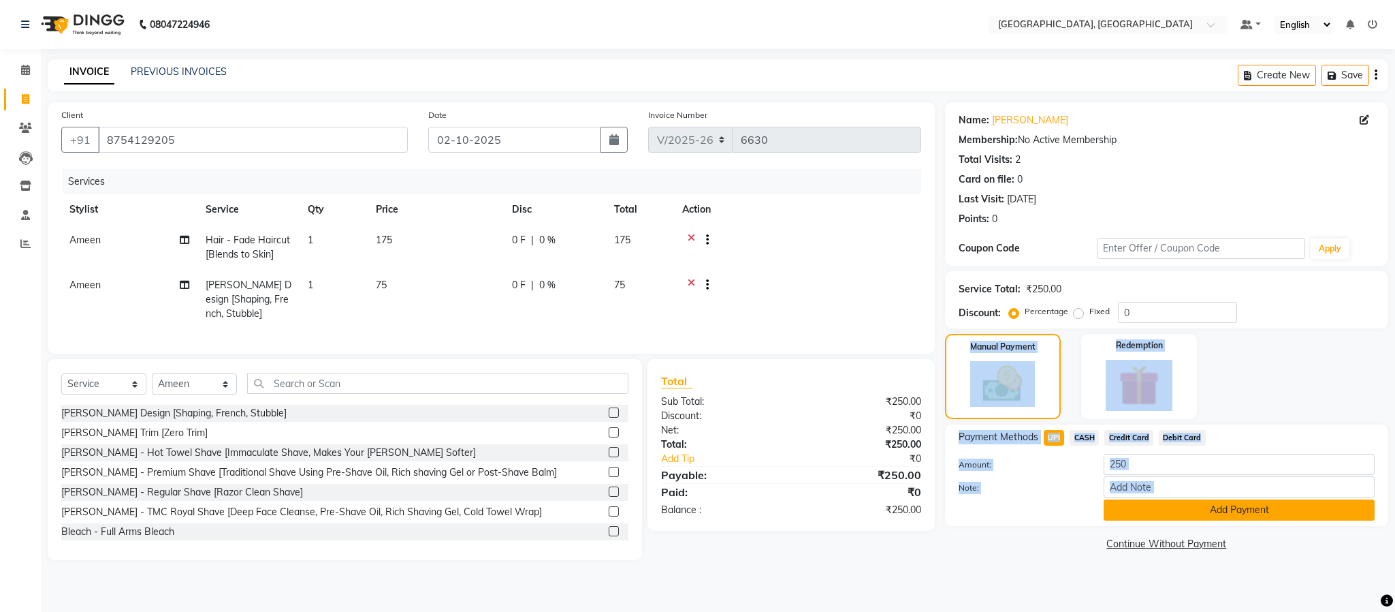
click at [1139, 513] on button "Add Payment" at bounding box center [1239, 509] width 271 height 21
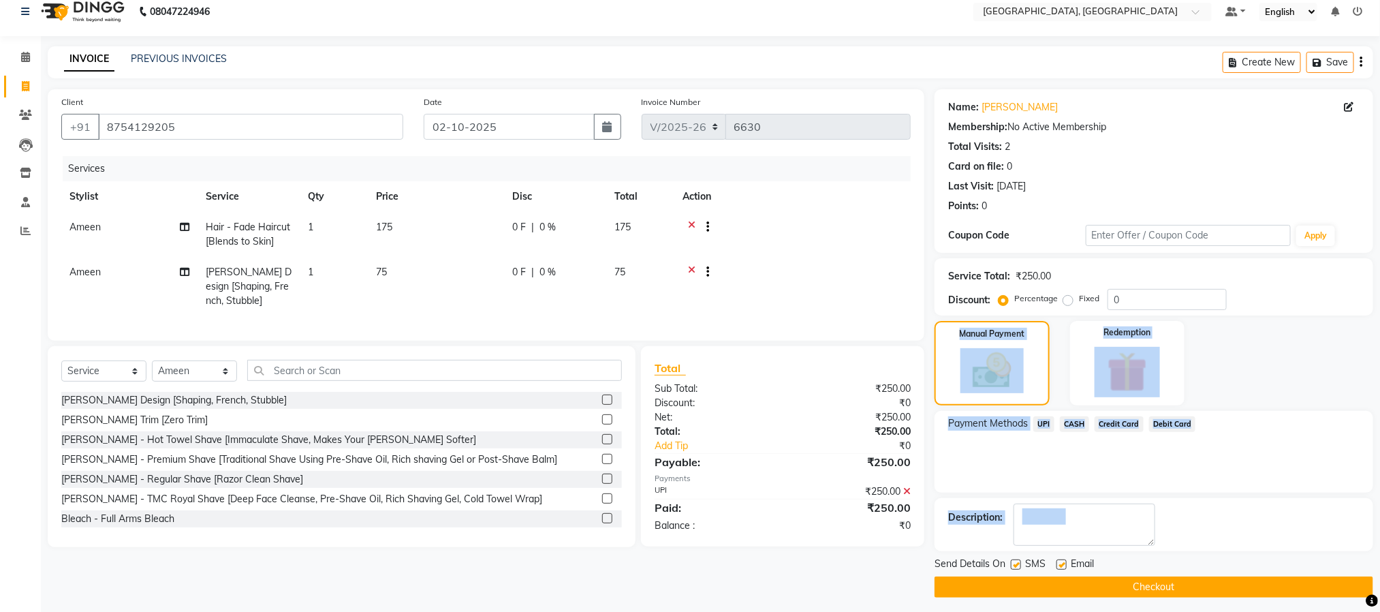
scroll to position [20, 0]
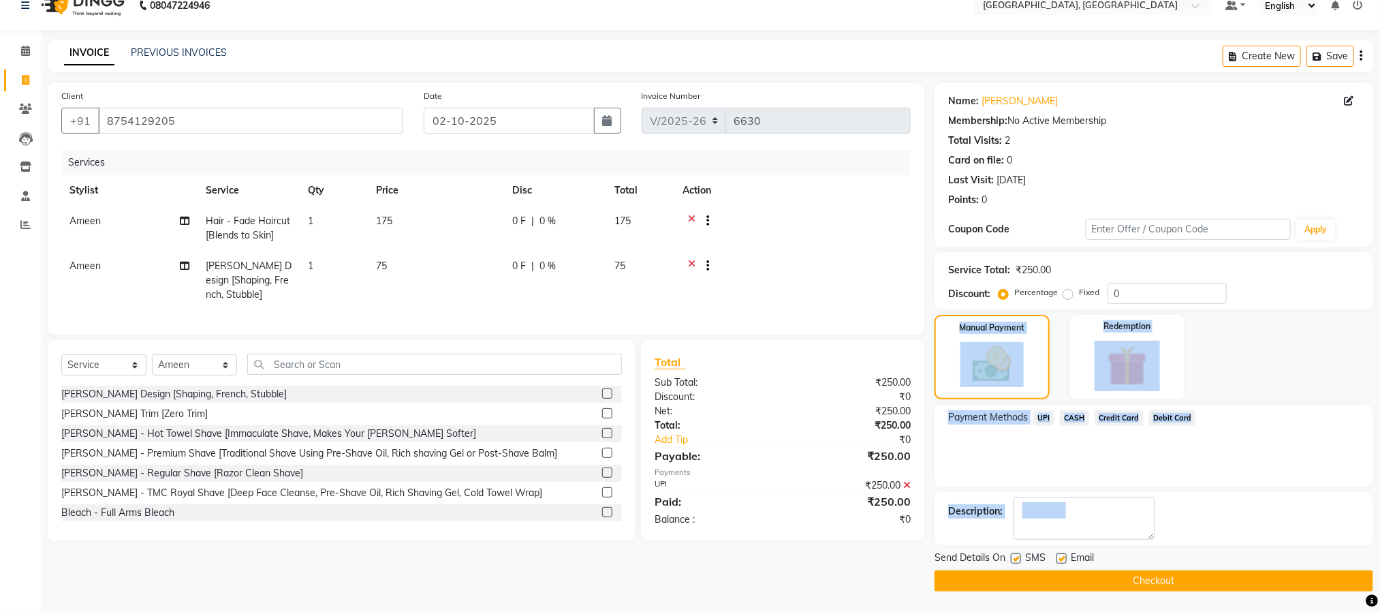
click at [1281, 505] on div "Description:" at bounding box center [1153, 518] width 411 height 42
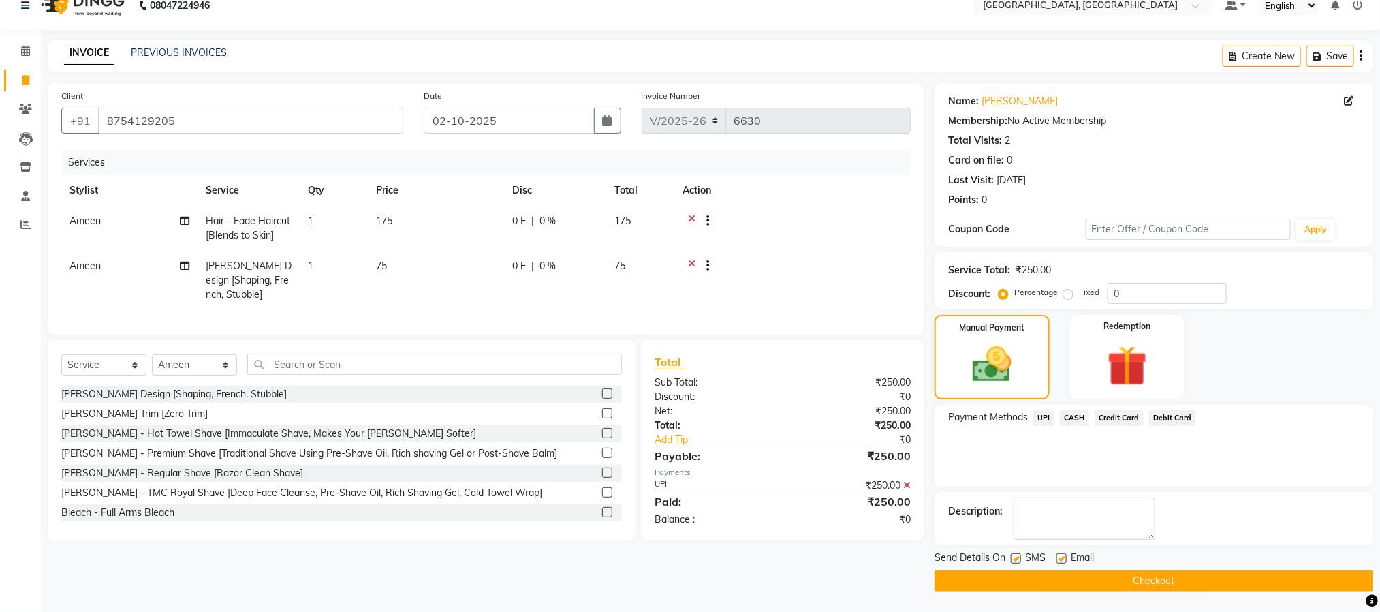
click at [1240, 576] on button "Checkout" at bounding box center [1153, 580] width 439 height 21
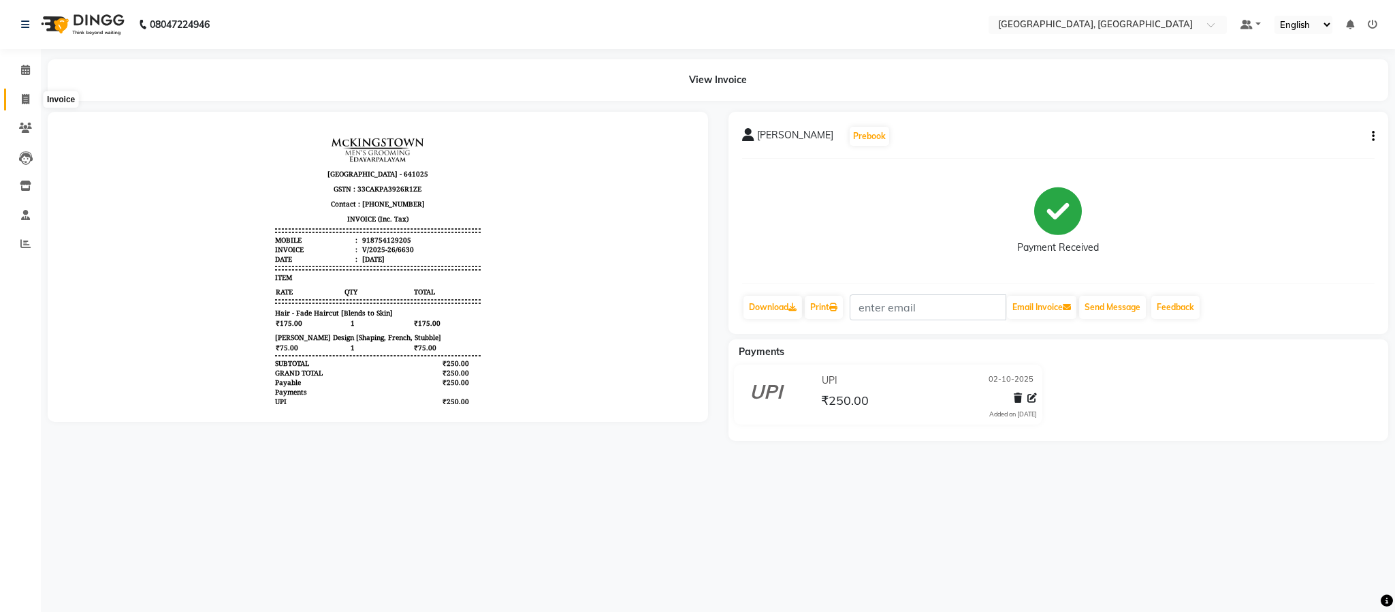
click at [22, 94] on icon at bounding box center [25, 99] width 7 height 10
select select "service"
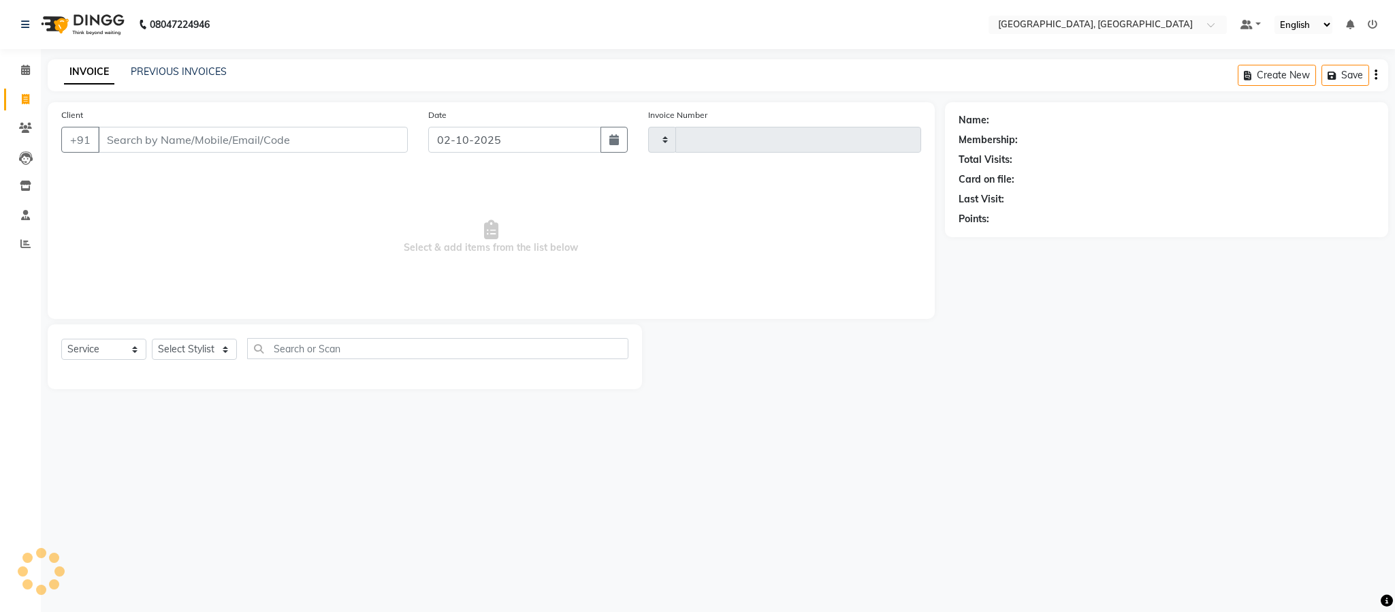
type input "6631"
select select "4977"
click at [31, 243] on span at bounding box center [26, 244] width 24 height 16
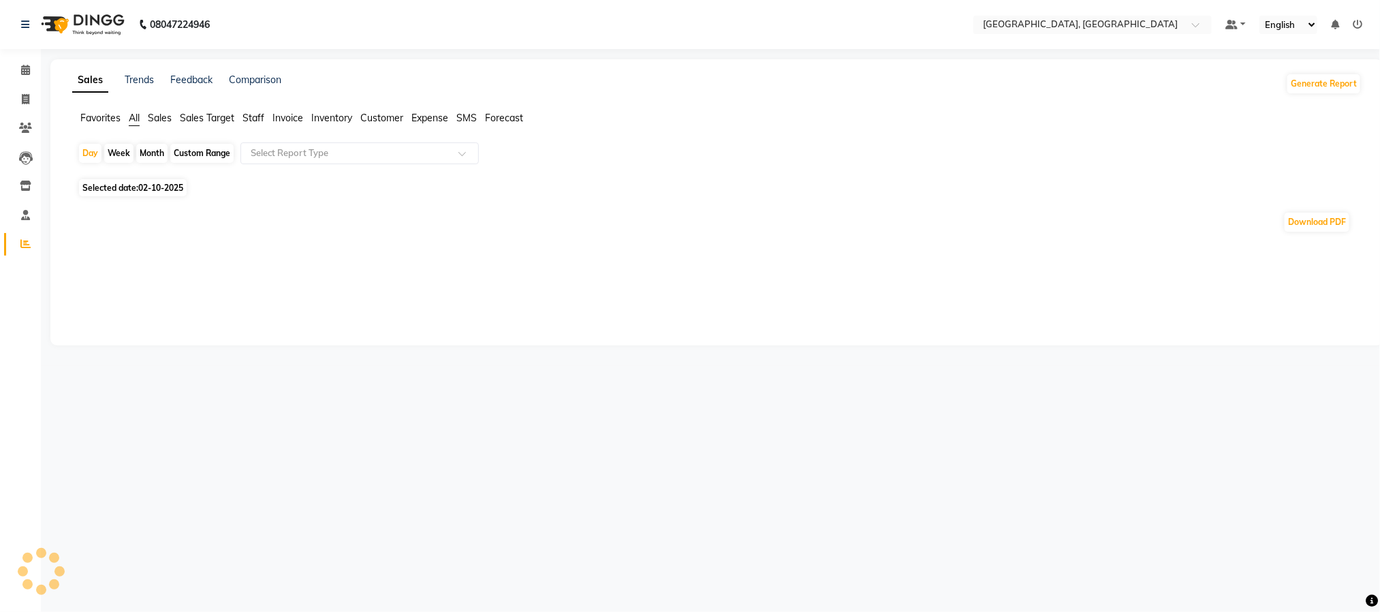
click at [37, 116] on li "Clients" at bounding box center [20, 128] width 41 height 29
click at [20, 125] on icon at bounding box center [25, 128] width 13 height 10
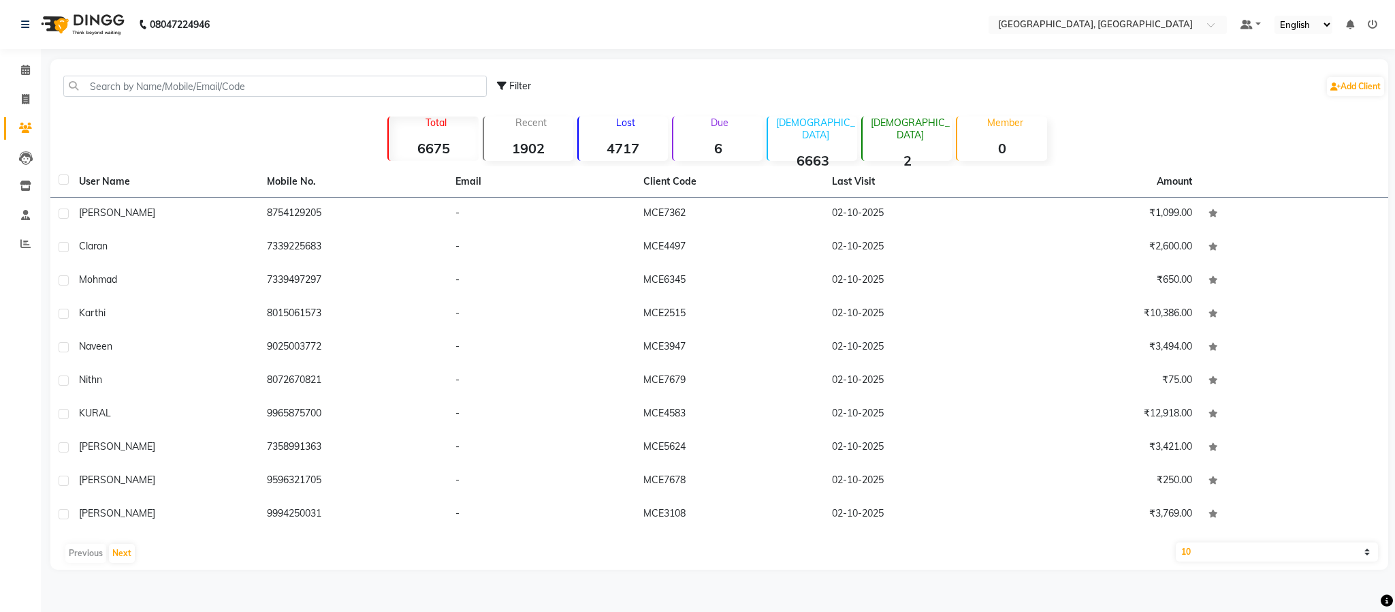
click at [105, 554] on div "Previous Next" at bounding box center [719, 553] width 1327 height 22
click at [115, 556] on button "Next" at bounding box center [122, 552] width 26 height 19
drag, startPoint x: 80, startPoint y: 548, endPoint x: 102, endPoint y: 552, distance: 22.1
click at [80, 550] on button "Previous" at bounding box center [85, 552] width 41 height 19
click at [109, 550] on button "Next" at bounding box center [122, 552] width 26 height 19
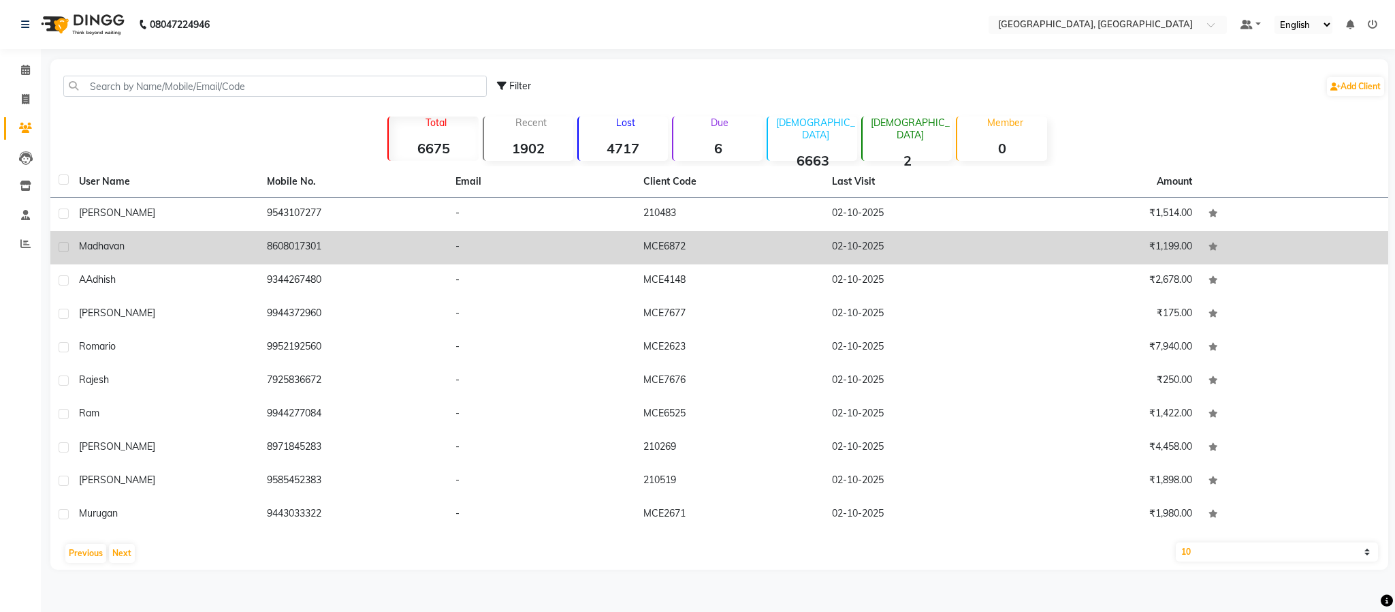
click at [299, 245] on td "8608017301" at bounding box center [353, 247] width 188 height 33
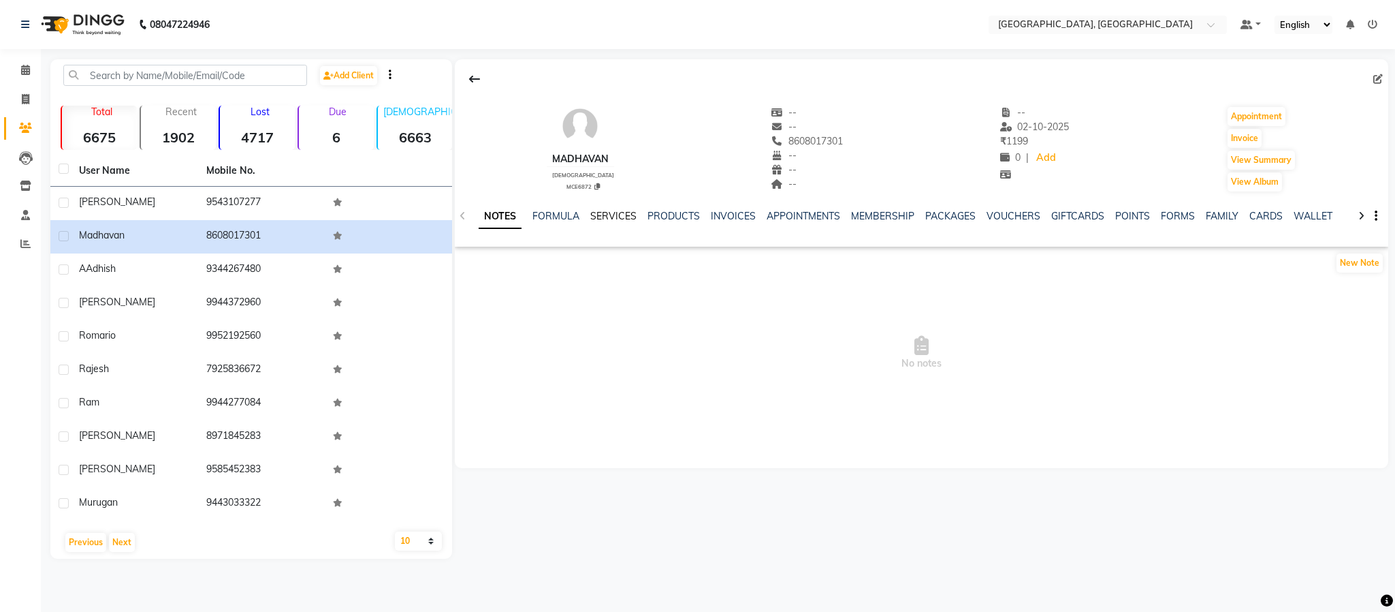
click at [617, 213] on link "SERVICES" at bounding box center [613, 216] width 46 height 12
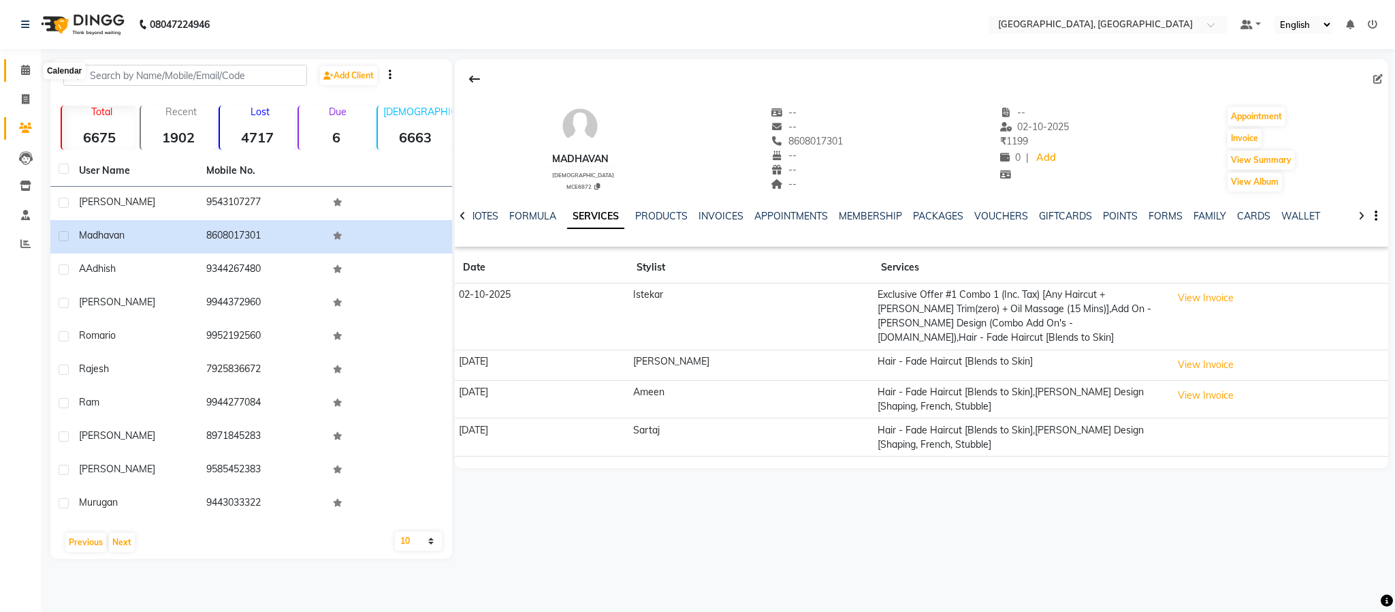
click at [29, 70] on icon at bounding box center [25, 70] width 9 height 10
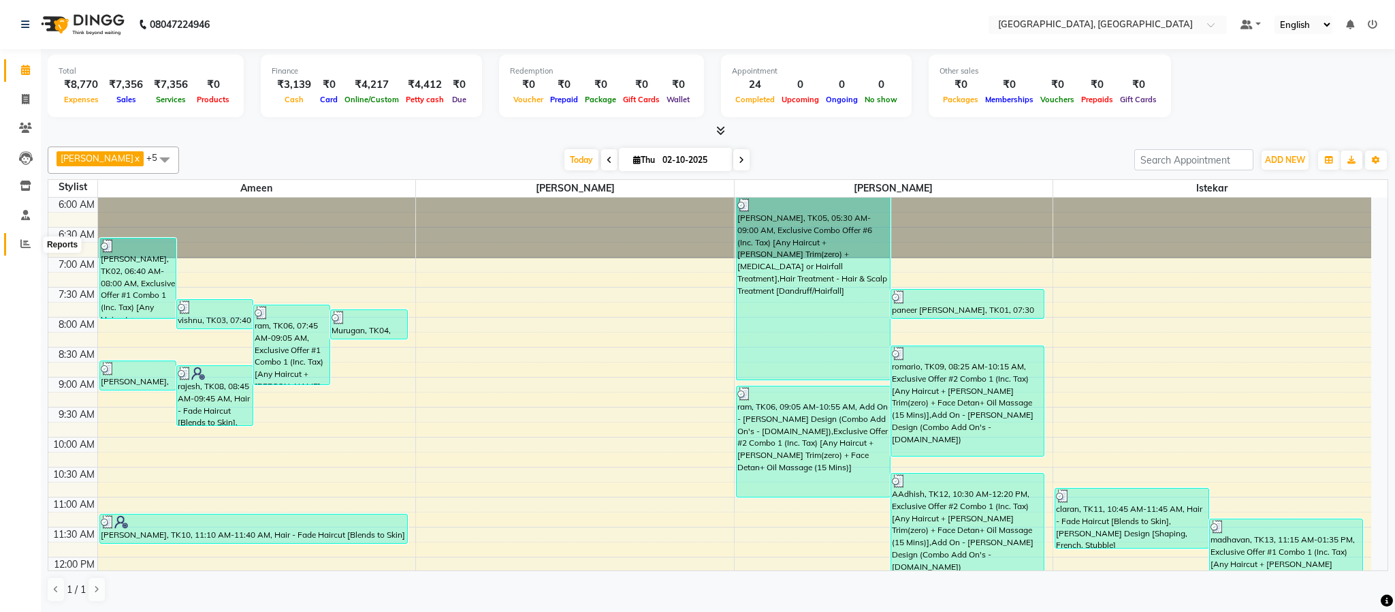
click at [20, 249] on span at bounding box center [26, 244] width 24 height 16
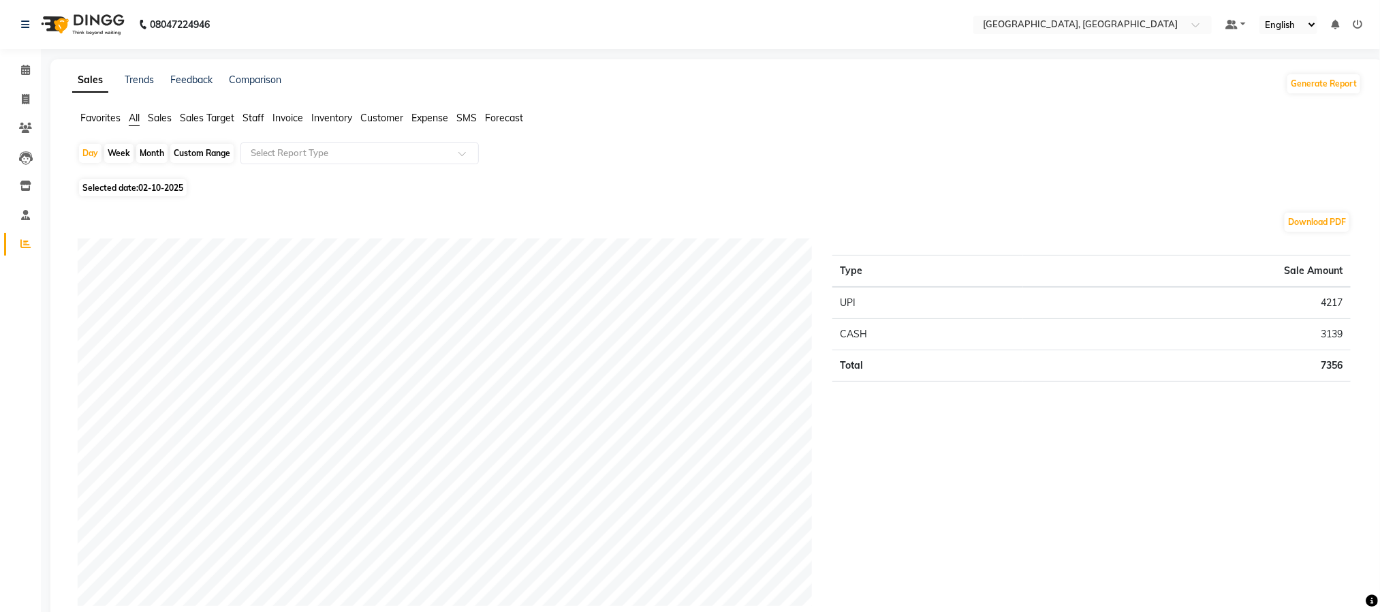
click at [248, 117] on span "Staff" at bounding box center [253, 118] width 22 height 12
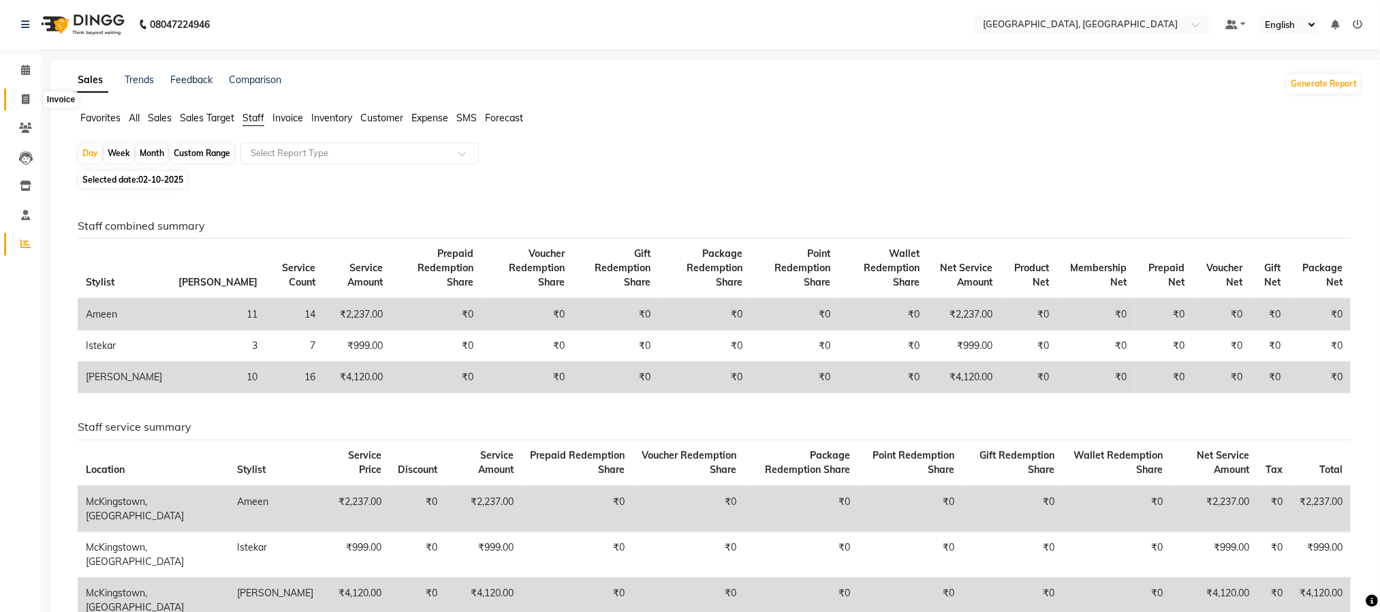
drag, startPoint x: 22, startPoint y: 102, endPoint x: 31, endPoint y: 105, distance: 9.3
click at [22, 102] on icon at bounding box center [25, 99] width 7 height 10
select select "service"
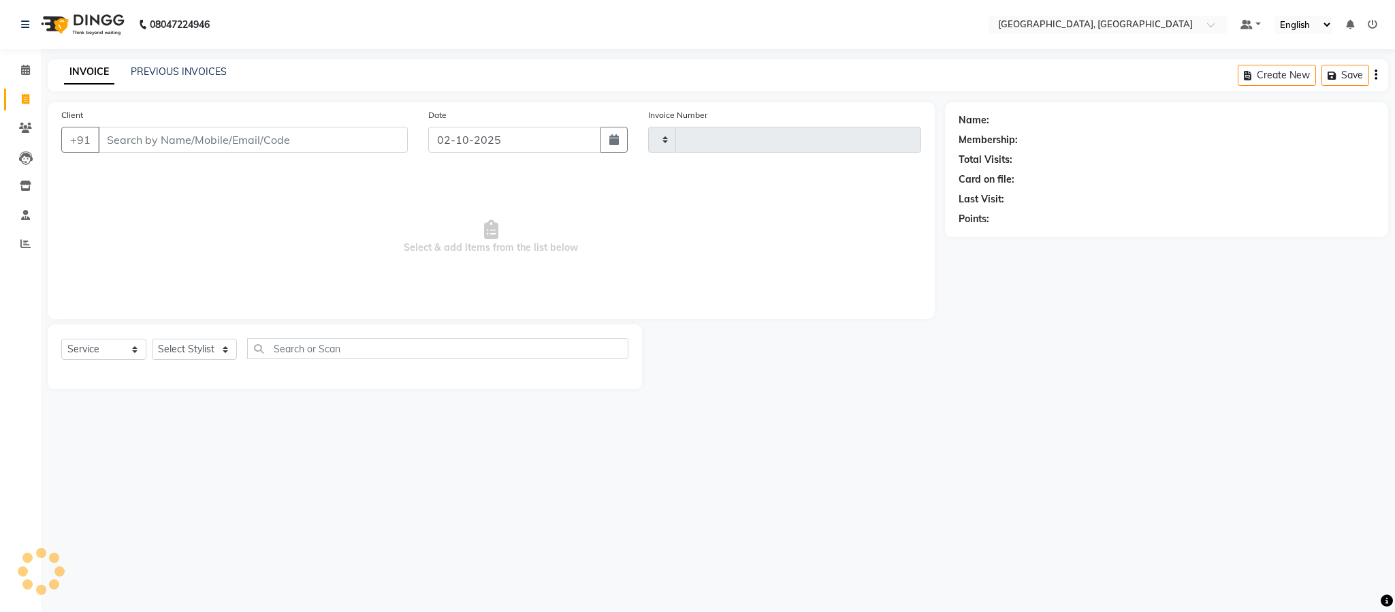
type input "6631"
select select "4977"
click at [204, 349] on select "Select Stylist Ameen House Keeping Istekar McKingstown [PERSON_NAME] Prathiswar…" at bounding box center [194, 348] width 85 height 21
select select "84531"
click at [152, 339] on select "Select Stylist Ameen House Keeping Istekar McKingstown [PERSON_NAME] Prathiswar…" at bounding box center [194, 348] width 85 height 21
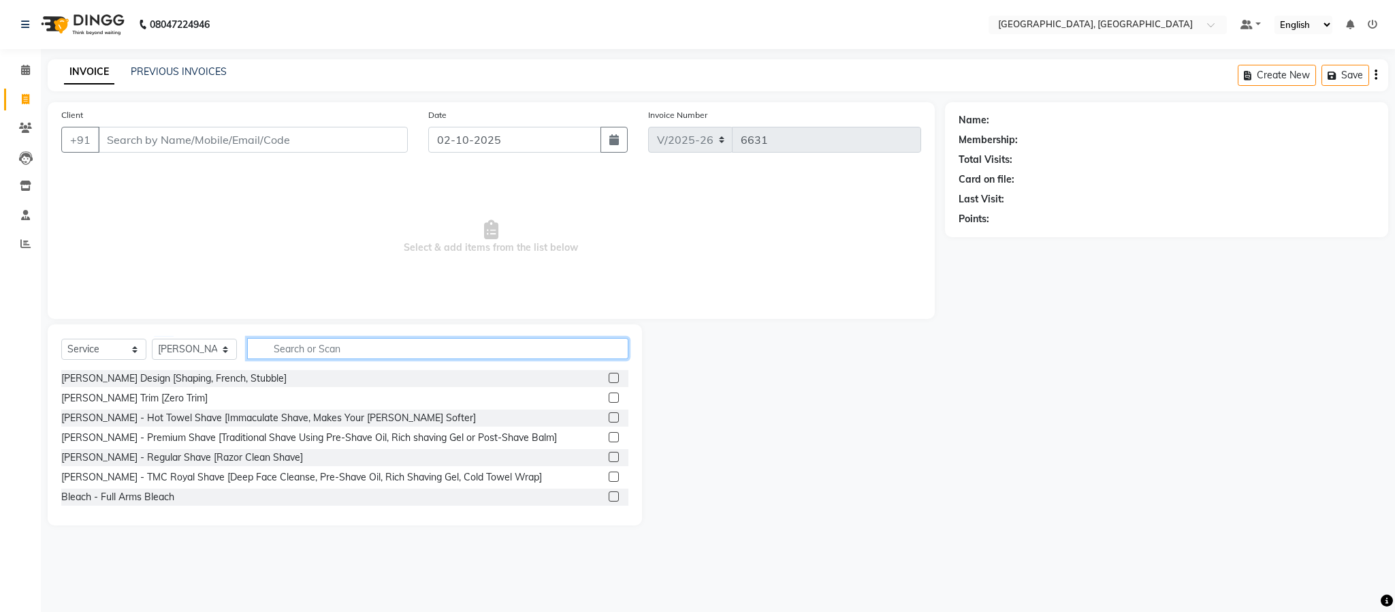
click at [306, 348] on input "text" at bounding box center [437, 348] width 381 height 21
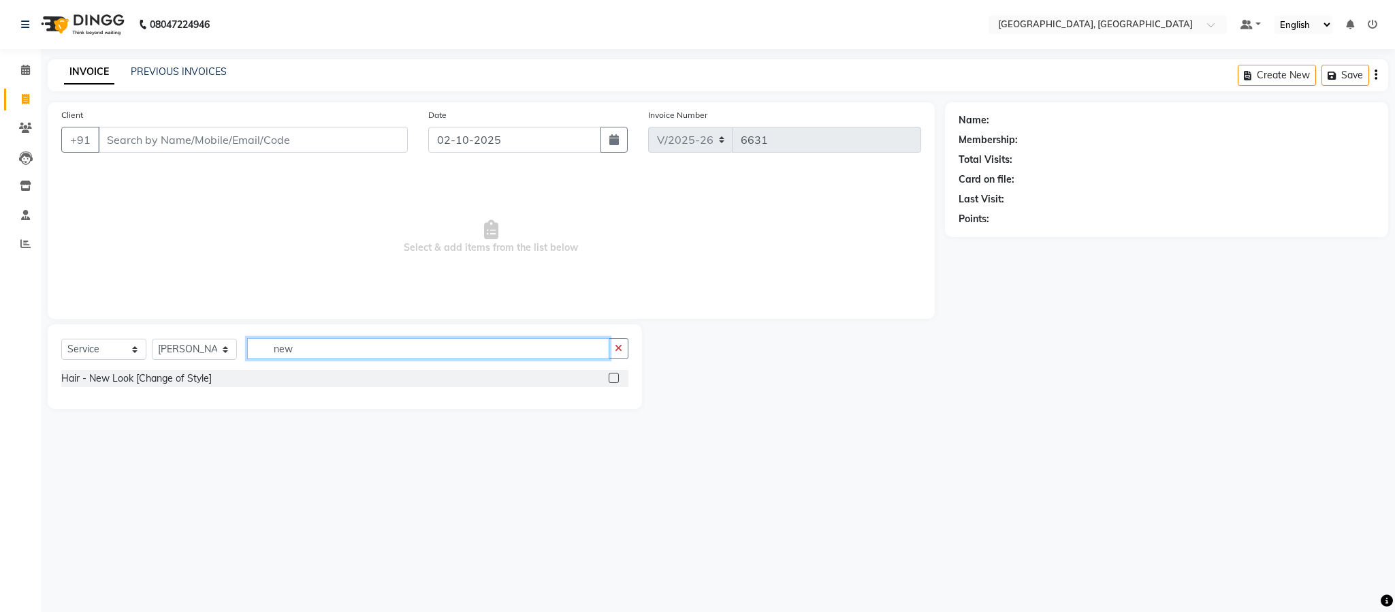
type input "new"
click at [618, 378] on label at bounding box center [614, 377] width 10 height 10
click at [618, 378] on input "checkbox" at bounding box center [613, 378] width 9 height 9
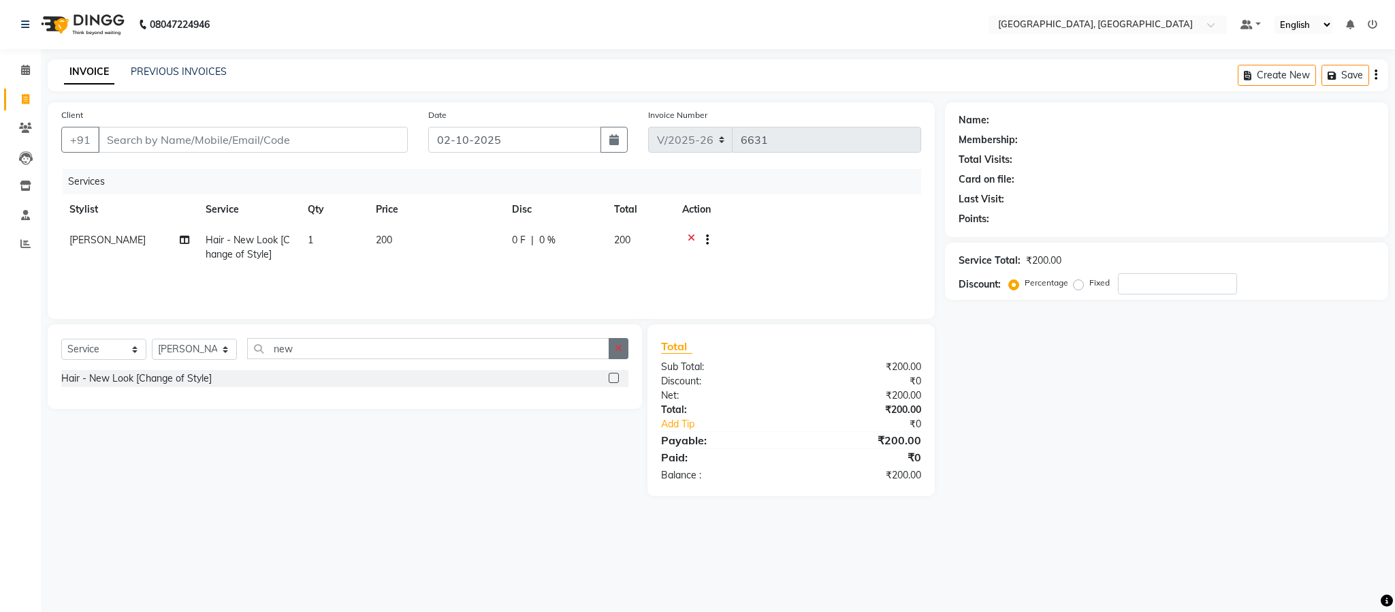
checkbox input "false"
click at [619, 358] on button "button" at bounding box center [619, 348] width 20 height 21
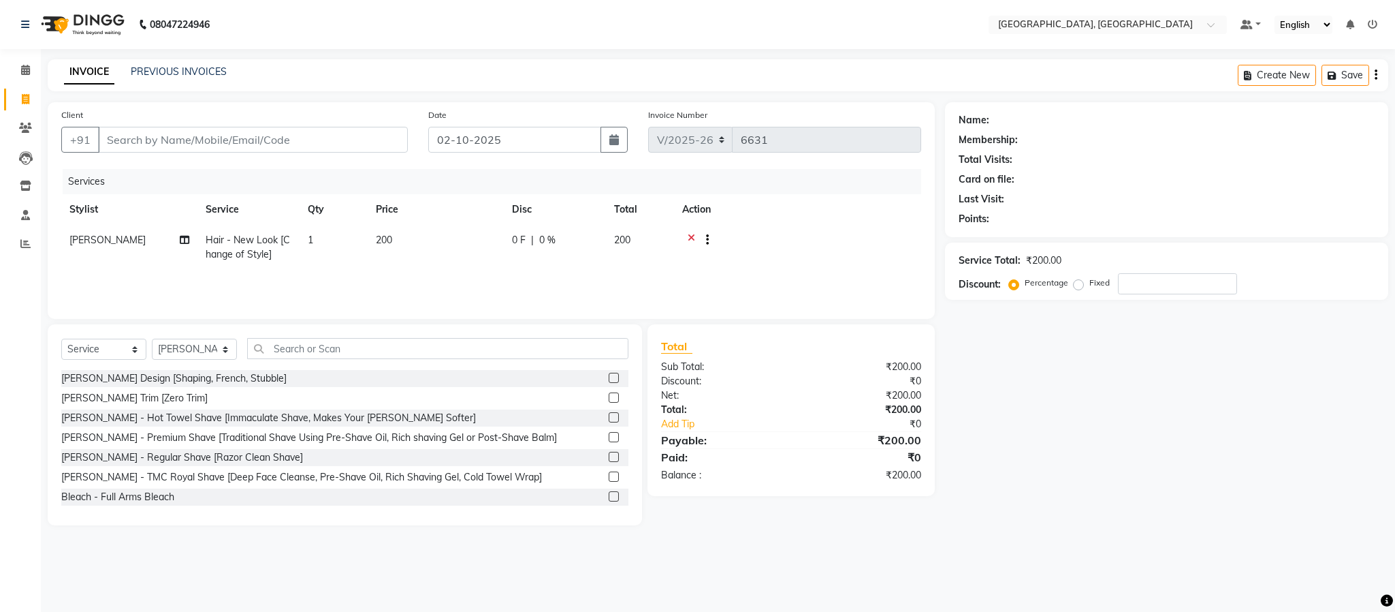
click at [609, 374] on label at bounding box center [614, 377] width 10 height 10
click at [609, 374] on input "checkbox" at bounding box center [613, 378] width 9 height 9
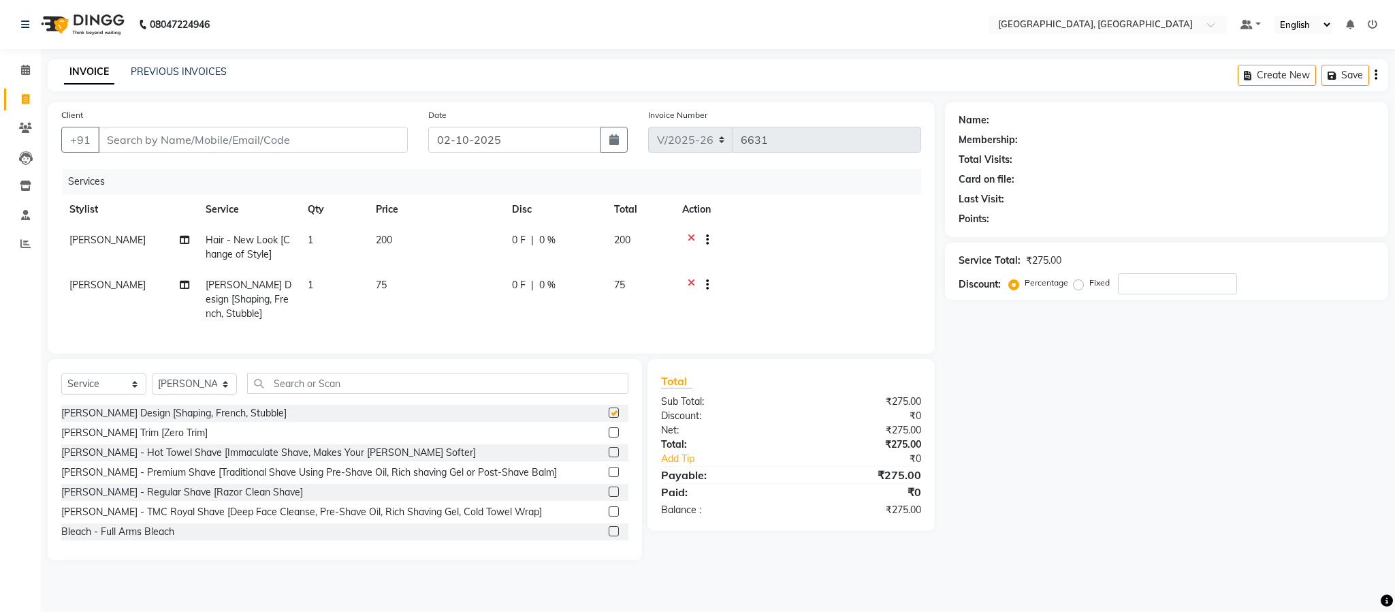
checkbox input "false"
click at [370, 145] on input "Client" at bounding box center [253, 140] width 310 height 26
click at [372, 146] on input "Client" at bounding box center [253, 140] width 310 height 26
click at [375, 144] on input "Client" at bounding box center [253, 140] width 310 height 26
click at [328, 138] on input "Client" at bounding box center [253, 140] width 310 height 26
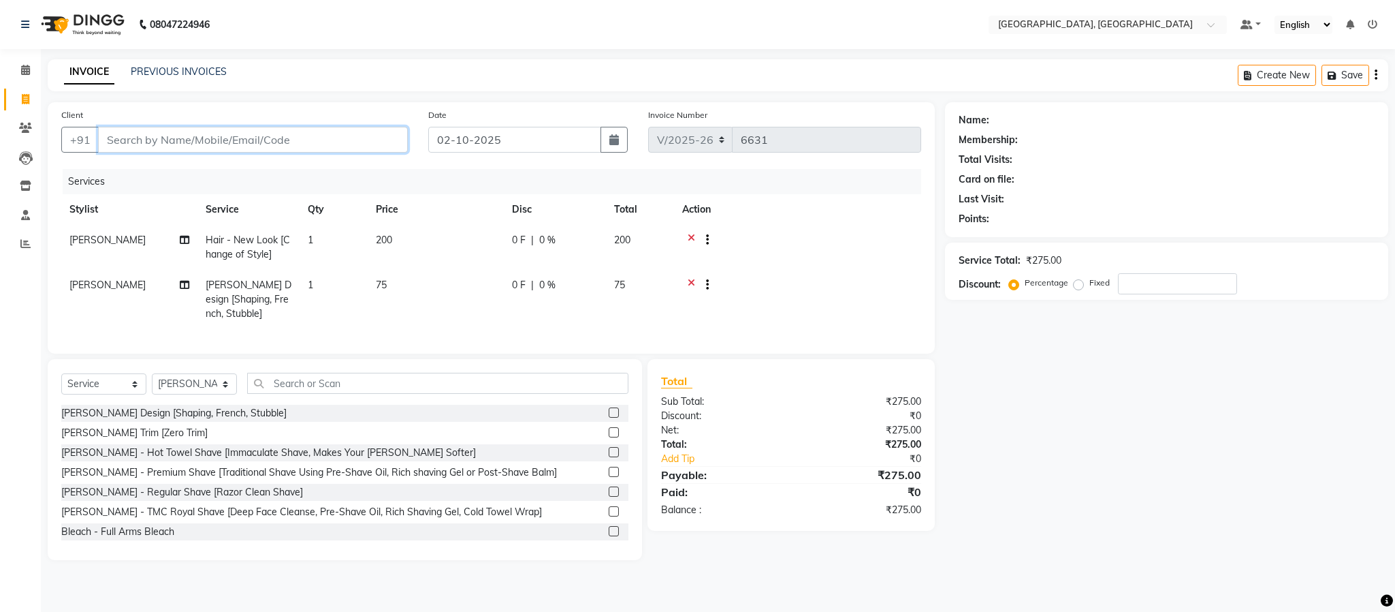
type input "8"
type input "0"
type input "8610691903"
click at [364, 137] on span "Add Client" at bounding box center [373, 140] width 54 height 14
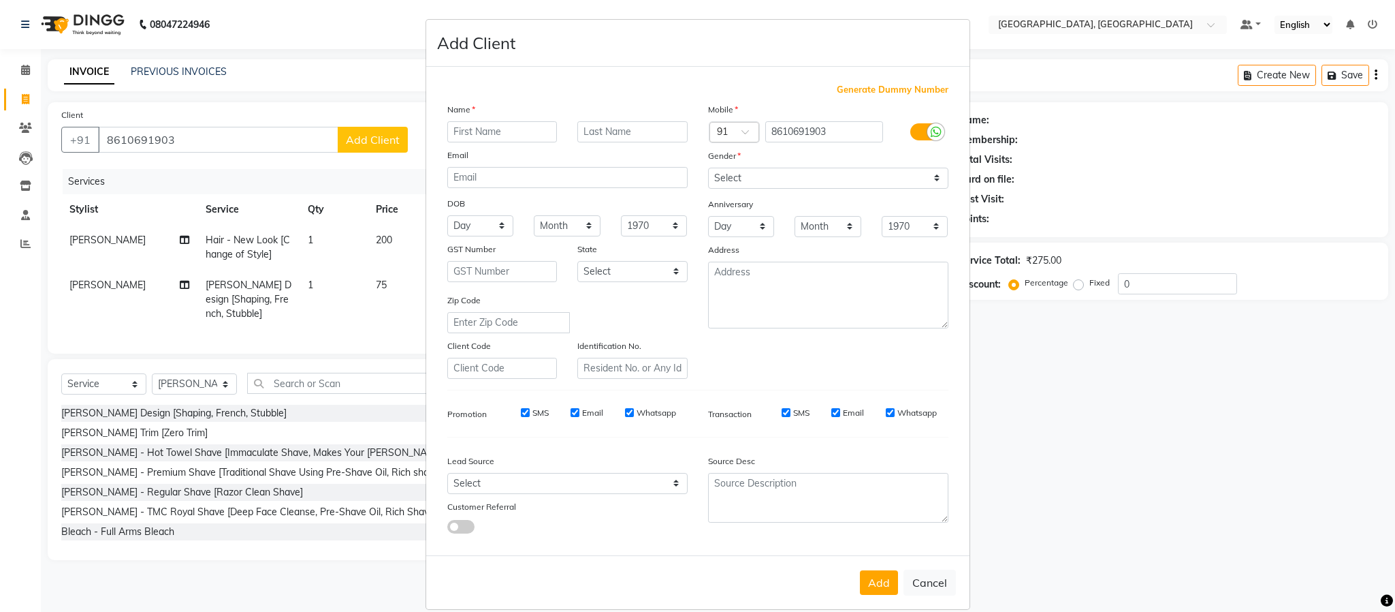
click at [472, 125] on input "text" at bounding box center [502, 131] width 110 height 21
click at [497, 127] on input "text" at bounding box center [502, 131] width 110 height 21
type input "mamdesh"
click at [885, 184] on select "Select Male Female Other Prefer Not To Say" at bounding box center [828, 178] width 240 height 21
select select "[DEMOGRAPHIC_DATA]"
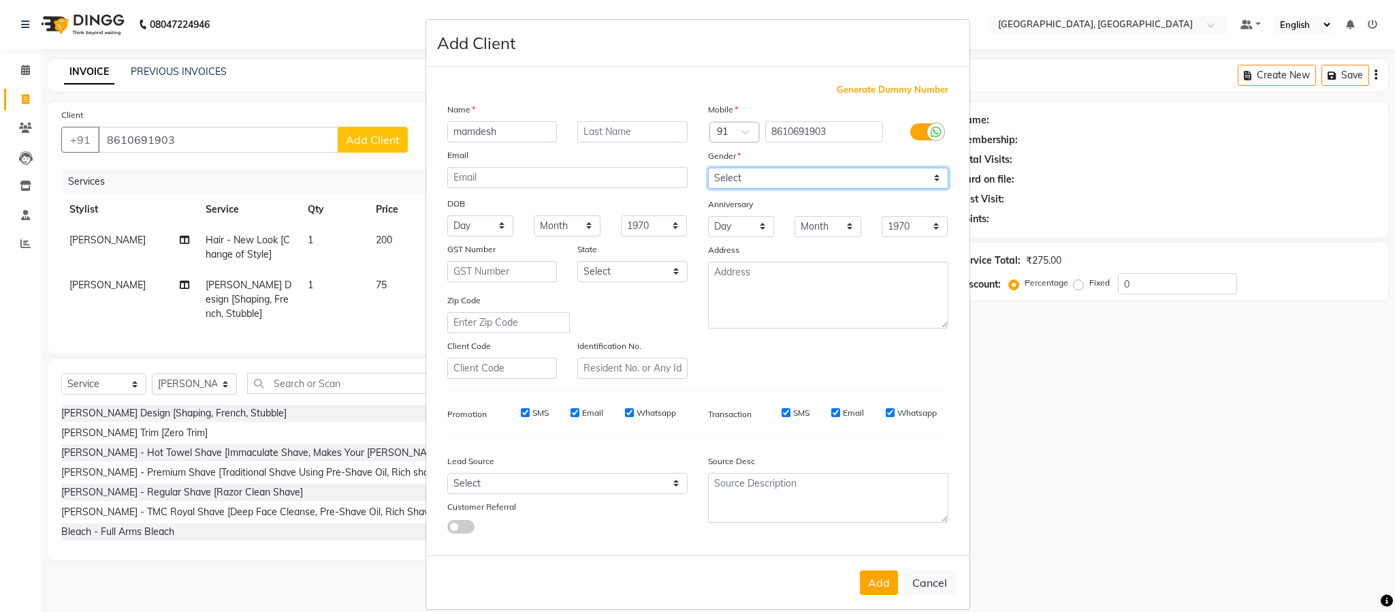
click at [708, 168] on select "Select Male Female Other Prefer Not To Say" at bounding box center [828, 178] width 240 height 21
click at [868, 574] on button "Add" at bounding box center [879, 582] width 38 height 25
select select
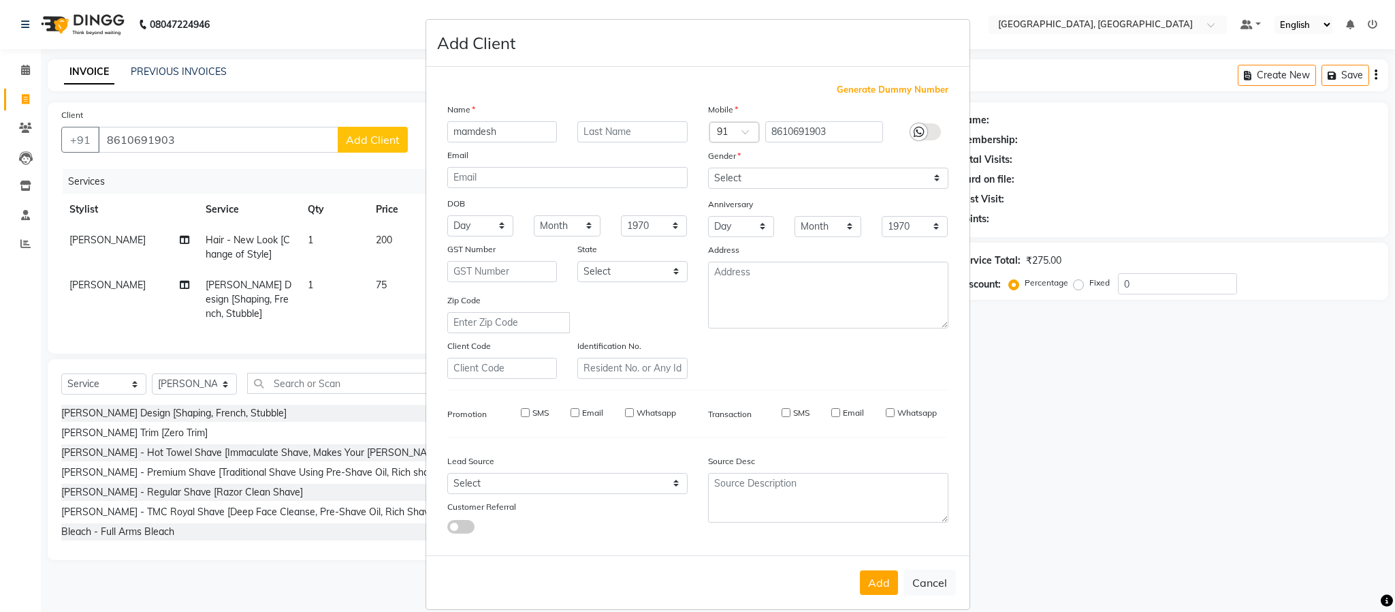
select select
checkbox input "false"
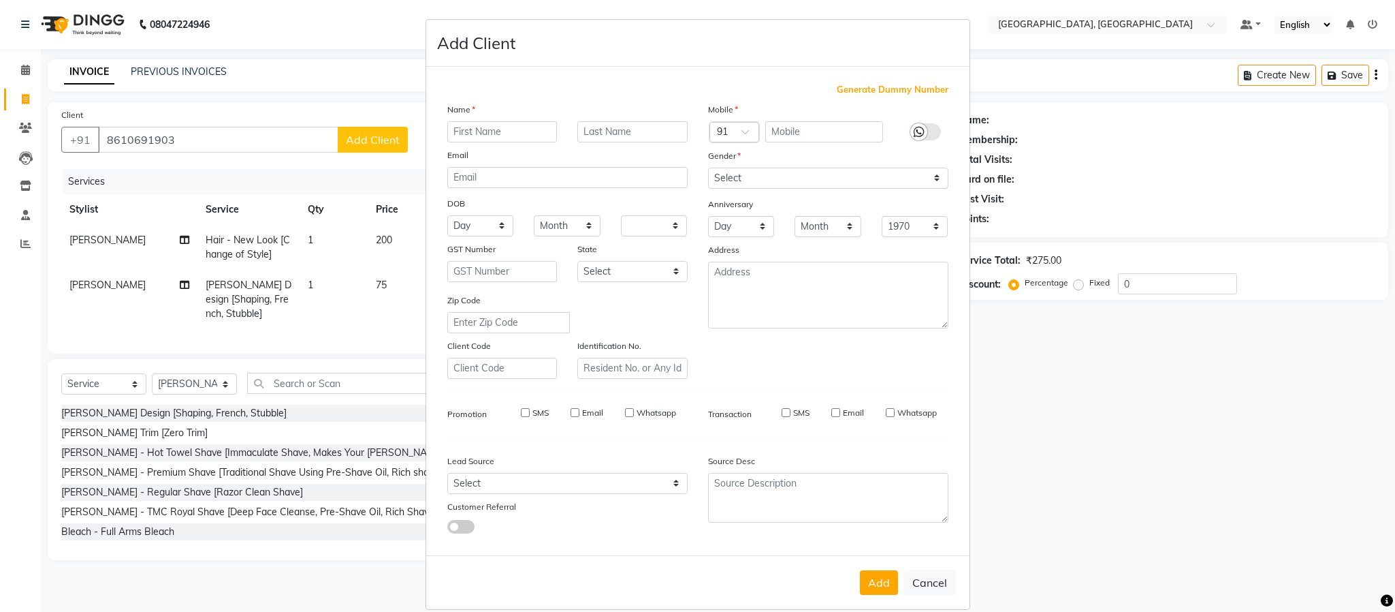
checkbox input "false"
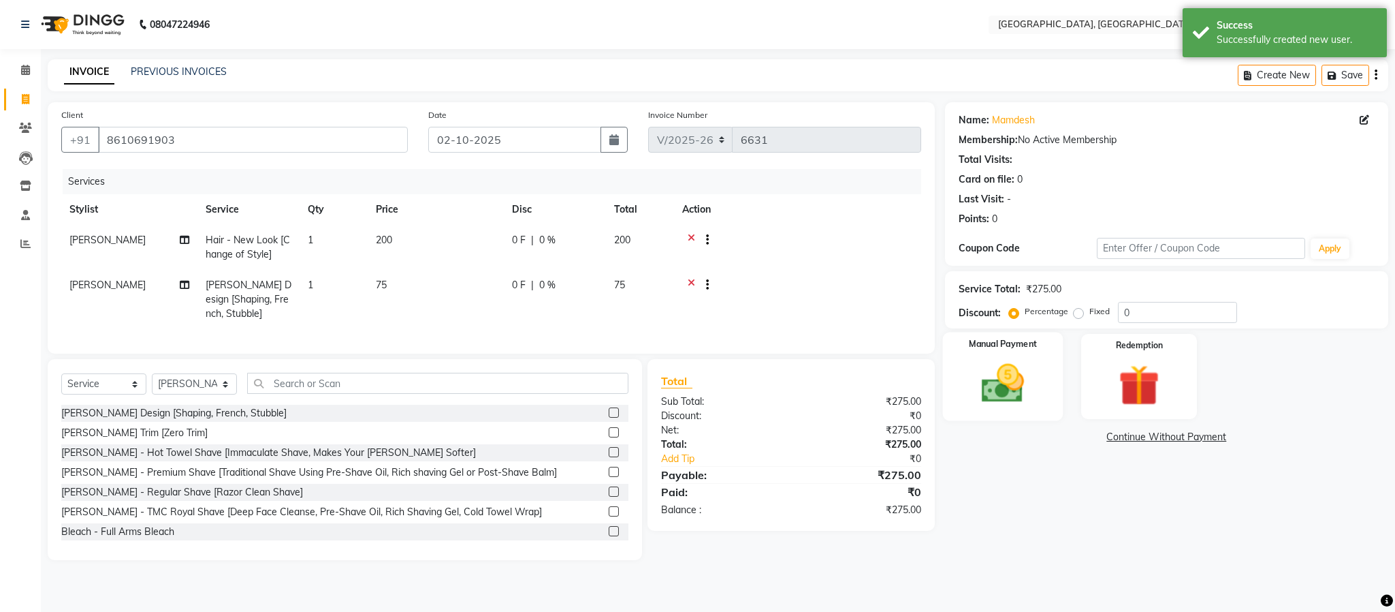
click at [1011, 392] on img at bounding box center [1002, 383] width 69 height 49
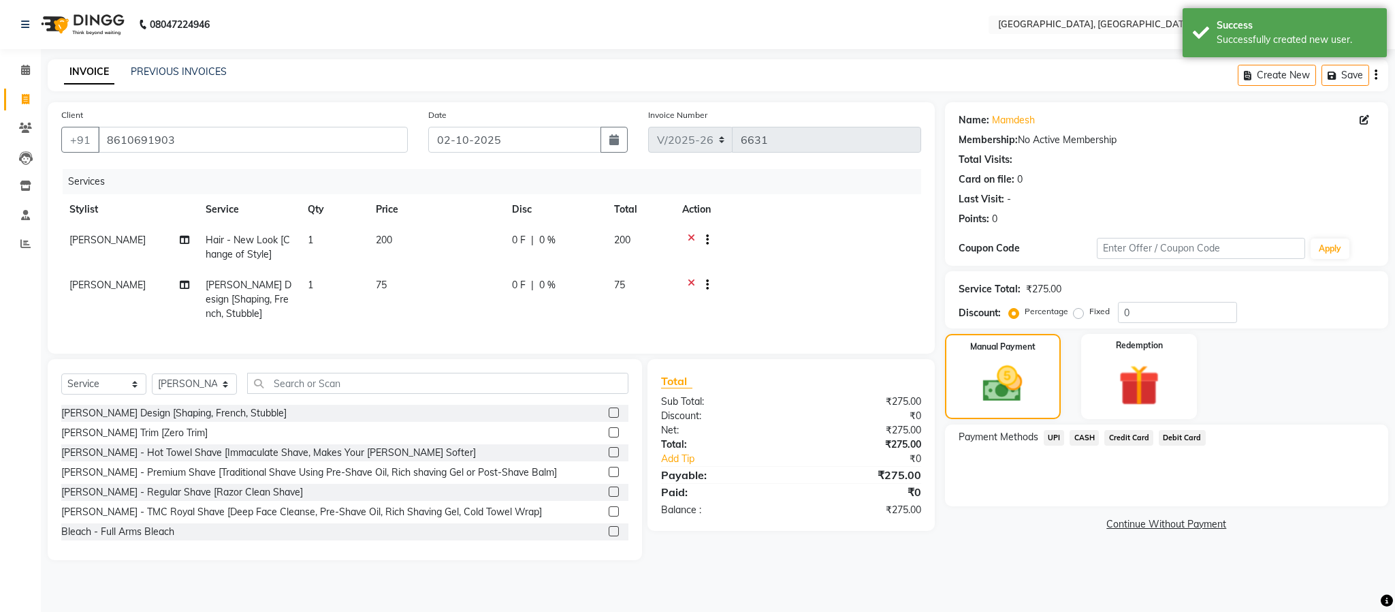
click at [1085, 435] on span "CASH" at bounding box center [1084, 438] width 29 height 16
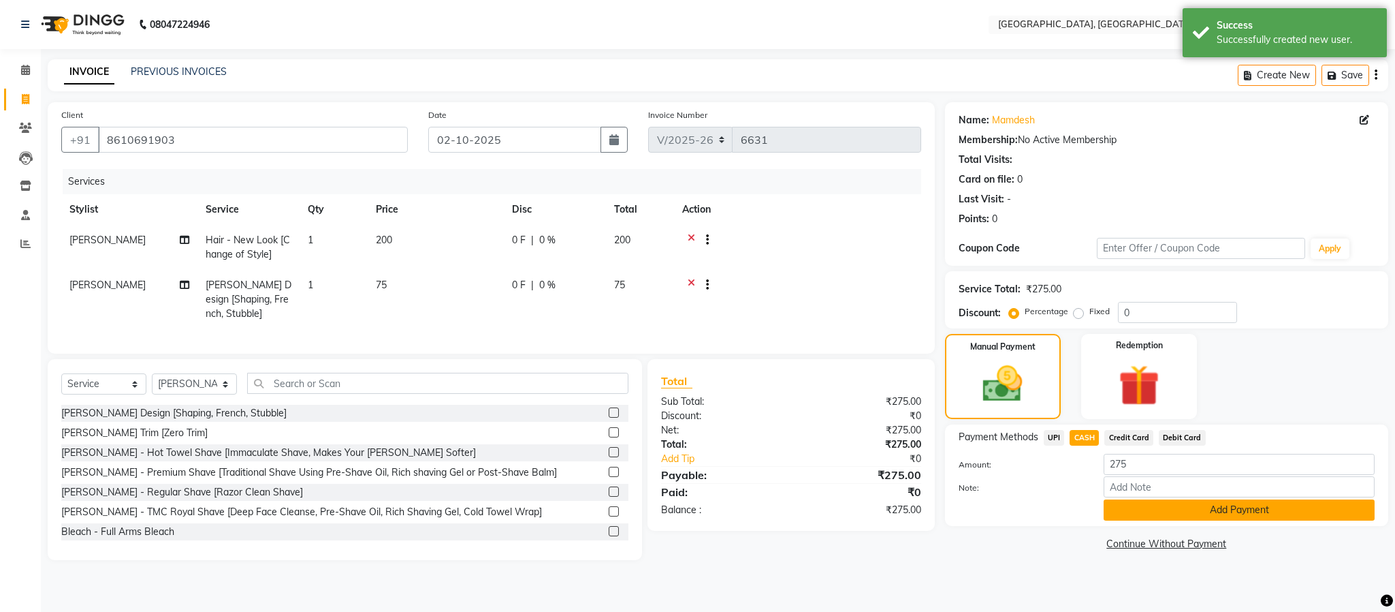
click at [1184, 509] on button "Add Payment" at bounding box center [1239, 509] width 271 height 21
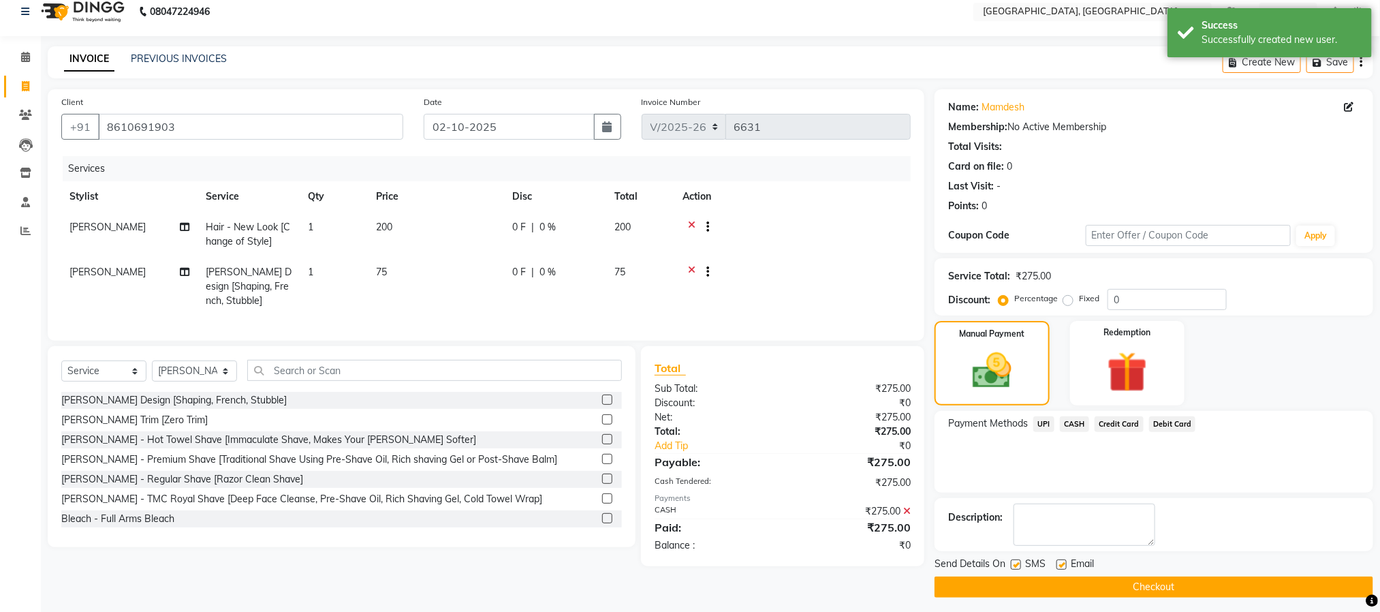
scroll to position [20, 0]
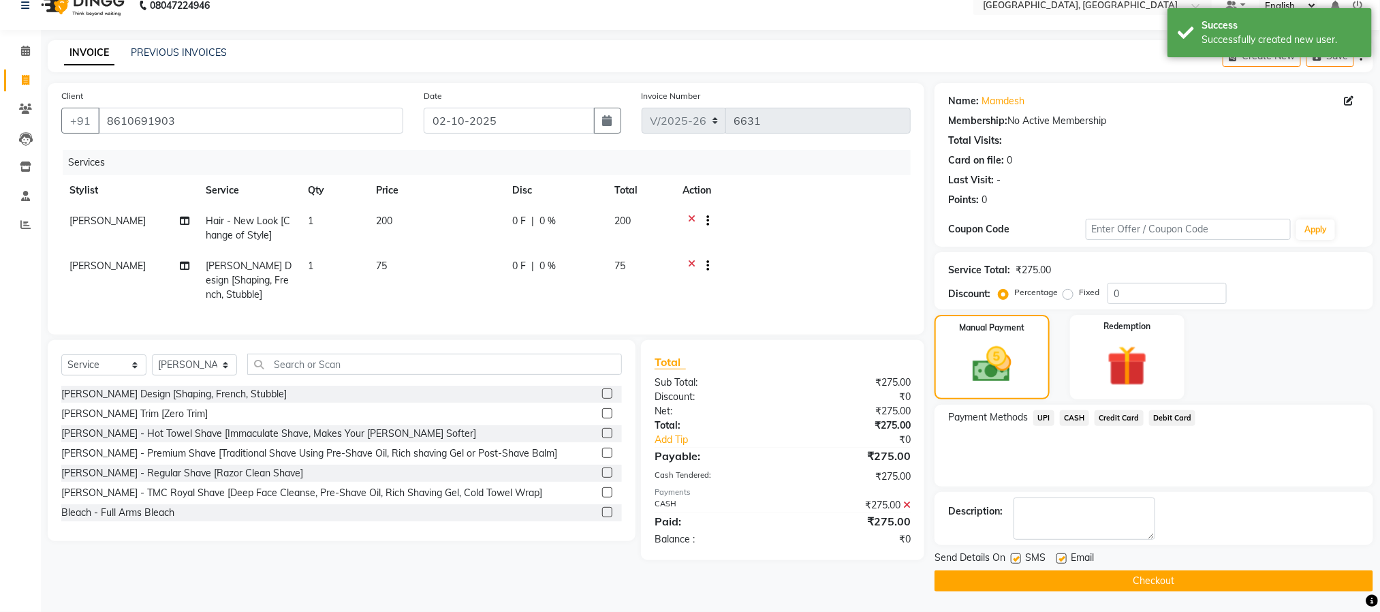
click at [1216, 575] on button "Checkout" at bounding box center [1153, 580] width 439 height 21
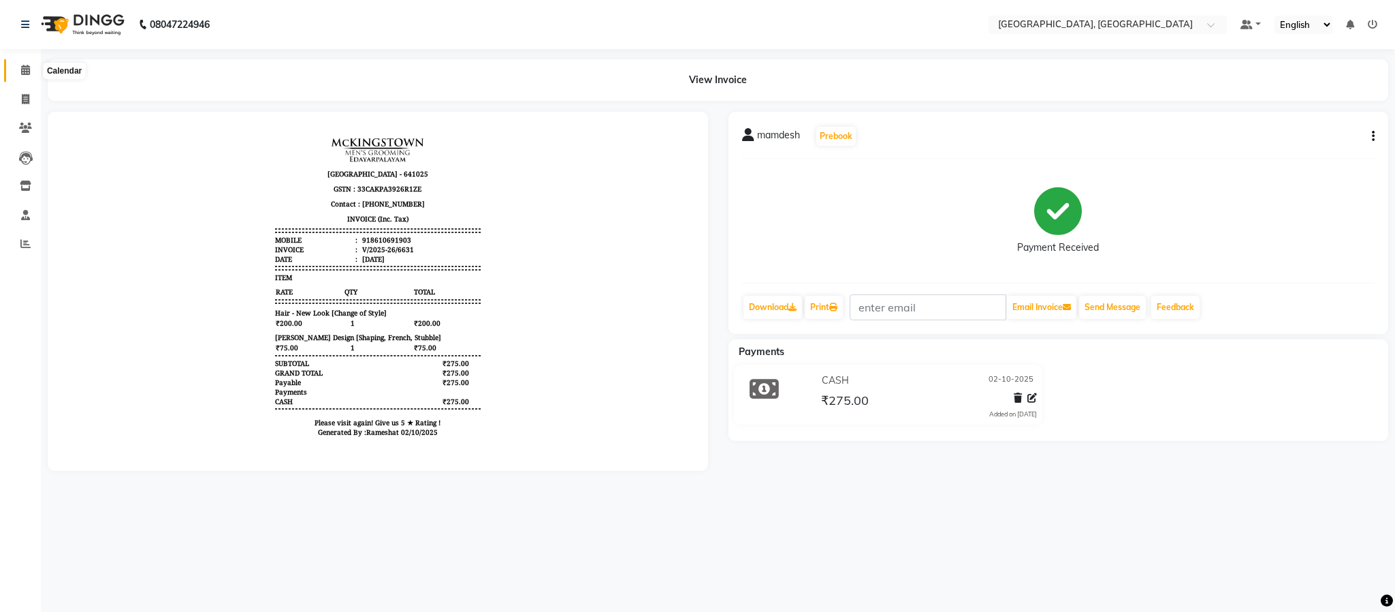
click at [22, 65] on icon at bounding box center [25, 70] width 9 height 10
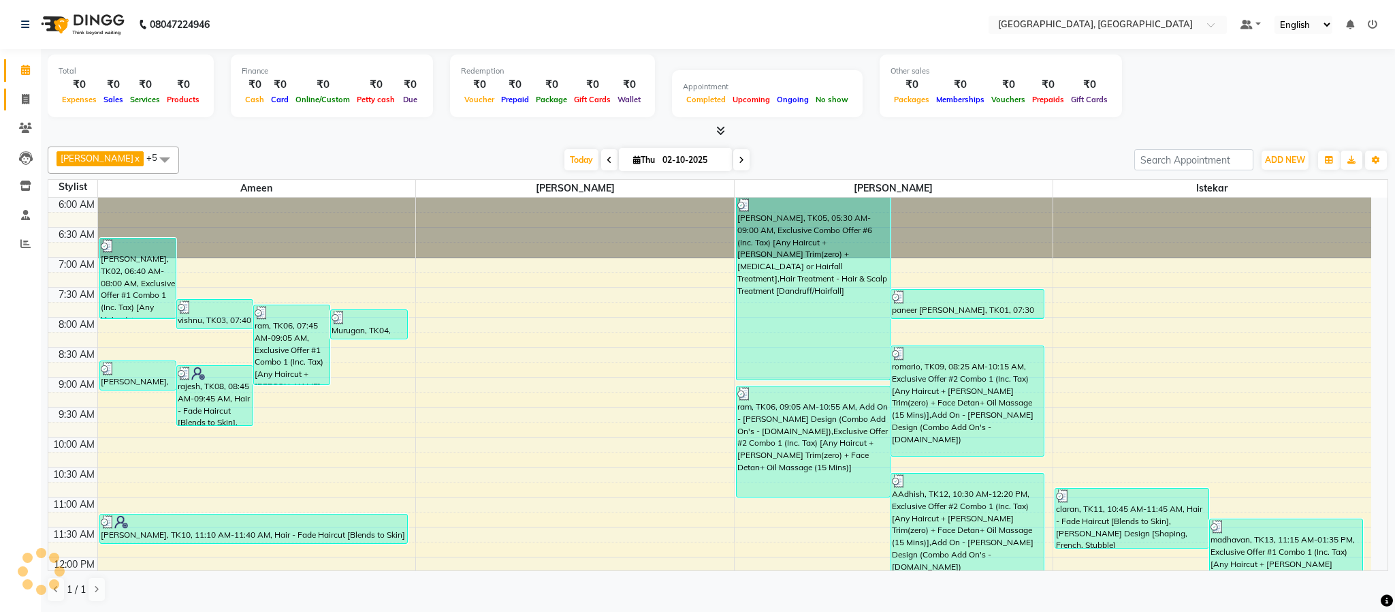
click at [25, 108] on link "Invoice" at bounding box center [20, 100] width 33 height 22
select select "4977"
select select "service"
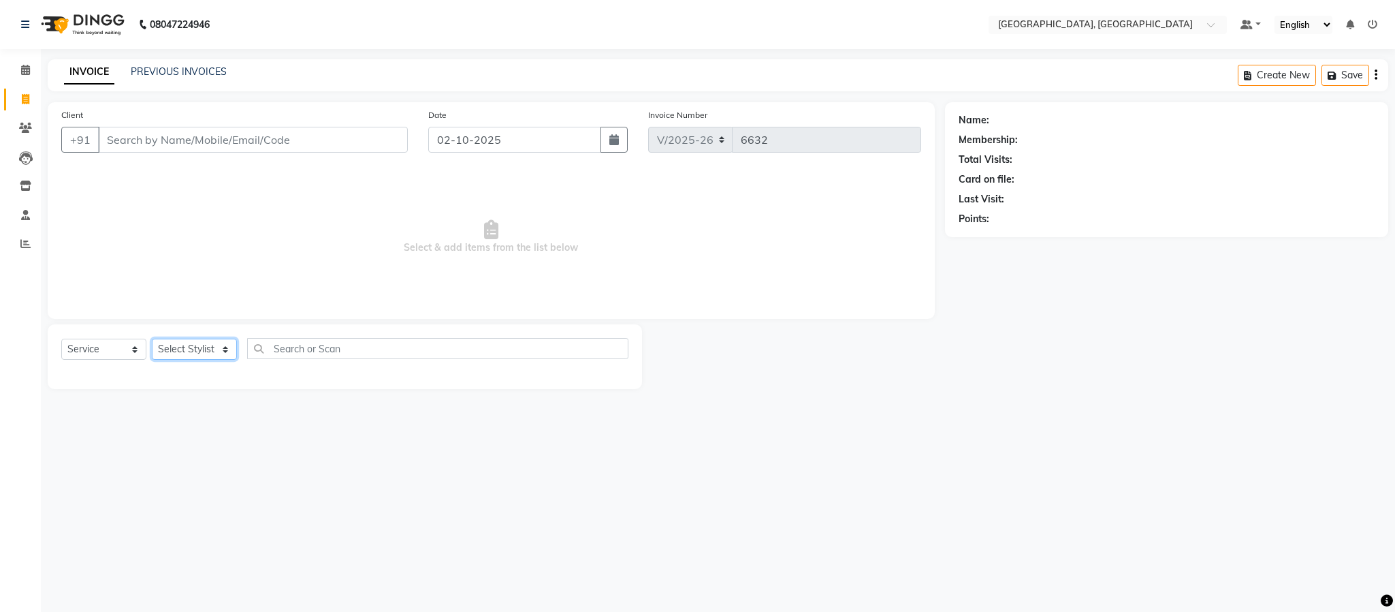
click at [194, 352] on select "Select Stylist Ameen House Keeping Istekar McKingstown [PERSON_NAME] Prathiswar…" at bounding box center [194, 348] width 85 height 21
select select "59056"
click at [152, 339] on select "Select Stylist Ameen House Keeping Istekar McKingstown [PERSON_NAME] Prathiswar…" at bounding box center [194, 348] width 85 height 21
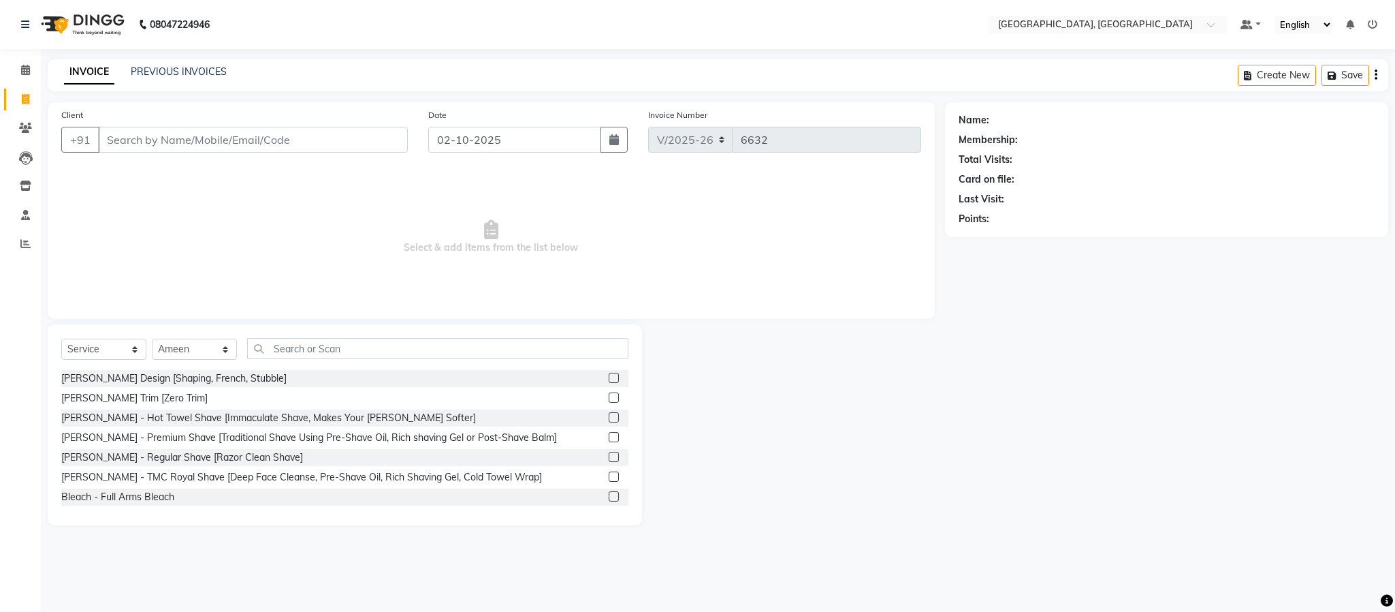
click at [609, 456] on label at bounding box center [614, 456] width 10 height 10
click at [609, 456] on input "checkbox" at bounding box center [613, 457] width 9 height 9
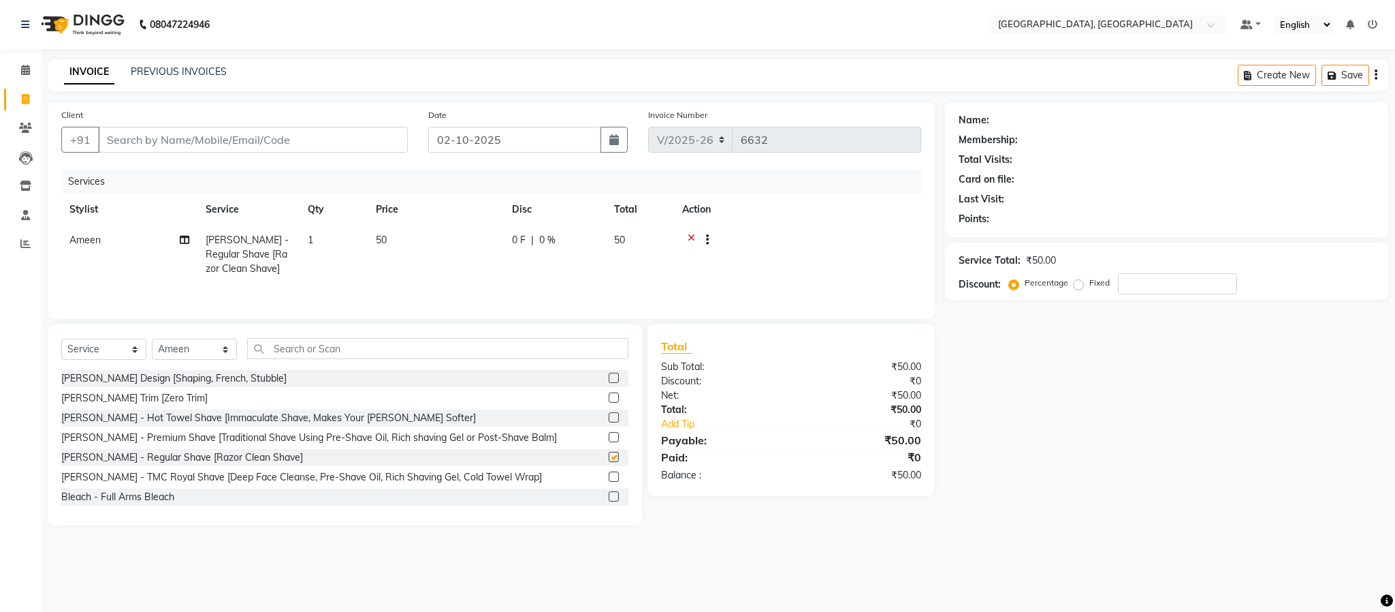
checkbox input "false"
click at [384, 148] on input "Client" at bounding box center [253, 140] width 310 height 26
type input "9"
type input "0"
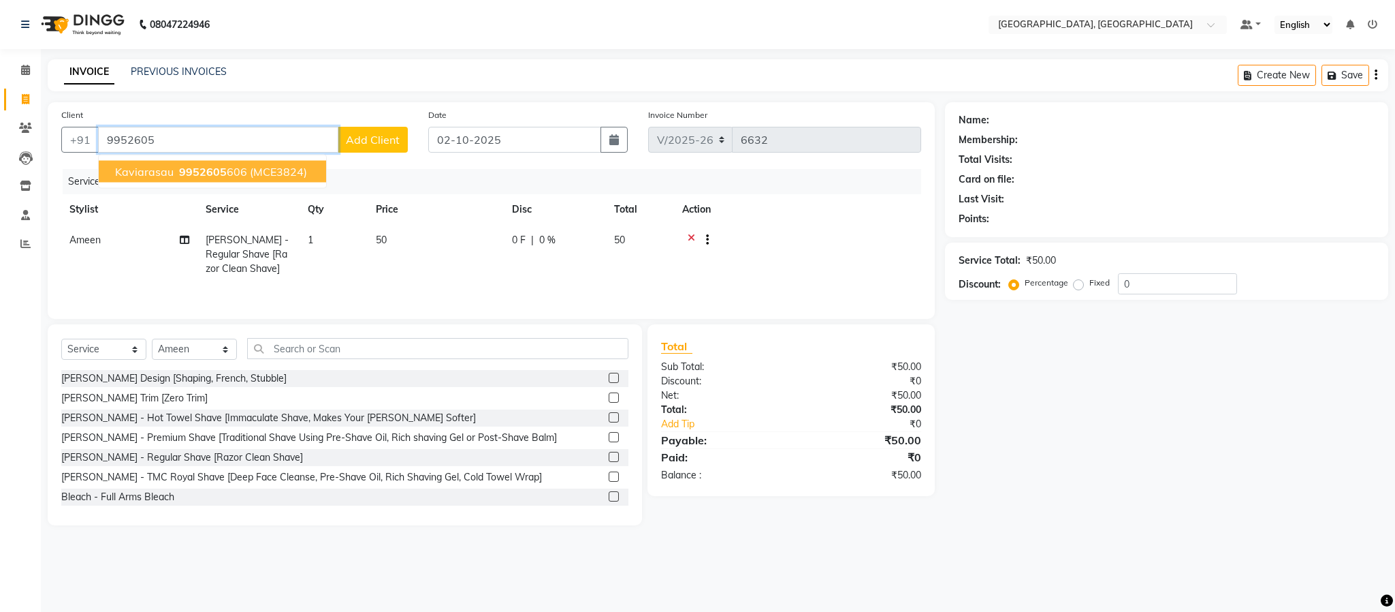
click at [276, 161] on button "Kaviarasau 9952605 606 (MCE3824)" at bounding box center [212, 172] width 227 height 22
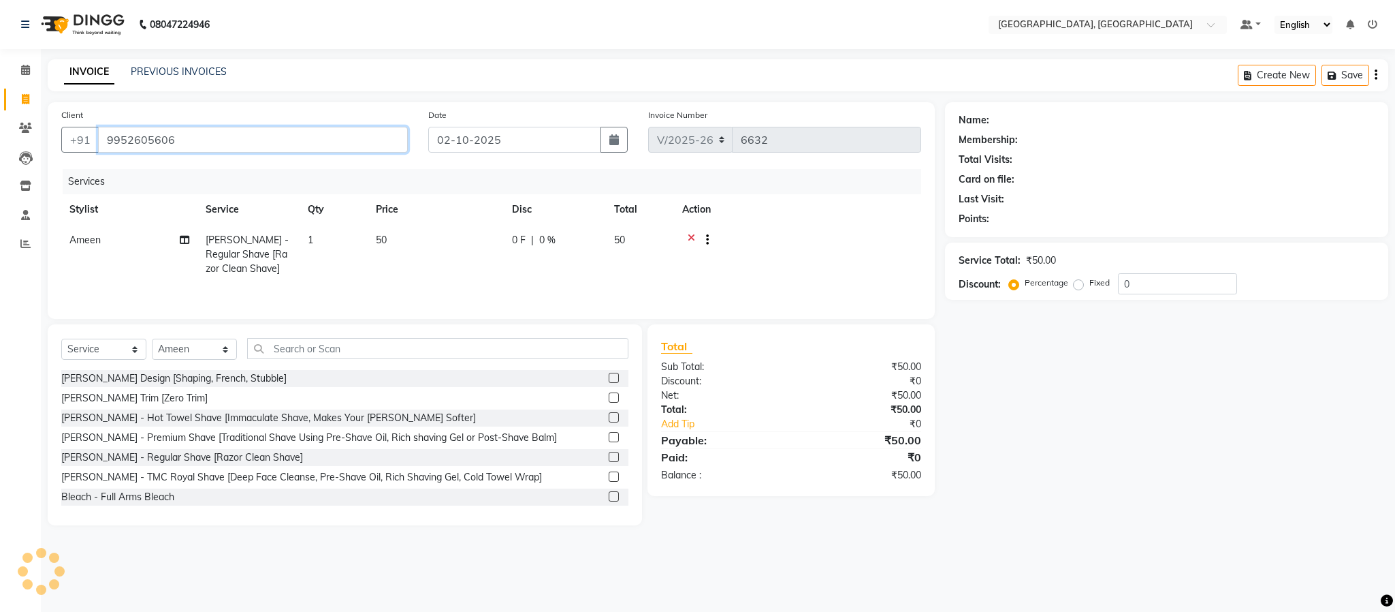
type input "9952605606"
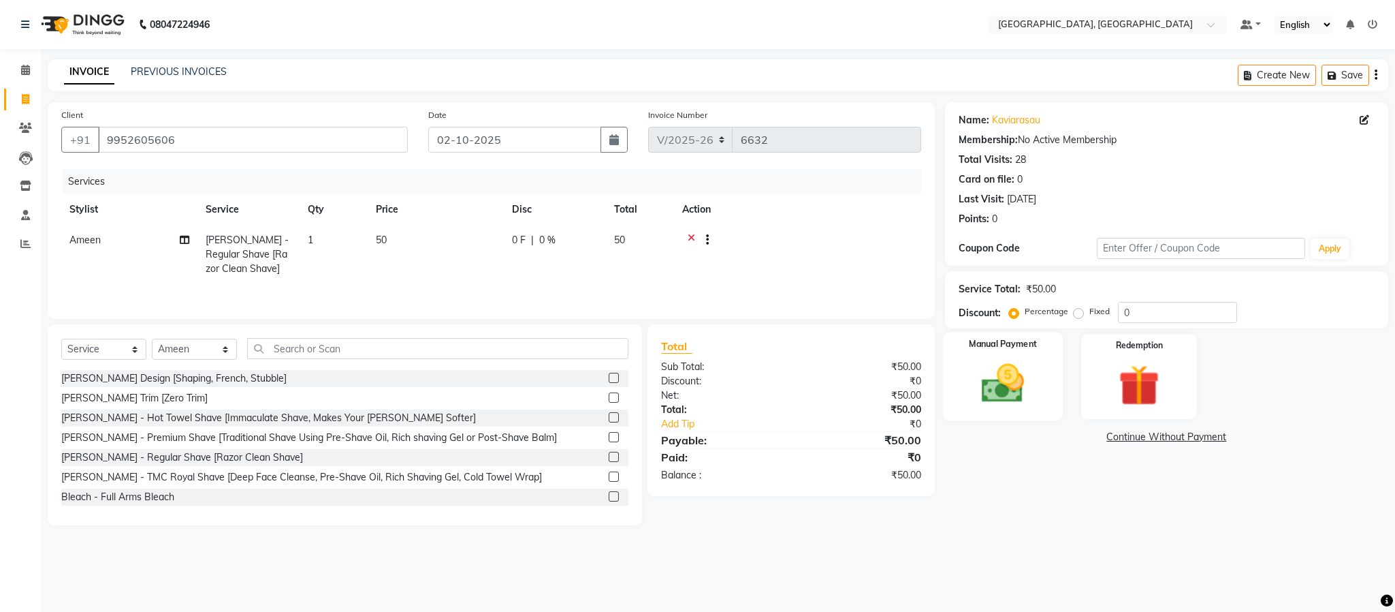
click at [987, 407] on img at bounding box center [1002, 383] width 69 height 49
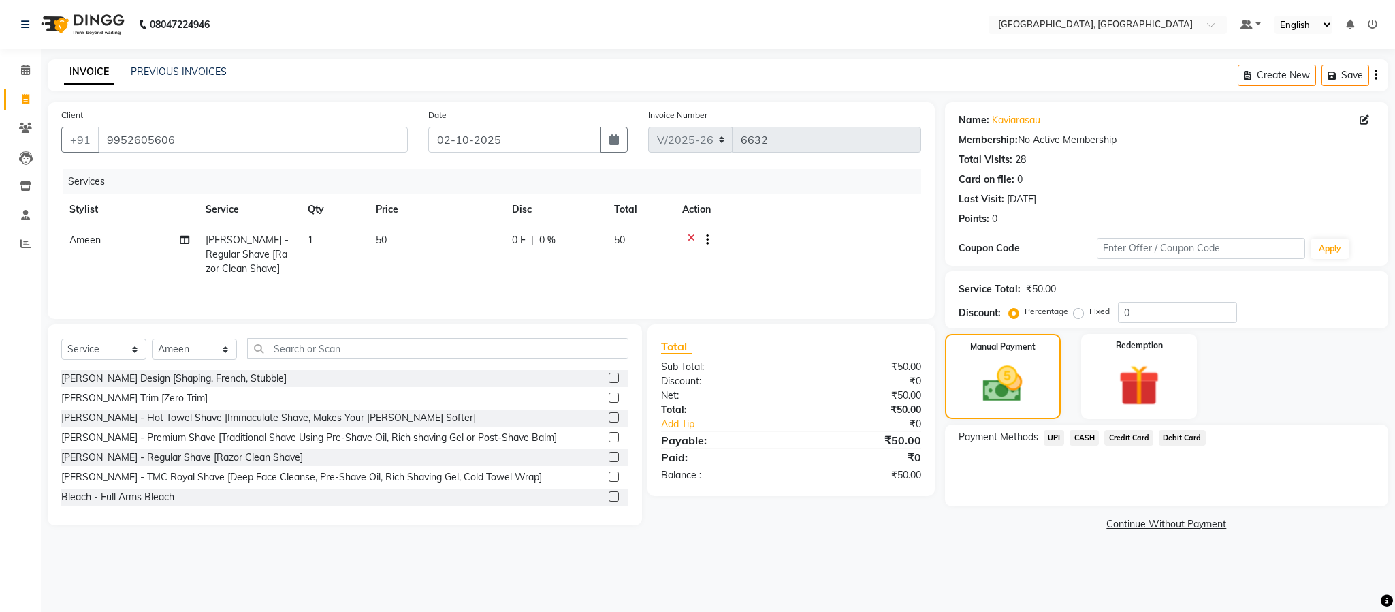
click at [1055, 436] on span "UPI" at bounding box center [1054, 438] width 21 height 16
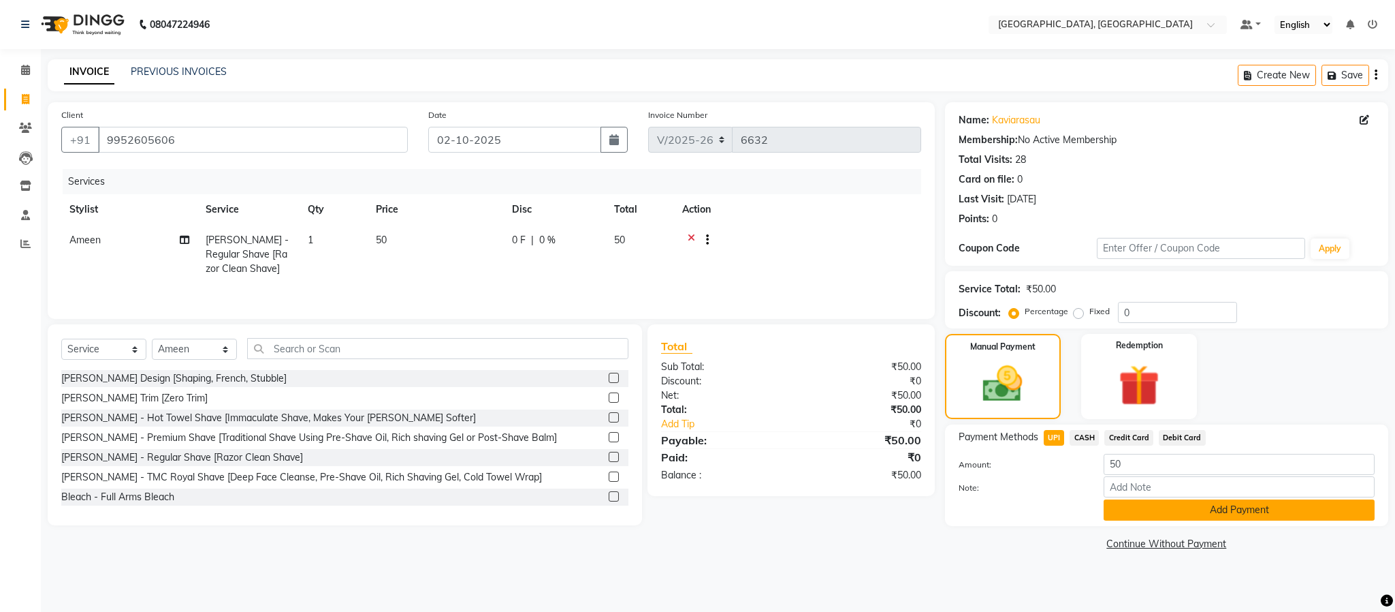
click at [1130, 513] on button "Add Payment" at bounding box center [1239, 509] width 271 height 21
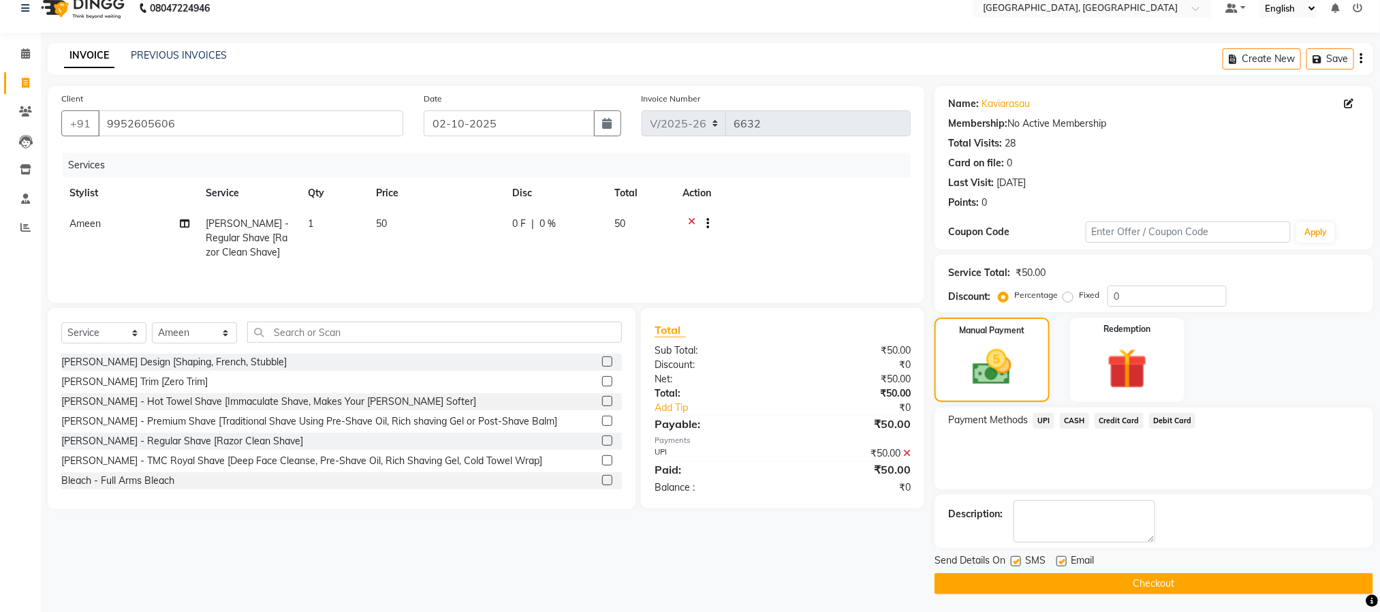
scroll to position [20, 0]
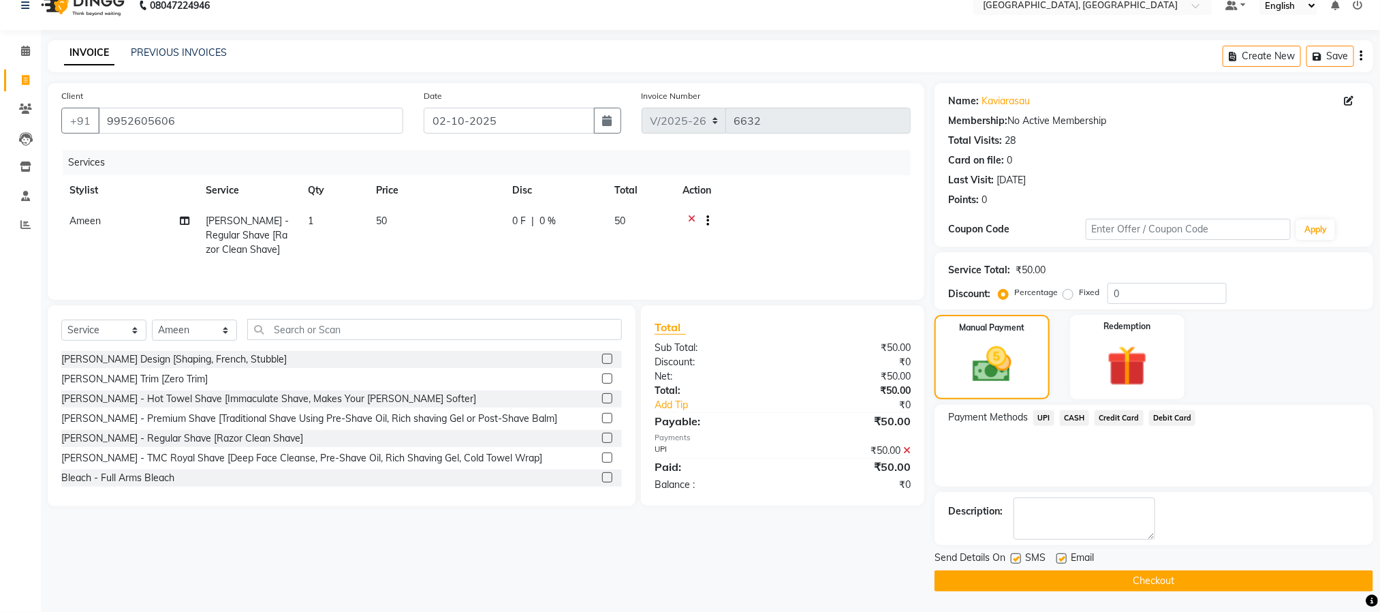
click at [1149, 573] on button "Checkout" at bounding box center [1153, 580] width 439 height 21
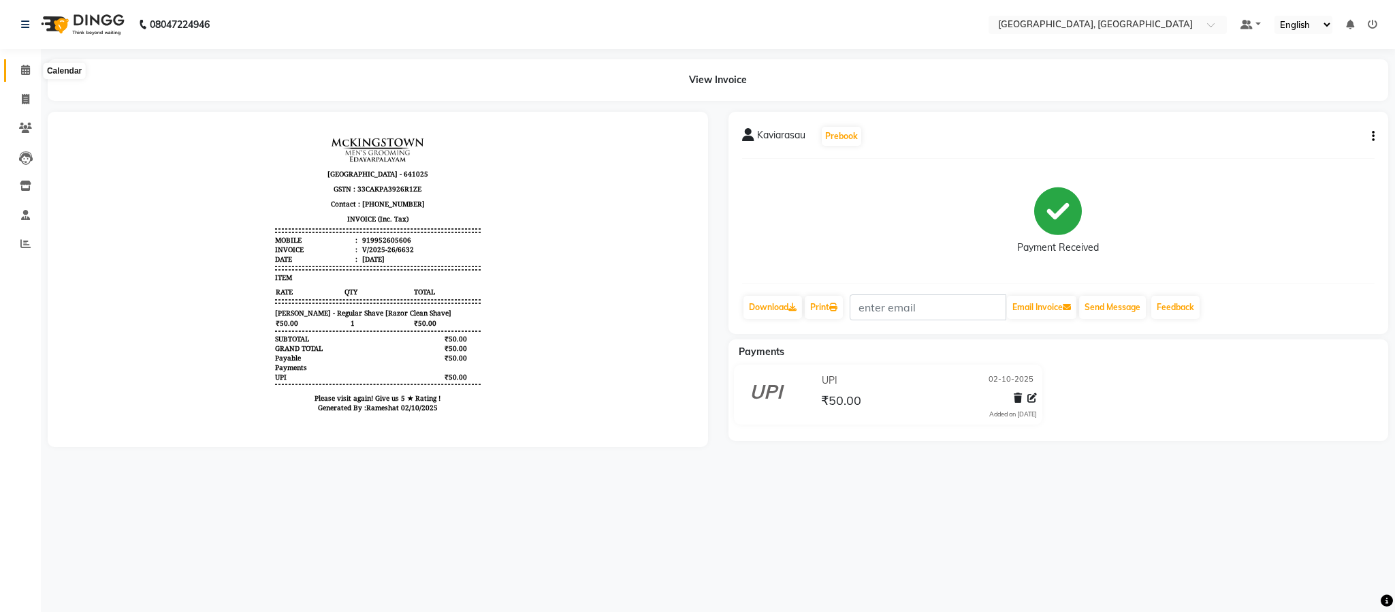
click at [31, 64] on span at bounding box center [26, 71] width 24 height 16
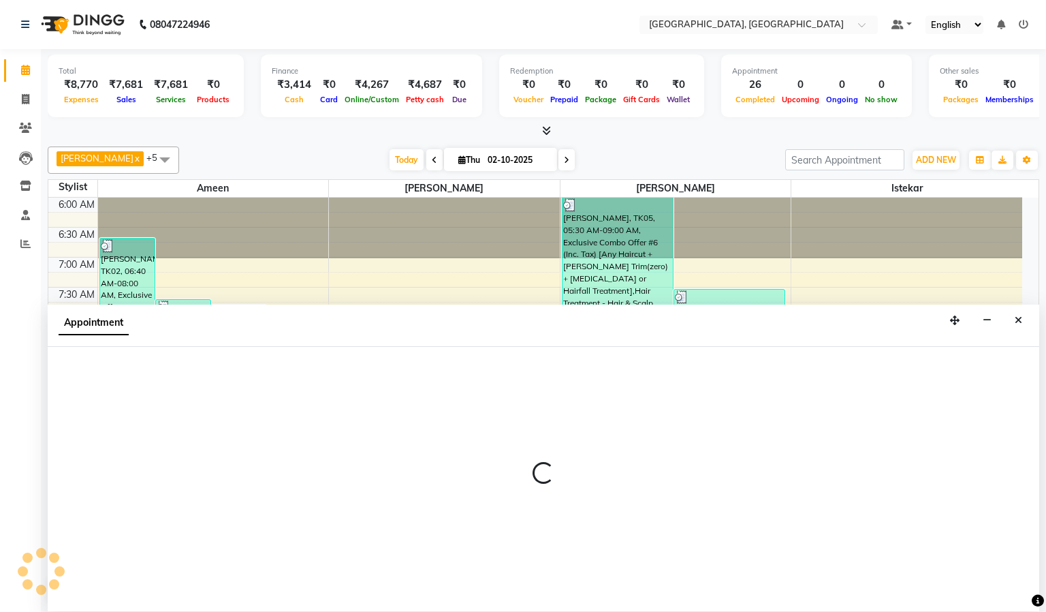
select select "66371"
select select "tentative"
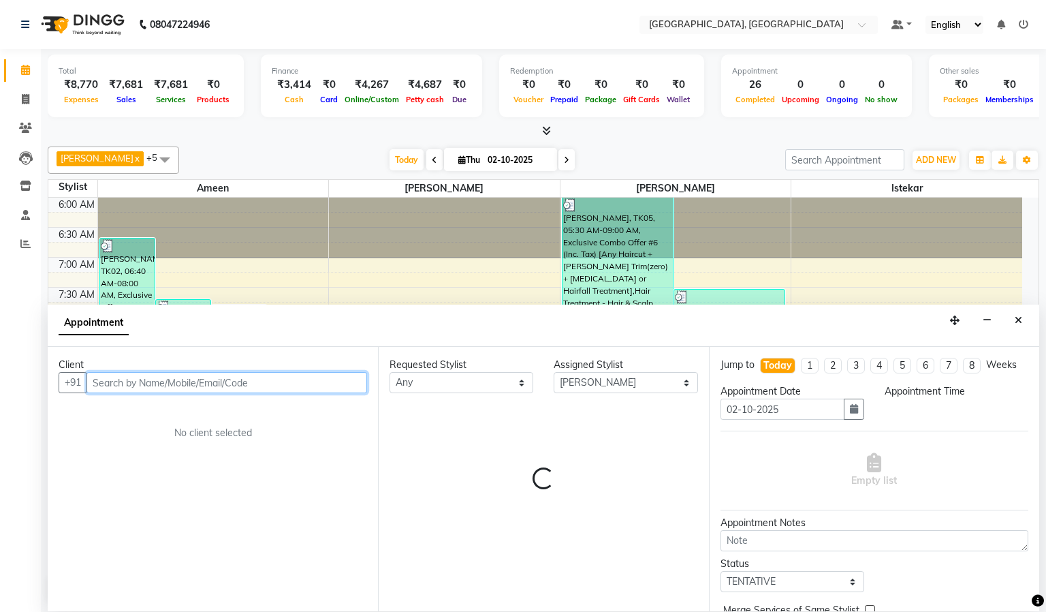
select select "420"
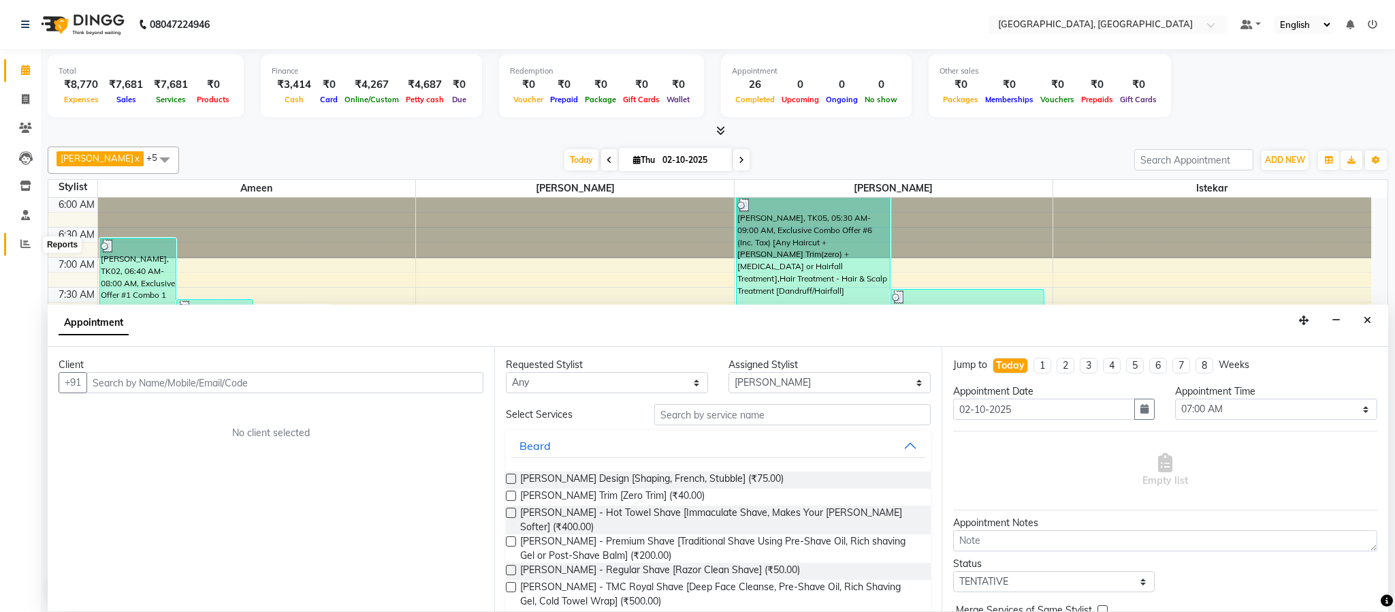
click at [19, 249] on span at bounding box center [26, 244] width 24 height 16
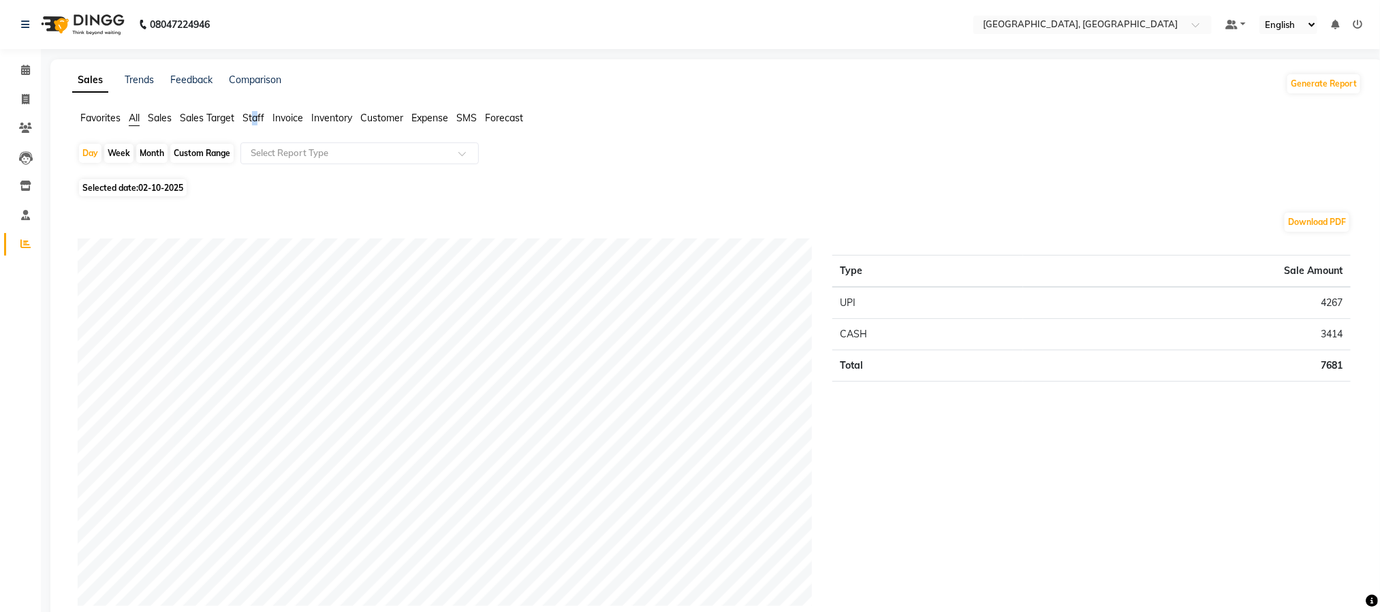
click at [259, 125] on li "Staff" at bounding box center [253, 118] width 22 height 14
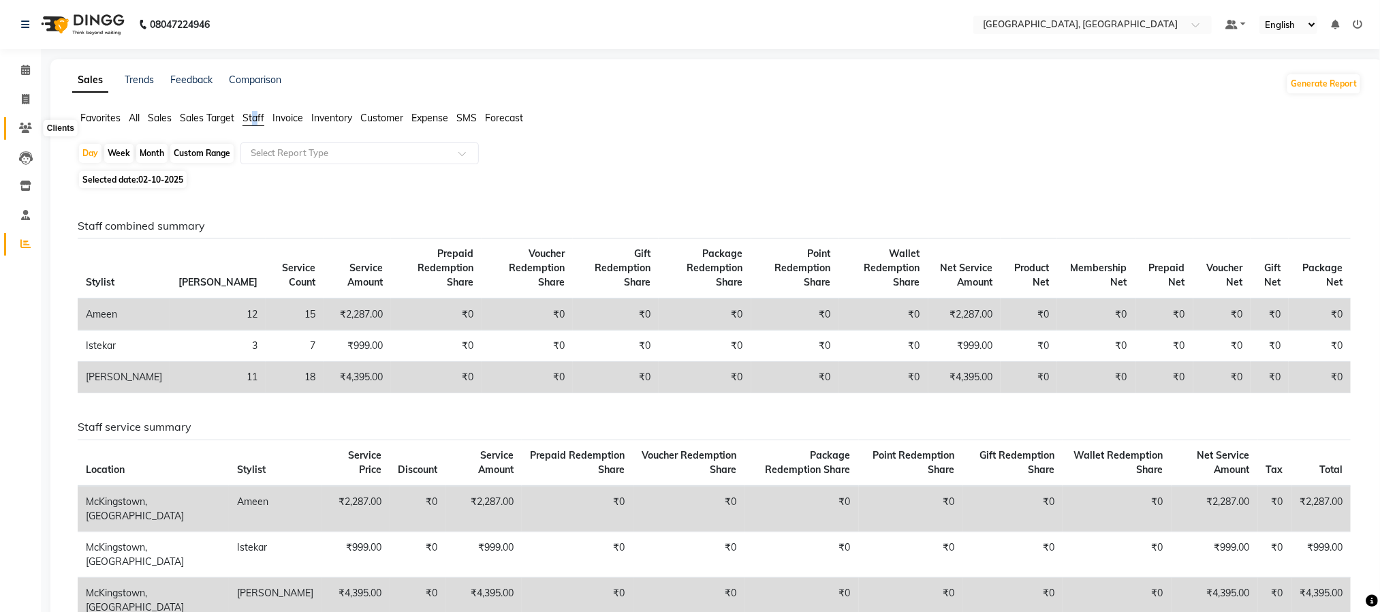
click at [16, 129] on span at bounding box center [26, 129] width 24 height 16
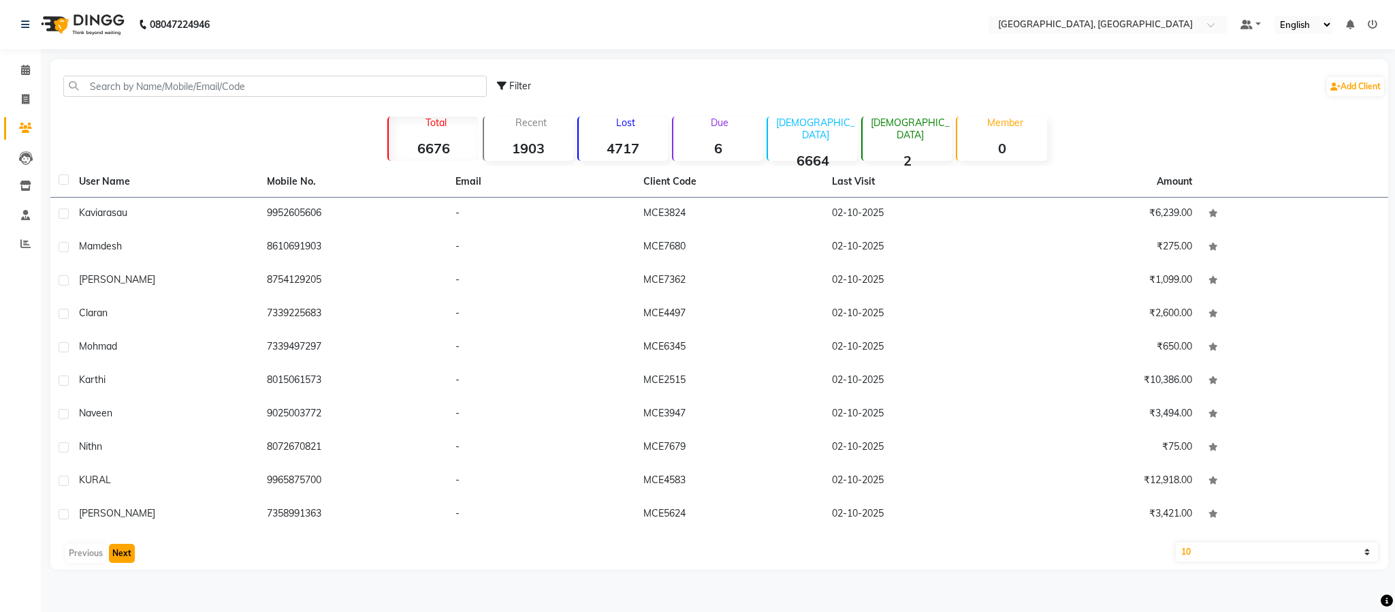
click at [121, 548] on button "Next" at bounding box center [122, 552] width 26 height 19
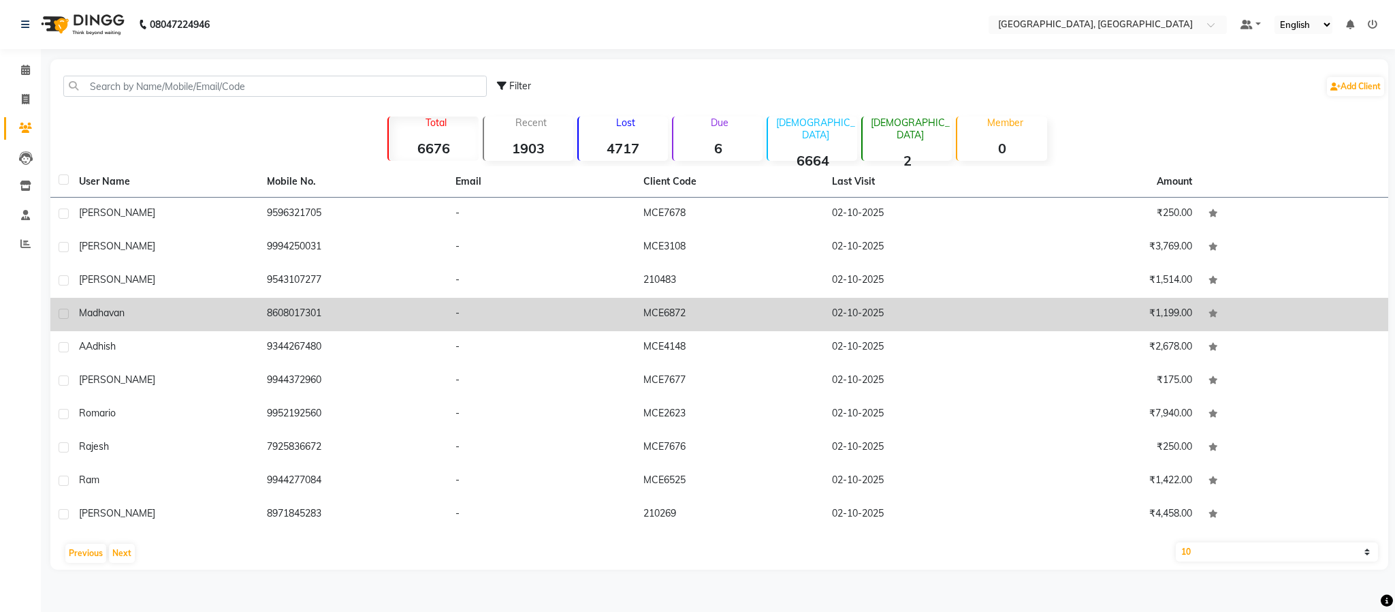
click at [298, 317] on td "8608017301" at bounding box center [353, 314] width 188 height 33
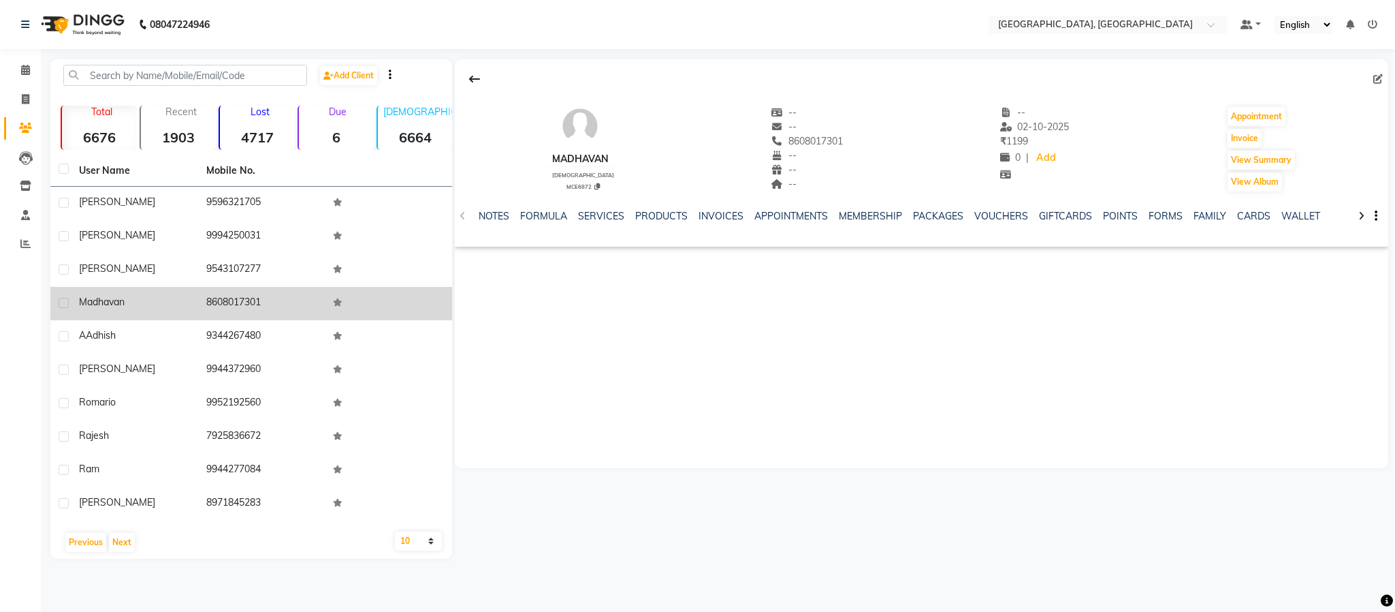
click at [229, 307] on td "8608017301" at bounding box center [261, 303] width 127 height 33
copy td "8608017301"
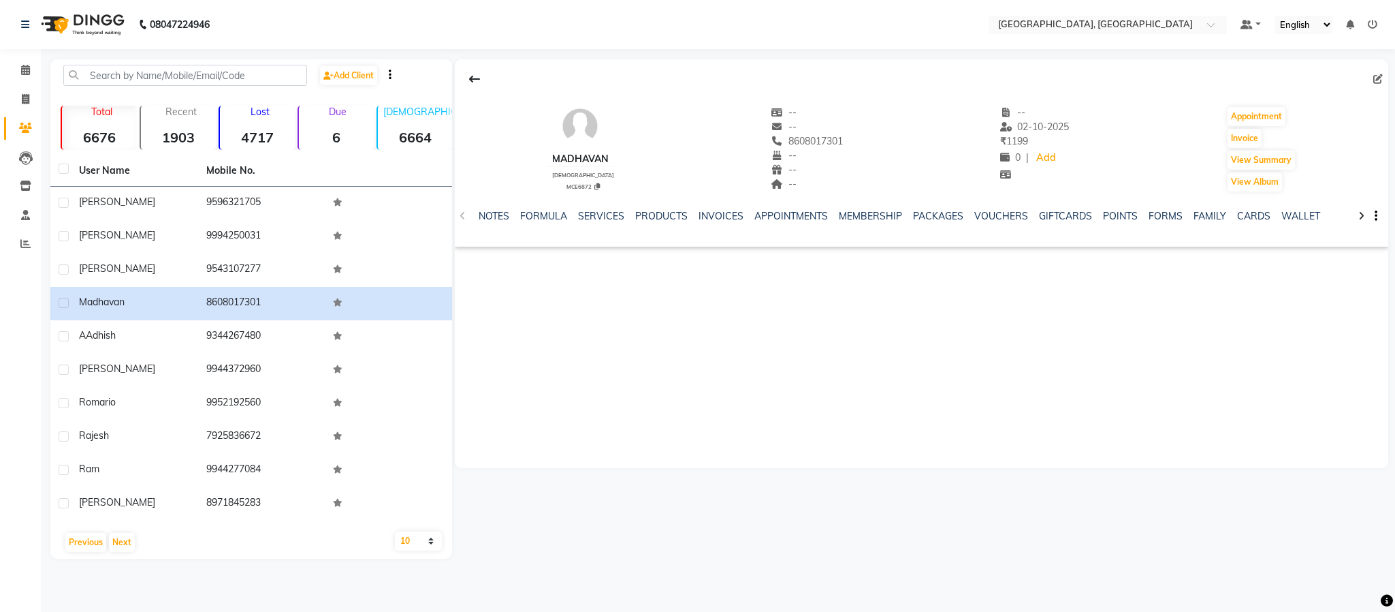
click at [590, 223] on div "SERVICES" at bounding box center [601, 216] width 46 height 14
click at [603, 210] on link "SERVICES" at bounding box center [601, 216] width 46 height 12
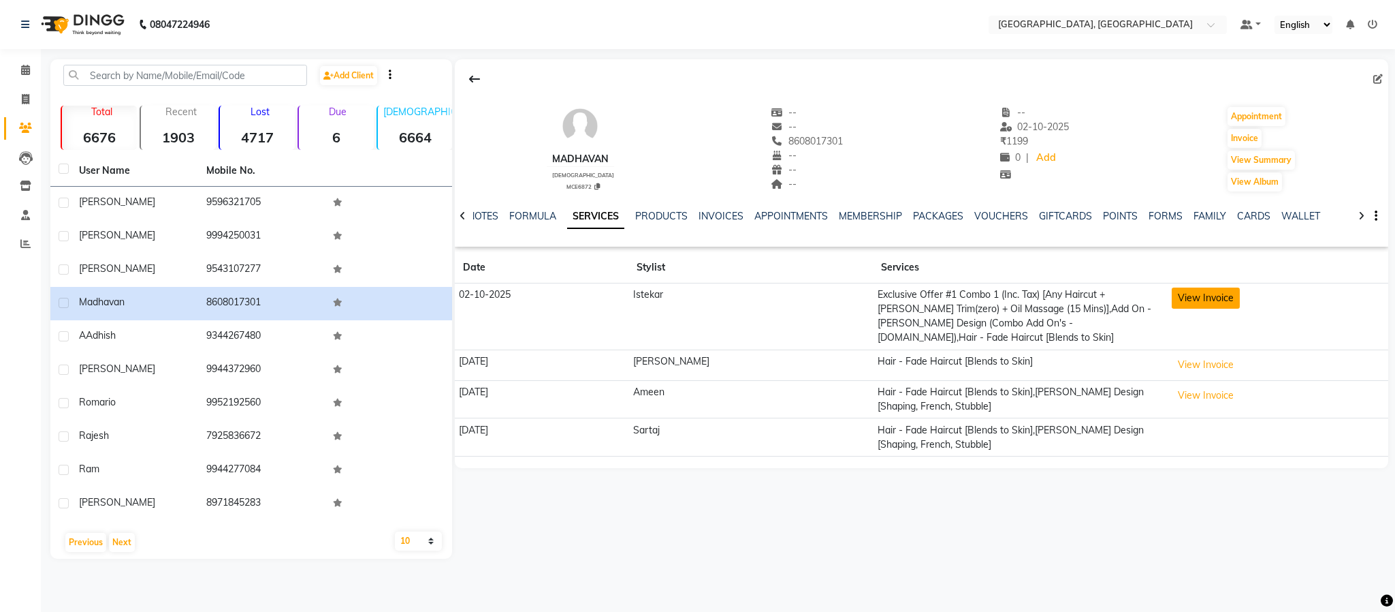
click at [1193, 304] on button "View Invoice" at bounding box center [1206, 297] width 68 height 21
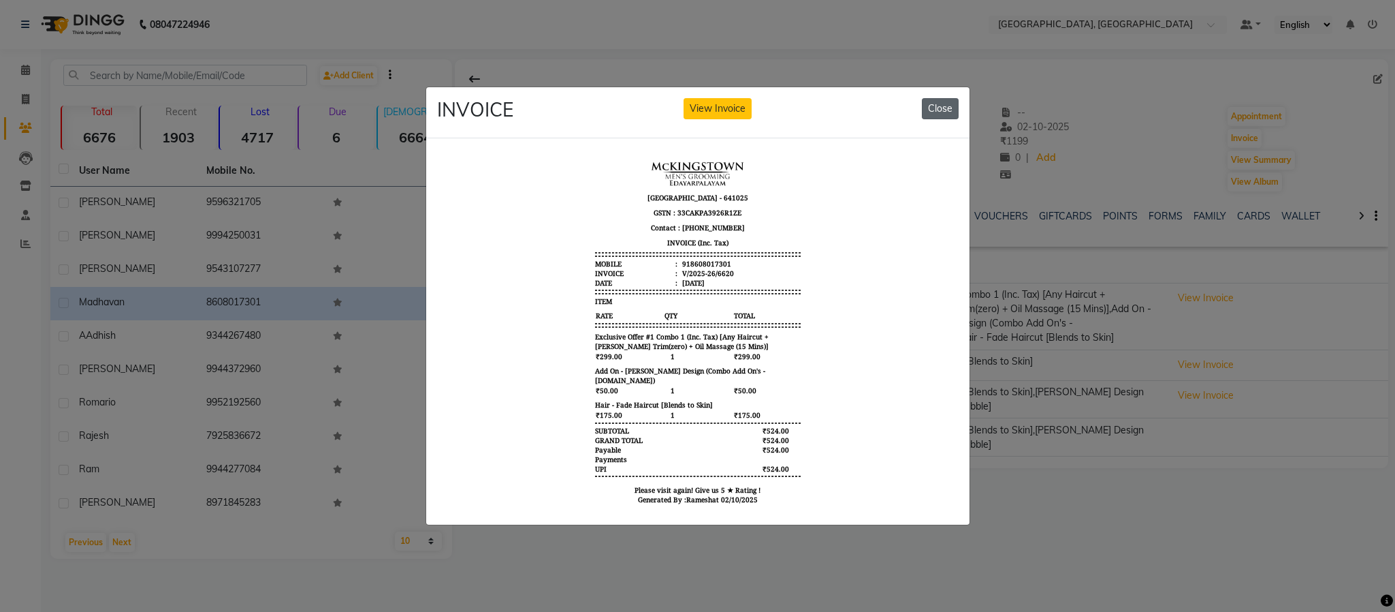
click at [938, 100] on button "Close" at bounding box center [940, 108] width 37 height 21
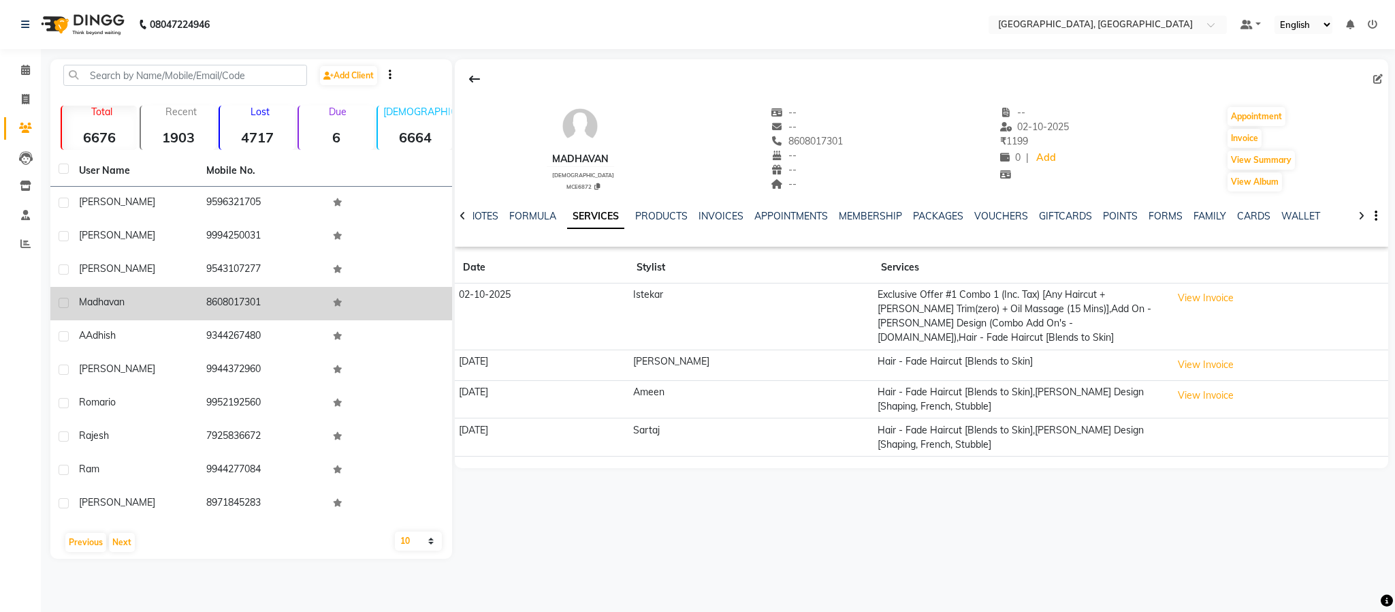
click at [95, 305] on span "madhavan" at bounding box center [102, 302] width 46 height 12
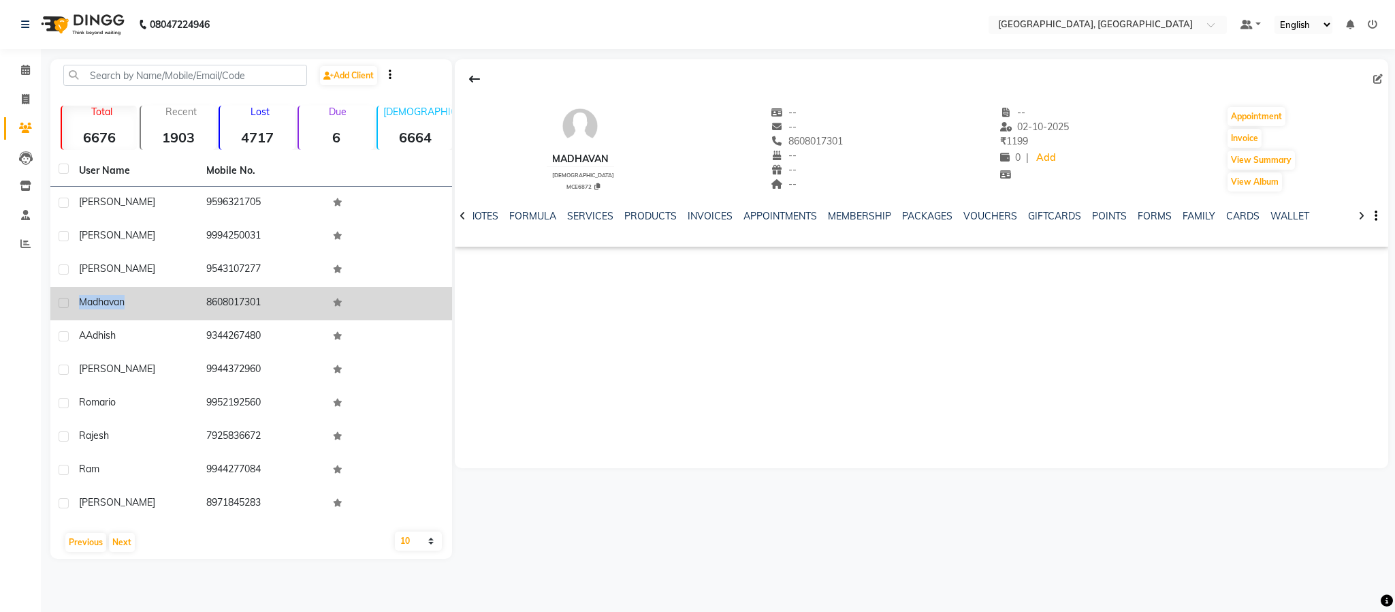
click at [97, 304] on span "madhavan" at bounding box center [102, 302] width 46 height 12
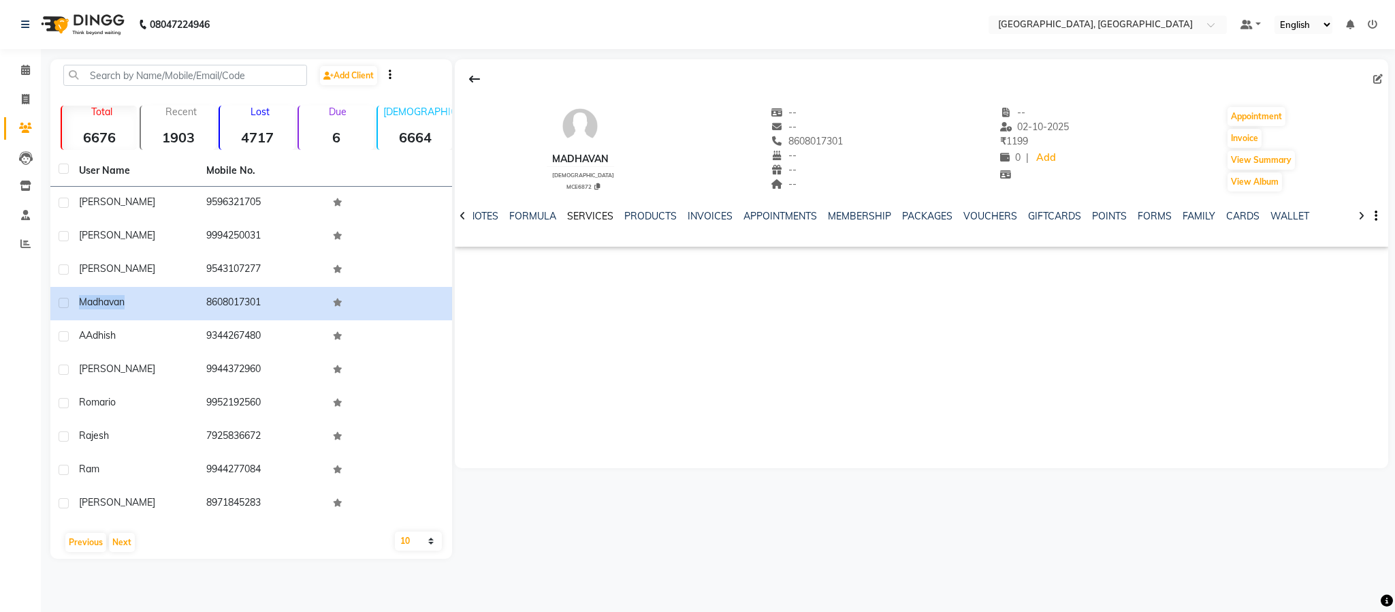
click at [574, 213] on link "SERVICES" at bounding box center [590, 216] width 46 height 12
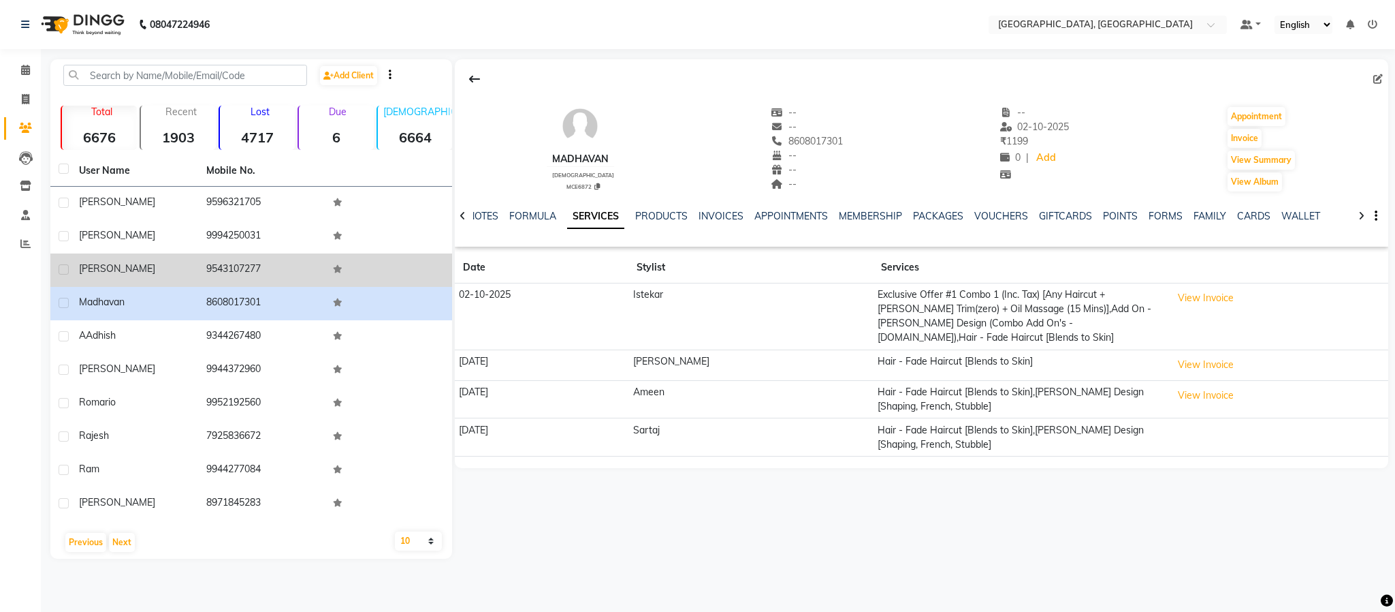
click at [253, 266] on td "9543107277" at bounding box center [261, 269] width 127 height 33
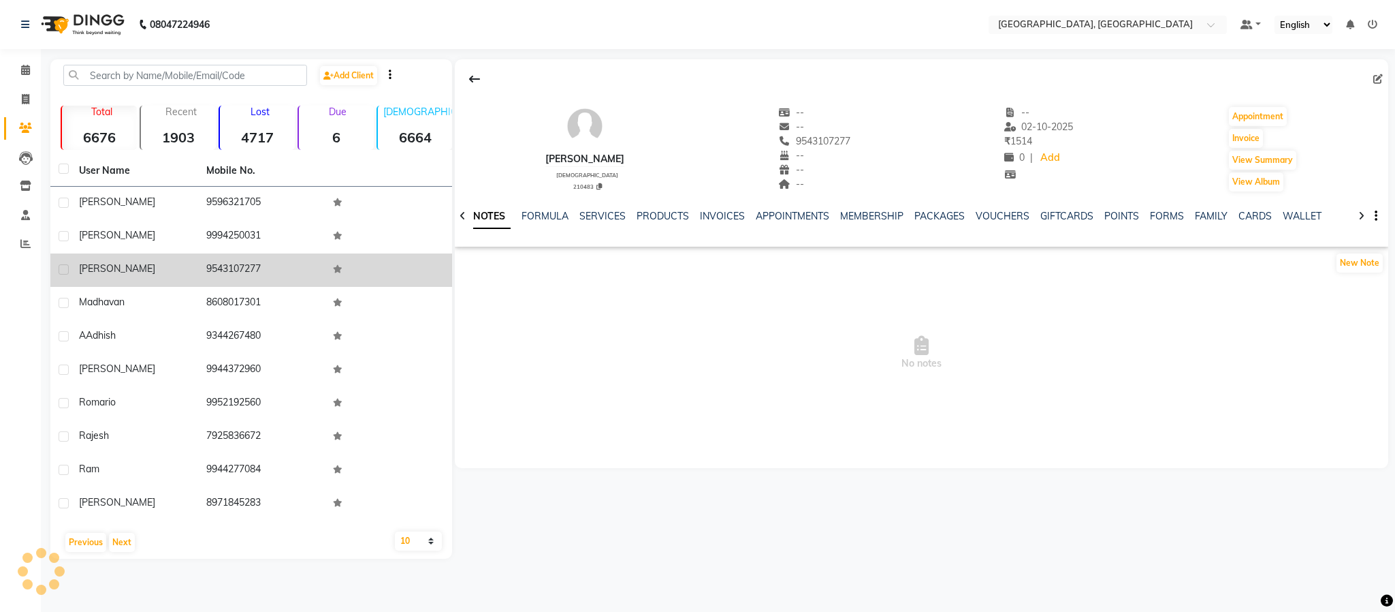
click at [251, 266] on td "9543107277" at bounding box center [261, 269] width 127 height 33
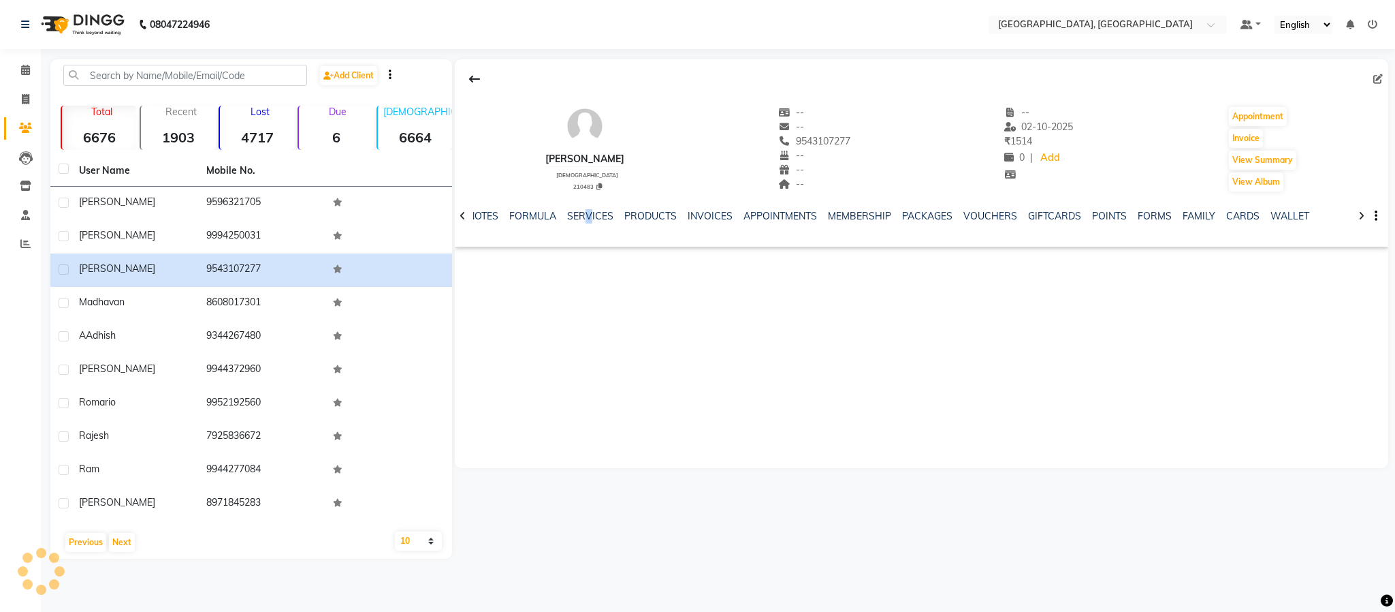
click at [588, 223] on div "SERVICES" at bounding box center [590, 216] width 46 height 14
click at [583, 217] on link "SERVICES" at bounding box center [590, 216] width 46 height 12
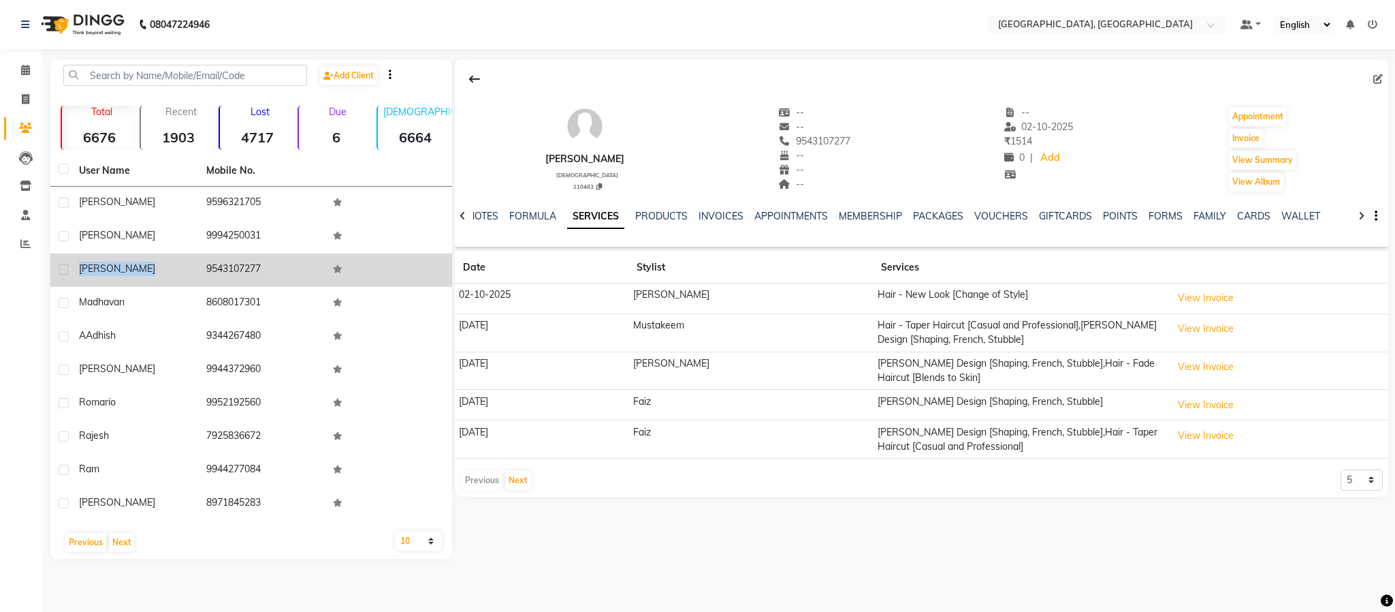
drag, startPoint x: 82, startPoint y: 258, endPoint x: 188, endPoint y: 264, distance: 106.4
click at [188, 264] on td "[PERSON_NAME]" at bounding box center [134, 269] width 127 height 33
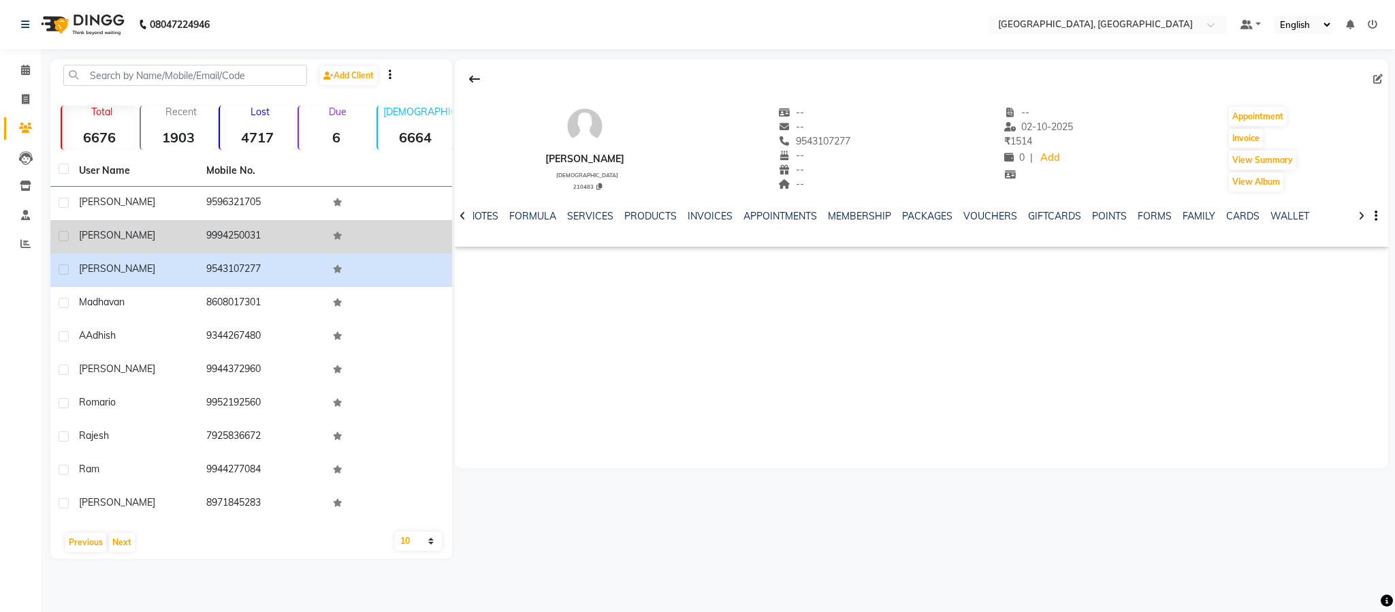
click at [249, 227] on td "9994250031" at bounding box center [261, 236] width 127 height 33
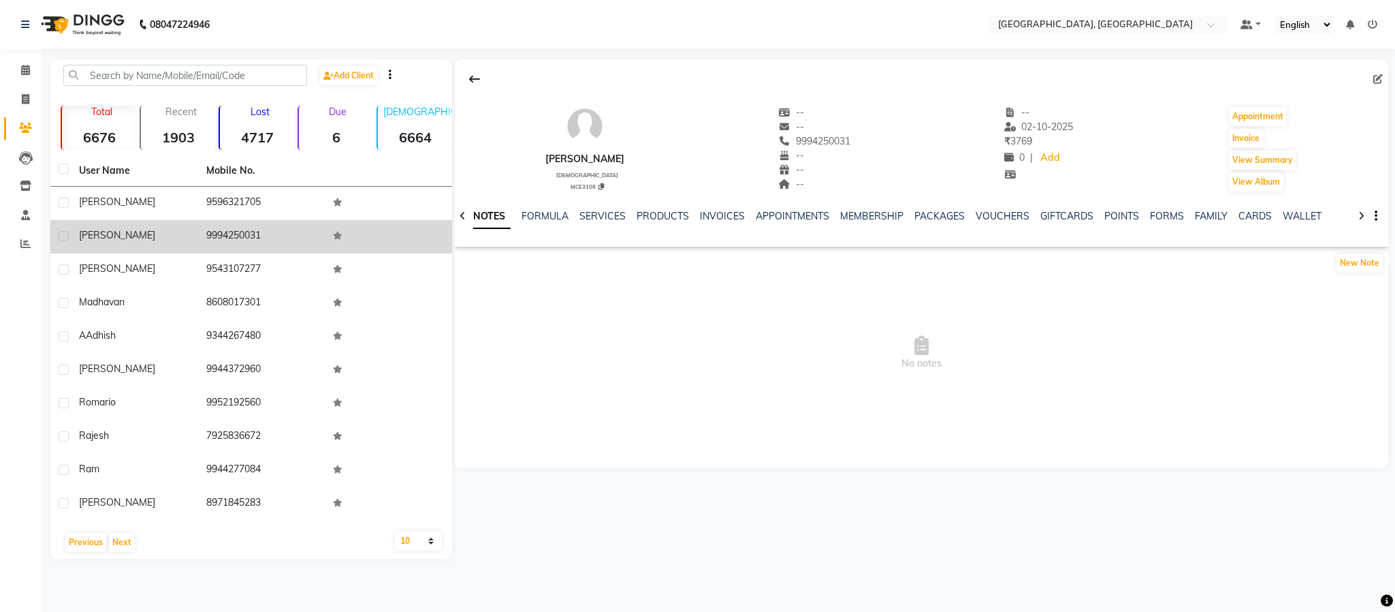
click at [248, 229] on td "9994250031" at bounding box center [261, 236] width 127 height 33
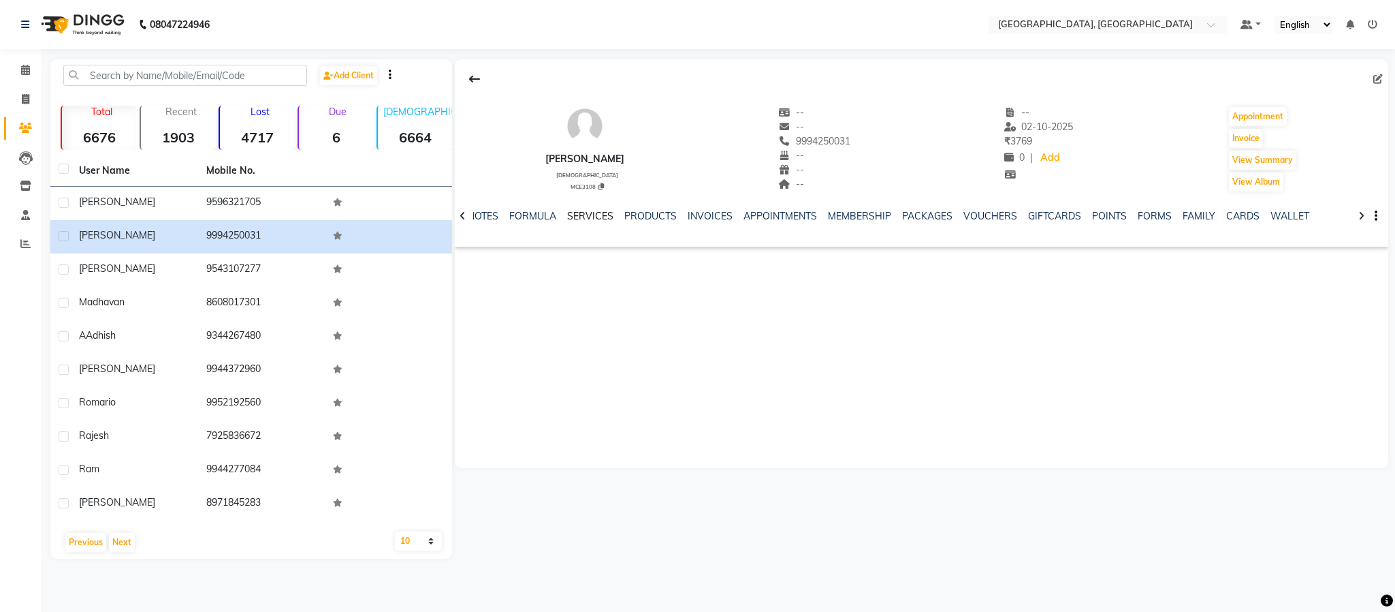
click at [591, 210] on link "SERVICES" at bounding box center [590, 216] width 46 height 12
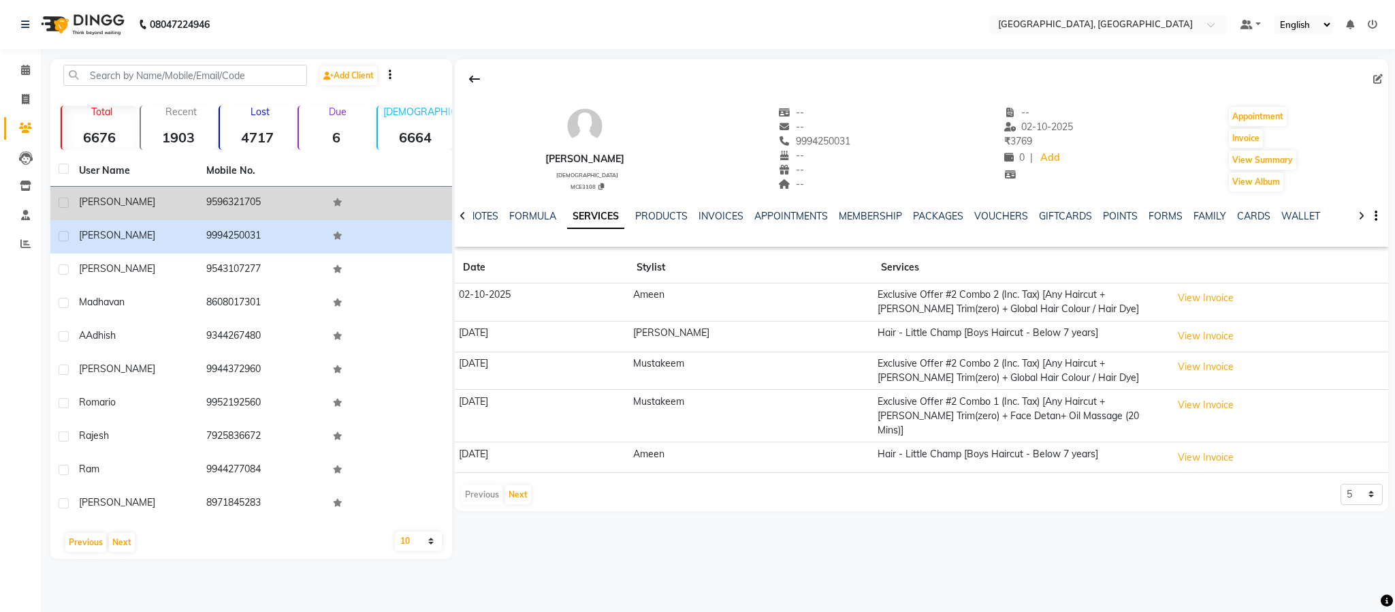
click at [232, 205] on td "9596321705" at bounding box center [261, 203] width 127 height 33
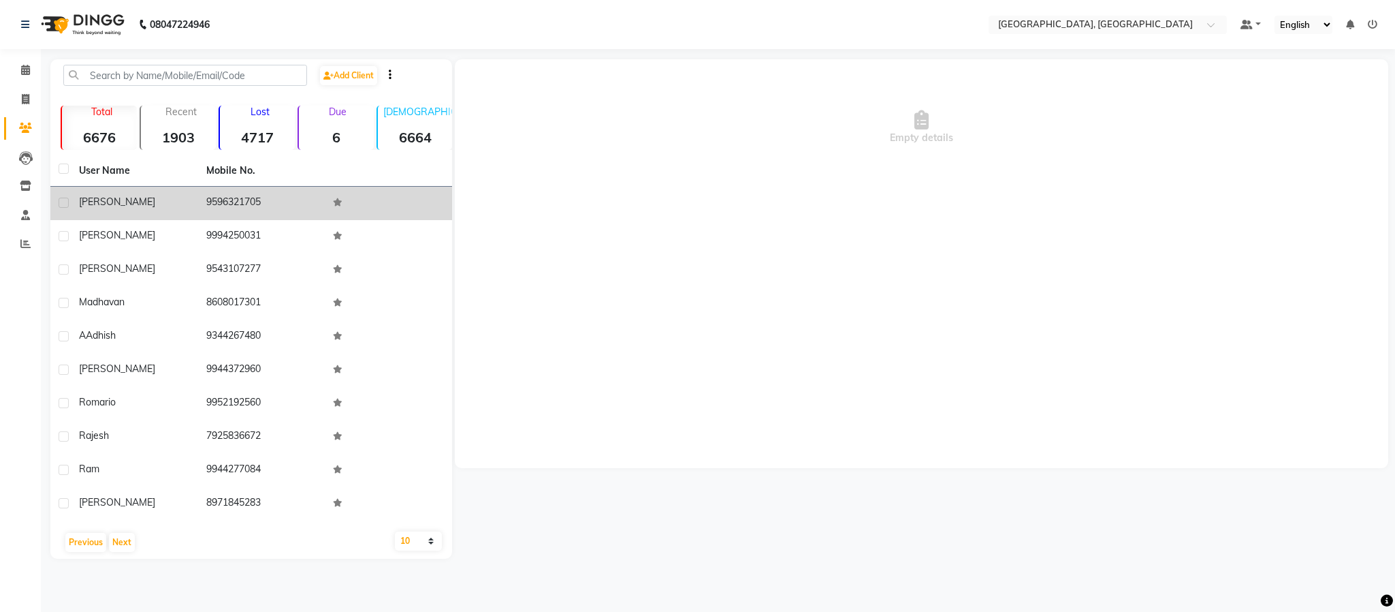
click at [232, 205] on td "9596321705" at bounding box center [261, 203] width 127 height 33
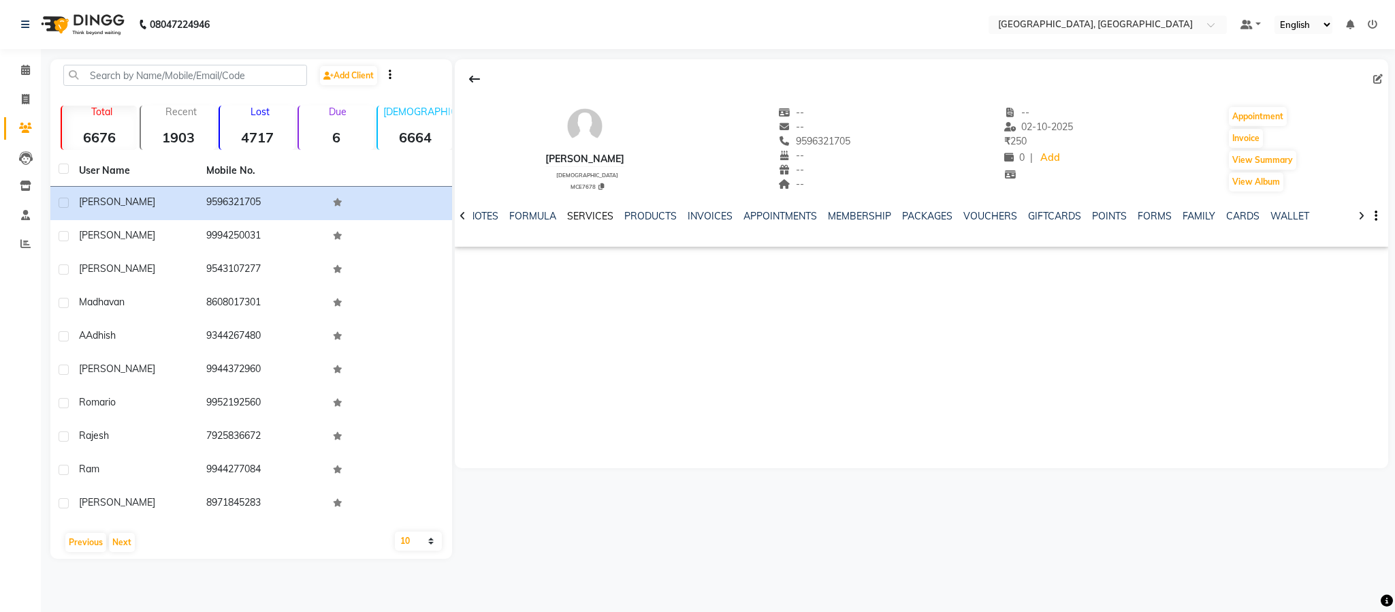
click at [585, 211] on link "SERVICES" at bounding box center [590, 216] width 46 height 12
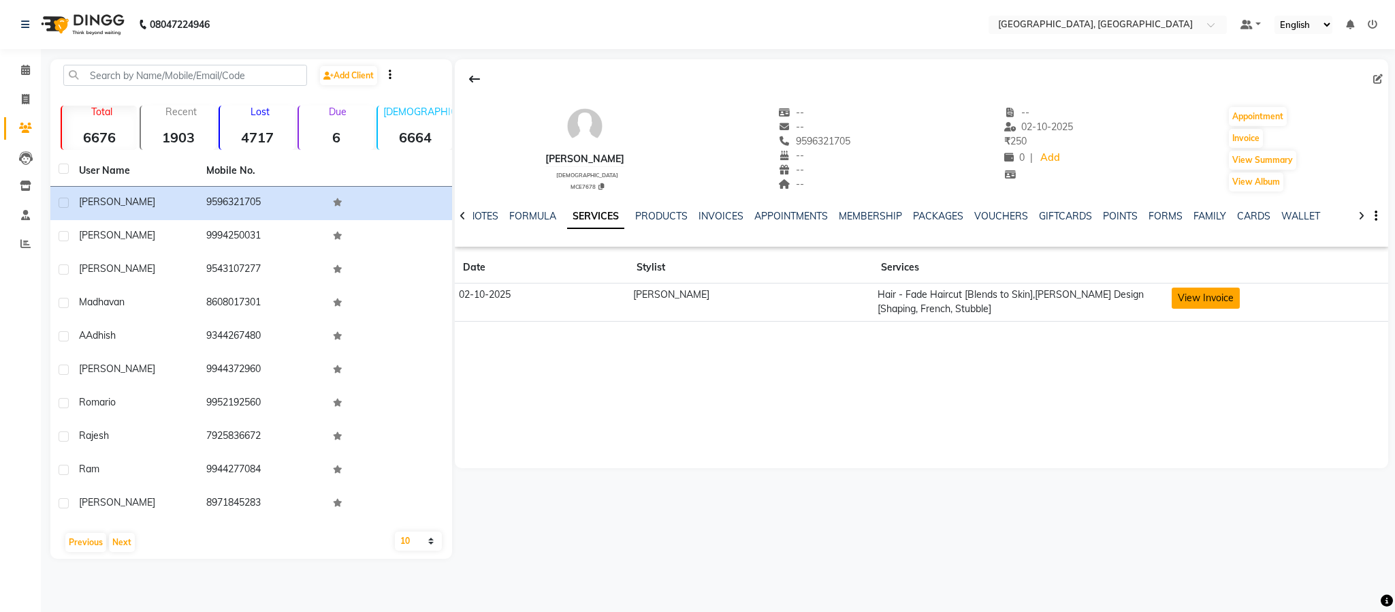
click at [1172, 303] on button "View Invoice" at bounding box center [1206, 297] width 68 height 21
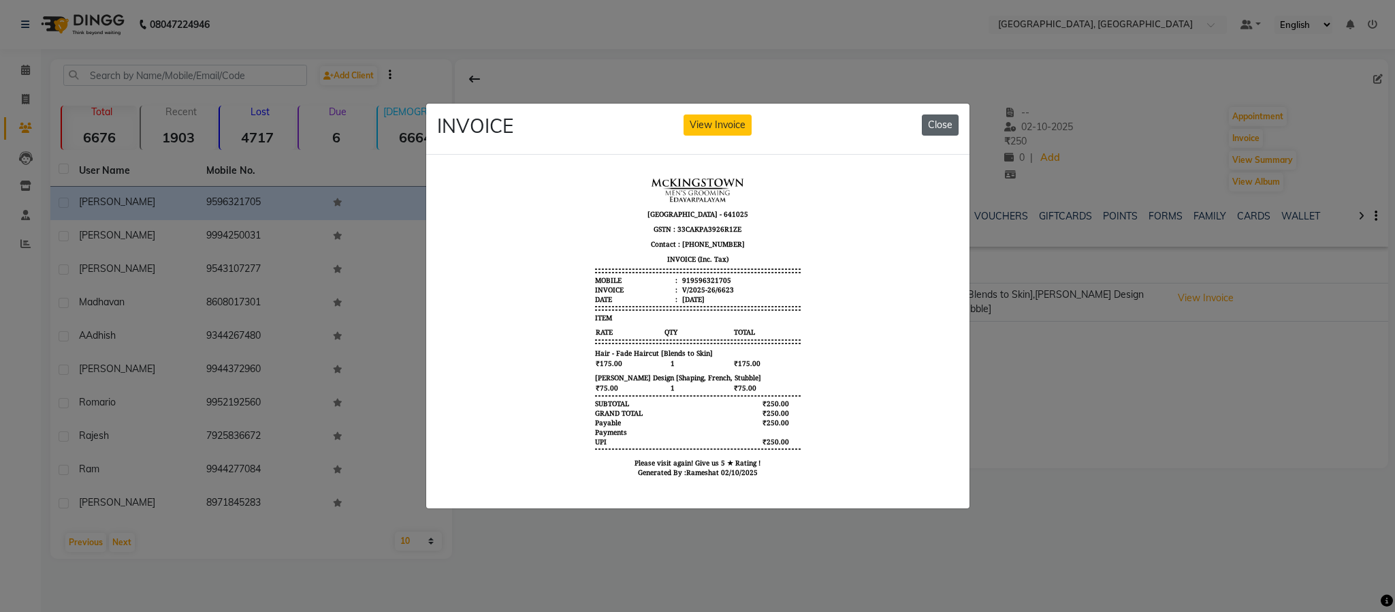
click at [940, 118] on button "Close" at bounding box center [940, 124] width 37 height 21
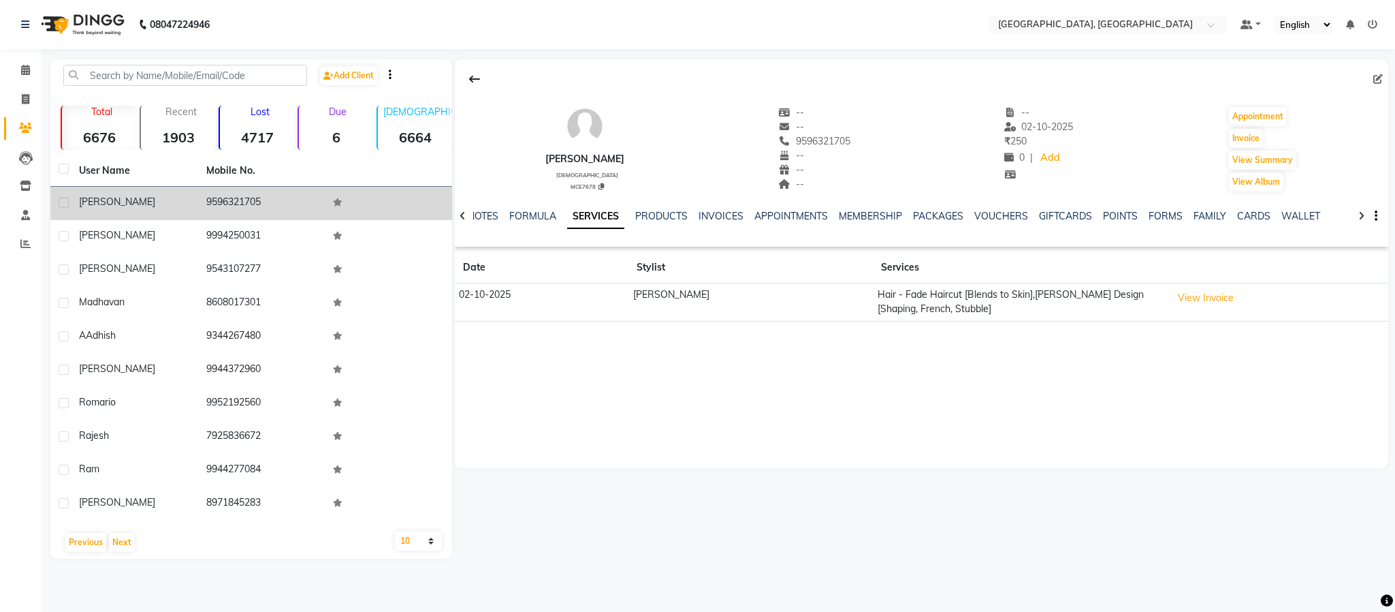
click at [234, 192] on td "9596321705" at bounding box center [261, 203] width 127 height 33
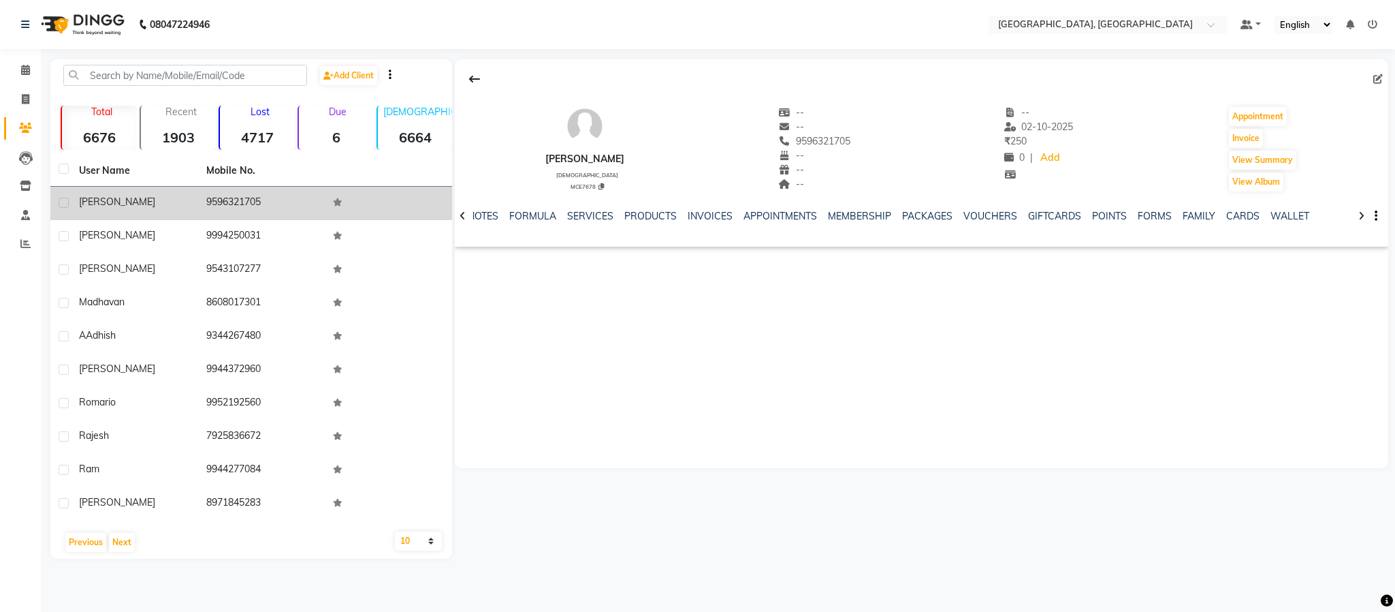
click at [234, 192] on td "9596321705" at bounding box center [261, 203] width 127 height 33
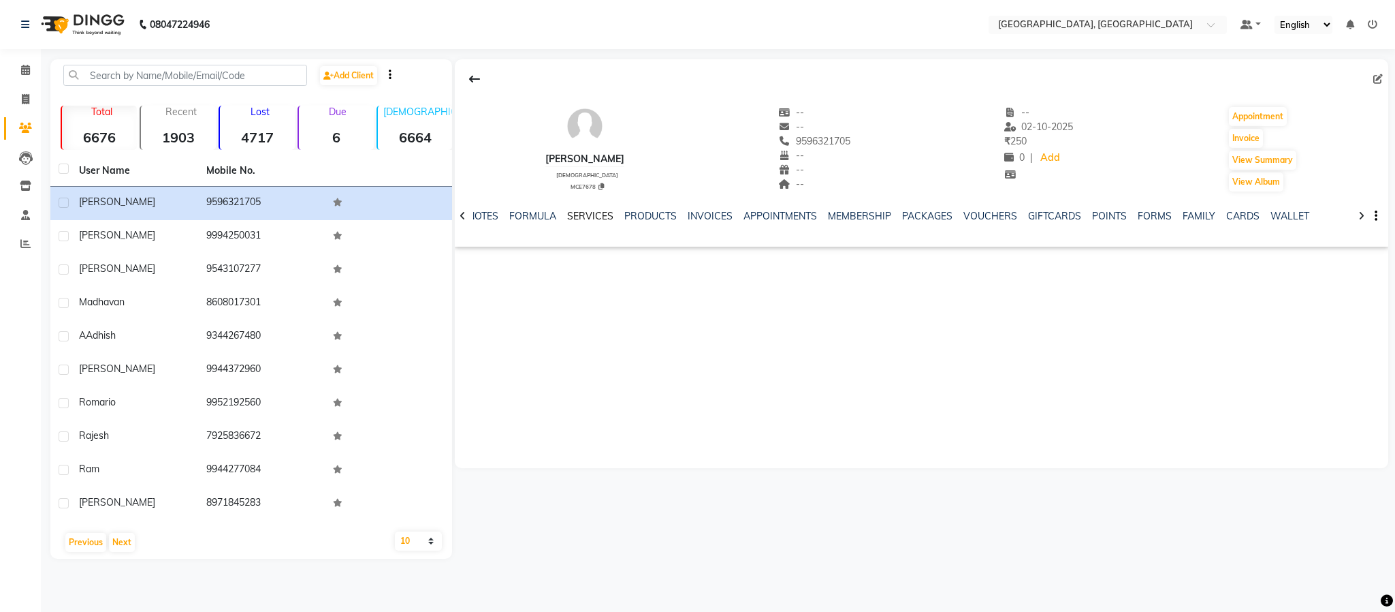
click at [589, 221] on link "SERVICES" at bounding box center [590, 216] width 46 height 12
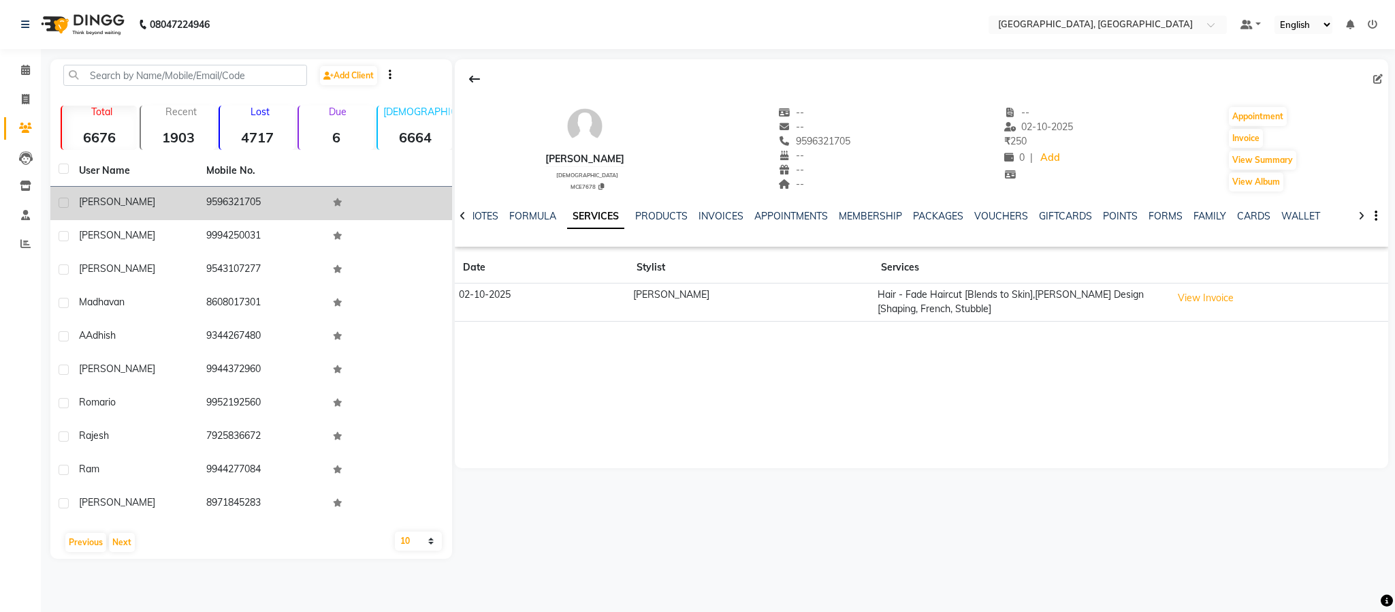
click at [103, 195] on span "[PERSON_NAME]" at bounding box center [117, 201] width 76 height 12
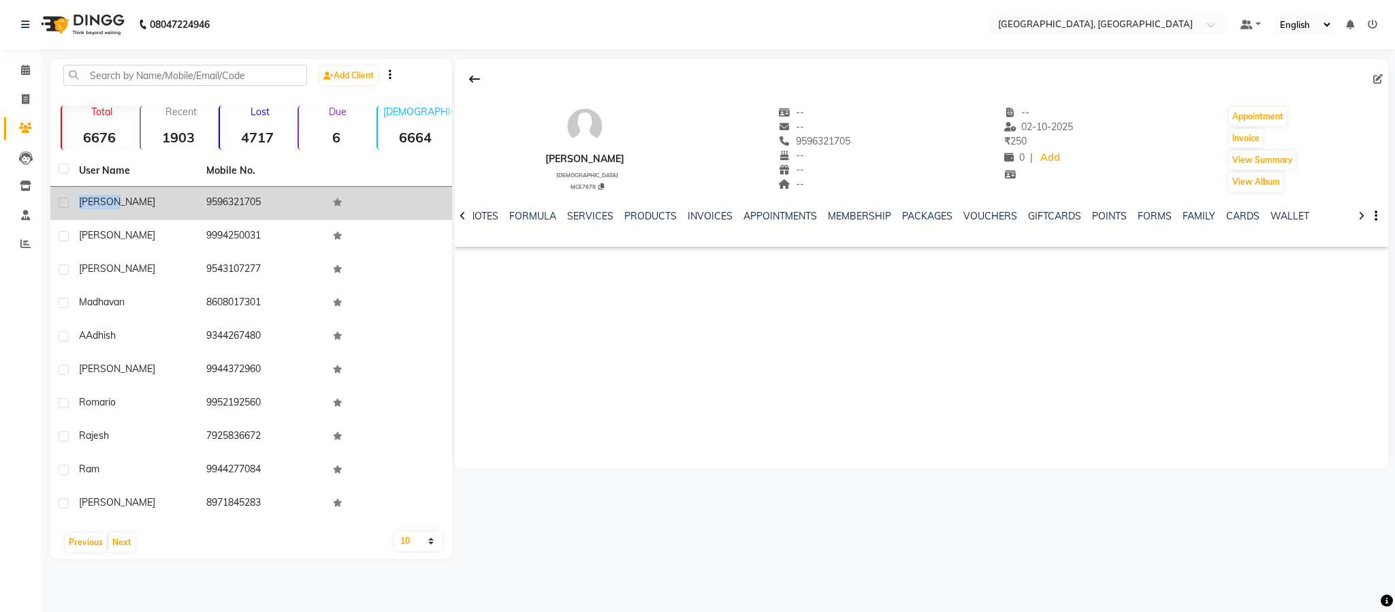
click at [102, 195] on span "[PERSON_NAME]" at bounding box center [117, 201] width 76 height 12
click at [89, 195] on span "[PERSON_NAME]" at bounding box center [117, 201] width 76 height 12
click at [217, 190] on td "9596321705" at bounding box center [261, 203] width 127 height 33
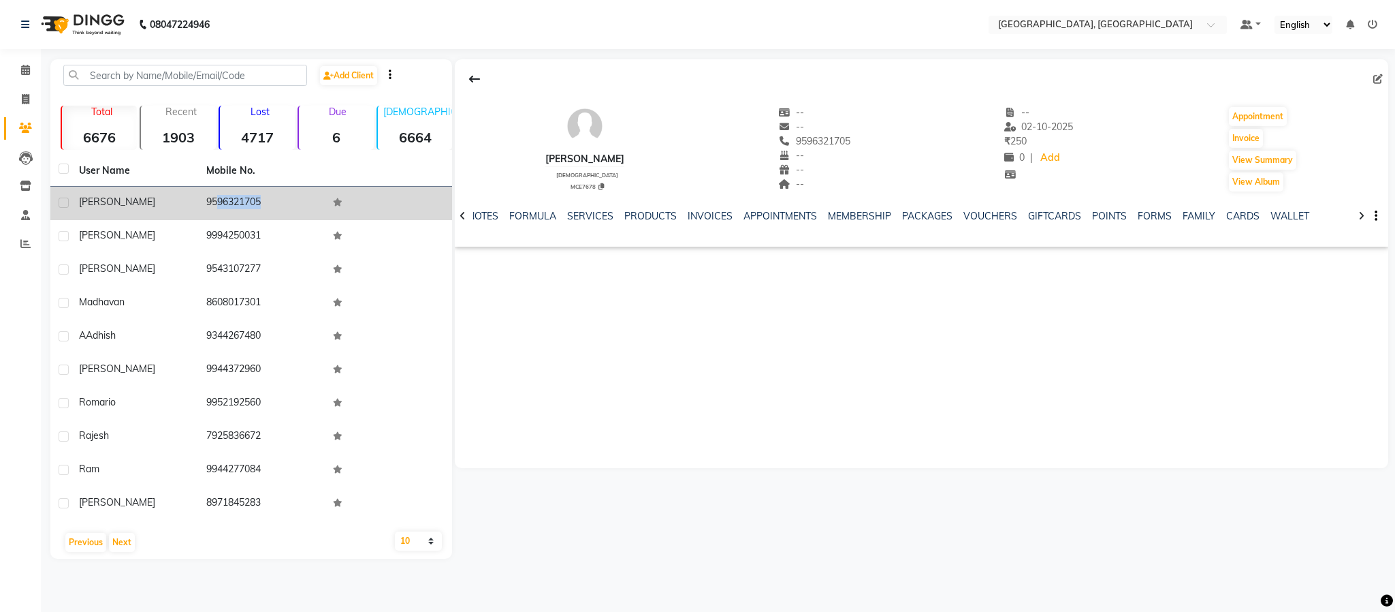
click at [217, 190] on td "9596321705" at bounding box center [261, 203] width 127 height 33
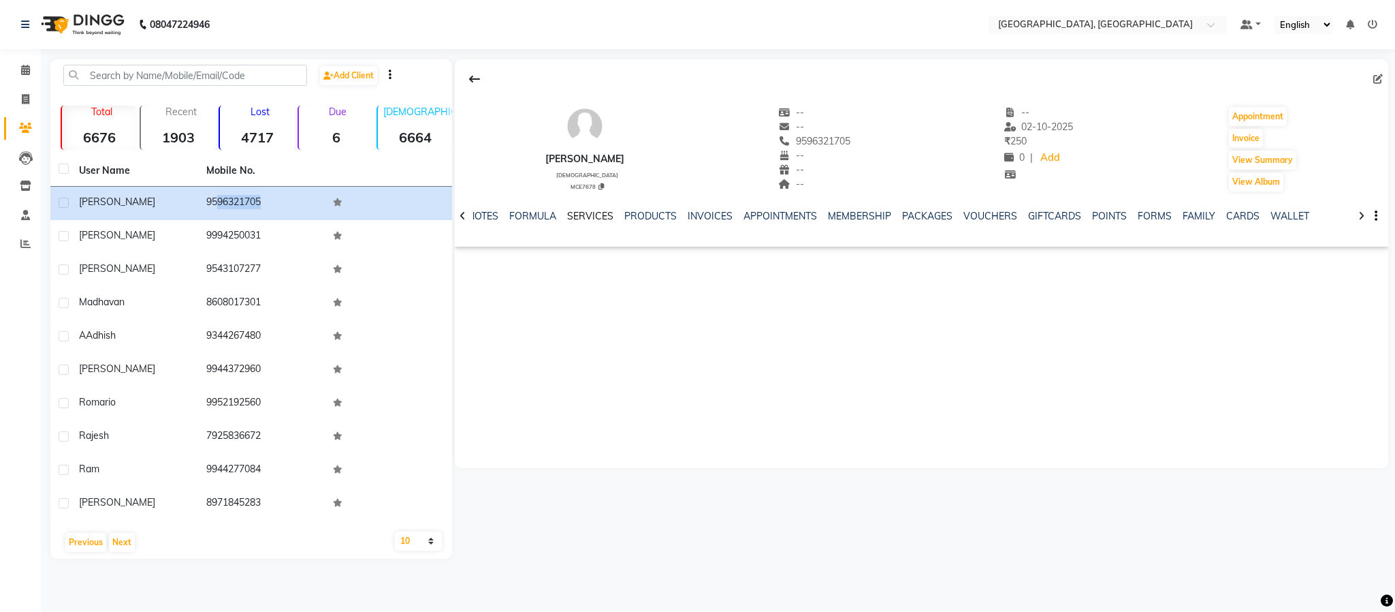
click at [597, 215] on link "SERVICES" at bounding box center [590, 216] width 46 height 12
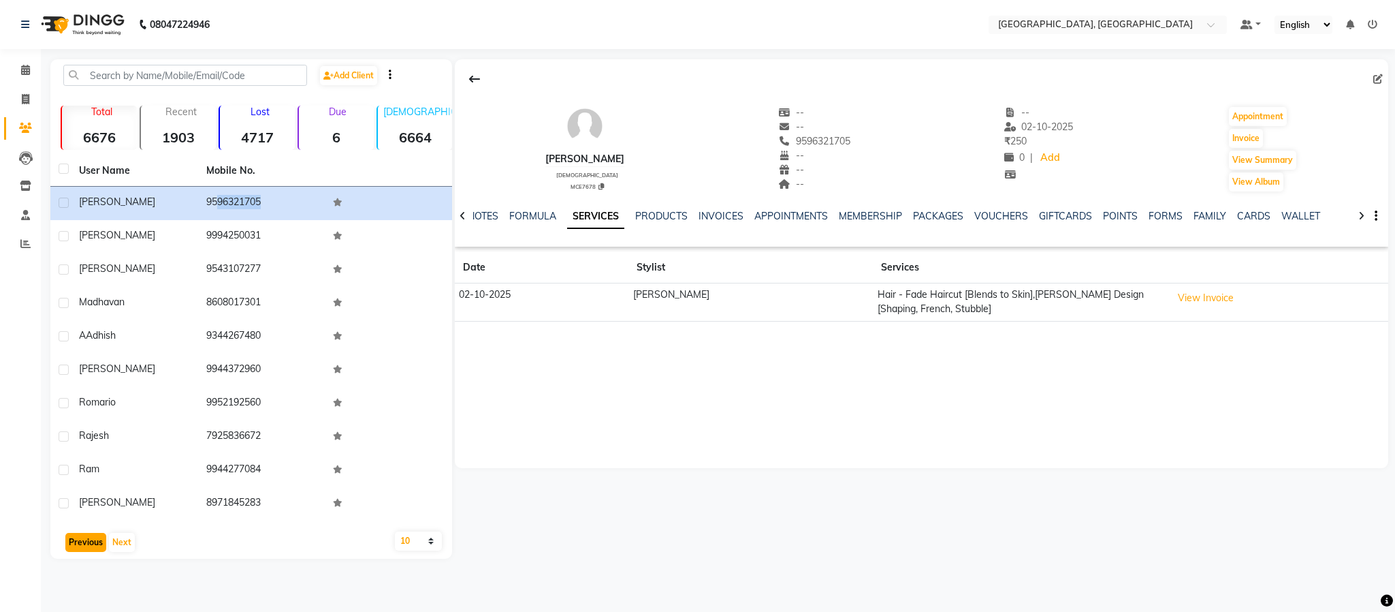
click at [80, 546] on button "Previous" at bounding box center [85, 542] width 41 height 19
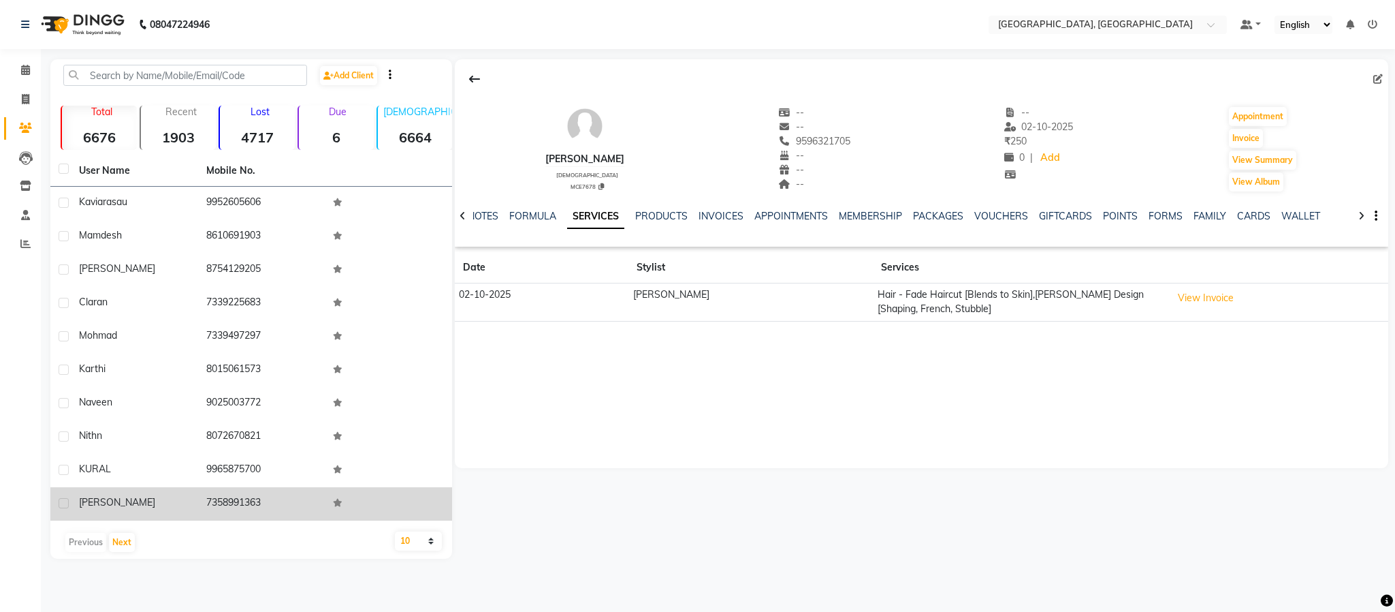
click at [250, 494] on td "7358991363" at bounding box center [261, 503] width 127 height 33
click at [248, 494] on td "7358991363" at bounding box center [261, 503] width 127 height 33
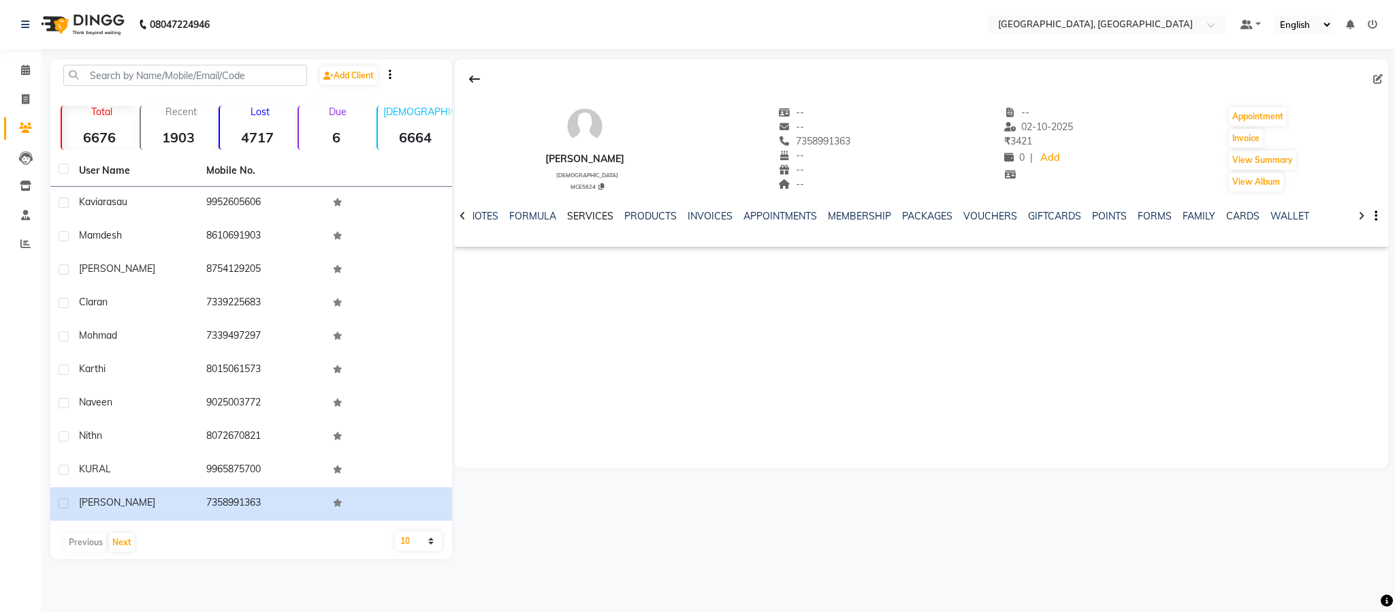
click at [584, 217] on link "SERVICES" at bounding box center [590, 216] width 46 height 12
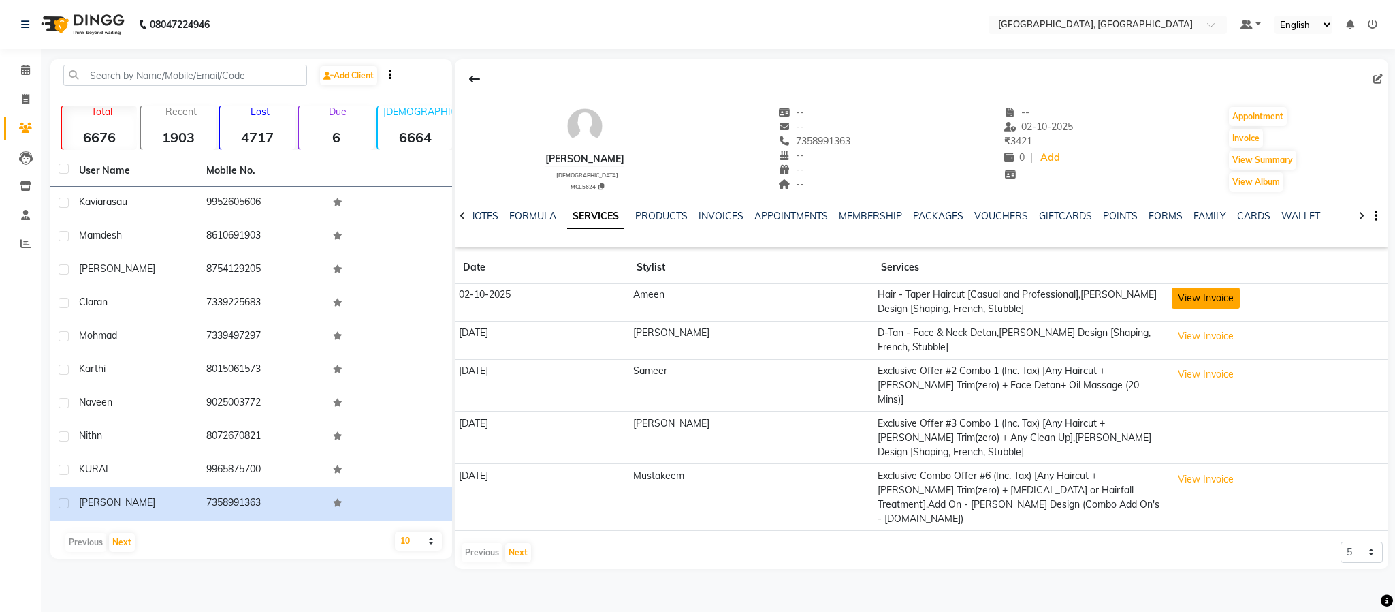
click at [1173, 296] on button "View Invoice" at bounding box center [1206, 297] width 68 height 21
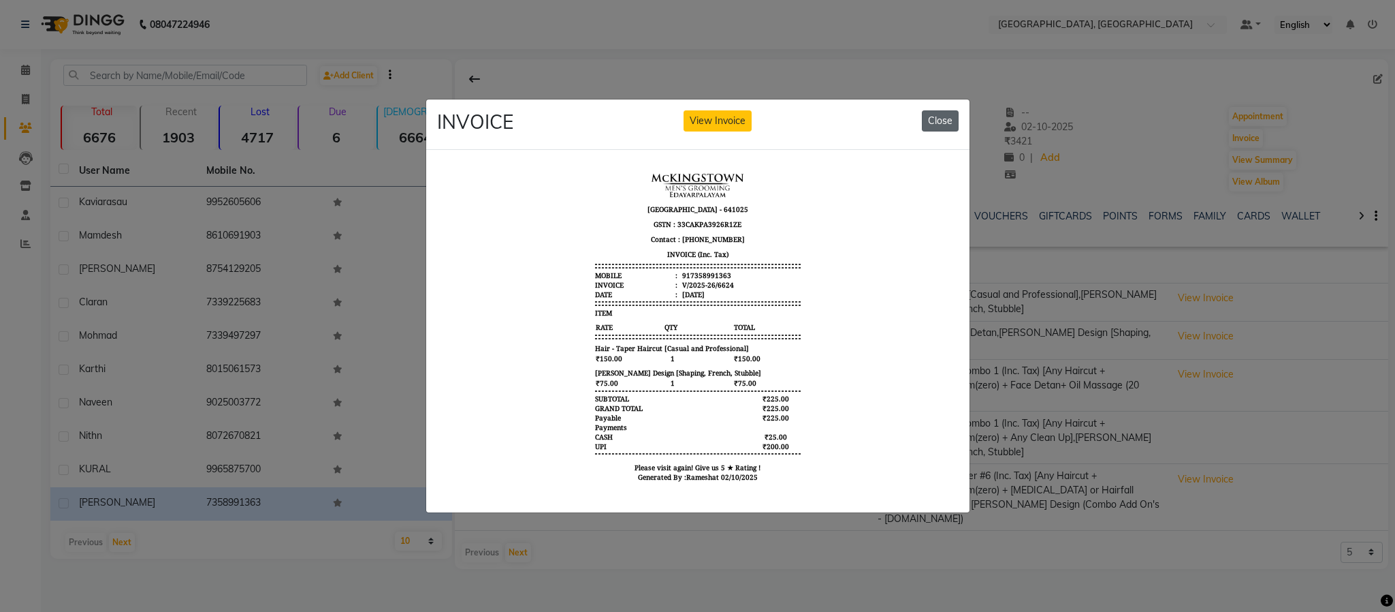
click at [944, 113] on button "Close" at bounding box center [940, 120] width 37 height 21
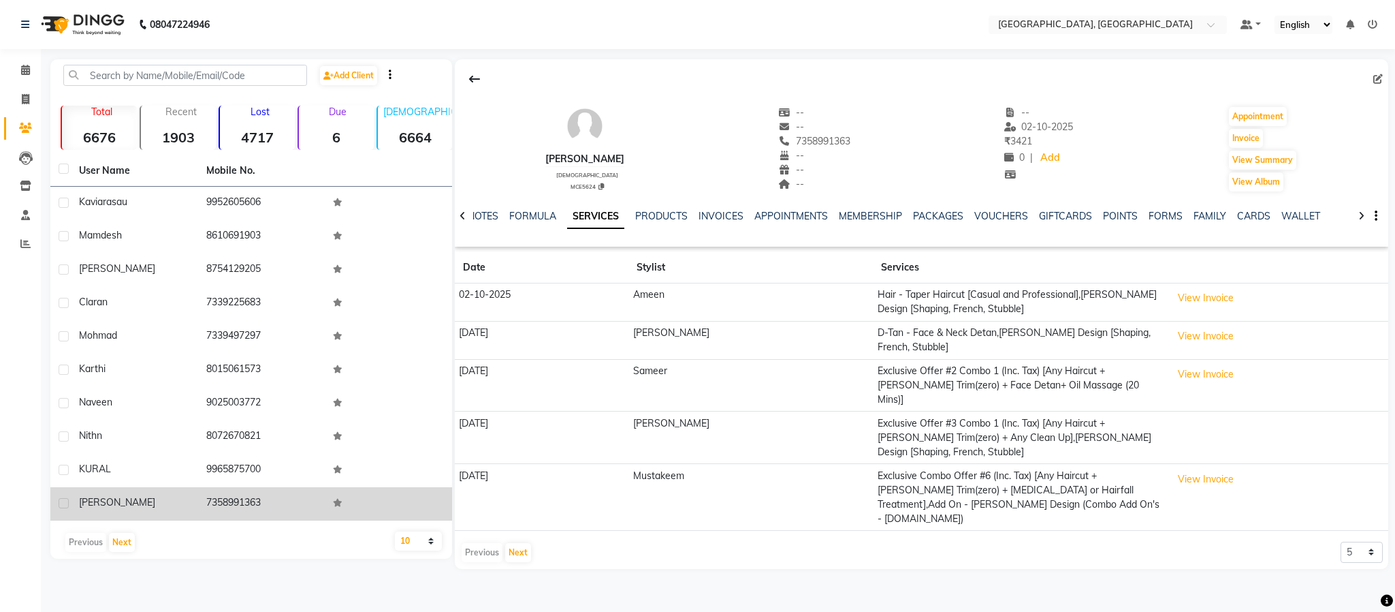
click at [74, 490] on td "[PERSON_NAME]" at bounding box center [134, 503] width 127 height 33
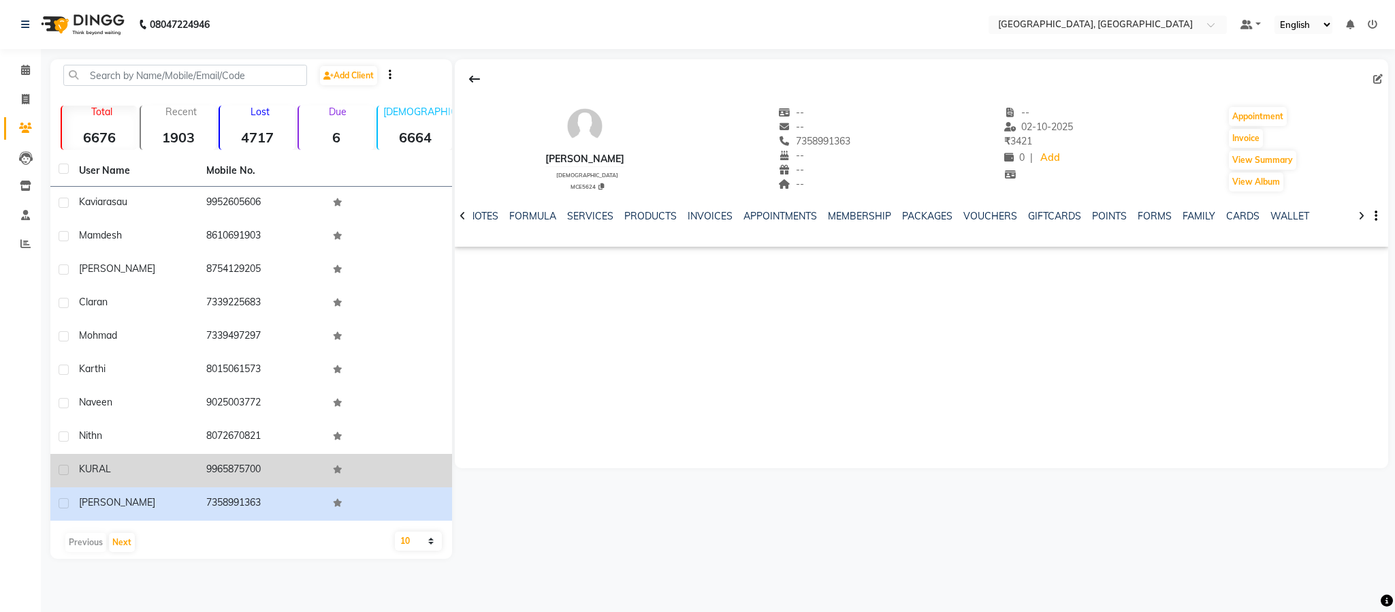
click at [233, 462] on td "9965875700" at bounding box center [261, 470] width 127 height 33
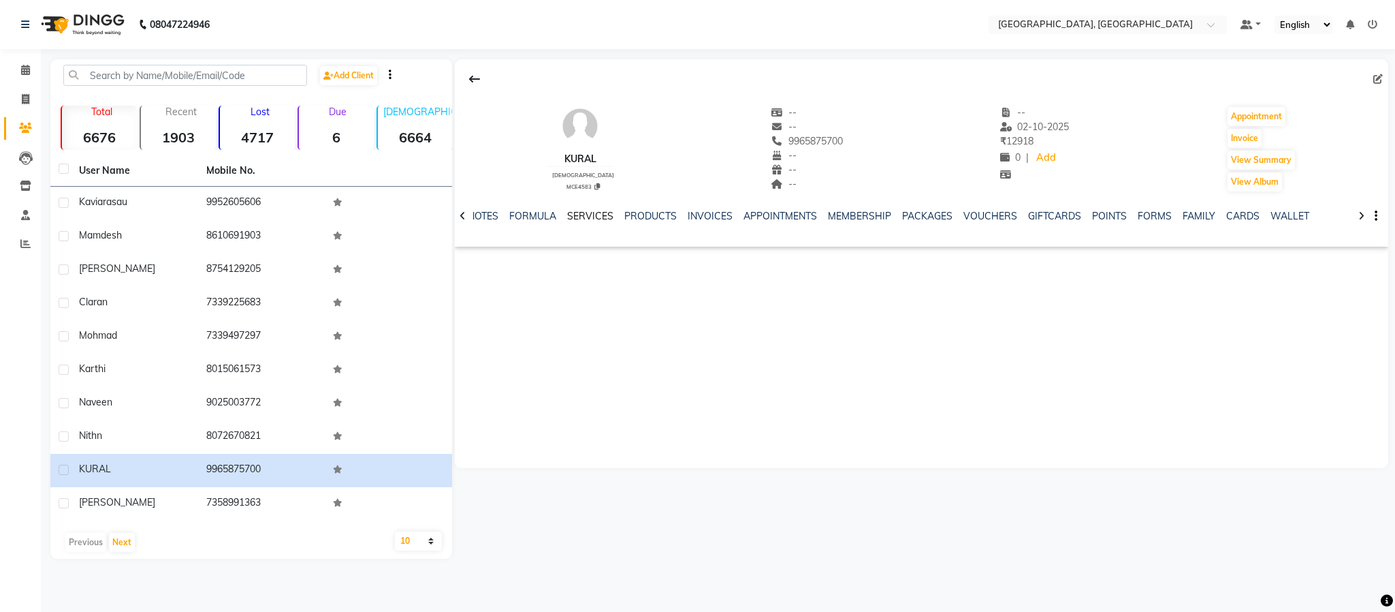
click at [580, 217] on link "SERVICES" at bounding box center [590, 216] width 46 height 12
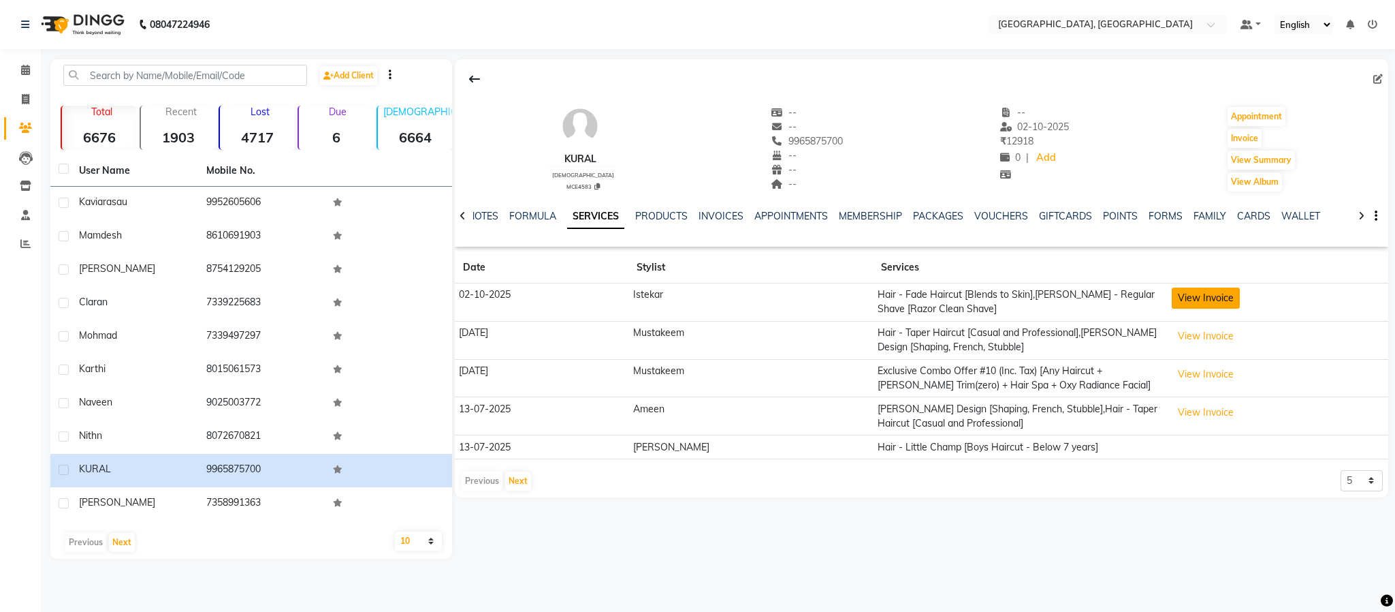
click at [1177, 290] on button "View Invoice" at bounding box center [1206, 297] width 68 height 21
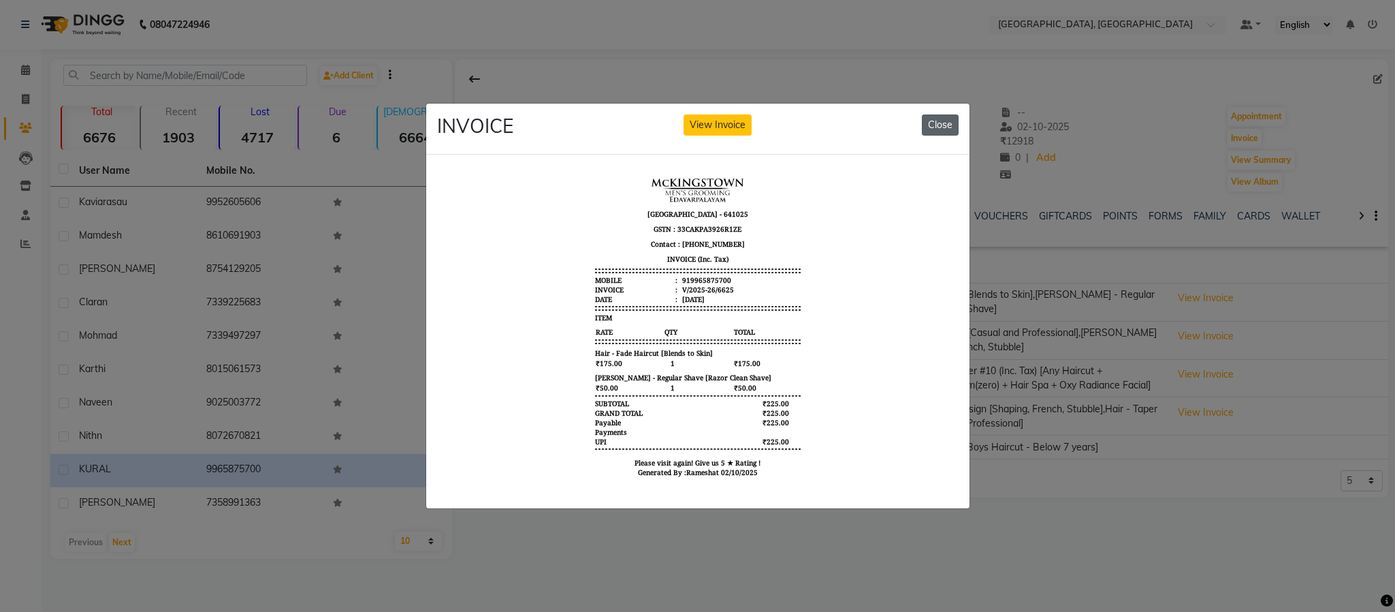
click at [940, 114] on button "Close" at bounding box center [940, 124] width 37 height 21
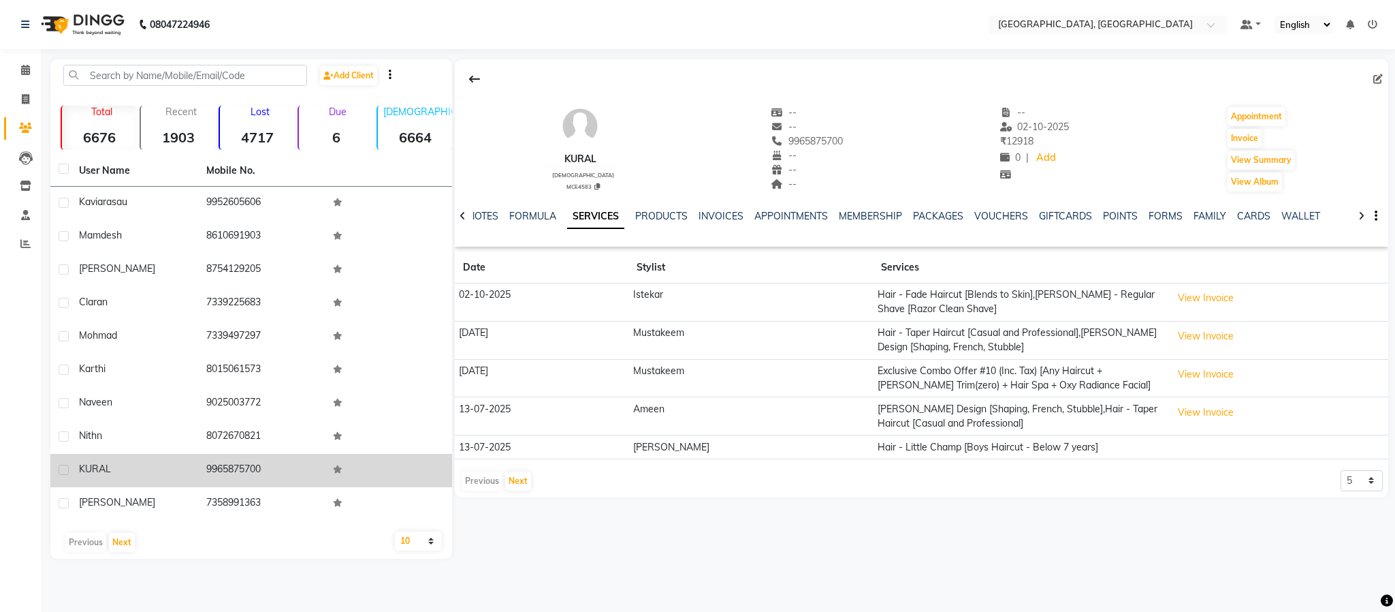
click at [93, 462] on span "kURAL" at bounding box center [95, 468] width 32 height 12
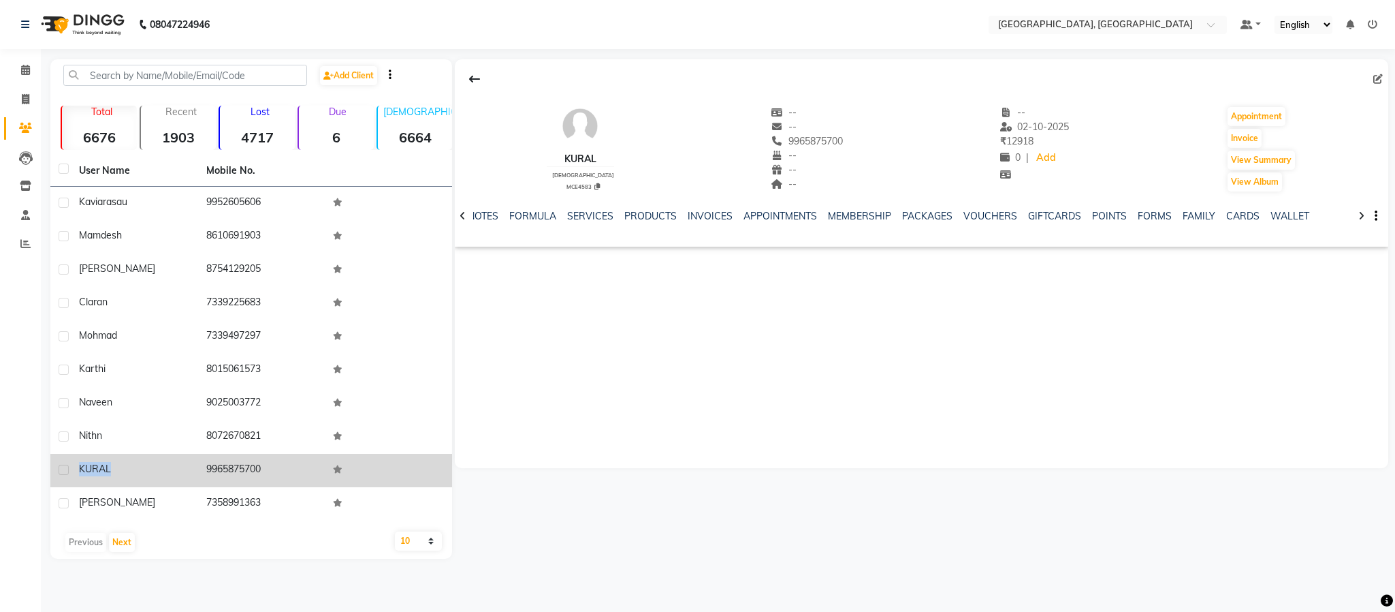
click at [93, 462] on span "kURAL" at bounding box center [95, 468] width 32 height 12
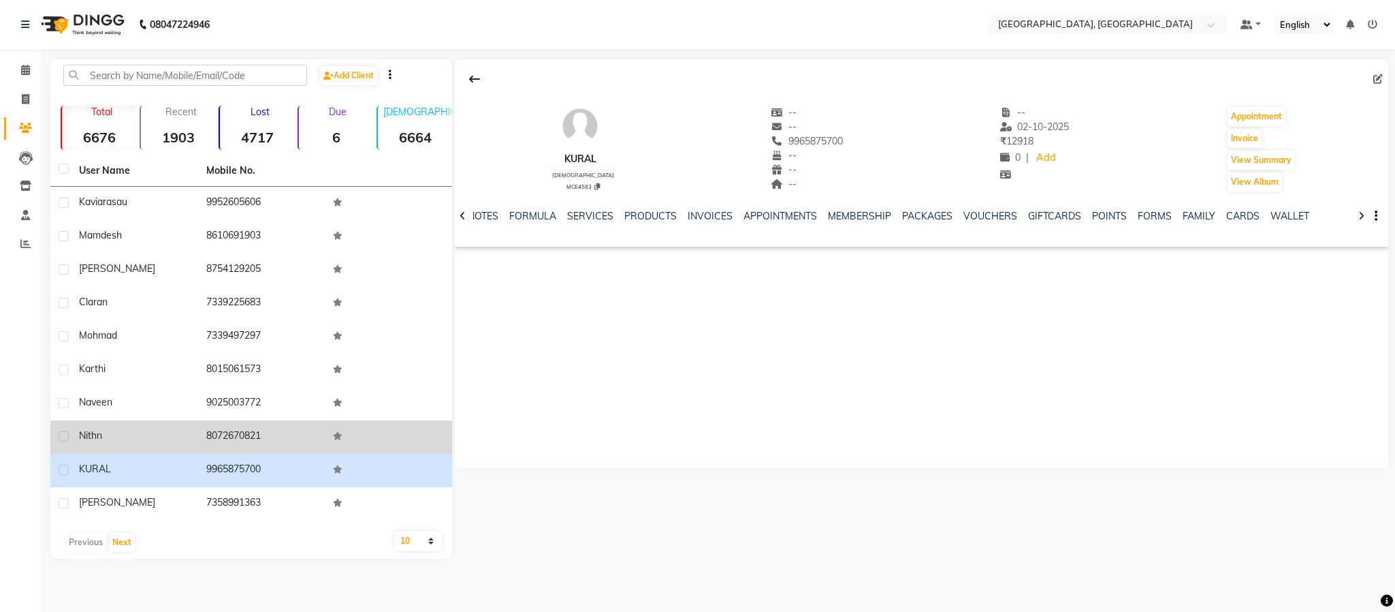
click at [236, 427] on td "8072670821" at bounding box center [261, 436] width 127 height 33
click at [242, 425] on td "8072670821" at bounding box center [261, 436] width 127 height 33
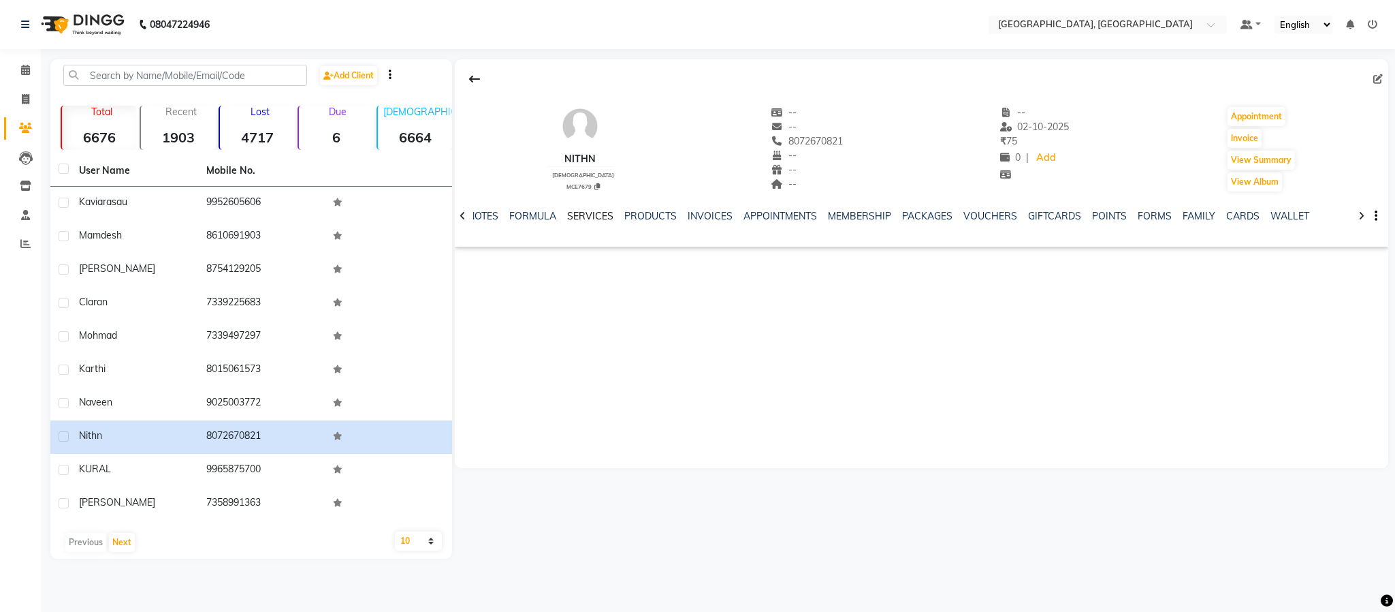
click at [590, 217] on link "SERVICES" at bounding box center [590, 216] width 46 height 12
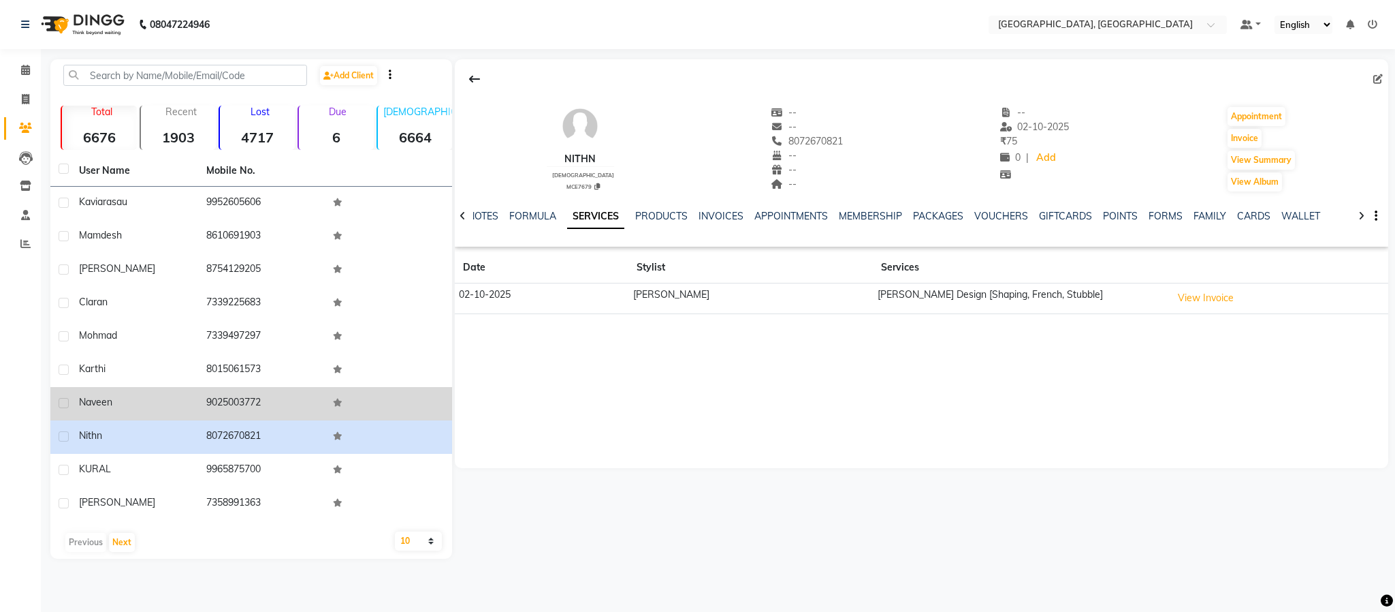
click at [254, 399] on td "9025003772" at bounding box center [261, 403] width 127 height 33
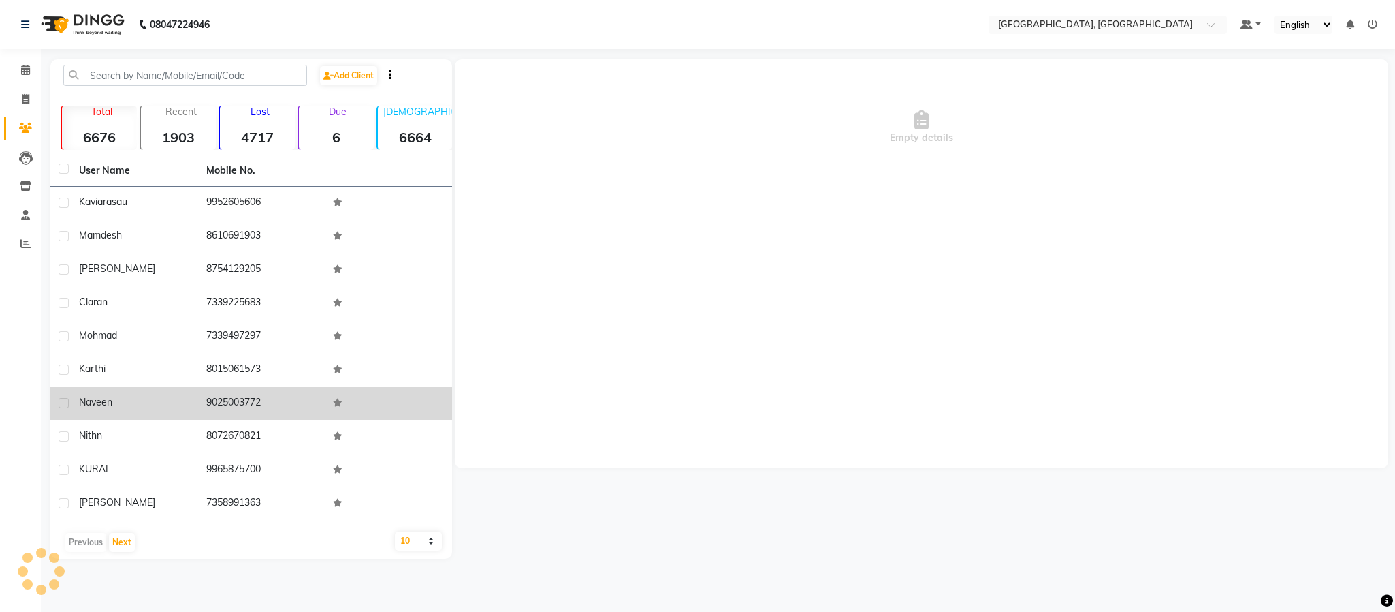
click at [254, 399] on td "9025003772" at bounding box center [261, 403] width 127 height 33
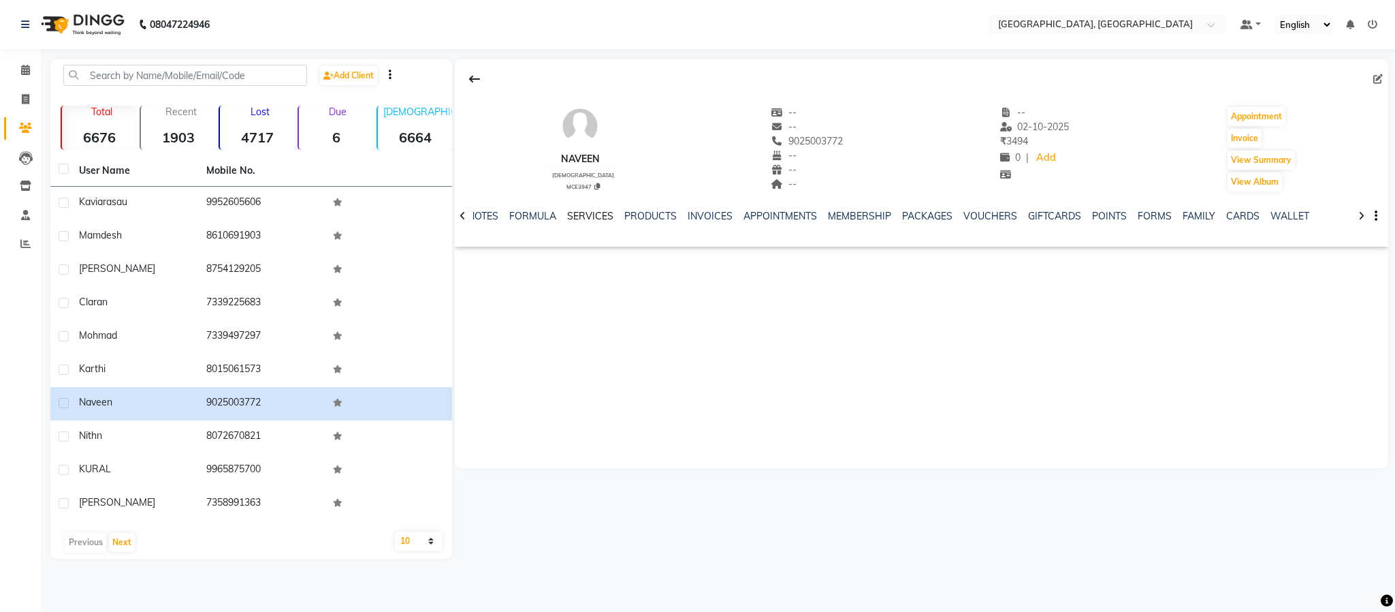
click at [586, 210] on link "SERVICES" at bounding box center [590, 216] width 46 height 12
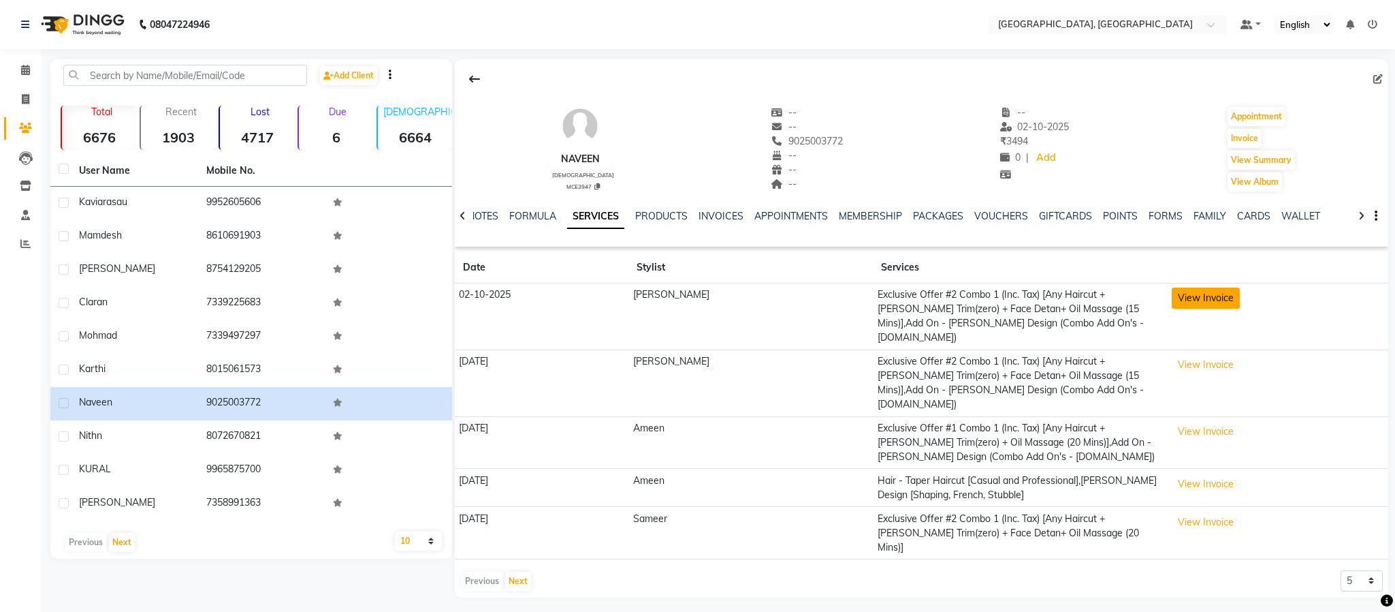
click at [1177, 301] on button "View Invoice" at bounding box center [1206, 297] width 68 height 21
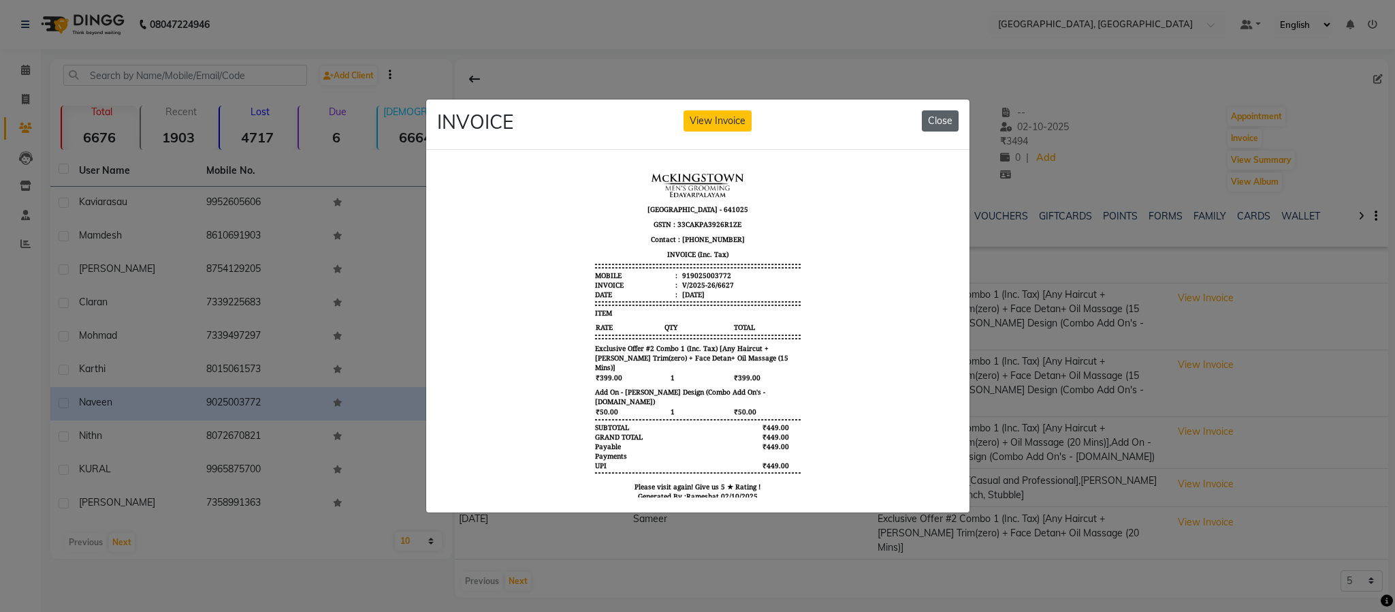
click at [938, 121] on button "Close" at bounding box center [940, 120] width 37 height 21
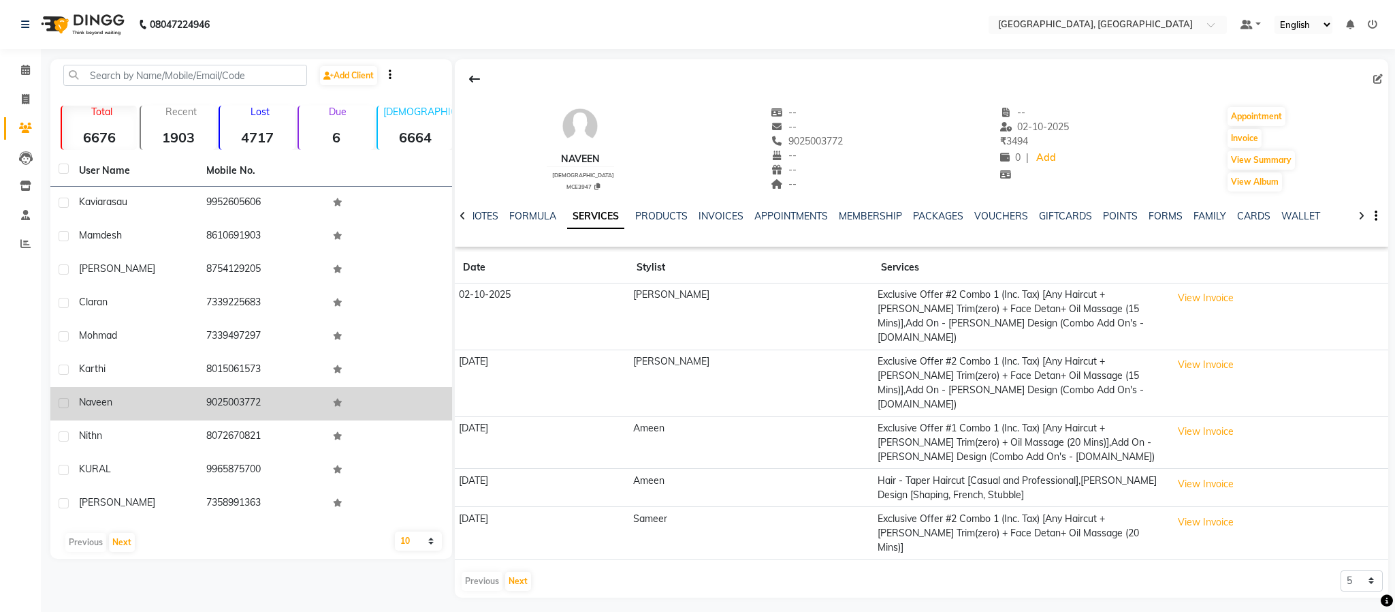
click at [84, 403] on span "Naveen" at bounding box center [95, 402] width 33 height 12
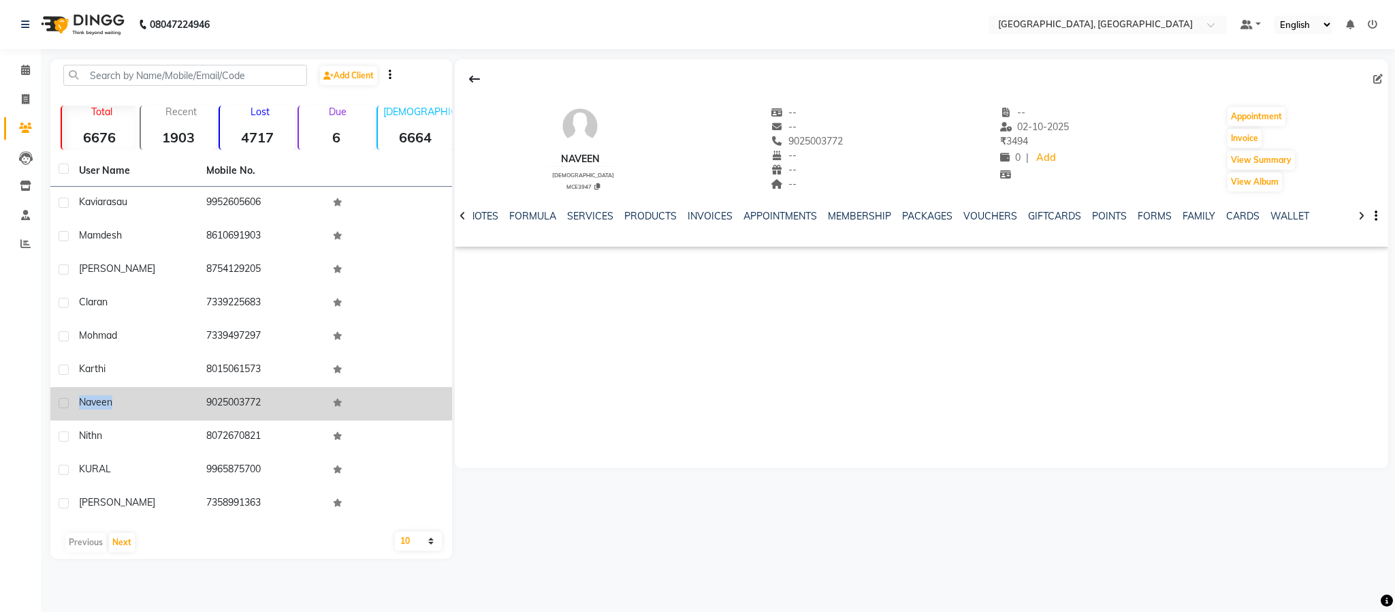
click at [84, 403] on span "Naveen" at bounding box center [95, 402] width 33 height 12
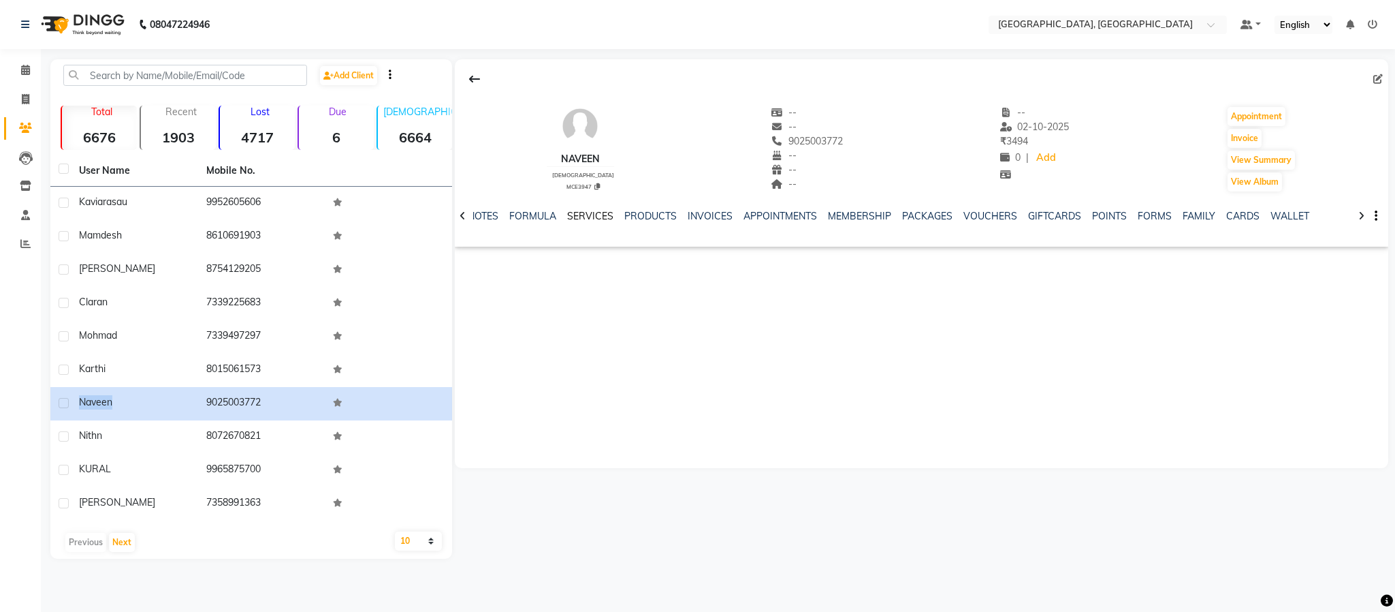
click at [593, 217] on link "SERVICES" at bounding box center [590, 216] width 46 height 12
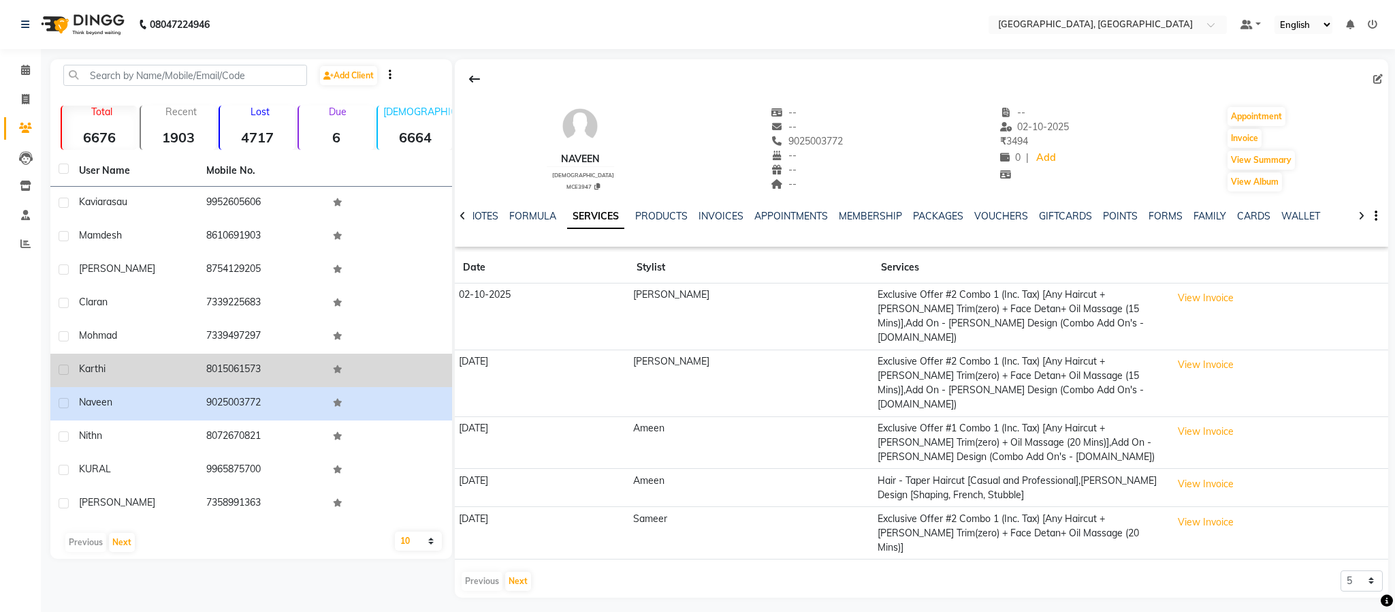
click at [237, 366] on td "8015061573" at bounding box center [261, 369] width 127 height 33
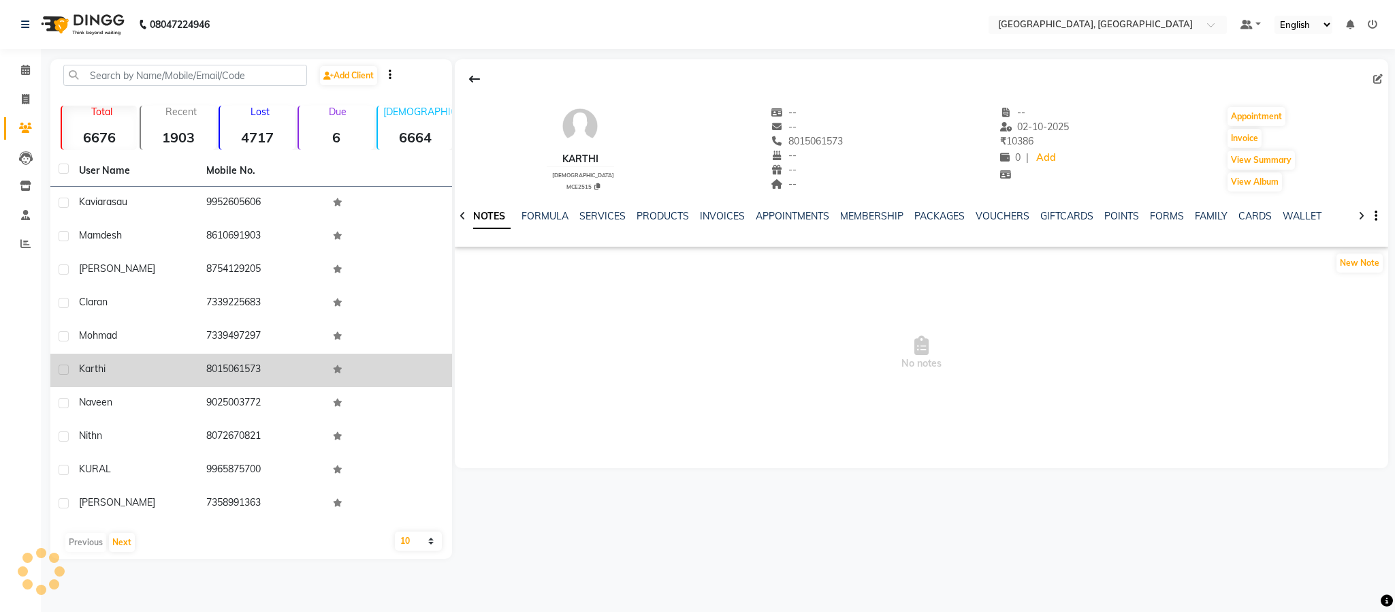
click at [237, 366] on td "8015061573" at bounding box center [261, 369] width 127 height 33
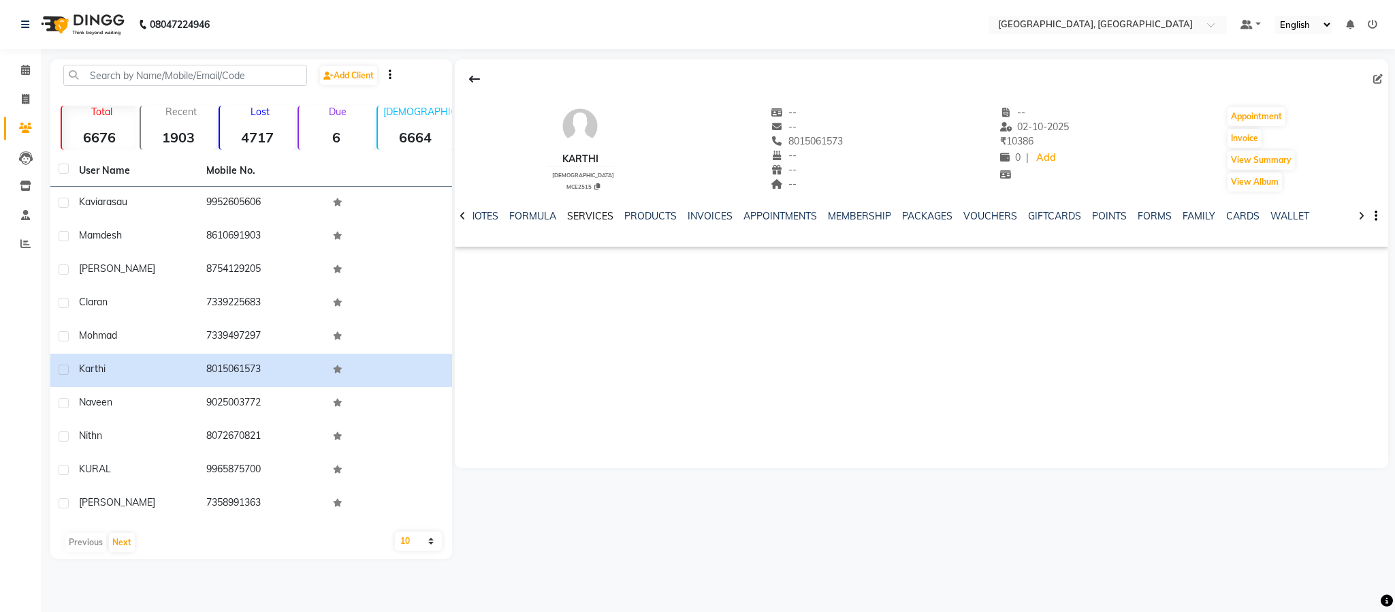
click at [594, 212] on link "SERVICES" at bounding box center [590, 216] width 46 height 12
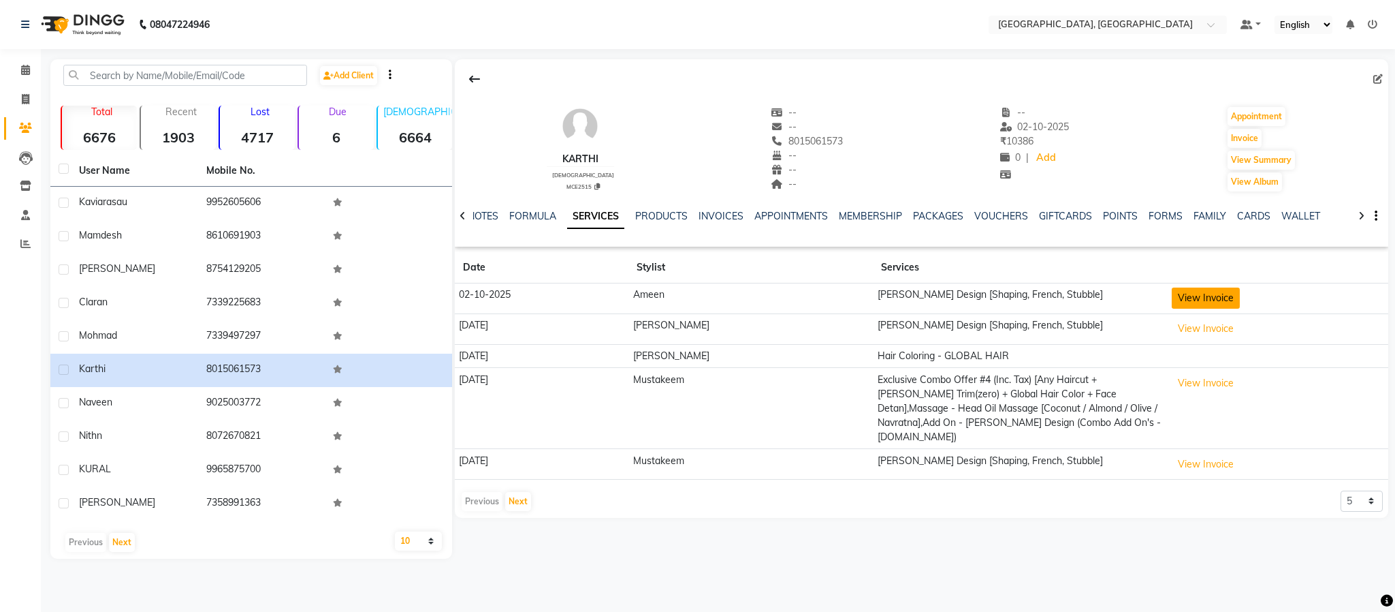
click at [1172, 299] on button "View Invoice" at bounding box center [1206, 297] width 68 height 21
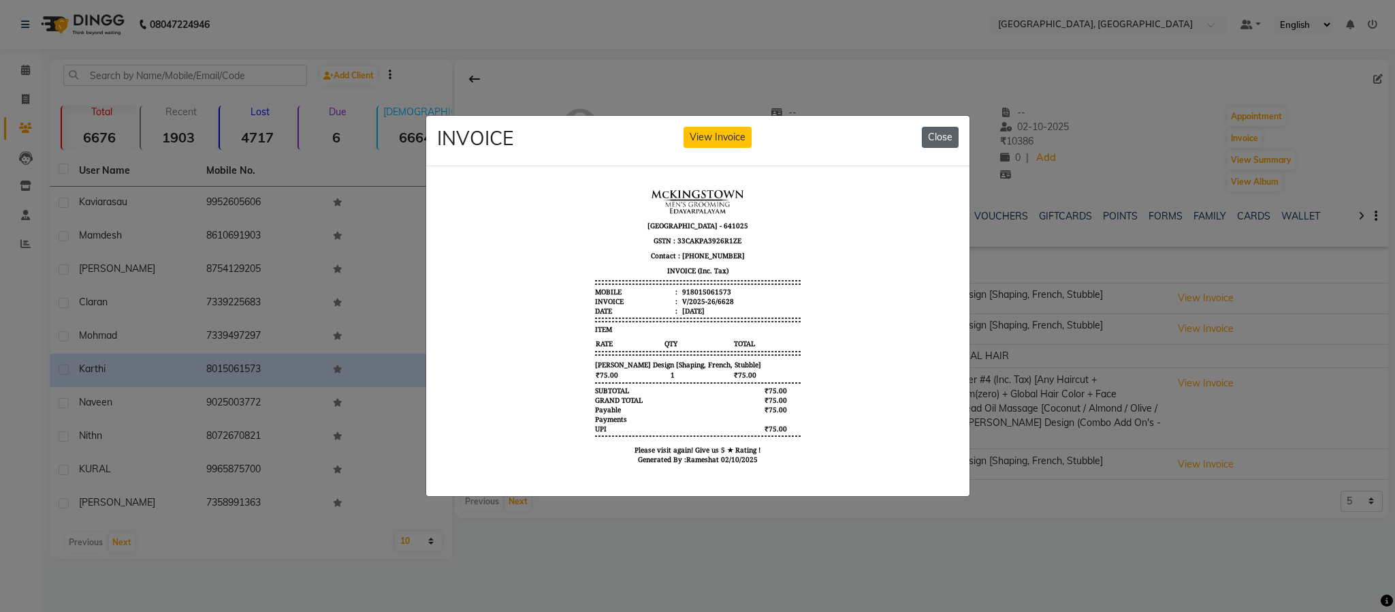
drag, startPoint x: 909, startPoint y: 113, endPoint x: 923, endPoint y: 123, distance: 17.6
click at [911, 116] on div "INVOICE View Invoice Close" at bounding box center [697, 141] width 543 height 51
click at [926, 127] on button "Close" at bounding box center [940, 137] width 37 height 21
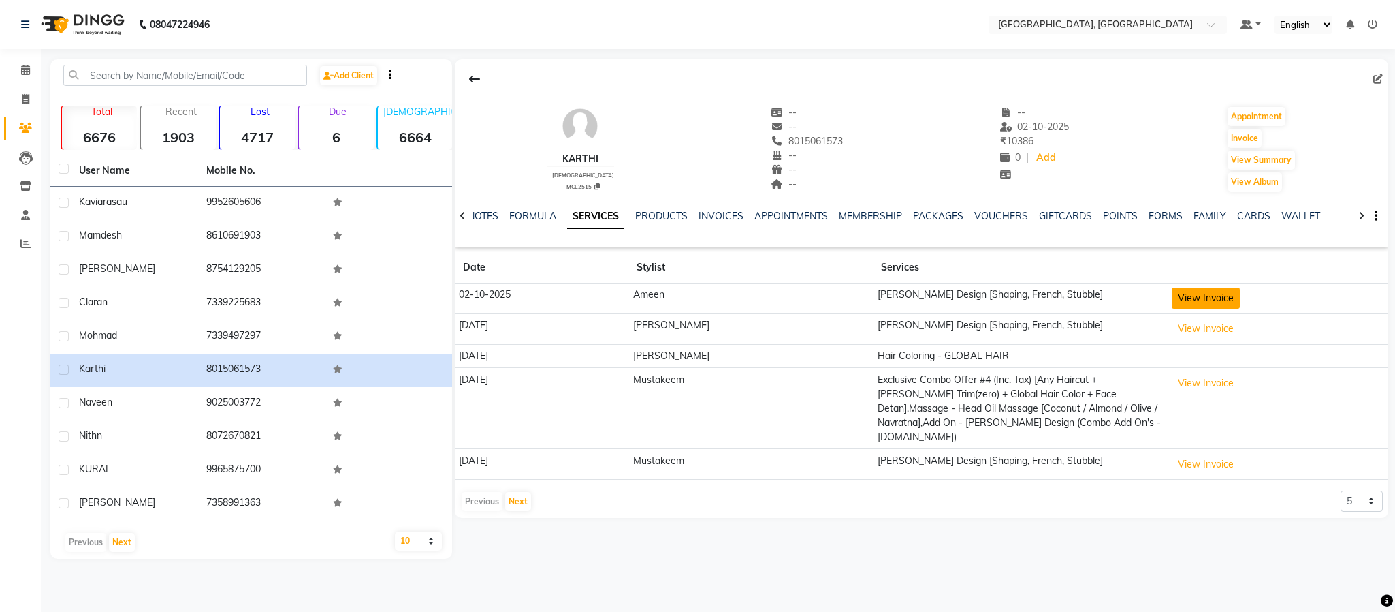
click at [1179, 301] on button "View Invoice" at bounding box center [1206, 297] width 68 height 21
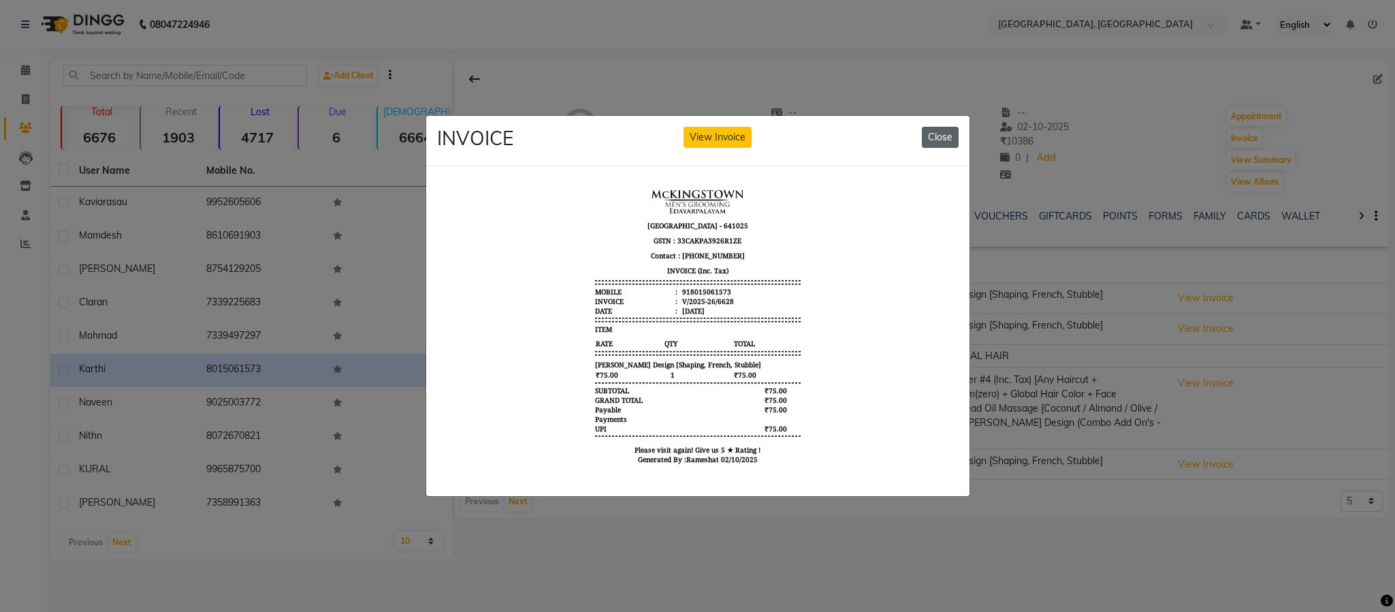
click at [934, 131] on button "Close" at bounding box center [940, 137] width 37 height 21
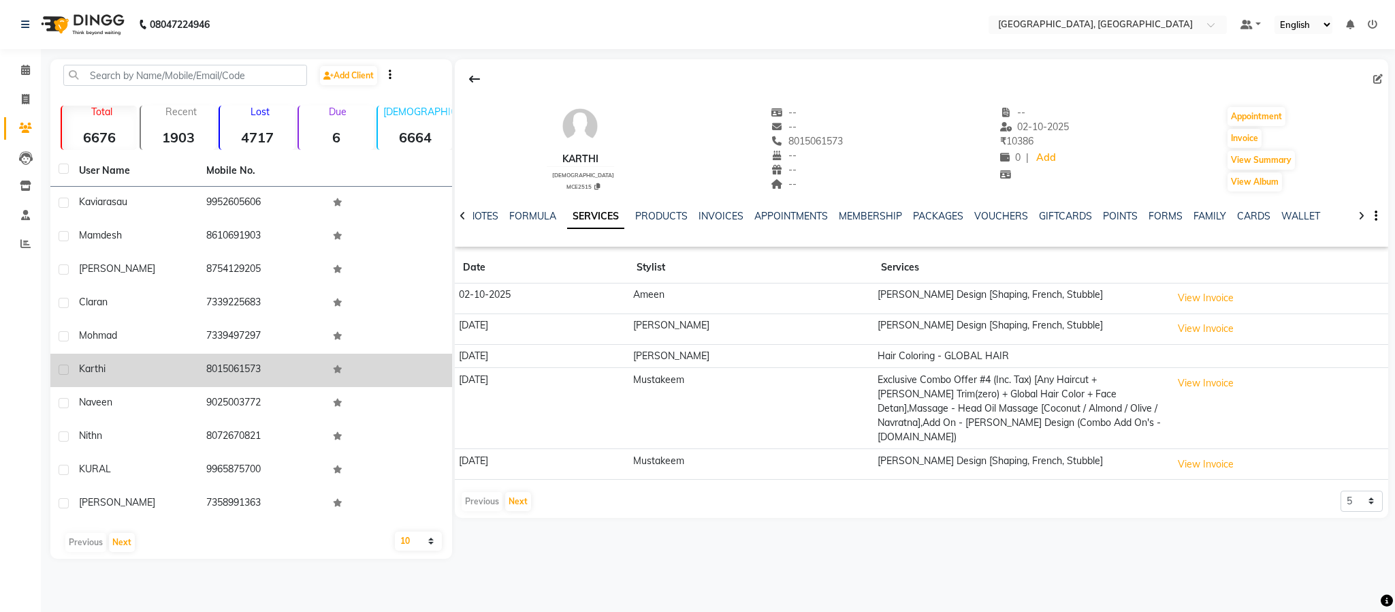
click at [90, 370] on span "karthi" at bounding box center [92, 368] width 27 height 12
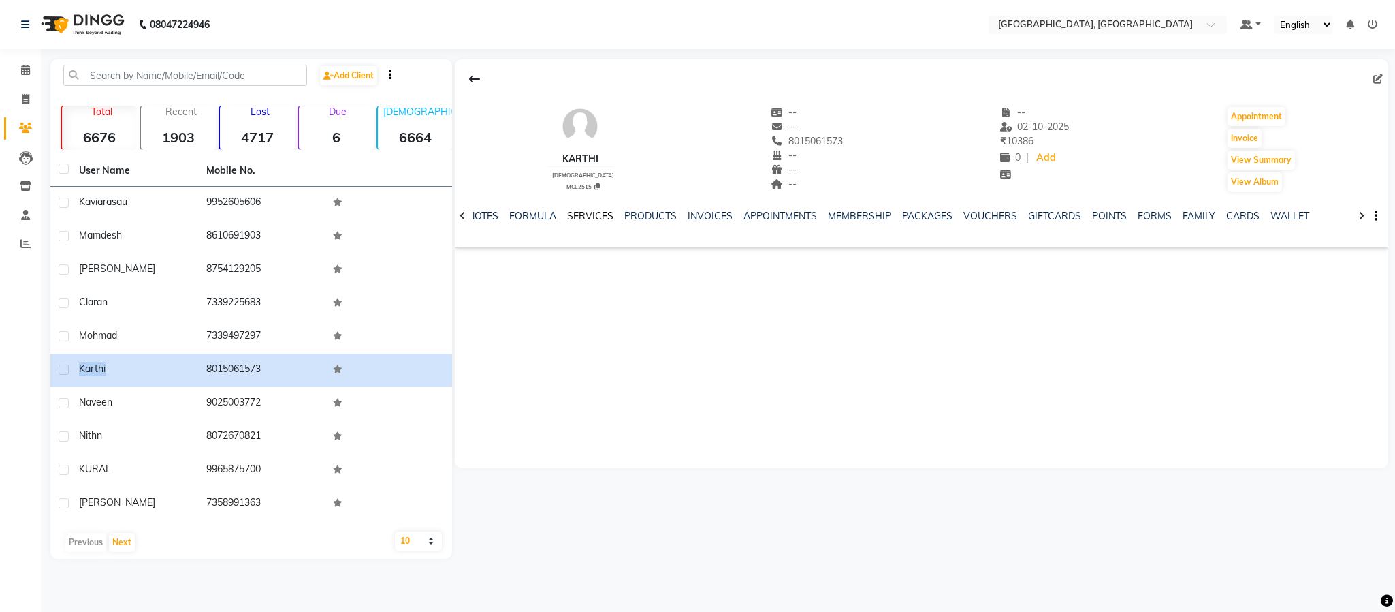
click at [594, 211] on link "SERVICES" at bounding box center [590, 216] width 46 height 12
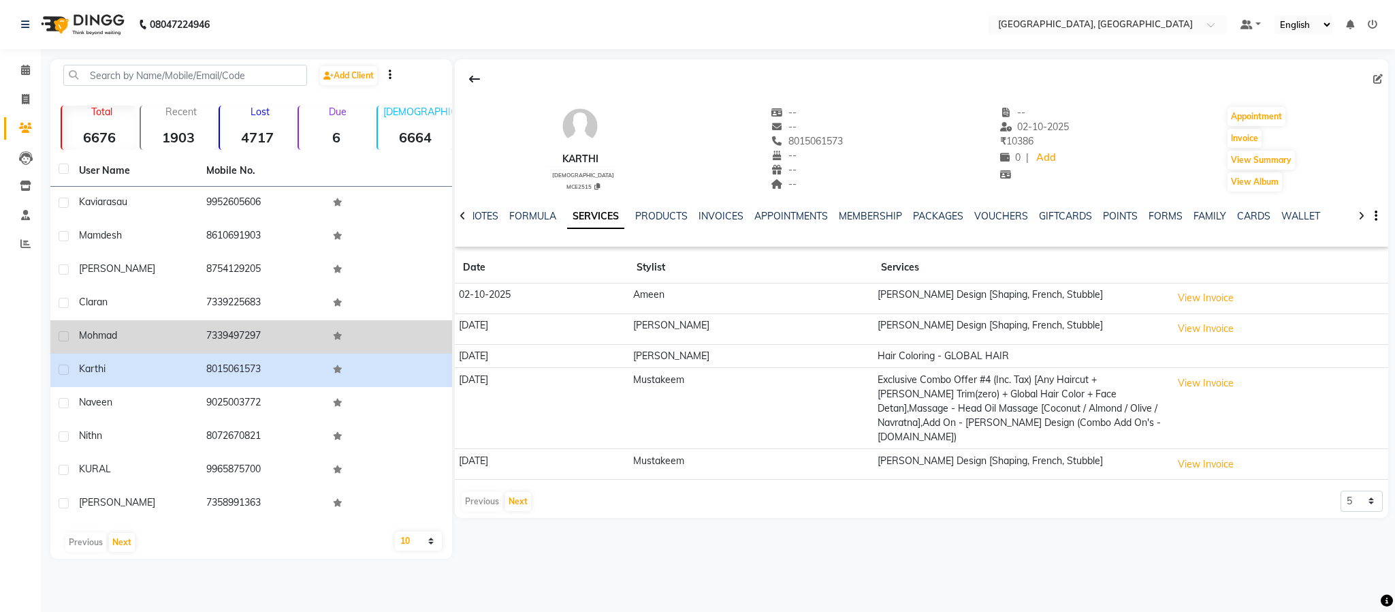
click at [223, 333] on td "7339497297" at bounding box center [261, 336] width 127 height 33
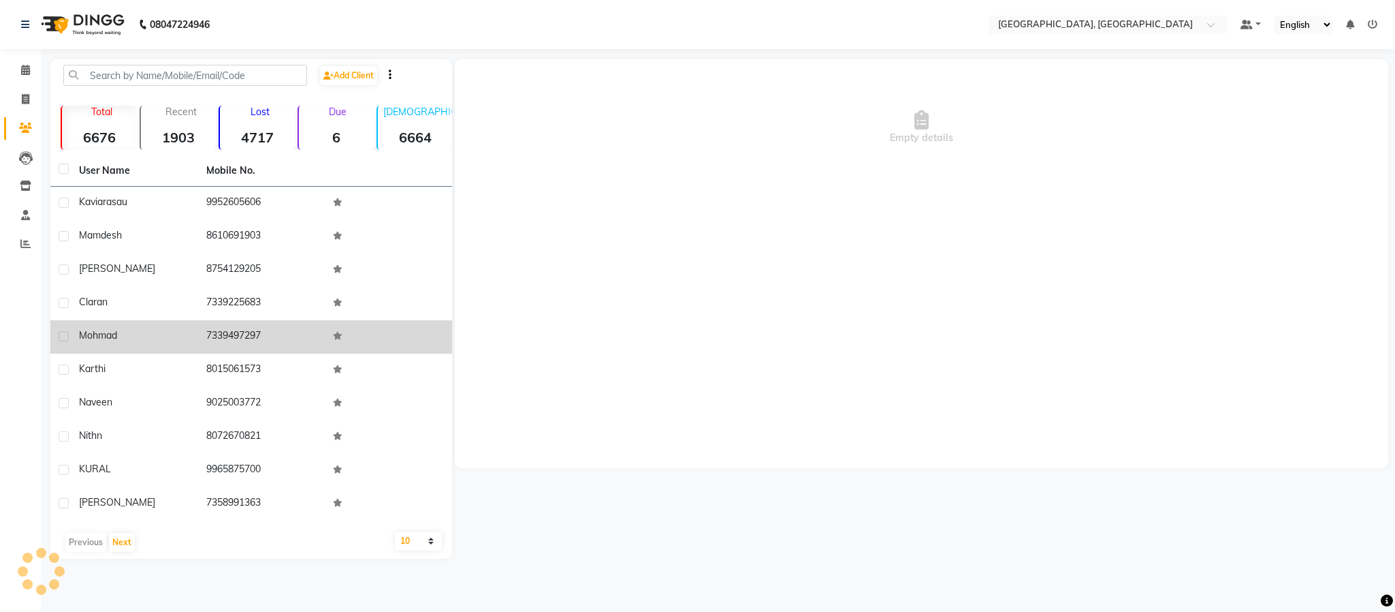
click at [225, 331] on td "7339497297" at bounding box center [261, 336] width 127 height 33
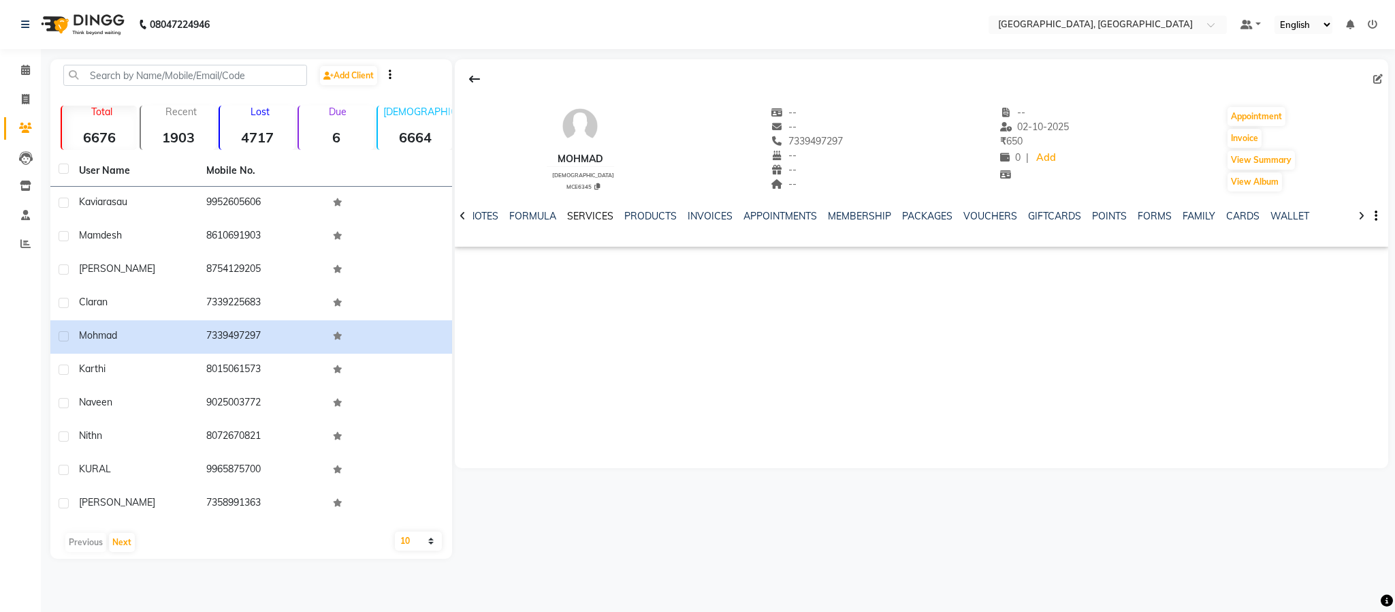
click at [597, 217] on link "SERVICES" at bounding box center [590, 216] width 46 height 12
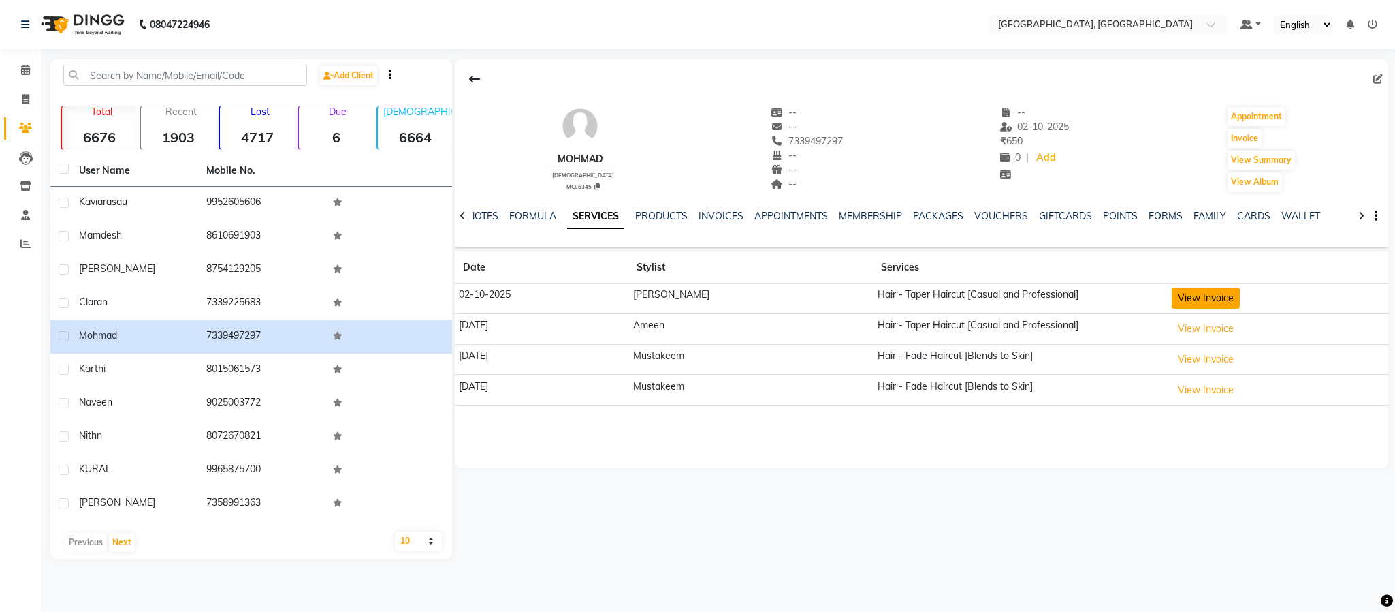
click at [1202, 299] on button "View Invoice" at bounding box center [1206, 297] width 68 height 21
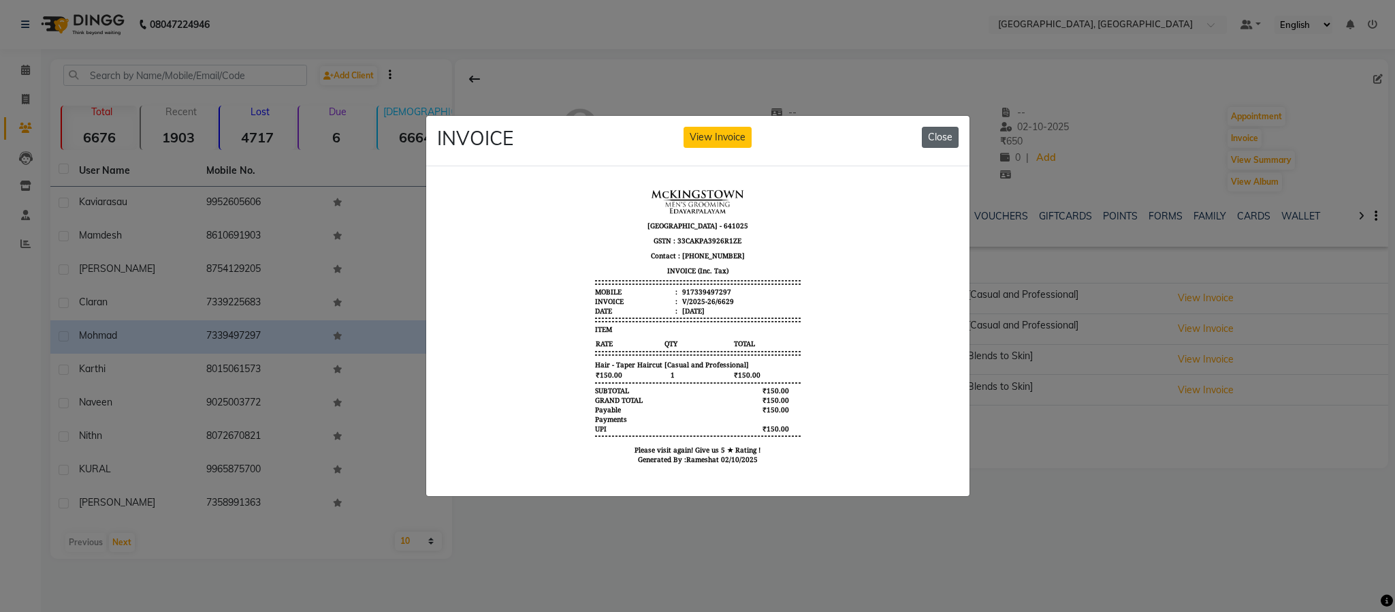
click at [944, 135] on button "Close" at bounding box center [940, 137] width 37 height 21
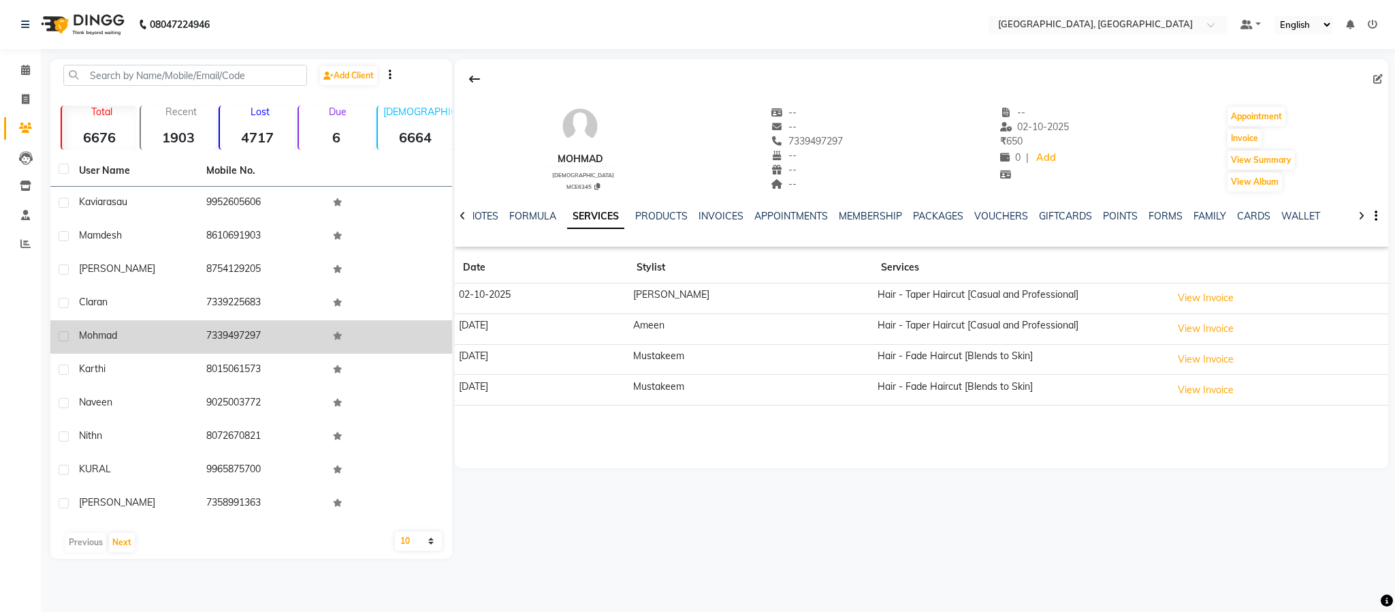
click at [94, 337] on span "mohmad" at bounding box center [98, 335] width 38 height 12
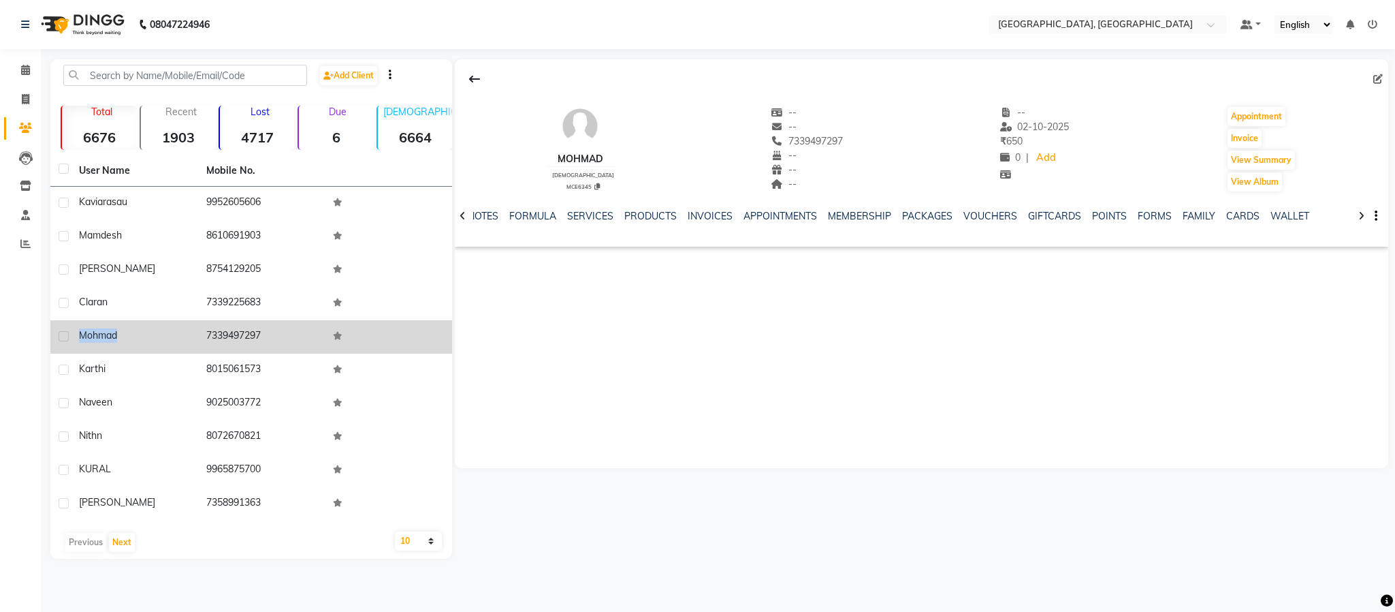
click at [94, 337] on span "mohmad" at bounding box center [98, 335] width 38 height 12
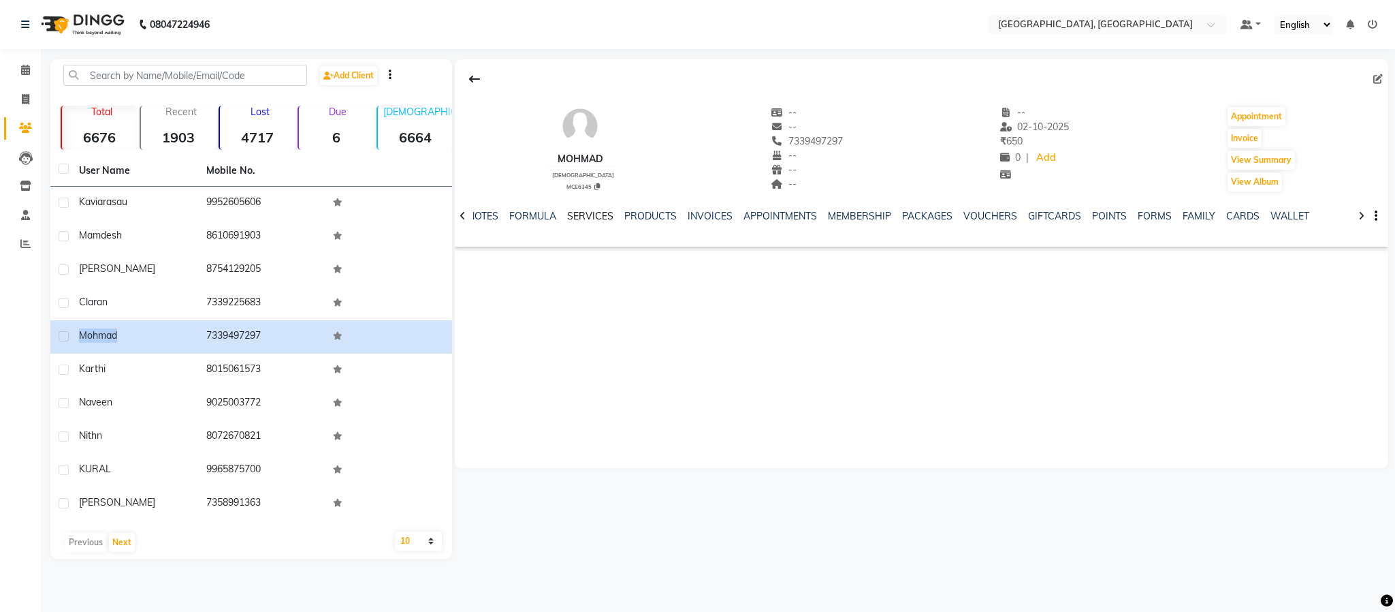
click at [603, 215] on link "SERVICES" at bounding box center [590, 216] width 46 height 12
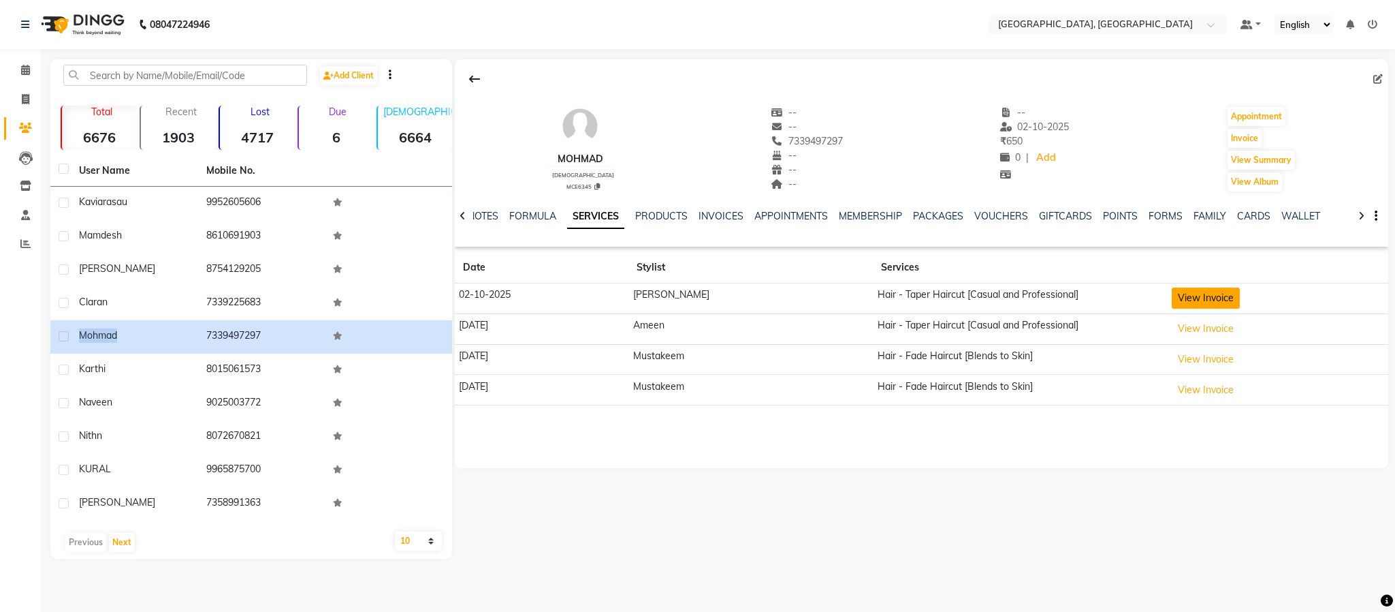
click at [1216, 307] on button "View Invoice" at bounding box center [1206, 297] width 68 height 21
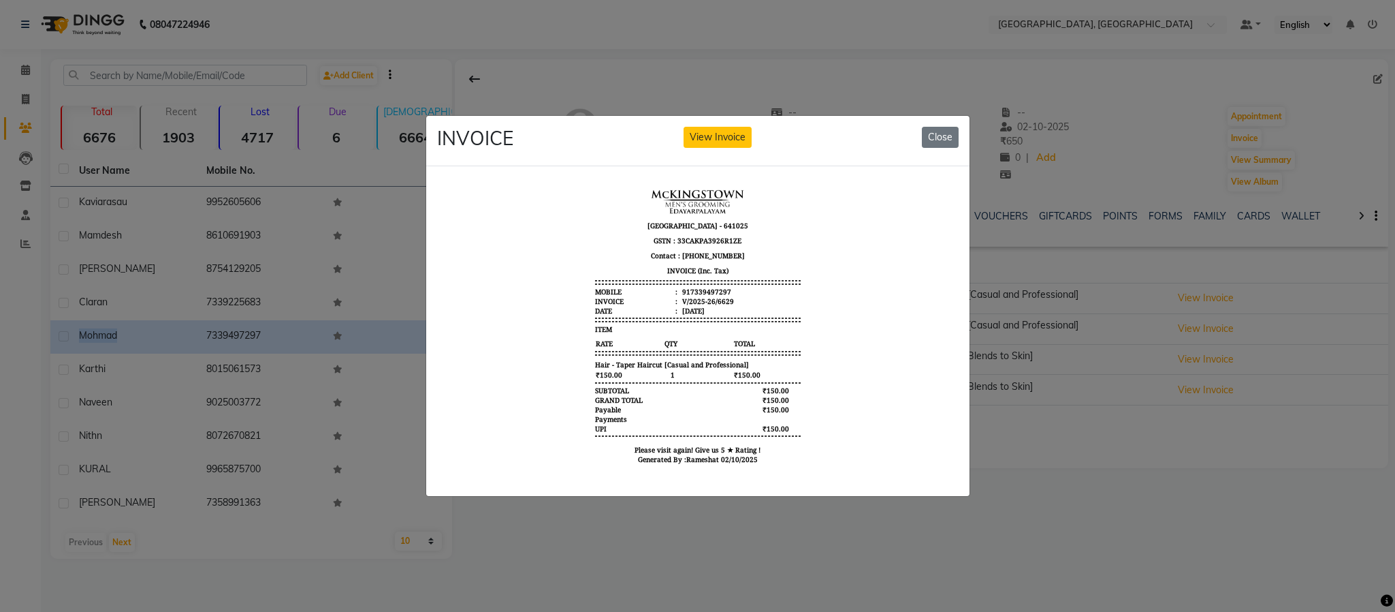
drag, startPoint x: 940, startPoint y: 121, endPoint x: 838, endPoint y: 98, distance: 103.9
click at [938, 127] on button "Close" at bounding box center [940, 137] width 37 height 21
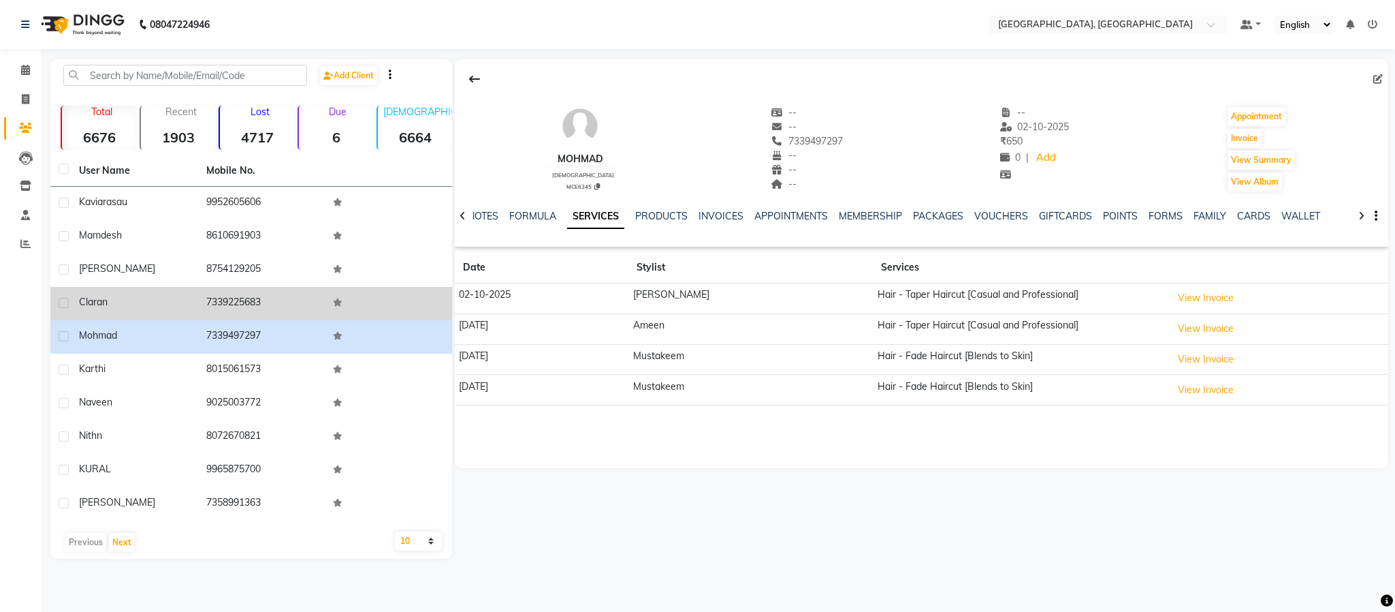
click at [217, 297] on td "7339225683" at bounding box center [261, 303] width 127 height 33
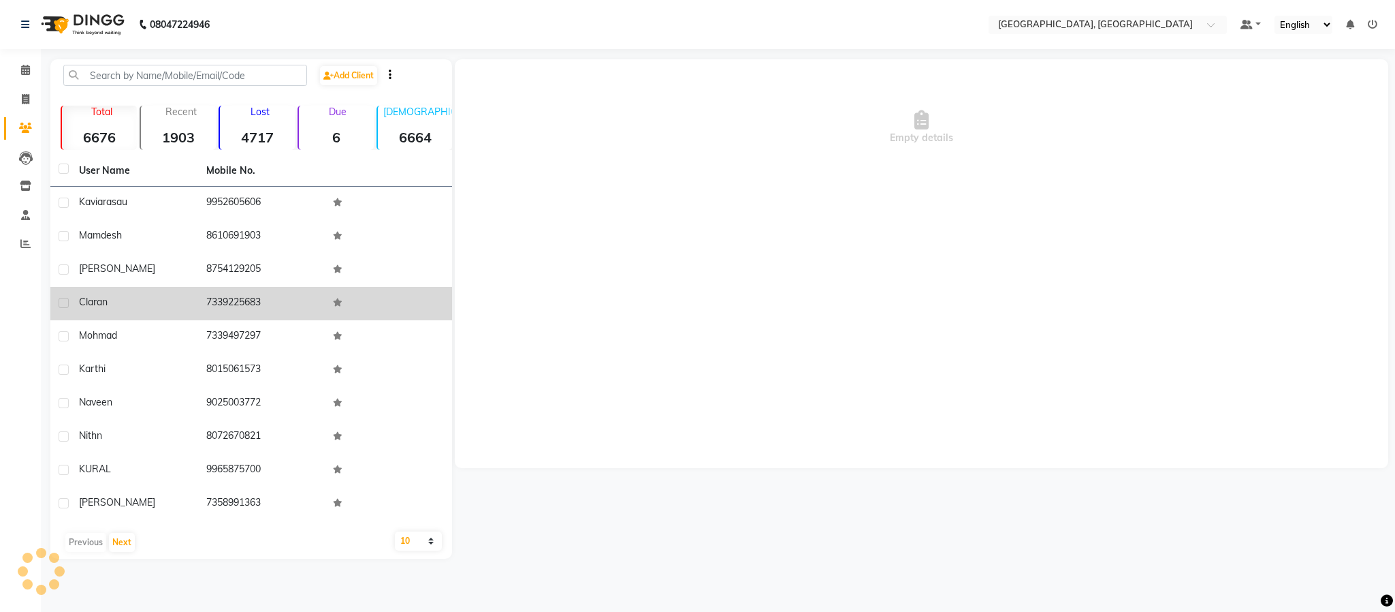
click at [221, 296] on td "7339225683" at bounding box center [261, 303] width 127 height 33
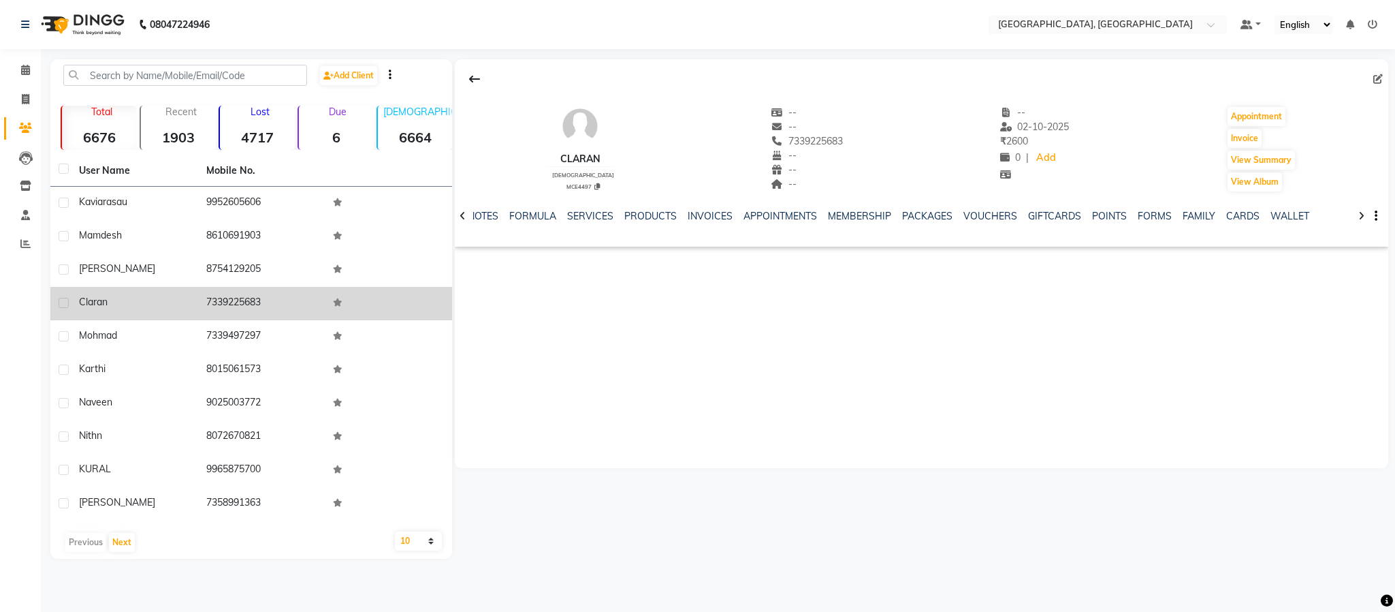
click at [240, 297] on td "7339225683" at bounding box center [261, 303] width 127 height 33
copy td "7339225683"
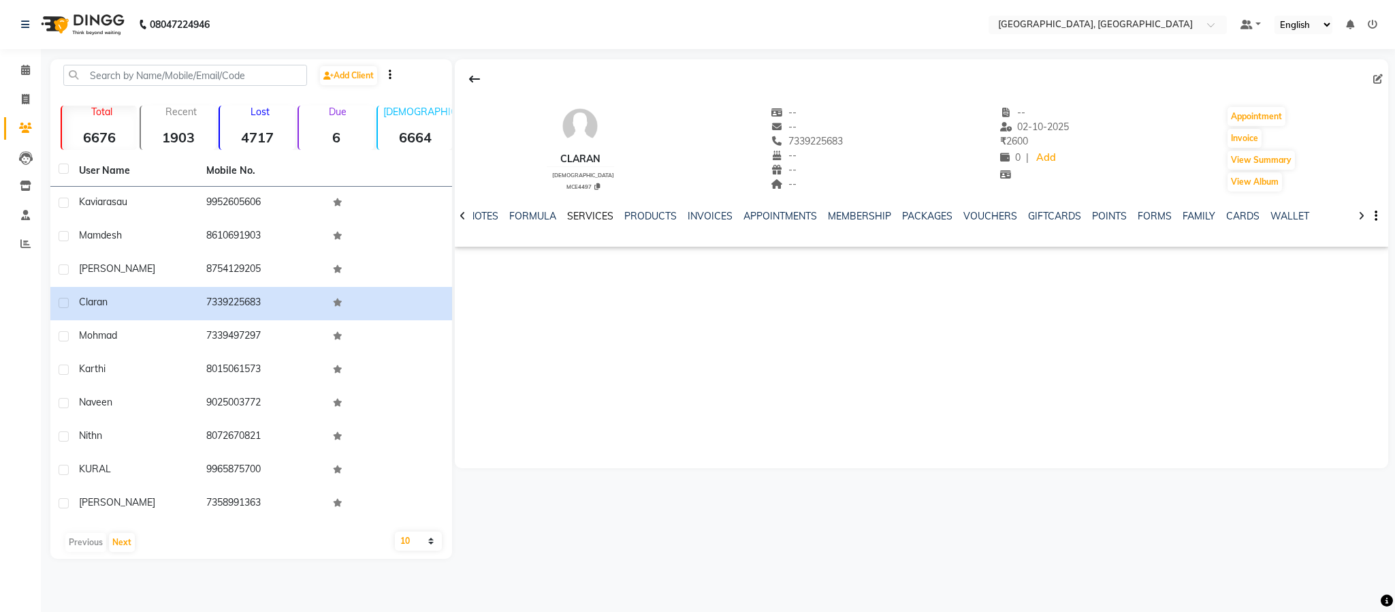
click at [571, 212] on link "SERVICES" at bounding box center [590, 216] width 46 height 12
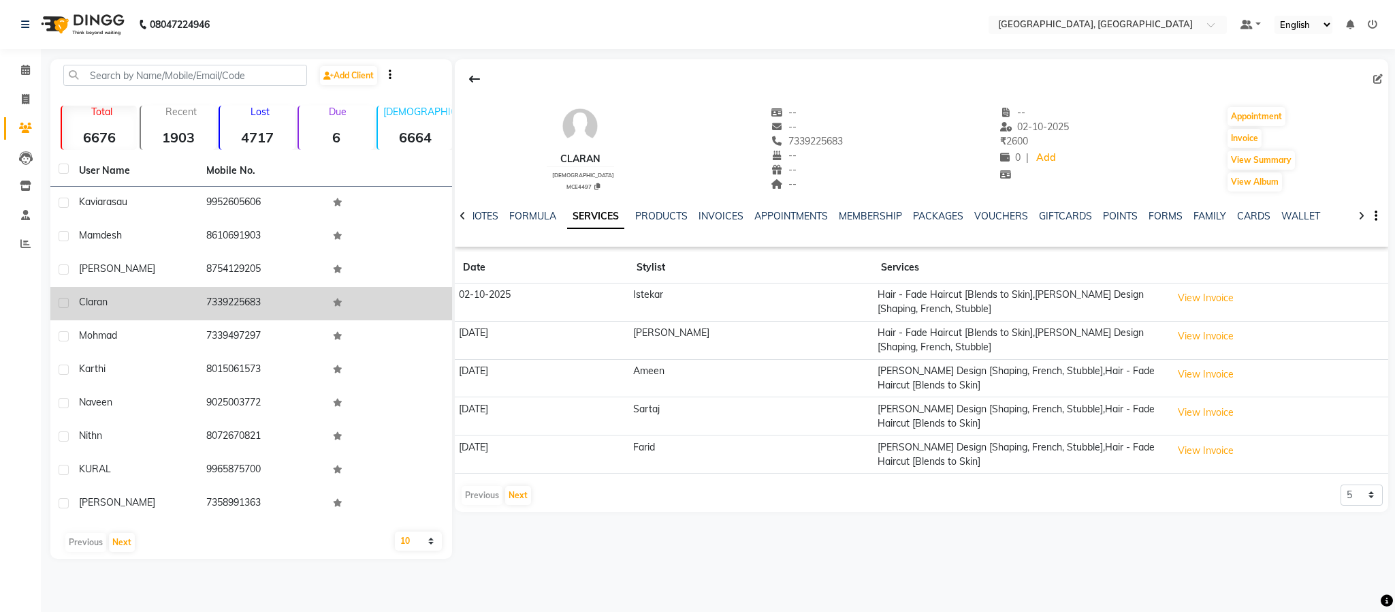
click at [86, 305] on span "claran" at bounding box center [93, 302] width 29 height 12
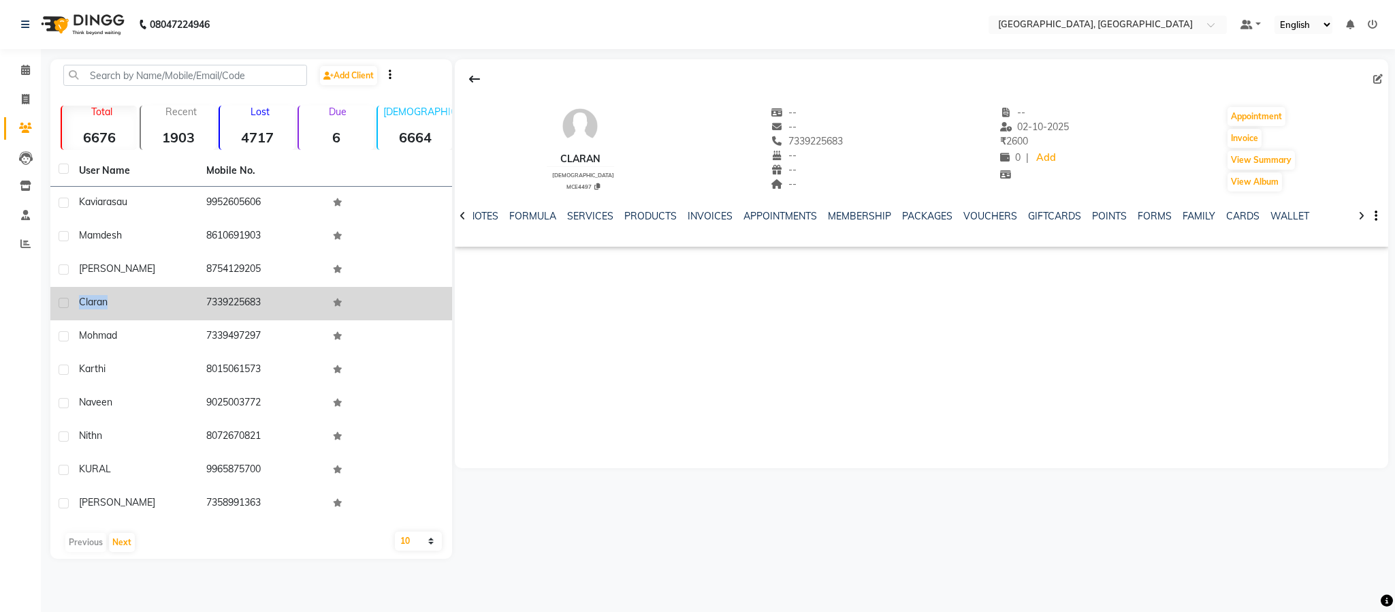
click at [86, 305] on span "claran" at bounding box center [93, 302] width 29 height 12
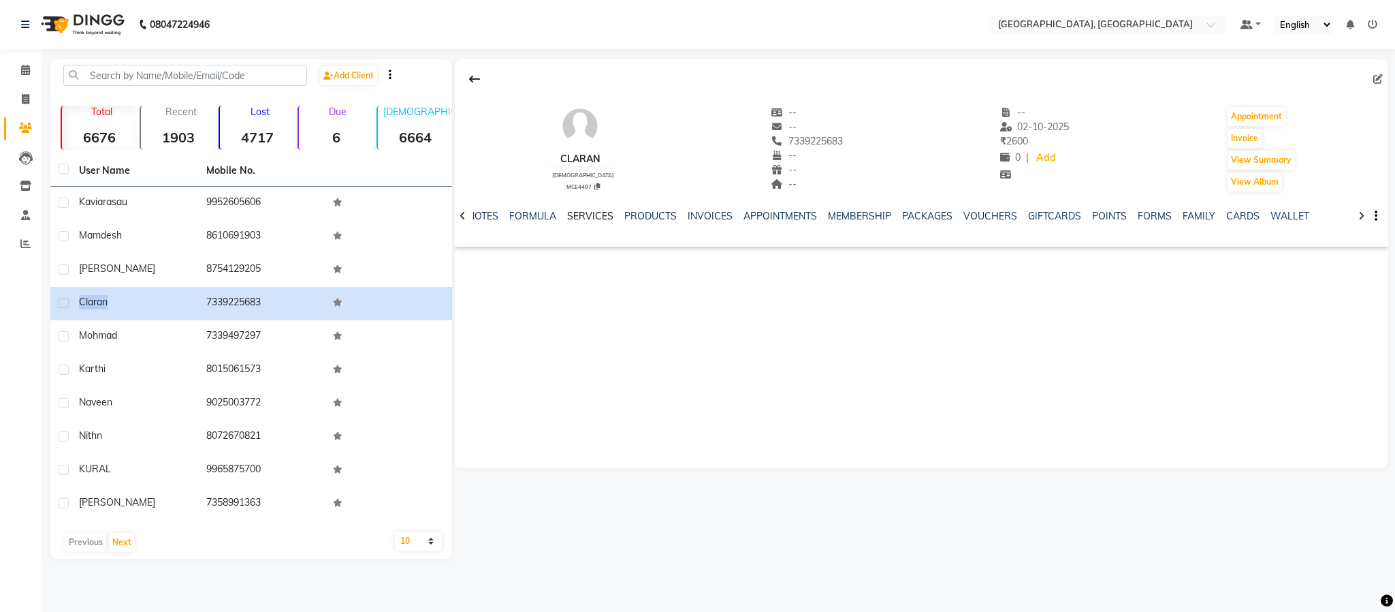
click at [599, 211] on link "SERVICES" at bounding box center [590, 216] width 46 height 12
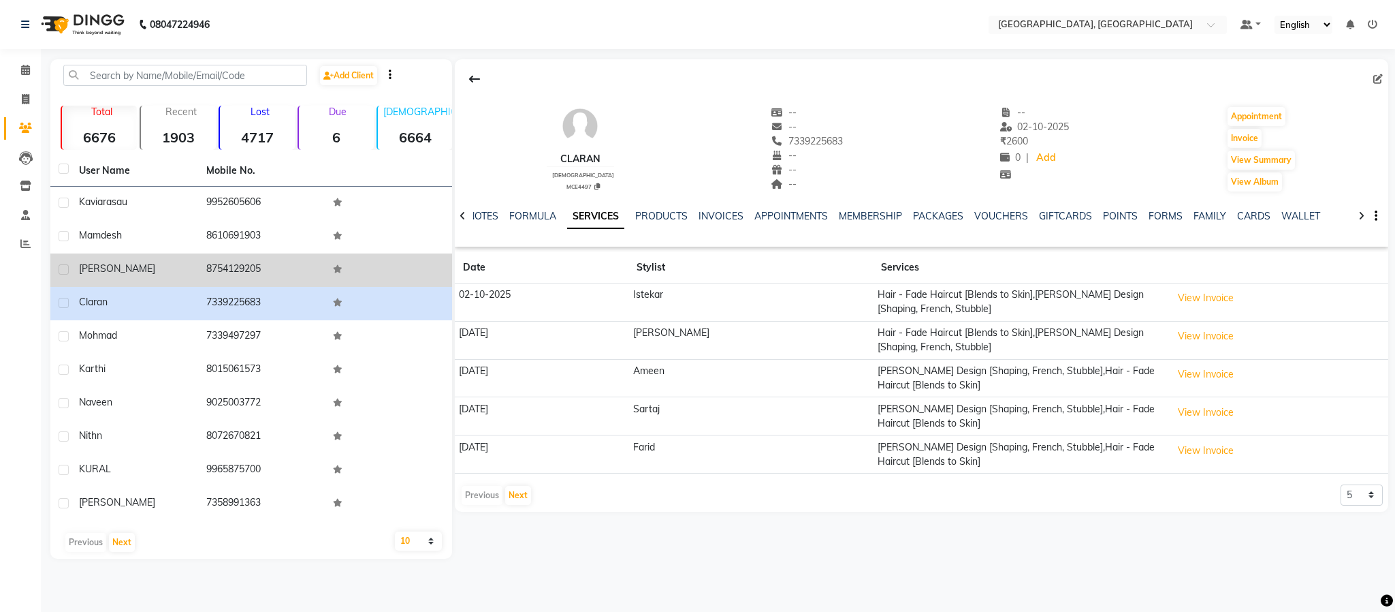
click at [234, 270] on td "8754129205" at bounding box center [261, 269] width 127 height 33
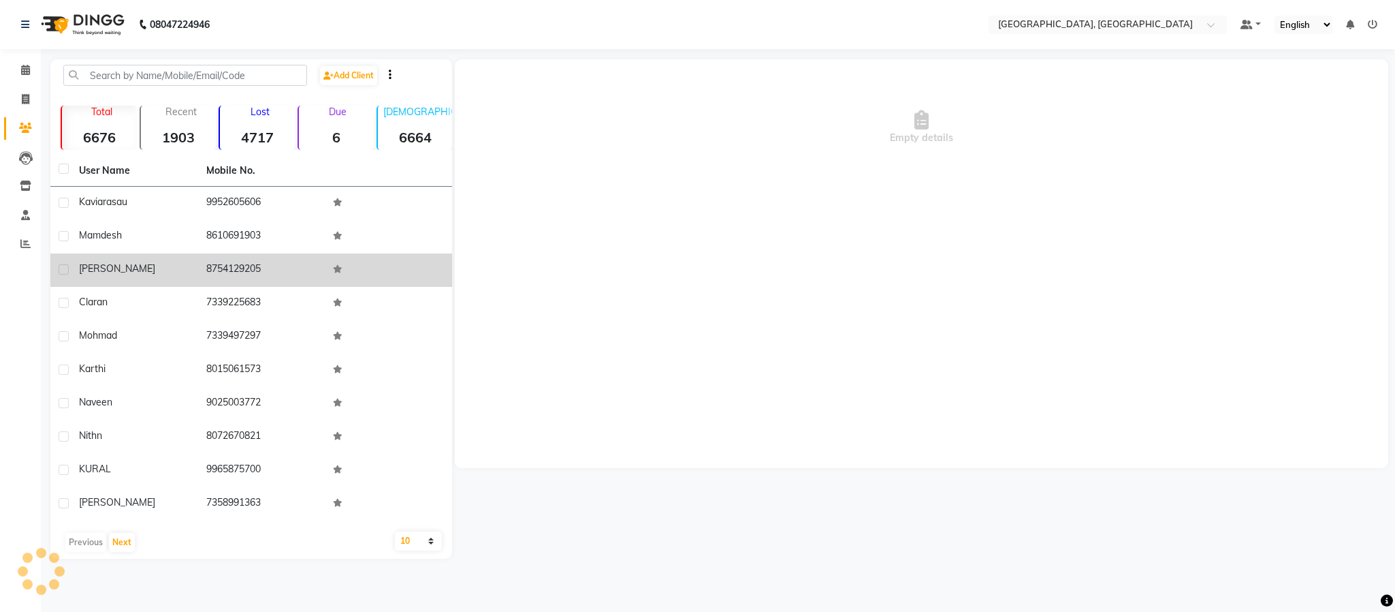
click at [234, 270] on td "8754129205" at bounding box center [261, 269] width 127 height 33
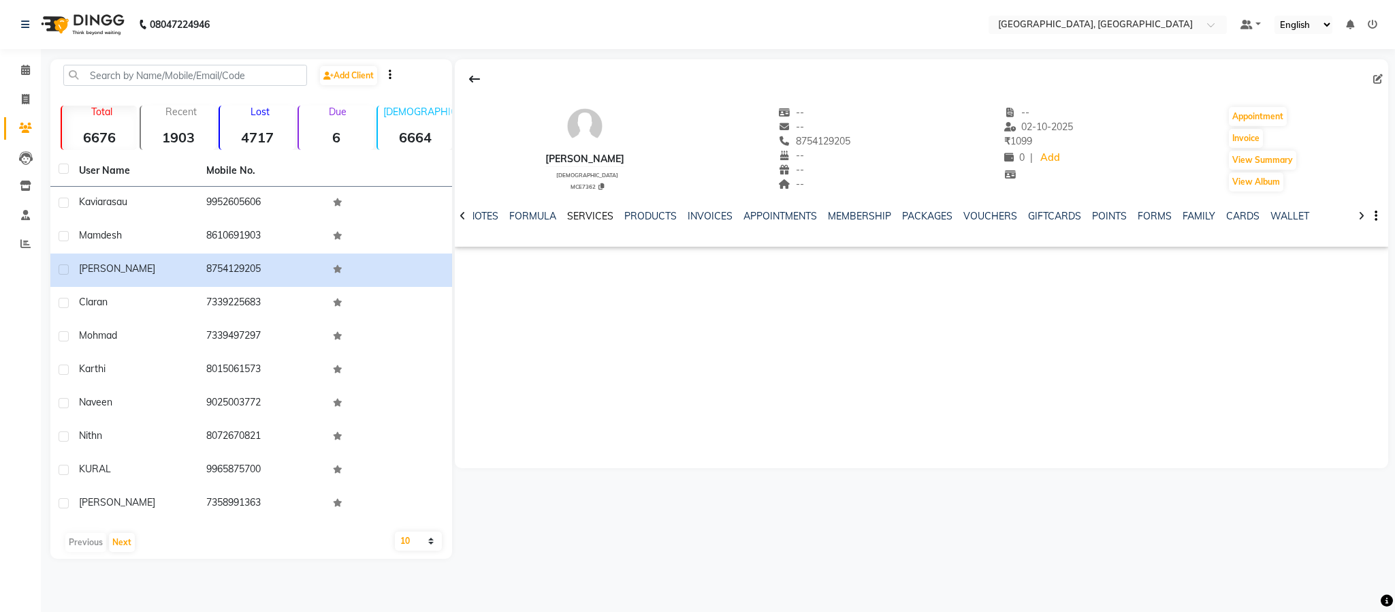
click at [587, 219] on link "SERVICES" at bounding box center [590, 216] width 46 height 12
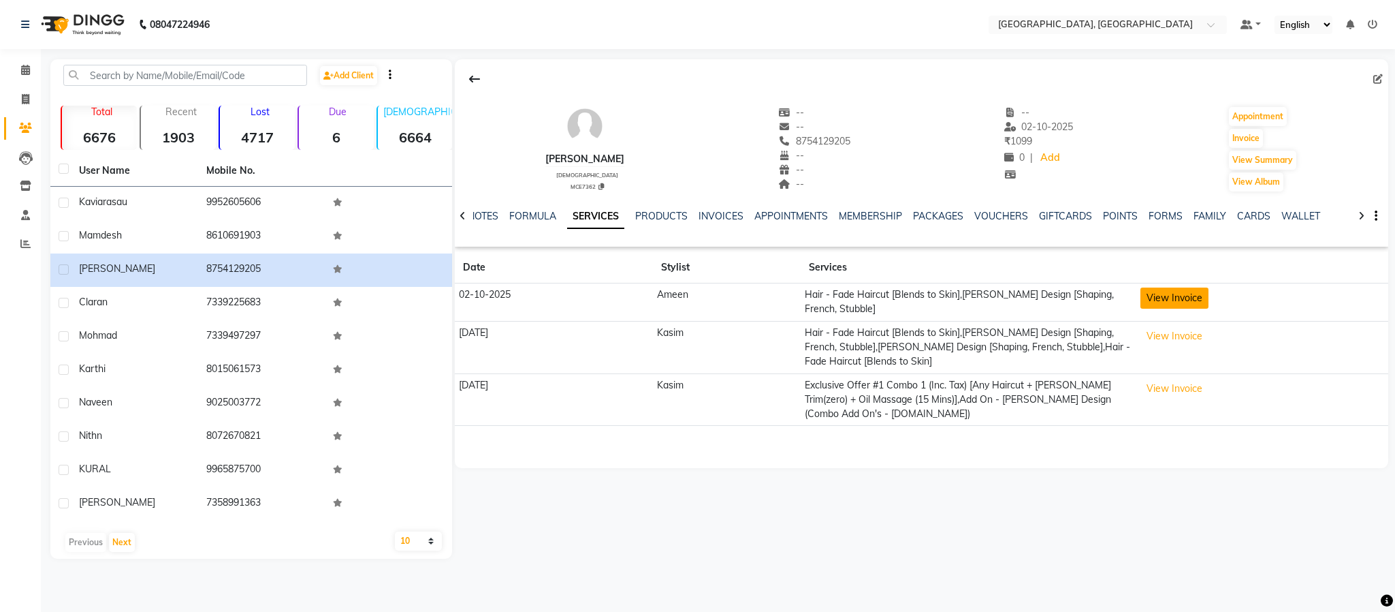
click at [1169, 297] on button "View Invoice" at bounding box center [1175, 297] width 68 height 21
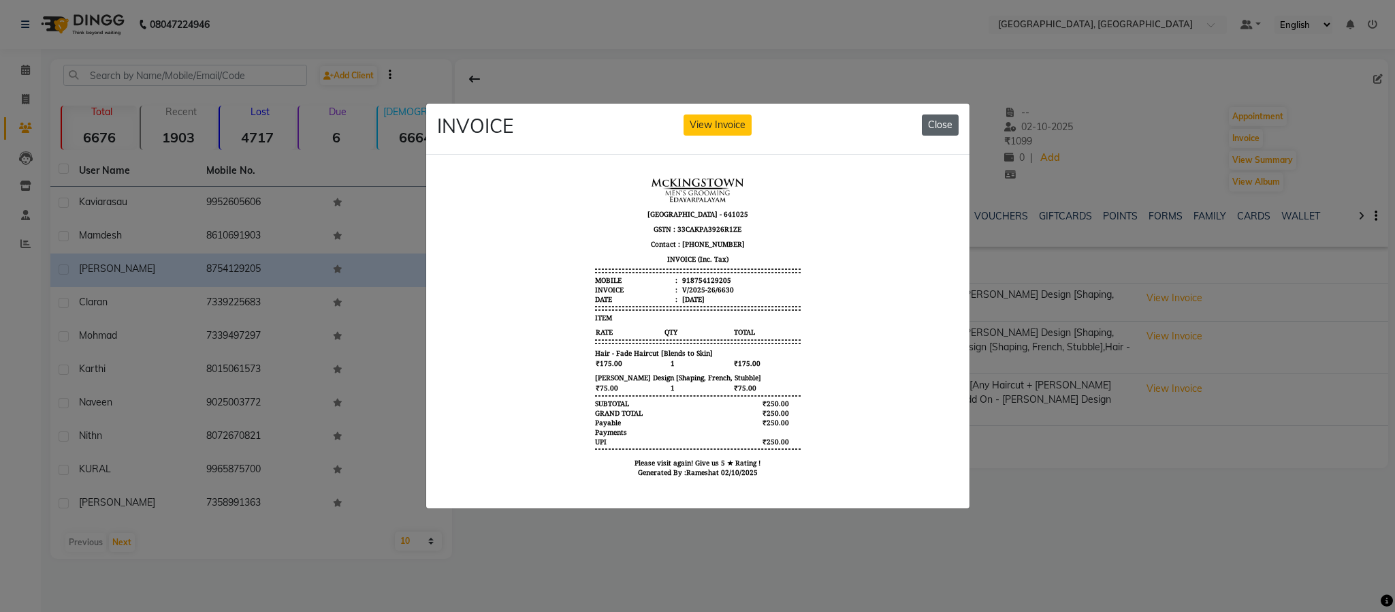
click at [936, 114] on button "Close" at bounding box center [940, 124] width 37 height 21
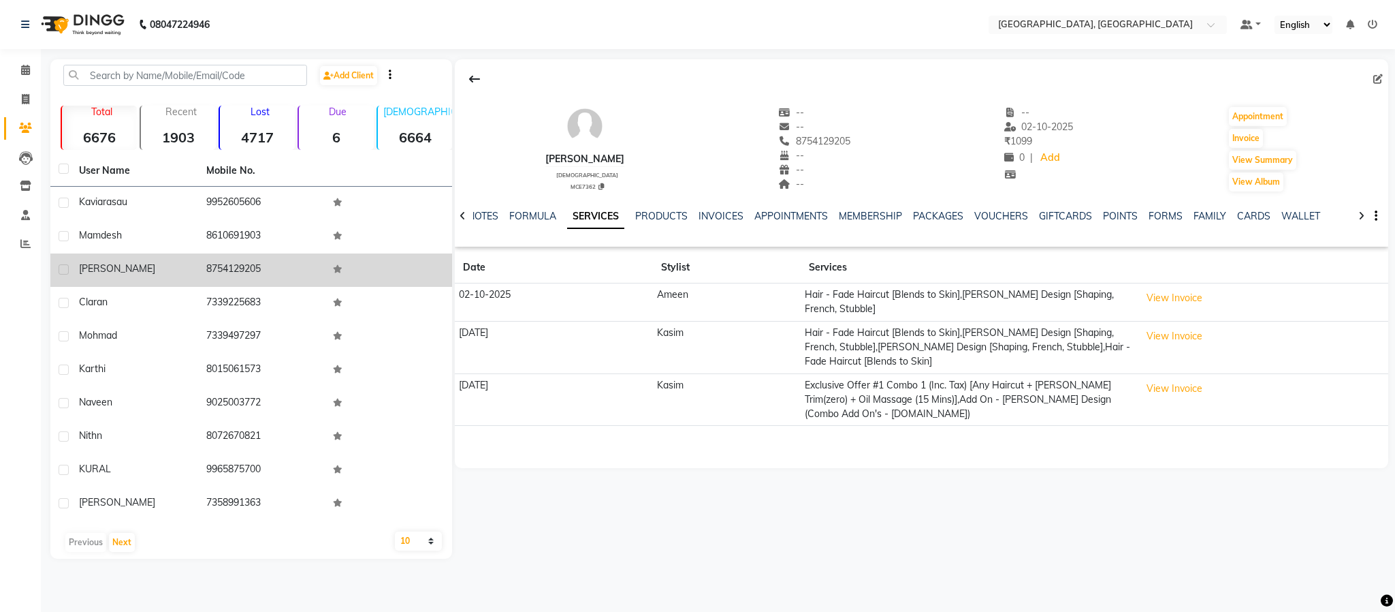
click at [117, 270] on span "[PERSON_NAME]" at bounding box center [117, 268] width 76 height 12
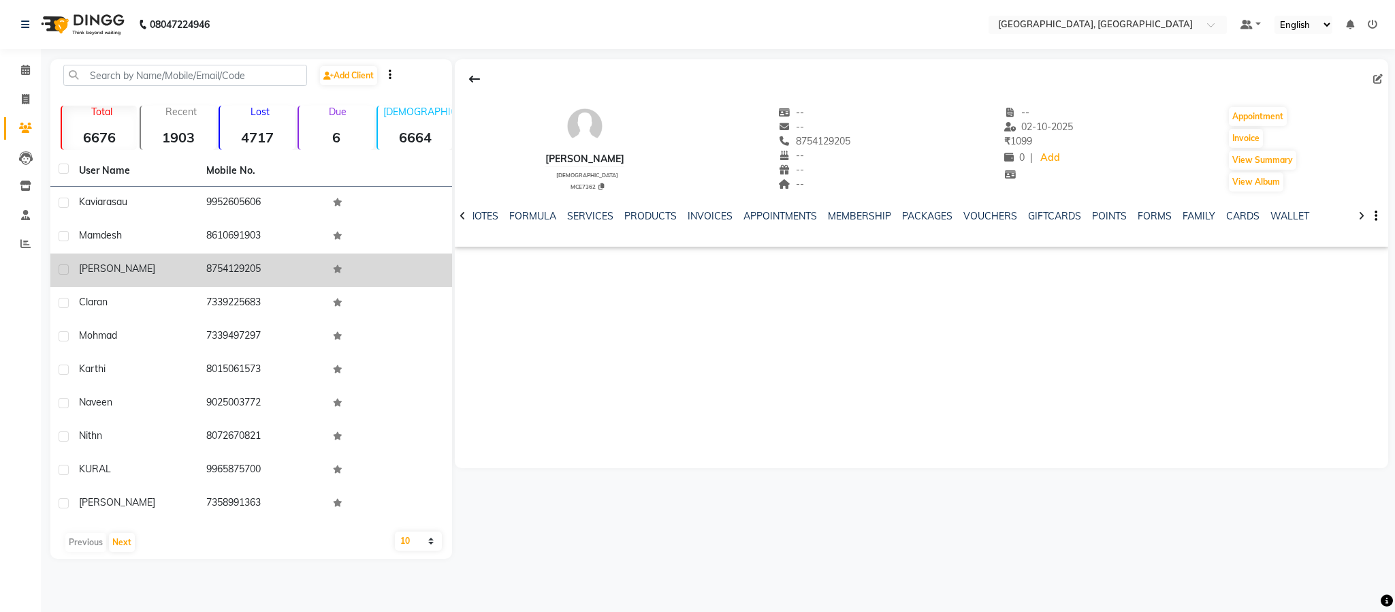
click at [116, 270] on span "[PERSON_NAME]" at bounding box center [117, 268] width 76 height 12
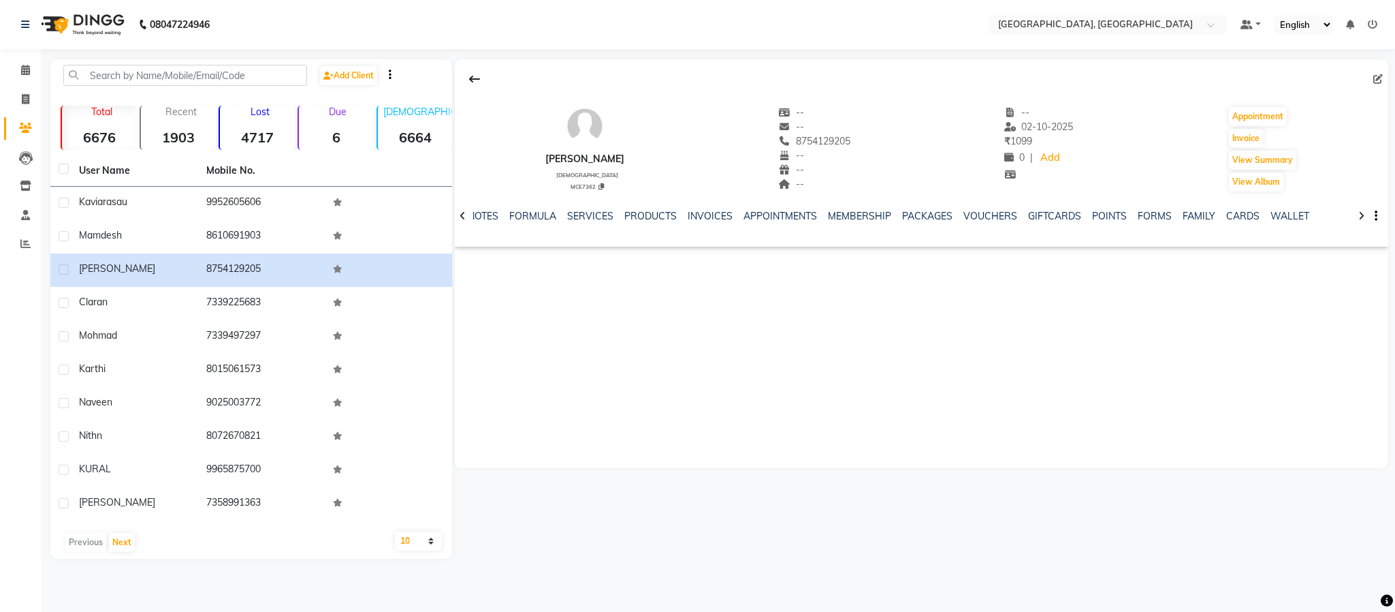
click at [594, 203] on div "NOTES FORMULA SERVICES PRODUCTS INVOICES APPOINTMENTS MEMBERSHIP PACKAGES VOUCH…" at bounding box center [922, 216] width 934 height 47
click at [593, 215] on link "SERVICES" at bounding box center [590, 216] width 46 height 12
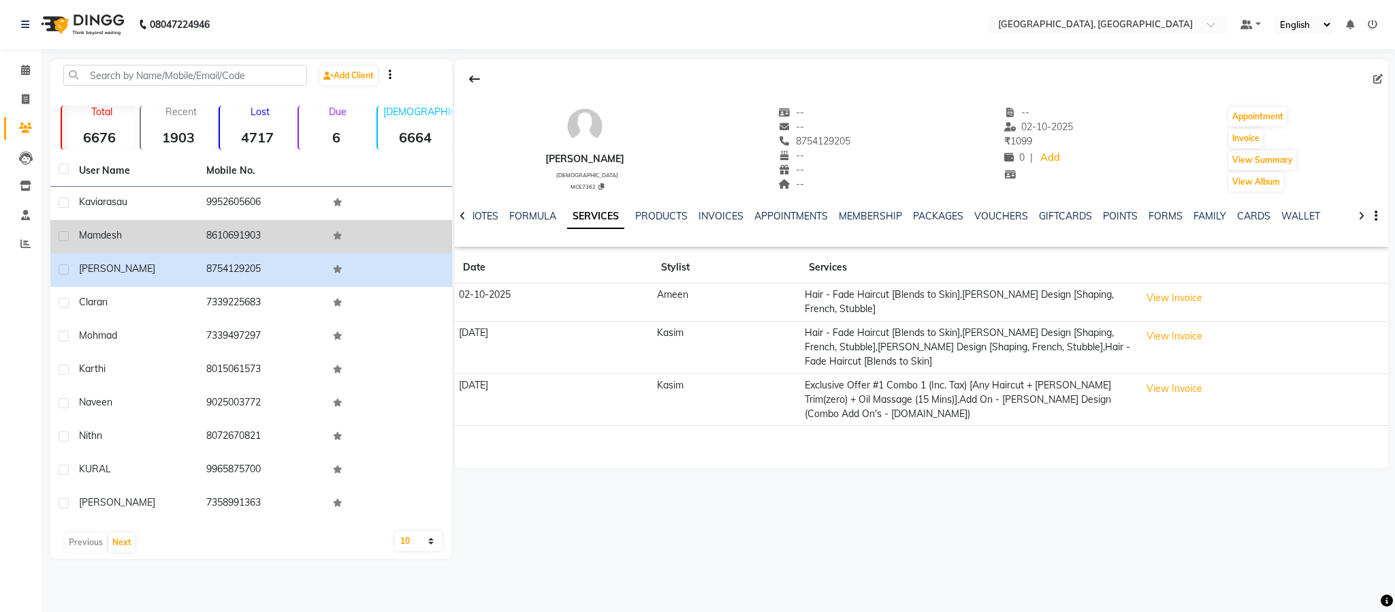
click at [238, 229] on td "8610691903" at bounding box center [261, 236] width 127 height 33
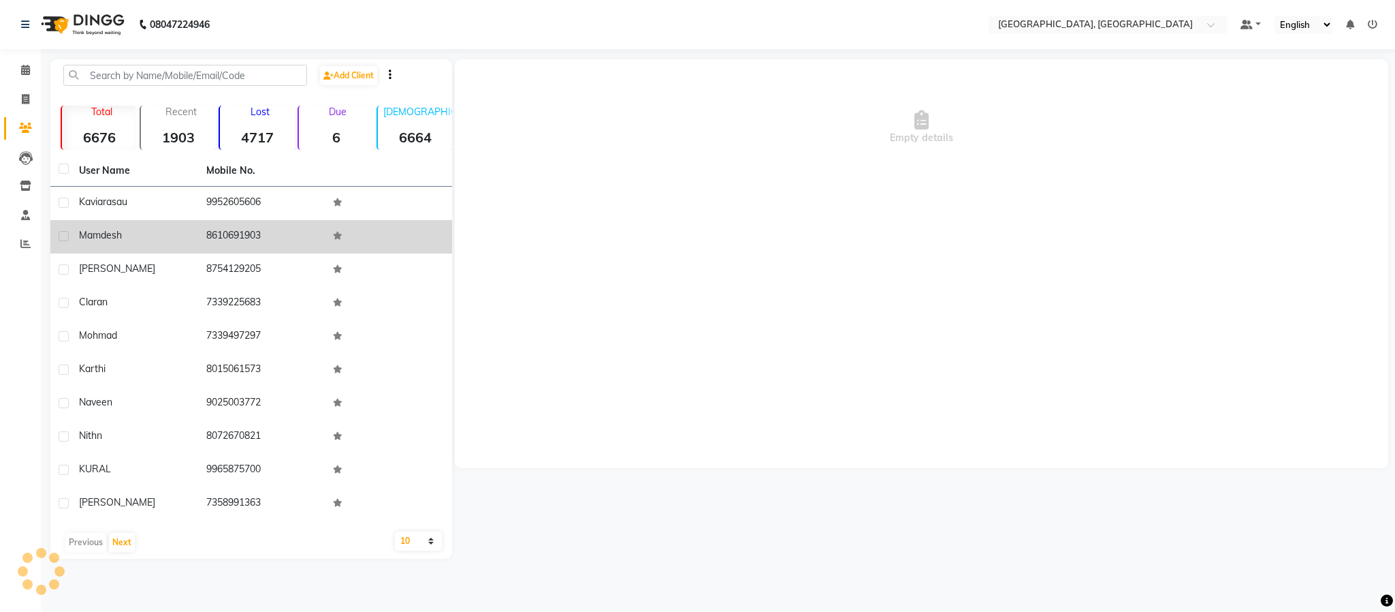
click at [238, 229] on td "8610691903" at bounding box center [261, 236] width 127 height 33
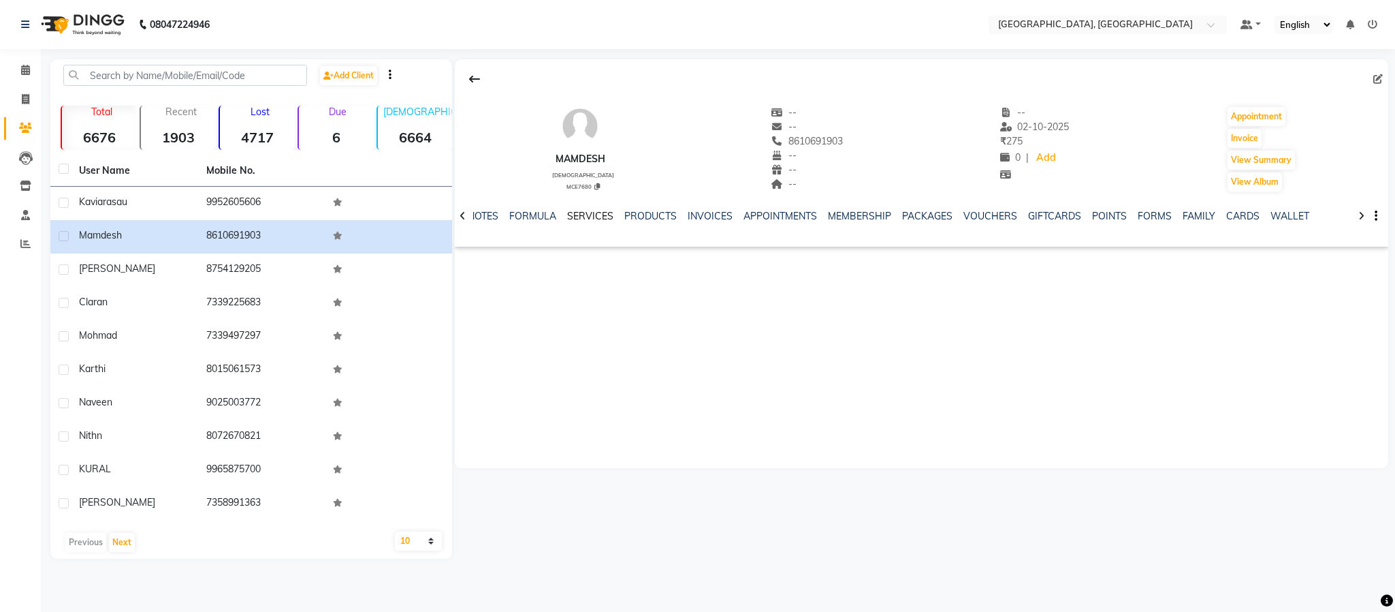
click at [581, 217] on link "SERVICES" at bounding box center [590, 216] width 46 height 12
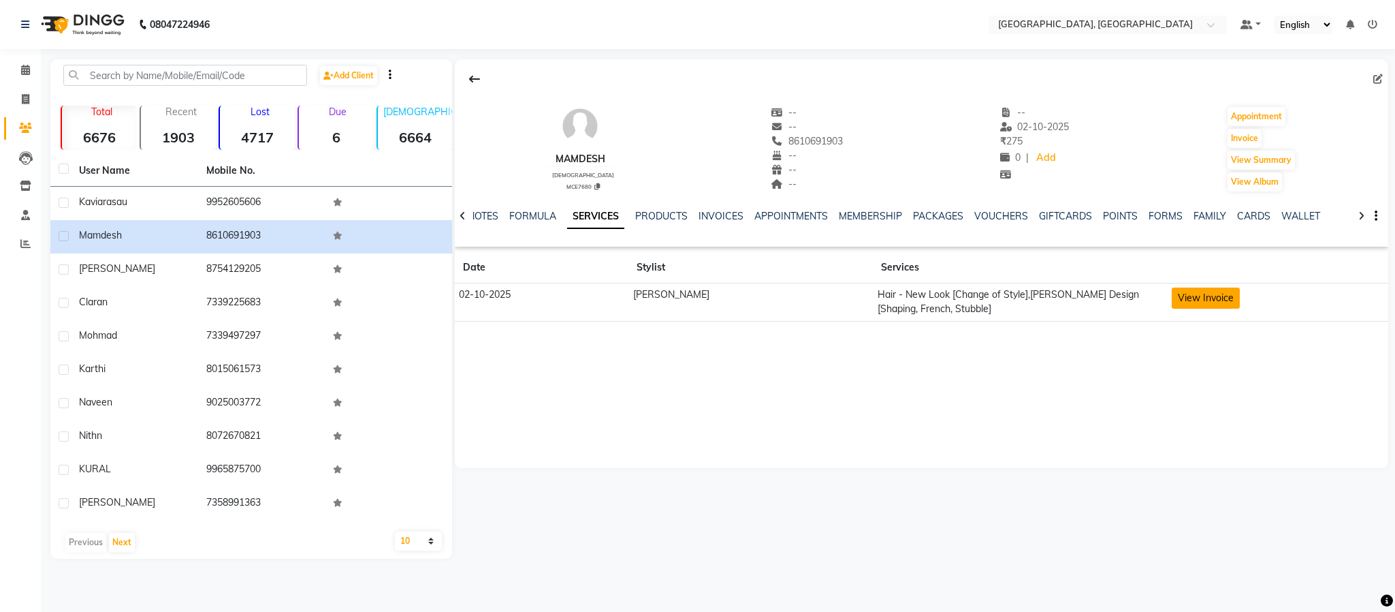
click at [1172, 298] on button "View Invoice" at bounding box center [1206, 297] width 68 height 21
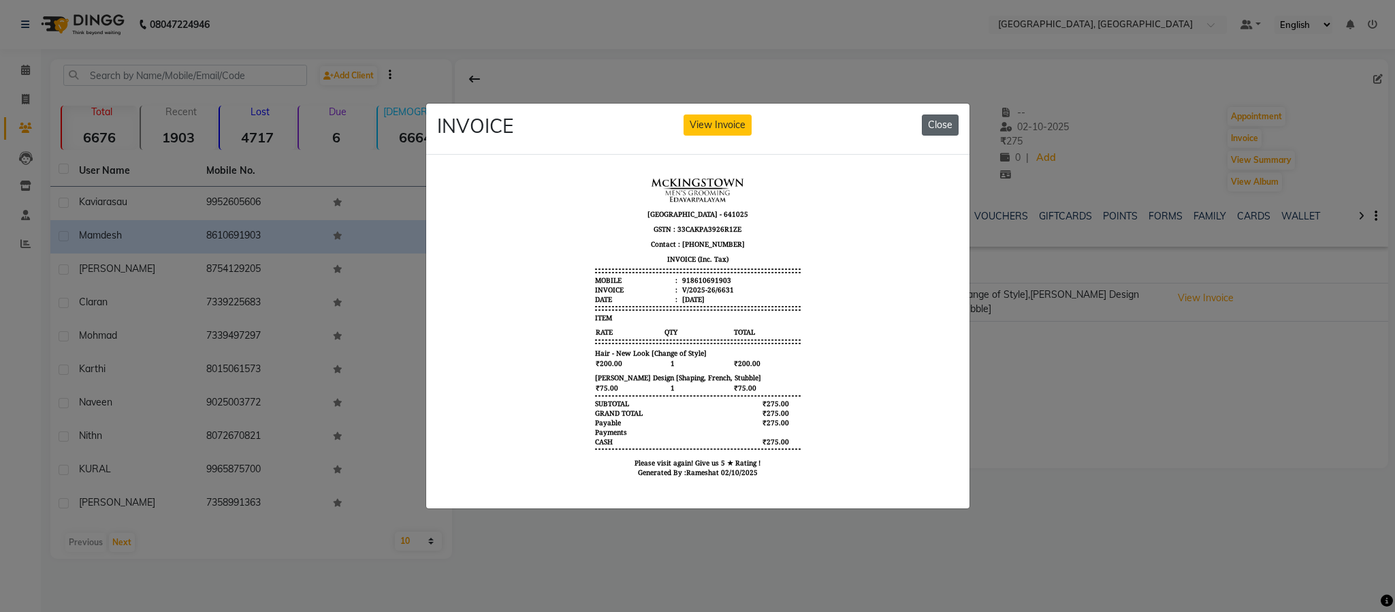
click at [948, 115] on button "Close" at bounding box center [940, 124] width 37 height 21
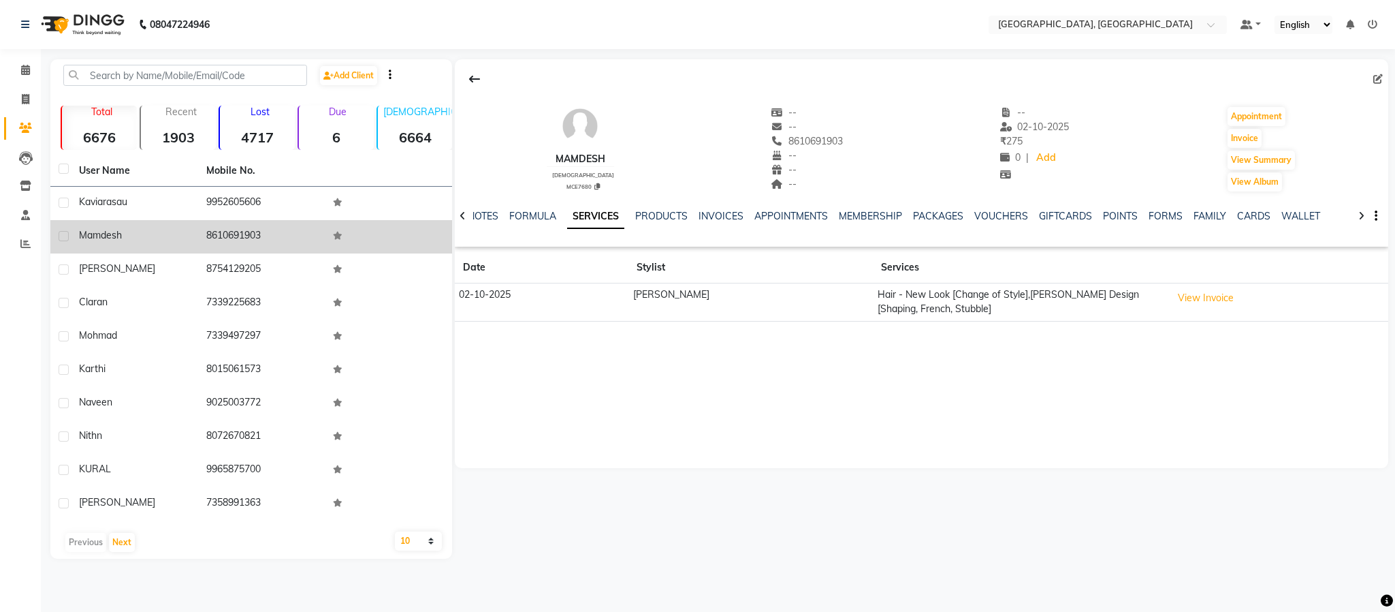
click at [97, 239] on span "mamdesh" at bounding box center [100, 235] width 43 height 12
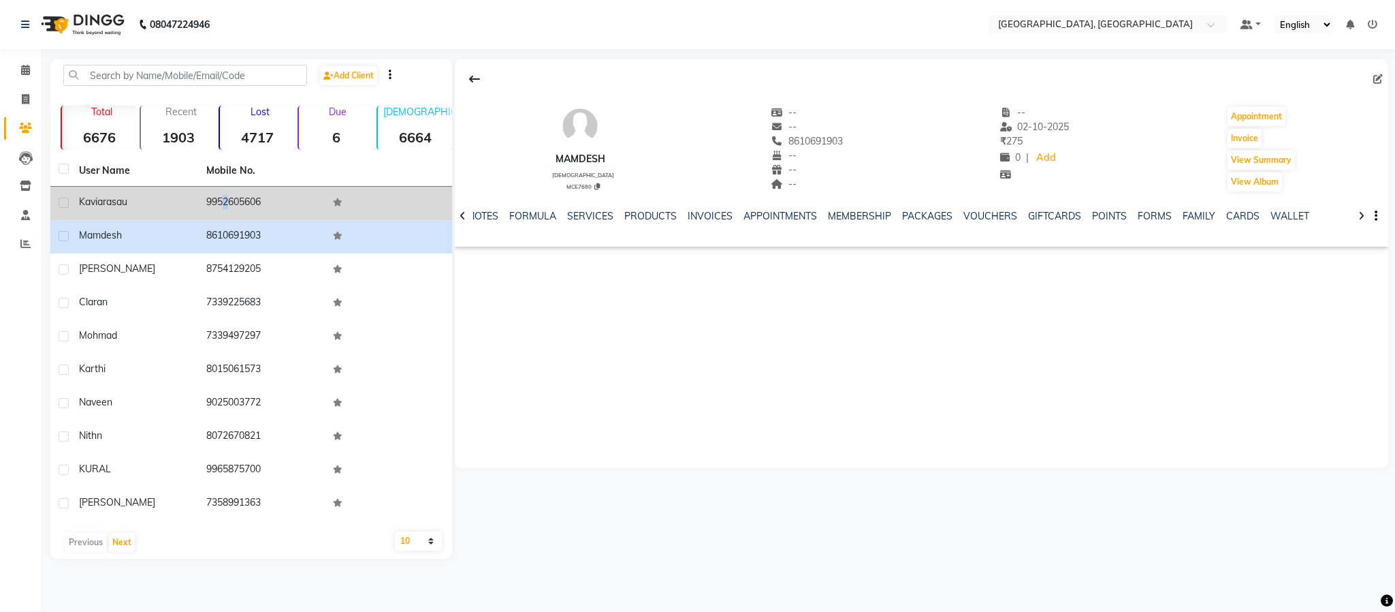
click at [215, 198] on td "9952605606" at bounding box center [261, 203] width 127 height 33
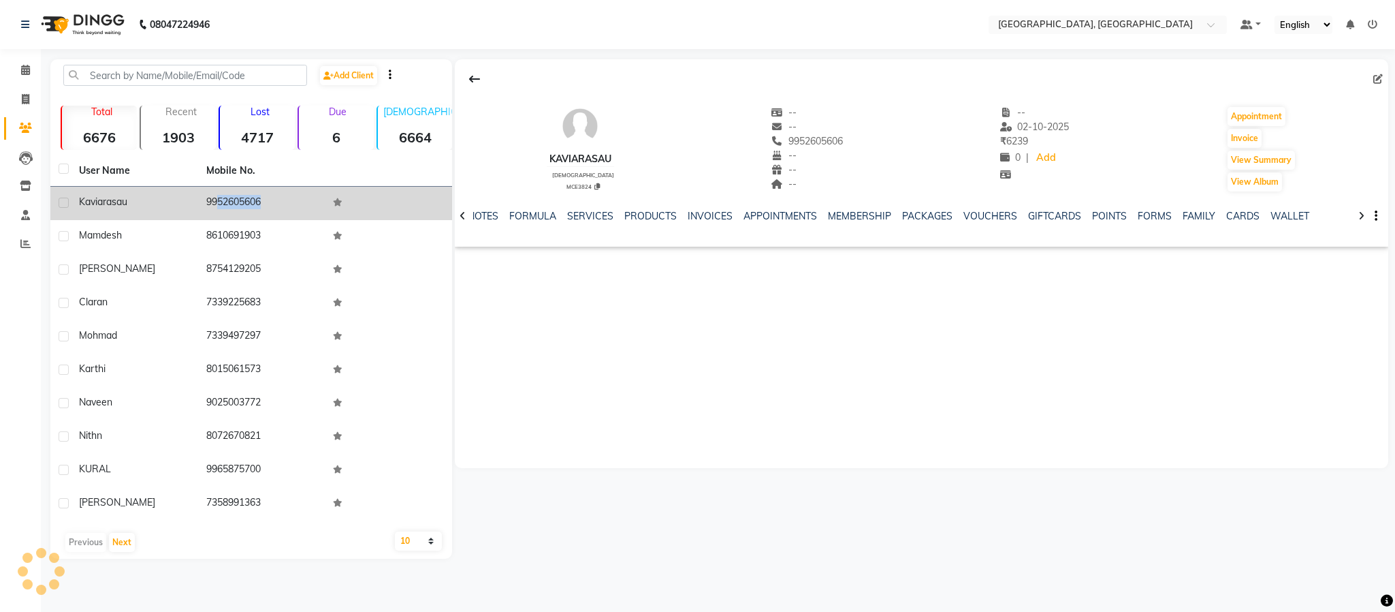
click at [215, 198] on td "9952605606" at bounding box center [261, 203] width 127 height 33
click at [89, 196] on span "Kaviarasau" at bounding box center [103, 201] width 48 height 12
copy span "Kaviarasau"
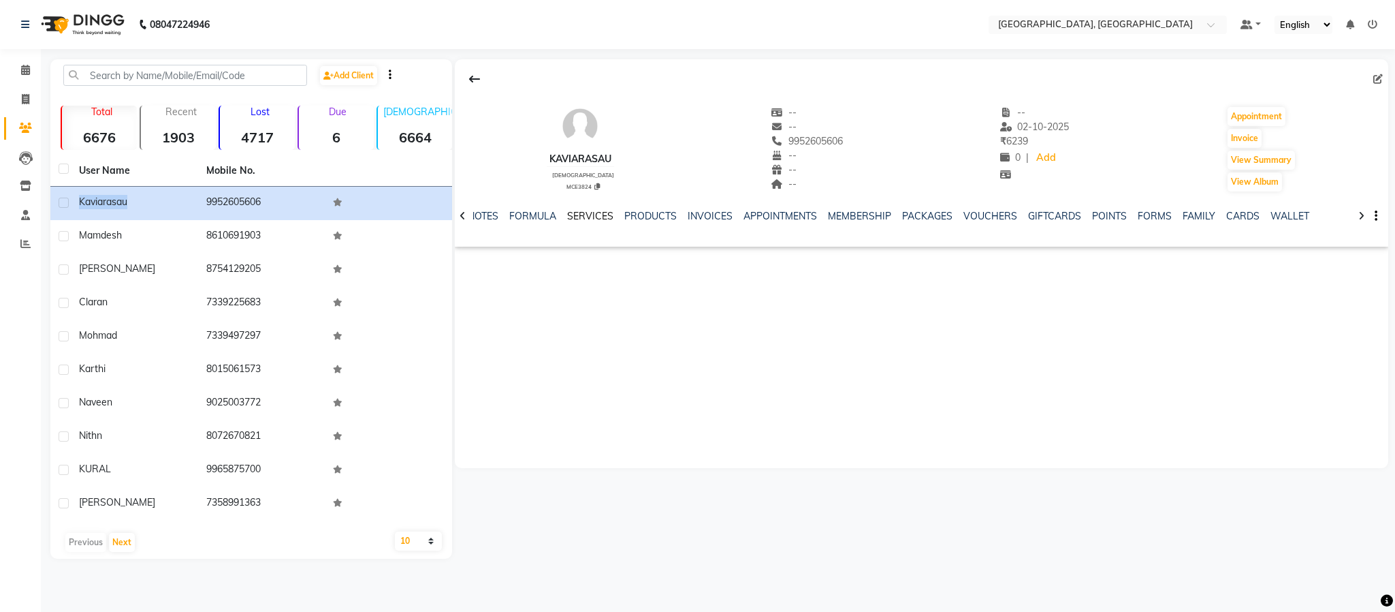
click at [599, 219] on link "SERVICES" at bounding box center [590, 216] width 46 height 12
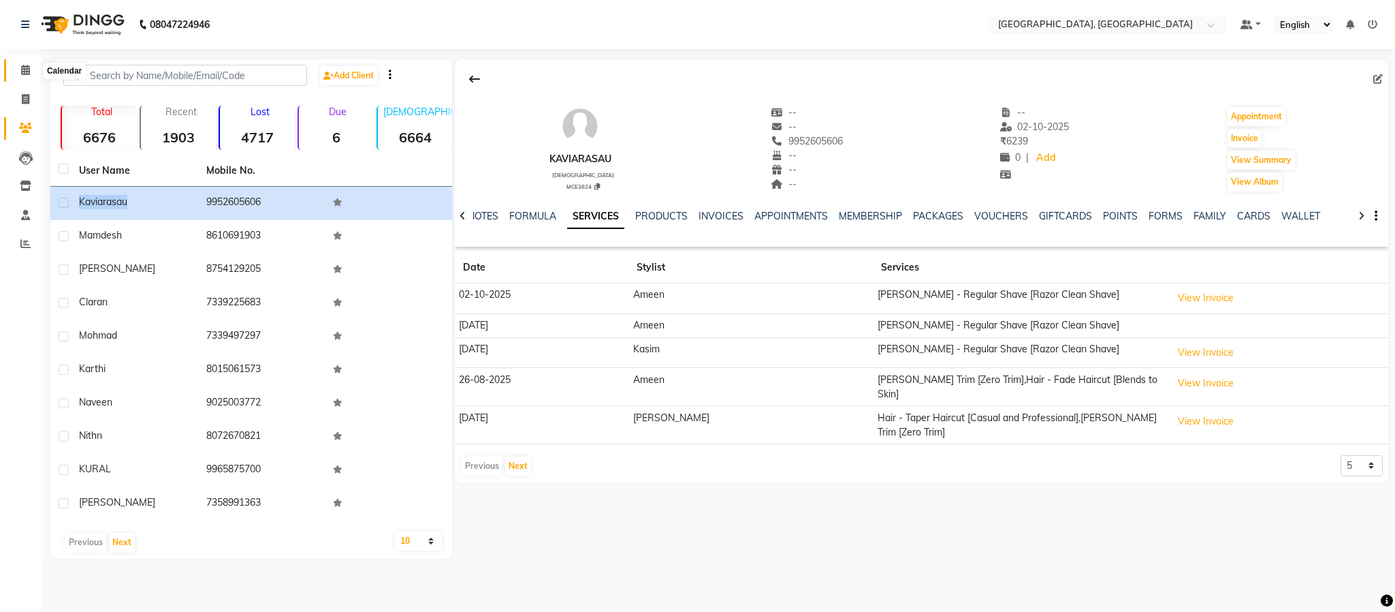
click at [22, 74] on icon at bounding box center [25, 70] width 9 height 10
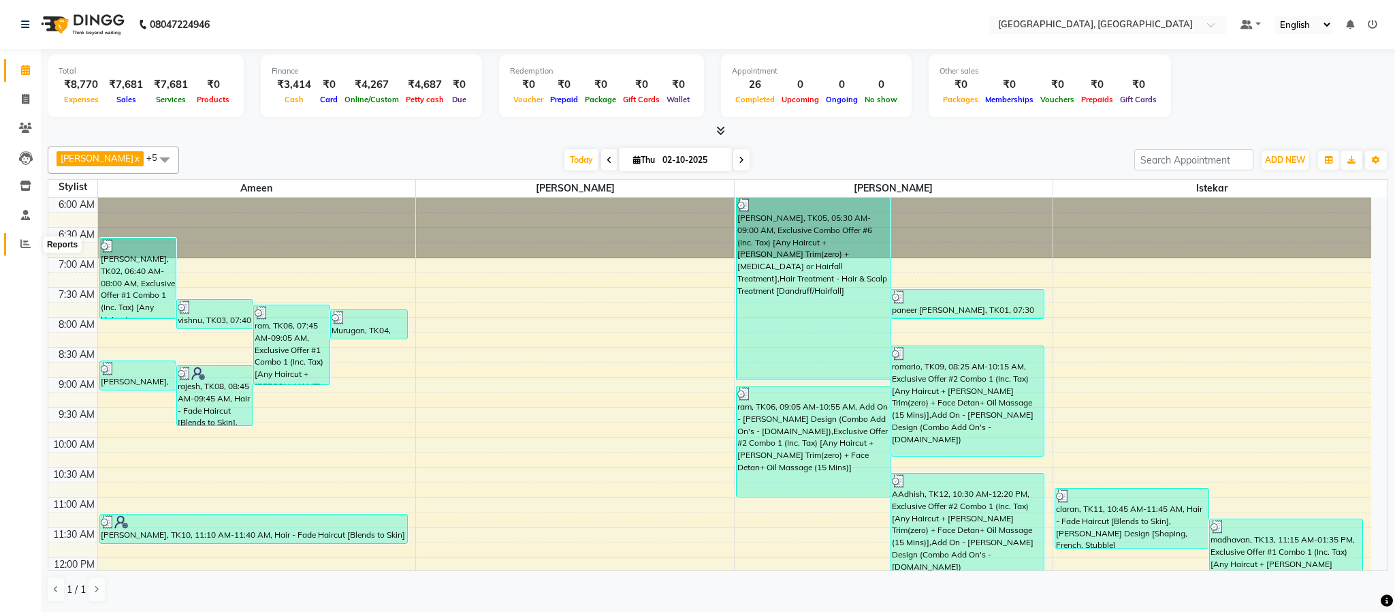
click at [21, 242] on icon at bounding box center [25, 243] width 10 height 10
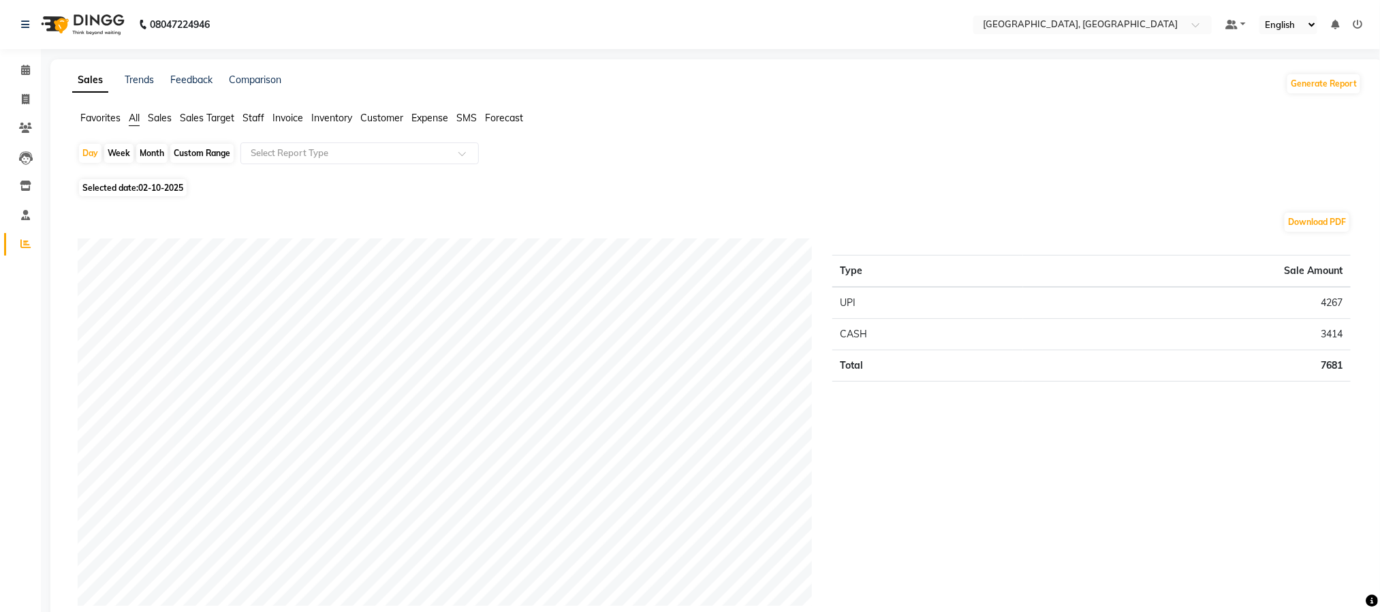
click at [253, 118] on span "Staff" at bounding box center [253, 118] width 22 height 12
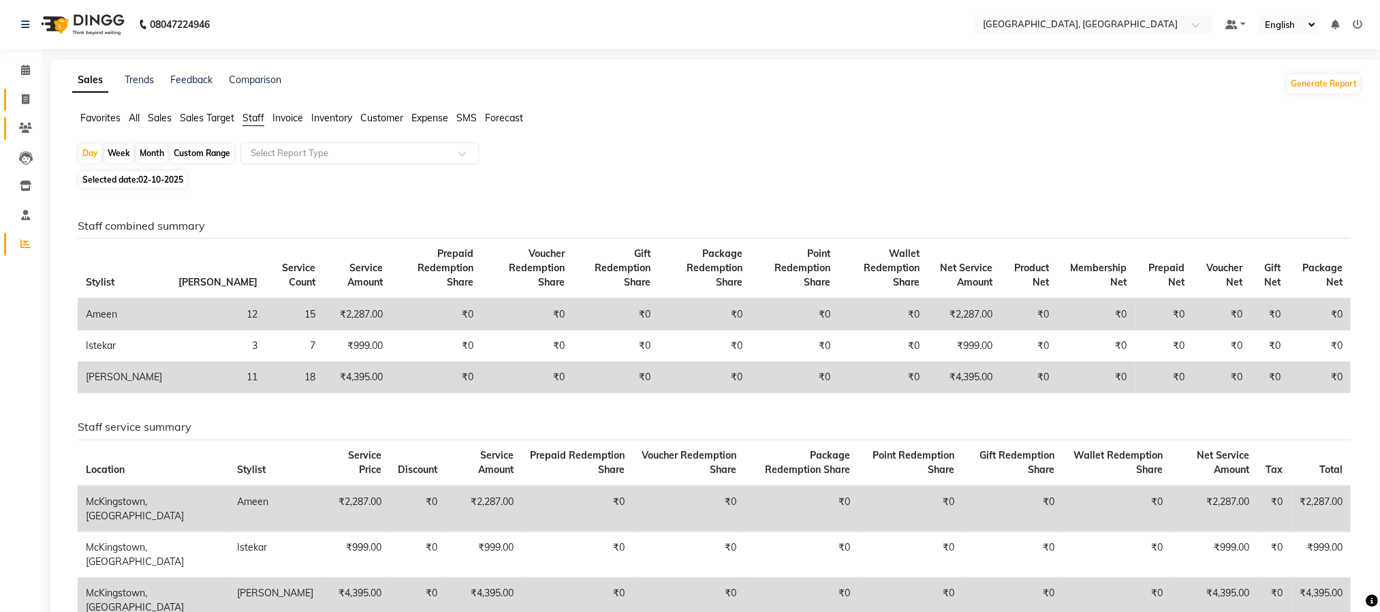
drag, startPoint x: 19, startPoint y: 117, endPoint x: 23, endPoint y: 106, distance: 11.6
click at [20, 117] on link "Clients" at bounding box center [20, 128] width 33 height 22
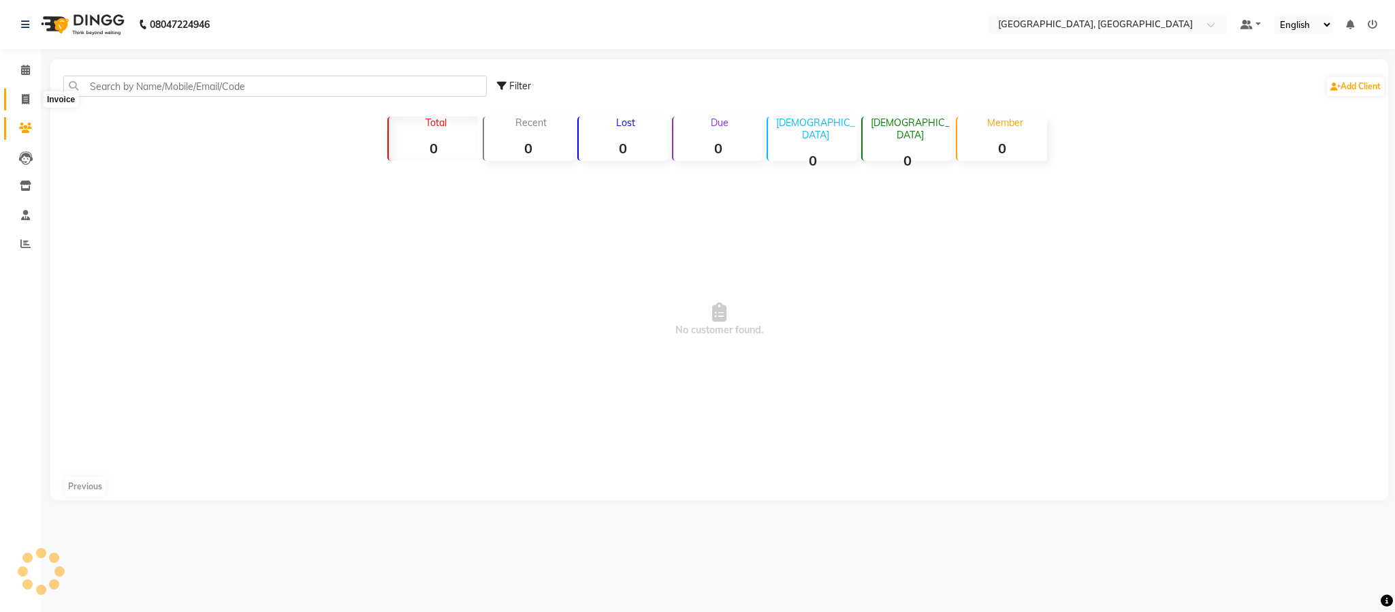
click at [23, 106] on span at bounding box center [26, 100] width 24 height 16
select select "service"
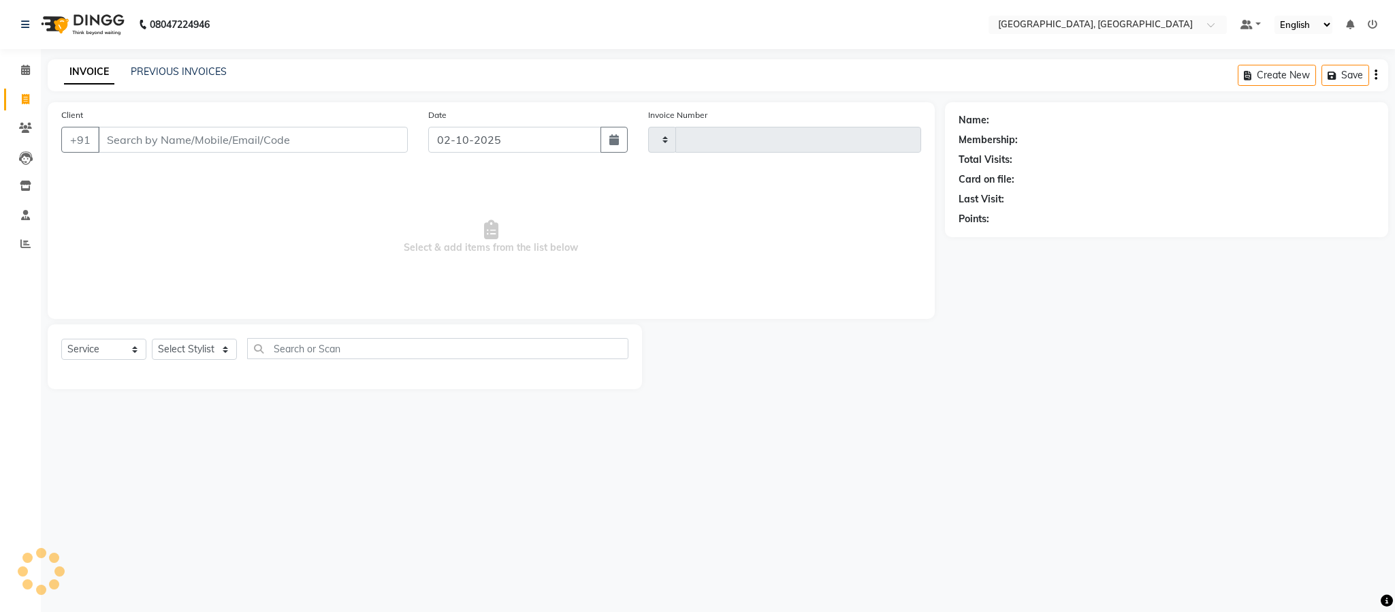
type input "6633"
select select "4977"
click at [35, 133] on span at bounding box center [26, 129] width 24 height 16
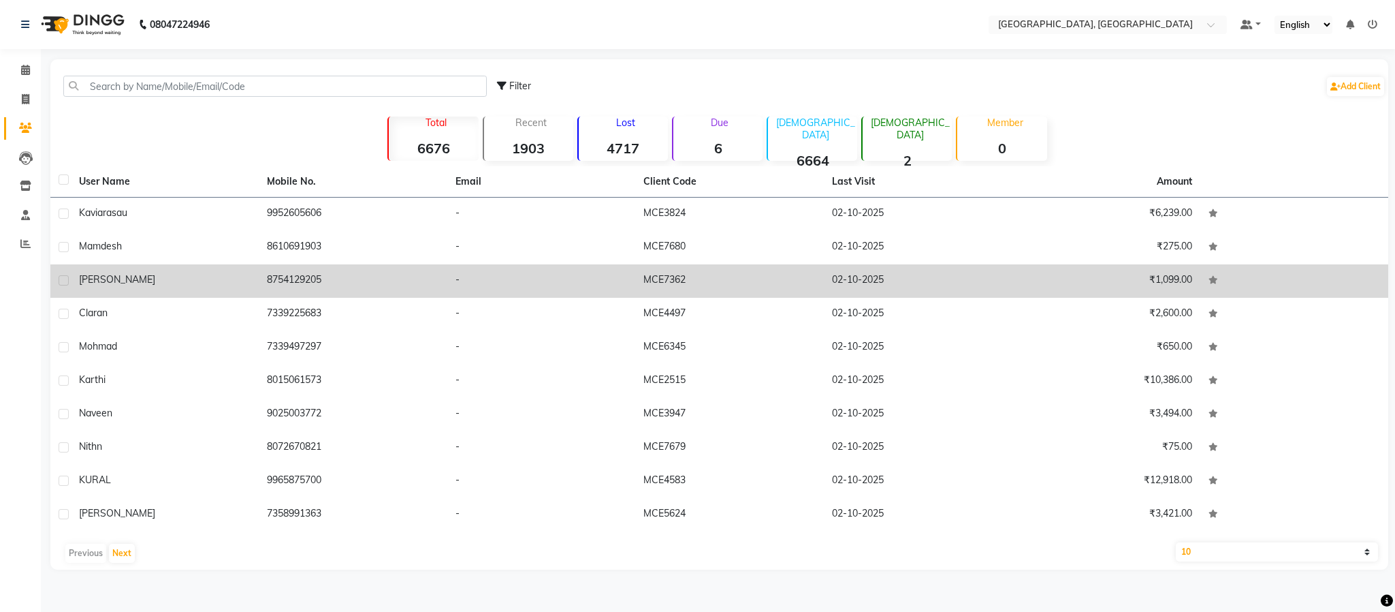
click at [304, 281] on td "8754129205" at bounding box center [353, 280] width 188 height 33
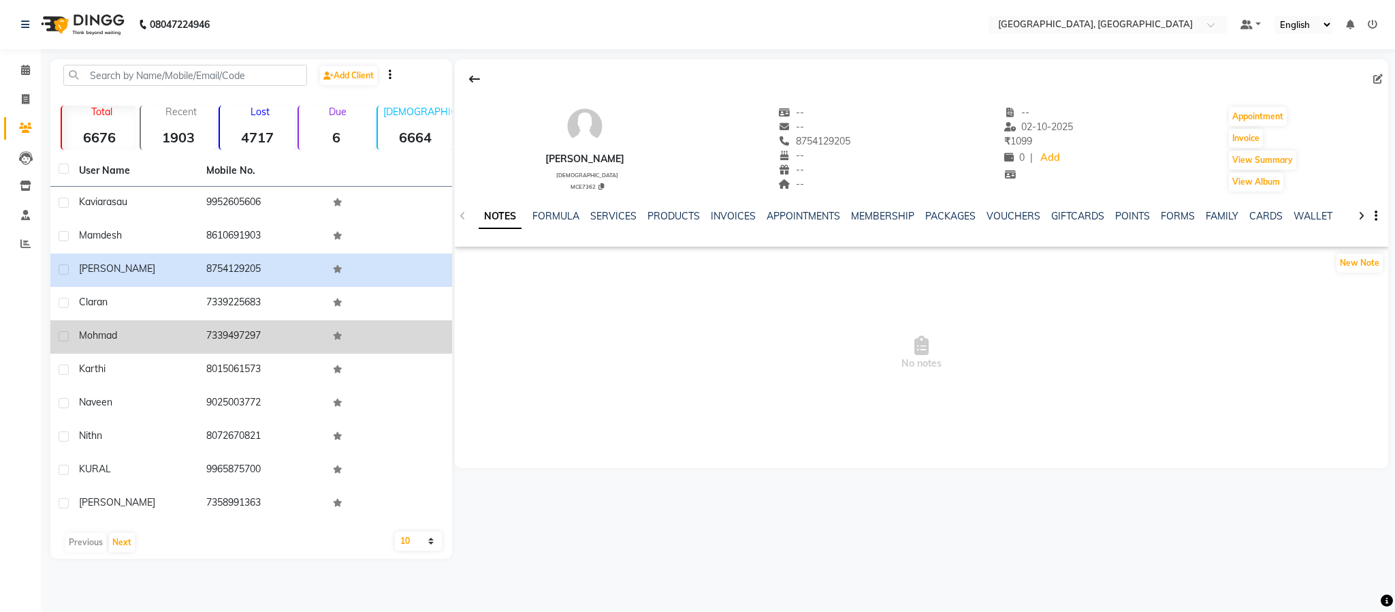
click at [257, 330] on td "7339497297" at bounding box center [261, 336] width 127 height 33
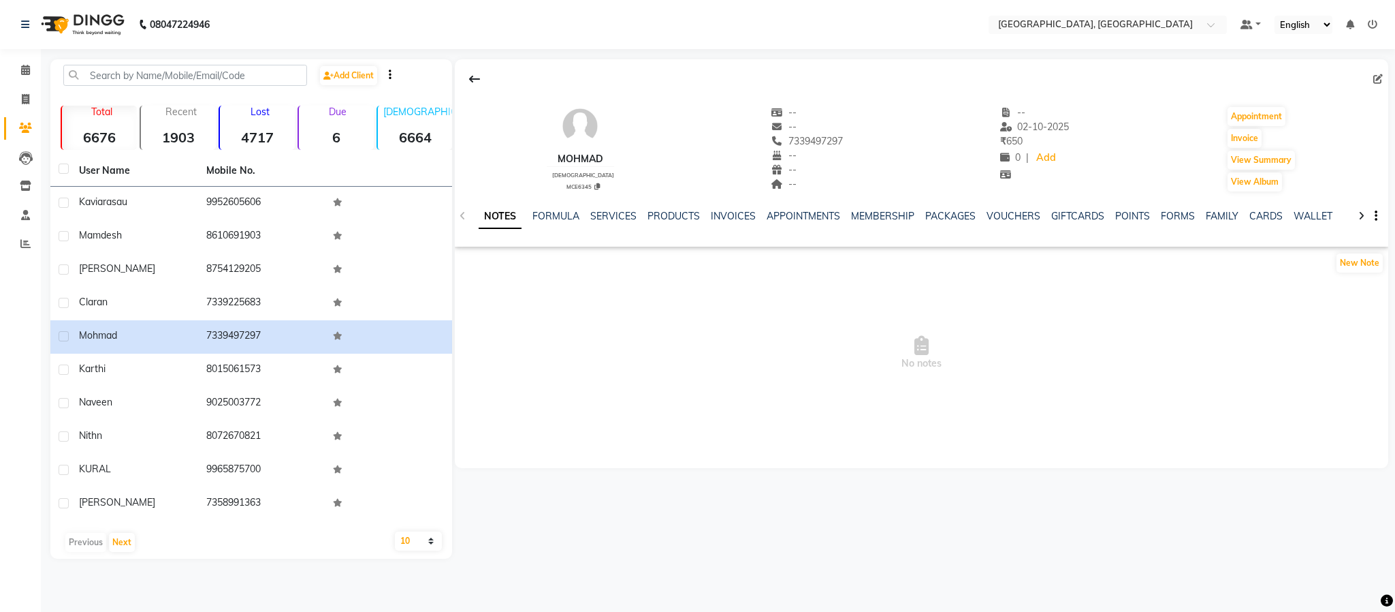
click at [562, 223] on div "FORMULA" at bounding box center [556, 216] width 47 height 14
click at [601, 219] on link "SERVICES" at bounding box center [613, 216] width 46 height 12
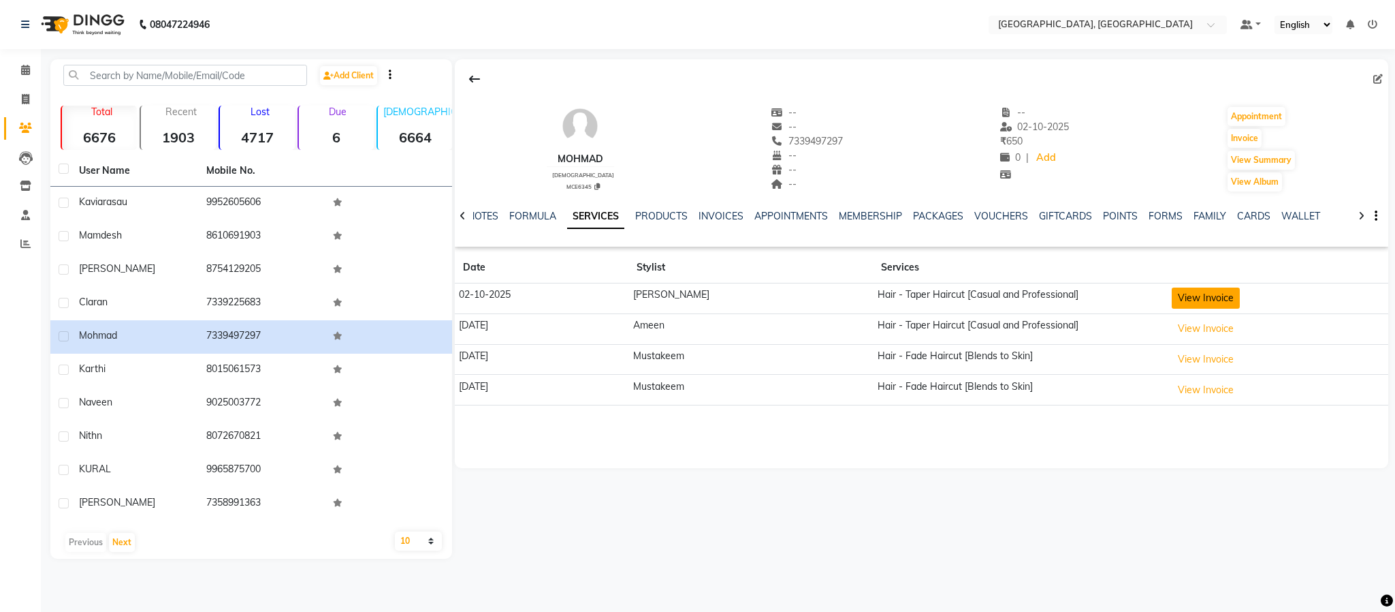
click at [1186, 299] on button "View Invoice" at bounding box center [1206, 297] width 68 height 21
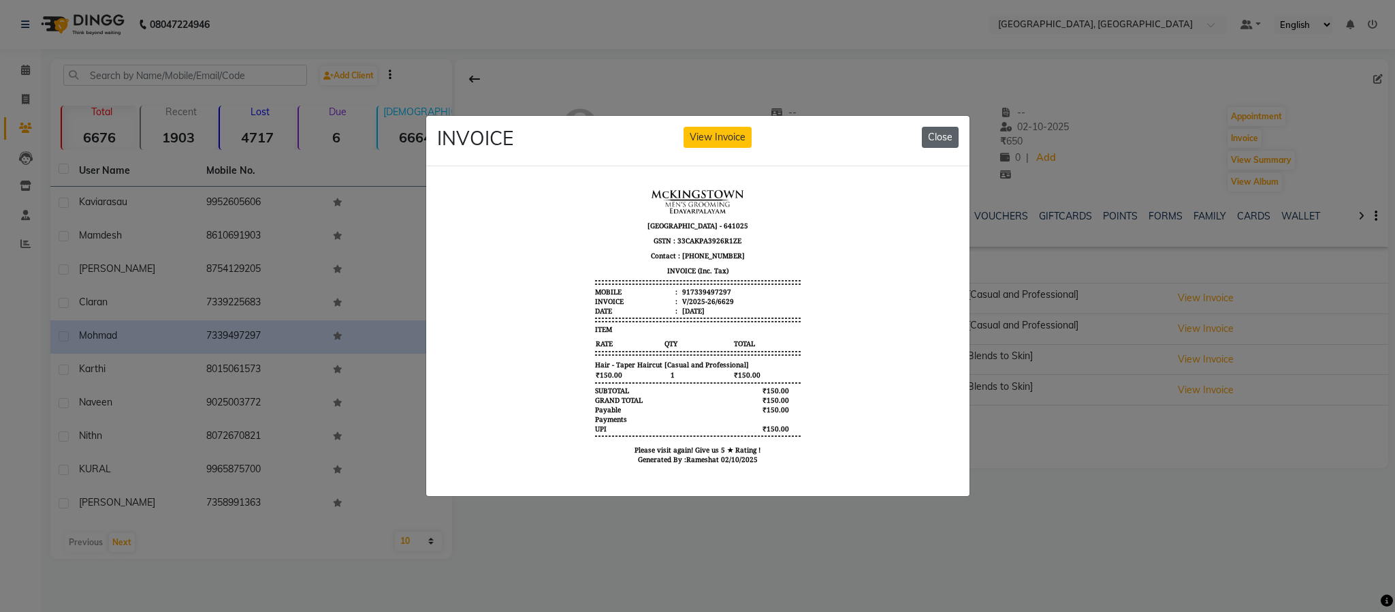
click at [938, 127] on button "Close" at bounding box center [940, 137] width 37 height 21
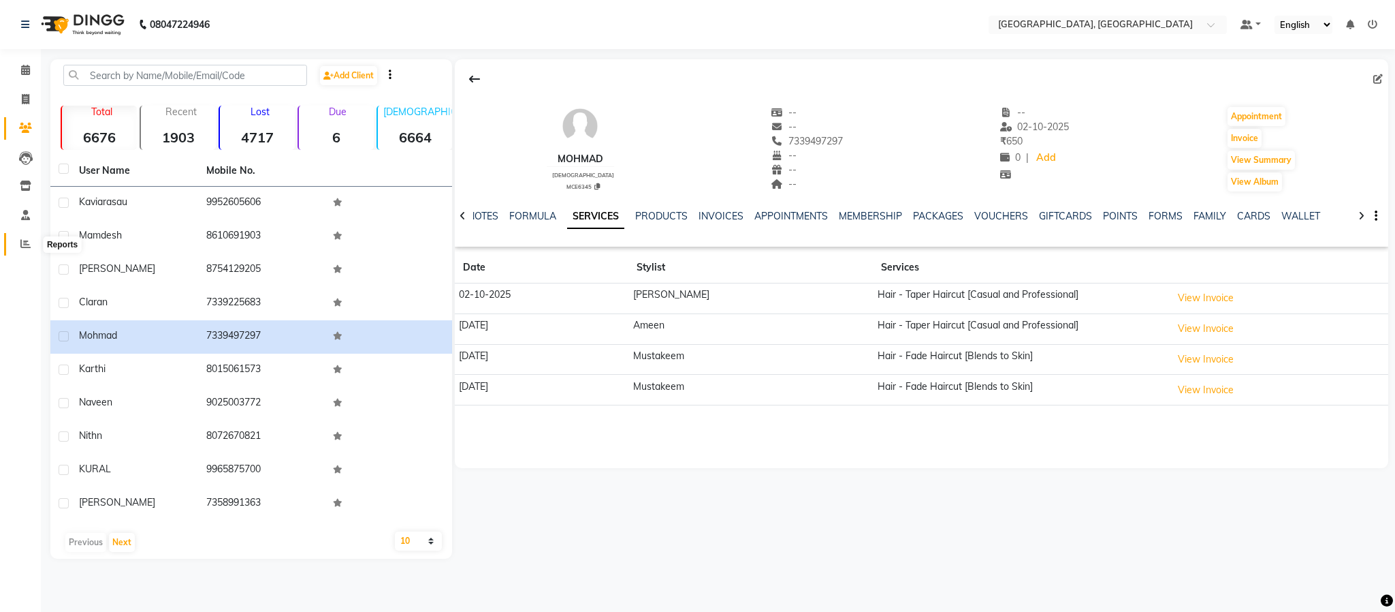
drag, startPoint x: 848, startPoint y: 148, endPoint x: 23, endPoint y: 240, distance: 830.4
click at [23, 240] on icon at bounding box center [25, 243] width 10 height 10
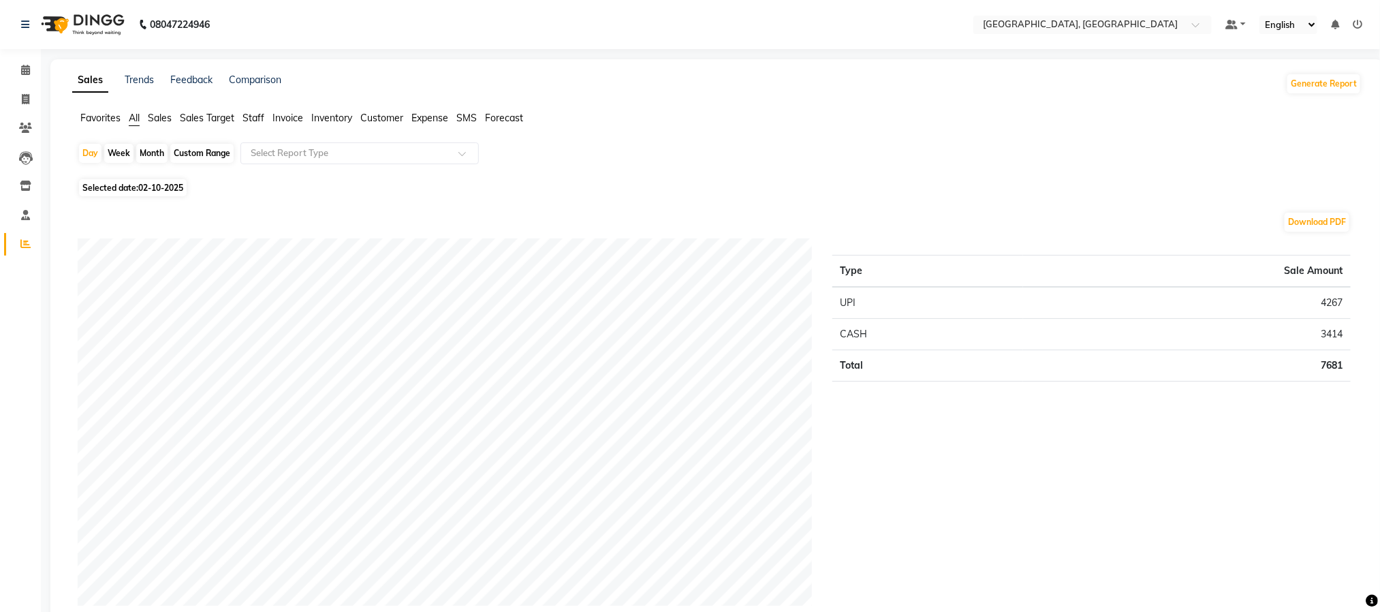
click at [251, 123] on span "Staff" at bounding box center [253, 118] width 22 height 12
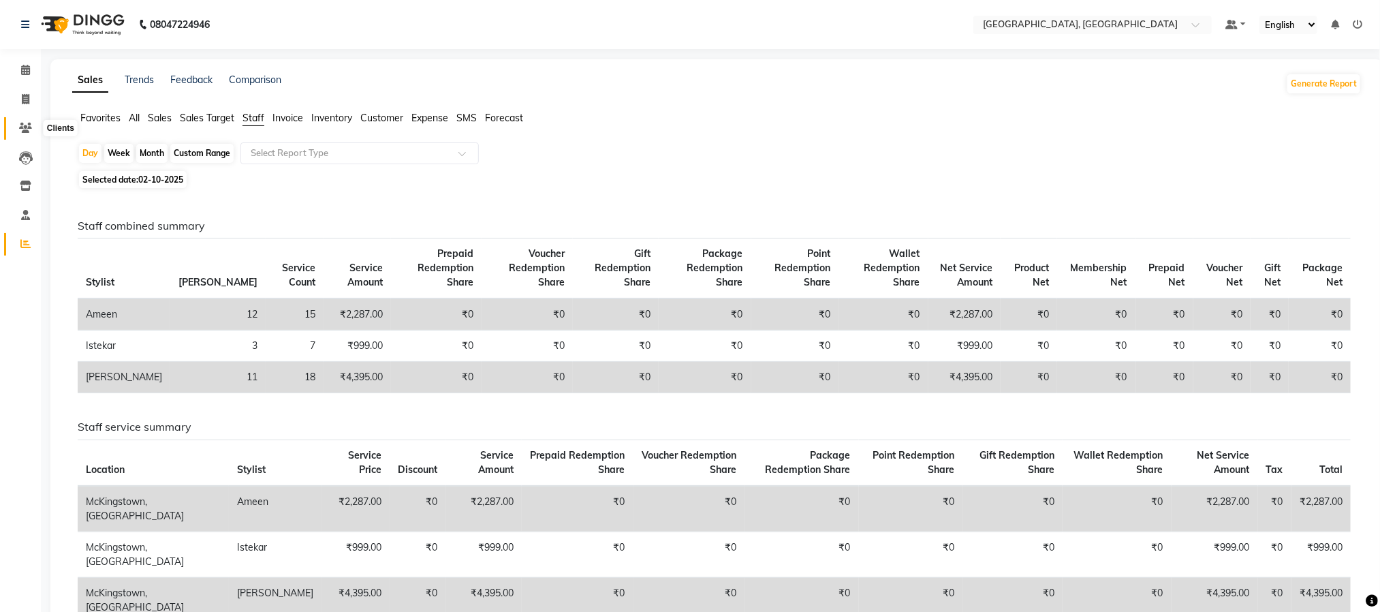
click at [22, 125] on icon at bounding box center [25, 128] width 13 height 10
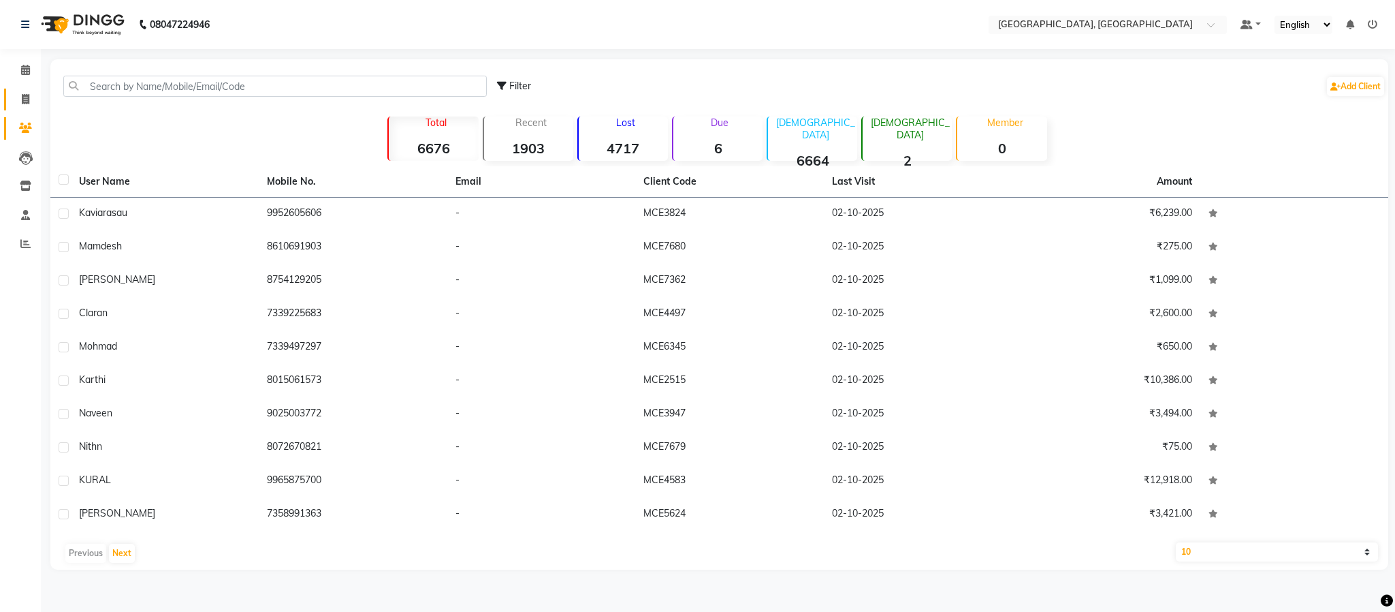
click at [29, 89] on link "Invoice" at bounding box center [20, 100] width 33 height 22
select select "4977"
select select "service"
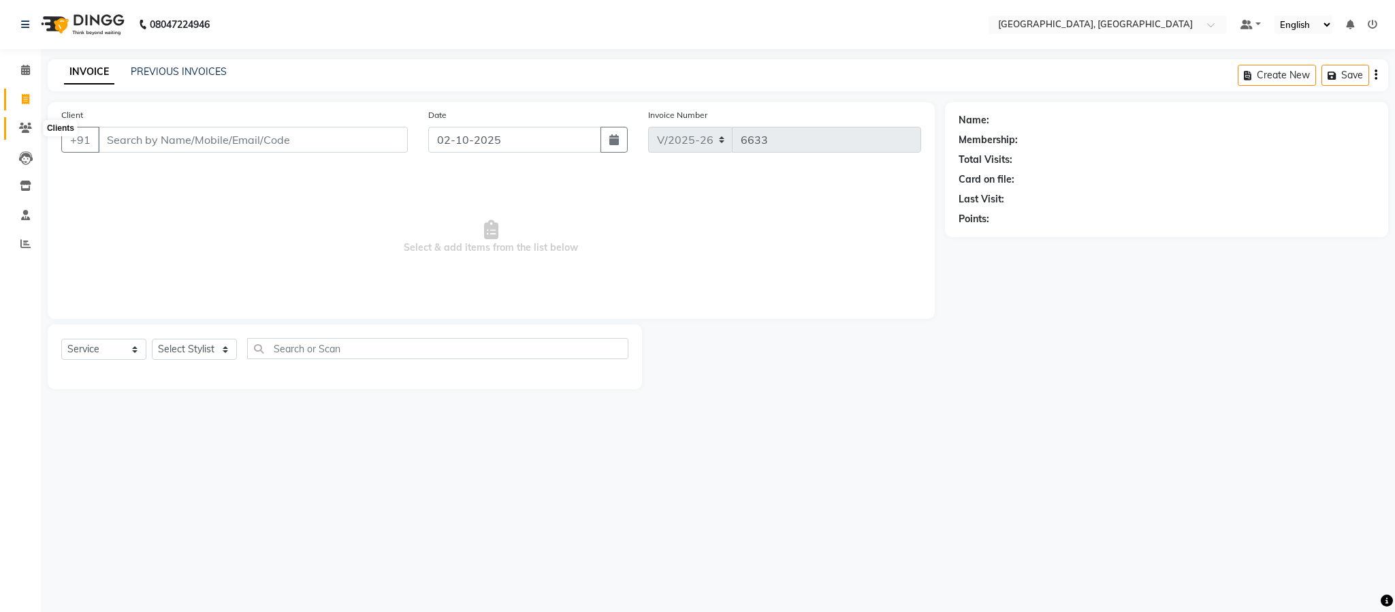
click at [20, 123] on icon at bounding box center [25, 128] width 13 height 10
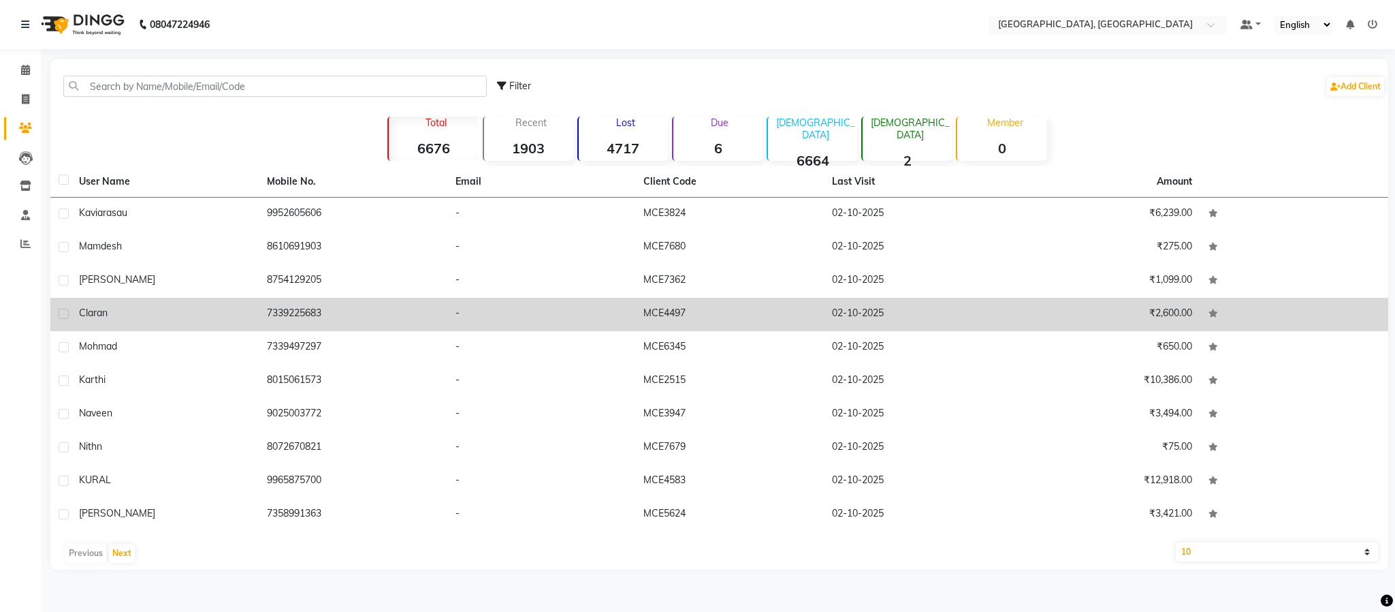
click at [272, 319] on td "7339225683" at bounding box center [353, 314] width 188 height 33
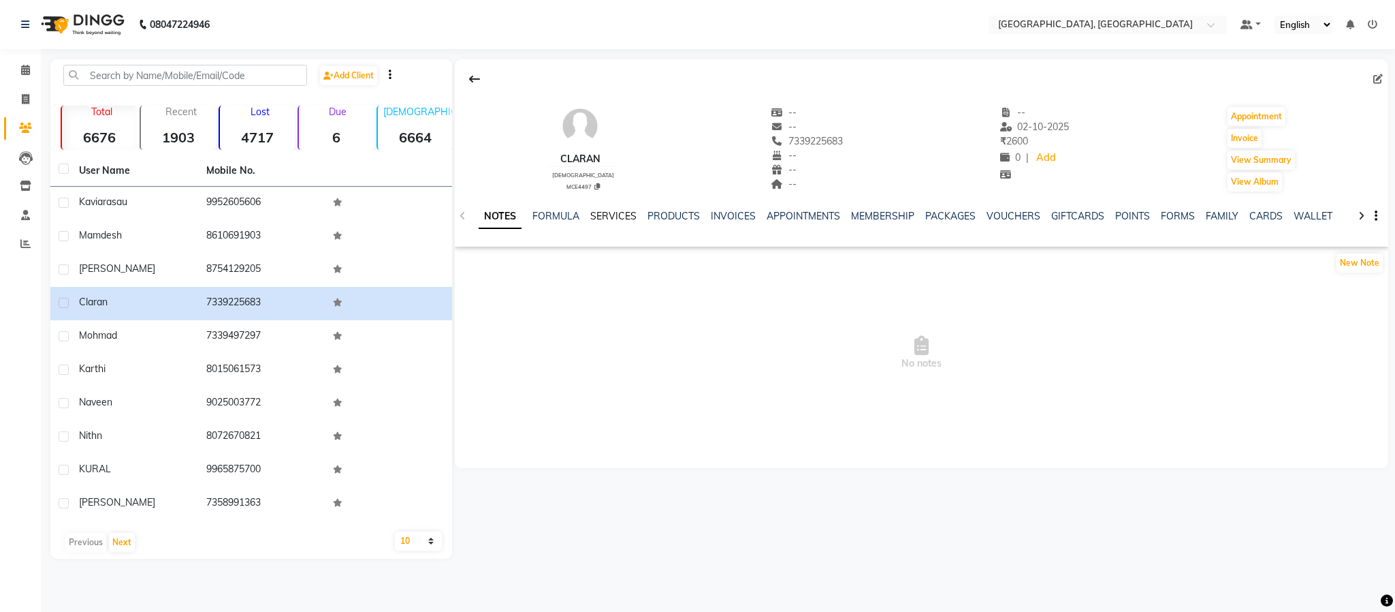
click at [621, 211] on link "SERVICES" at bounding box center [613, 216] width 46 height 12
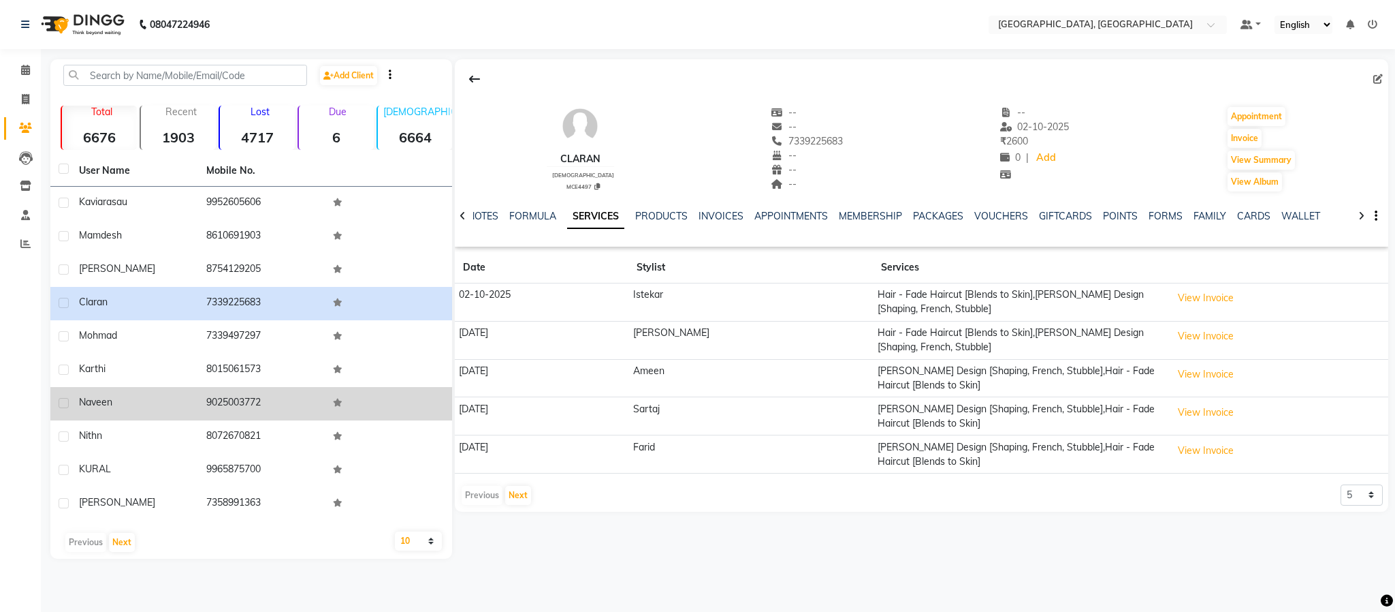
click at [236, 388] on td "9025003772" at bounding box center [261, 403] width 127 height 33
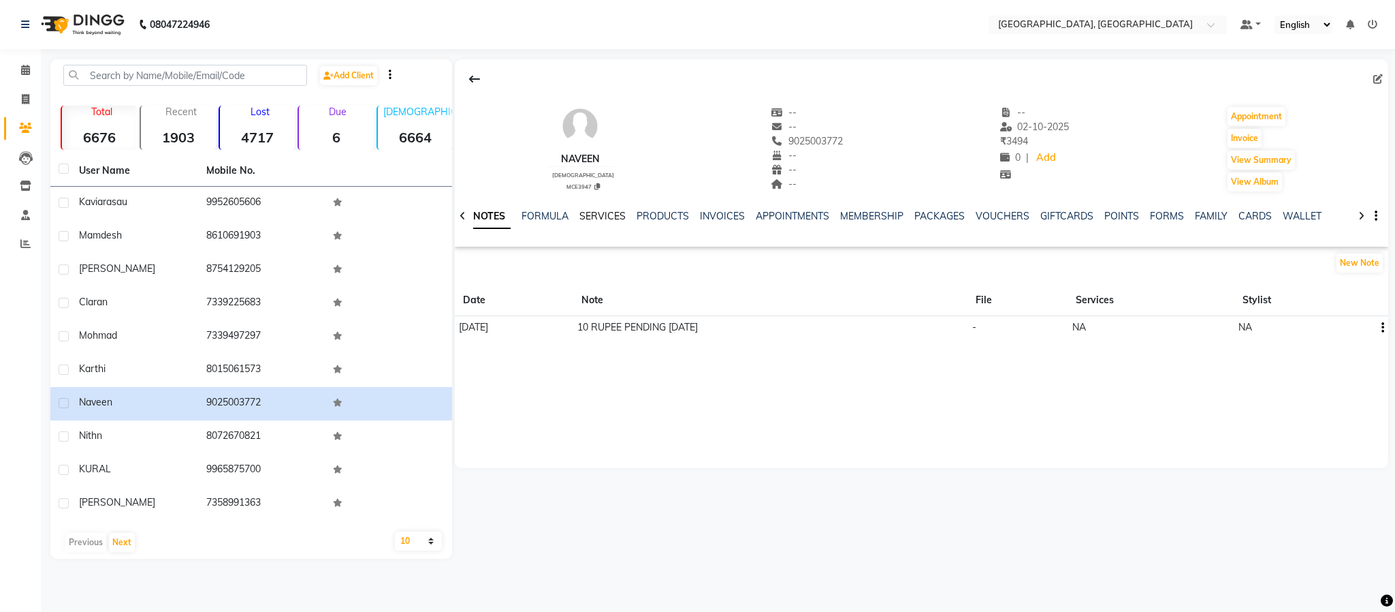
click at [615, 217] on link "SERVICES" at bounding box center [603, 216] width 46 height 12
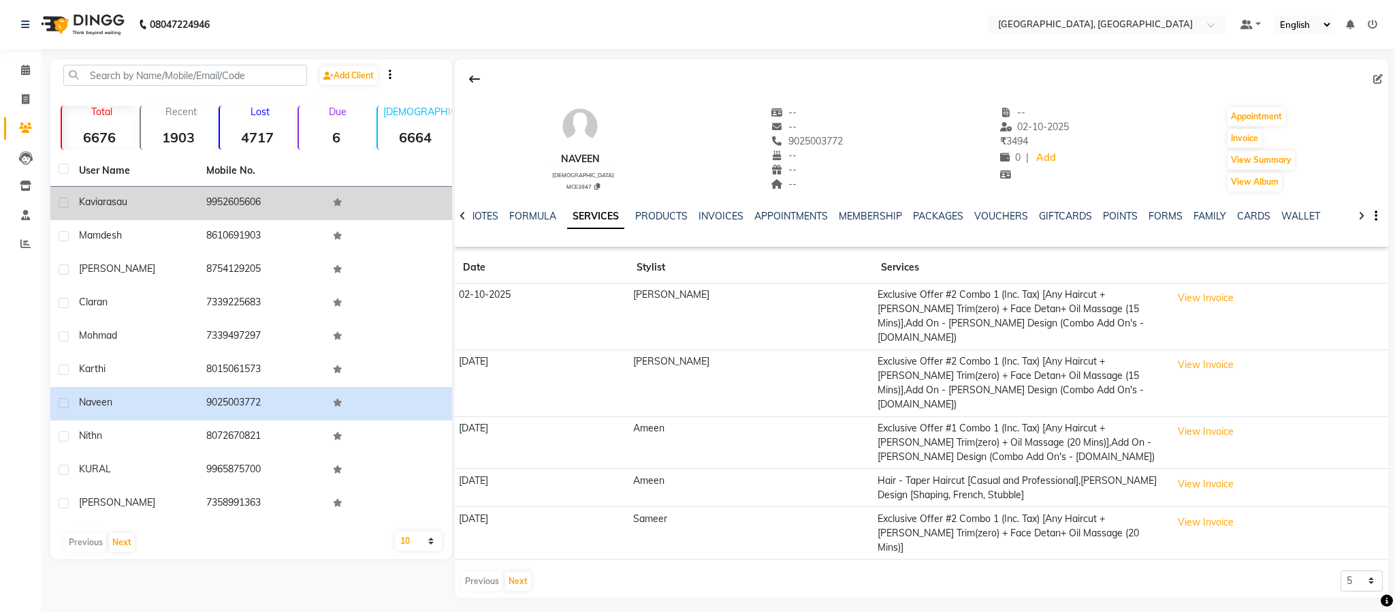
click at [234, 209] on td "9952605606" at bounding box center [261, 203] width 127 height 33
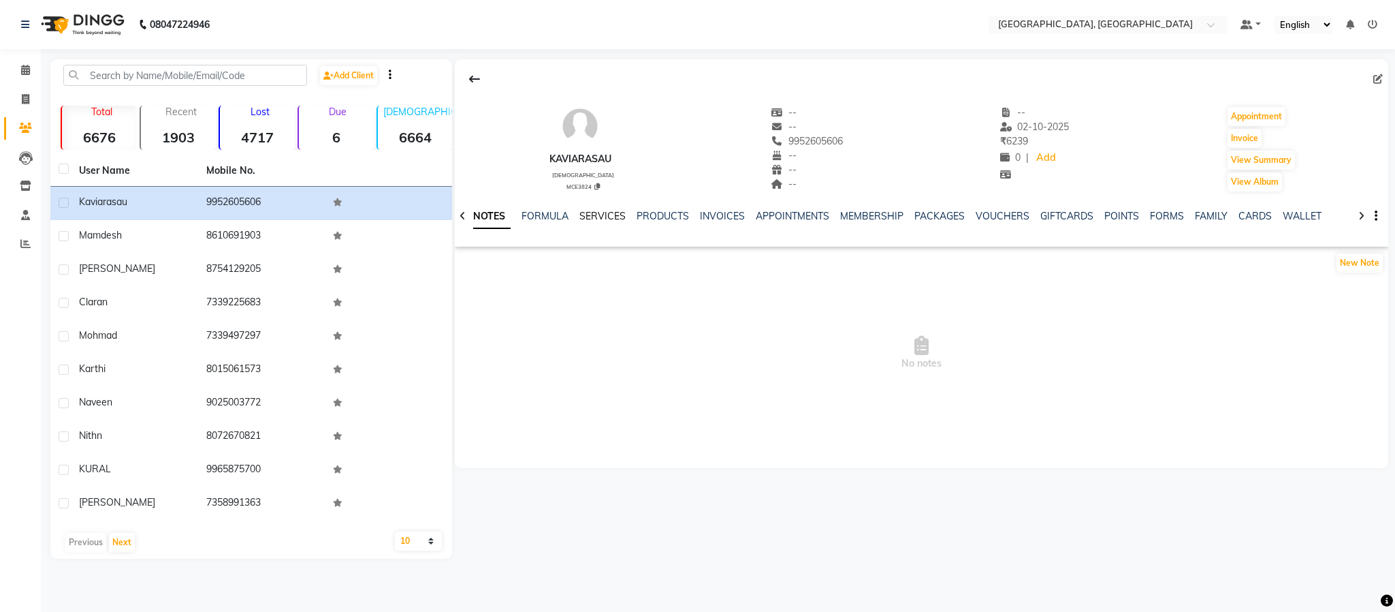
click at [603, 219] on link "SERVICES" at bounding box center [603, 216] width 46 height 12
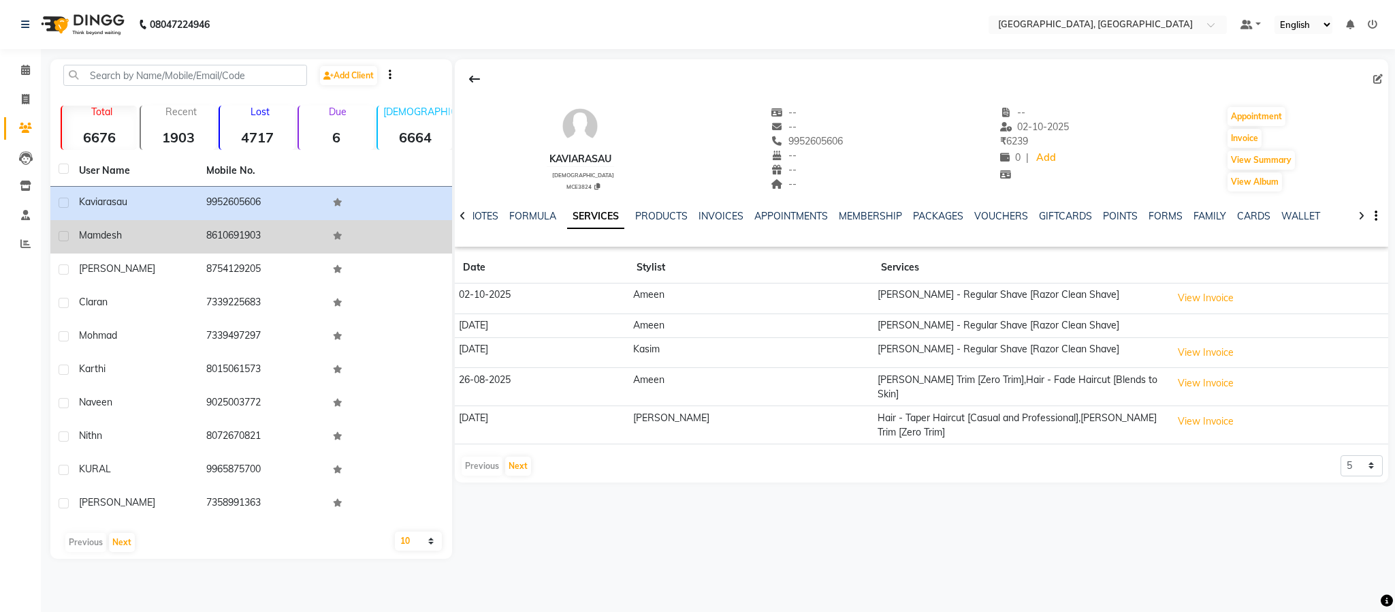
click at [227, 232] on td "8610691903" at bounding box center [261, 236] width 127 height 33
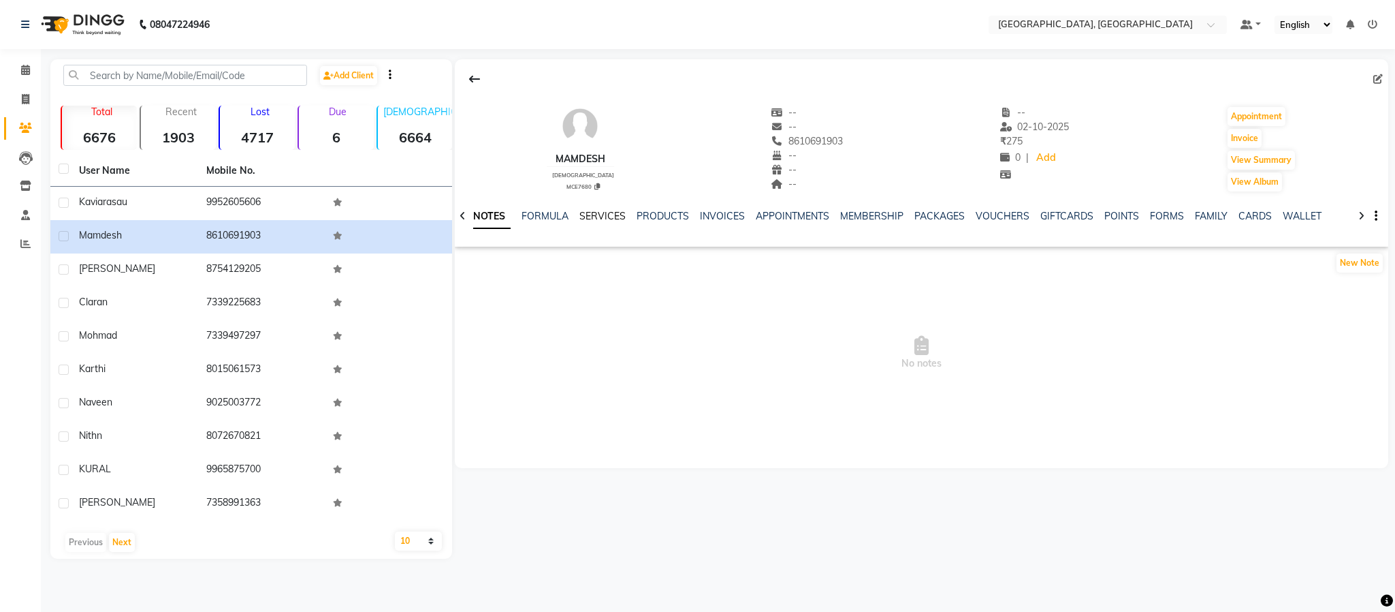
click at [581, 219] on link "SERVICES" at bounding box center [603, 216] width 46 height 12
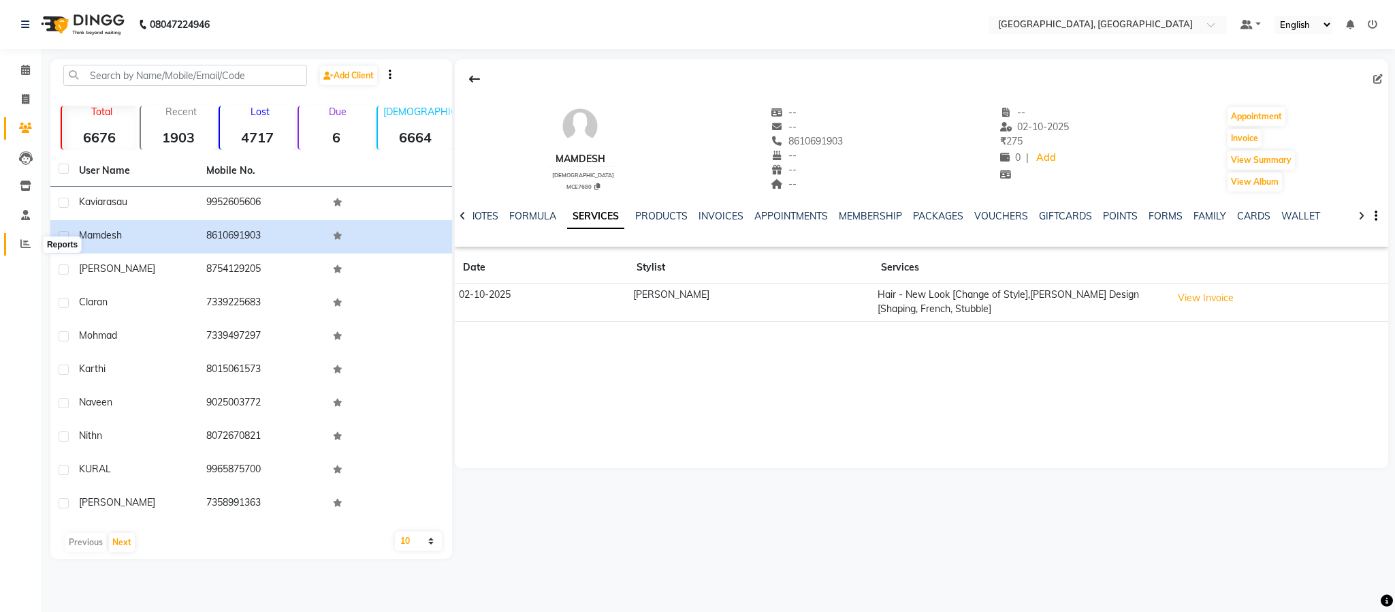
click at [25, 245] on icon at bounding box center [25, 243] width 10 height 10
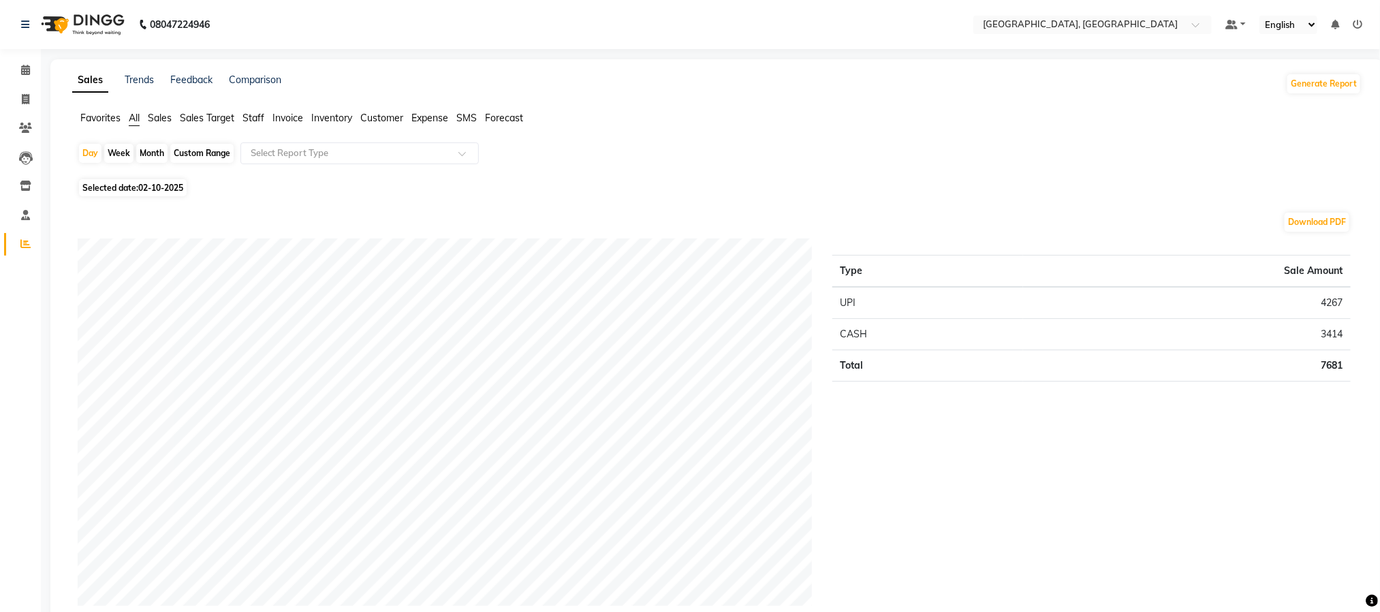
click at [255, 116] on span "Staff" at bounding box center [253, 118] width 22 height 12
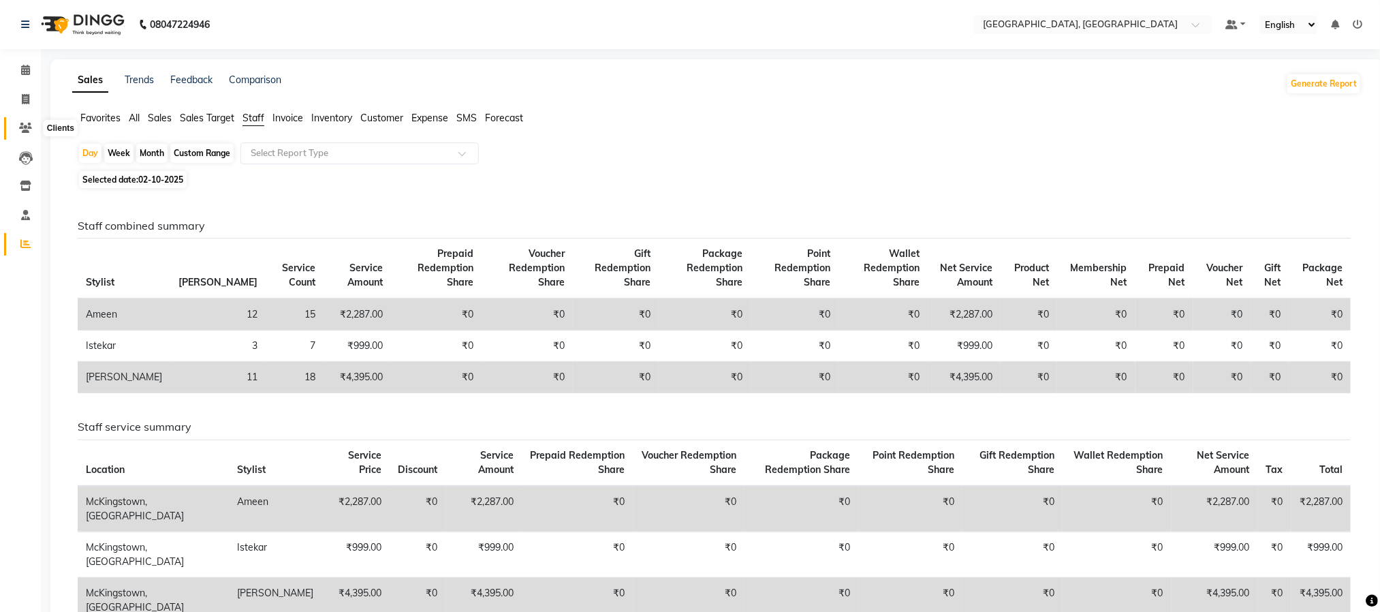
click at [31, 129] on icon at bounding box center [25, 128] width 13 height 10
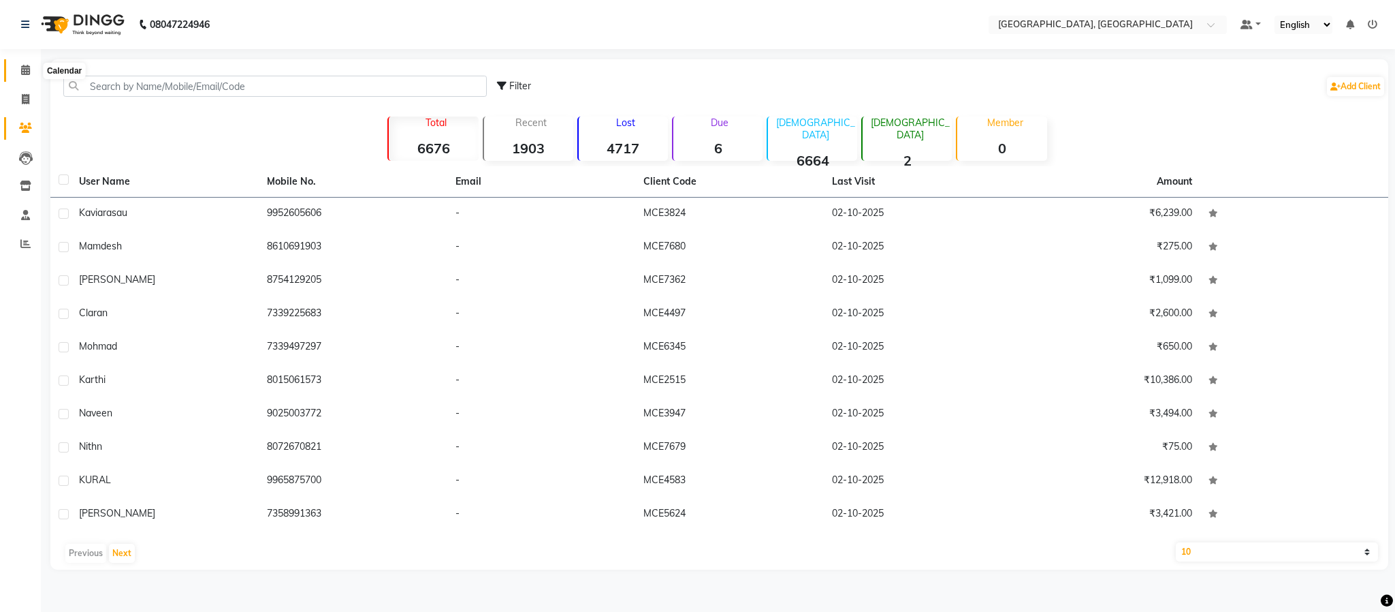
click at [21, 78] on span at bounding box center [26, 71] width 24 height 16
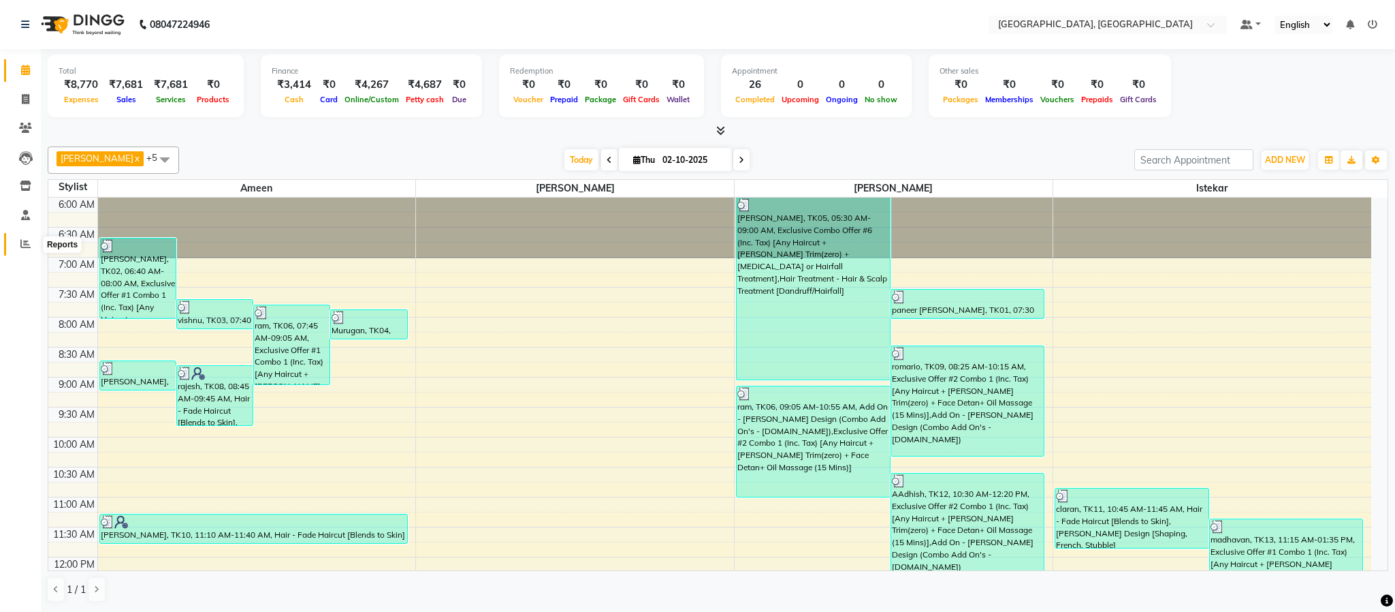
click at [20, 242] on icon at bounding box center [25, 243] width 10 height 10
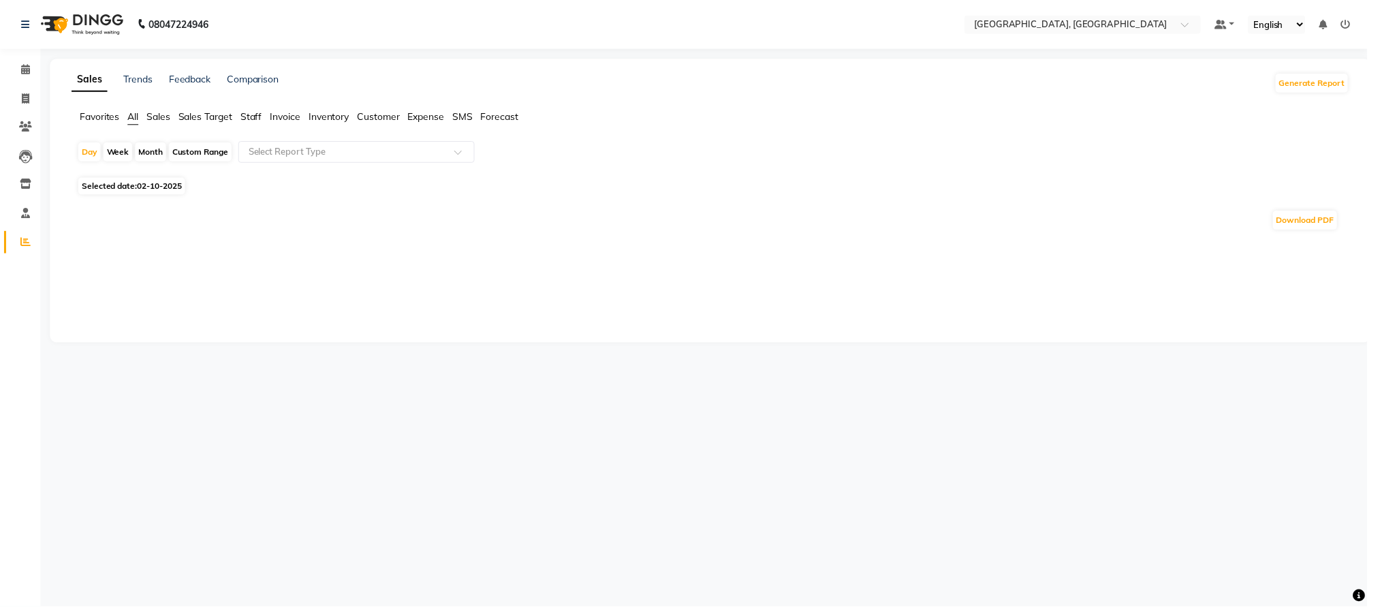
click at [264, 121] on span "Staff" at bounding box center [253, 118] width 22 height 12
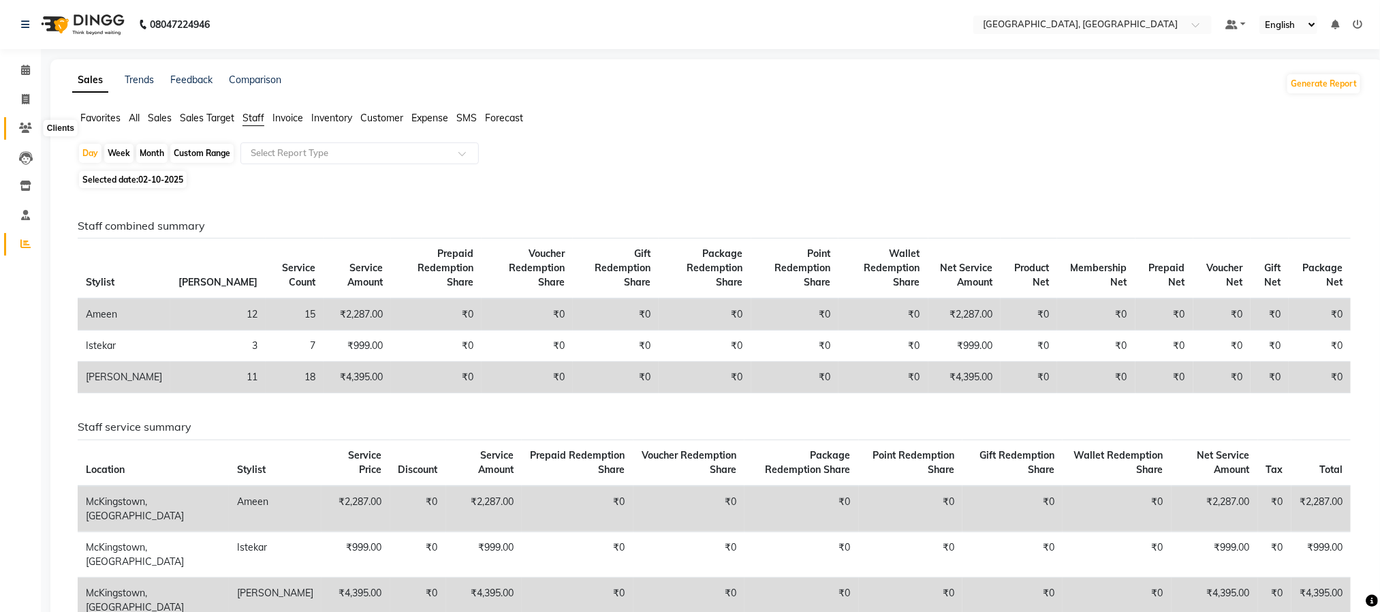
drag, startPoint x: 29, startPoint y: 123, endPoint x: 35, endPoint y: 133, distance: 11.7
click at [29, 123] on icon at bounding box center [25, 128] width 13 height 10
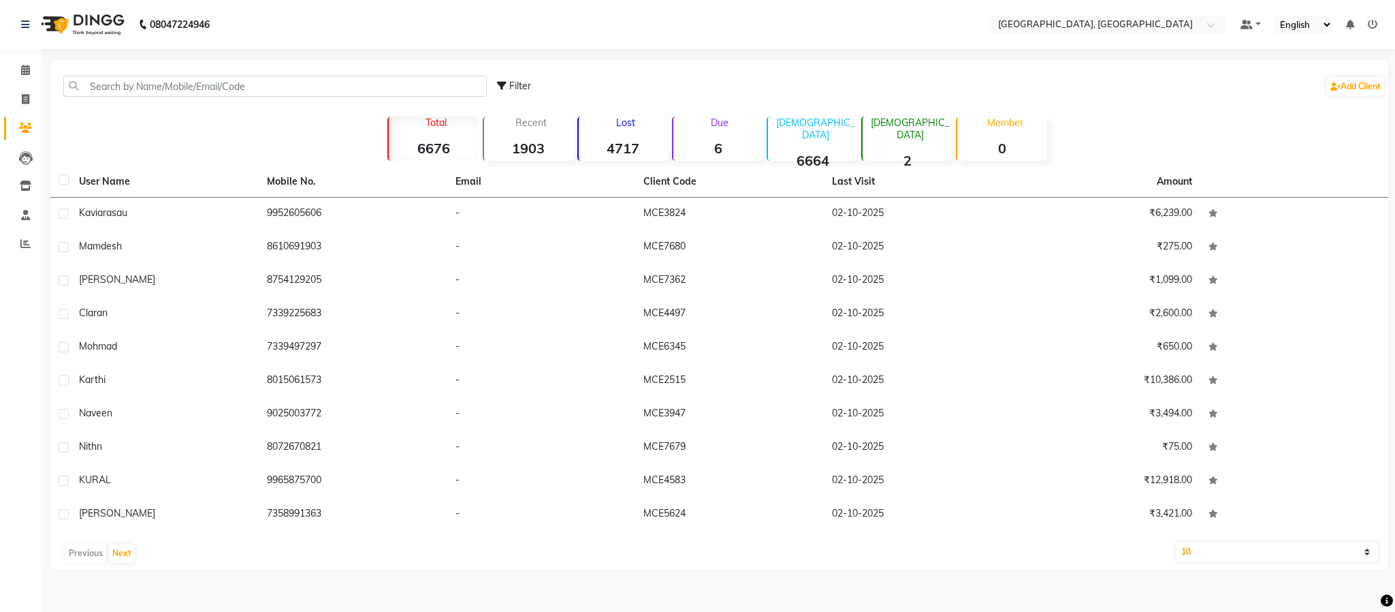
click at [114, 542] on div "Previous Next" at bounding box center [719, 553] width 1327 height 22
click at [114, 550] on button "Next" at bounding box center [122, 552] width 26 height 19
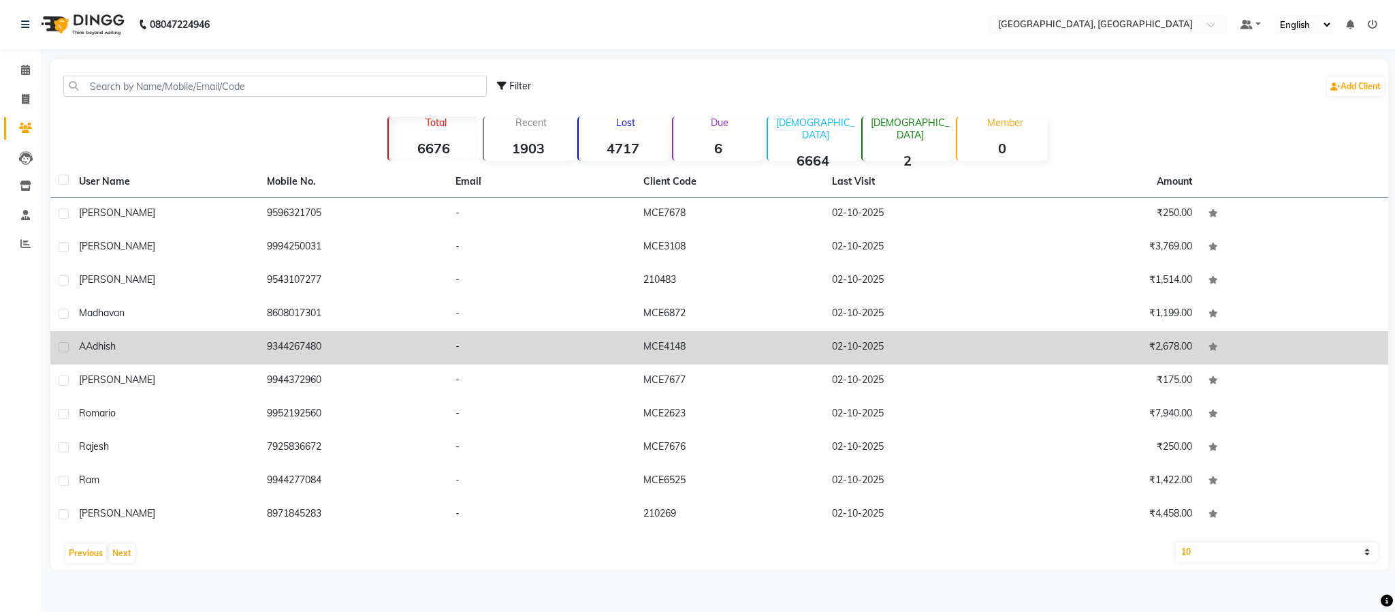
click at [280, 352] on td "9344267480" at bounding box center [353, 347] width 188 height 33
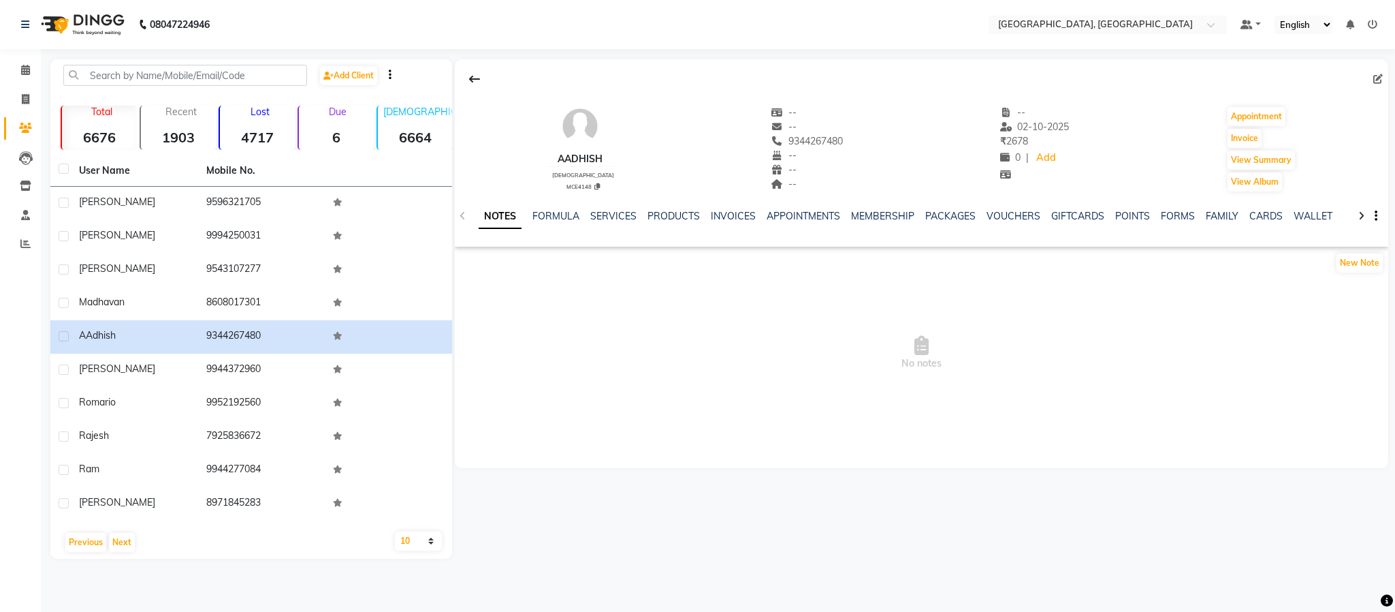
click at [599, 223] on div "SERVICES" at bounding box center [613, 216] width 46 height 14
click at [618, 221] on link "SERVICES" at bounding box center [613, 216] width 46 height 12
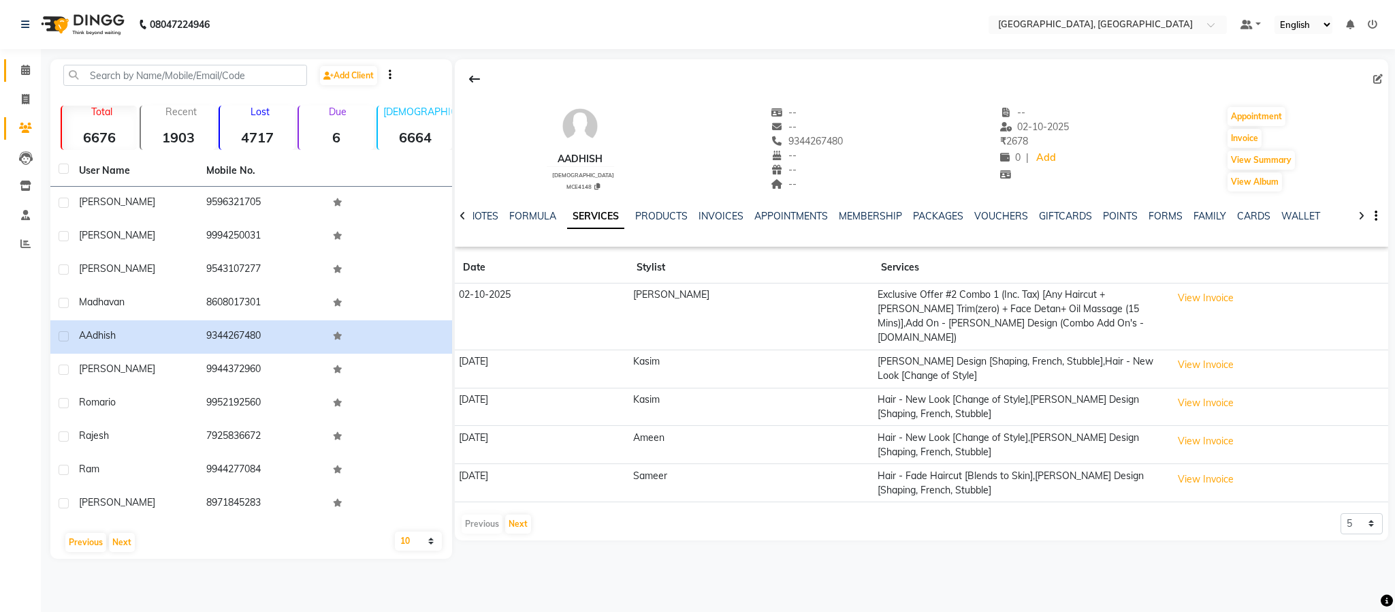
drag, startPoint x: 18, startPoint y: 80, endPoint x: 19, endPoint y: 72, distance: 8.2
click at [18, 80] on link "Calendar" at bounding box center [20, 70] width 33 height 22
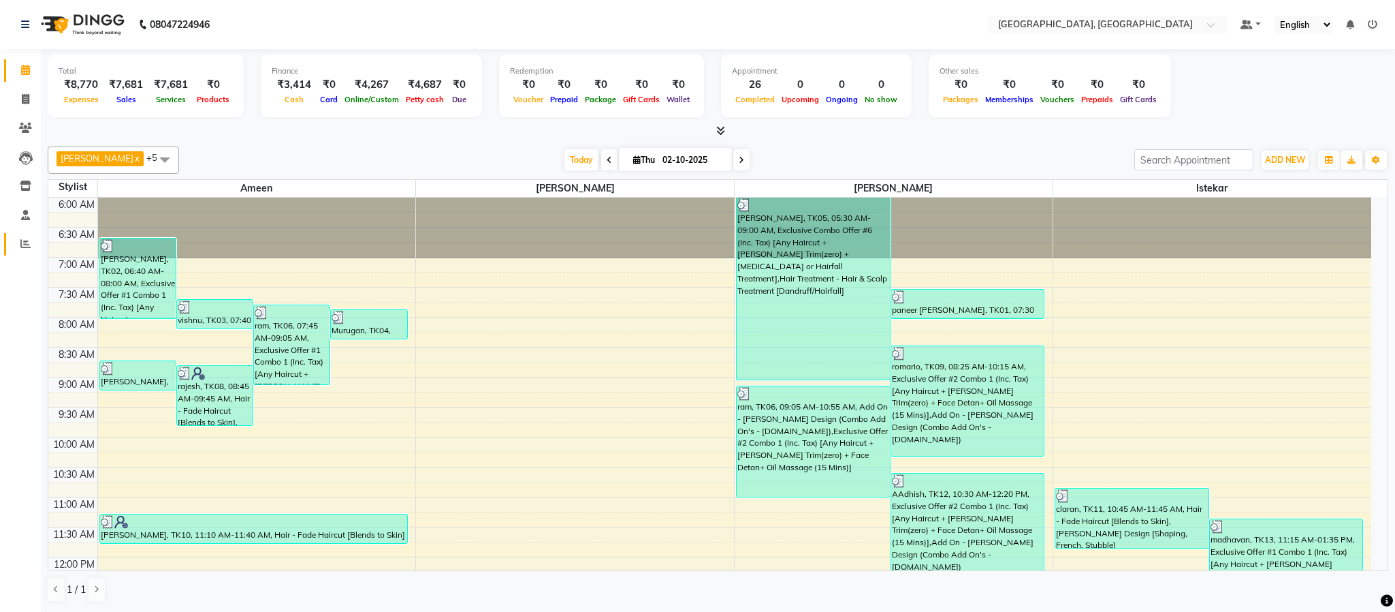
click at [23, 239] on icon at bounding box center [25, 243] width 10 height 10
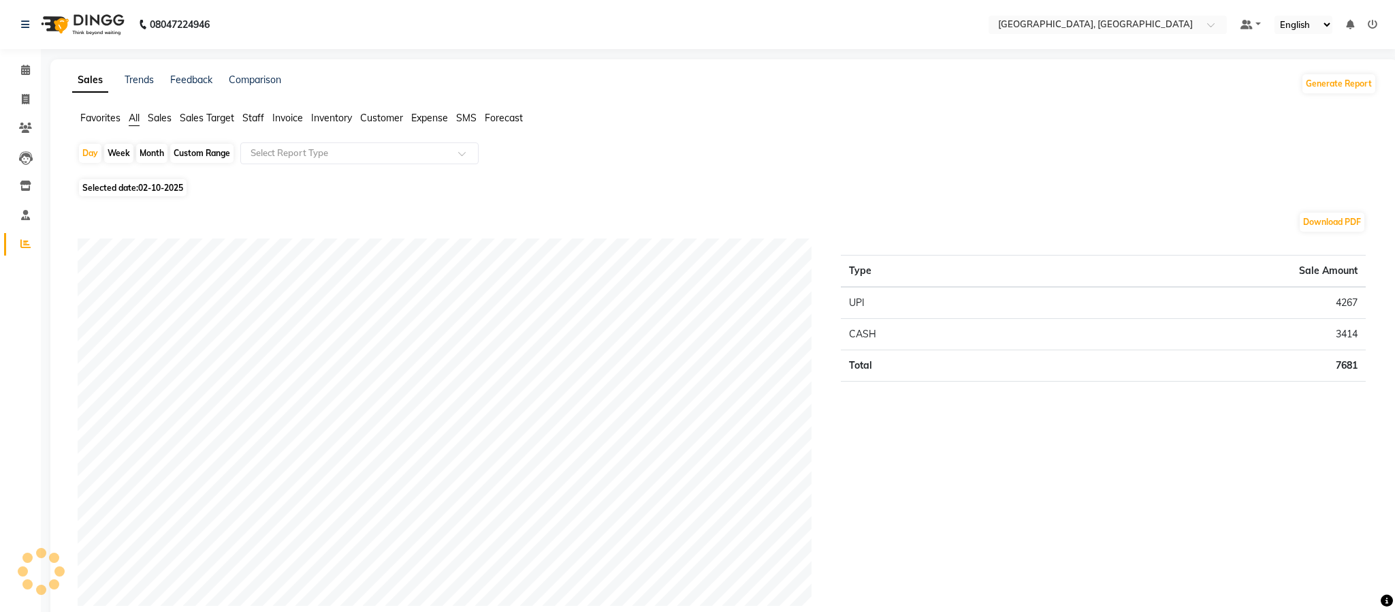
click at [264, 119] on span "Staff" at bounding box center [253, 118] width 22 height 12
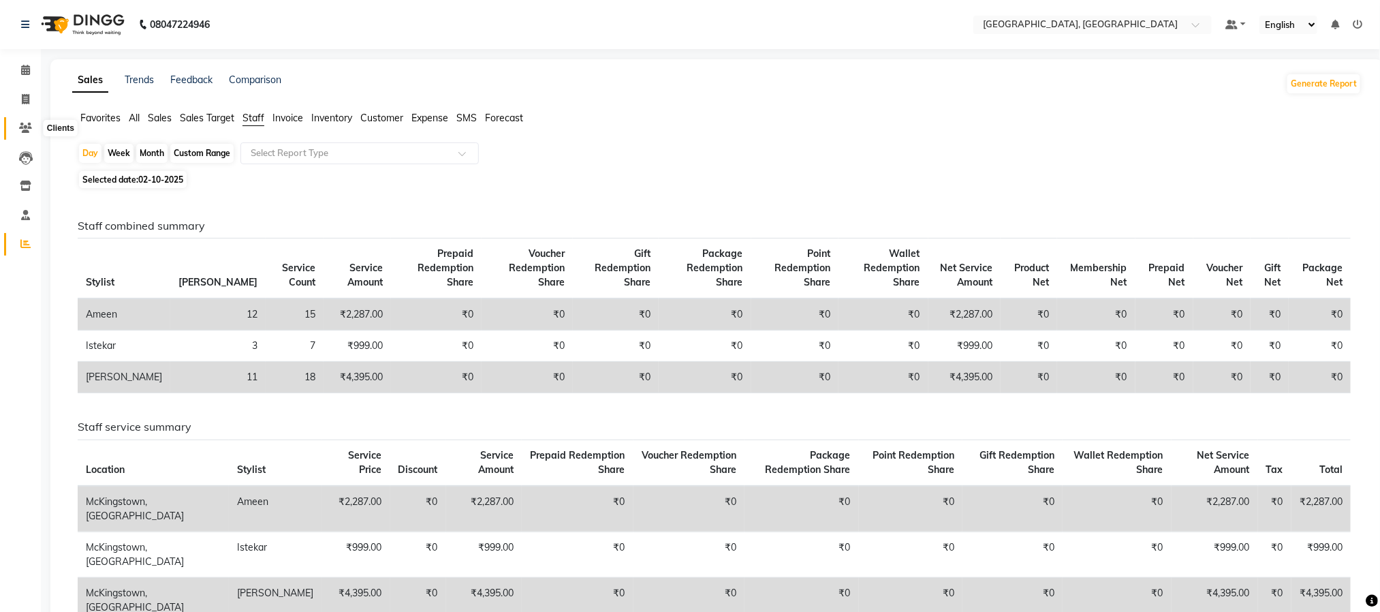
drag, startPoint x: 17, startPoint y: 121, endPoint x: 39, endPoint y: 138, distance: 27.7
click at [17, 121] on span at bounding box center [26, 129] width 24 height 16
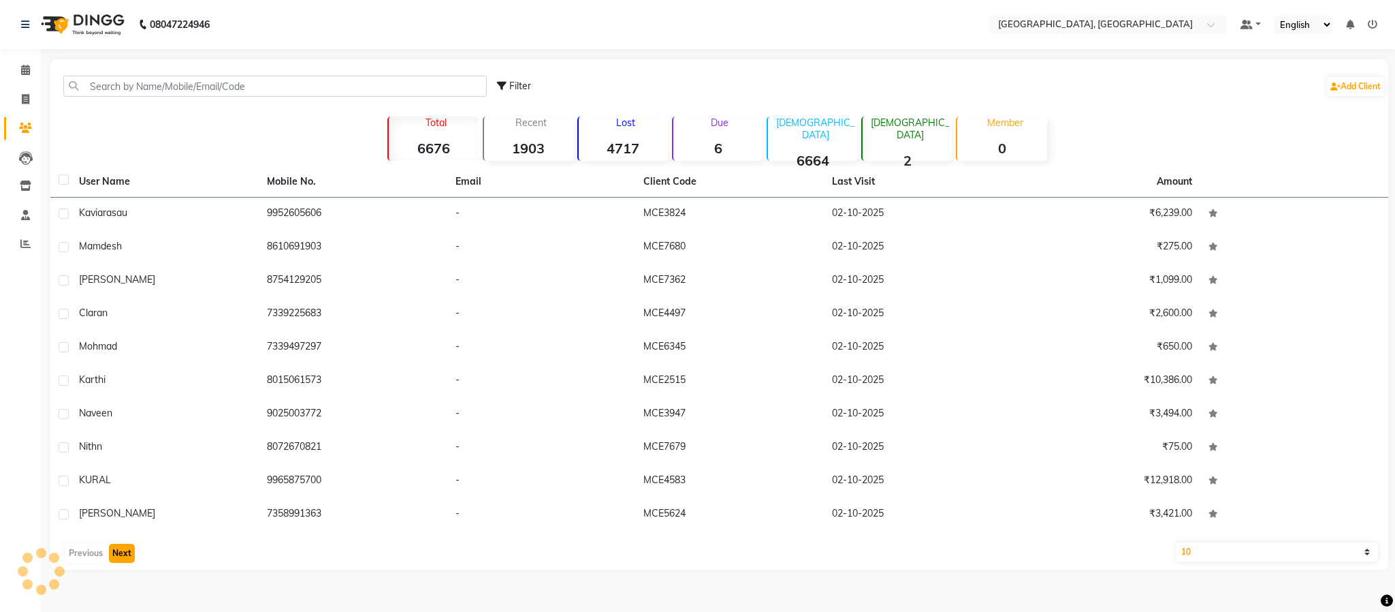
click at [116, 547] on button "Next" at bounding box center [122, 552] width 26 height 19
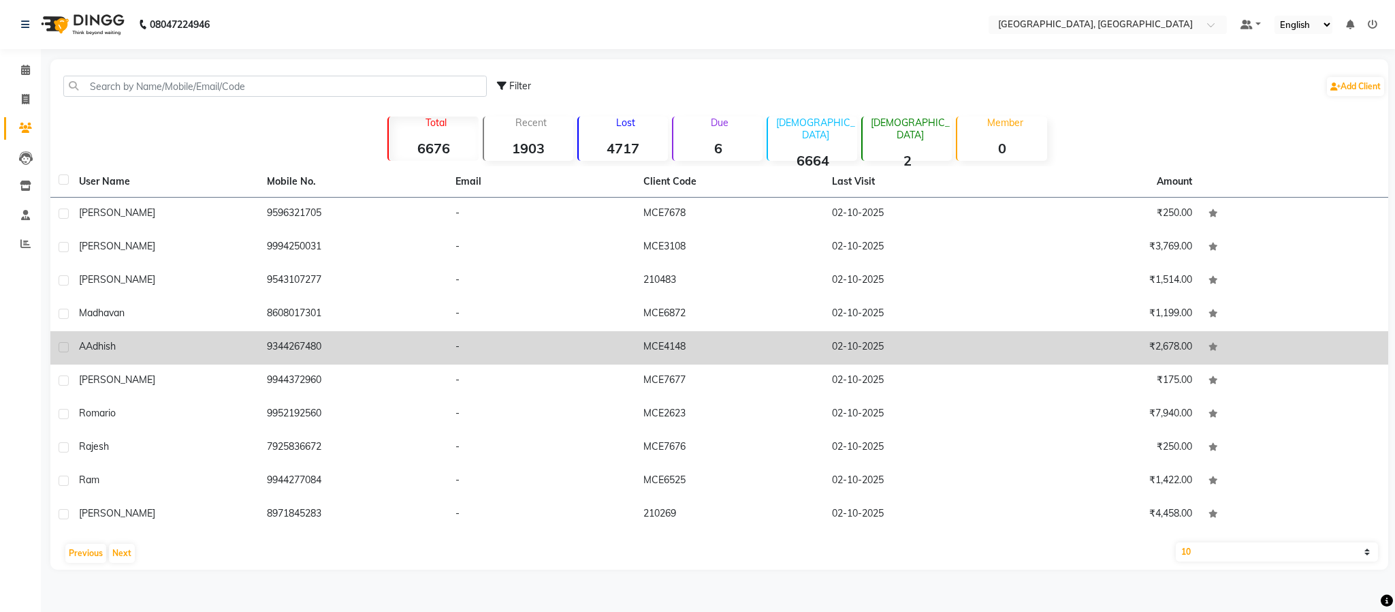
click at [272, 346] on td "9344267480" at bounding box center [353, 347] width 188 height 33
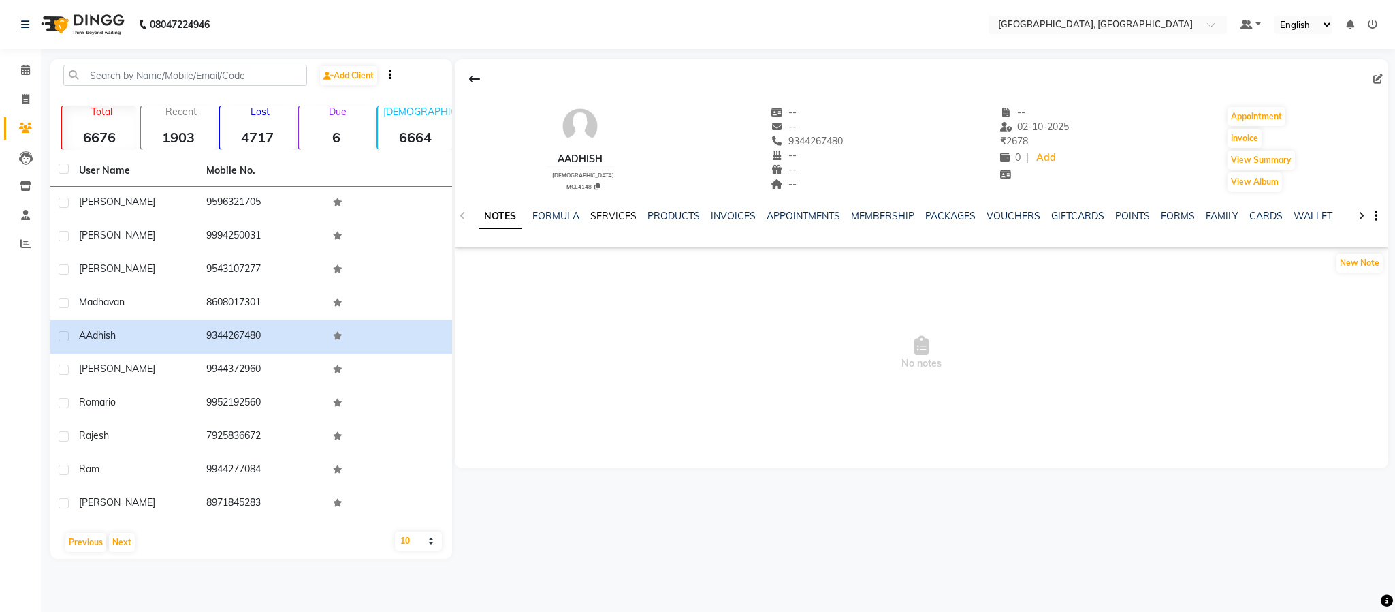
click at [623, 219] on link "SERVICES" at bounding box center [613, 216] width 46 height 12
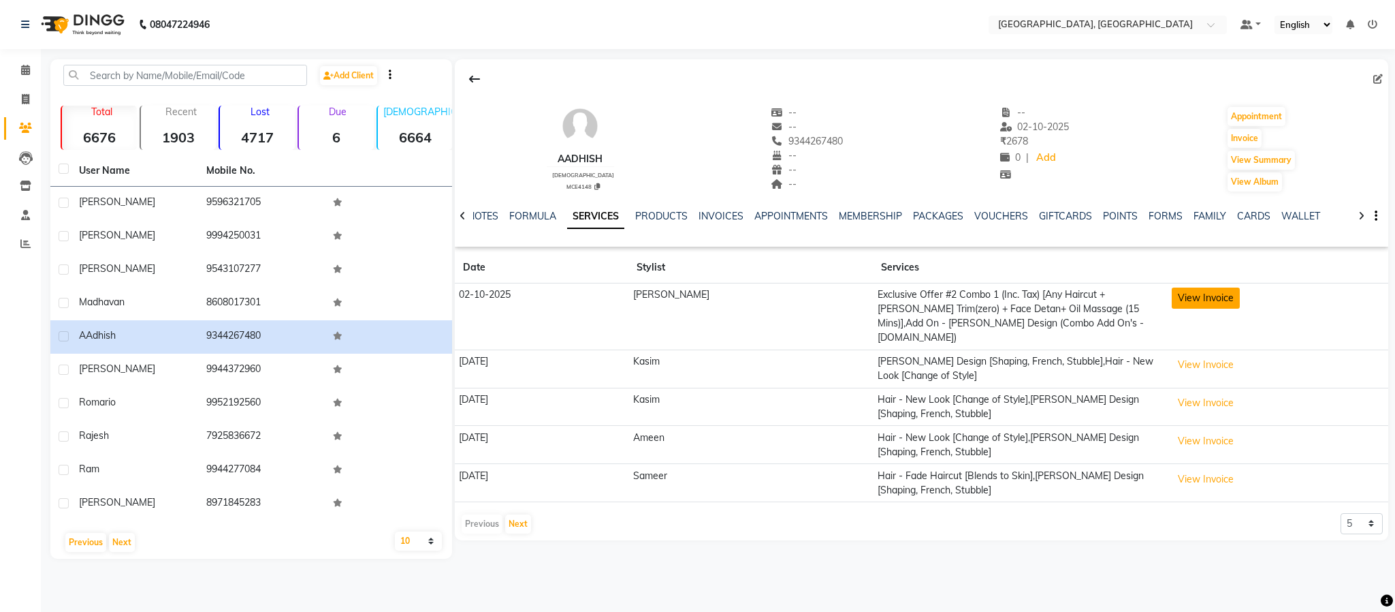
click at [1172, 295] on button "View Invoice" at bounding box center [1206, 297] width 68 height 21
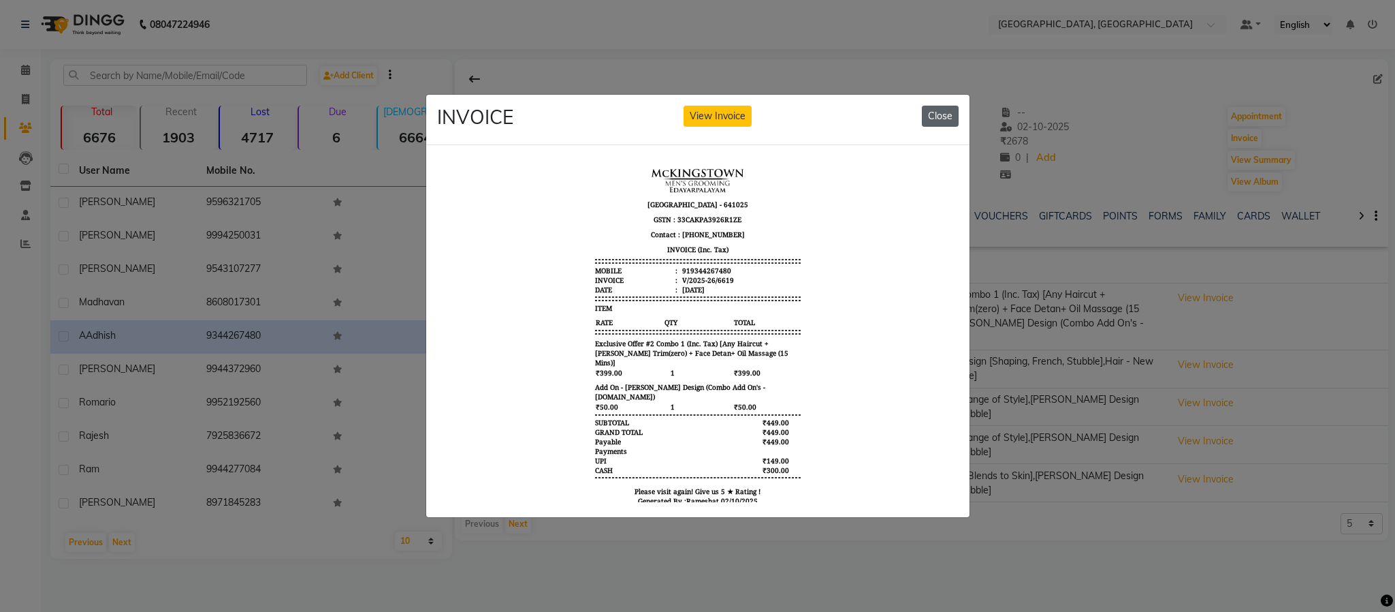
click at [938, 106] on button "Close" at bounding box center [940, 116] width 37 height 21
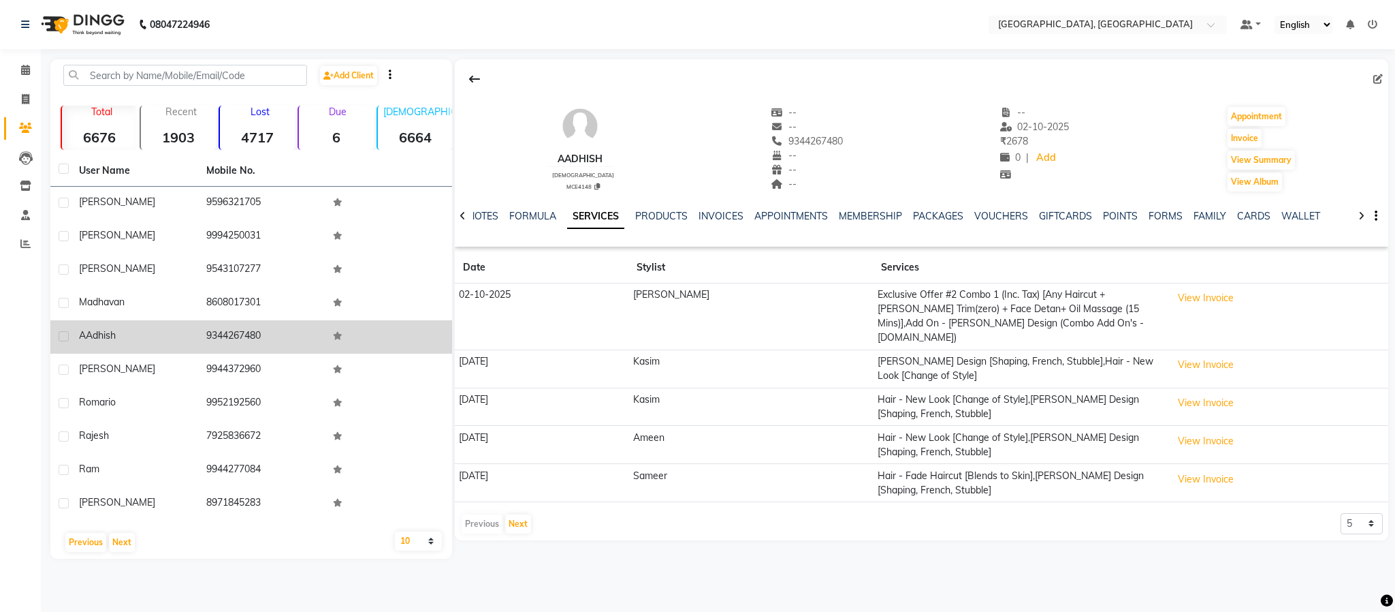
click at [245, 339] on td "9344267480" at bounding box center [261, 336] width 127 height 33
click at [243, 336] on td "9344267480" at bounding box center [261, 336] width 127 height 33
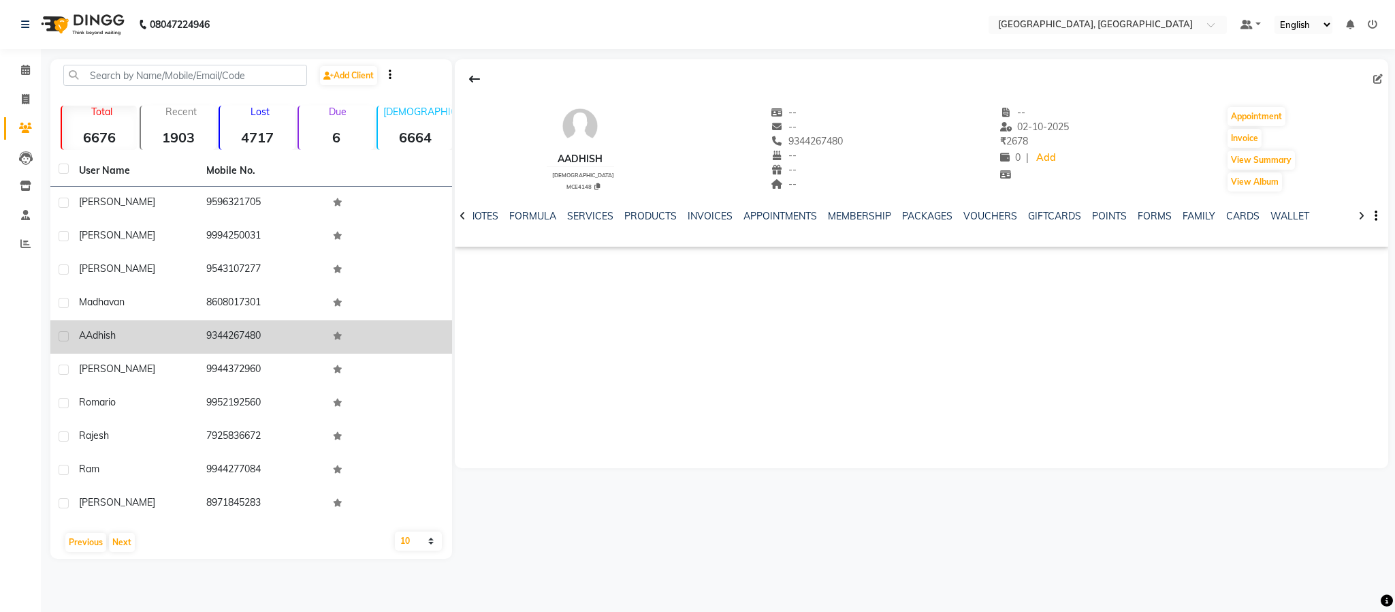
click at [243, 336] on td "9344267480" at bounding box center [261, 336] width 127 height 33
copy td "9344267480"
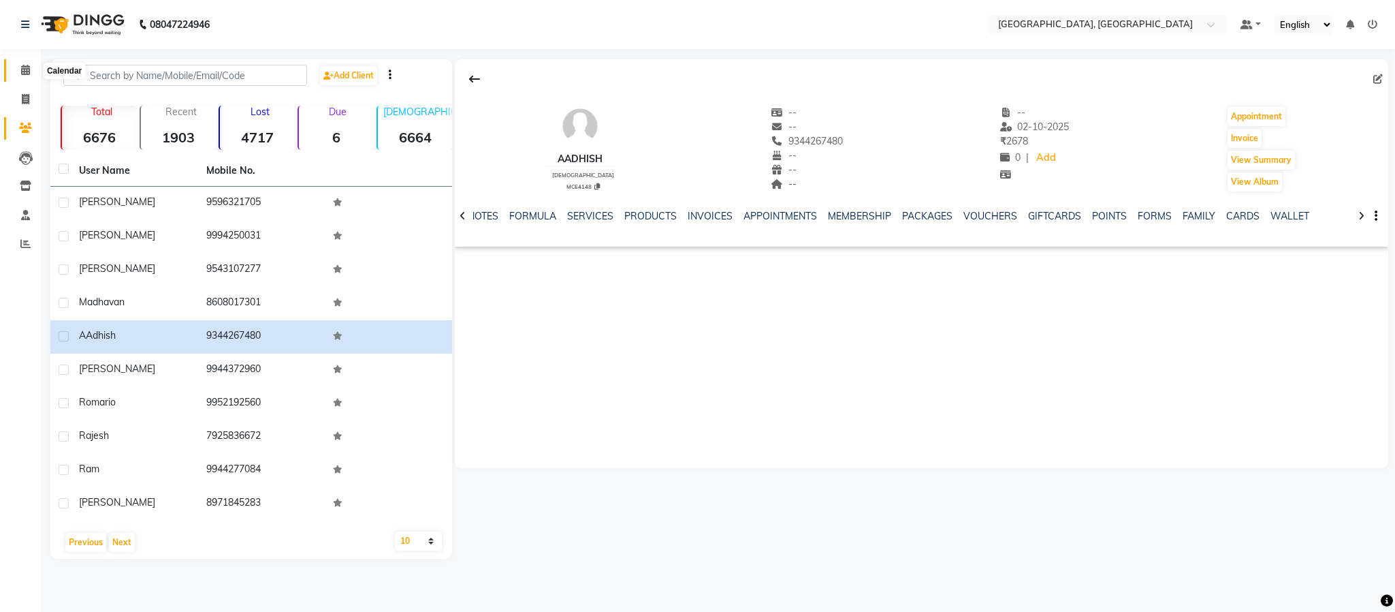
click at [22, 65] on icon at bounding box center [25, 70] width 9 height 10
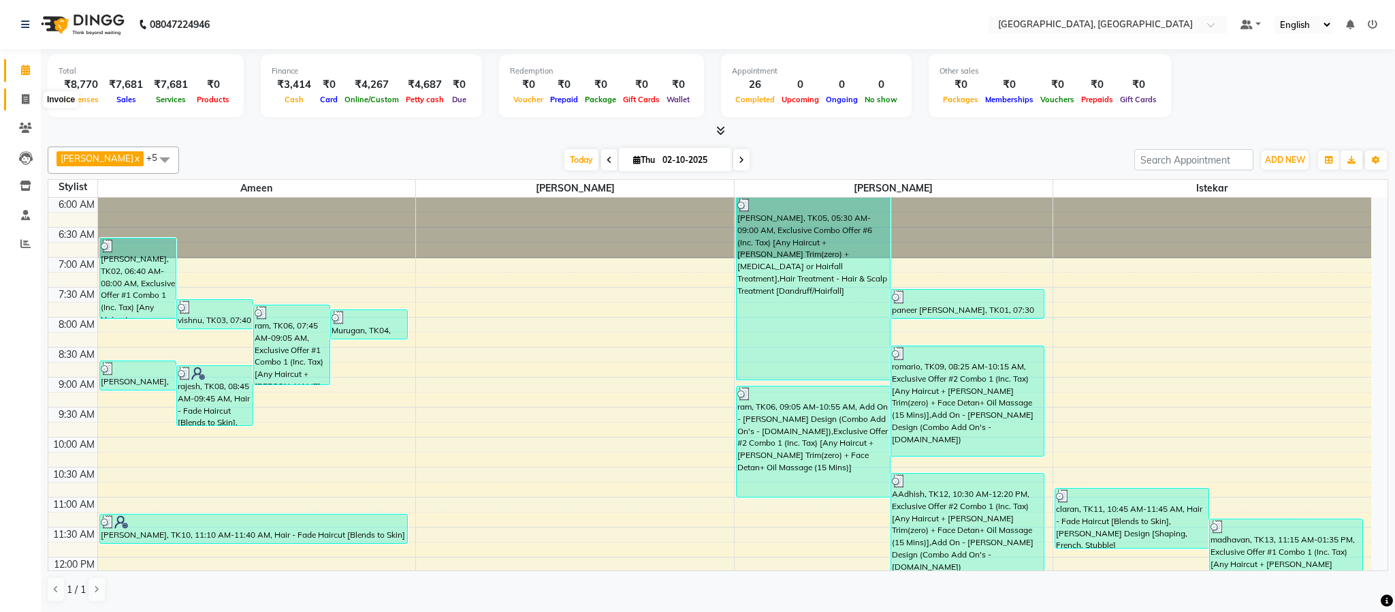
click at [37, 100] on span at bounding box center [26, 100] width 24 height 16
select select "service"
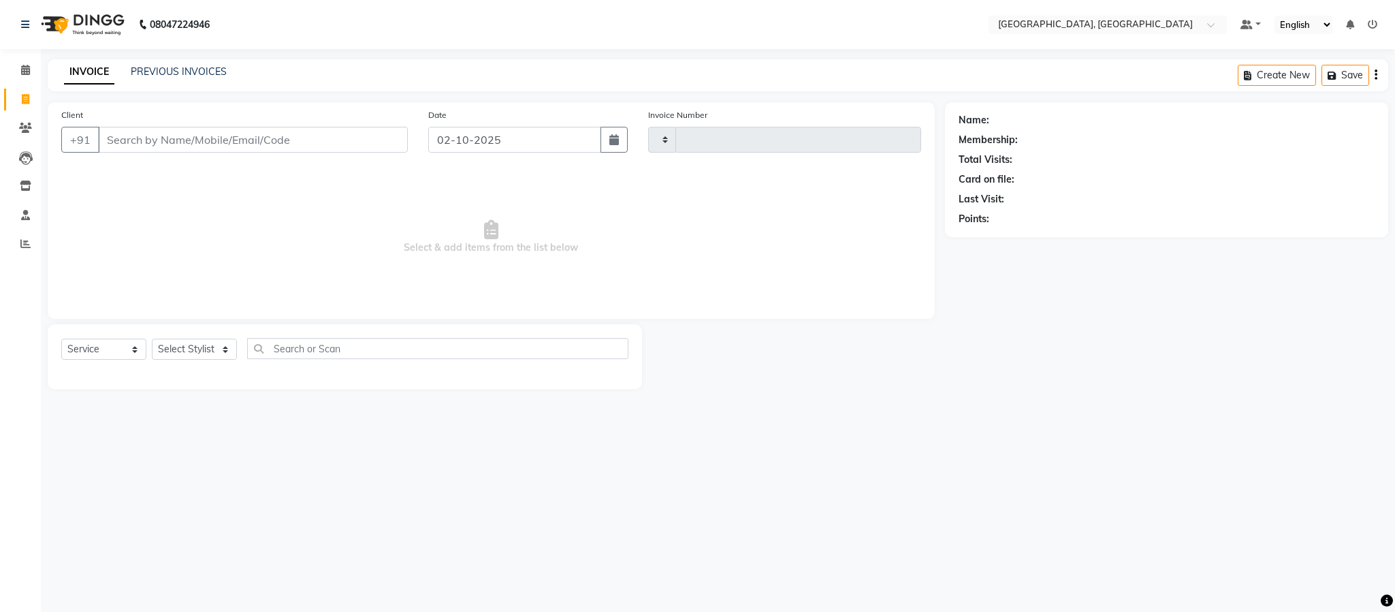
type input "6633"
select select "4977"
click at [189, 354] on select "Select Stylist Ameen House Keeping Istekar McKingstown [PERSON_NAME] Prathiswar…" at bounding box center [194, 348] width 85 height 21
select select "84531"
click at [152, 339] on select "Select Stylist Ameen House Keeping Istekar McKingstown [PERSON_NAME] Prathiswar…" at bounding box center [194, 348] width 85 height 21
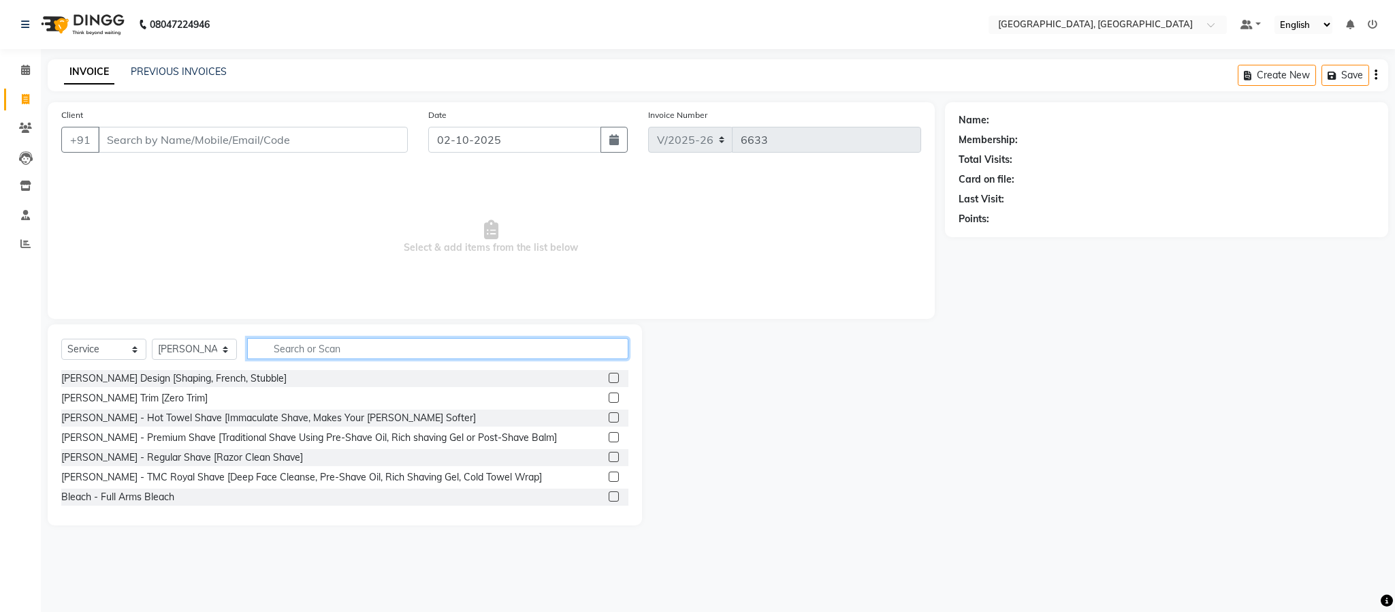
click at [311, 343] on input "text" at bounding box center [437, 348] width 381 height 21
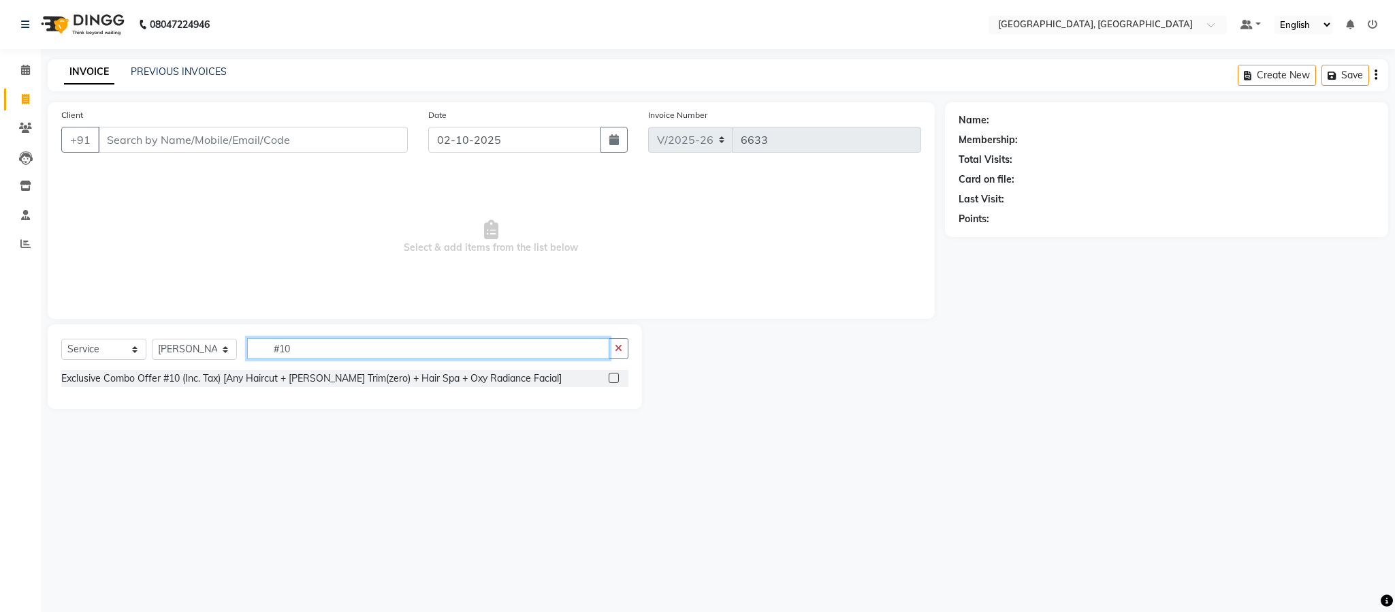
type input "#10"
click at [616, 379] on label at bounding box center [614, 377] width 10 height 10
click at [616, 379] on input "checkbox" at bounding box center [613, 378] width 9 height 9
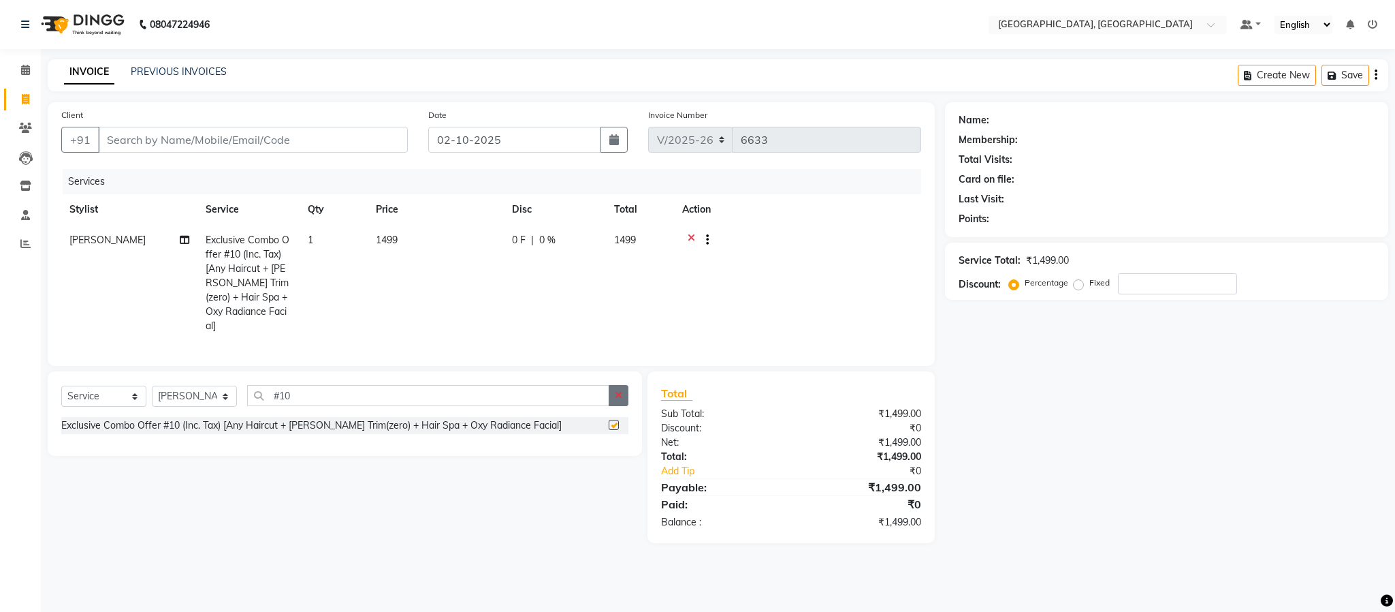
checkbox input "false"
click at [620, 399] on icon "button" at bounding box center [618, 395] width 7 height 10
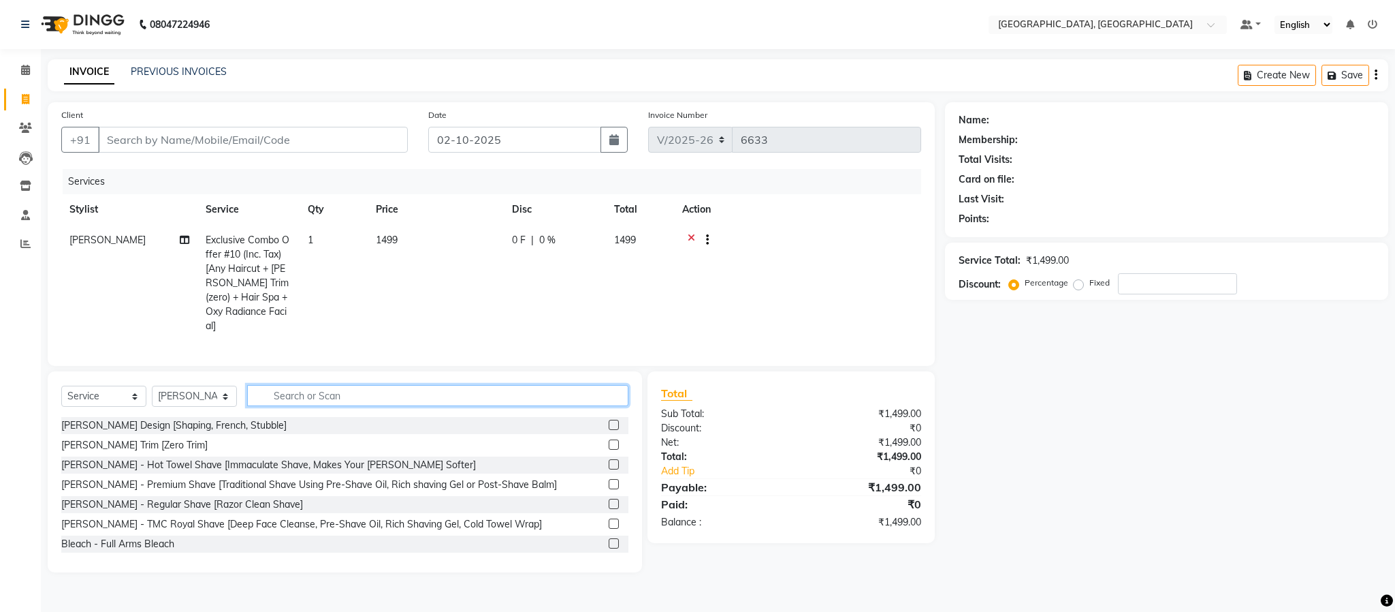
click at [543, 397] on input "text" at bounding box center [437, 395] width 381 height 21
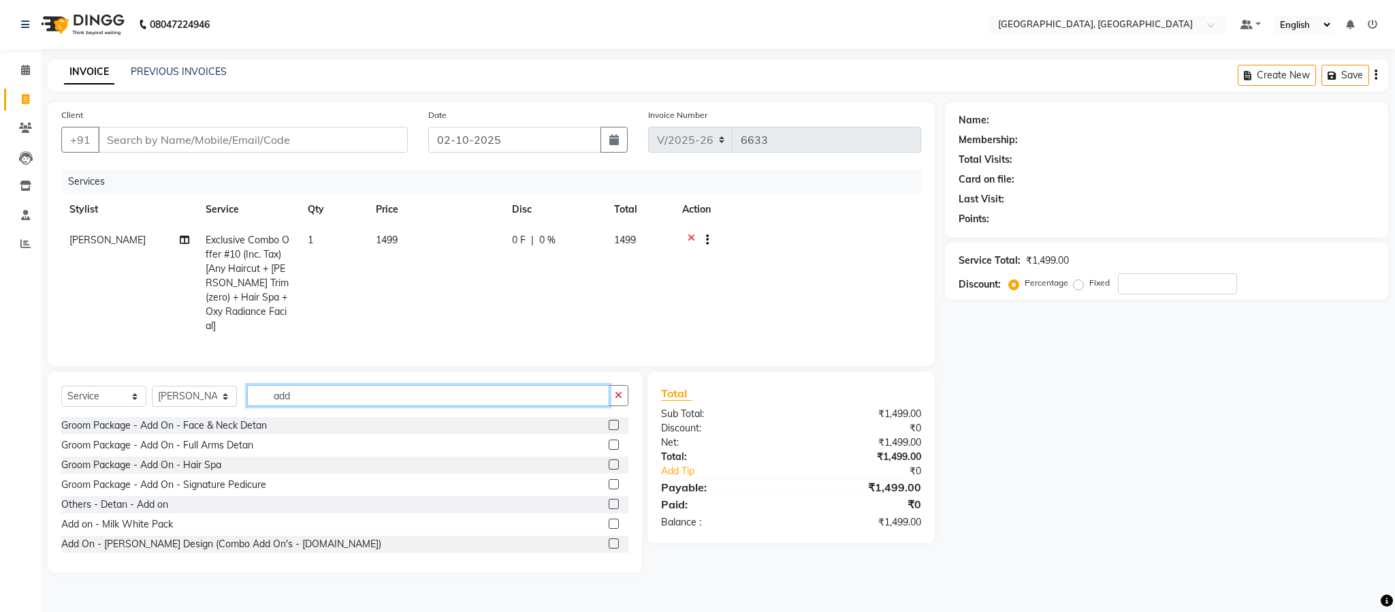
type input "add"
click at [609, 542] on label at bounding box center [614, 543] width 10 height 10
click at [609, 542] on input "checkbox" at bounding box center [613, 543] width 9 height 9
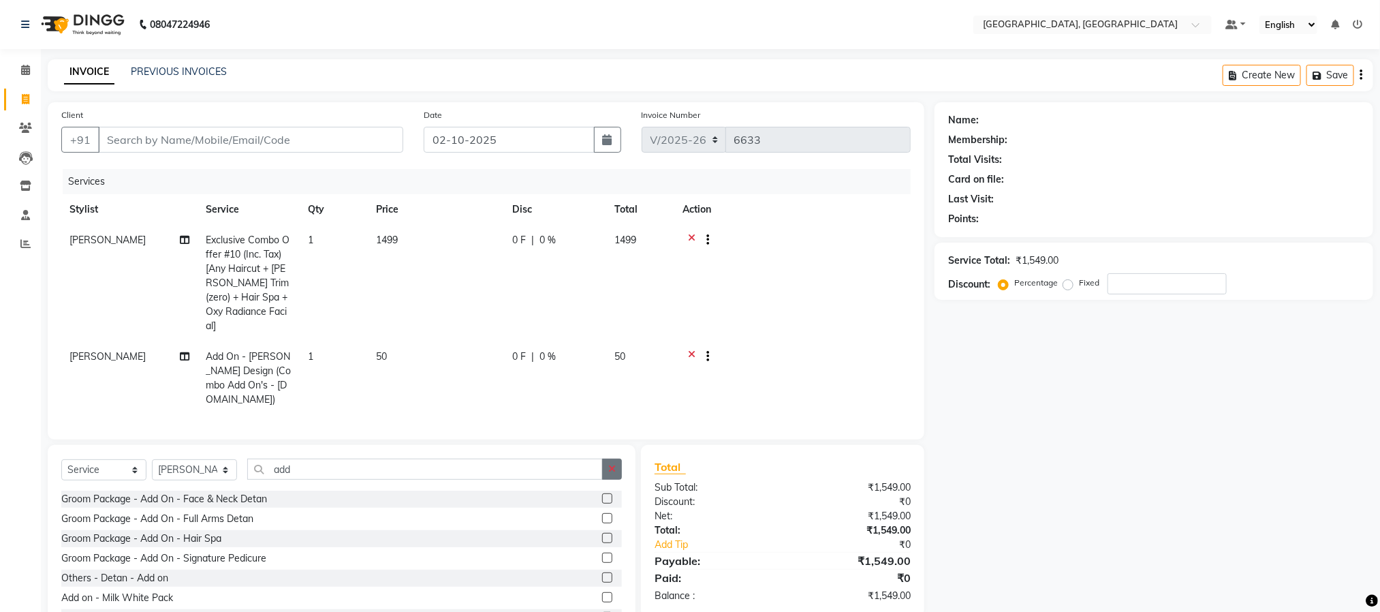
checkbox input "false"
click at [613, 464] on icon "button" at bounding box center [611, 469] width 7 height 10
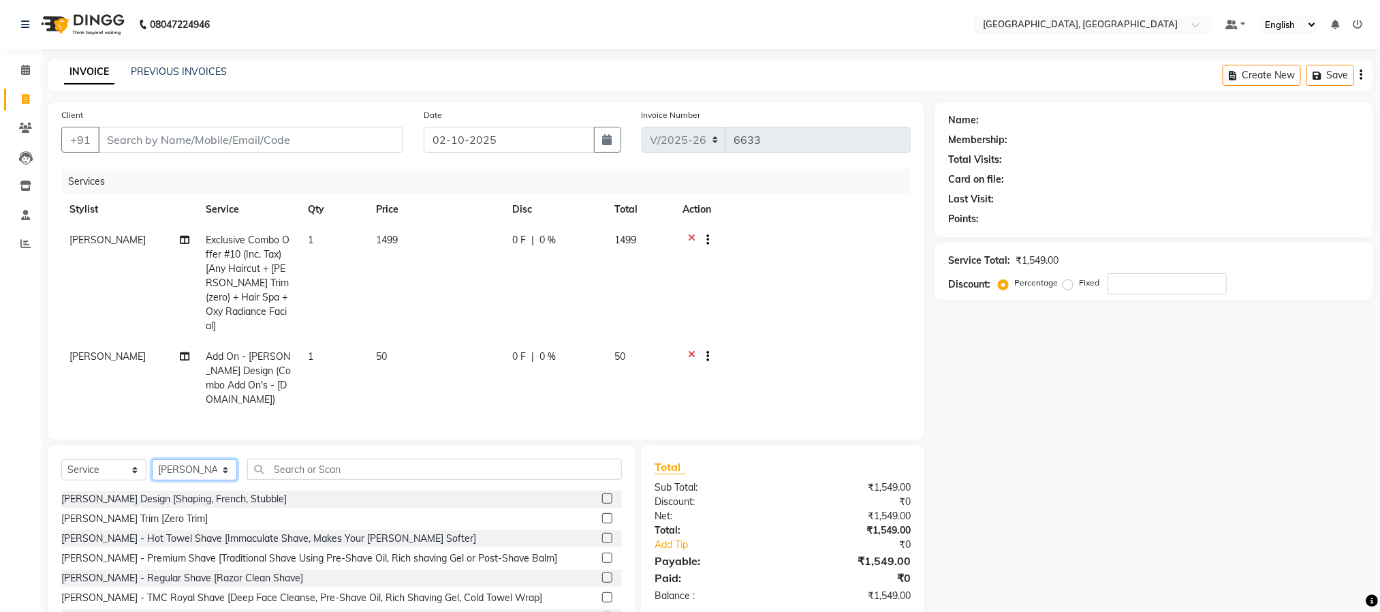
click at [195, 462] on select "Select Stylist Ameen House Keeping Istekar McKingstown [PERSON_NAME] Prathiswar…" at bounding box center [194, 469] width 85 height 21
click at [197, 462] on select "Select Stylist Ameen House Keeping Istekar McKingstown [PERSON_NAME] Prathiswar…" at bounding box center [194, 469] width 85 height 21
select select "59056"
click at [152, 459] on select "Select Stylist Ameen House Keeping Istekar McKingstown [PERSON_NAME] Prathiswar…" at bounding box center [194, 469] width 85 height 21
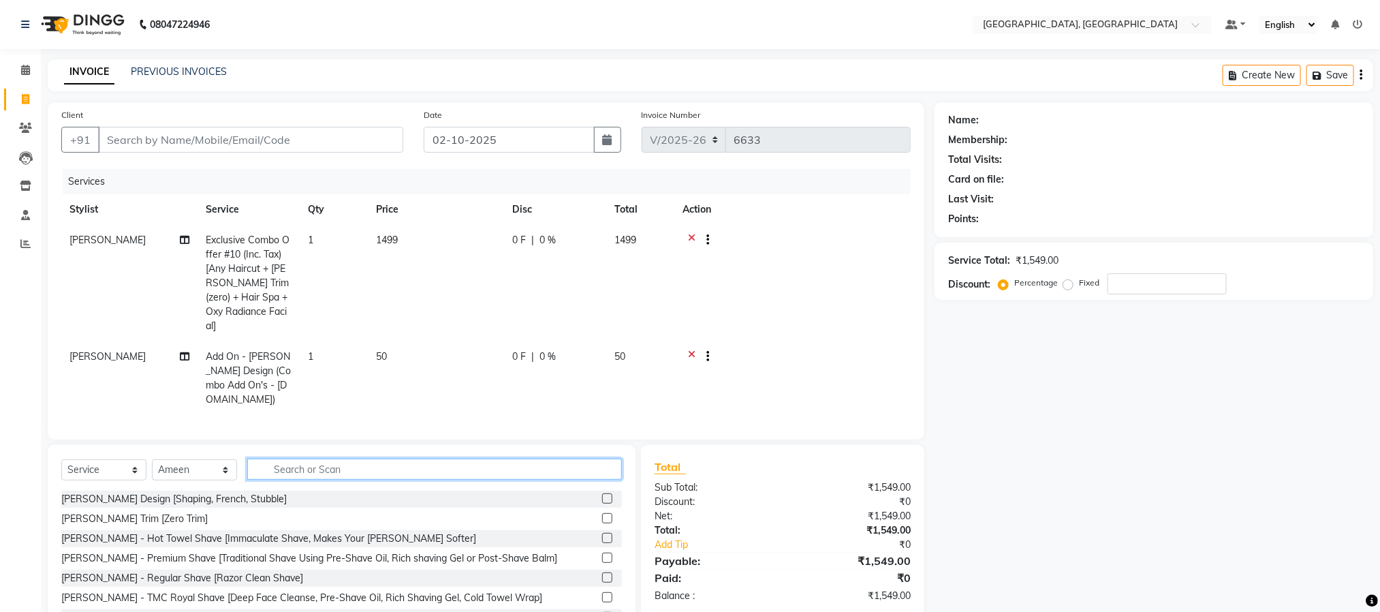
click at [302, 458] on input "text" at bounding box center [434, 468] width 375 height 21
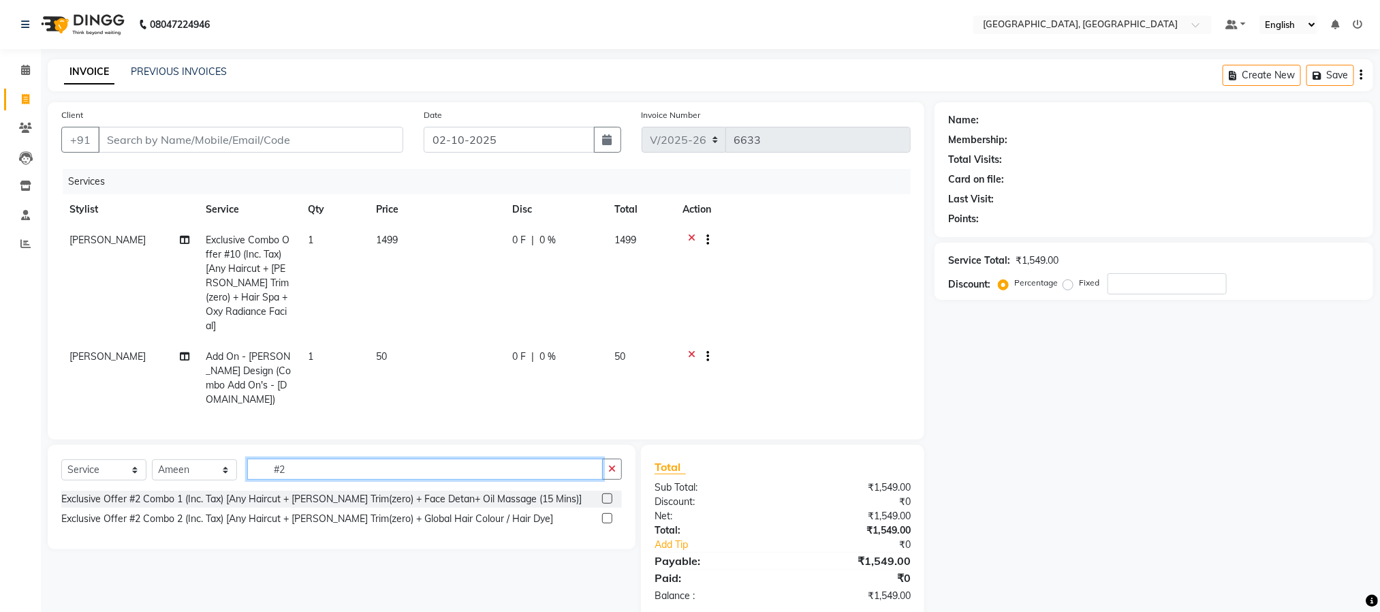
type input "#2"
click at [605, 493] on label at bounding box center [607, 498] width 10 height 10
click at [605, 494] on input "checkbox" at bounding box center [606, 498] width 9 height 9
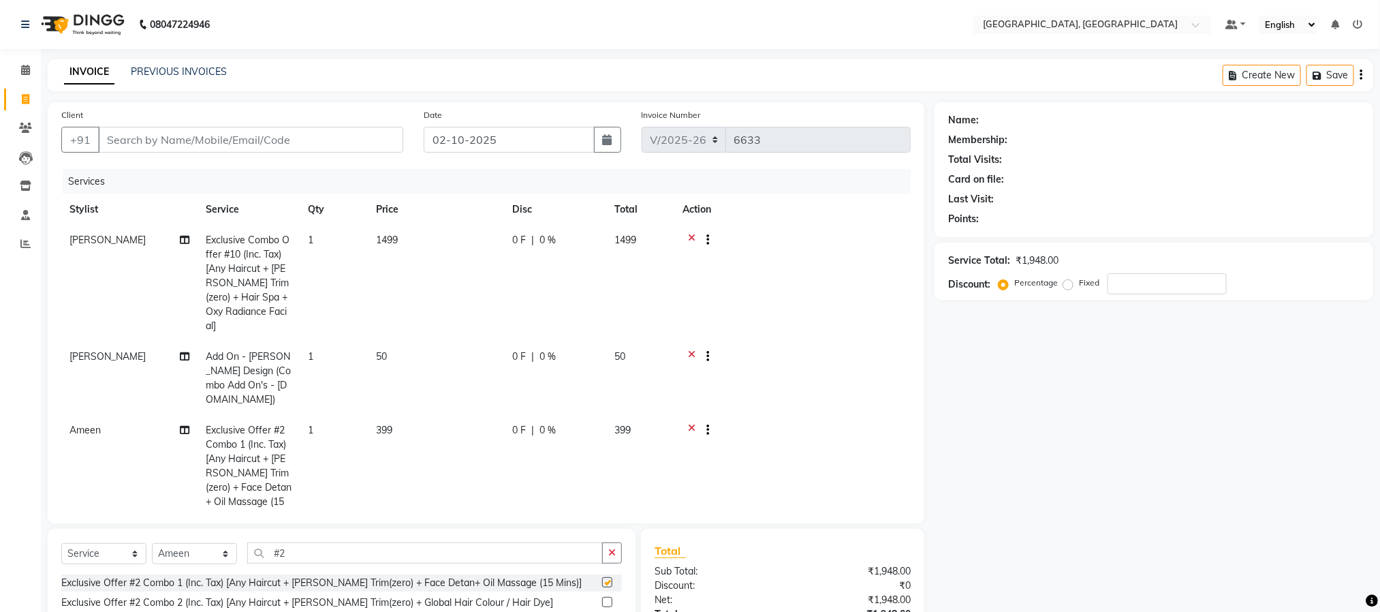
checkbox input "false"
click at [612, 552] on icon "button" at bounding box center [611, 552] width 7 height 10
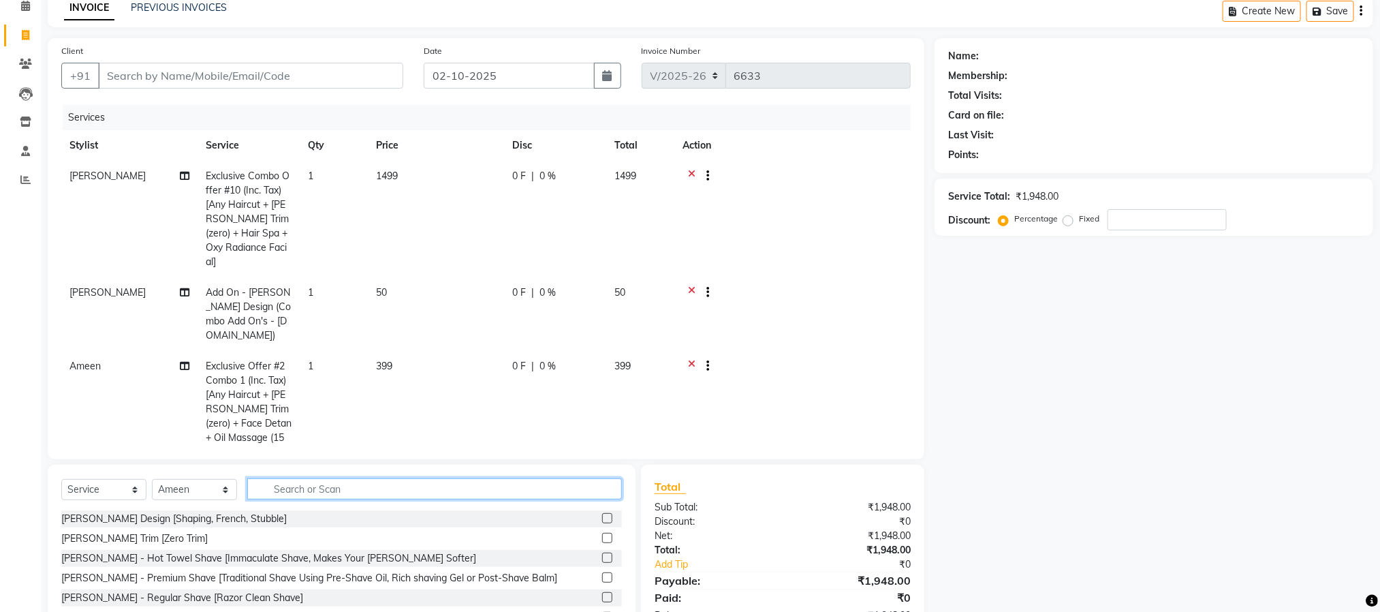
scroll to position [138, 0]
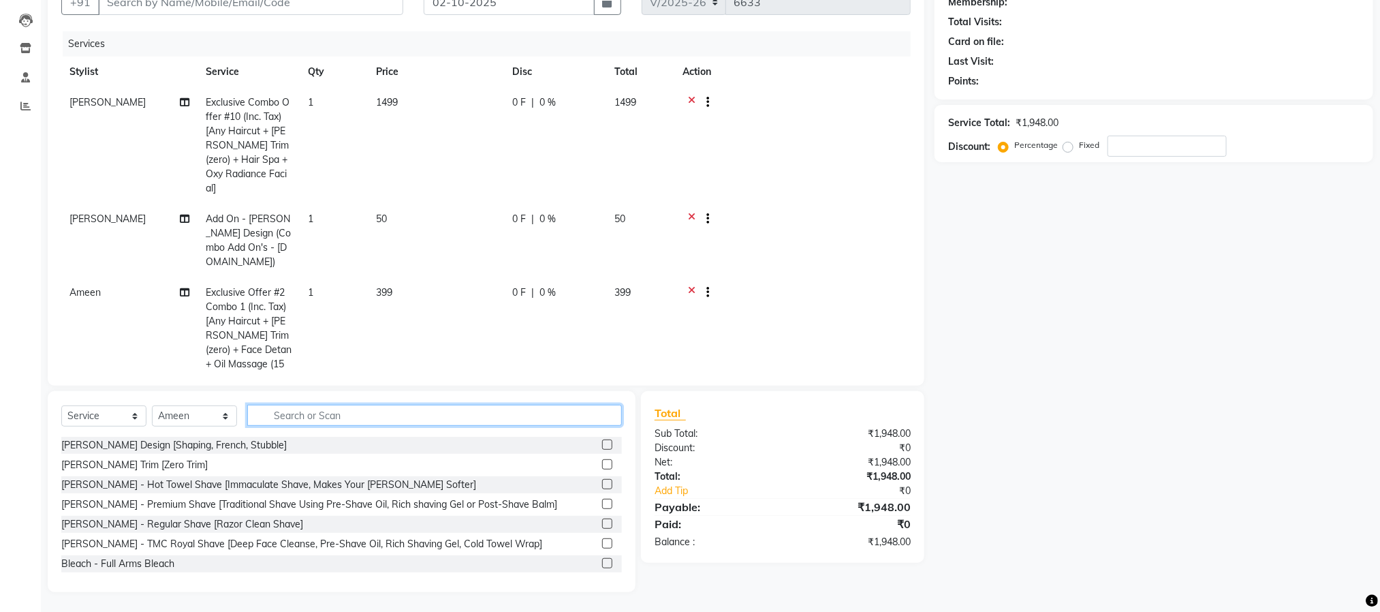
click at [532, 413] on input "text" at bounding box center [434, 414] width 375 height 21
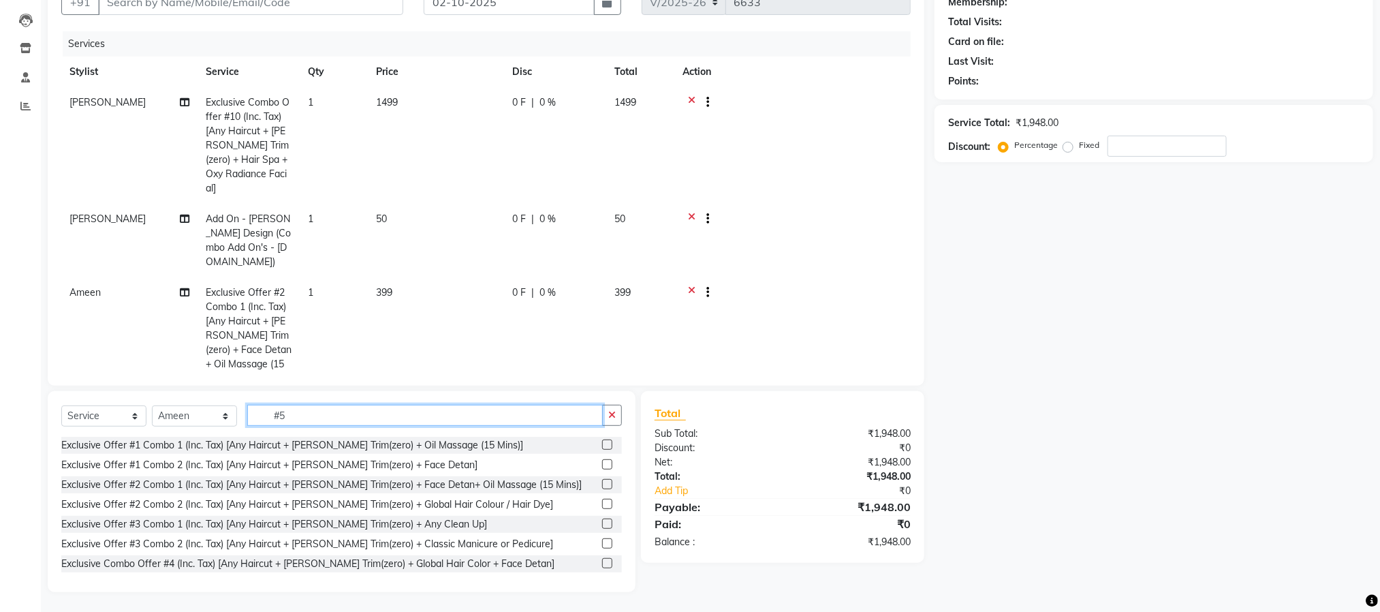
scroll to position [109, 0]
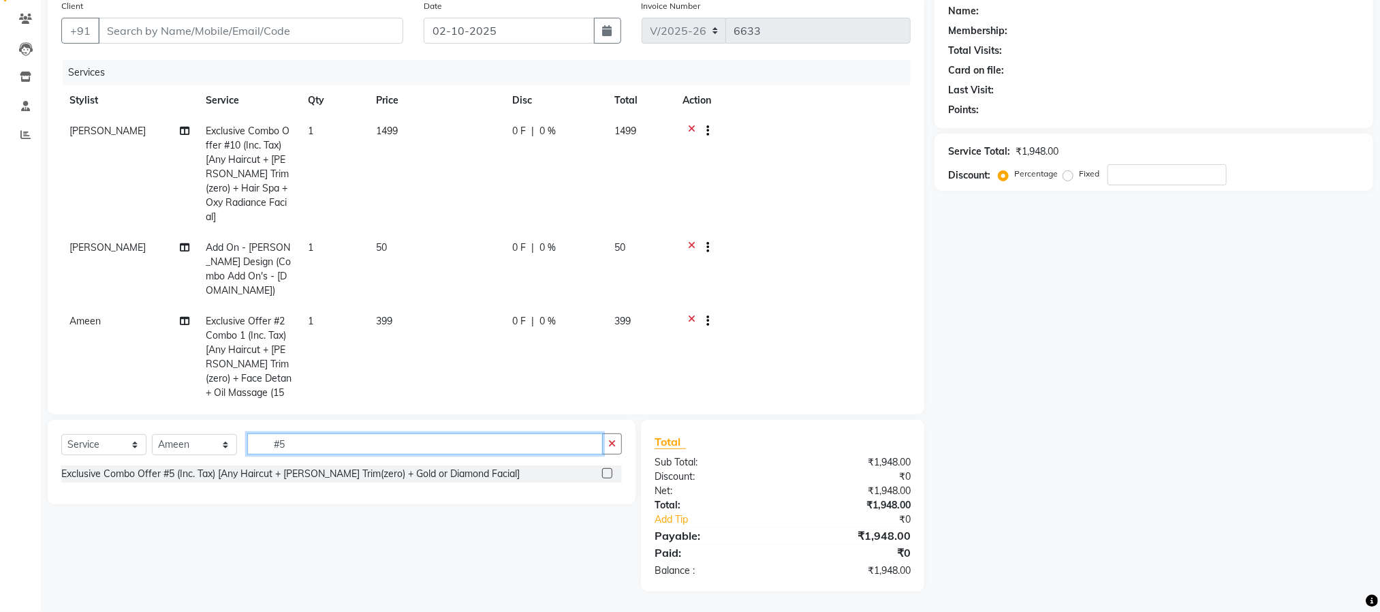
type input "#5"
click at [607, 474] on label at bounding box center [607, 473] width 10 height 10
click at [607, 474] on input "checkbox" at bounding box center [606, 473] width 9 height 9
checkbox input "false"
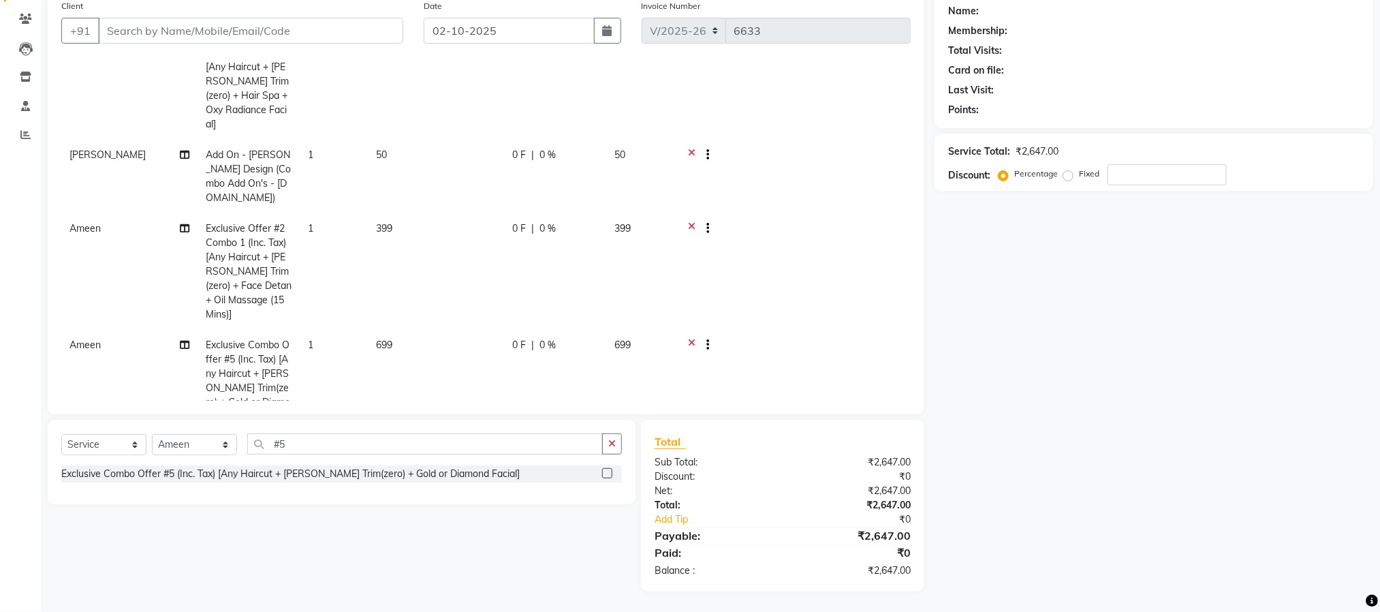
click at [688, 338] on icon at bounding box center [691, 346] width 7 height 17
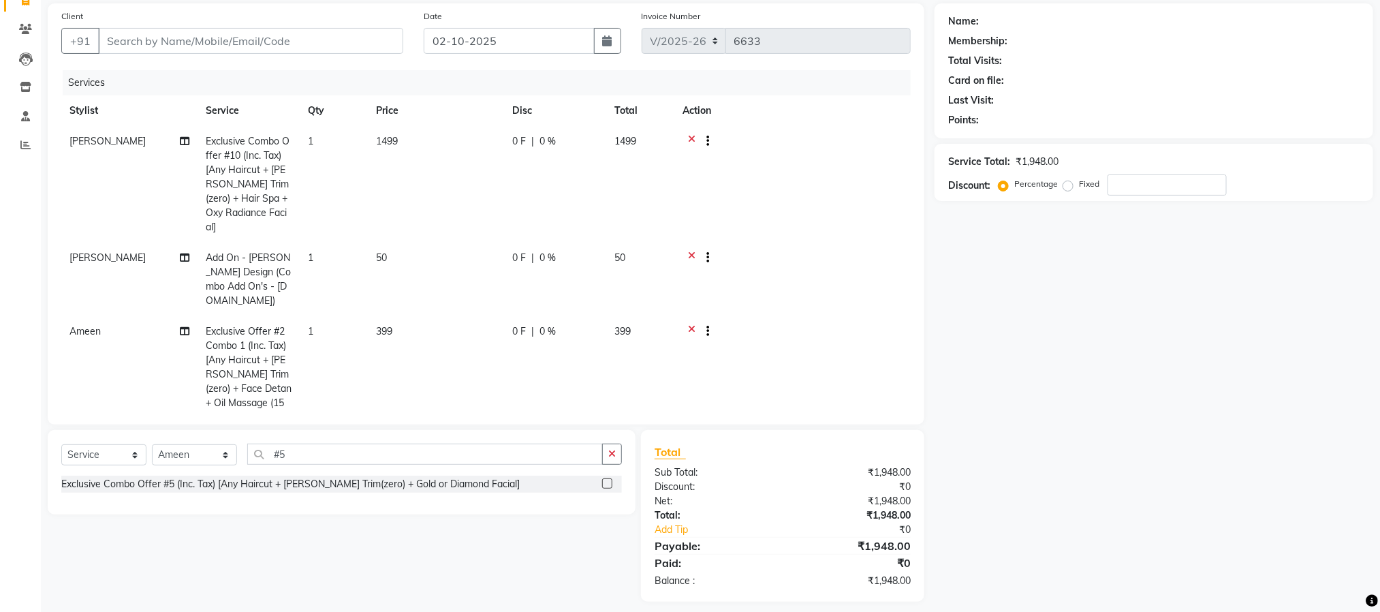
scroll to position [0, 0]
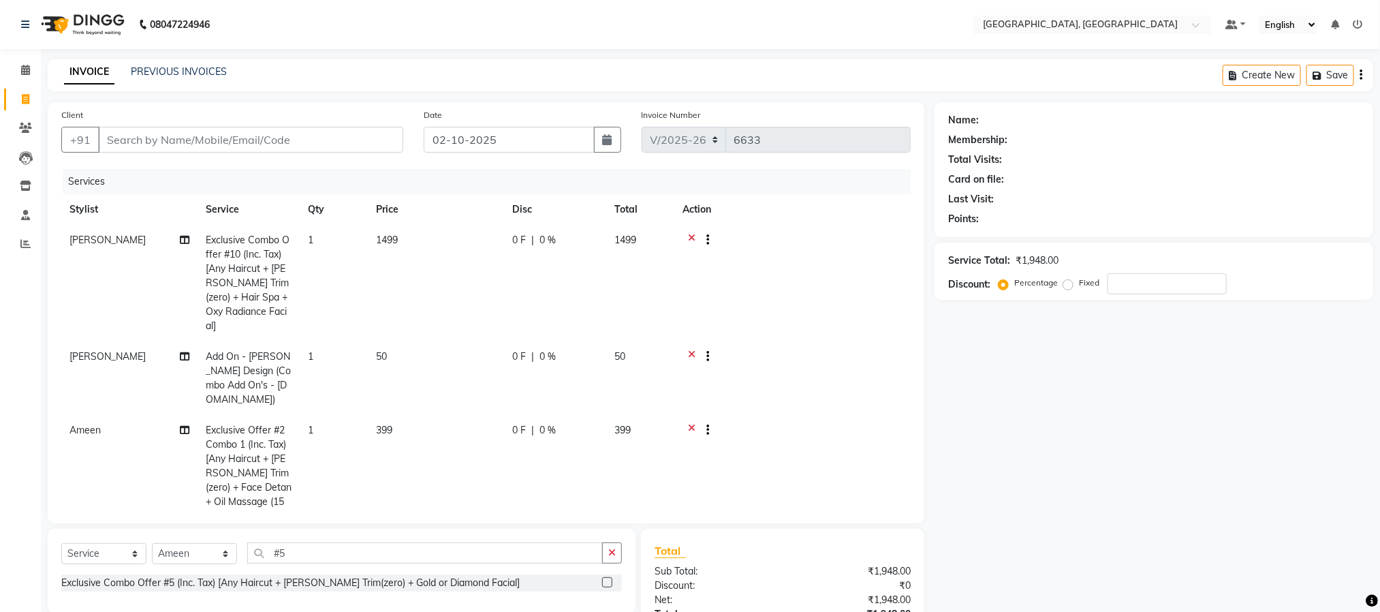
click at [693, 423] on icon at bounding box center [691, 431] width 7 height 17
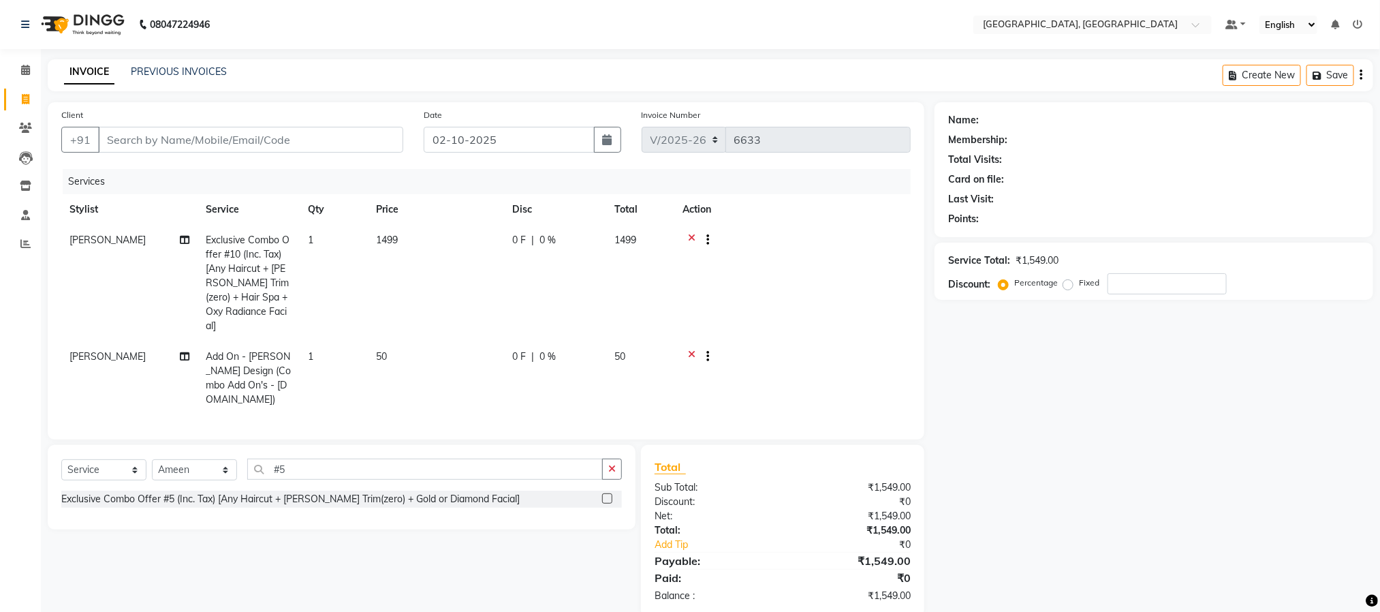
scroll to position [12, 0]
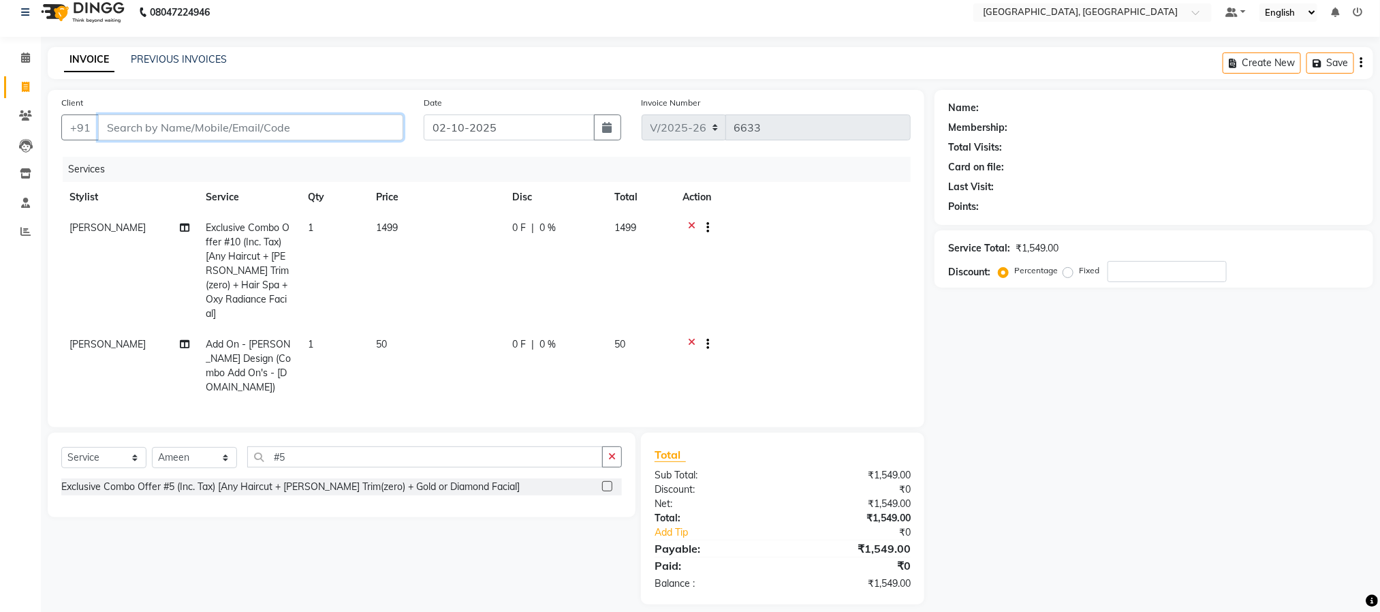
click at [317, 129] on input "Client" at bounding box center [250, 127] width 305 height 26
click at [625, 438] on div "Select Service Product Membership Package Voucher Prepaid Gift Card Select Styl…" at bounding box center [342, 474] width 588 height 84
click at [605, 446] on button "button" at bounding box center [612, 456] width 20 height 21
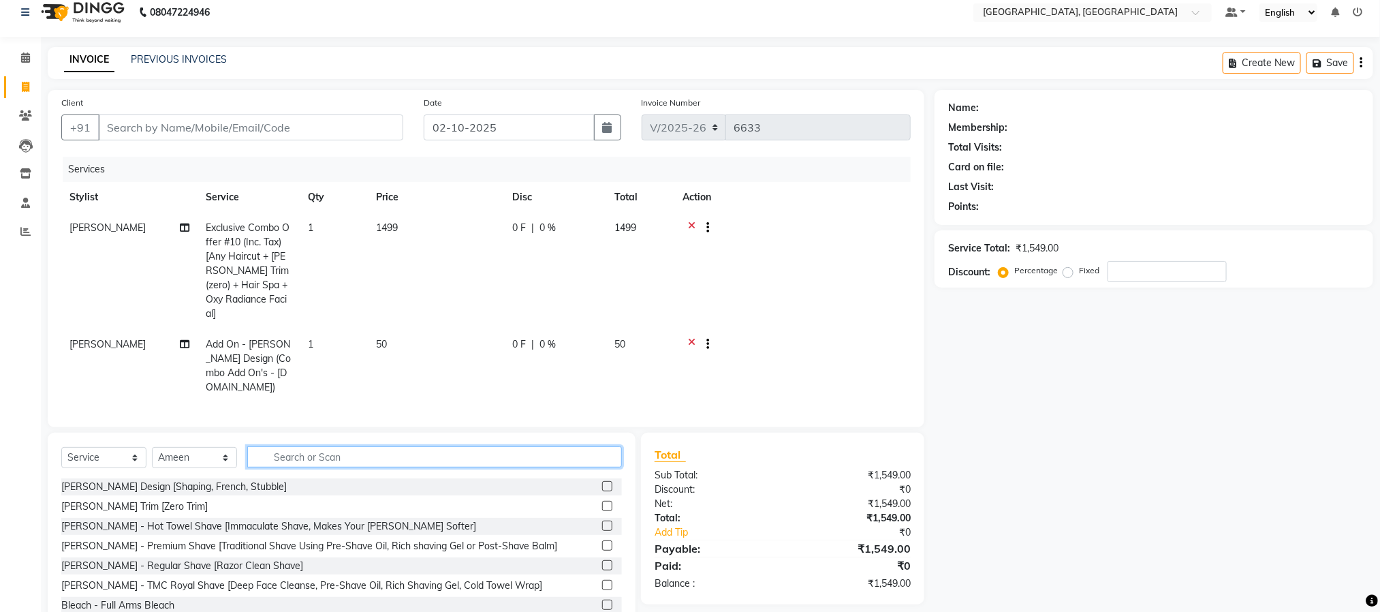
click at [327, 446] on input "text" at bounding box center [434, 456] width 375 height 21
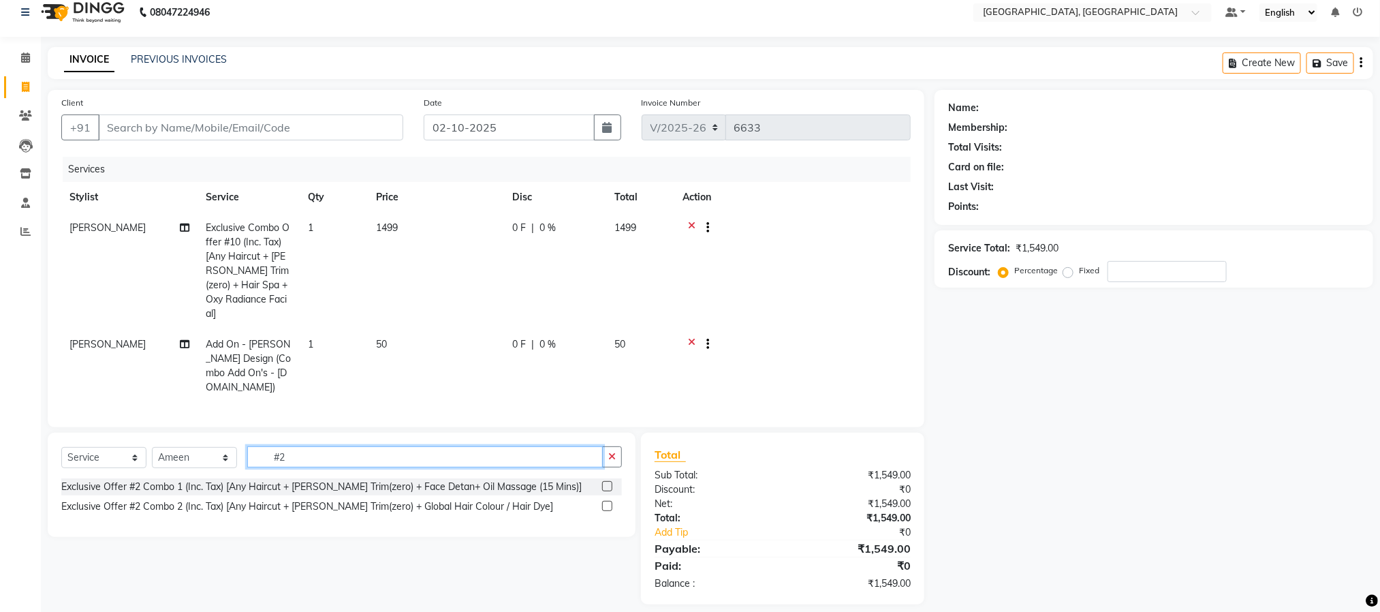
type input "#2"
click at [603, 501] on label at bounding box center [607, 506] width 10 height 10
click at [603, 502] on input "checkbox" at bounding box center [606, 506] width 9 height 9
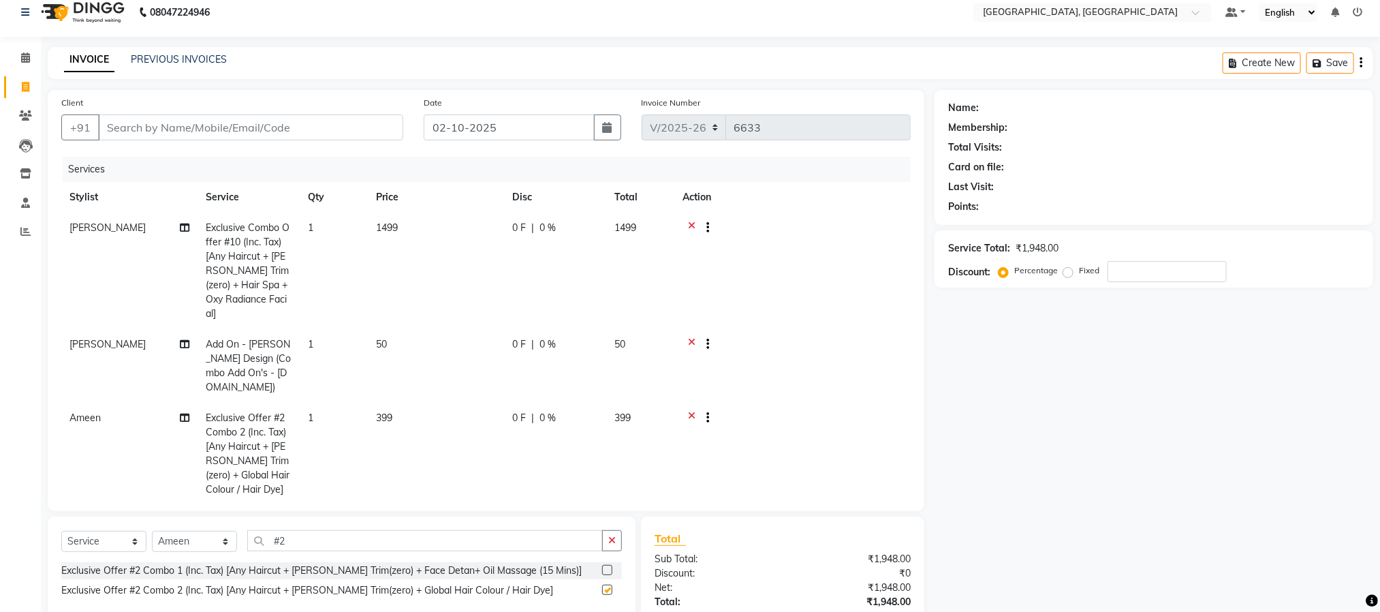
checkbox input "false"
click at [605, 530] on button "button" at bounding box center [612, 540] width 20 height 21
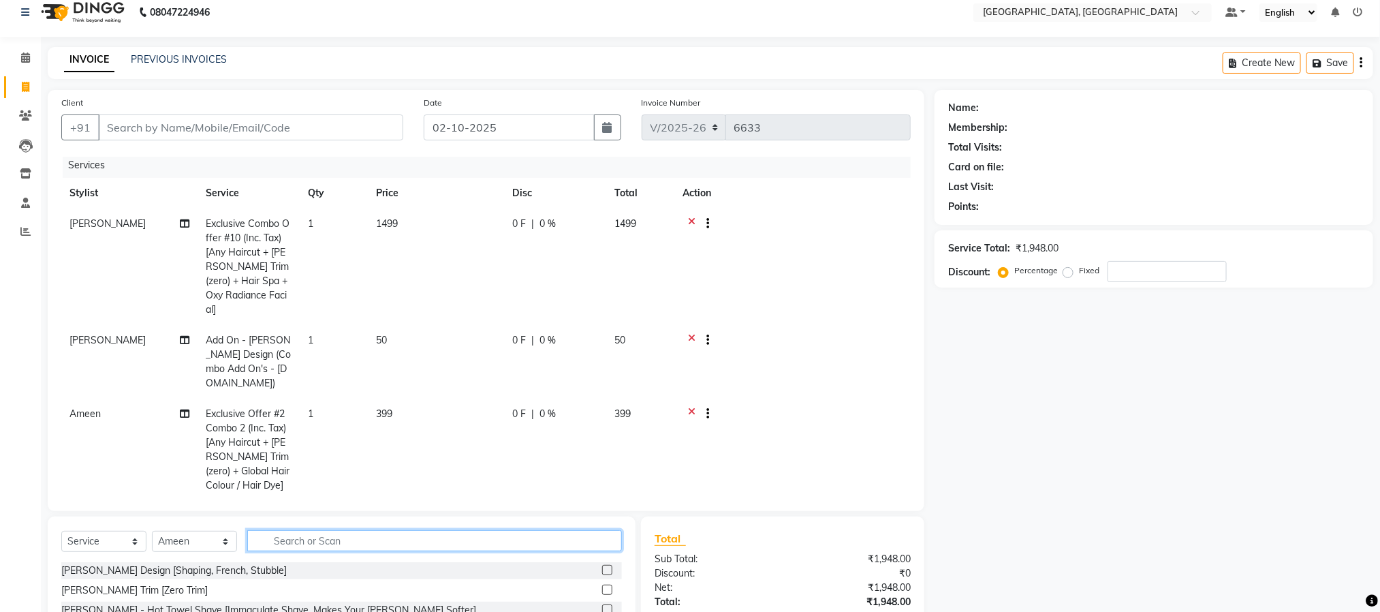
scroll to position [5, 0]
click at [530, 534] on input "text" at bounding box center [434, 540] width 375 height 21
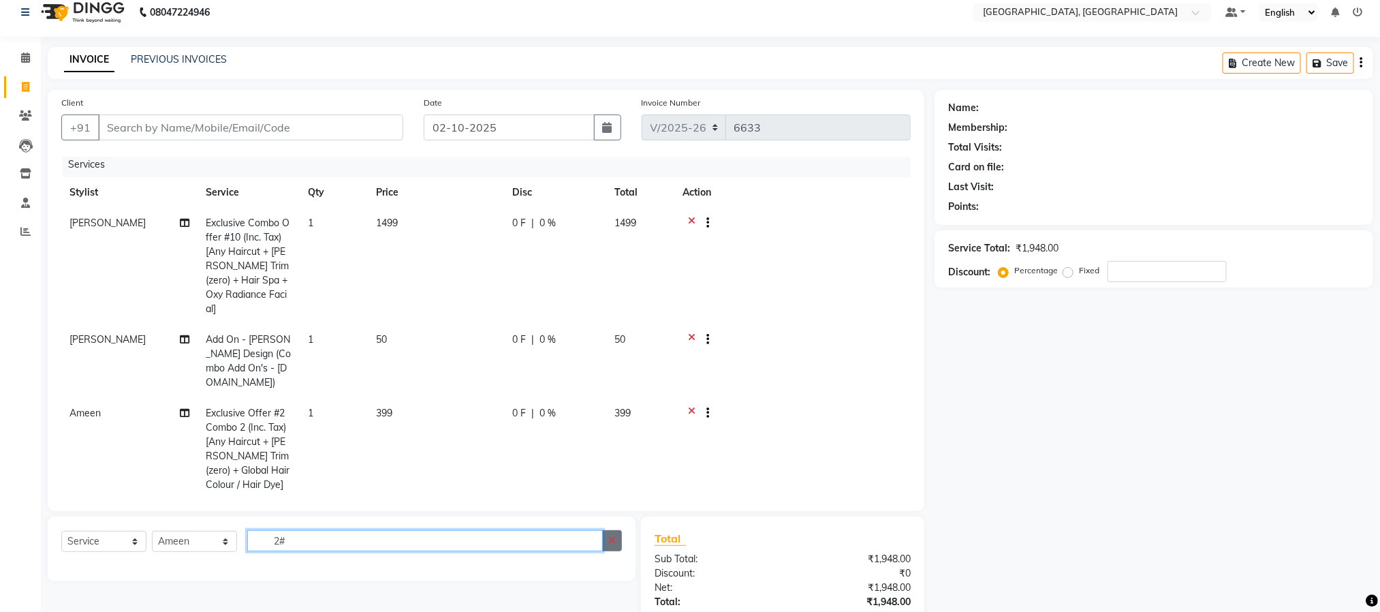
type input "2#"
click at [620, 544] on button "button" at bounding box center [612, 540] width 20 height 21
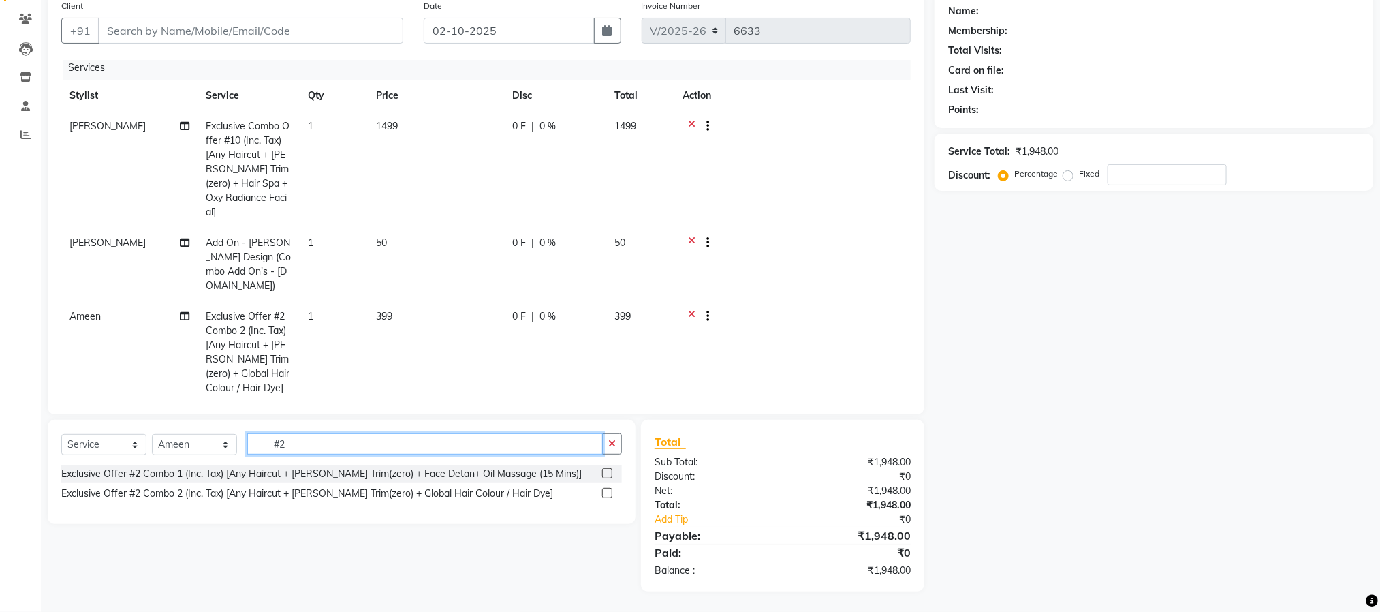
scroll to position [109, 0]
type input "#2"
click at [605, 473] on label at bounding box center [607, 473] width 10 height 10
click at [605, 473] on input "checkbox" at bounding box center [606, 473] width 9 height 9
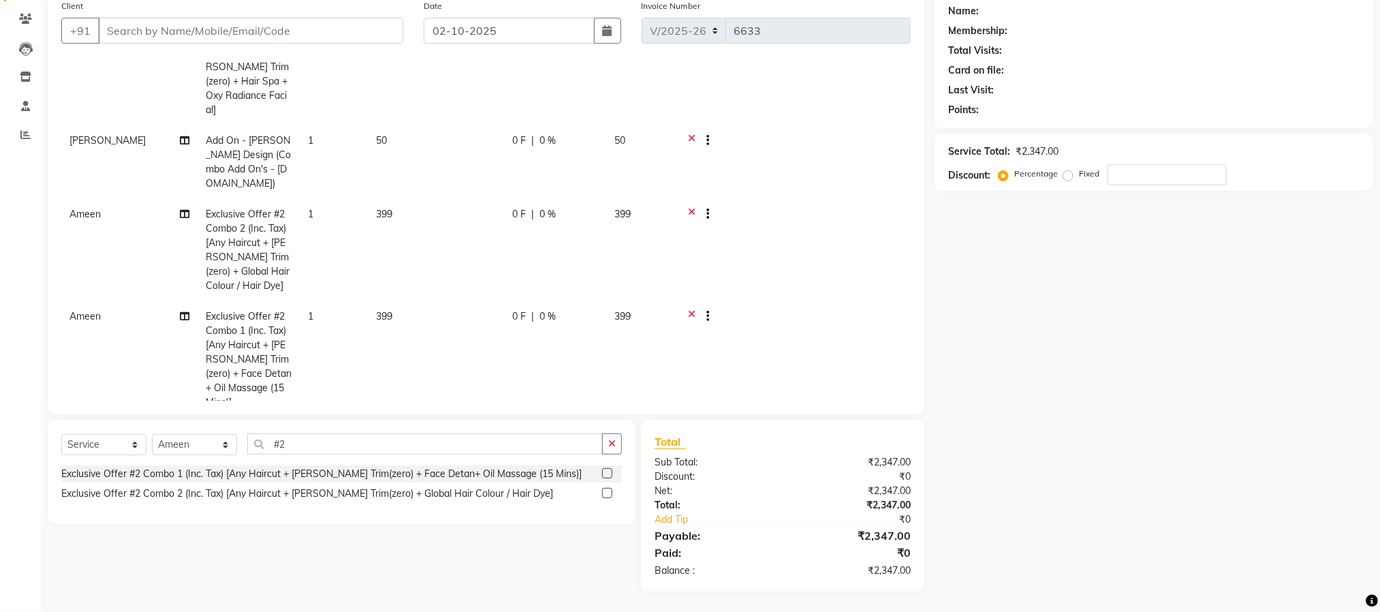
checkbox input "false"
click at [688, 309] on icon at bounding box center [691, 317] width 7 height 17
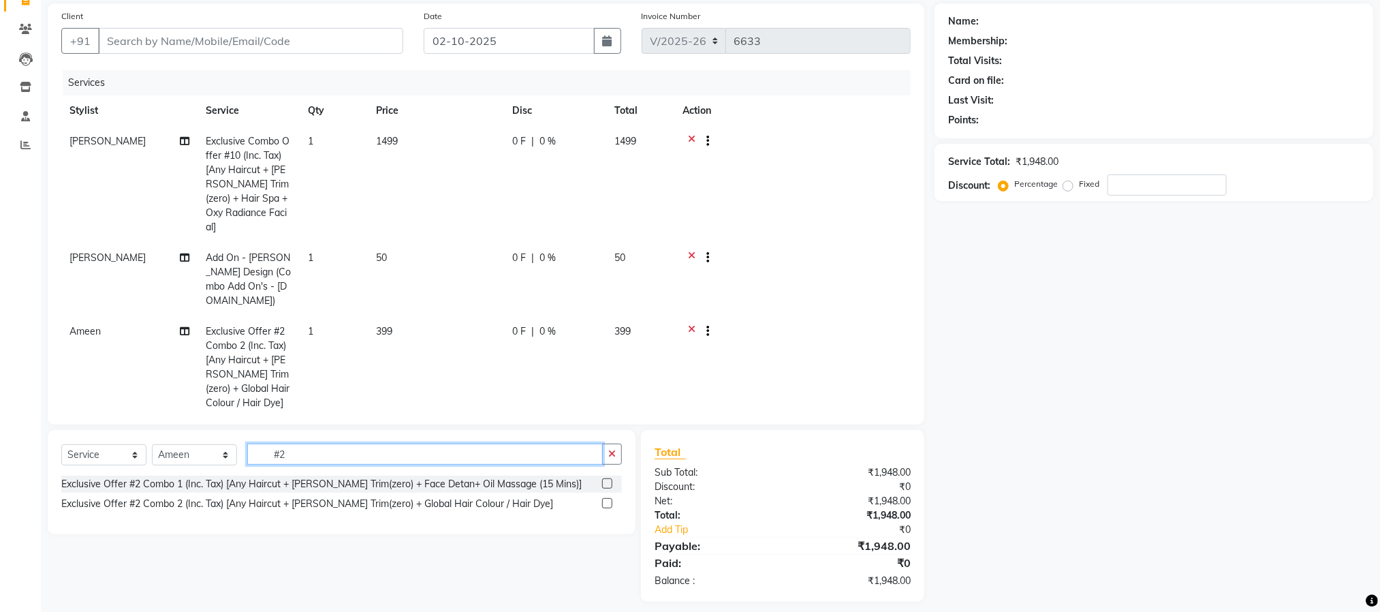
click at [513, 443] on input "#2" at bounding box center [424, 453] width 355 height 21
type input "#5"
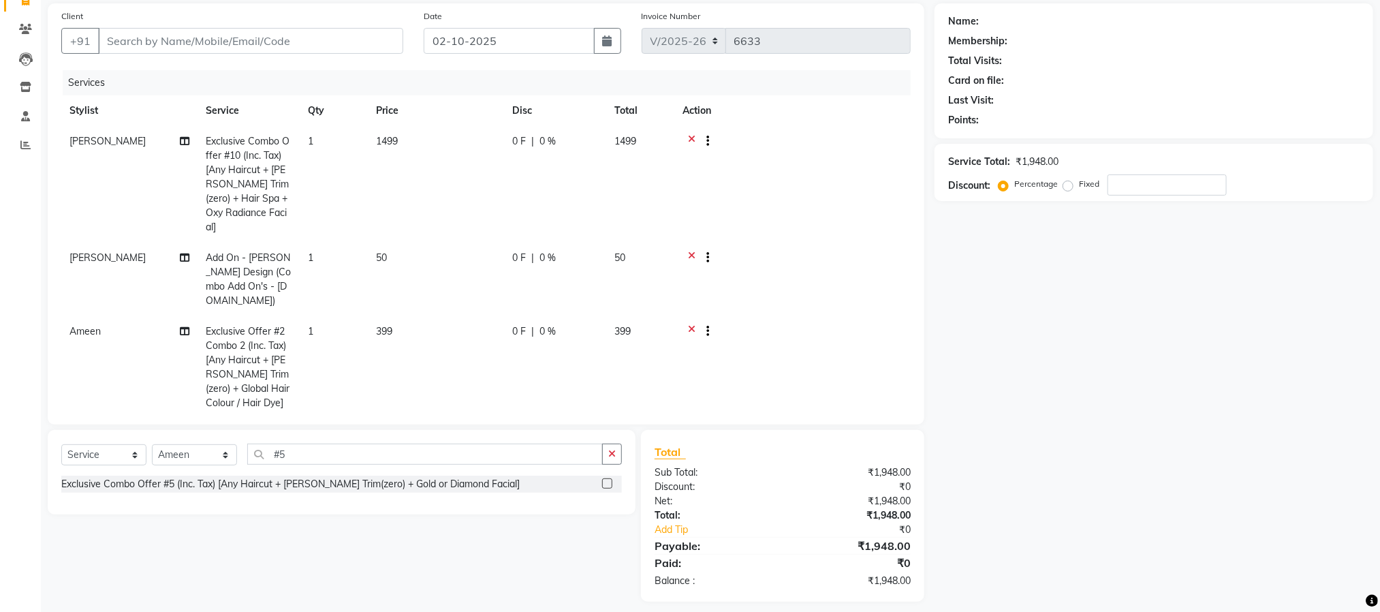
click at [605, 478] on label at bounding box center [607, 483] width 10 height 10
click at [605, 479] on input "checkbox" at bounding box center [606, 483] width 9 height 9
checkbox input "false"
click at [605, 452] on button "button" at bounding box center [612, 453] width 20 height 21
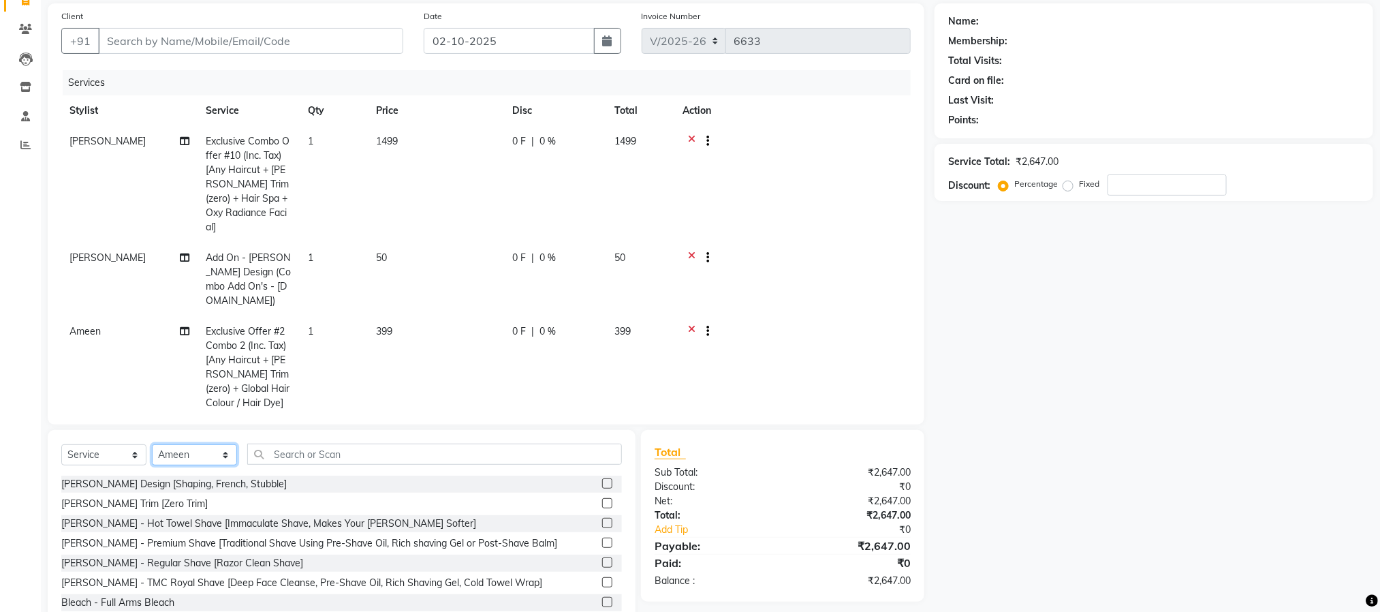
click at [212, 454] on select "Select Stylist Ameen House Keeping Istekar McKingstown [PERSON_NAME] Prathiswar…" at bounding box center [194, 454] width 85 height 21
select select "93353"
click at [152, 444] on select "Select Stylist Ameen House Keeping Istekar McKingstown [PERSON_NAME] Prathiswar…" at bounding box center [194, 454] width 85 height 21
drag, startPoint x: 372, startPoint y: 466, endPoint x: 366, endPoint y: 458, distance: 10.8
click at [368, 464] on div "Select Service Product Membership Package Voucher Prepaid Gift Card Select Styl…" at bounding box center [341, 459] width 560 height 32
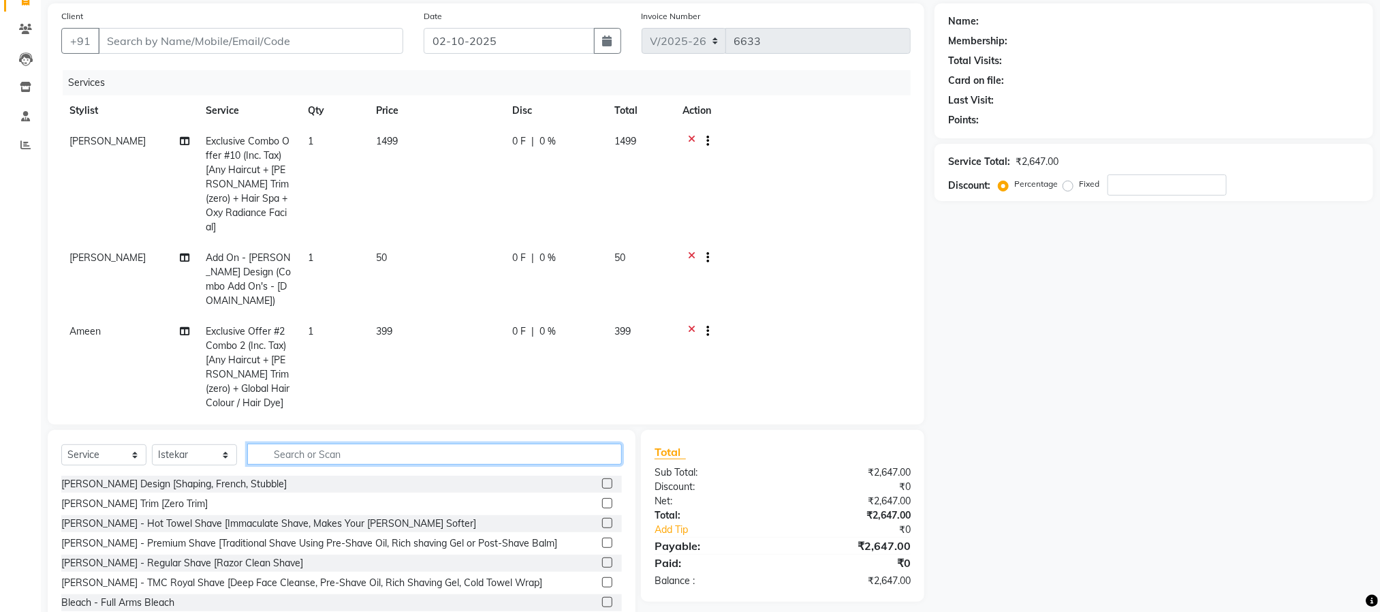
click at [366, 454] on input "text" at bounding box center [434, 453] width 375 height 21
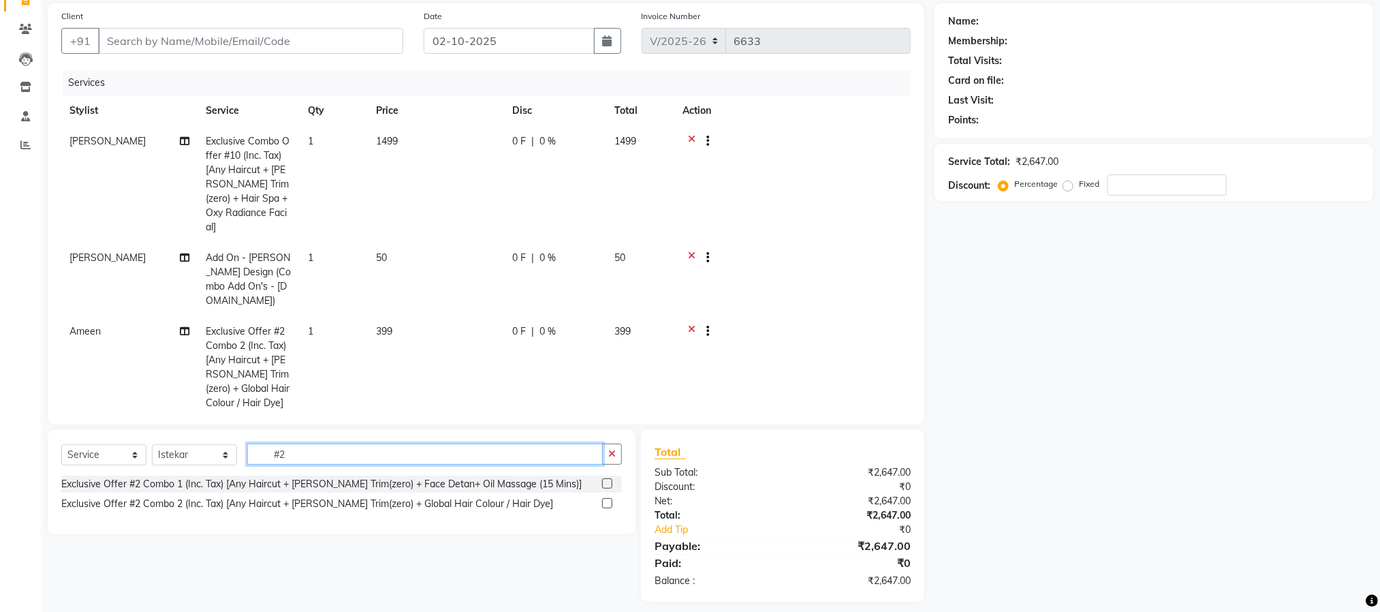
type input "#2"
click at [602, 477] on div at bounding box center [612, 483] width 20 height 17
click at [607, 477] on div at bounding box center [612, 483] width 20 height 17
click at [605, 481] on label at bounding box center [607, 483] width 10 height 10
click at [605, 481] on input "checkbox" at bounding box center [606, 483] width 9 height 9
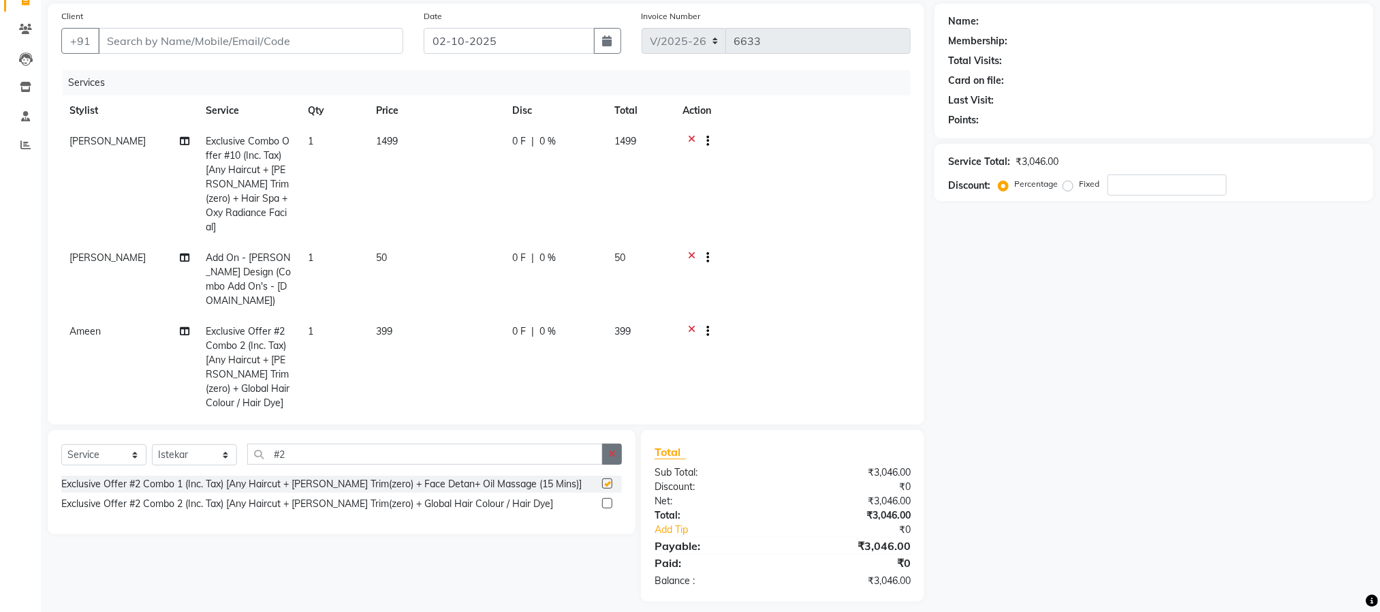
checkbox input "false"
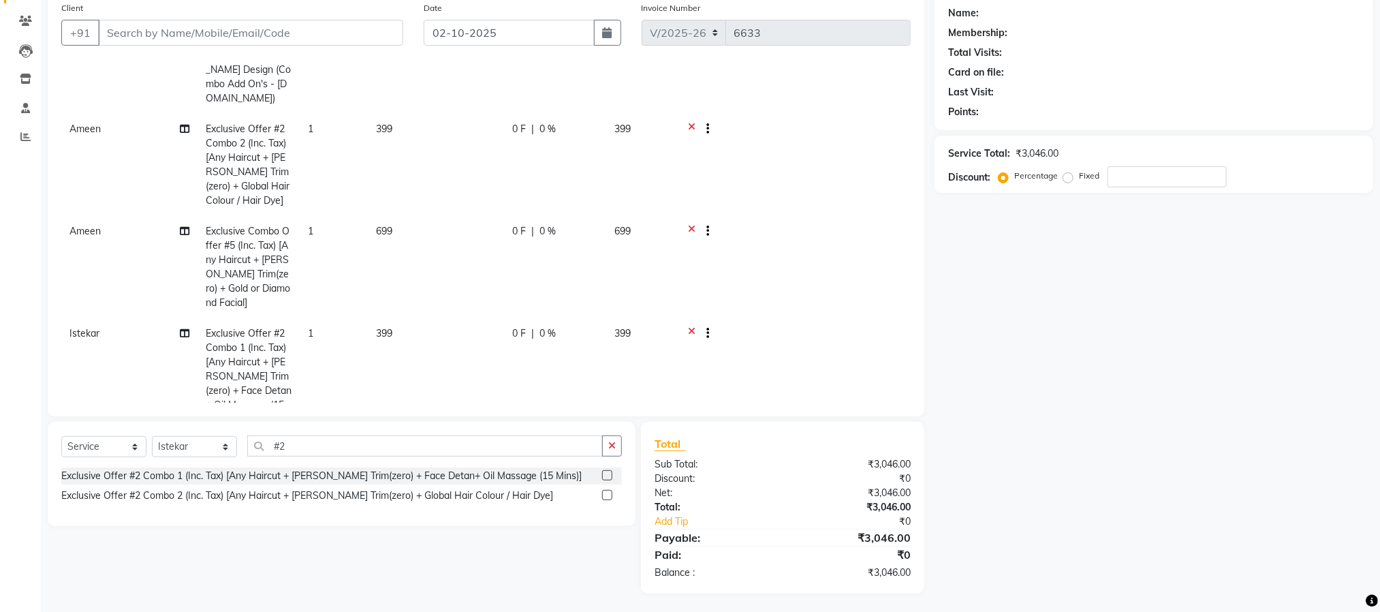
scroll to position [109, 0]
click at [617, 445] on button "button" at bounding box center [612, 443] width 20 height 21
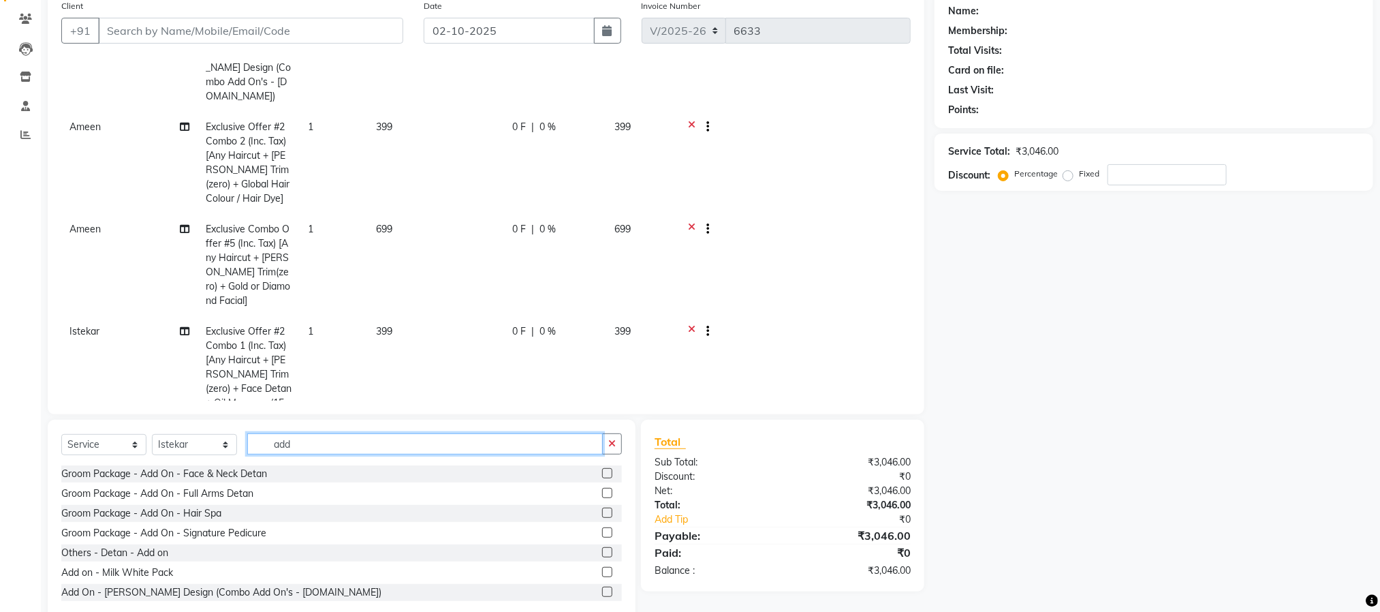
type input "add"
click at [602, 592] on label at bounding box center [607, 591] width 10 height 10
click at [602, 592] on input "checkbox" at bounding box center [606, 592] width 9 height 9
checkbox input "false"
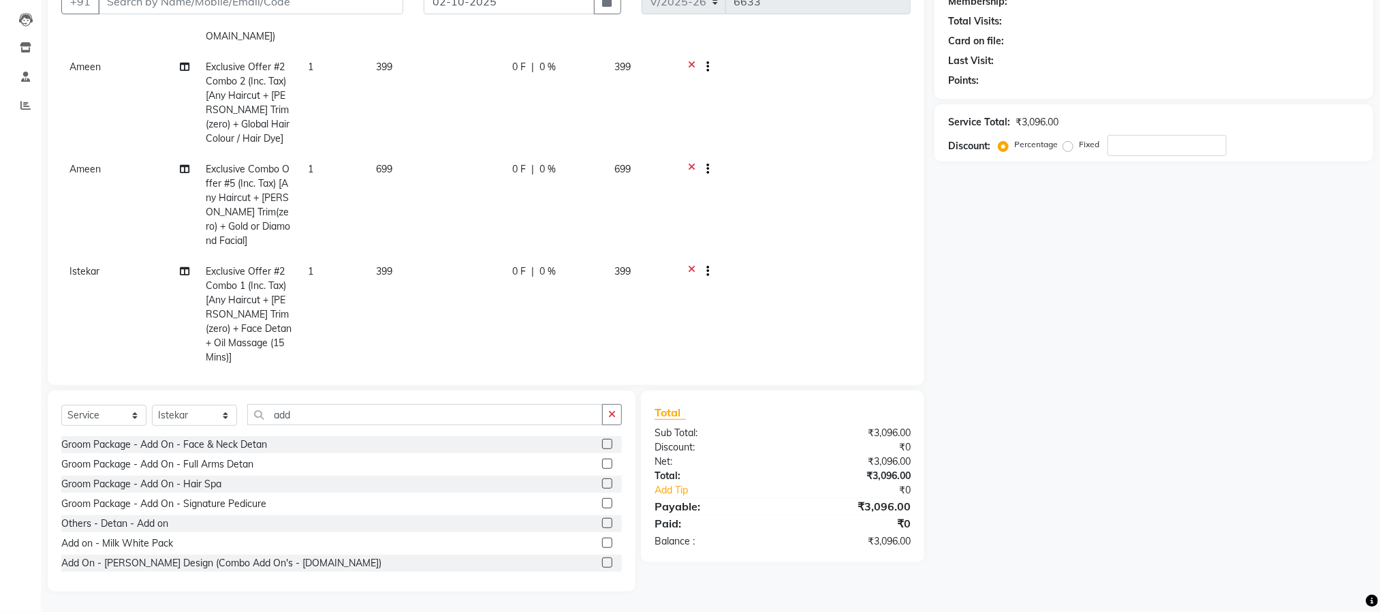
scroll to position [253, 0]
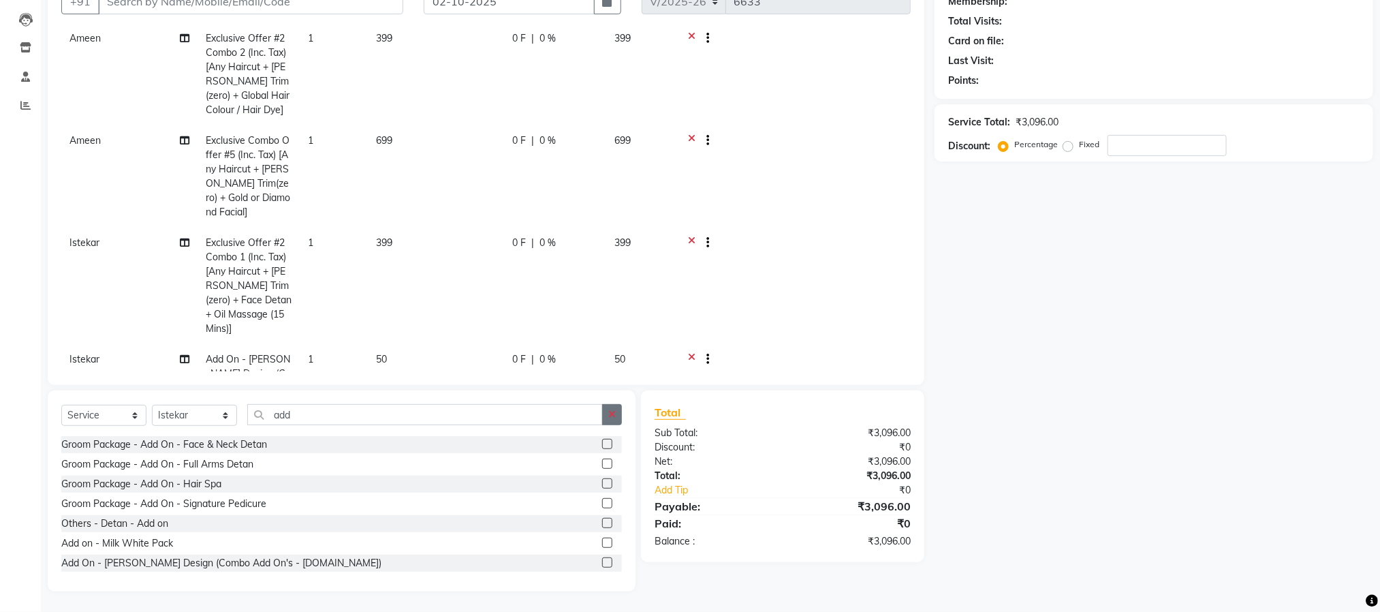
click at [615, 415] on icon "button" at bounding box center [611, 414] width 7 height 10
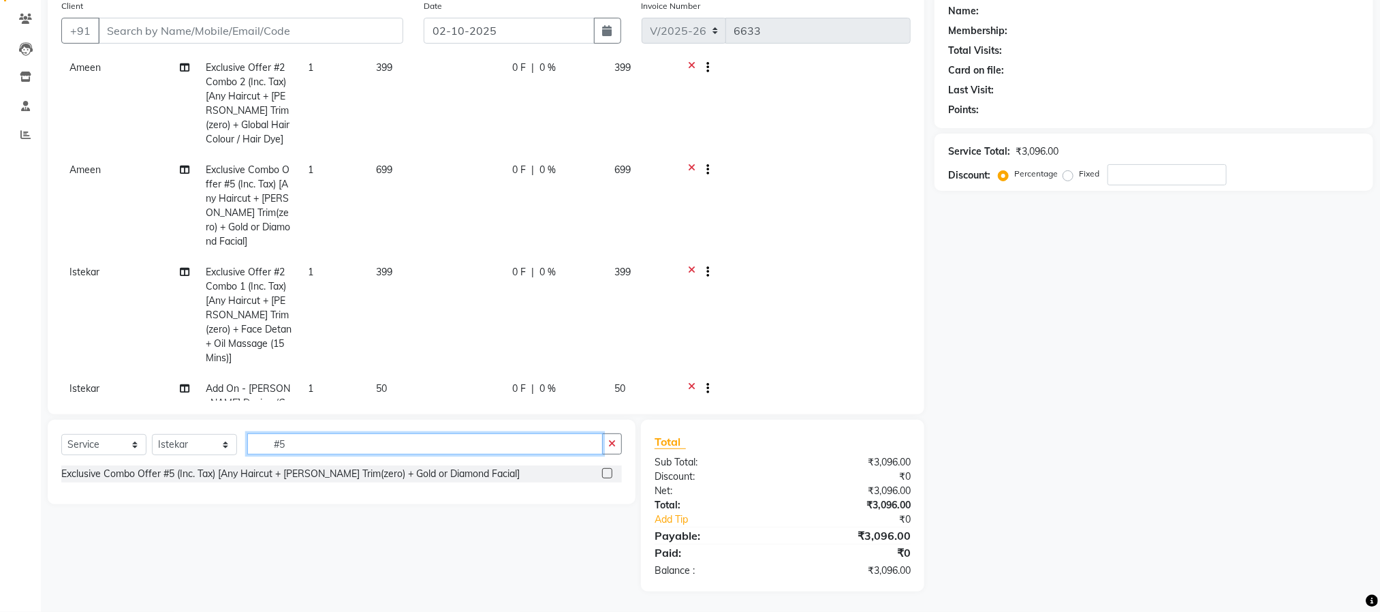
scroll to position [109, 0]
type input "#5"
click at [605, 474] on label at bounding box center [607, 473] width 10 height 10
click at [605, 474] on input "checkbox" at bounding box center [606, 473] width 9 height 9
checkbox input "false"
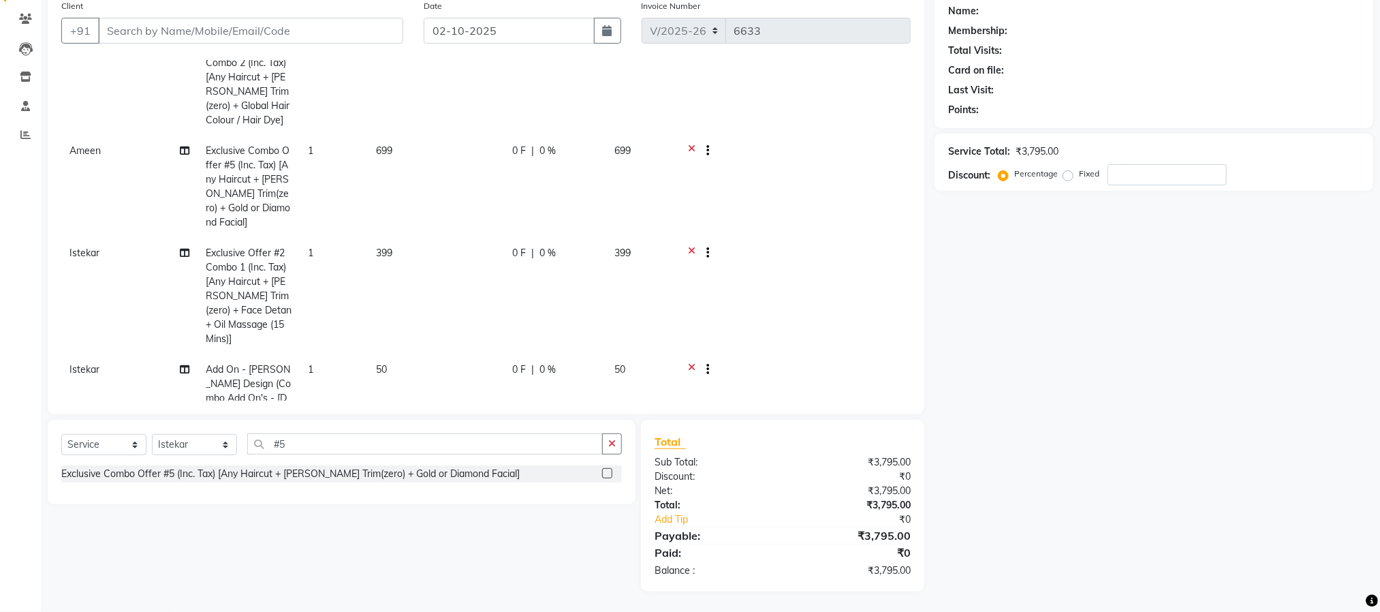
scroll to position [137, 0]
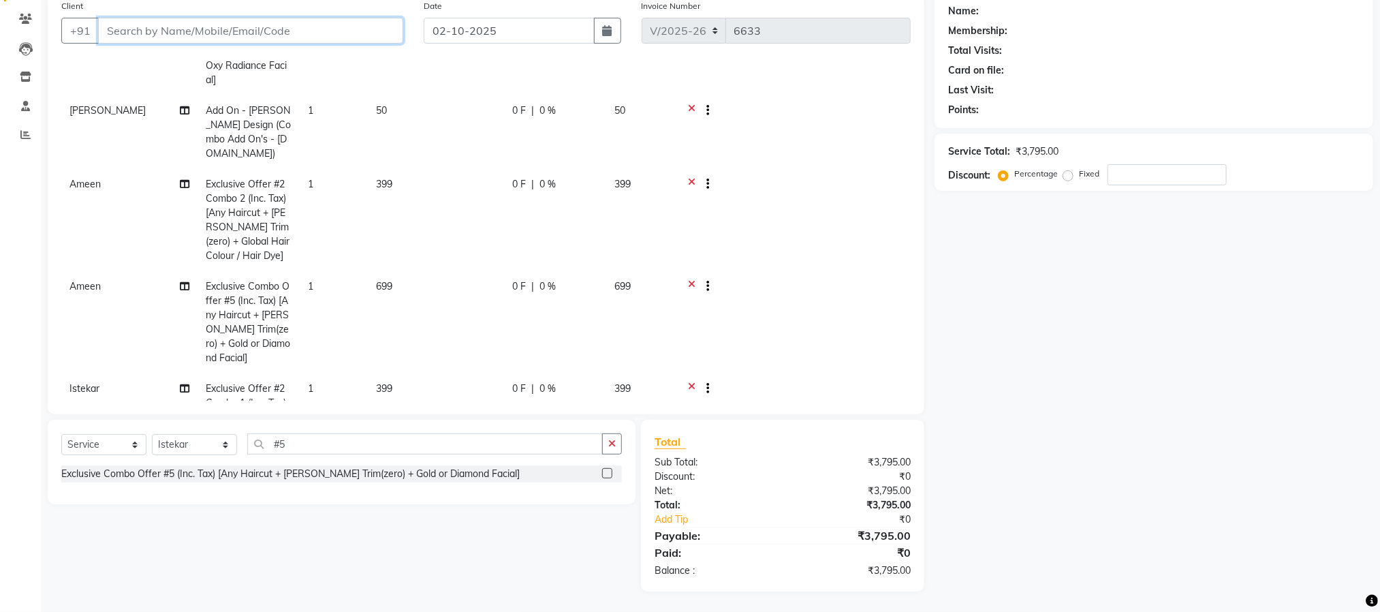
click at [202, 27] on input "Client" at bounding box center [250, 31] width 305 height 26
type input "9"
type input "0"
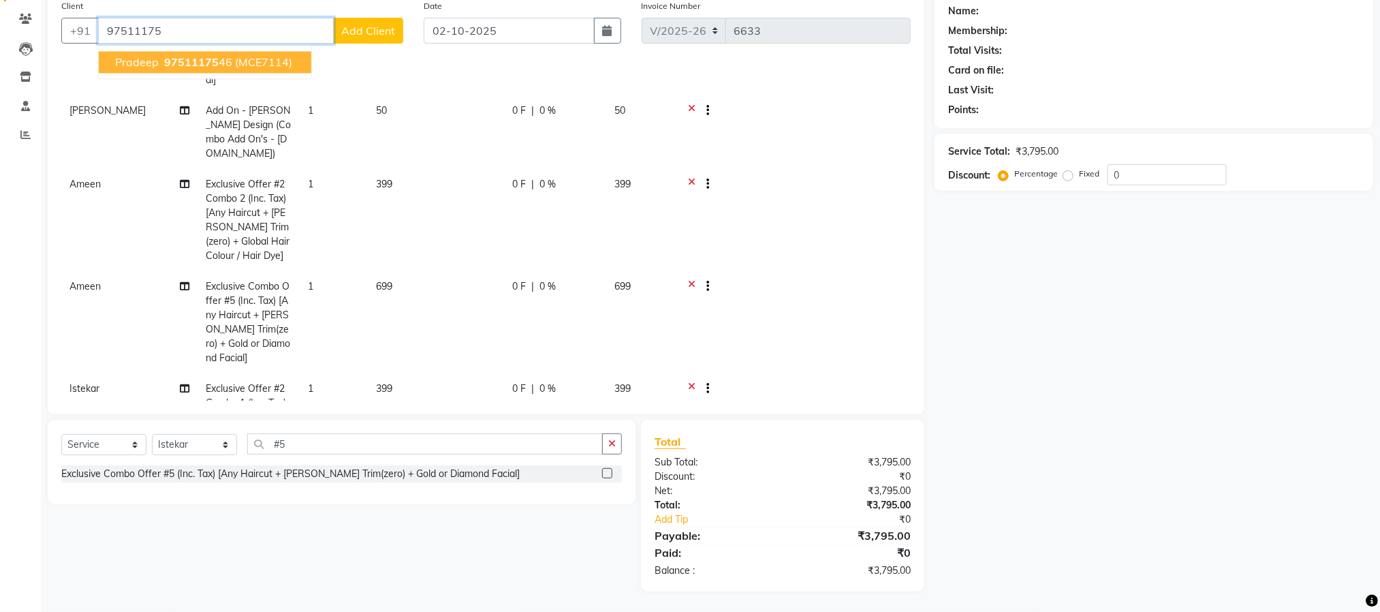
type input "97511175"
click at [217, 104] on span "Add On - [PERSON_NAME] Design (Combo Add On's - [DOMAIN_NAME])" at bounding box center [248, 131] width 85 height 55
select select "84531"
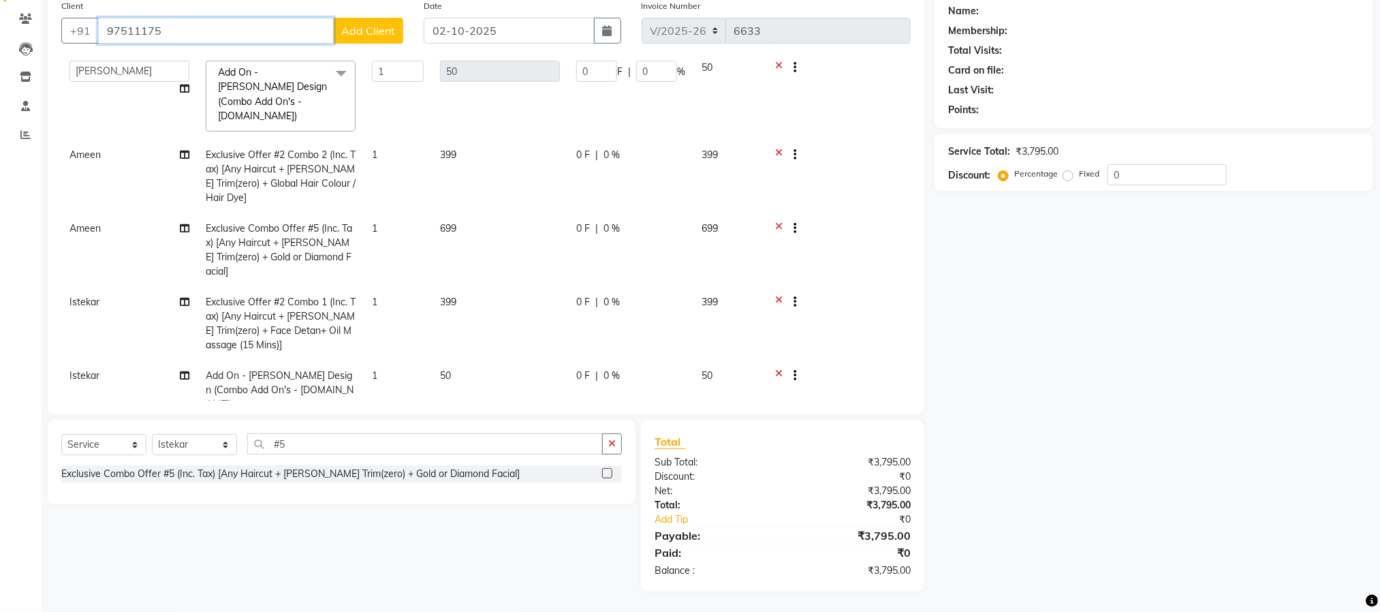
click at [250, 42] on input "97511175" at bounding box center [216, 31] width 236 height 26
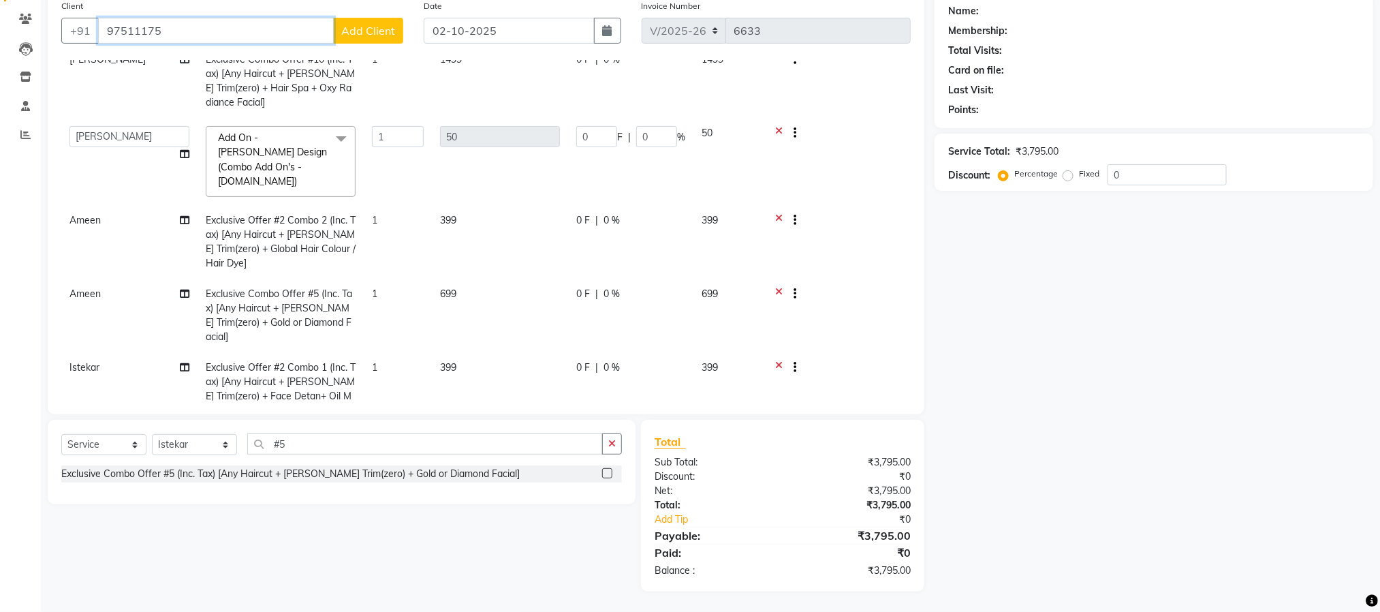
scroll to position [0, 0]
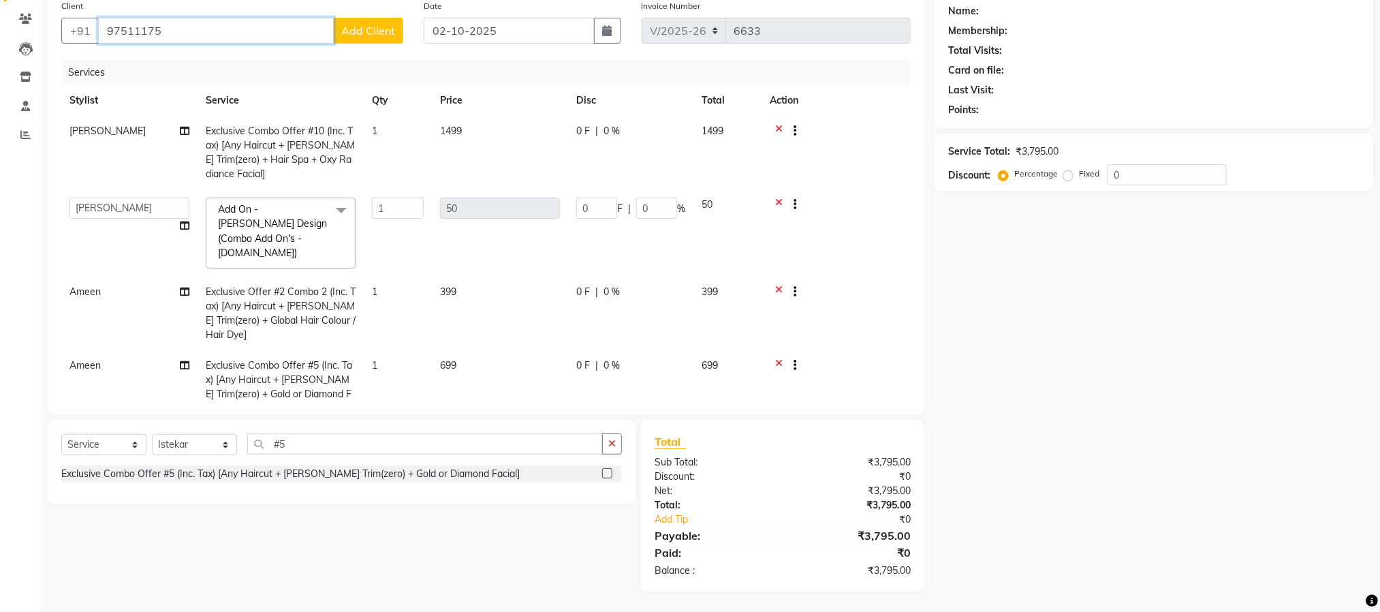
click at [264, 18] on input "97511175" at bounding box center [216, 31] width 236 height 26
drag, startPoint x: 262, startPoint y: 58, endPoint x: 372, endPoint y: 111, distance: 122.4
click at [266, 59] on span "(MCE7114)" at bounding box center [263, 63] width 57 height 14
type input "9751117546"
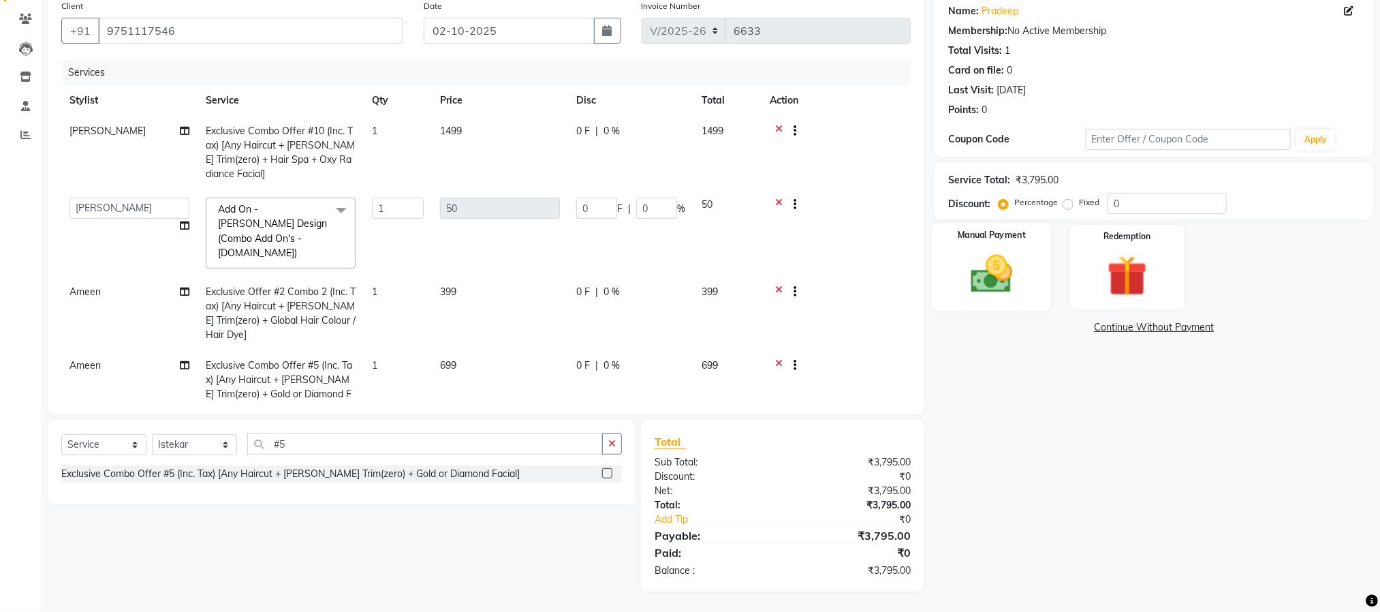
click at [1022, 293] on img at bounding box center [991, 274] width 68 height 48
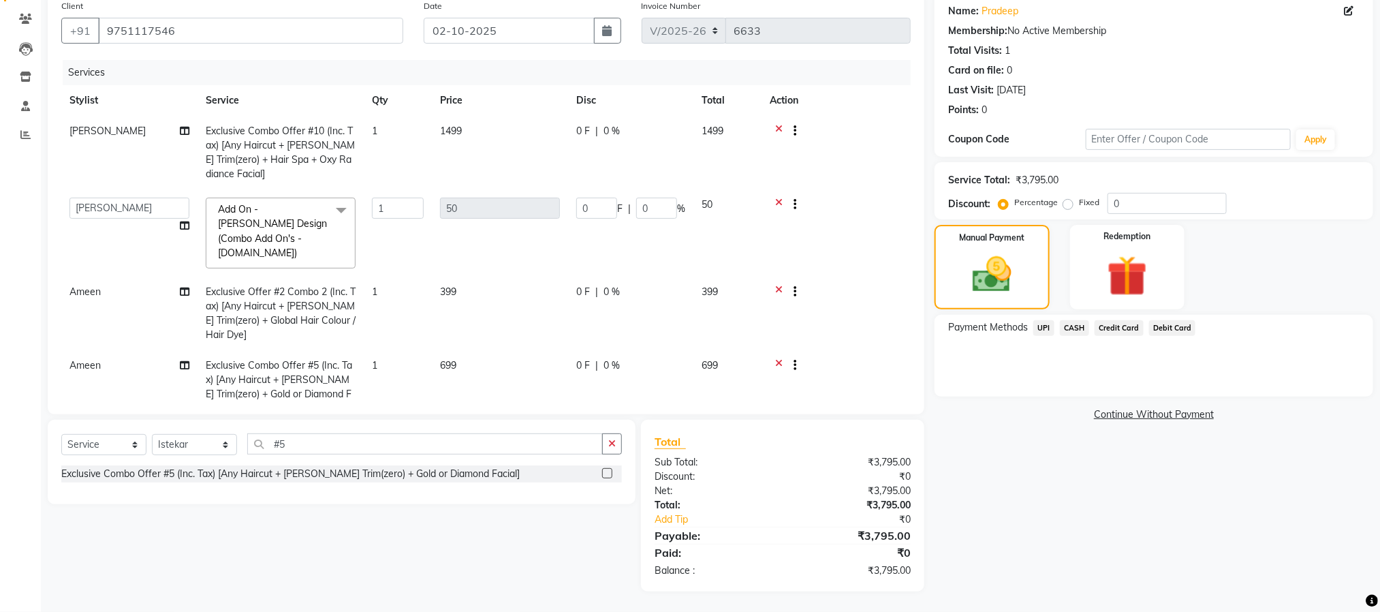
click at [1042, 325] on span "UPI" at bounding box center [1043, 328] width 21 height 16
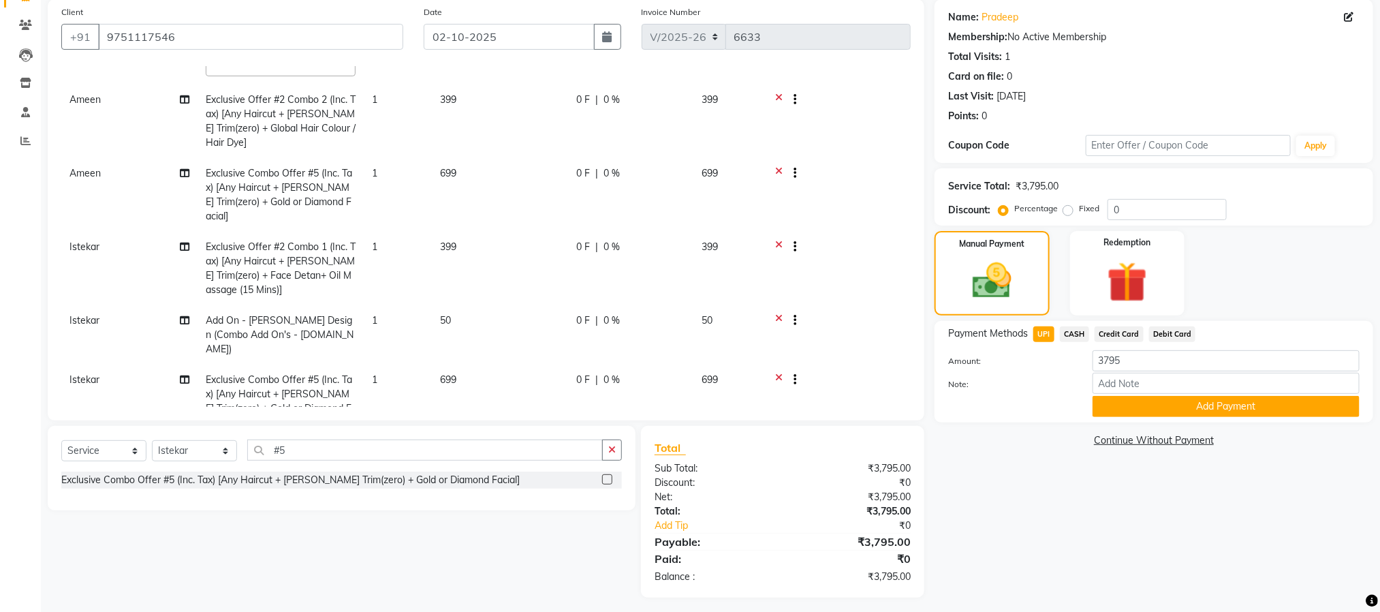
scroll to position [109, 0]
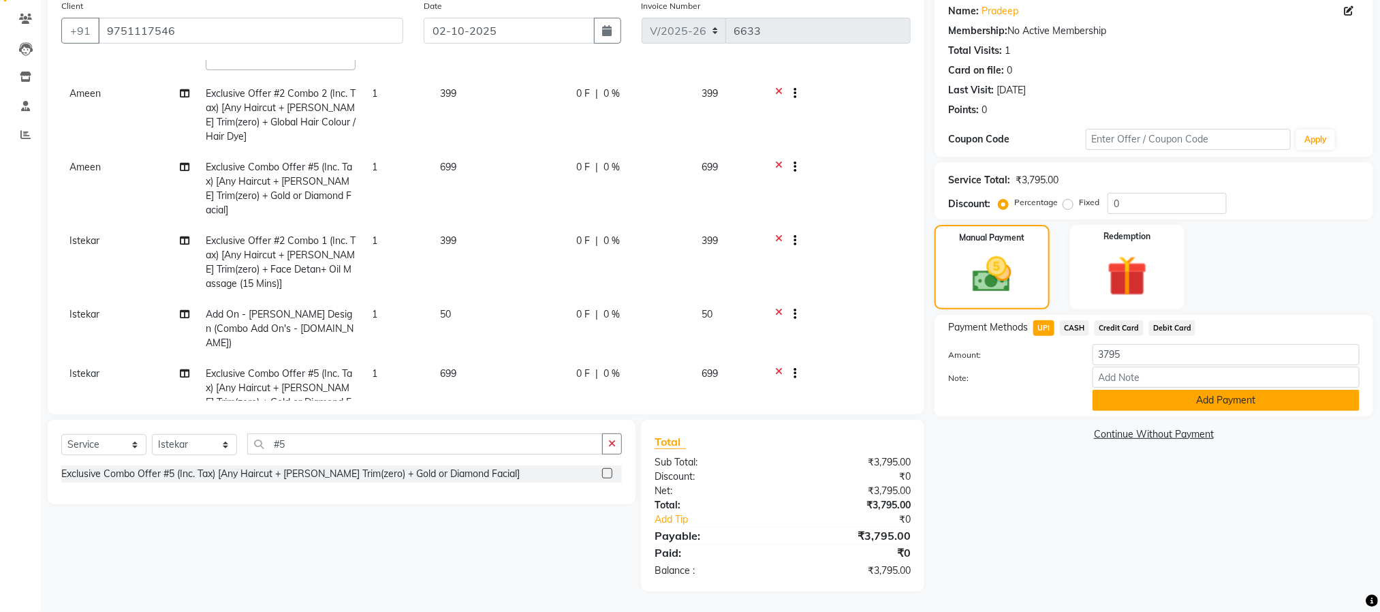
click at [1224, 397] on button "Add Payment" at bounding box center [1225, 400] width 267 height 21
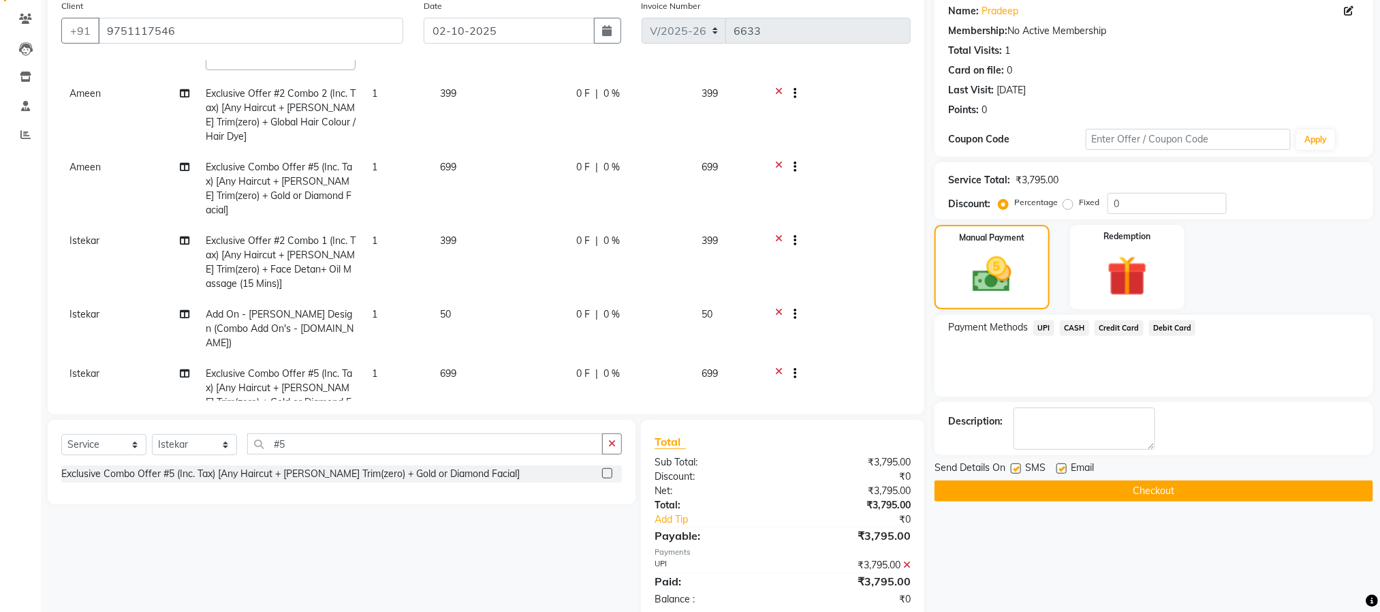
scroll to position [138, 0]
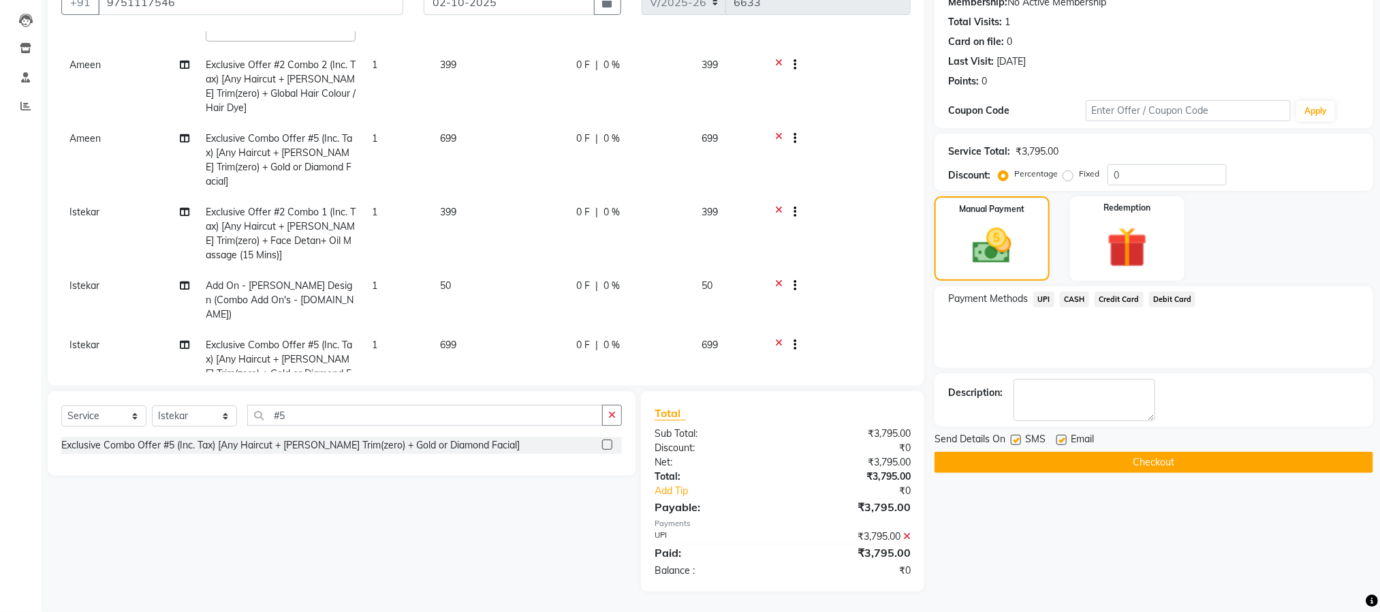
click at [1157, 458] on button "Checkout" at bounding box center [1153, 461] width 439 height 21
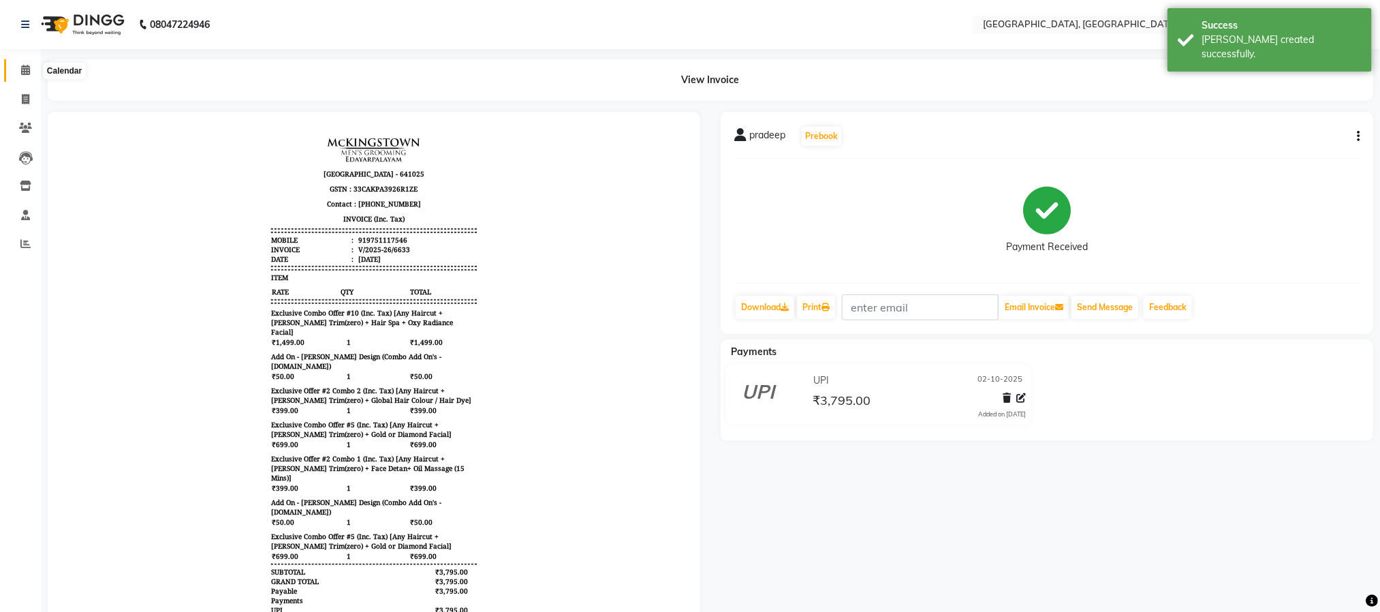
drag, startPoint x: 20, startPoint y: 70, endPoint x: 47, endPoint y: 78, distance: 27.6
click at [21, 72] on icon at bounding box center [25, 70] width 9 height 10
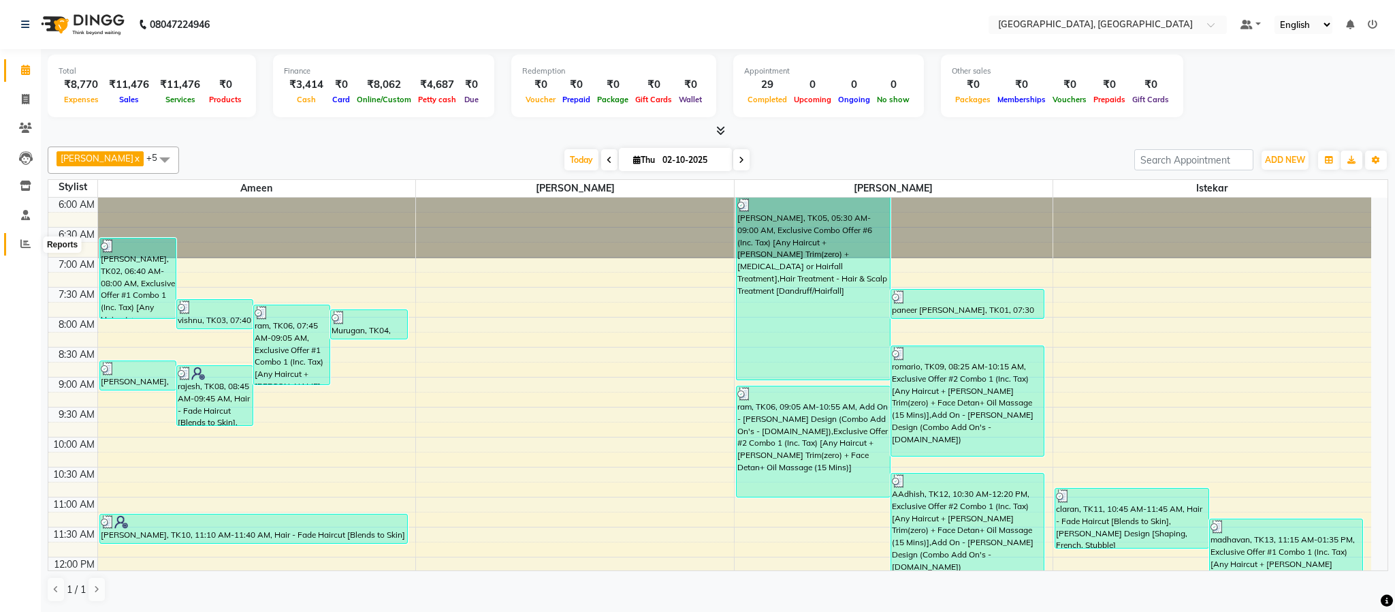
click at [33, 242] on span at bounding box center [26, 244] width 24 height 16
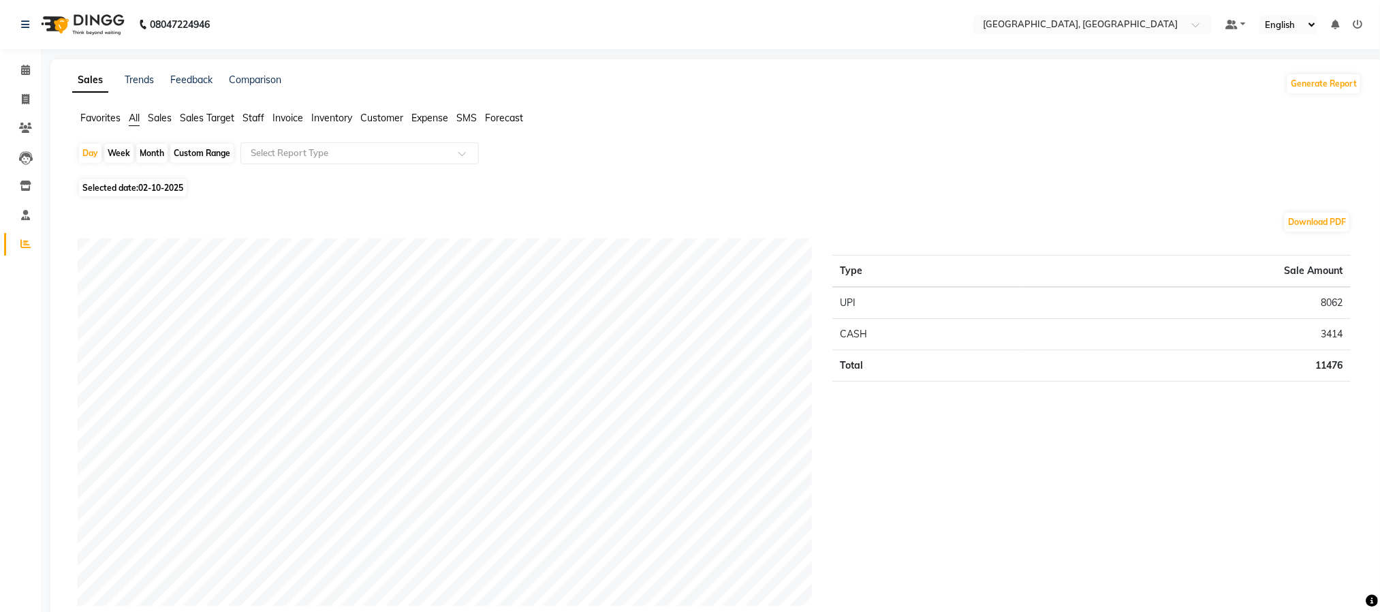
click at [257, 117] on span "Staff" at bounding box center [253, 118] width 22 height 12
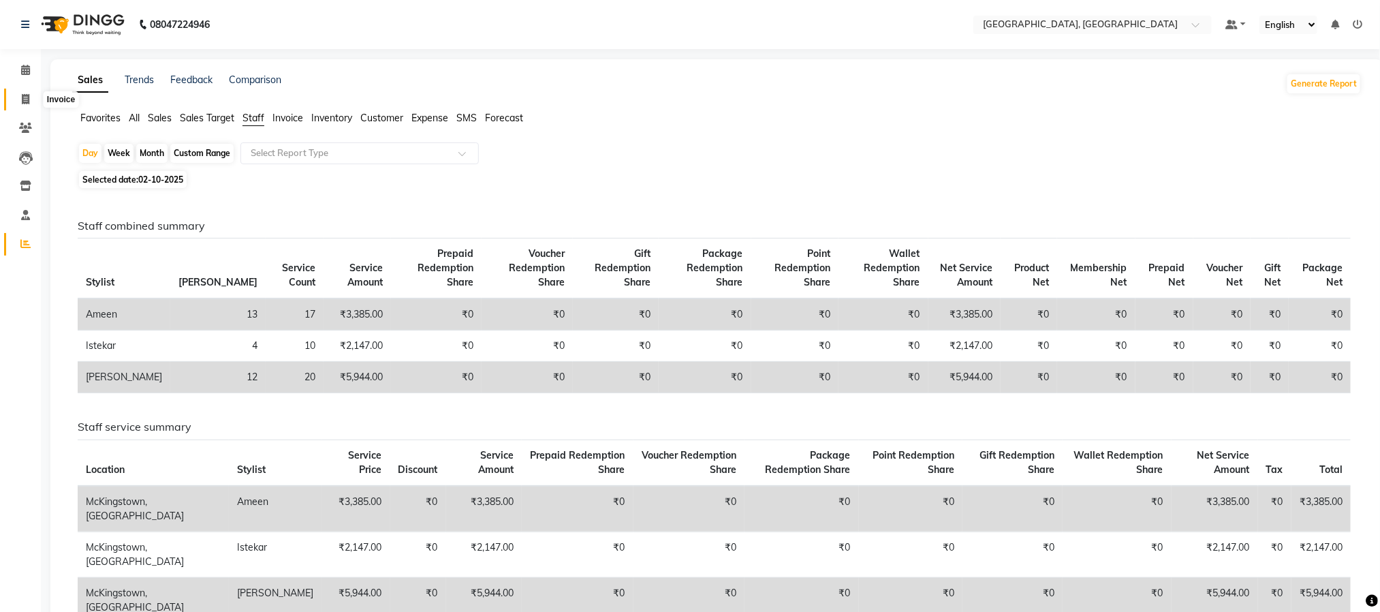
click at [25, 97] on icon at bounding box center [25, 99] width 7 height 10
select select "4977"
select select "service"
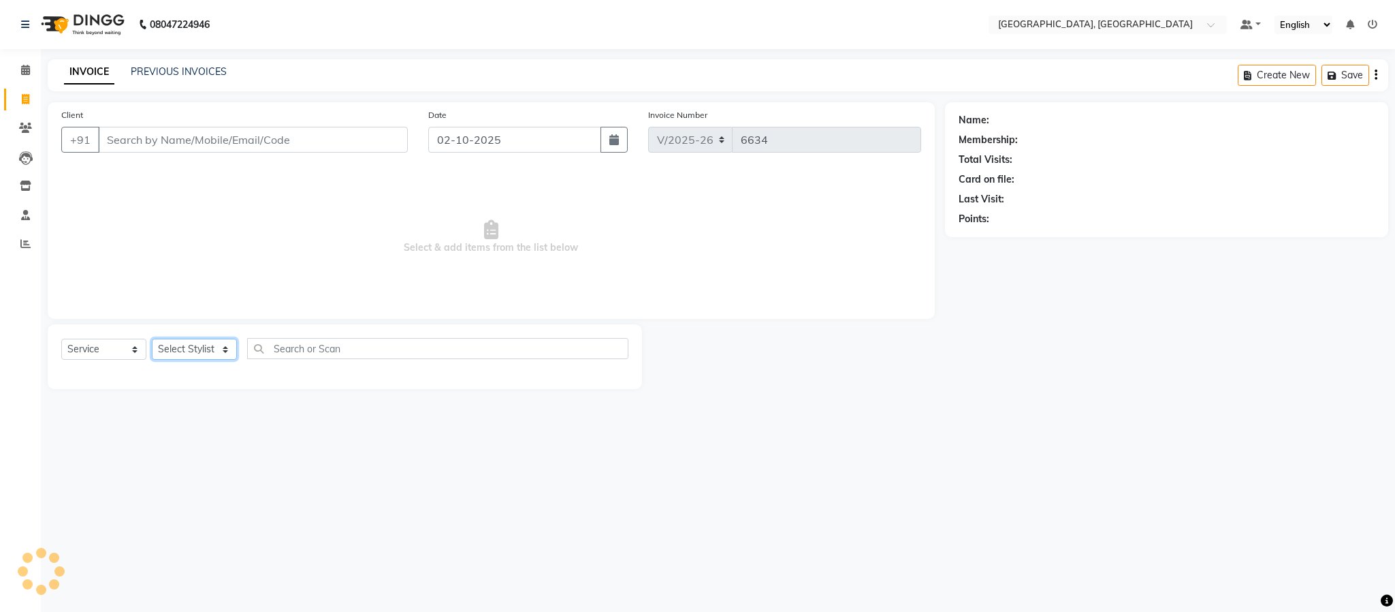
click at [211, 345] on select "Select Stylist Ameen House Keeping Istekar McKingstown [PERSON_NAME] Prathiswar…" at bounding box center [194, 348] width 85 height 21
select select "84531"
click at [152, 339] on select "Select Stylist Ameen House Keeping Istekar McKingstown [PERSON_NAME] Prathiswar…" at bounding box center [194, 348] width 85 height 21
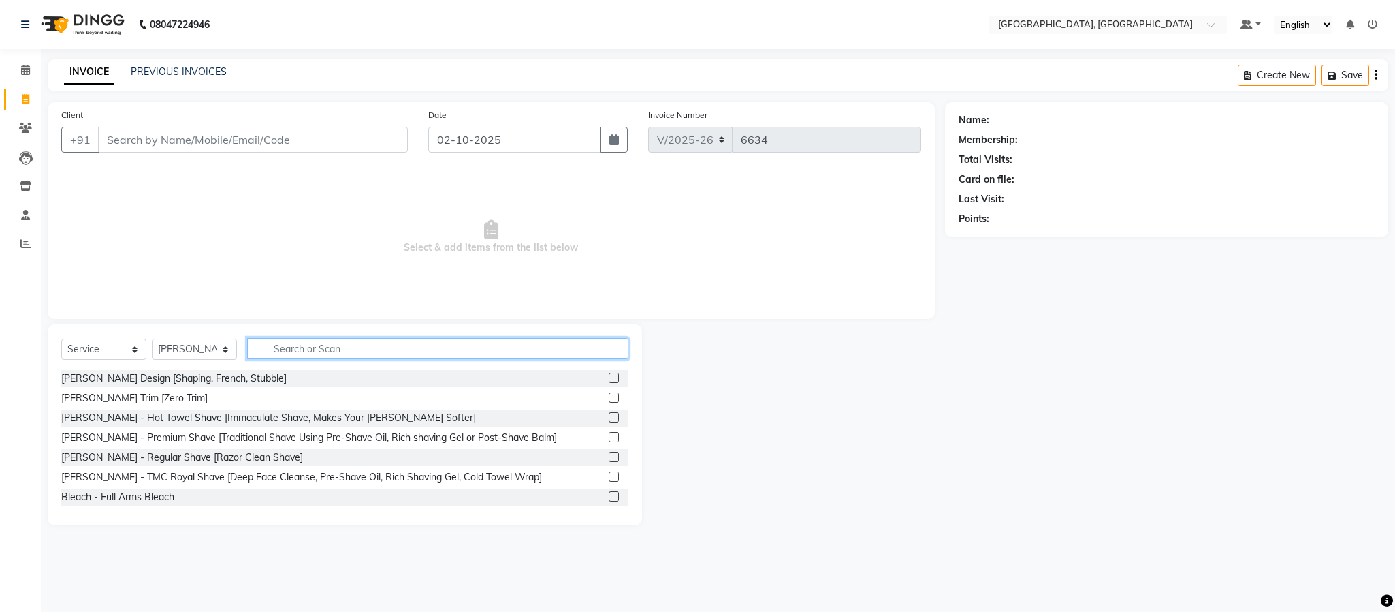
click at [383, 342] on input "text" at bounding box center [437, 348] width 381 height 21
click at [609, 375] on label at bounding box center [614, 377] width 10 height 10
click at [609, 375] on input "checkbox" at bounding box center [613, 378] width 9 height 9
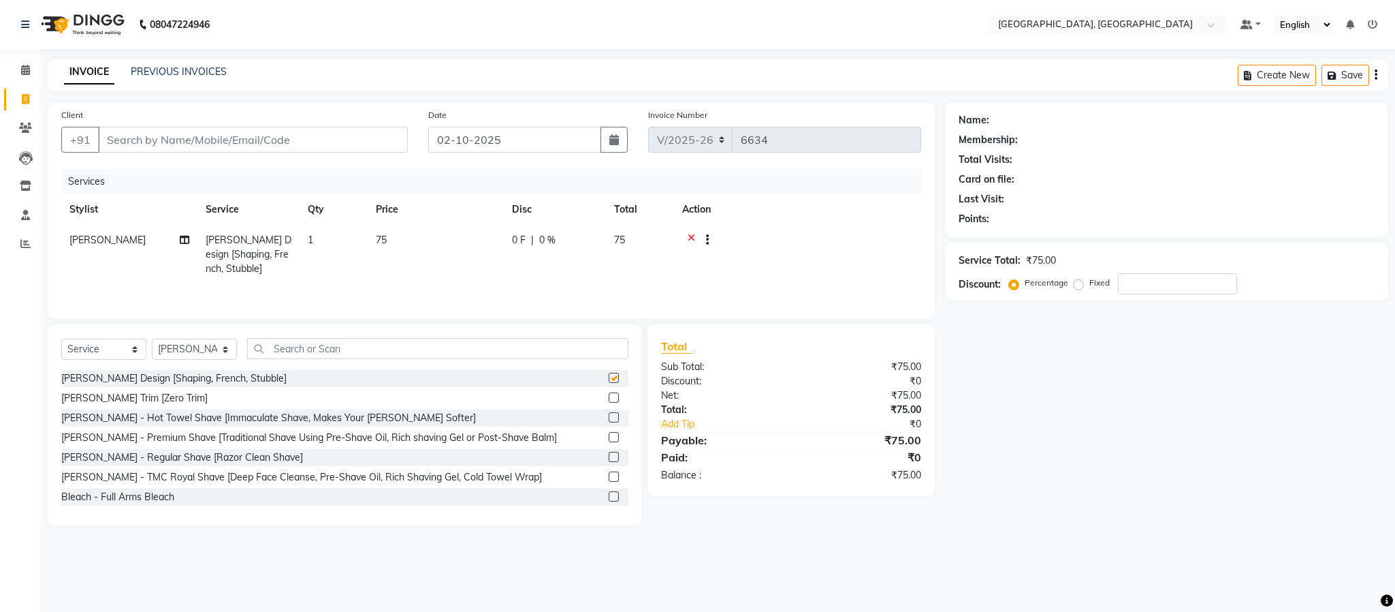
checkbox input "false"
click at [331, 129] on input "Client" at bounding box center [253, 140] width 310 height 26
type input "9"
type input "0"
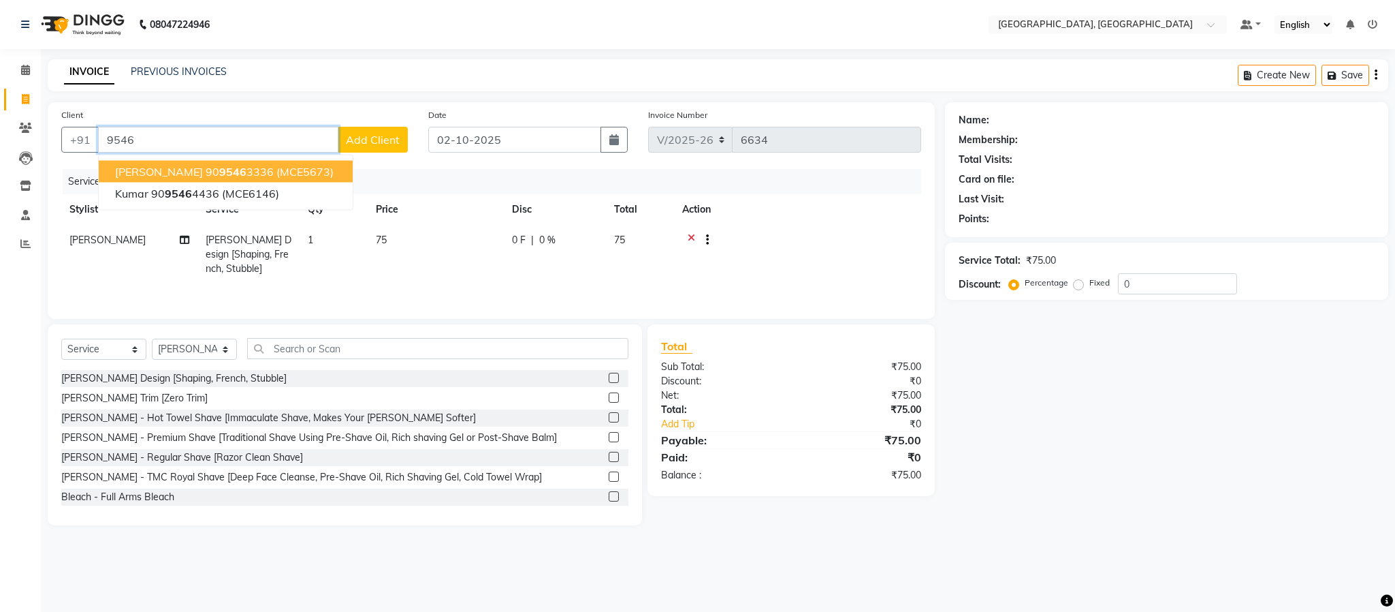
click at [280, 165] on span "(MCE5673)" at bounding box center [304, 172] width 57 height 14
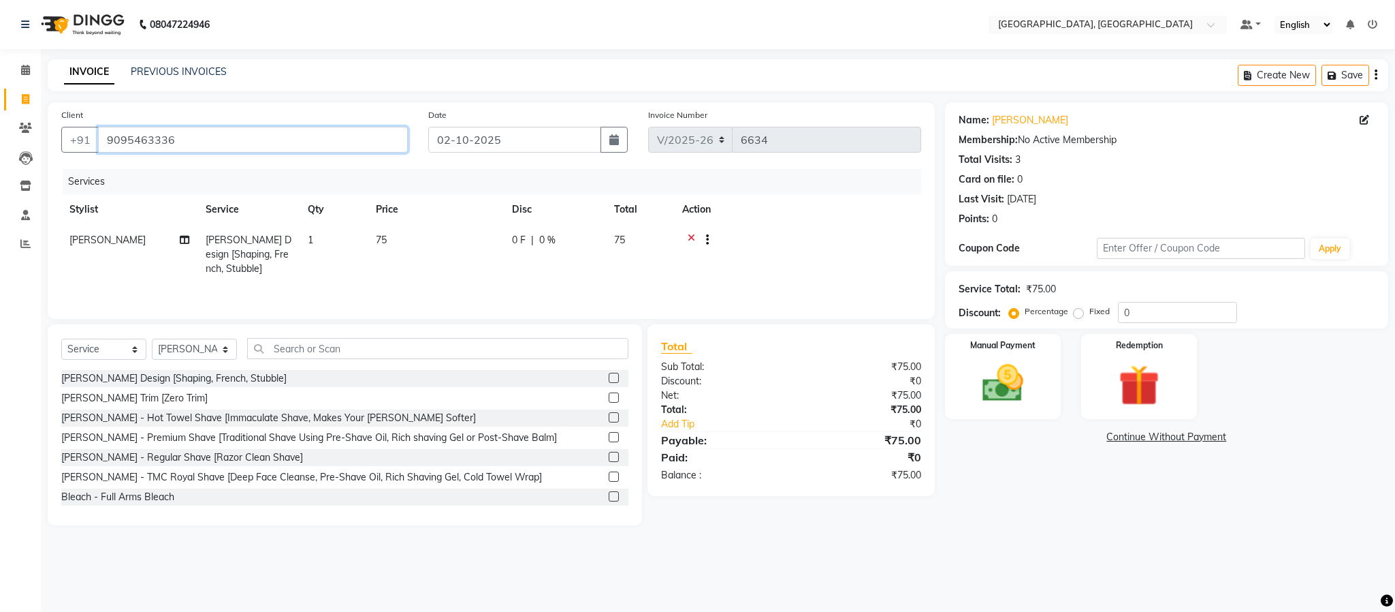
click at [396, 137] on input "9095463336" at bounding box center [253, 140] width 310 height 26
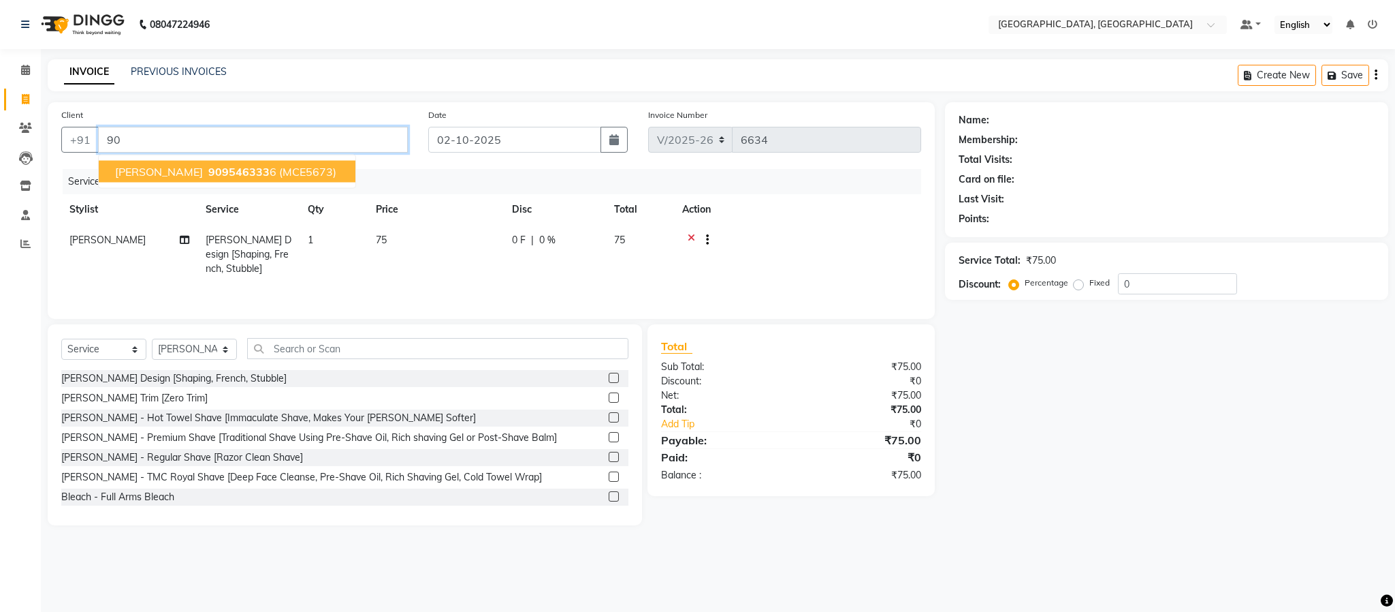
type input "9"
click at [295, 166] on button "DINESH 638303 7064 (211727)" at bounding box center [206, 172] width 215 height 22
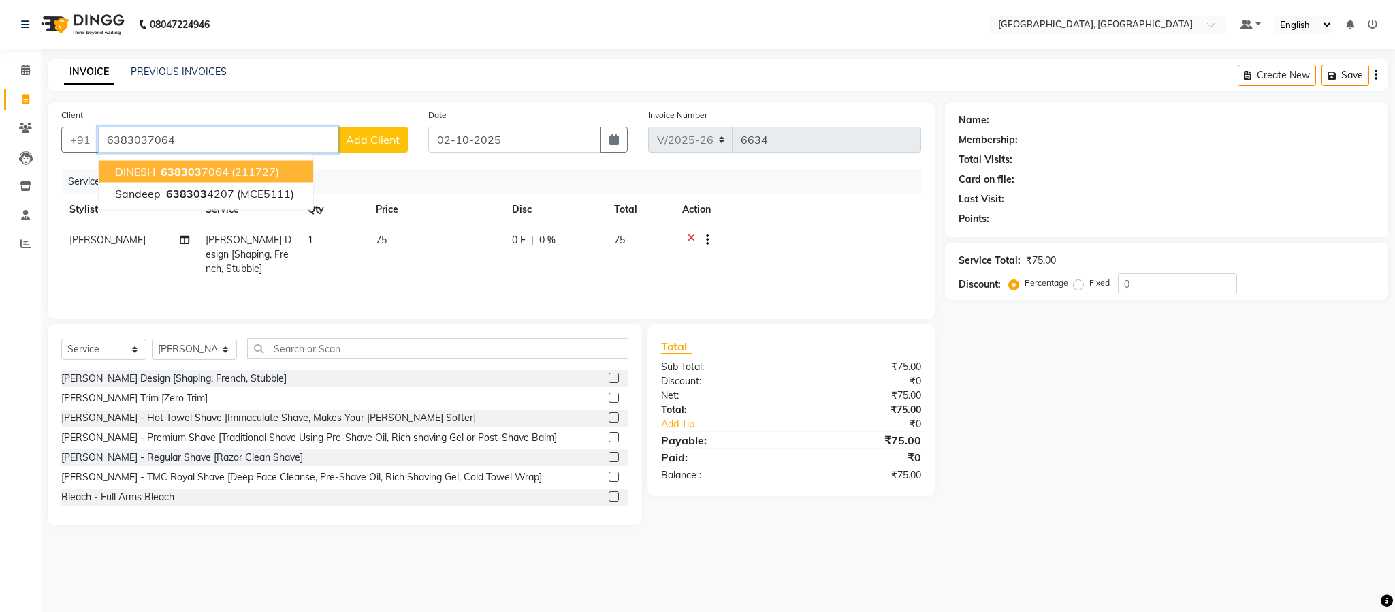
type input "6383037064"
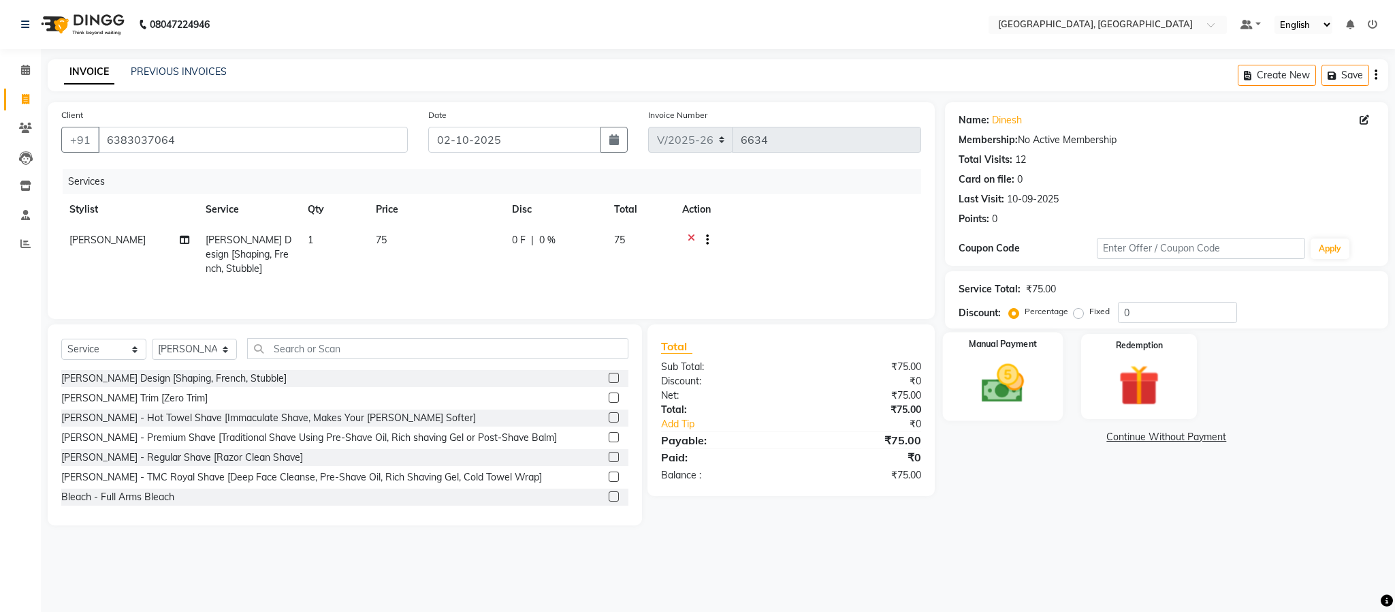
click at [1016, 400] on img at bounding box center [1002, 383] width 69 height 49
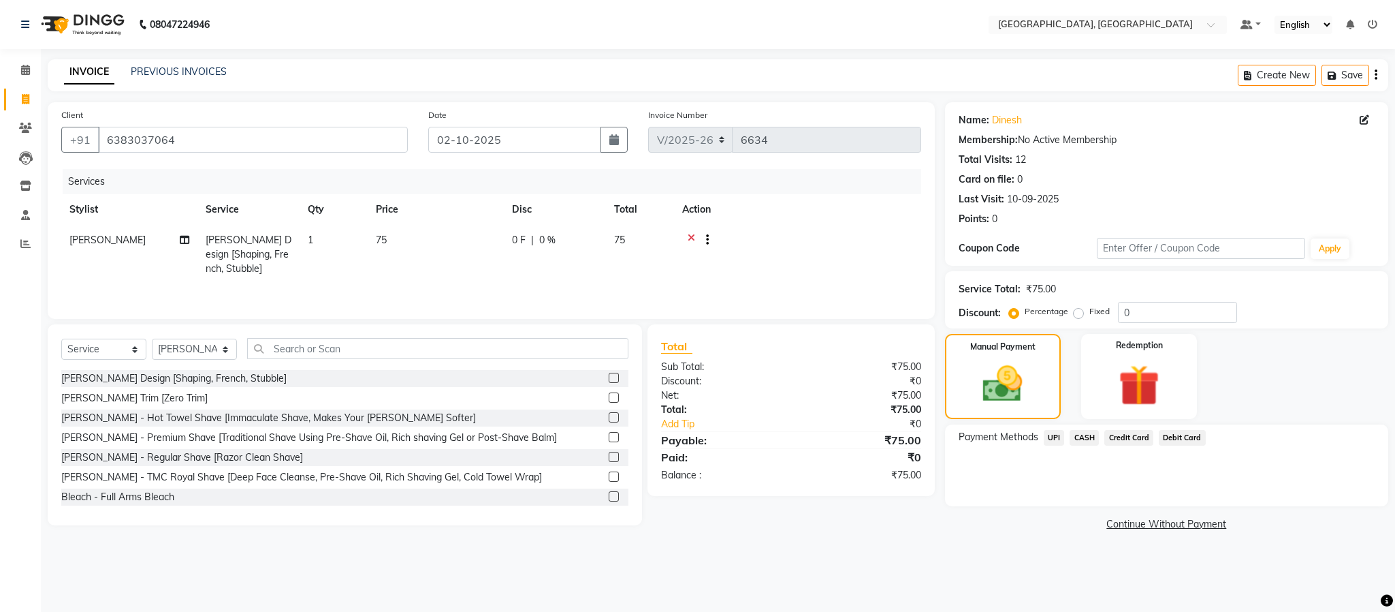
click at [1052, 437] on span "UPI" at bounding box center [1054, 438] width 21 height 16
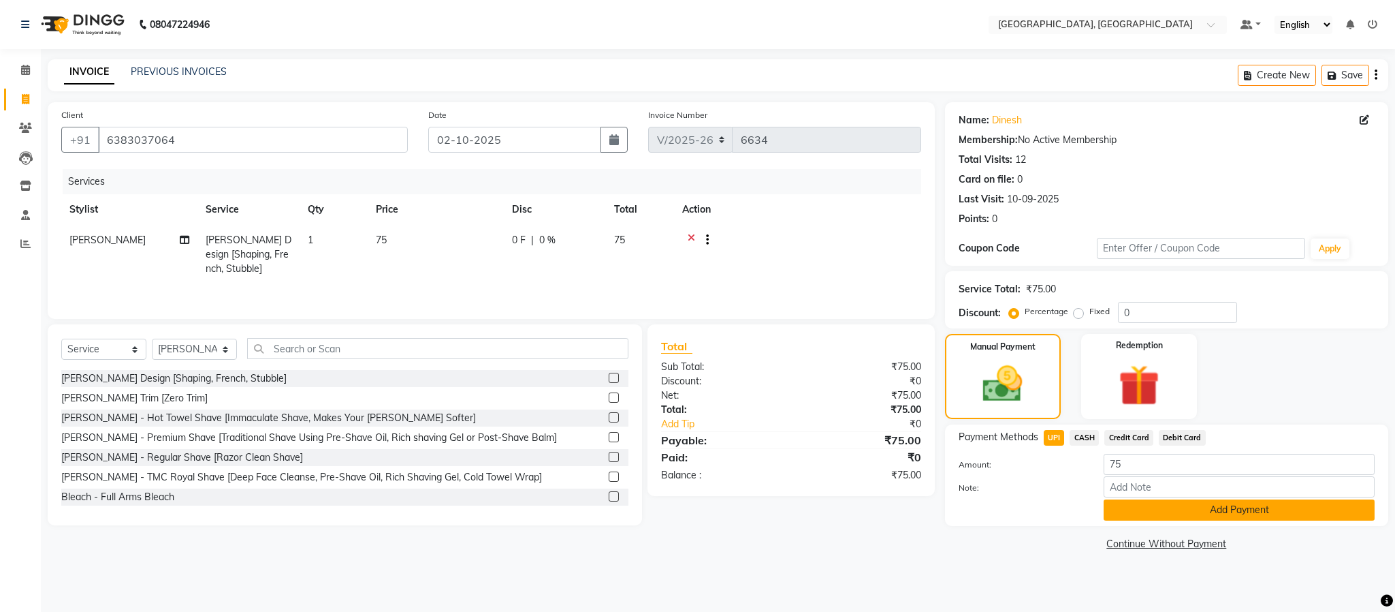
click at [1173, 507] on button "Add Payment" at bounding box center [1239, 509] width 271 height 21
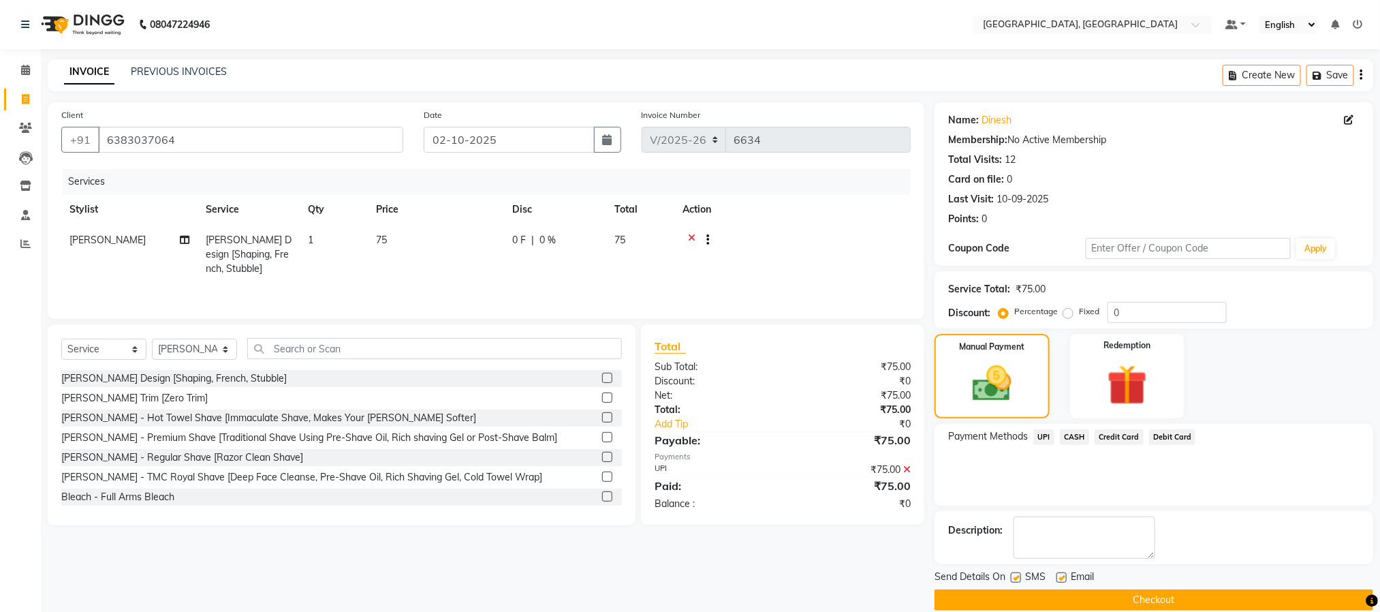
scroll to position [20, 0]
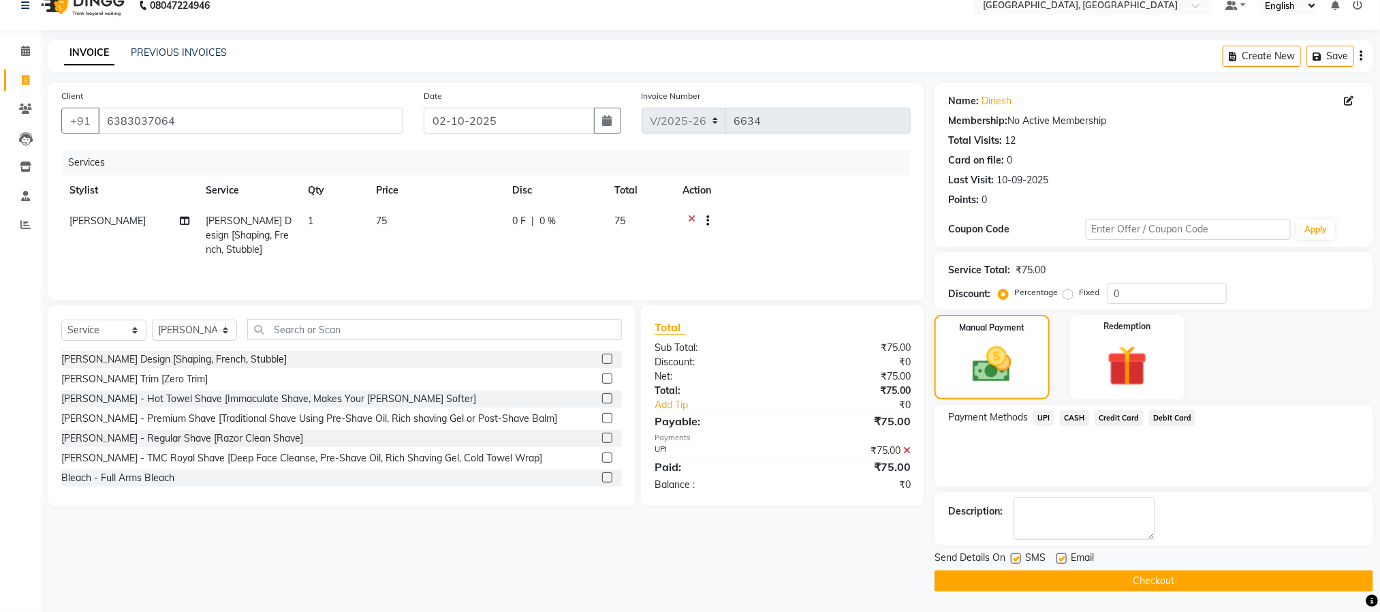
click at [1159, 576] on button "Checkout" at bounding box center [1153, 580] width 439 height 21
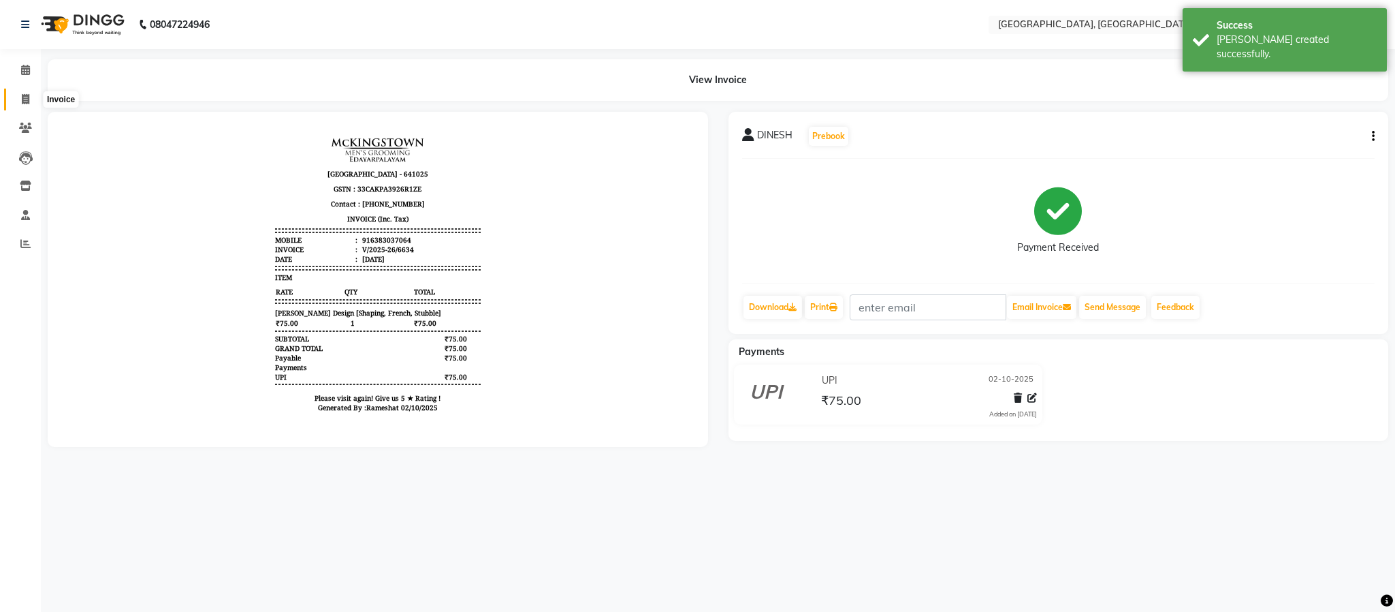
click at [25, 99] on icon at bounding box center [25, 99] width 7 height 10
select select "service"
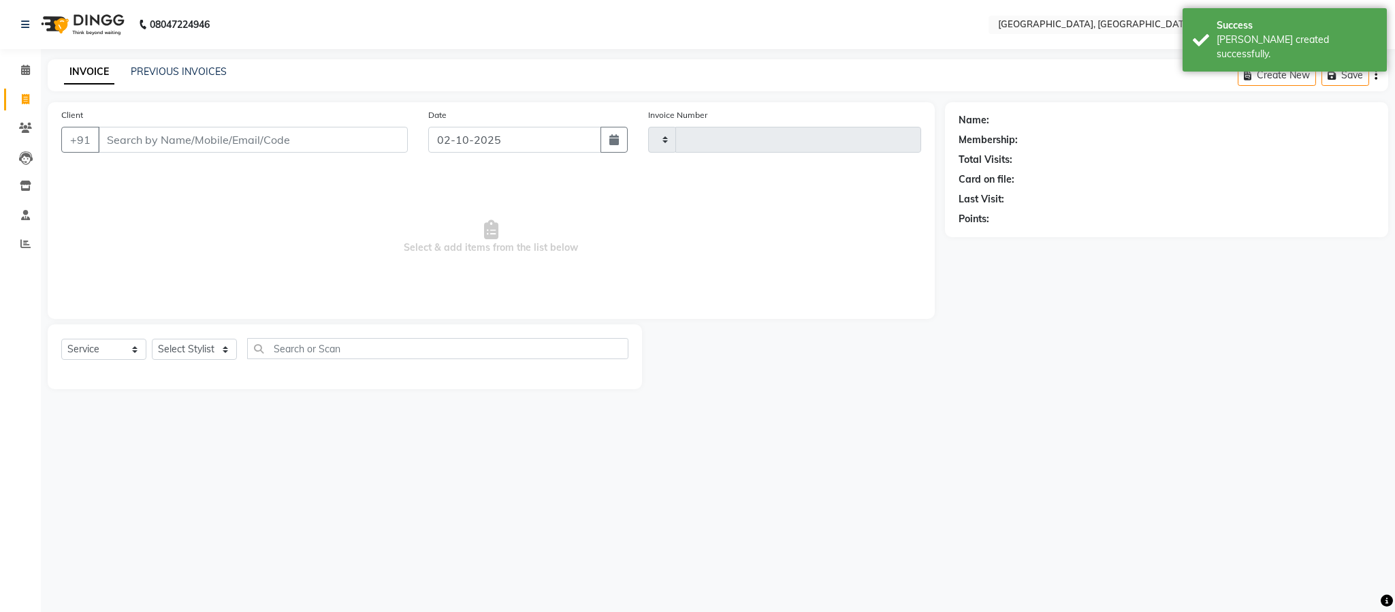
type input "6635"
select select "4977"
click at [191, 346] on select "Select Stylist Ameen House Keeping Istekar McKingstown [PERSON_NAME] Prathiswar…" at bounding box center [194, 348] width 85 height 21
select select "59056"
click at [152, 339] on select "Select Stylist Ameen House Keeping Istekar McKingstown [PERSON_NAME] Prathiswar…" at bounding box center [194, 348] width 85 height 21
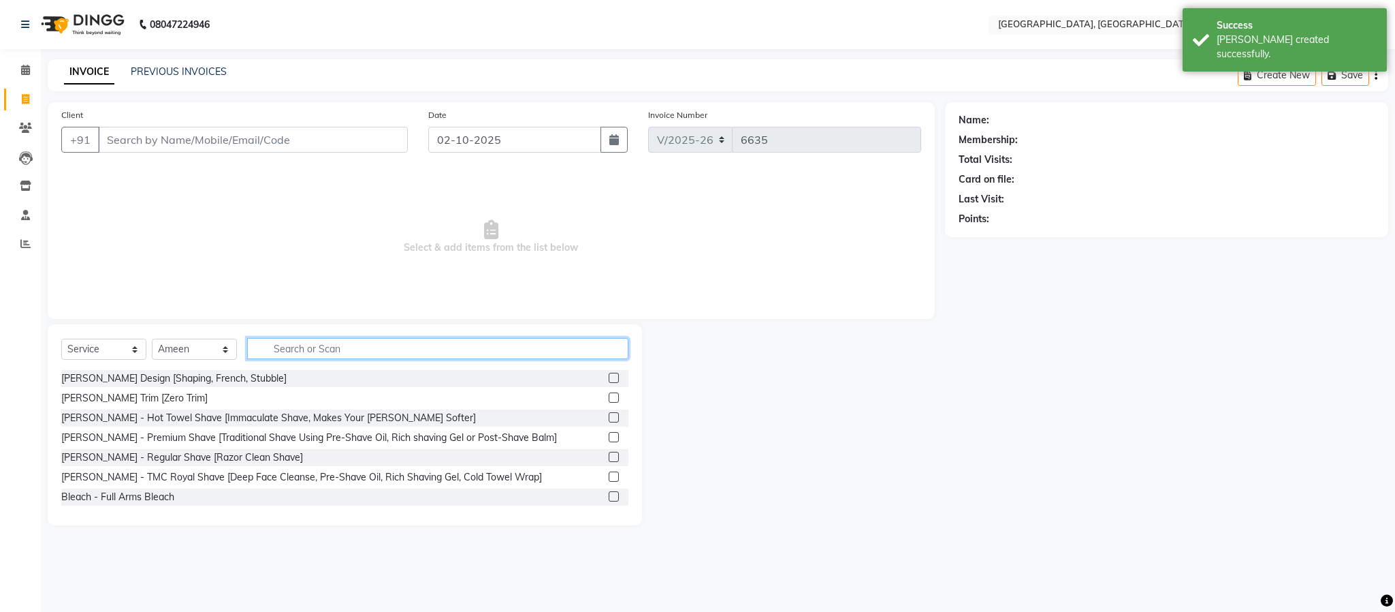
click at [313, 348] on input "text" at bounding box center [437, 348] width 381 height 21
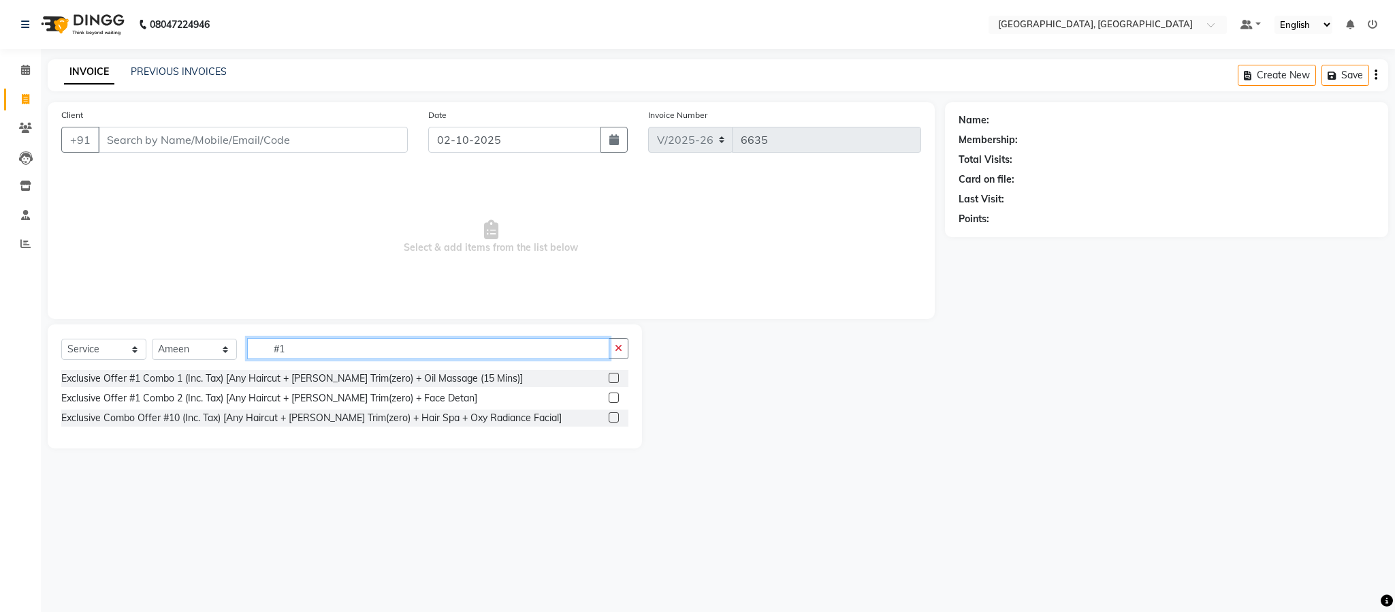
type input "#1"
click at [614, 378] on label at bounding box center [614, 377] width 10 height 10
click at [614, 378] on input "checkbox" at bounding box center [613, 378] width 9 height 9
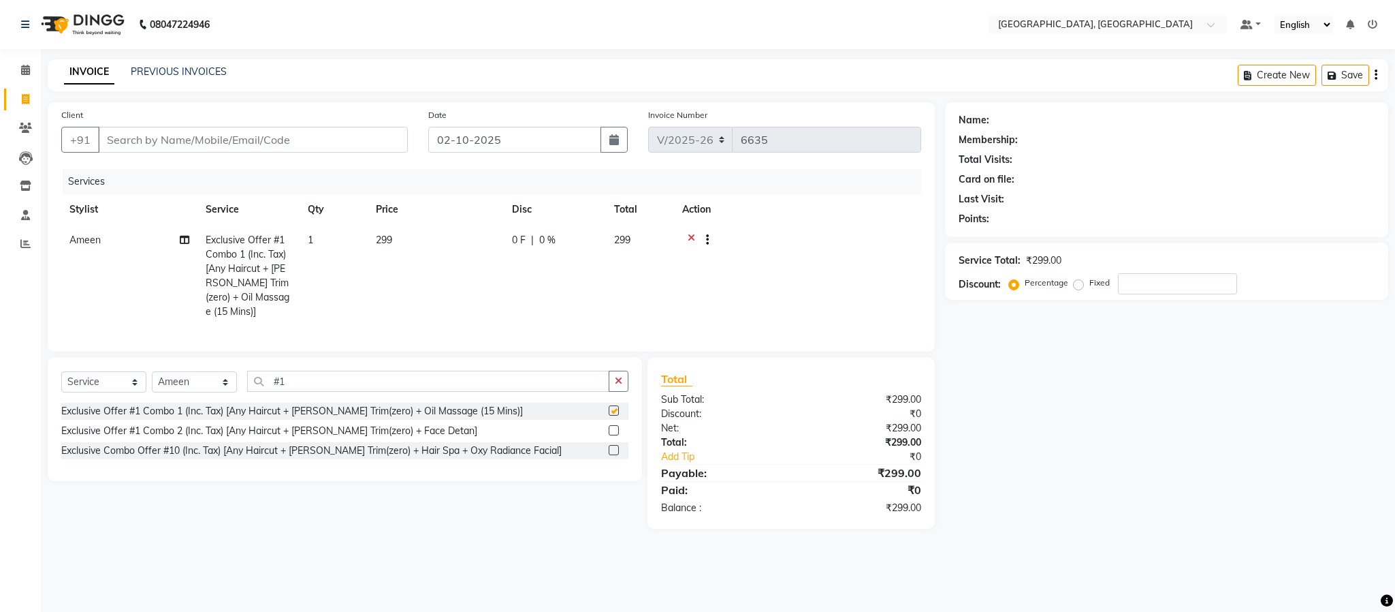
checkbox input "false"
click at [297, 138] on input "Client" at bounding box center [253, 140] width 310 height 26
type input "6"
type input "0"
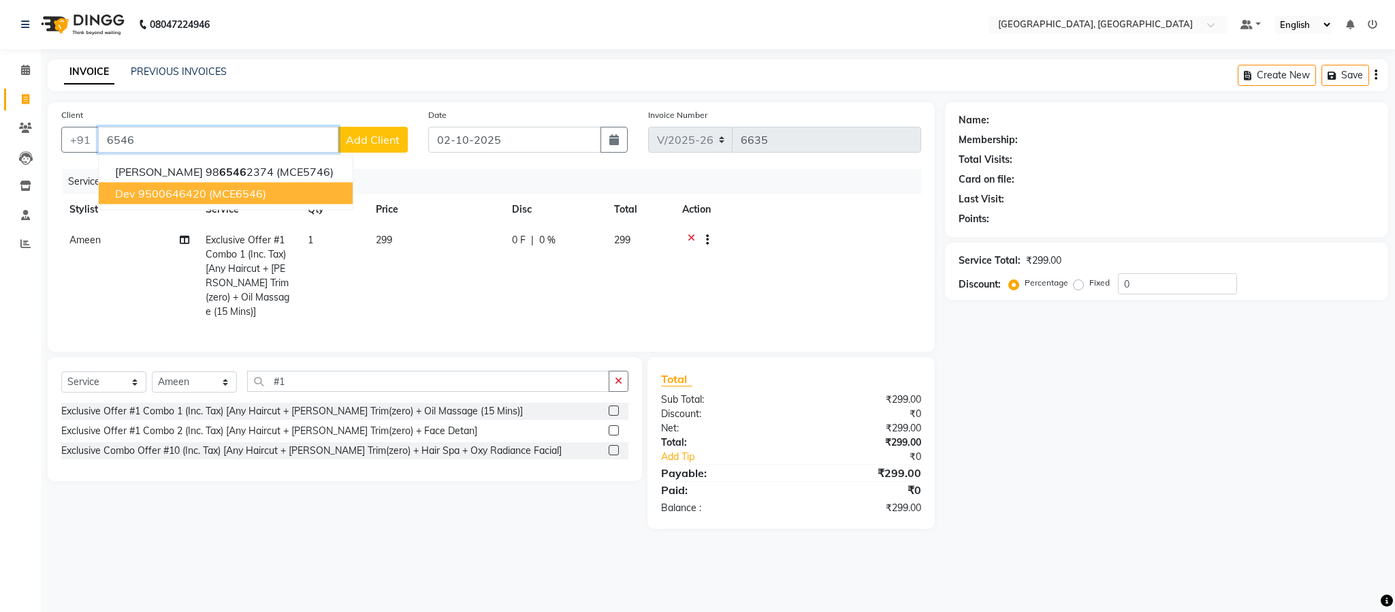
click at [200, 205] on ngb-typeahead-window "[PERSON_NAME] 98 6546 2374 (MCE5746) Dev 9500646420 (MCE6546)" at bounding box center [225, 183] width 255 height 56
click at [229, 190] on span "(MCE6546)" at bounding box center [237, 194] width 57 height 14
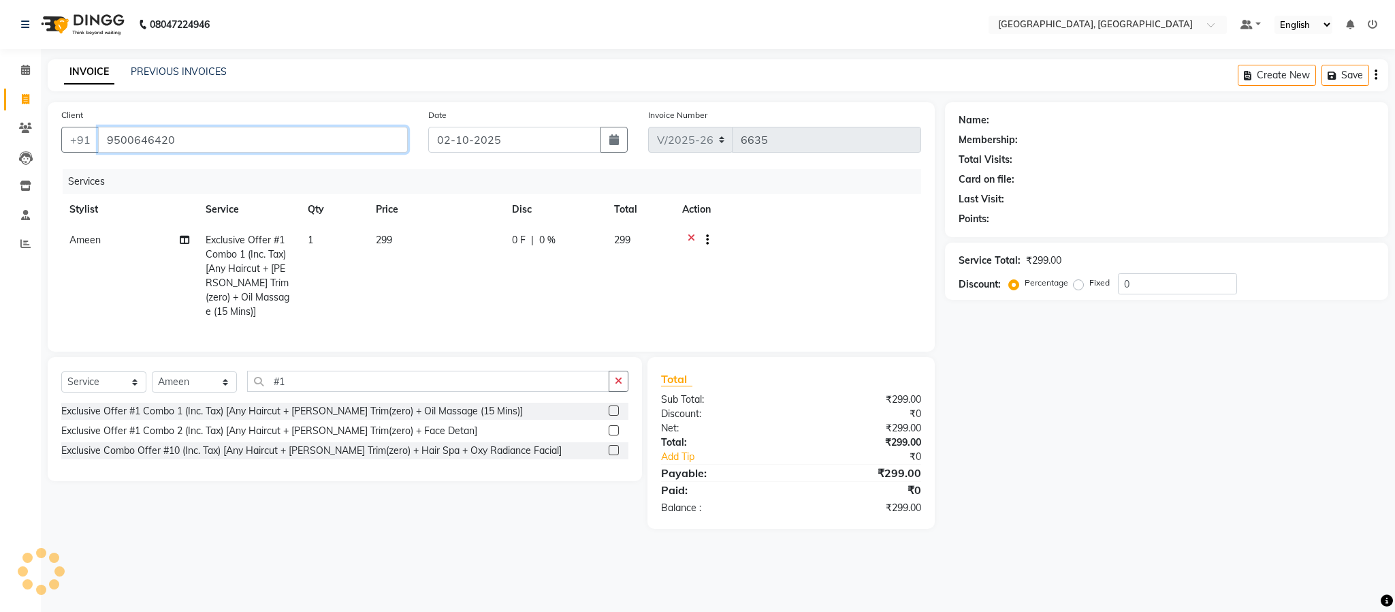
type input "9500646420"
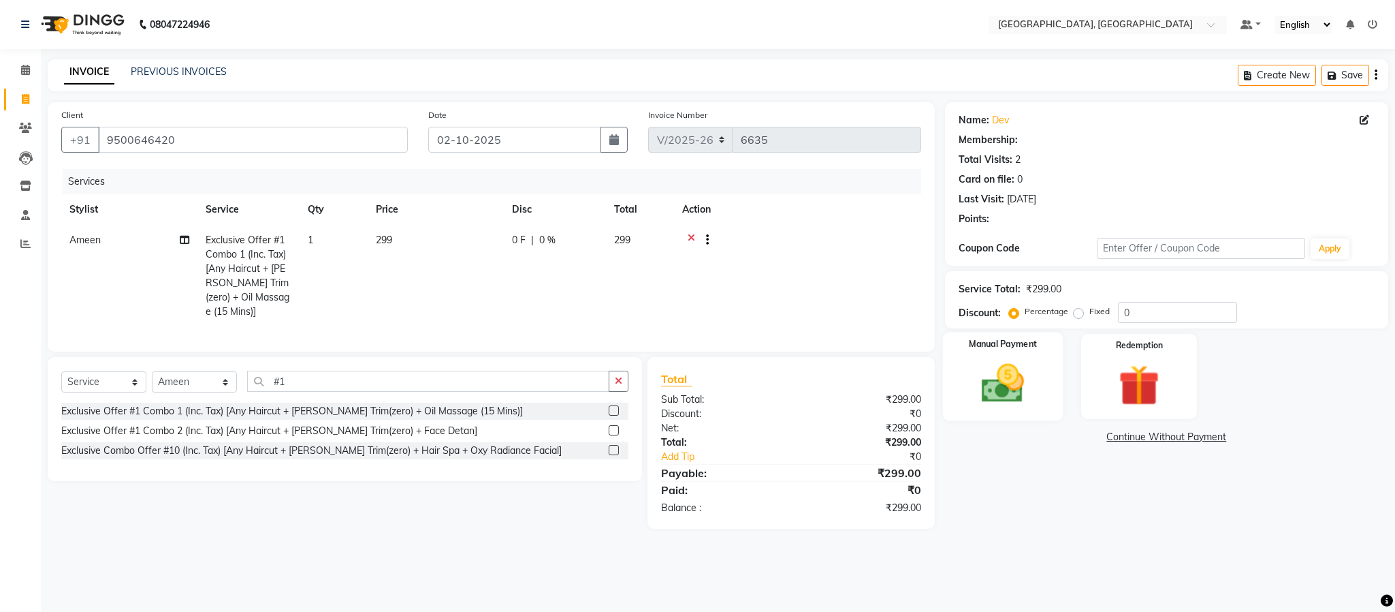
click at [1009, 381] on img at bounding box center [1002, 383] width 69 height 49
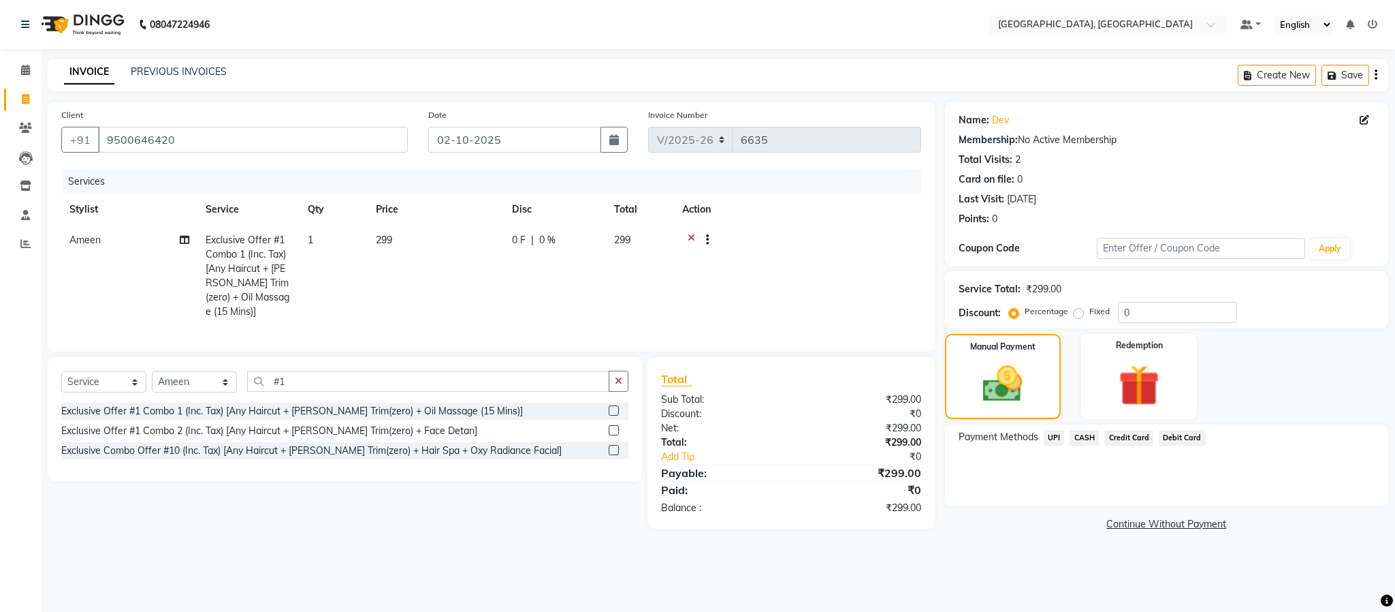
click at [1055, 435] on span "UPI" at bounding box center [1054, 438] width 21 height 16
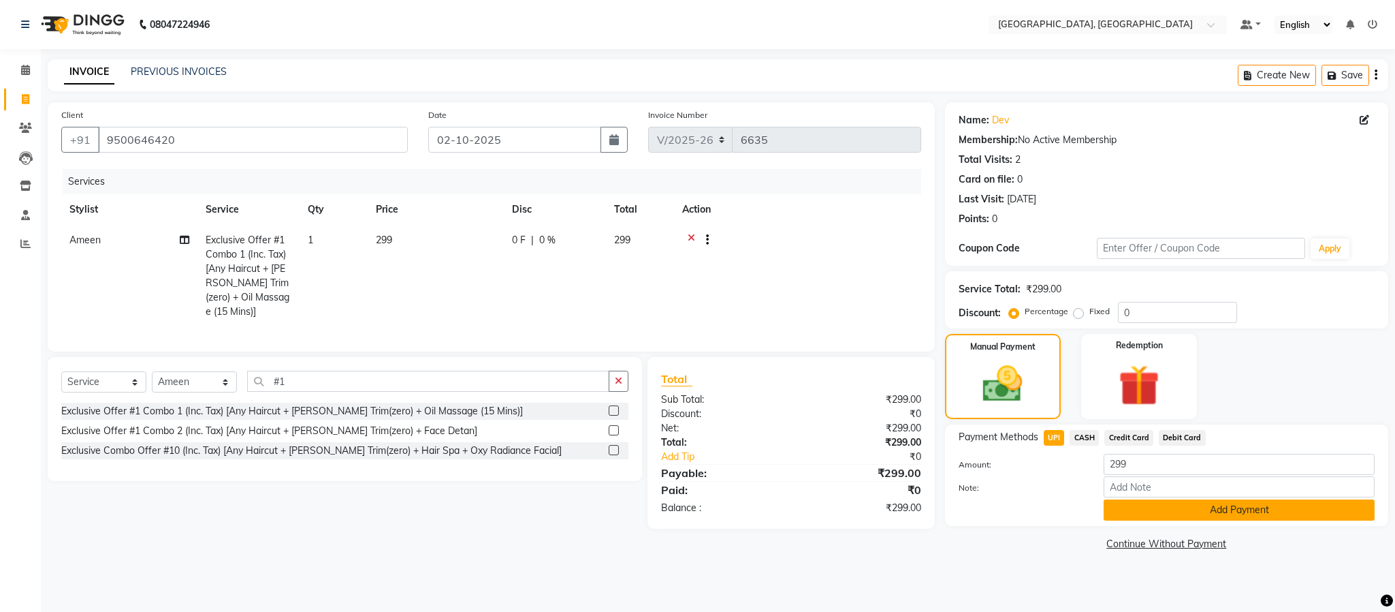
click at [1218, 509] on button "Add Payment" at bounding box center [1239, 509] width 271 height 21
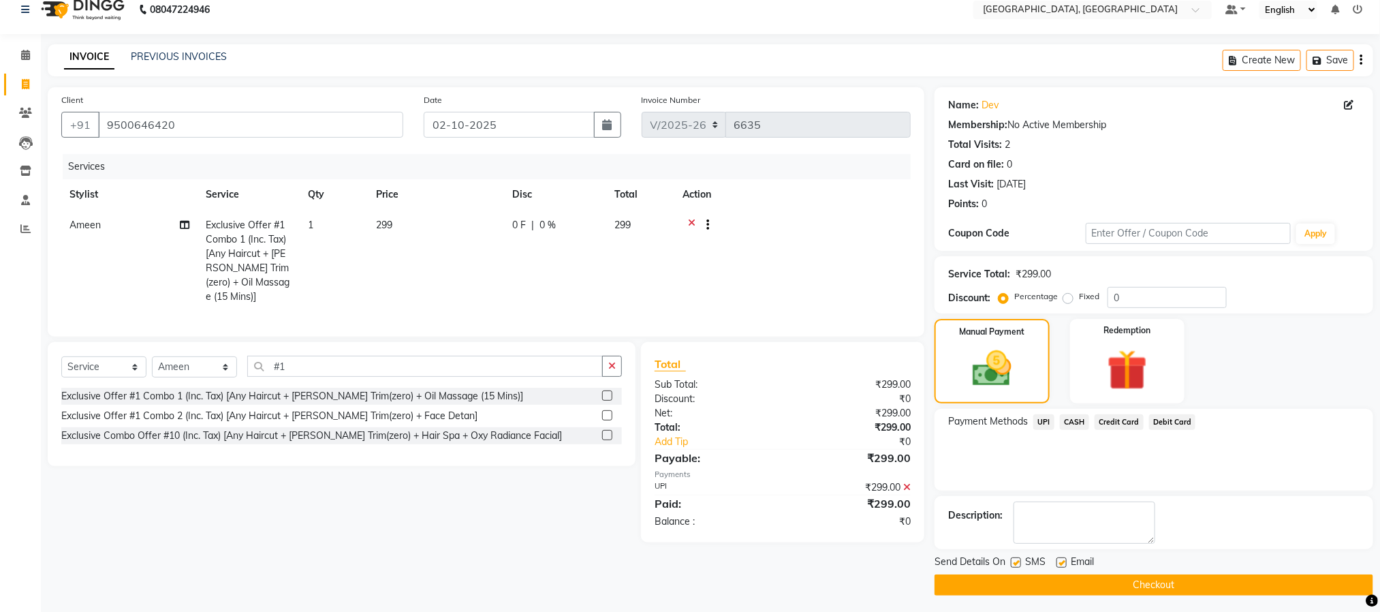
scroll to position [20, 0]
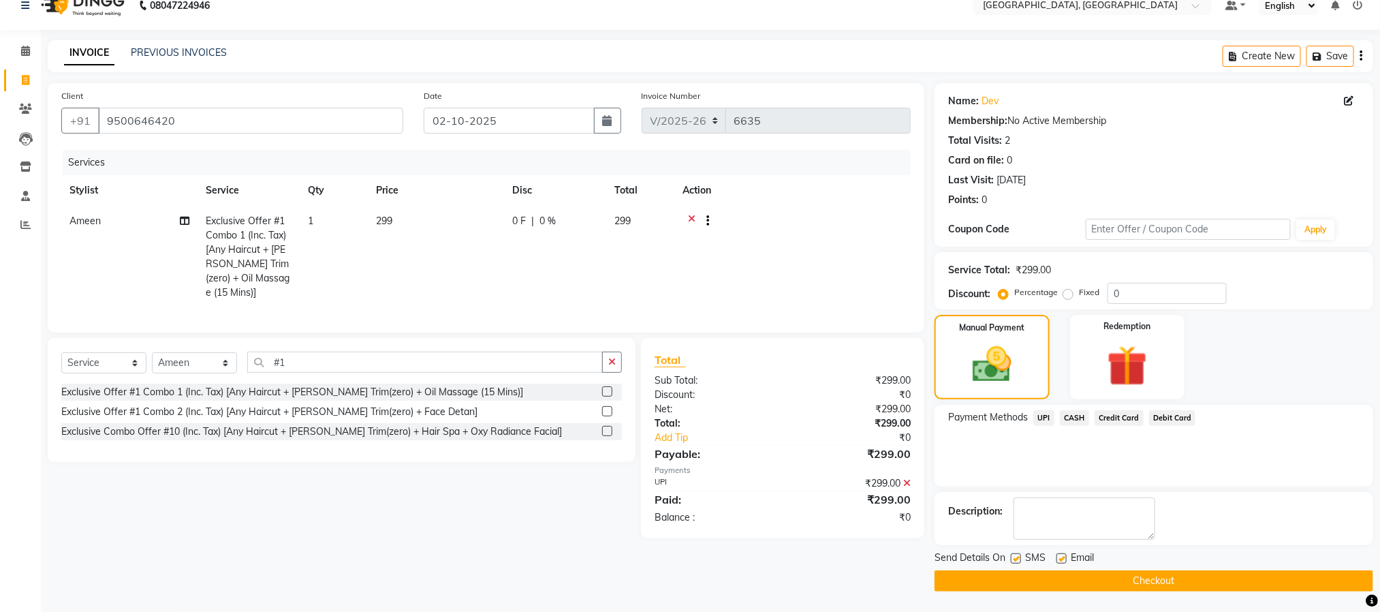
click at [1204, 574] on button "Checkout" at bounding box center [1153, 580] width 439 height 21
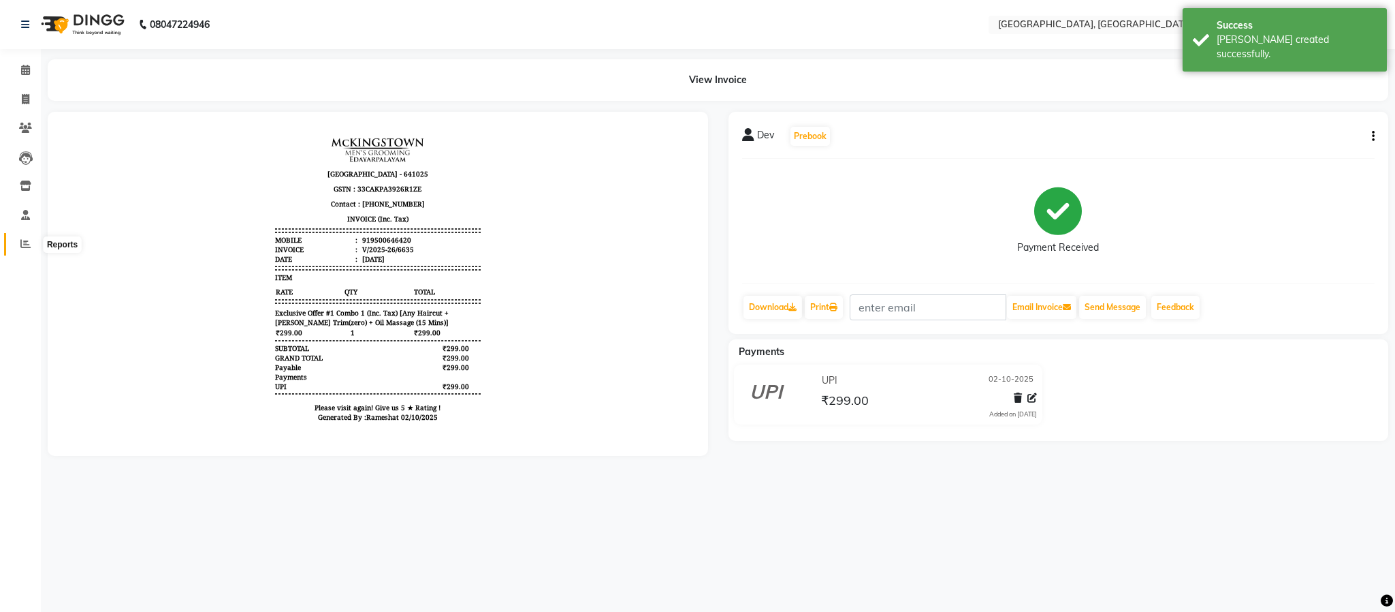
click at [25, 242] on icon at bounding box center [25, 243] width 10 height 10
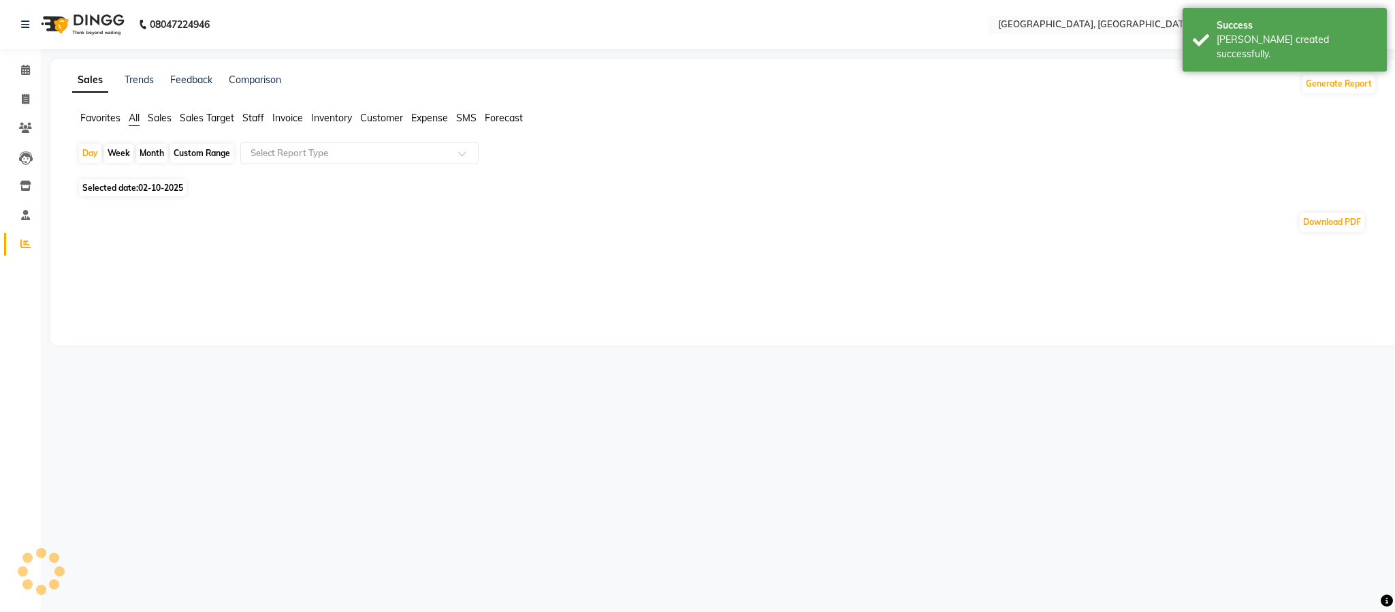
click at [253, 118] on span "Staff" at bounding box center [253, 118] width 22 height 12
